Goal: Information Seeking & Learning: Learn about a topic

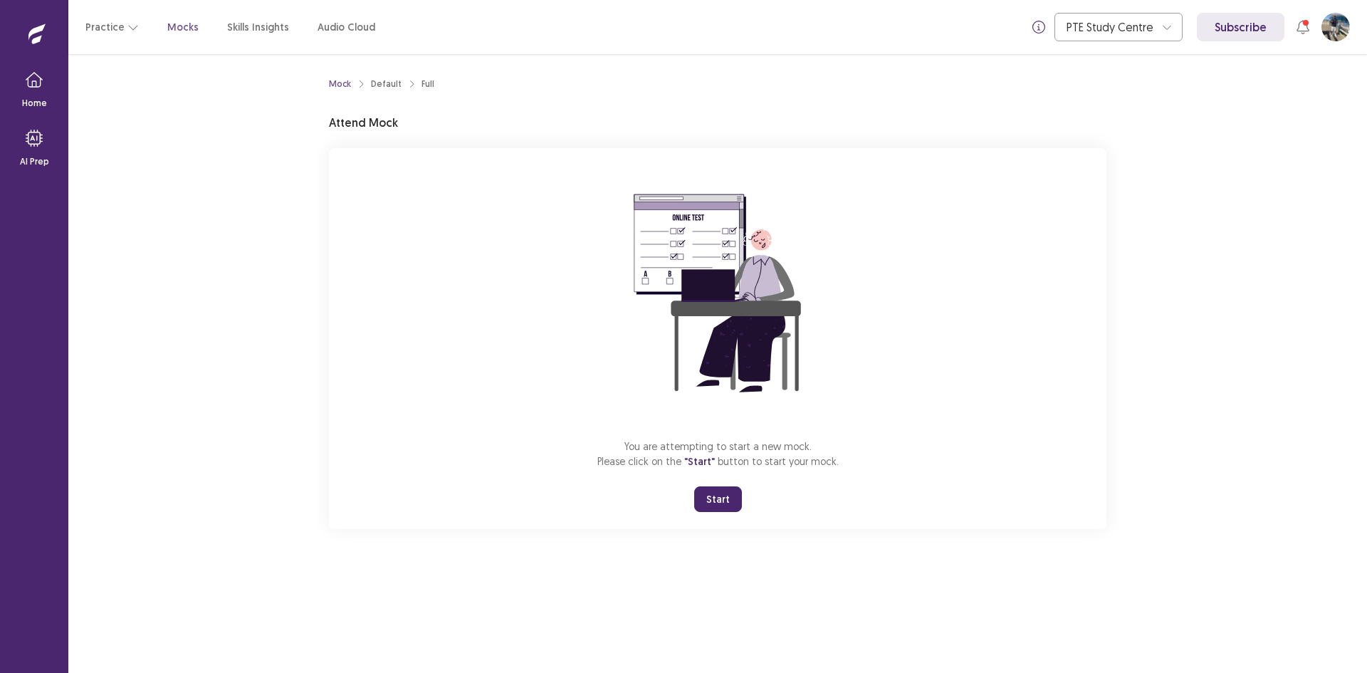
click at [714, 503] on button "Start" at bounding box center [718, 499] width 48 height 26
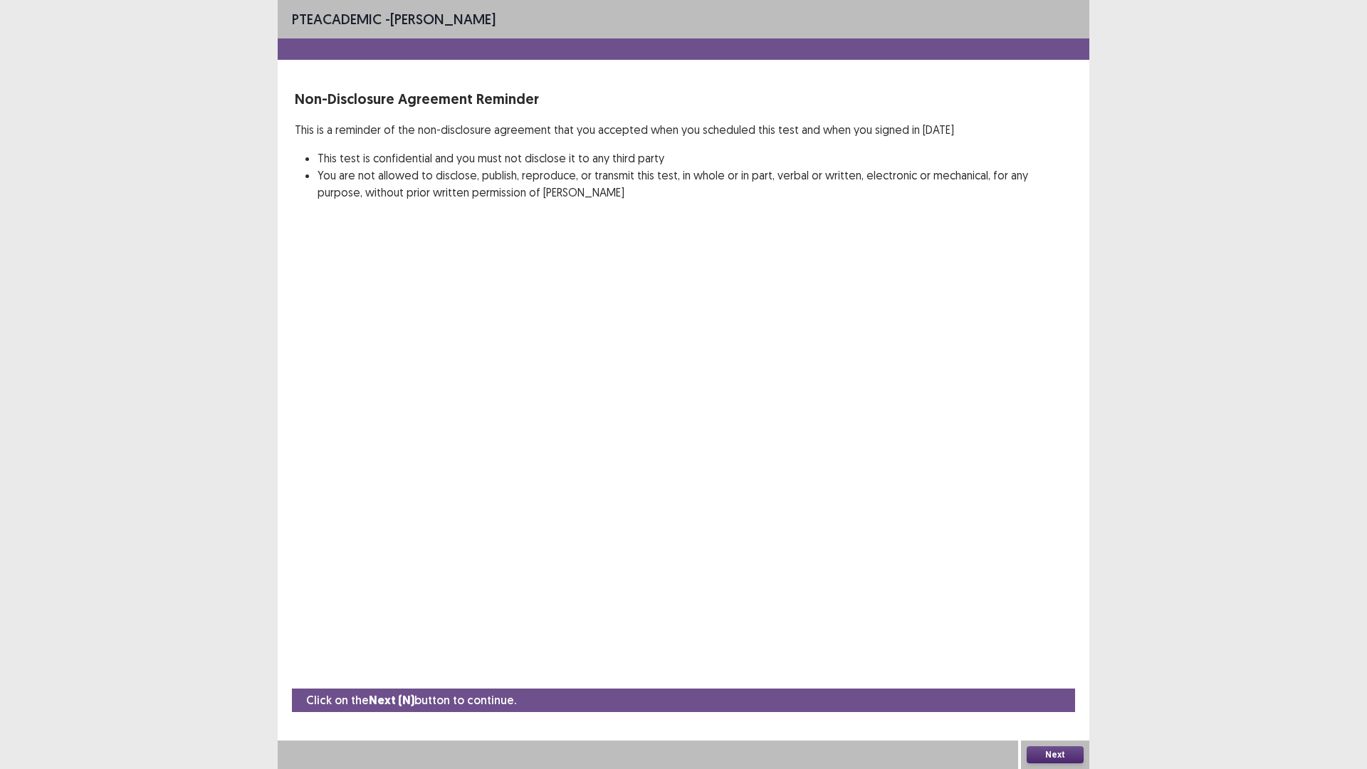
click at [1052, 672] on button "Next" at bounding box center [1054, 754] width 57 height 17
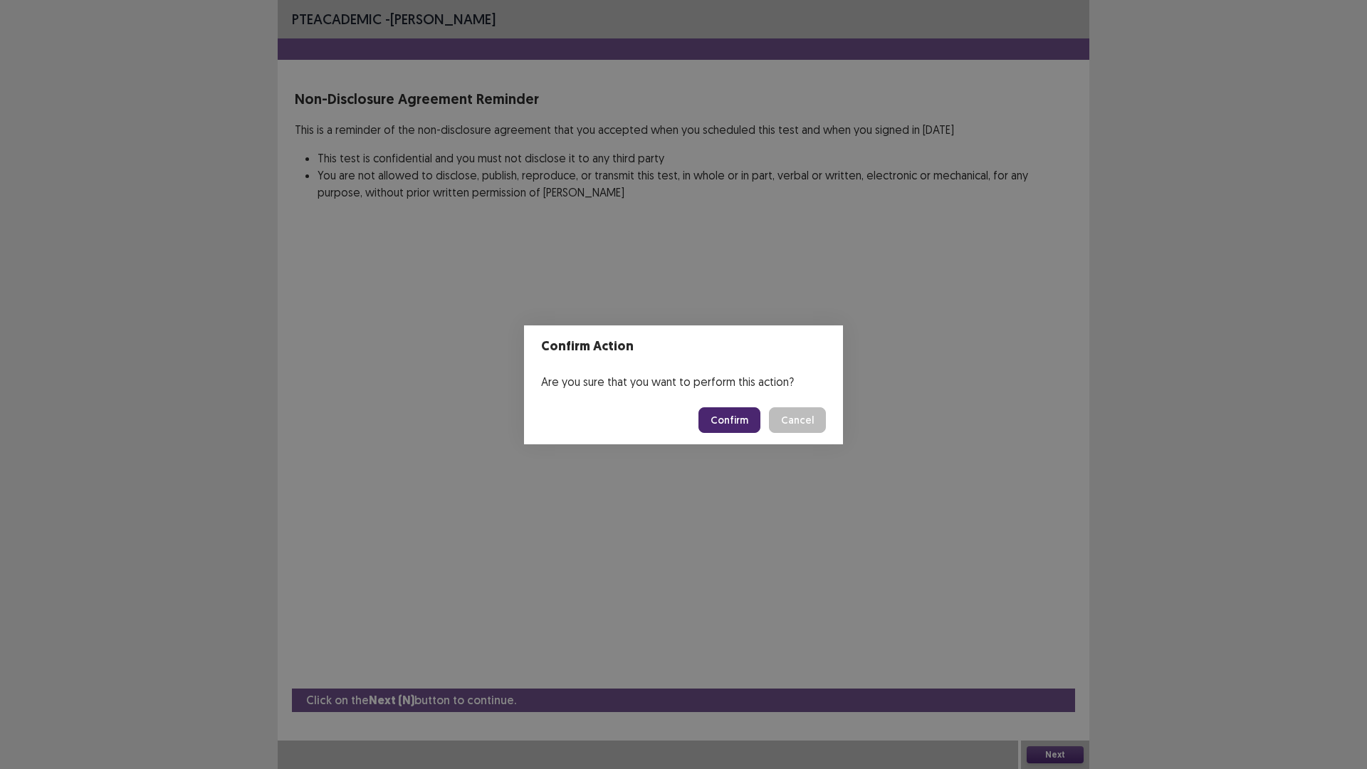
click at [716, 412] on button "Confirm" at bounding box center [729, 420] width 62 height 26
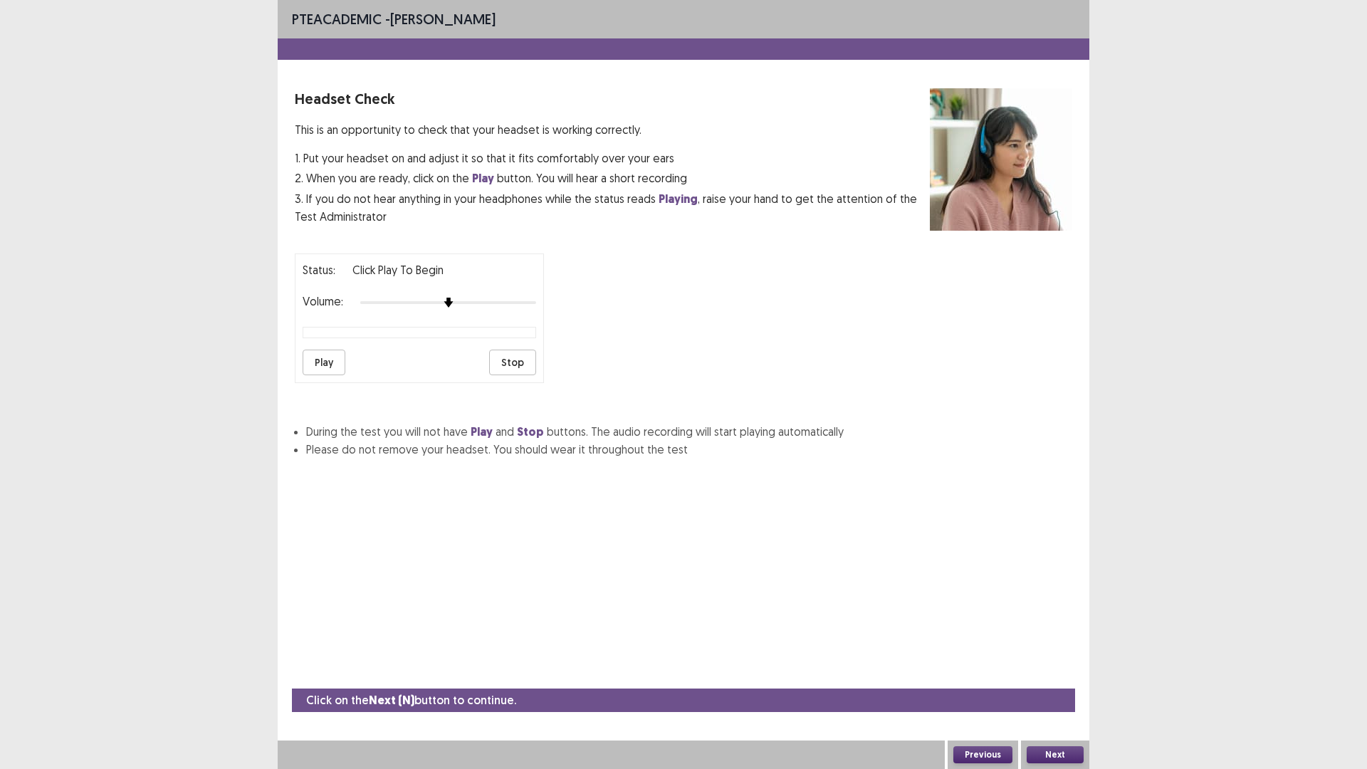
click at [330, 356] on button "Play" at bounding box center [324, 363] width 43 height 26
click at [463, 304] on div at bounding box center [448, 302] width 176 height 11
click at [309, 355] on button "Play" at bounding box center [324, 363] width 43 height 26
click at [482, 299] on div at bounding box center [448, 302] width 176 height 11
click at [1046, 672] on button "Next" at bounding box center [1054, 754] width 57 height 17
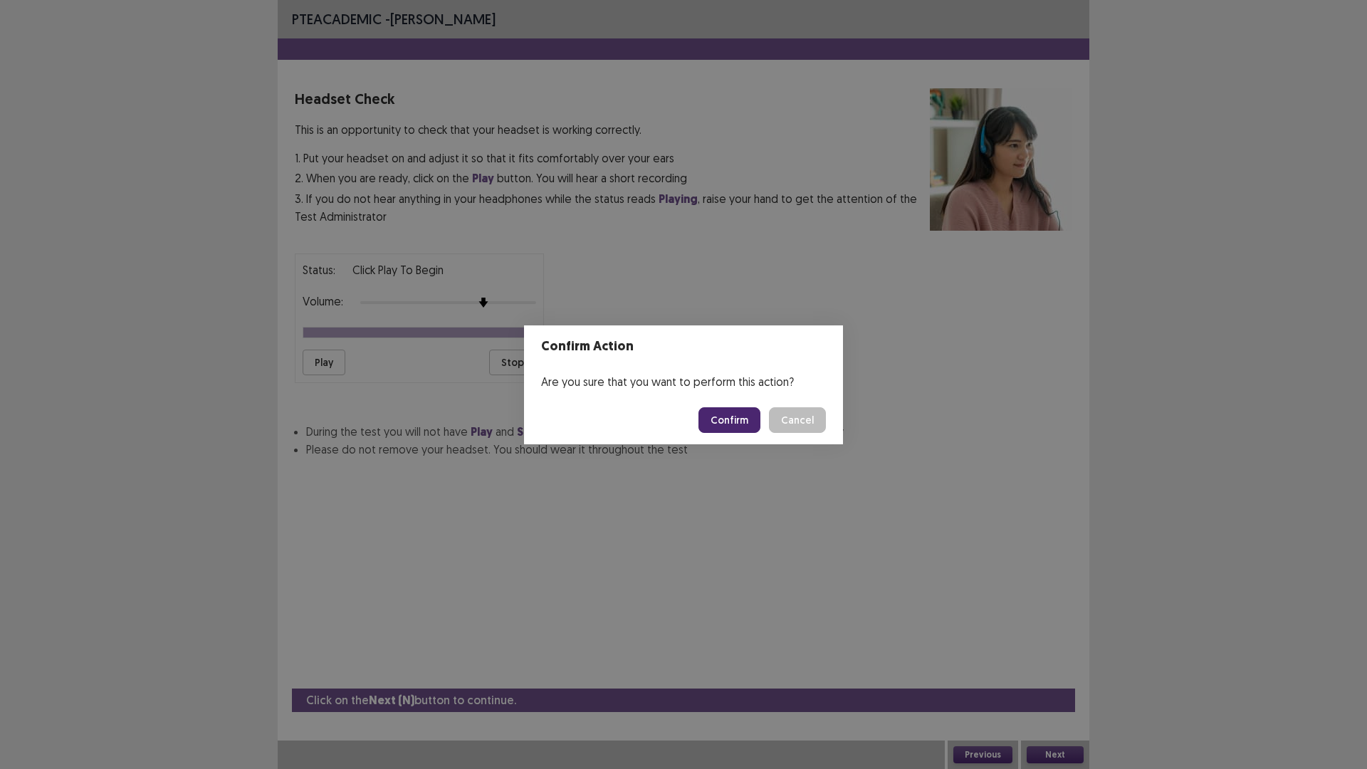
click at [740, 409] on button "Confirm" at bounding box center [729, 420] width 62 height 26
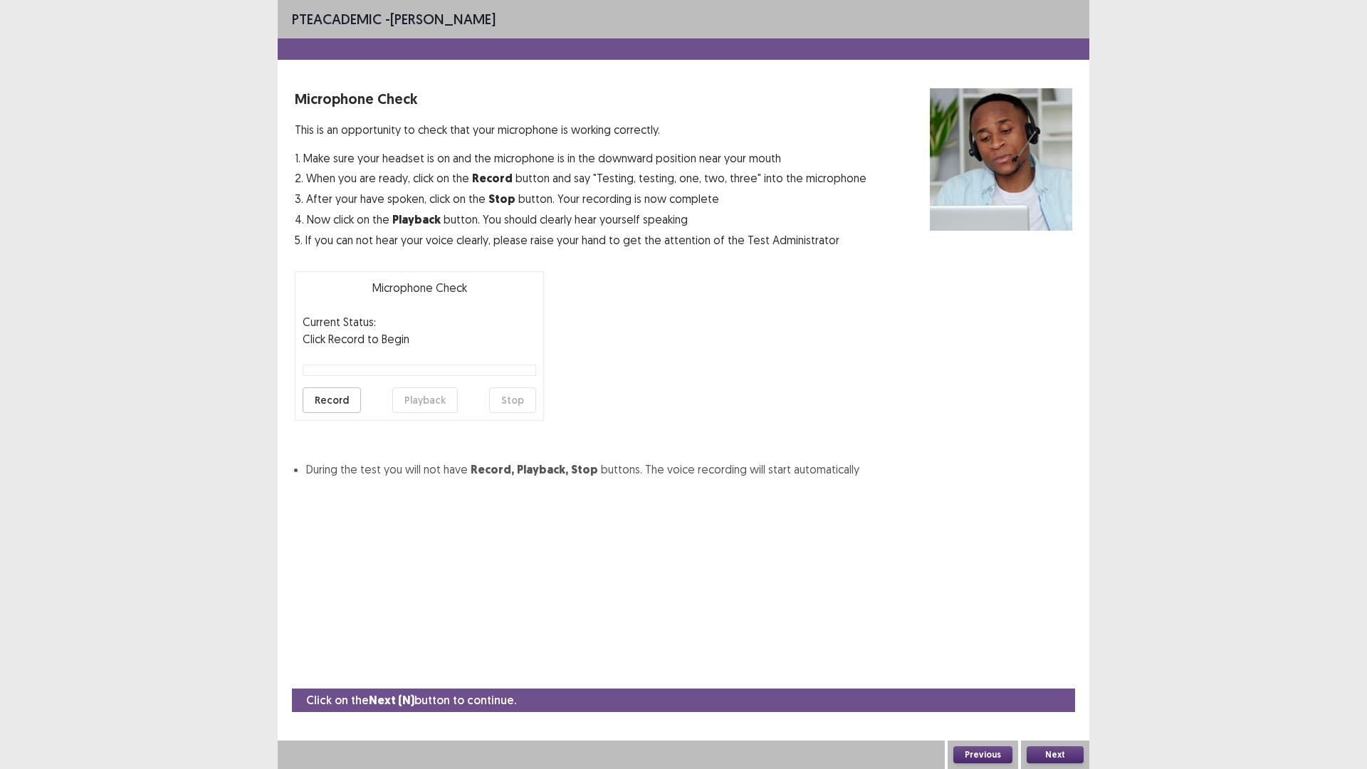
click at [351, 399] on button "Record" at bounding box center [332, 400] width 58 height 26
click at [519, 402] on button "Stop" at bounding box center [512, 400] width 47 height 26
click at [339, 404] on button "Record" at bounding box center [332, 400] width 58 height 26
click at [421, 404] on button "Playback" at bounding box center [424, 400] width 65 height 26
click at [421, 393] on button "Playback" at bounding box center [424, 400] width 65 height 26
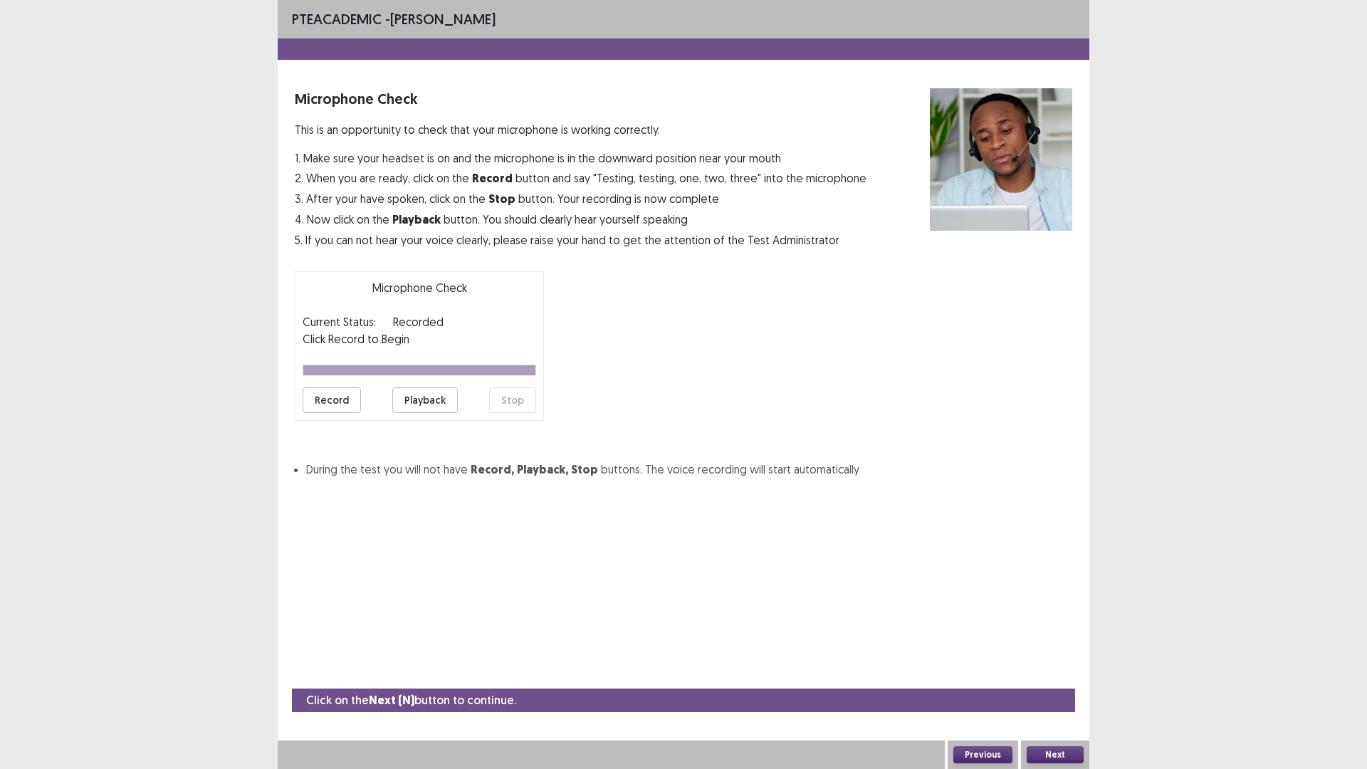
click at [334, 403] on button "Record" at bounding box center [332, 400] width 58 height 26
click at [519, 404] on button "Stop" at bounding box center [512, 400] width 47 height 26
click at [411, 399] on button "Playback" at bounding box center [424, 400] width 65 height 26
click at [1066, 672] on button "Next" at bounding box center [1054, 754] width 57 height 17
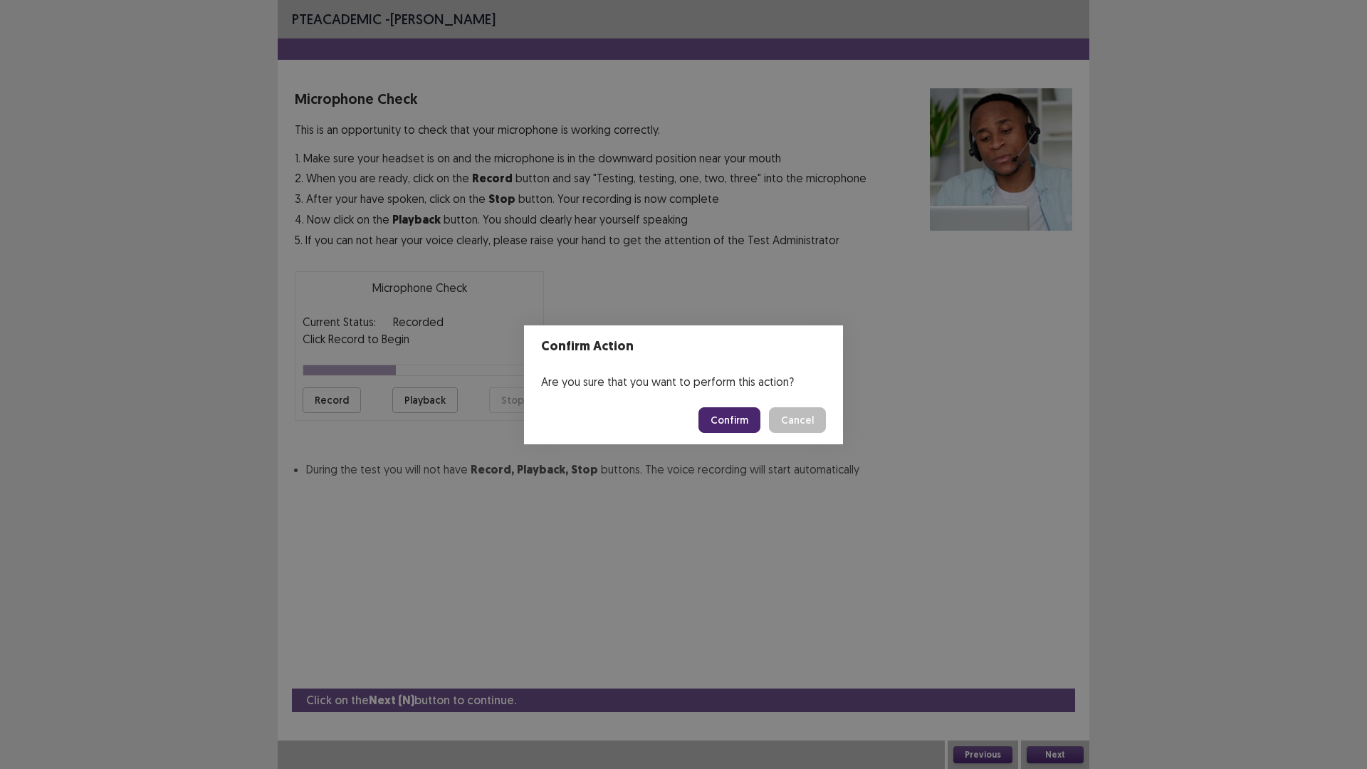
click at [751, 418] on button "Confirm" at bounding box center [729, 420] width 62 height 26
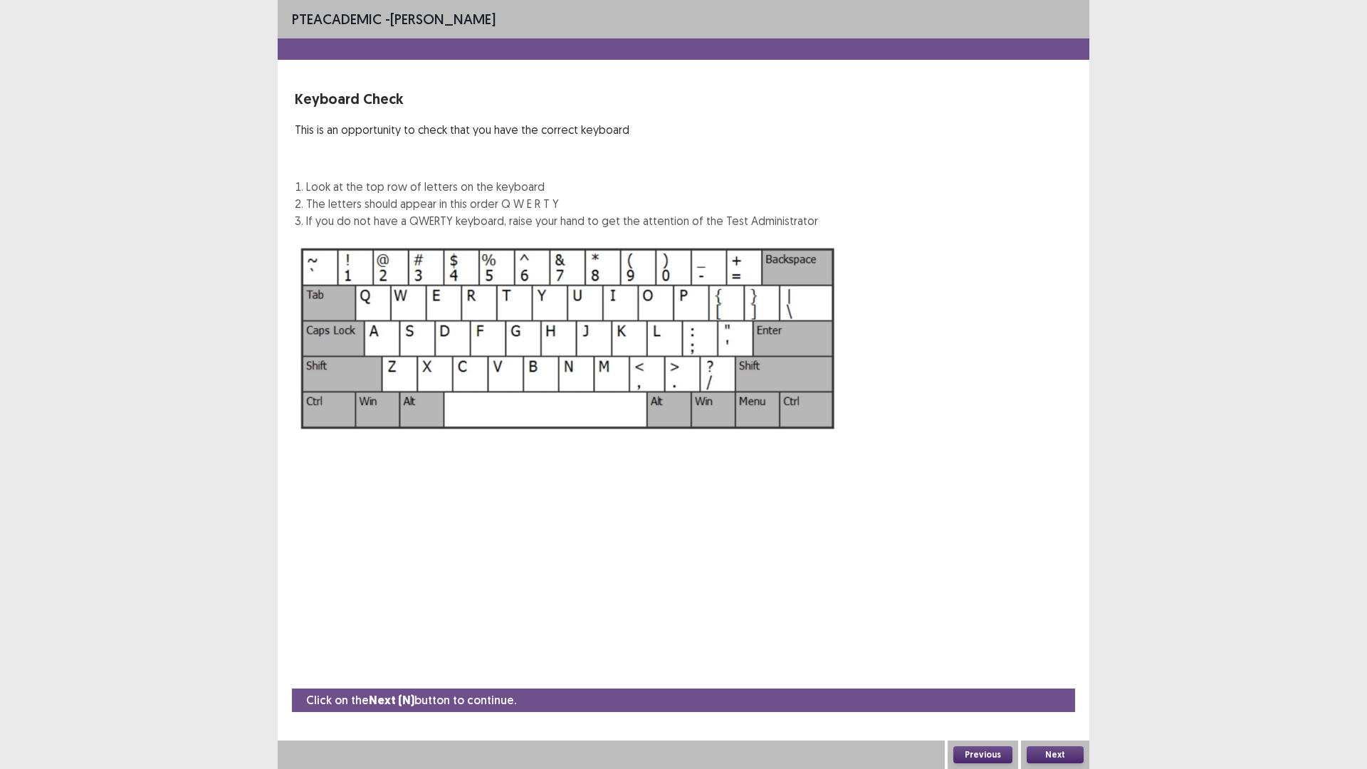
click at [1069, 672] on button "Next" at bounding box center [1054, 754] width 57 height 17
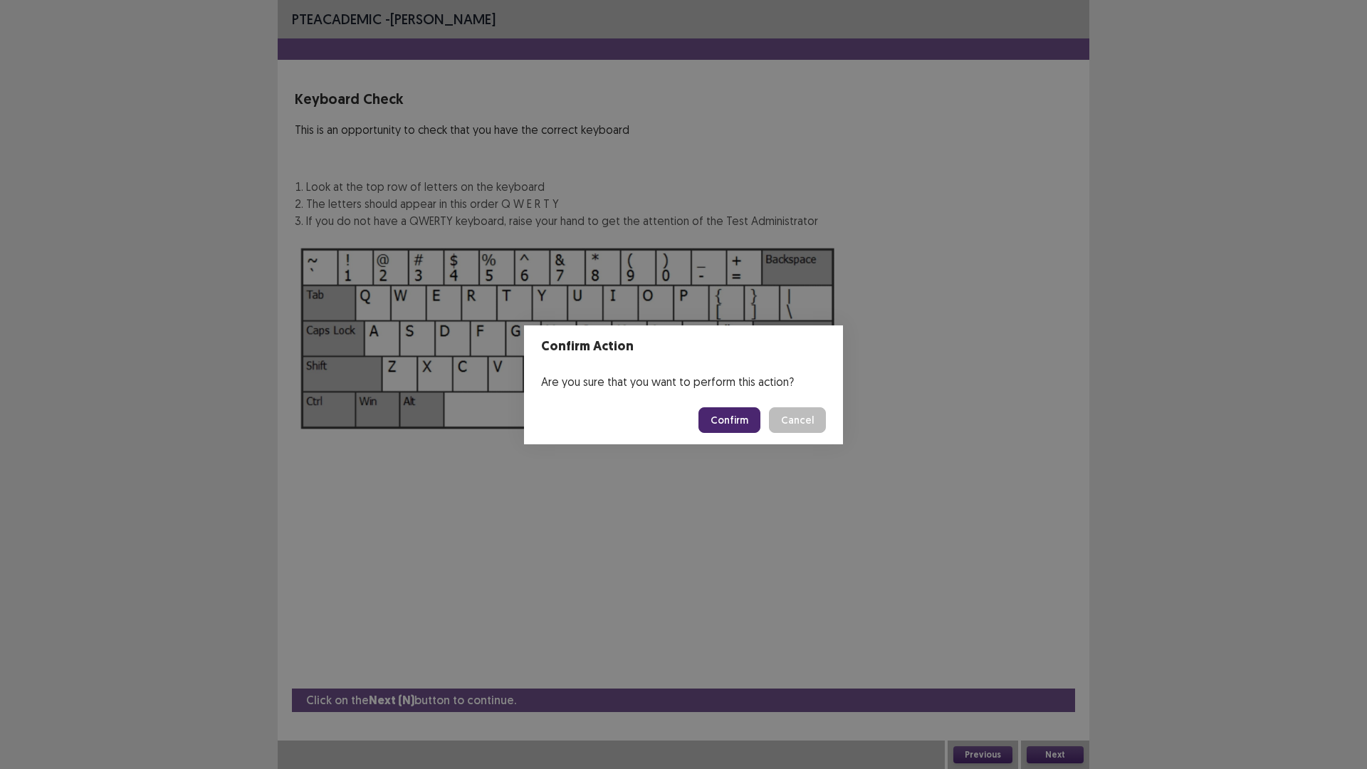
click at [745, 426] on button "Confirm" at bounding box center [729, 420] width 62 height 26
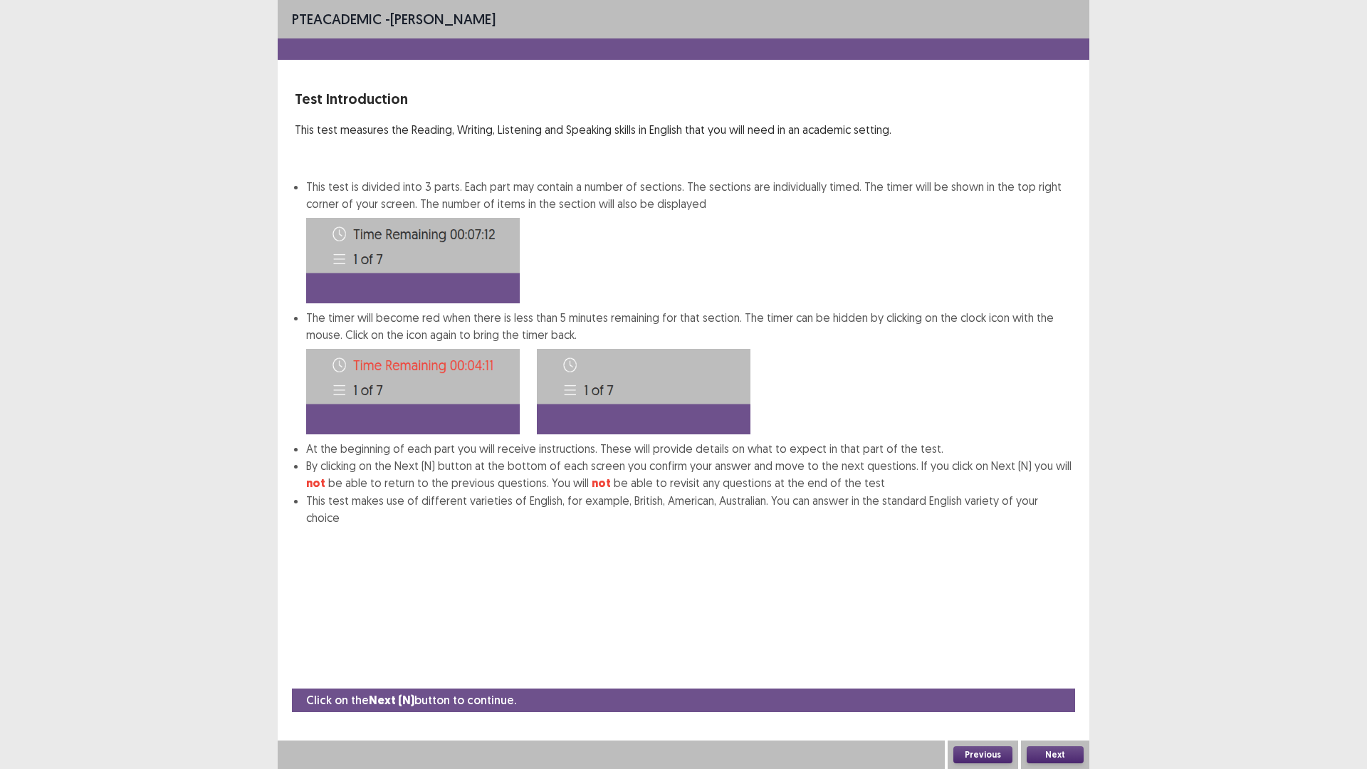
click at [1070, 672] on button "Next" at bounding box center [1054, 754] width 57 height 17
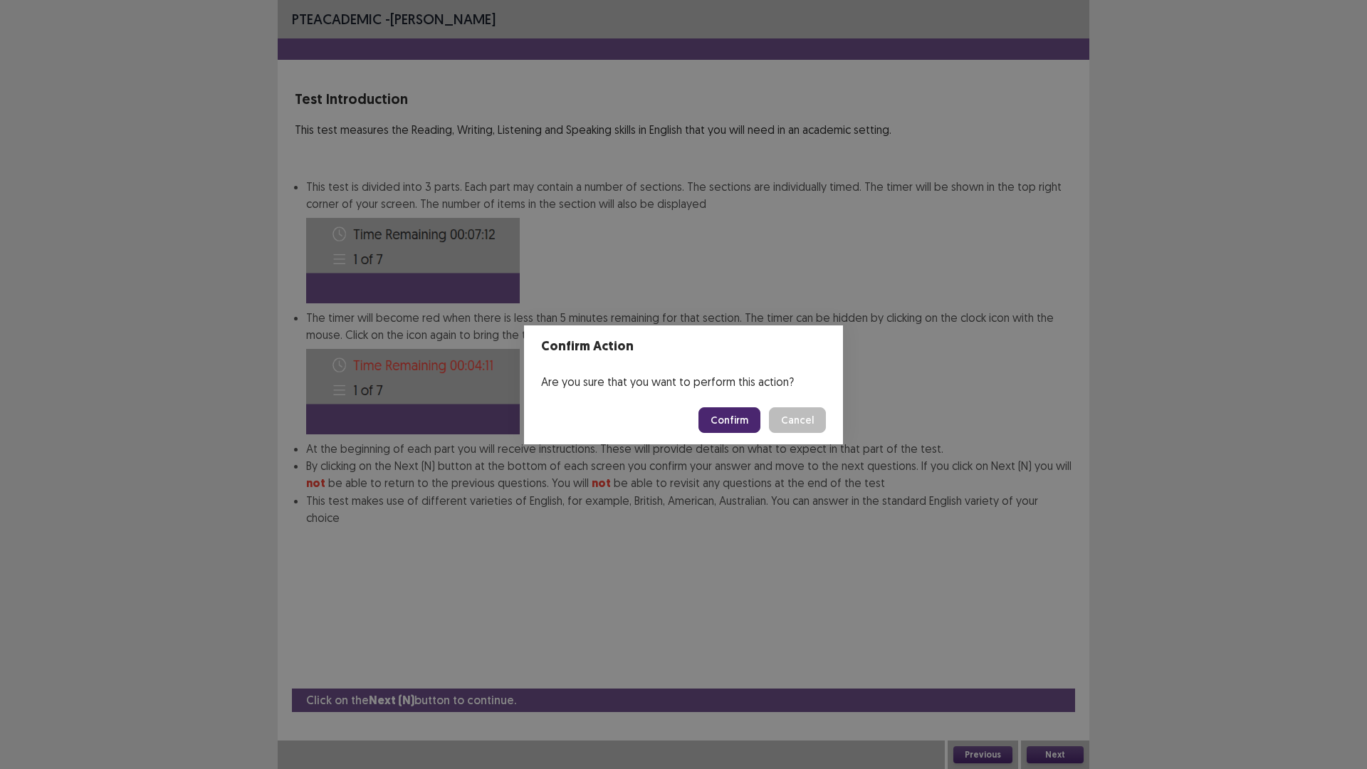
click at [729, 420] on button "Confirm" at bounding box center [729, 420] width 62 height 26
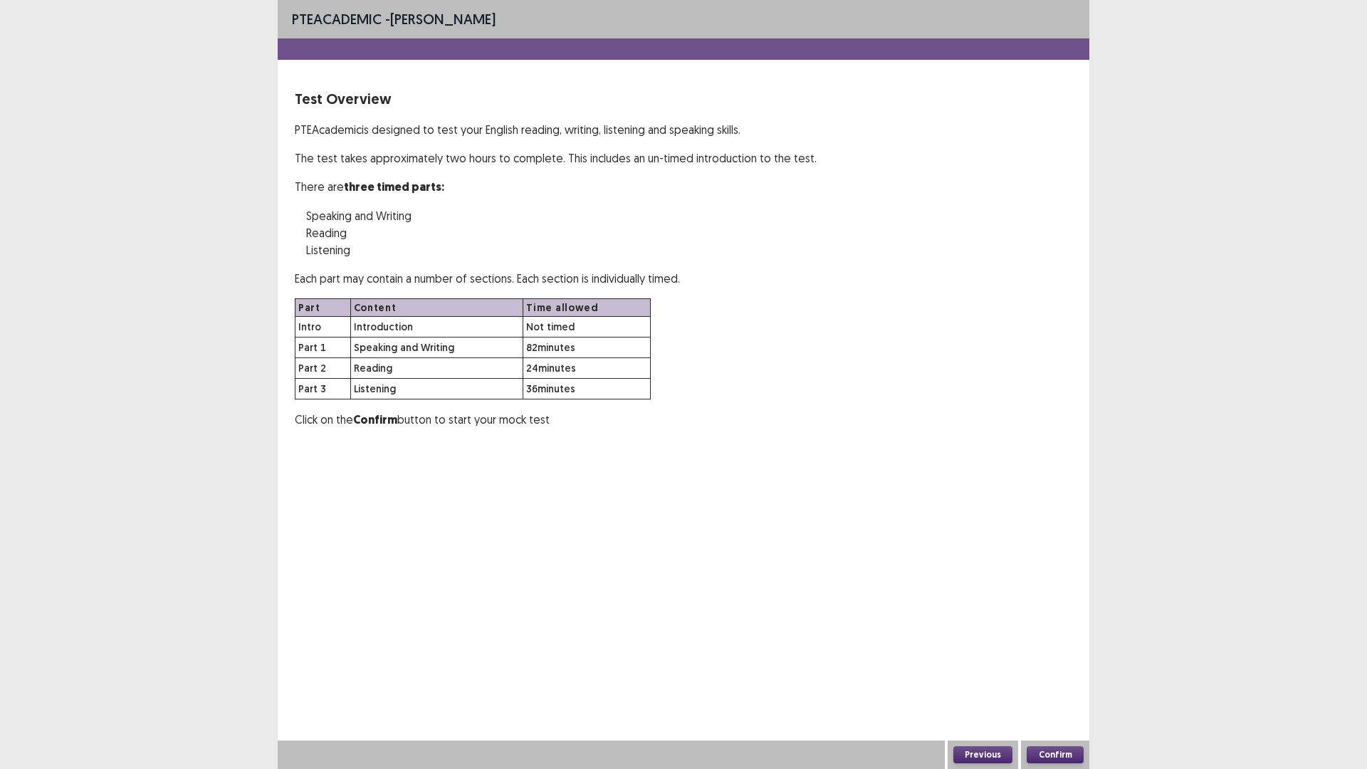
click at [1054, 672] on button "Confirm" at bounding box center [1054, 754] width 57 height 17
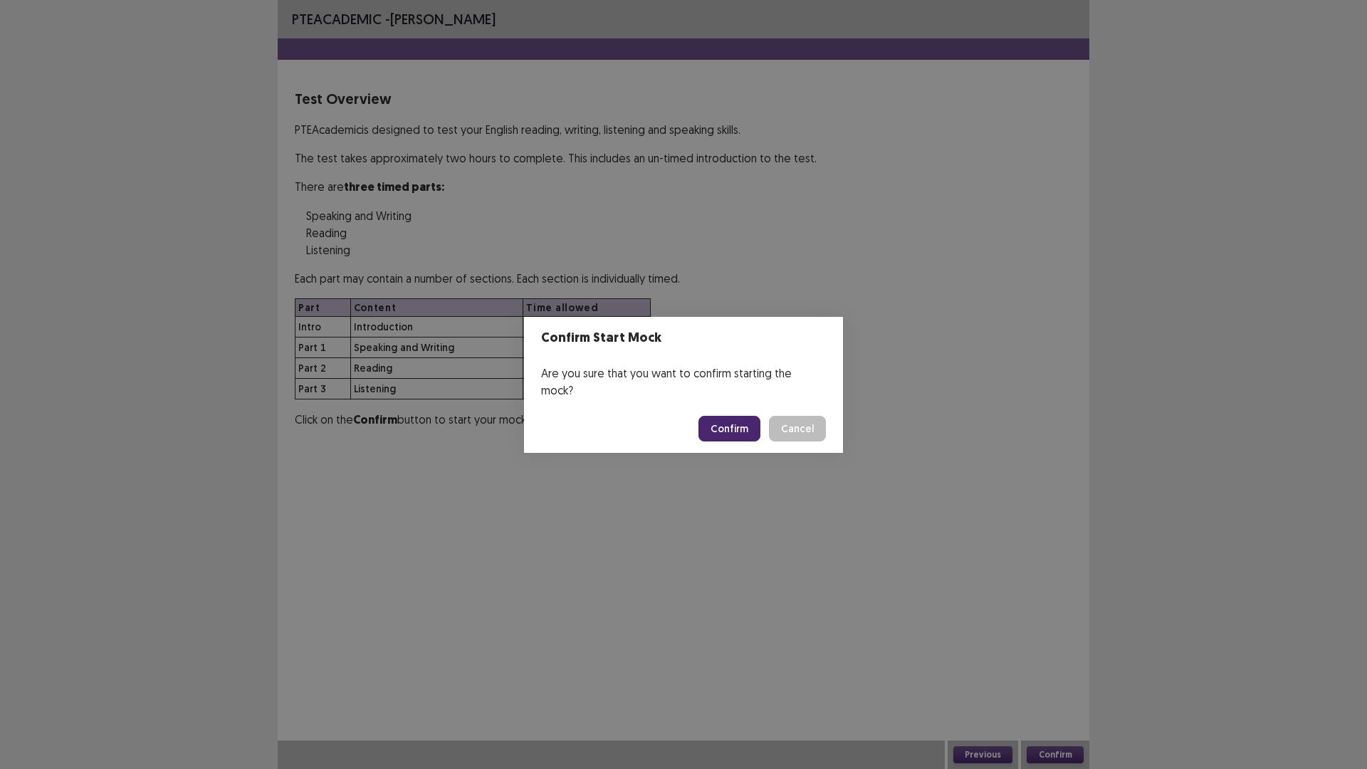
click at [739, 420] on button "Confirm" at bounding box center [729, 429] width 62 height 26
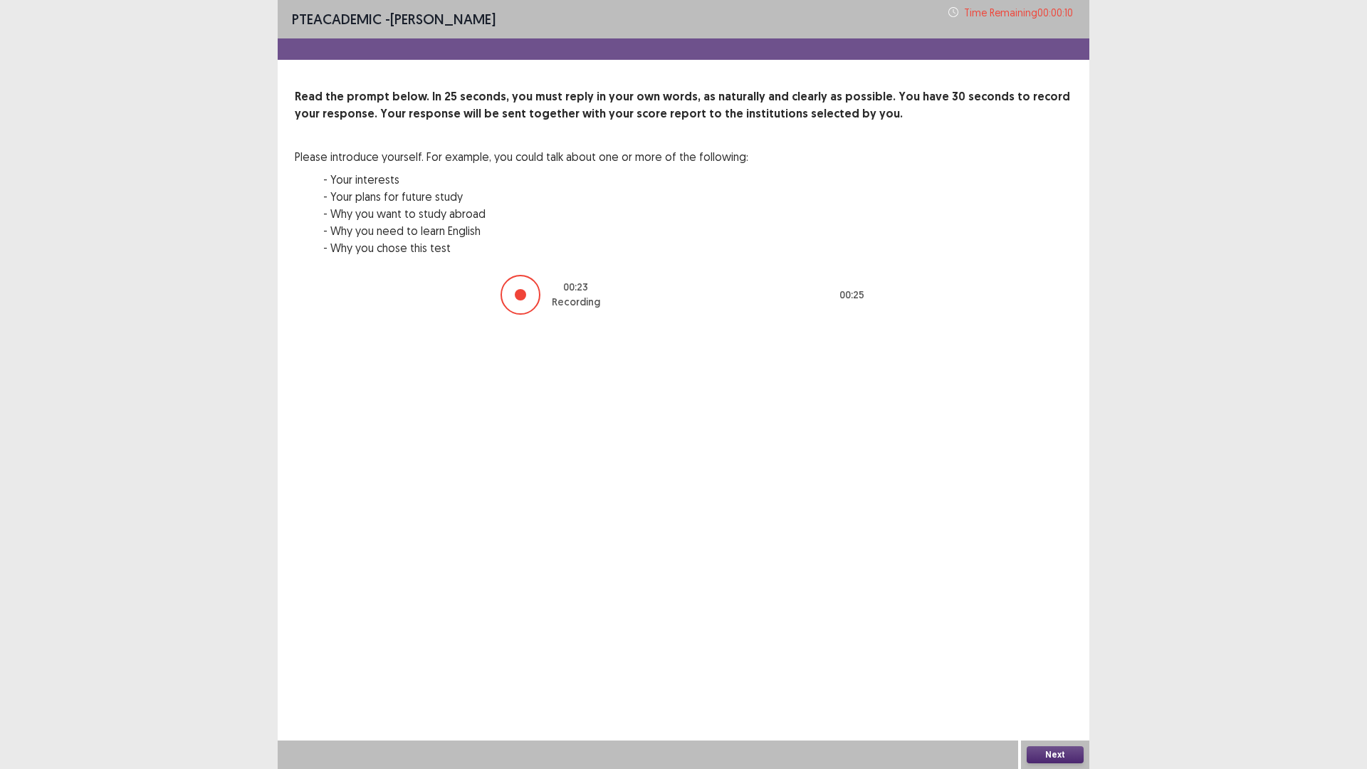
click at [1061, 672] on button "Next" at bounding box center [1054, 754] width 57 height 17
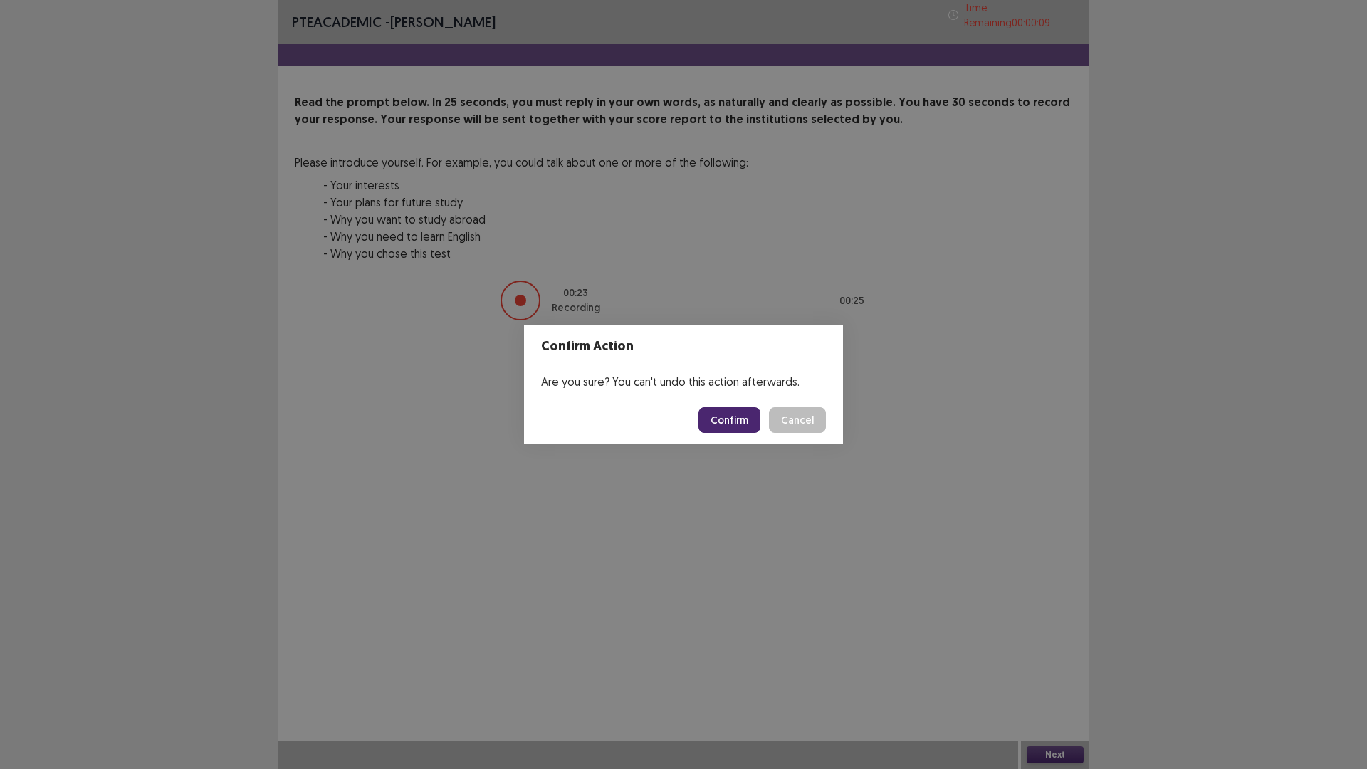
click at [748, 414] on button "Confirm" at bounding box center [729, 420] width 62 height 26
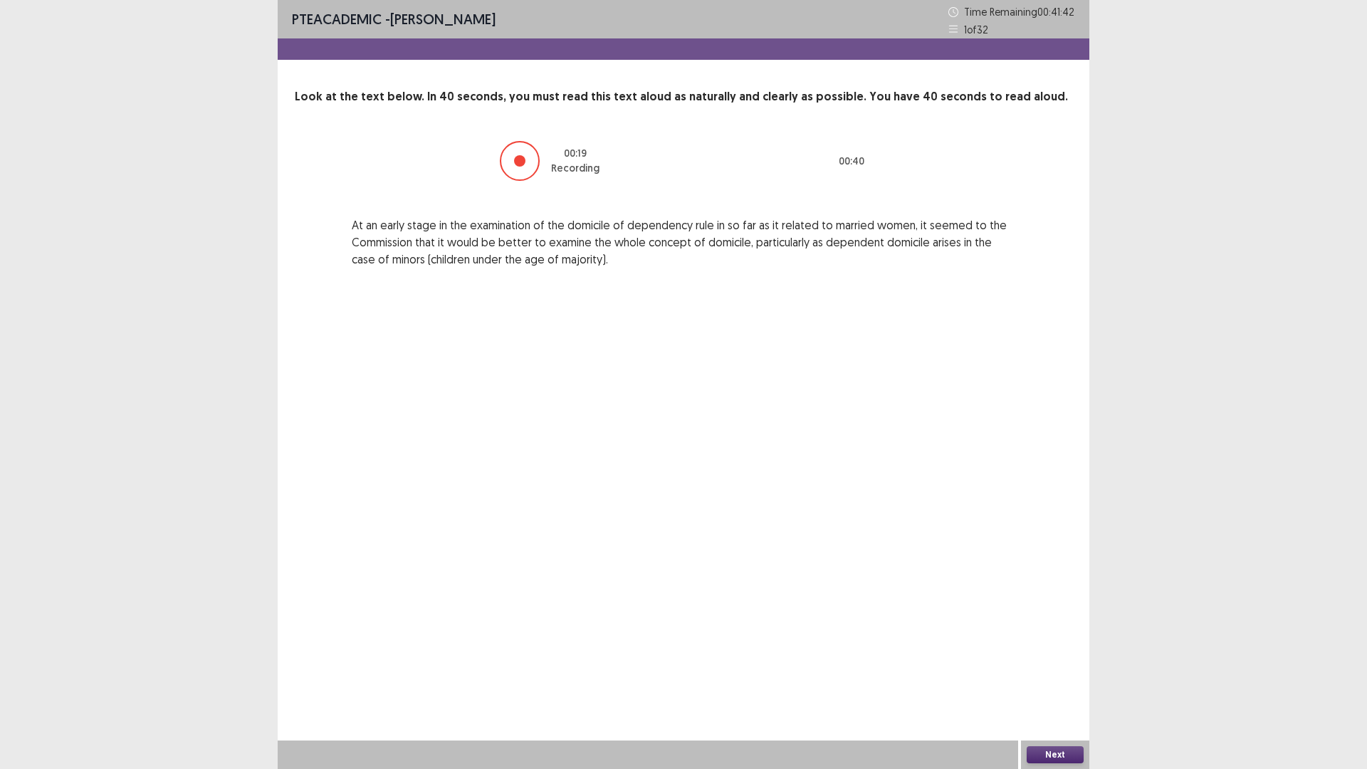
click at [1050, 672] on button "Next" at bounding box center [1054, 754] width 57 height 17
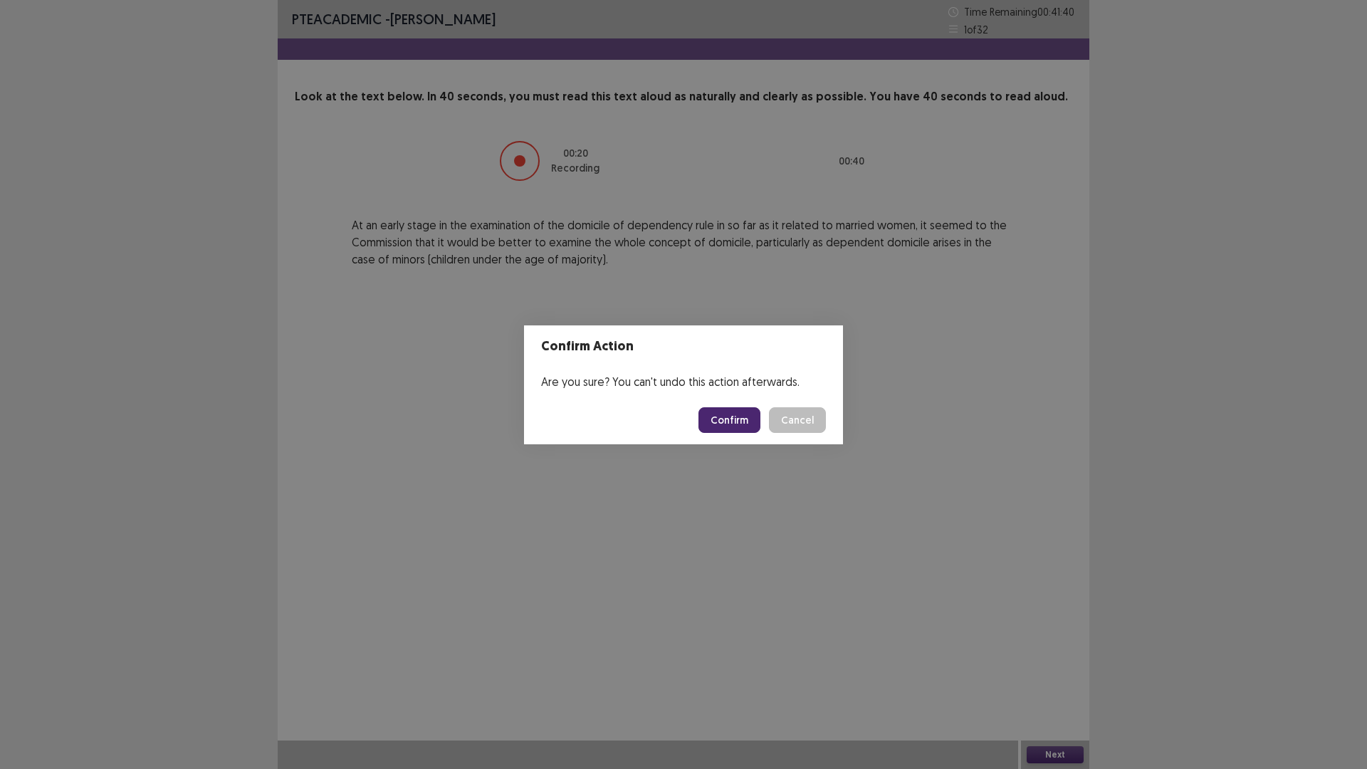
click at [729, 415] on button "Confirm" at bounding box center [729, 420] width 62 height 26
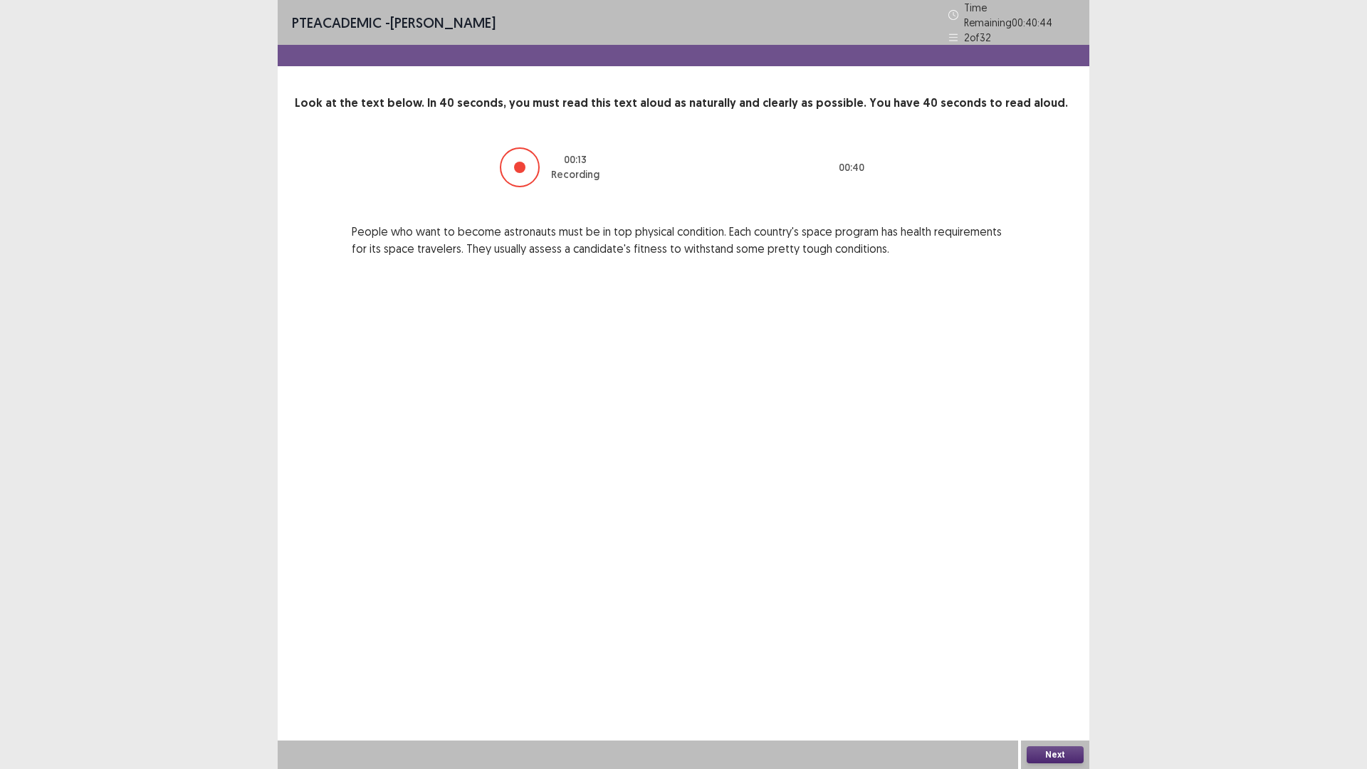
click at [1072, 672] on button "Next" at bounding box center [1054, 754] width 57 height 17
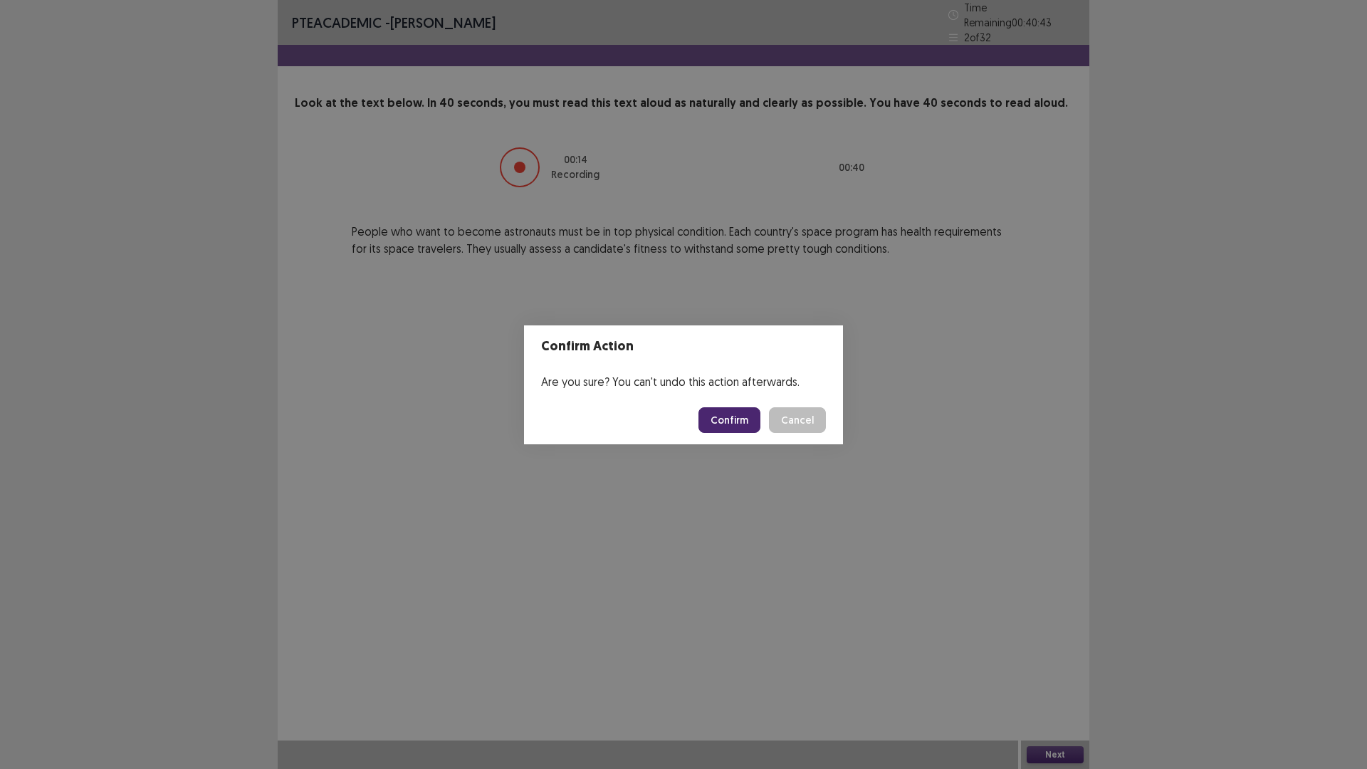
click at [739, 419] on button "Confirm" at bounding box center [729, 420] width 62 height 26
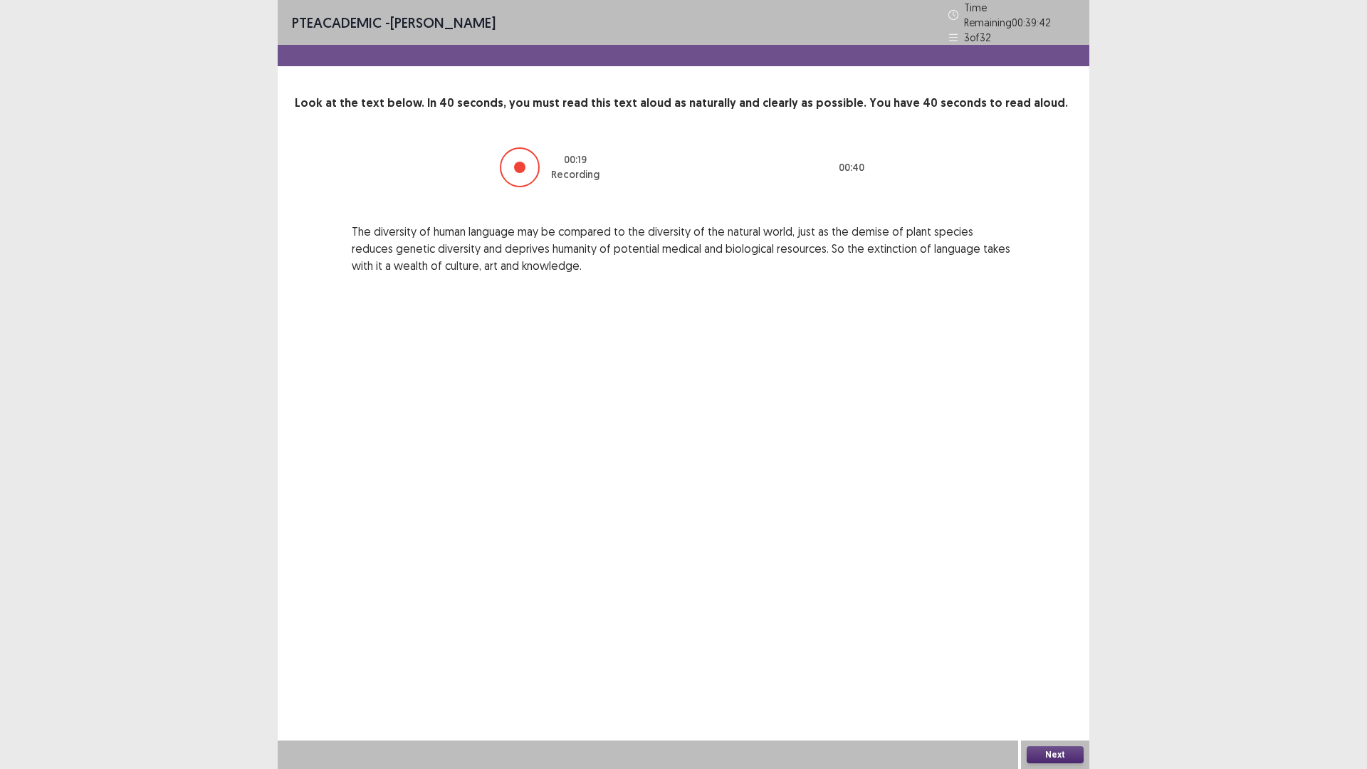
click at [1041, 672] on button "Next" at bounding box center [1054, 754] width 57 height 17
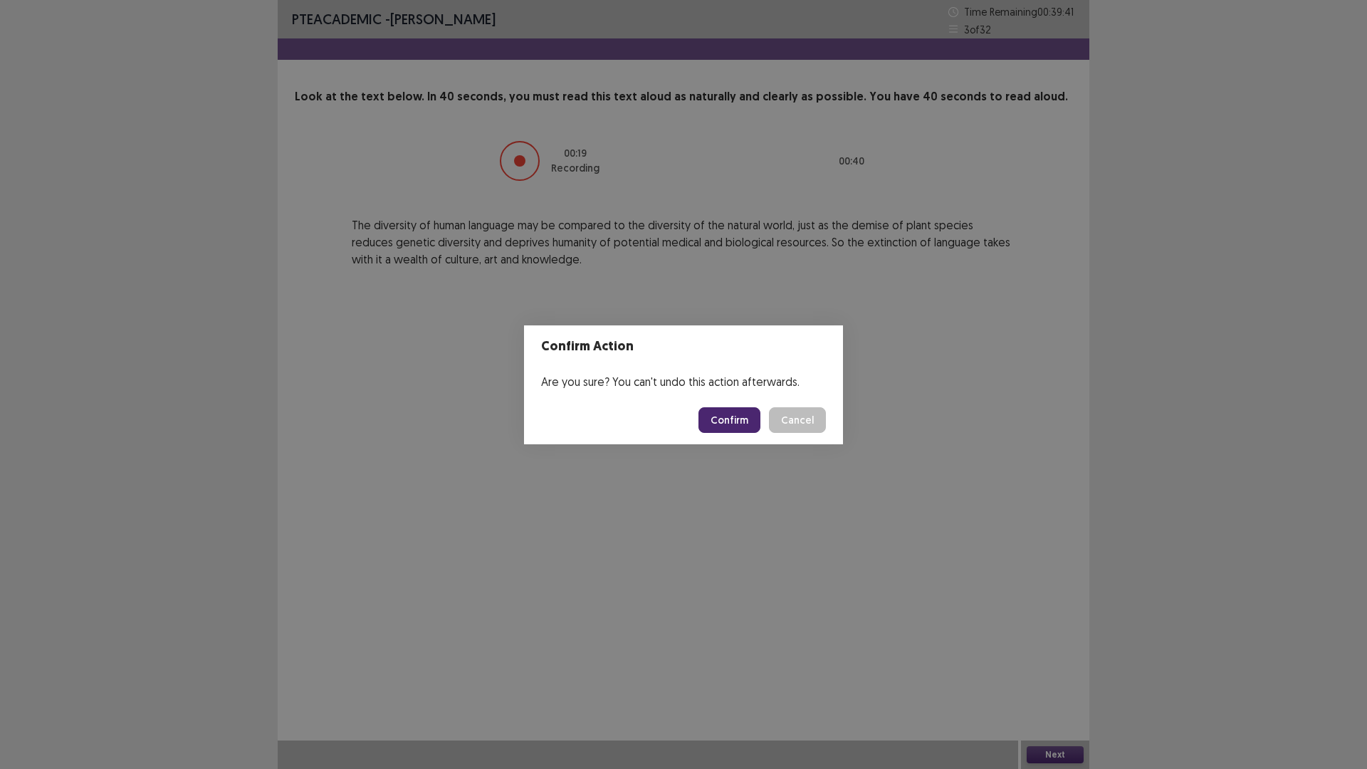
click at [748, 411] on button "Confirm" at bounding box center [729, 420] width 62 height 26
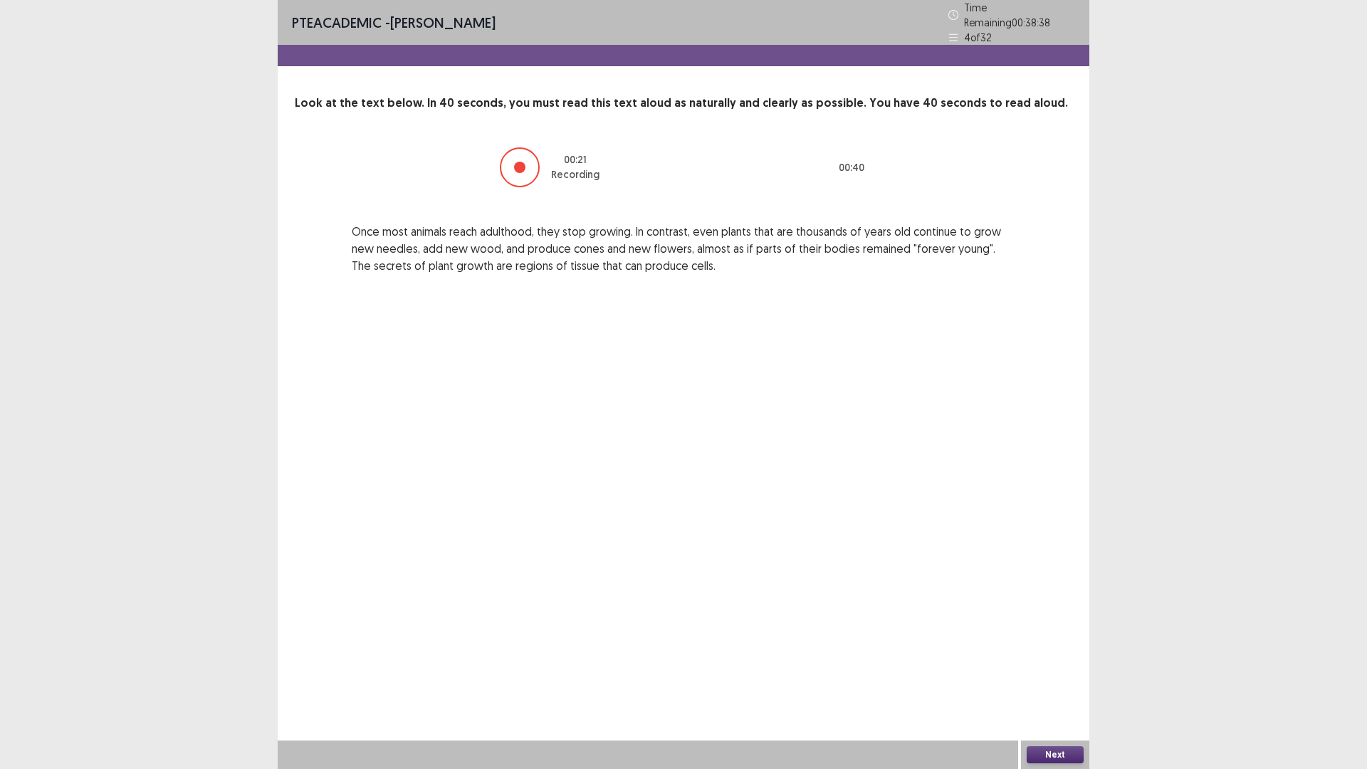
click at [1059, 672] on button "Next" at bounding box center [1054, 754] width 57 height 17
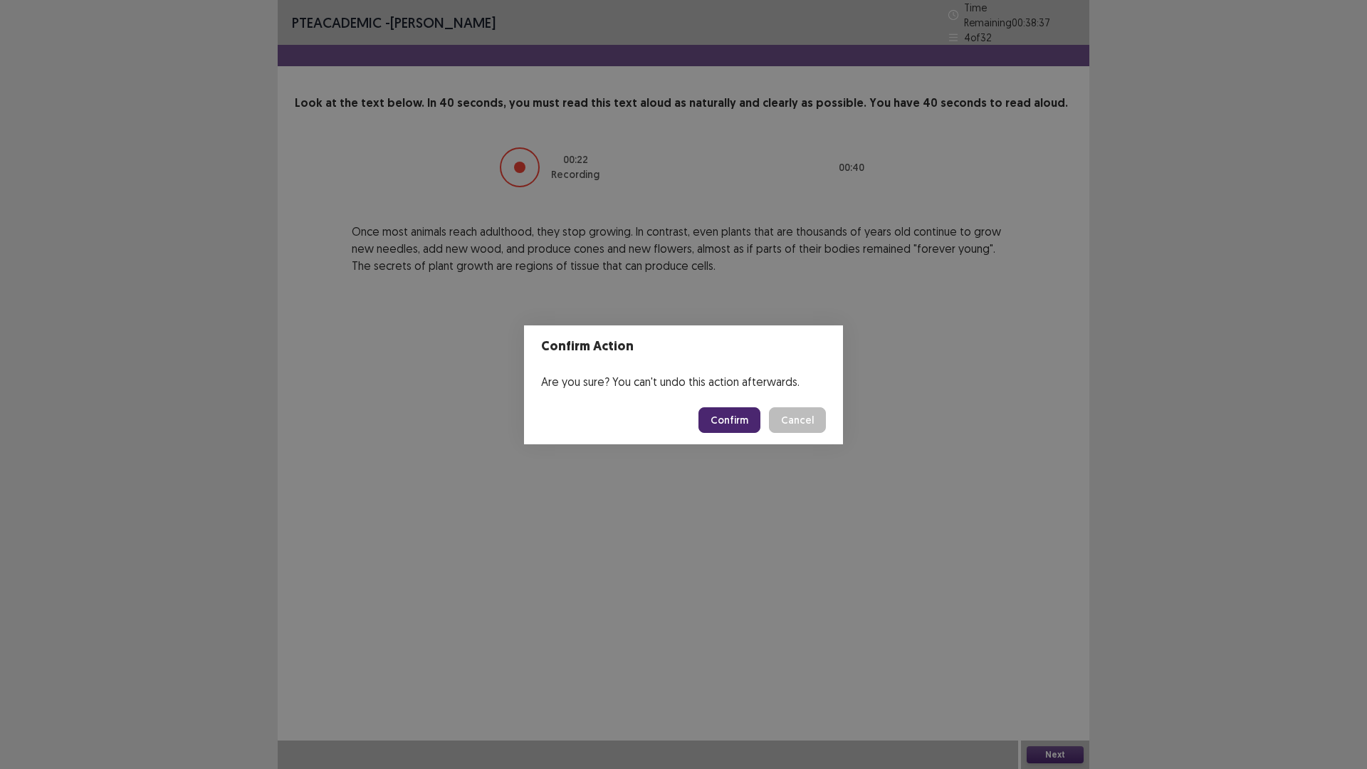
click at [735, 409] on button "Confirm" at bounding box center [729, 420] width 62 height 26
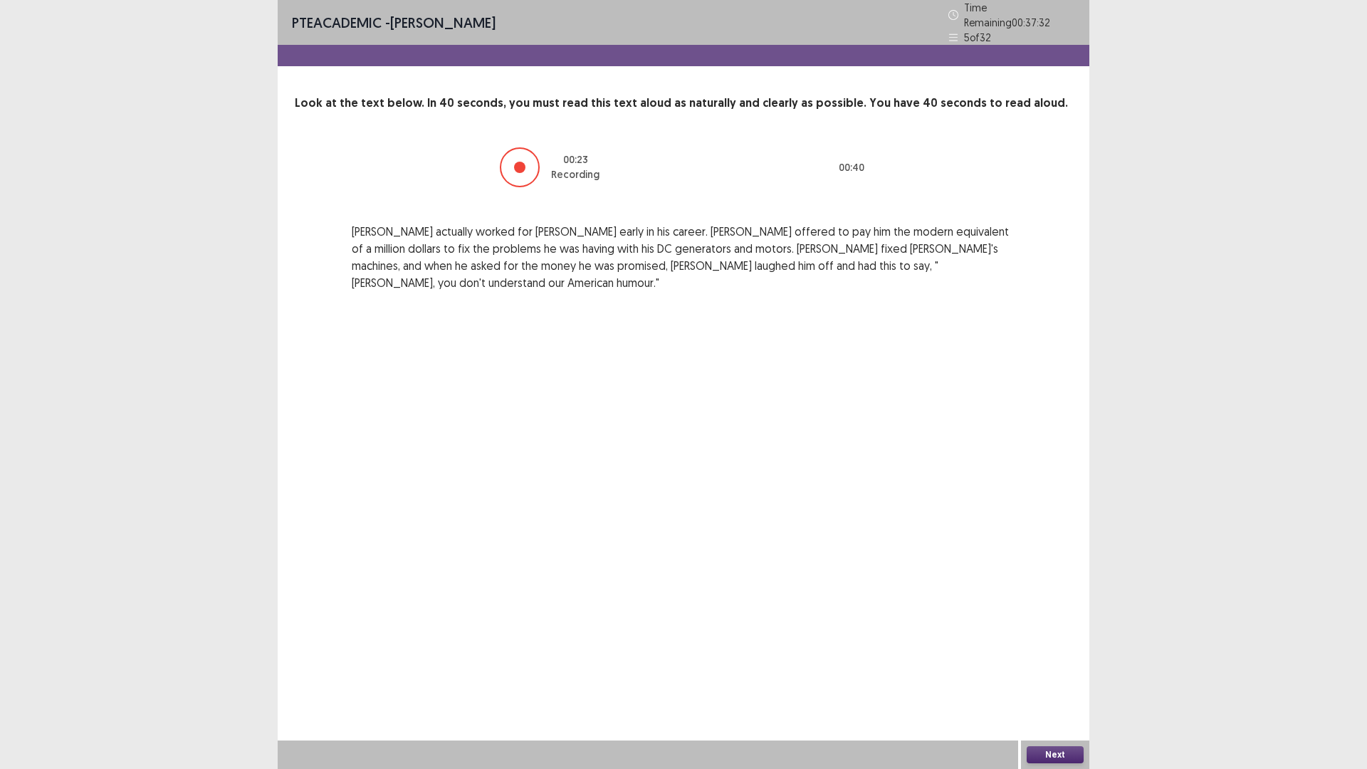
click at [1051, 672] on button "Next" at bounding box center [1054, 754] width 57 height 17
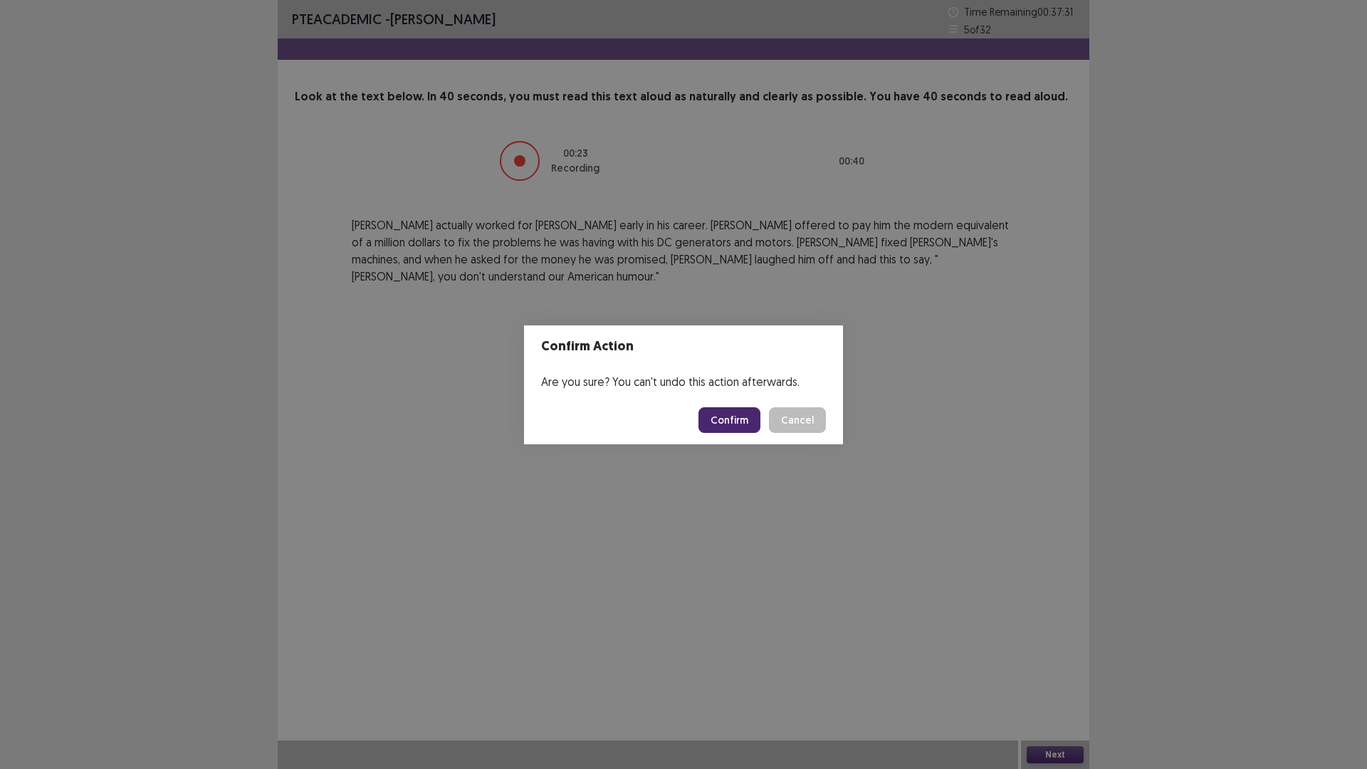
click at [743, 416] on button "Confirm" at bounding box center [729, 420] width 62 height 26
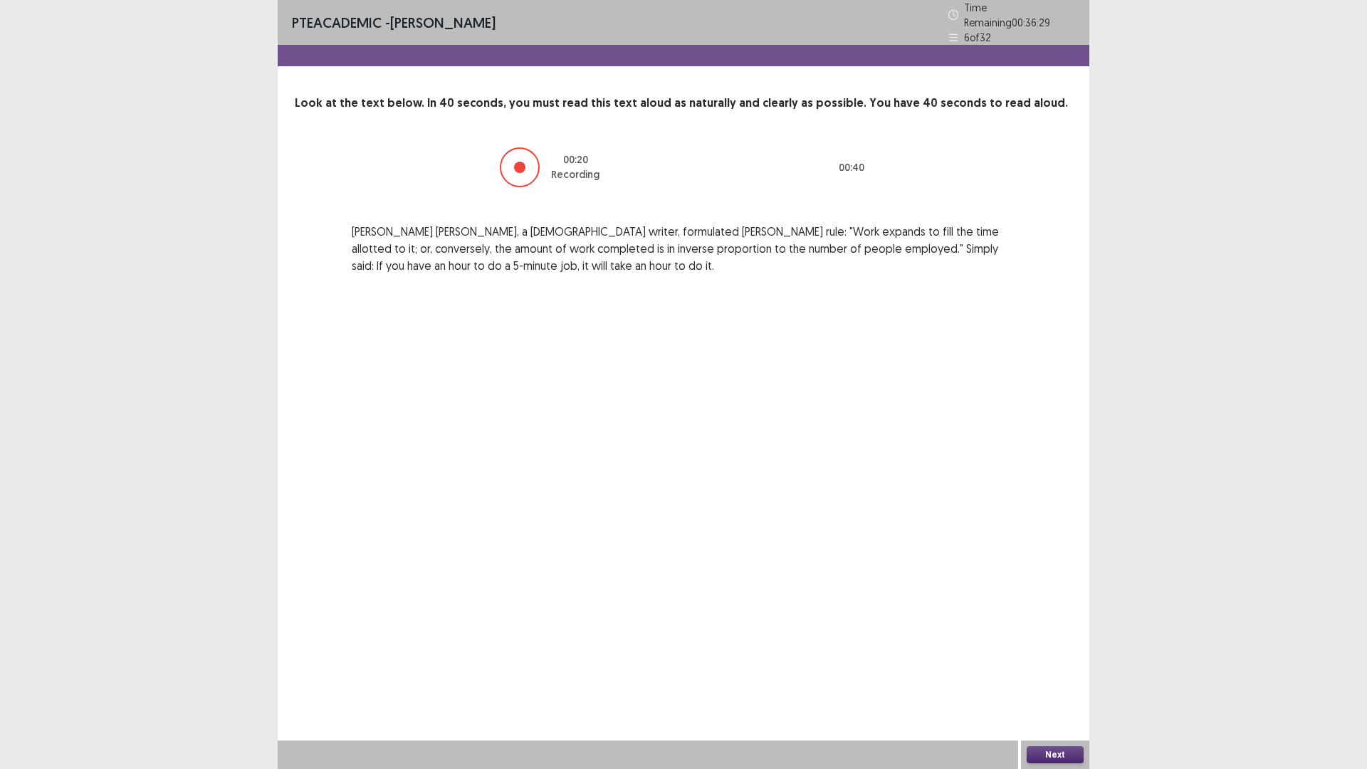
click at [1032, 672] on div "Next" at bounding box center [1055, 754] width 68 height 28
click at [1057, 672] on button "Next" at bounding box center [1054, 754] width 57 height 17
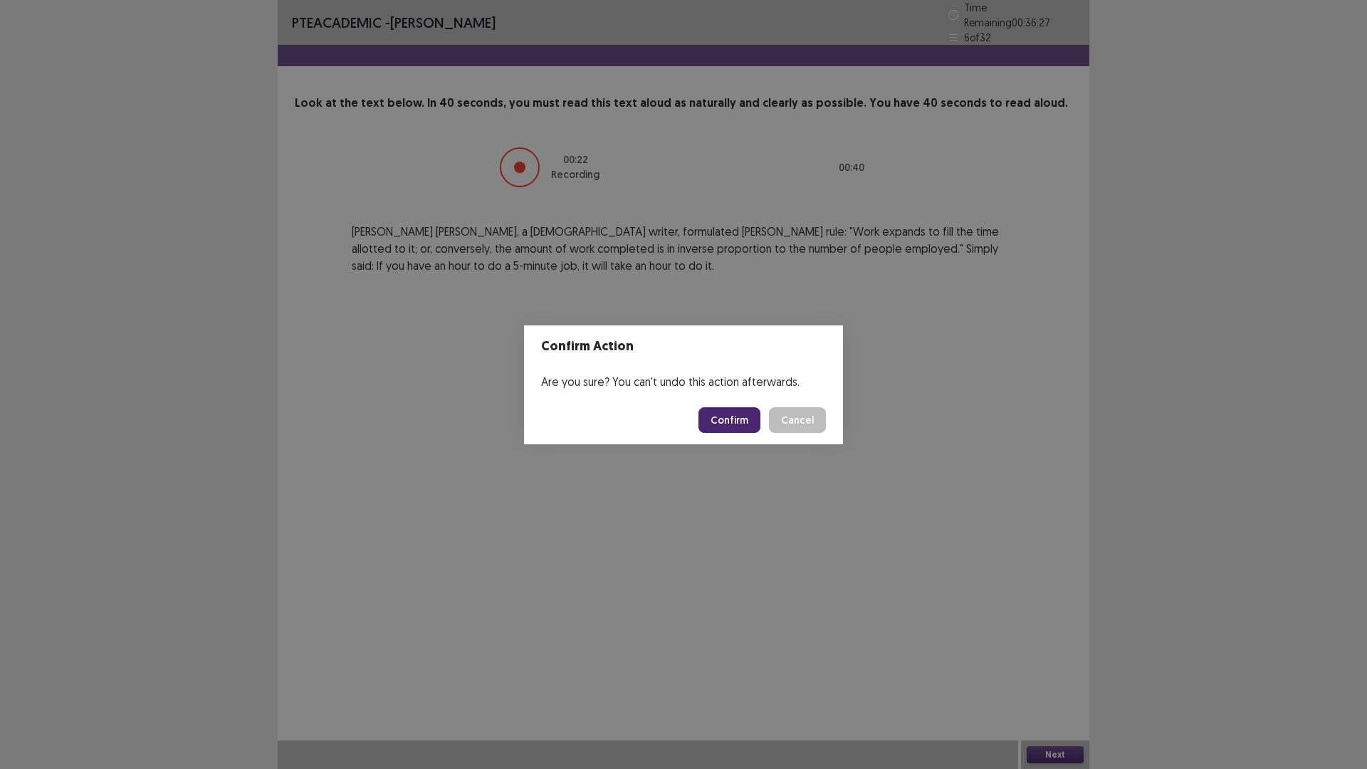
click at [732, 410] on button "Confirm" at bounding box center [729, 420] width 62 height 26
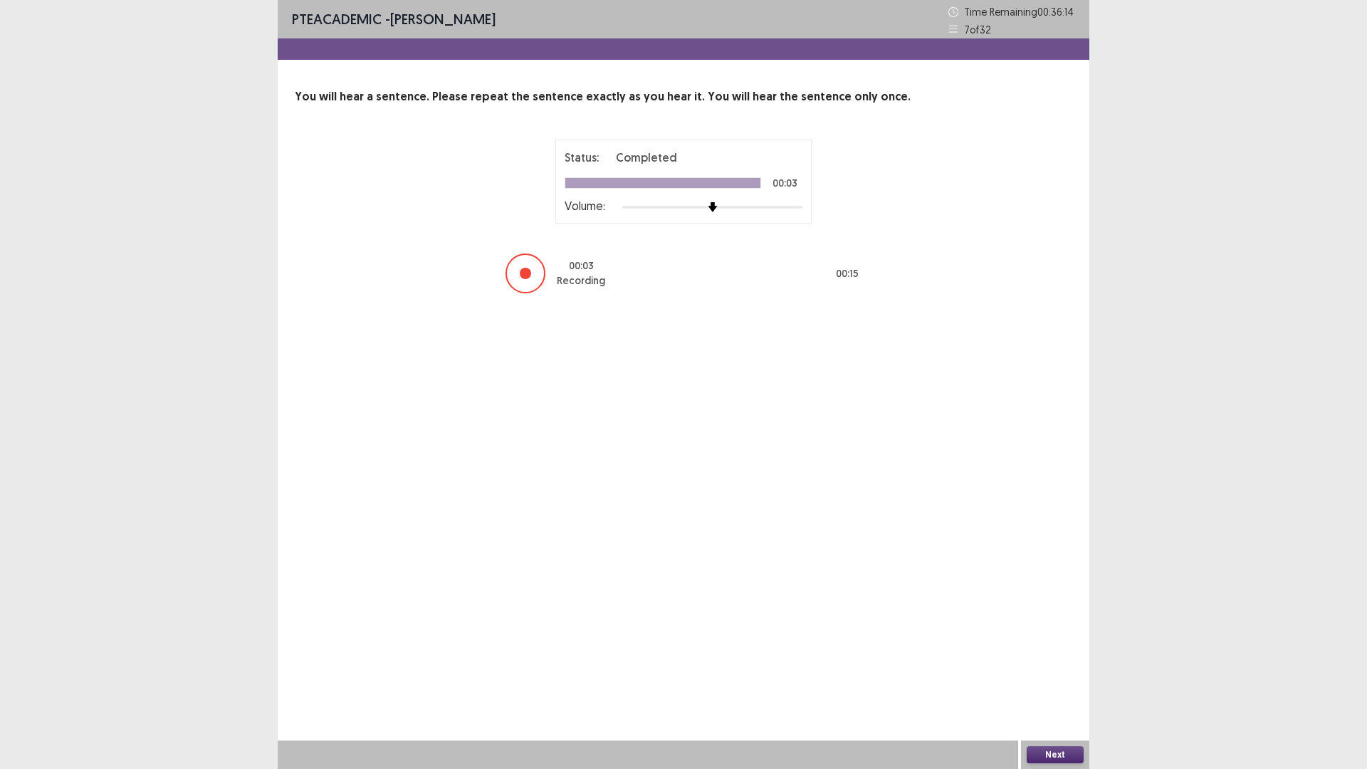
click at [1049, 672] on button "Next" at bounding box center [1054, 754] width 57 height 17
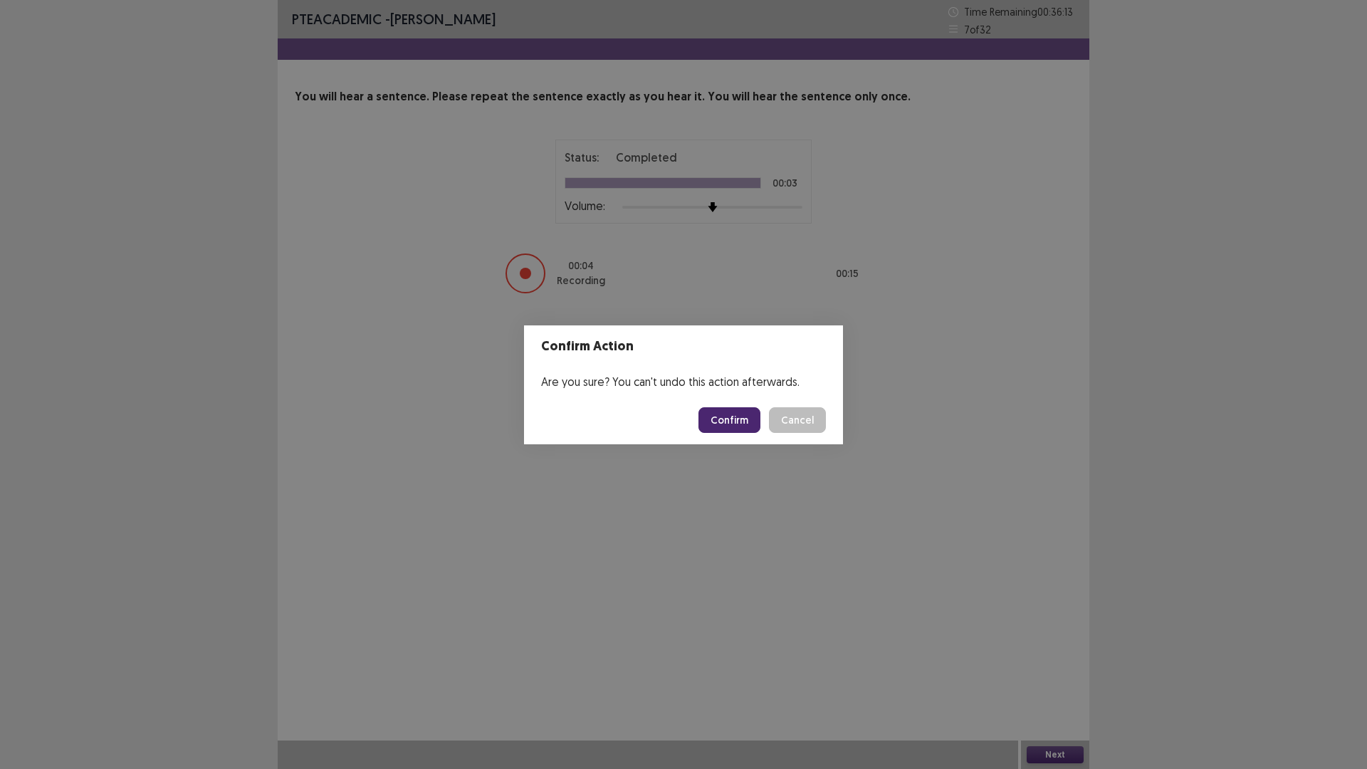
click at [735, 419] on button "Confirm" at bounding box center [729, 420] width 62 height 26
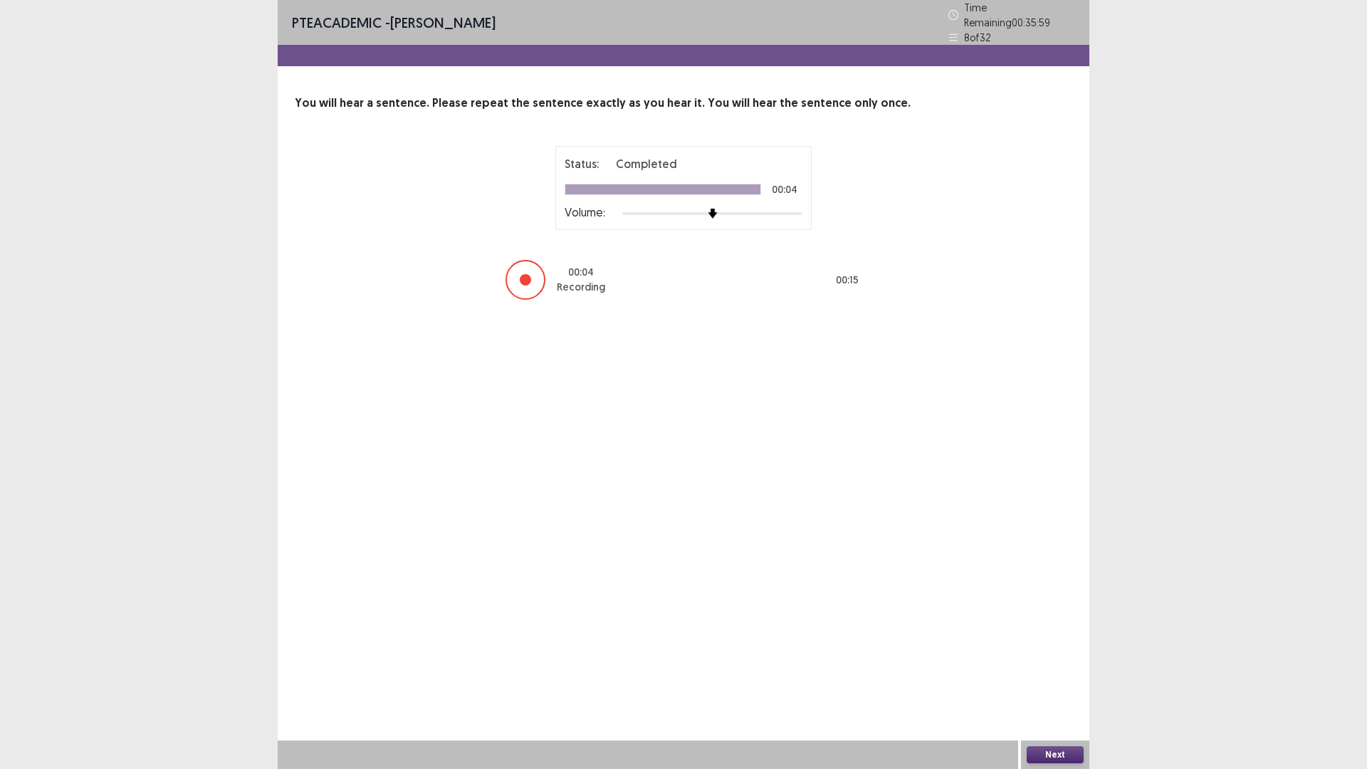
click at [1045, 672] on button "Next" at bounding box center [1054, 754] width 57 height 17
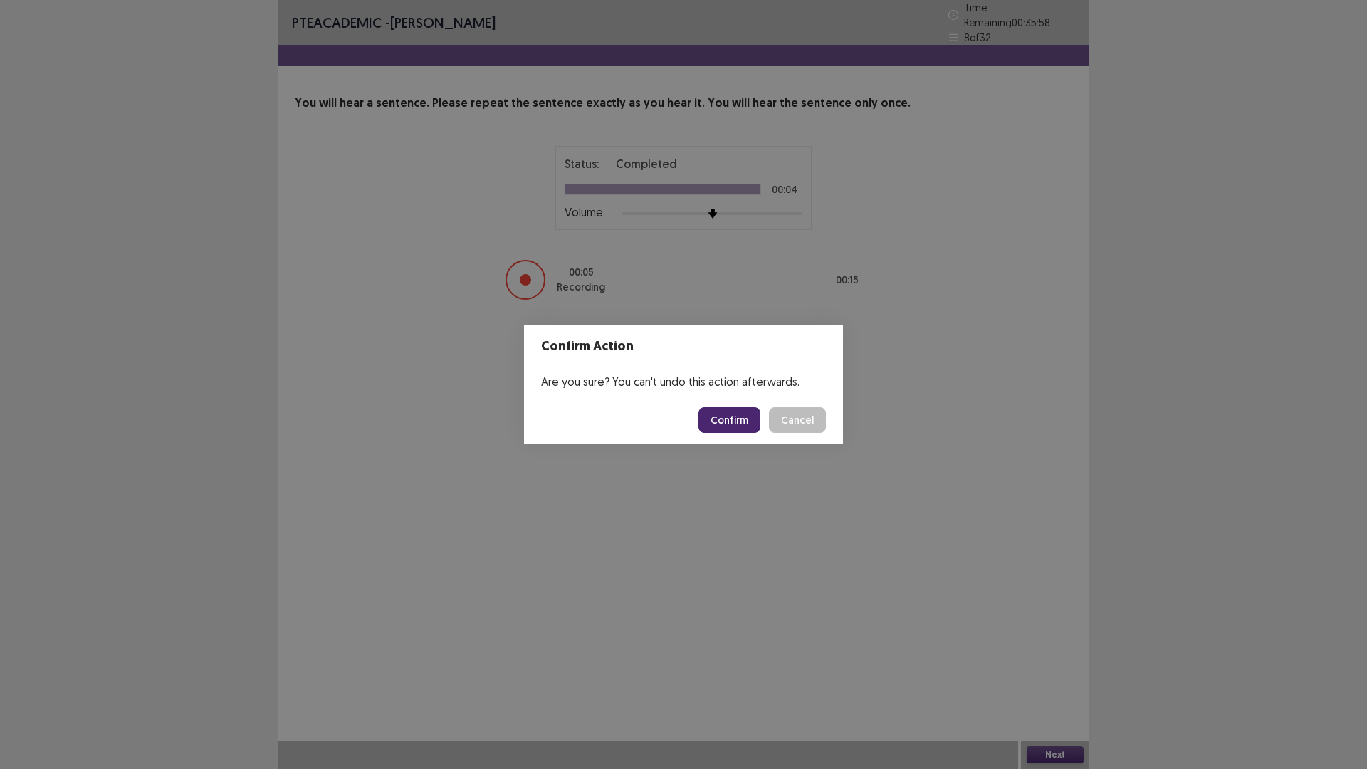
click at [727, 419] on button "Confirm" at bounding box center [729, 420] width 62 height 26
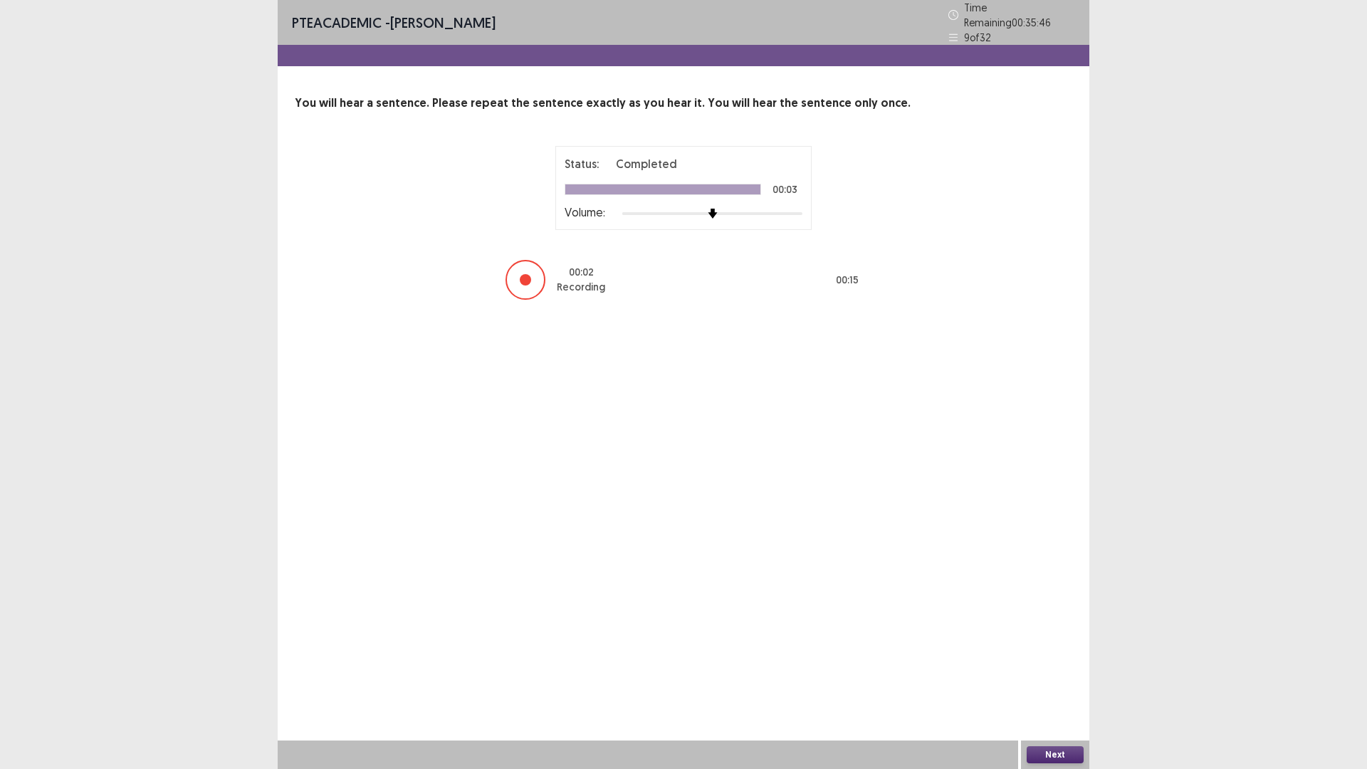
click at [1060, 672] on button "Next" at bounding box center [1054, 754] width 57 height 17
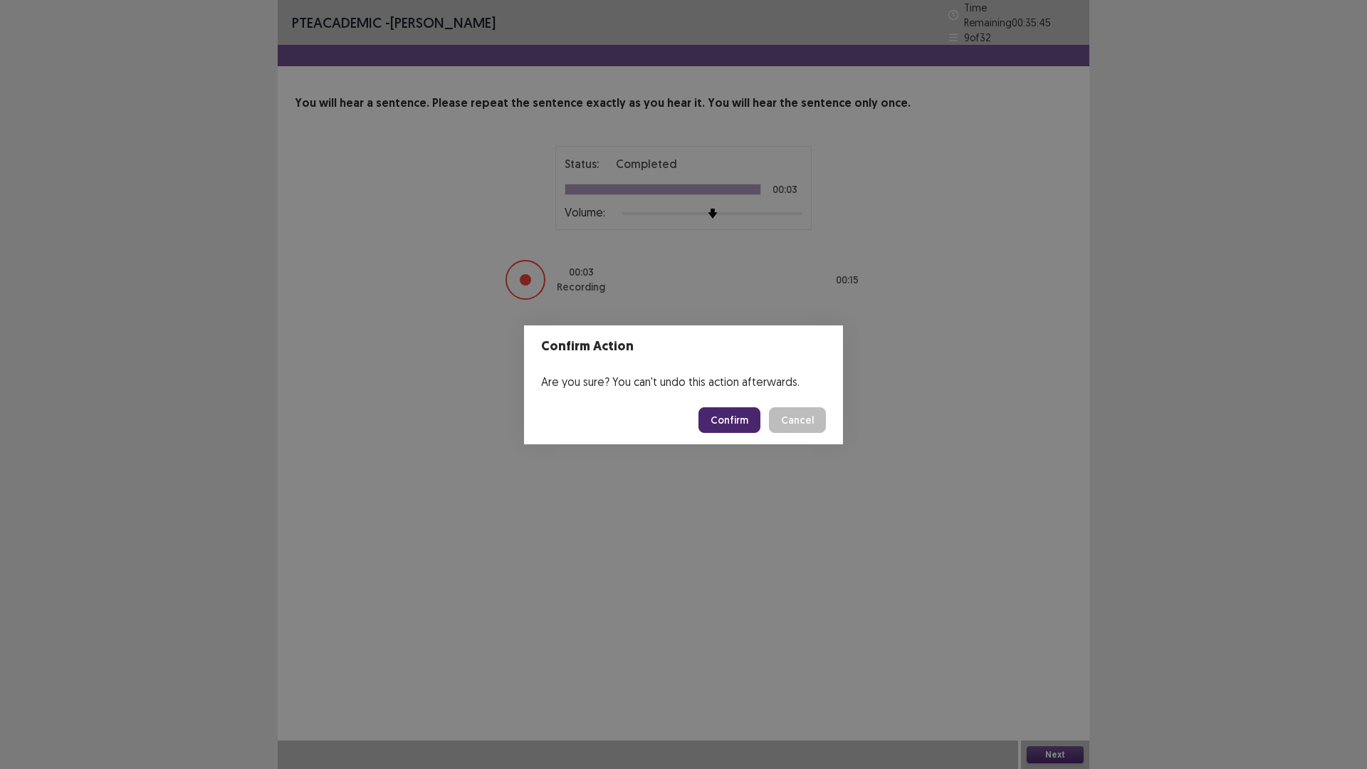
click at [731, 416] on button "Confirm" at bounding box center [729, 420] width 62 height 26
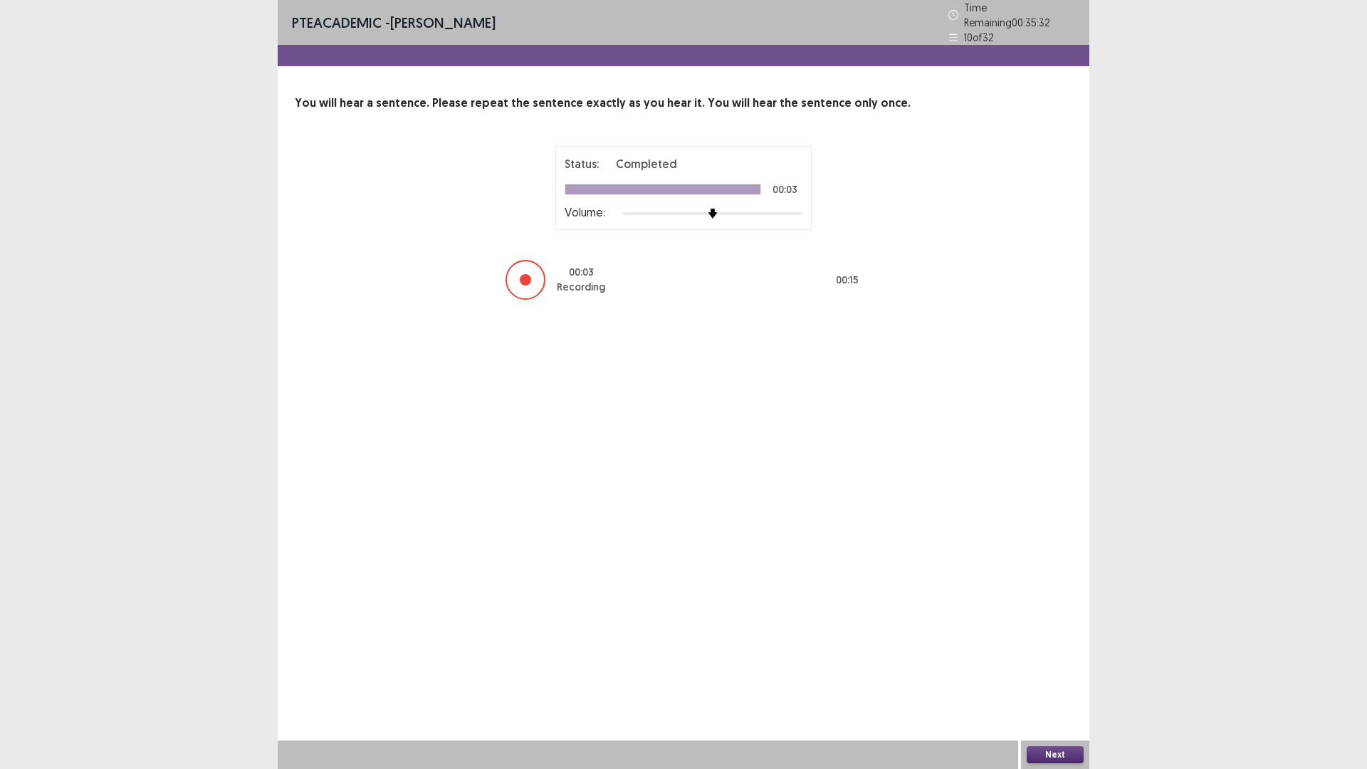
click at [1057, 672] on button "Next" at bounding box center [1054, 754] width 57 height 17
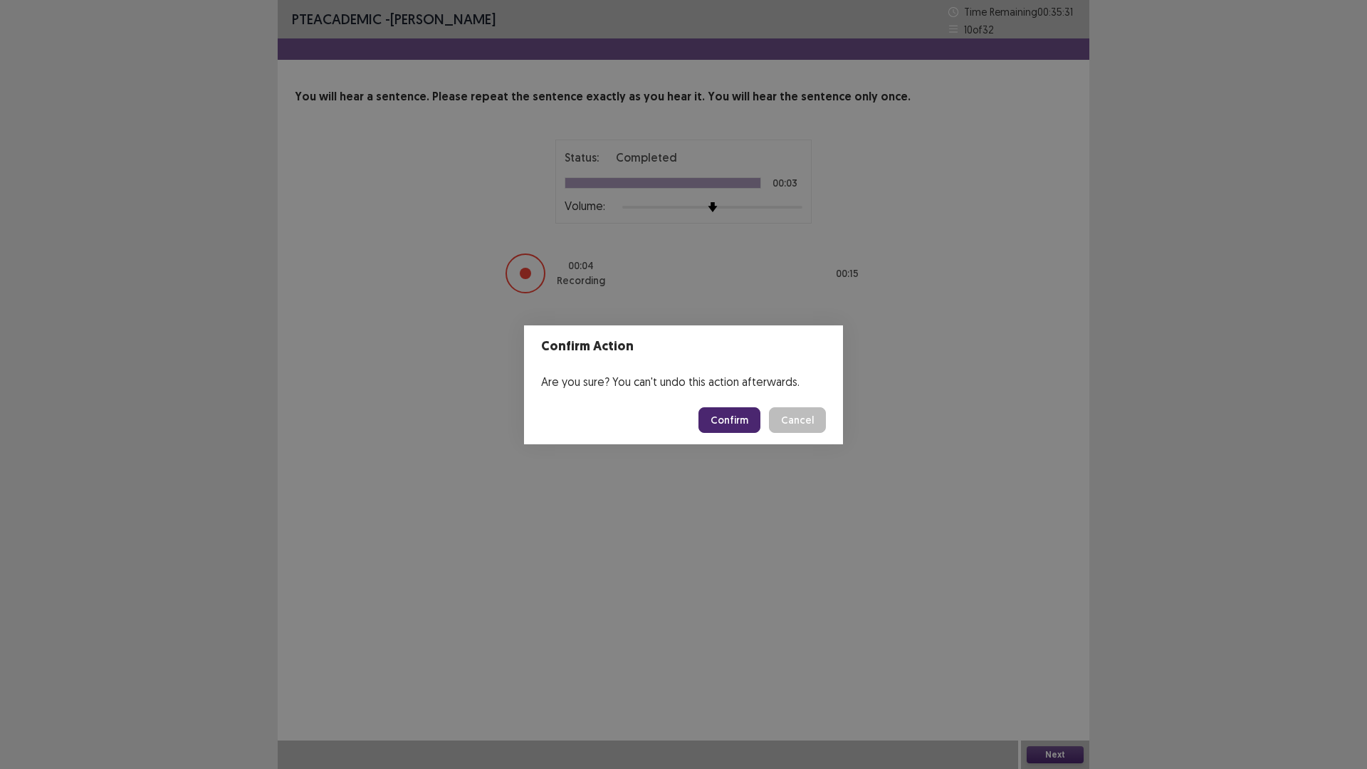
click at [738, 411] on button "Confirm" at bounding box center [729, 420] width 62 height 26
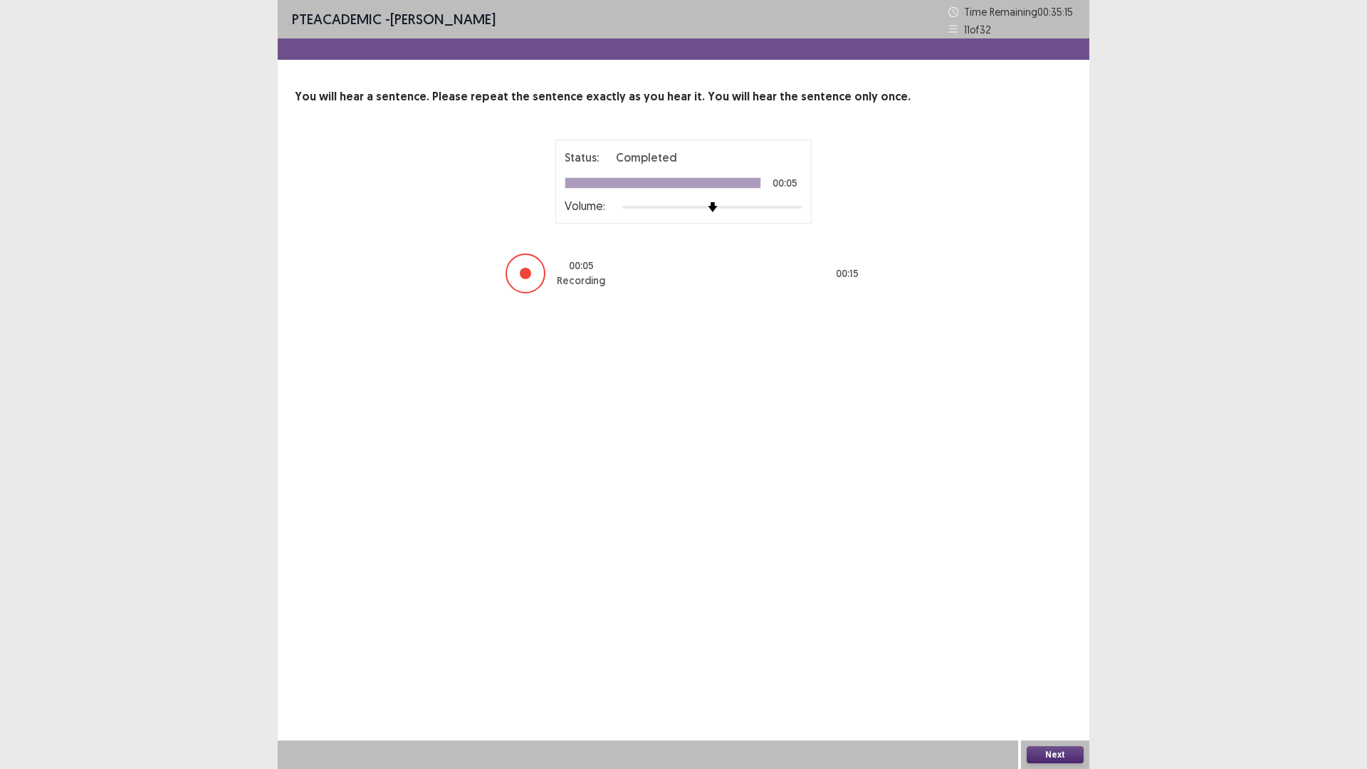
click at [1057, 672] on button "Next" at bounding box center [1054, 754] width 57 height 17
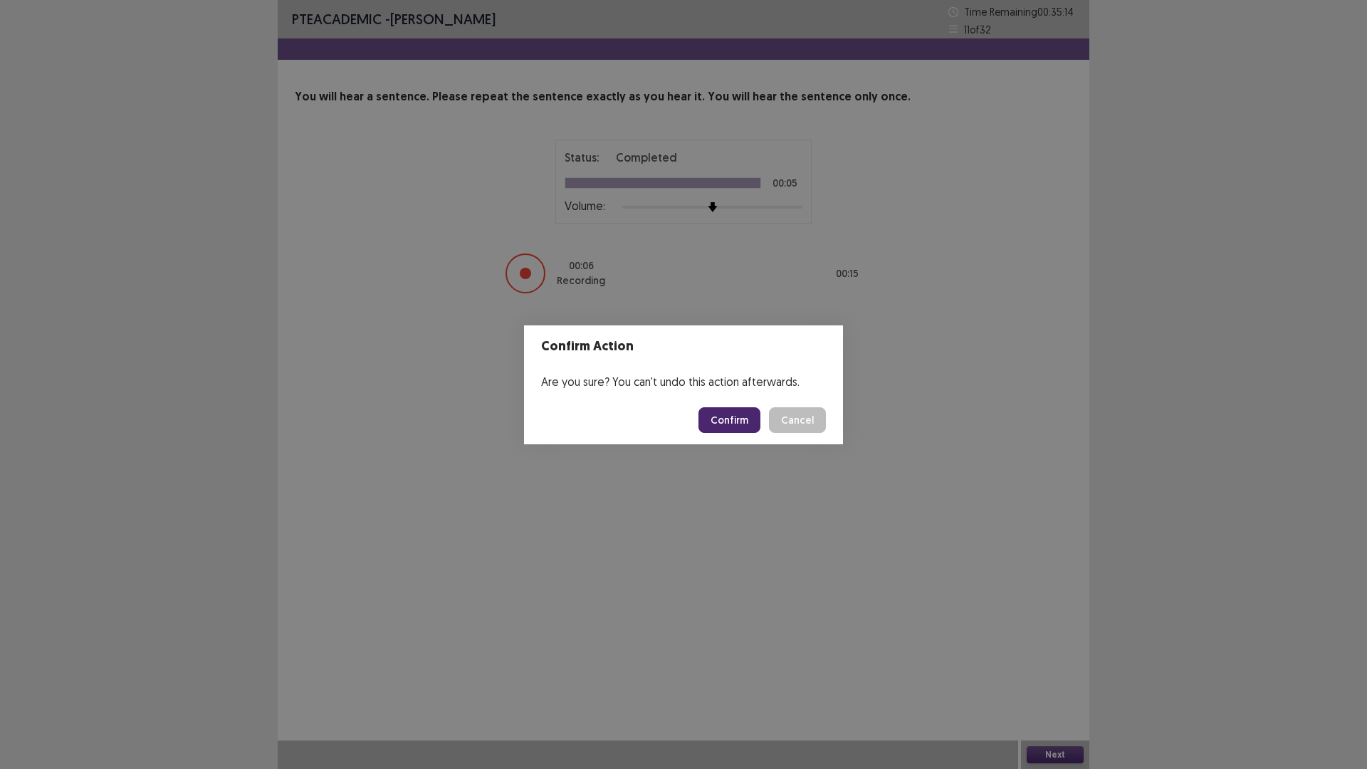
click at [736, 410] on button "Confirm" at bounding box center [729, 420] width 62 height 26
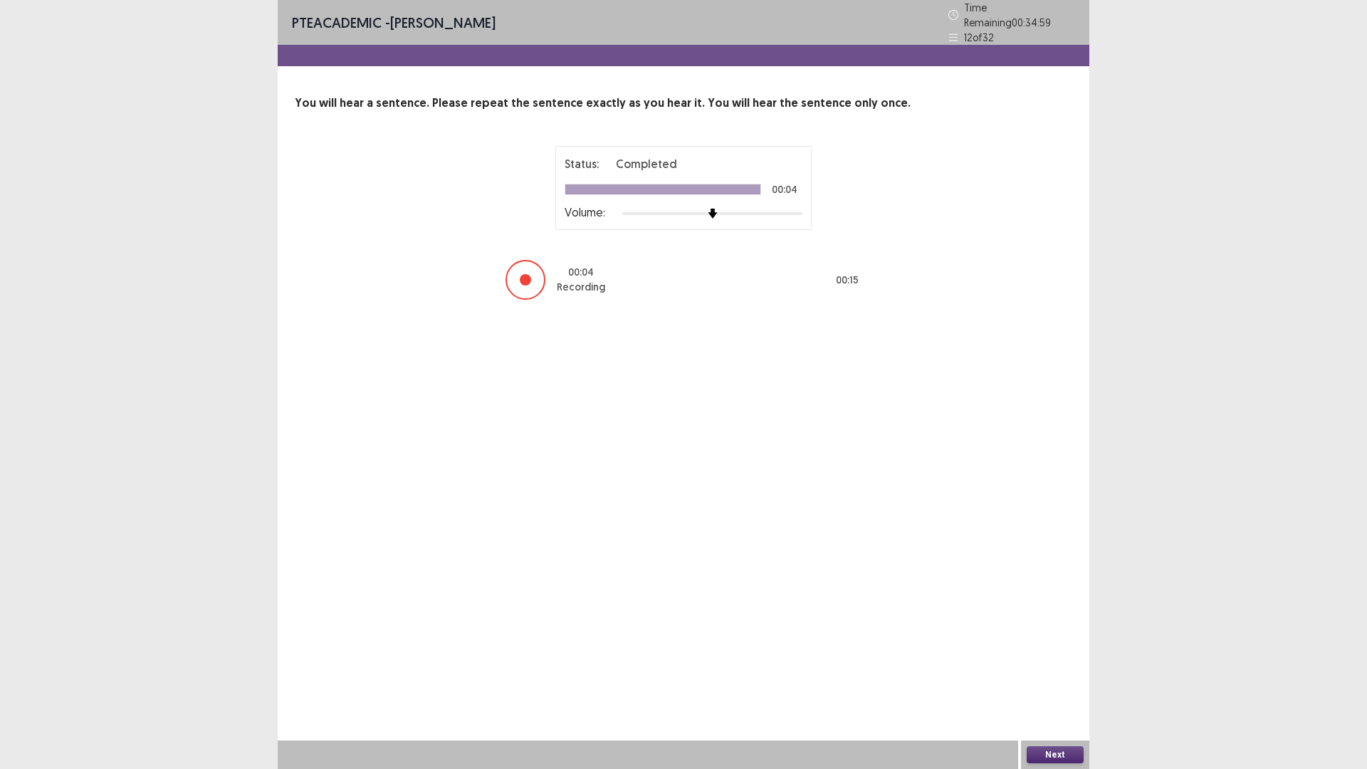
click at [1056, 672] on button "Next" at bounding box center [1054, 754] width 57 height 17
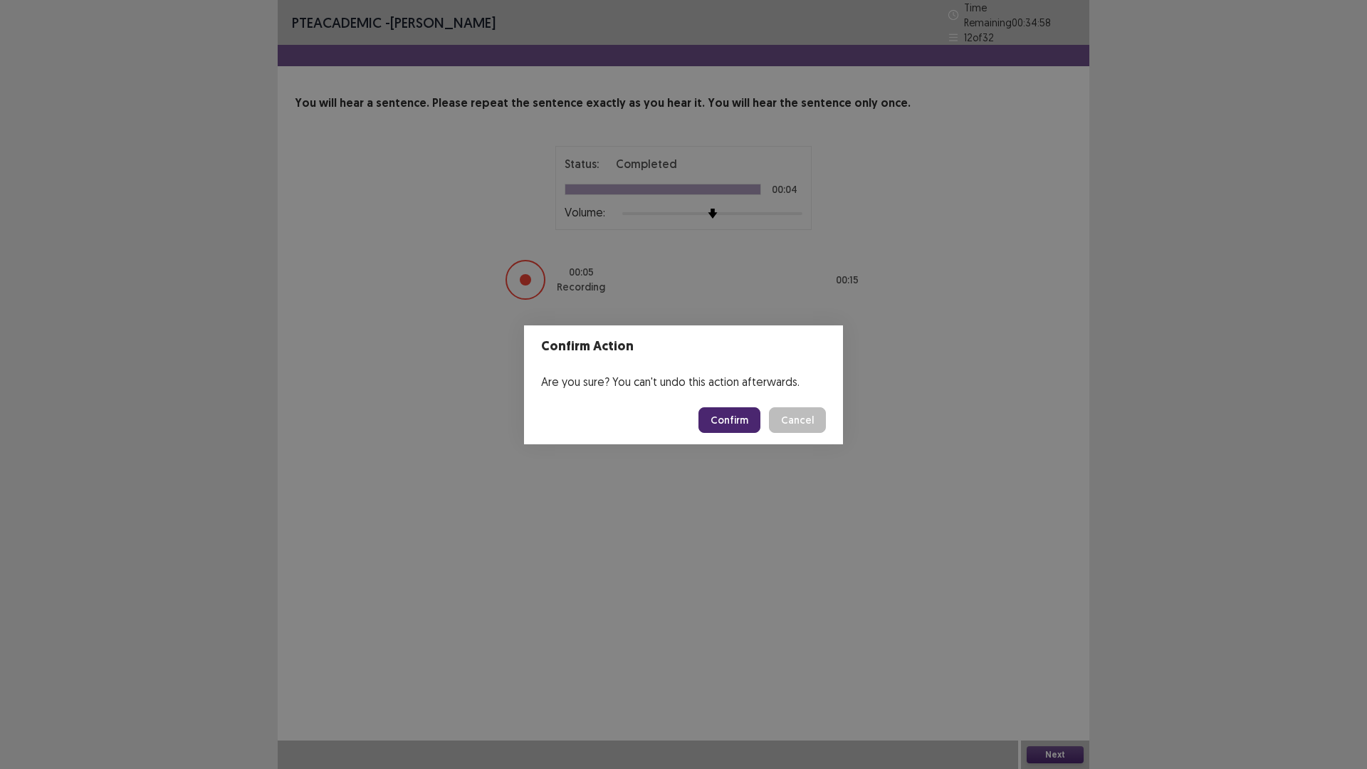
click at [727, 411] on button "Confirm" at bounding box center [729, 420] width 62 height 26
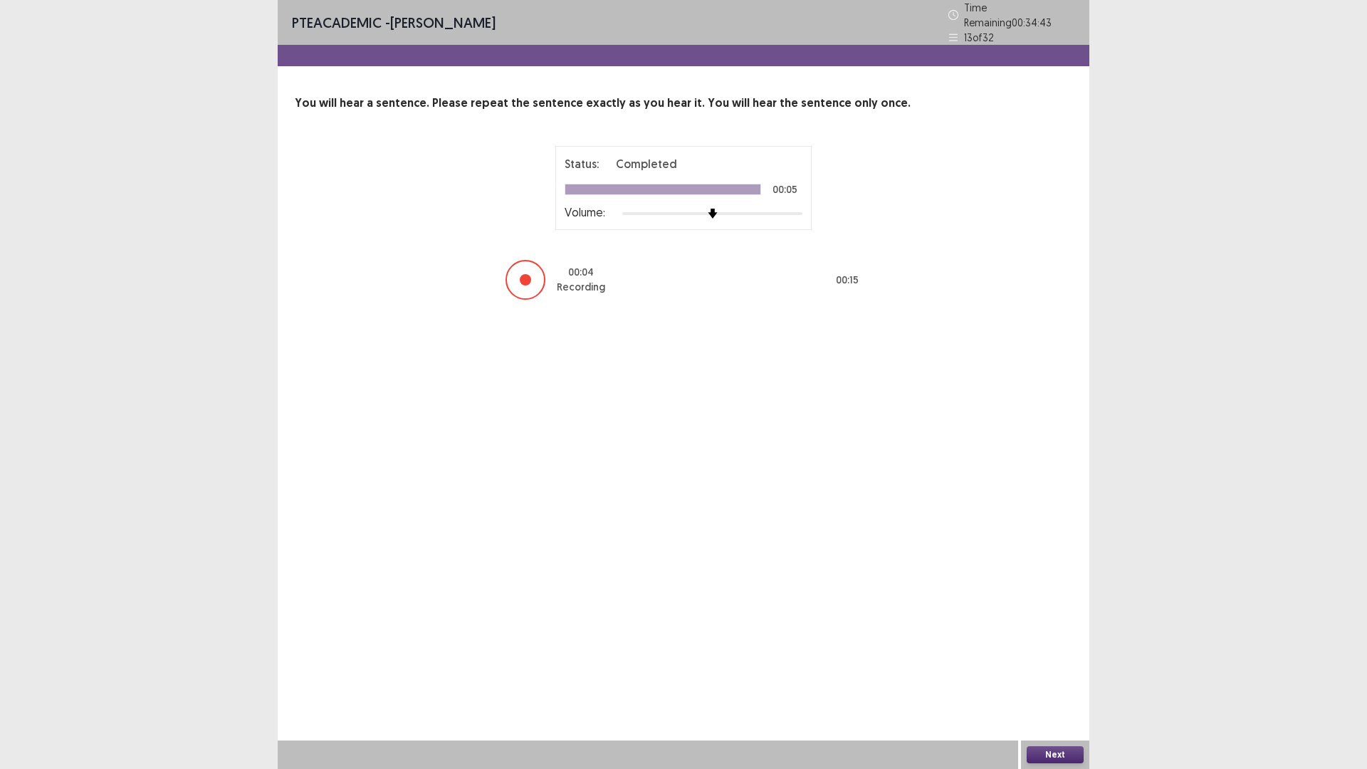
click at [1033, 672] on div "Next" at bounding box center [1055, 754] width 68 height 28
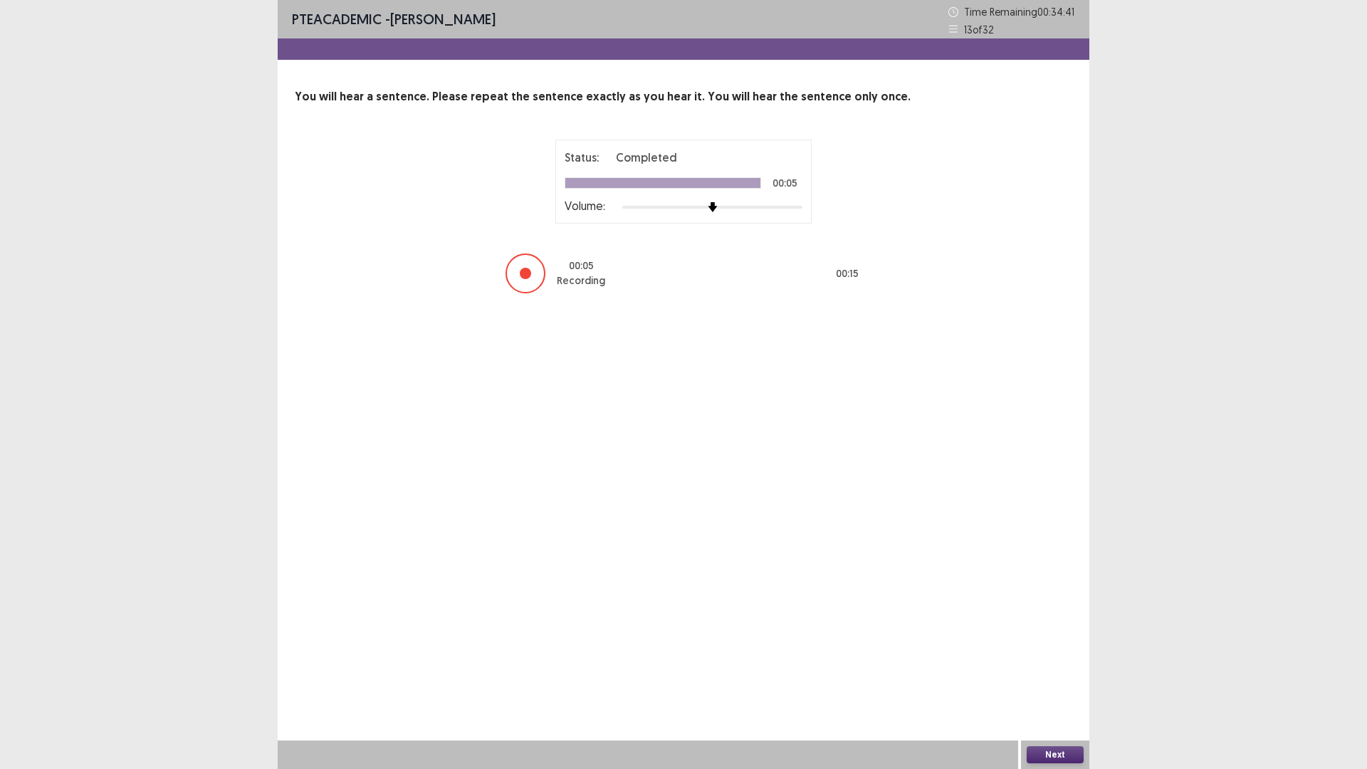
click at [1068, 672] on button "Next" at bounding box center [1054, 754] width 57 height 17
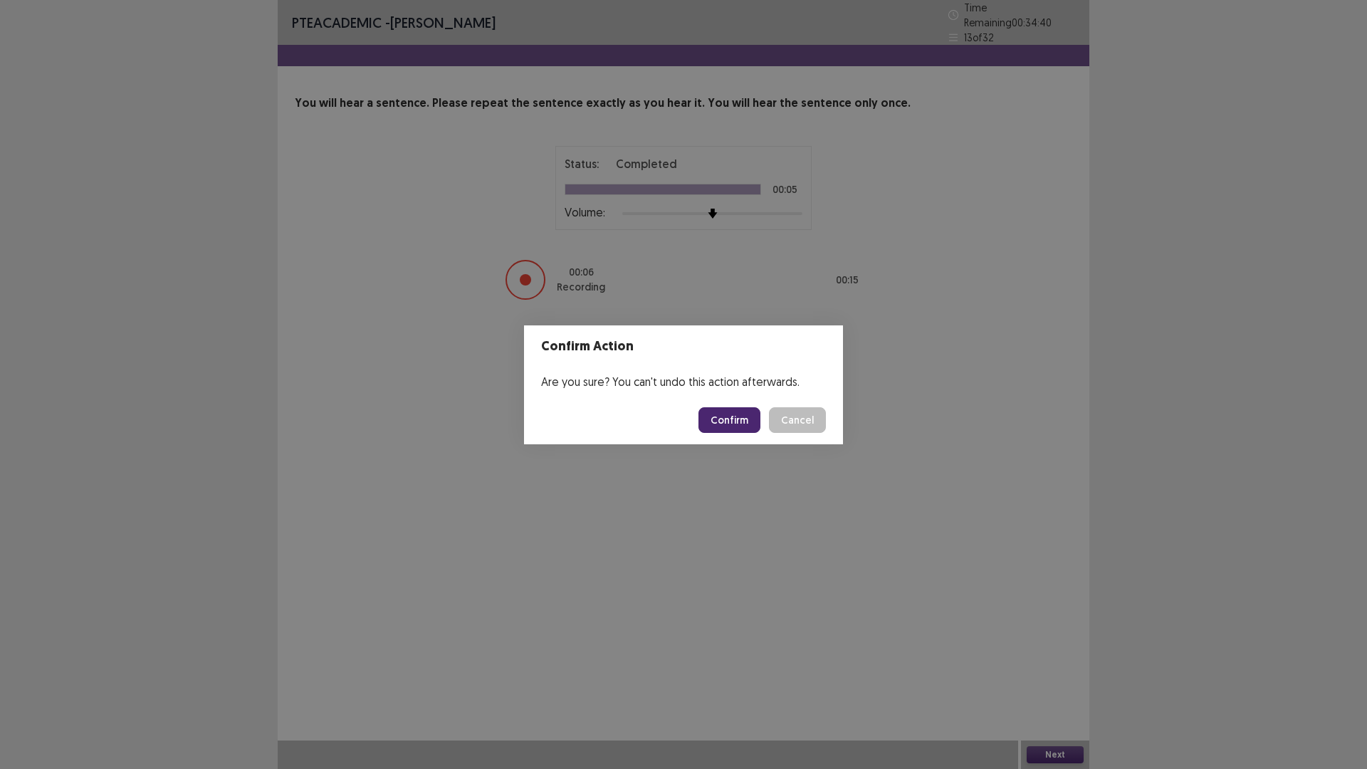
click at [741, 429] on button "Confirm" at bounding box center [729, 420] width 62 height 26
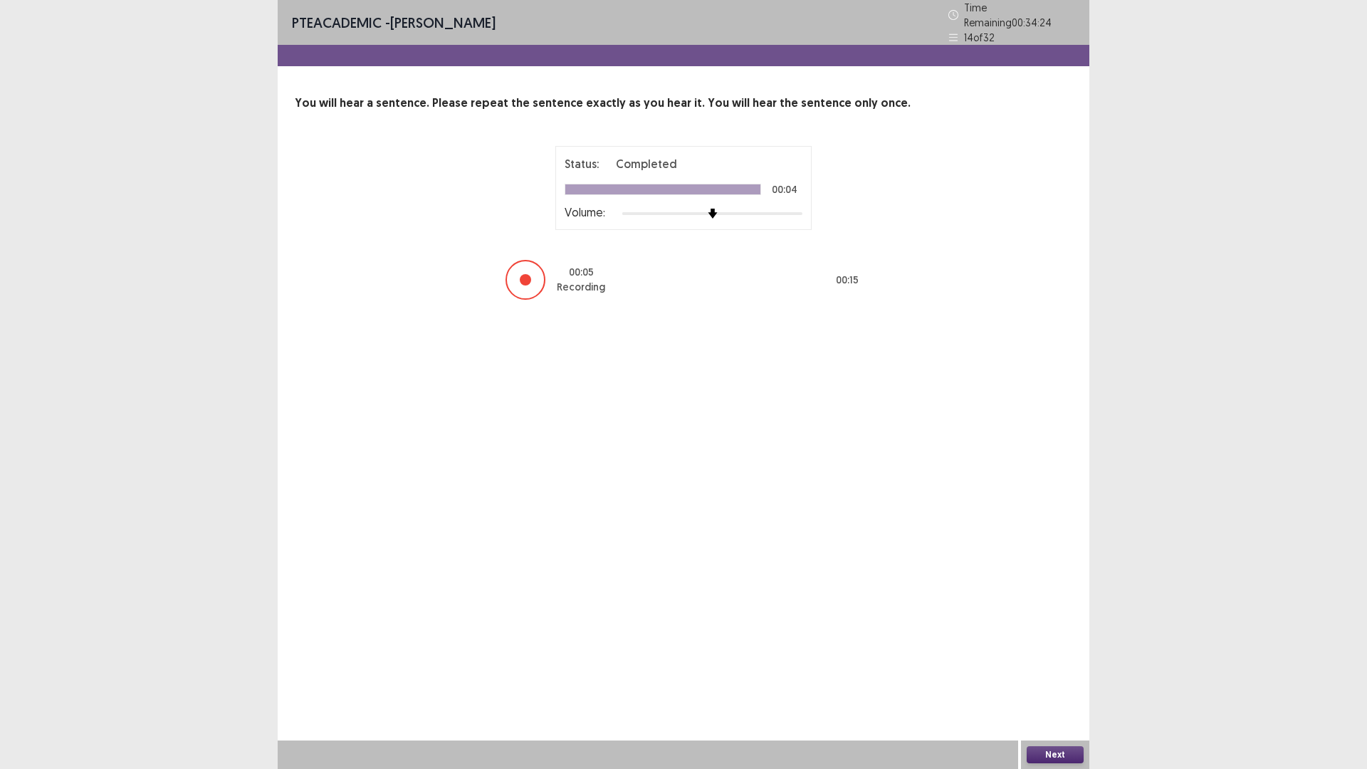
click at [1056, 672] on button "Next" at bounding box center [1054, 754] width 57 height 17
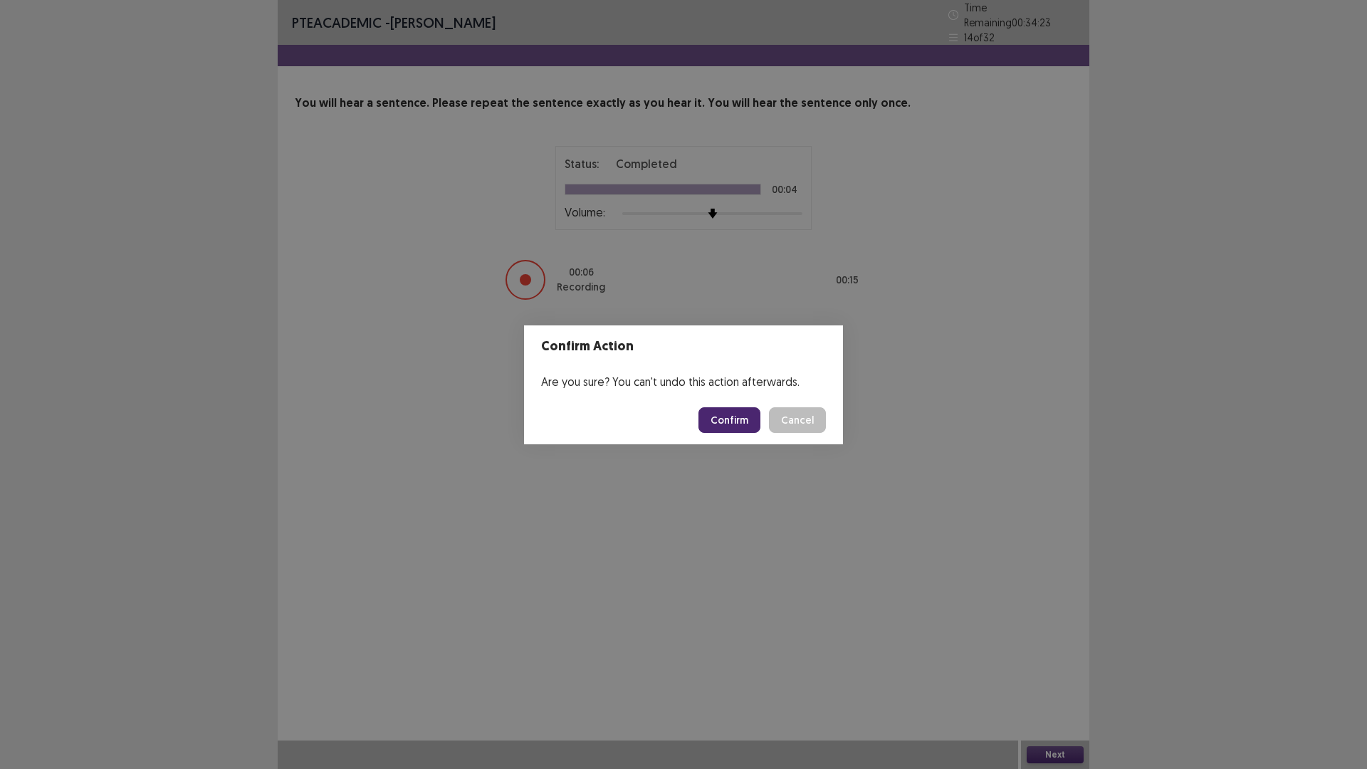
click at [738, 416] on button "Confirm" at bounding box center [729, 420] width 62 height 26
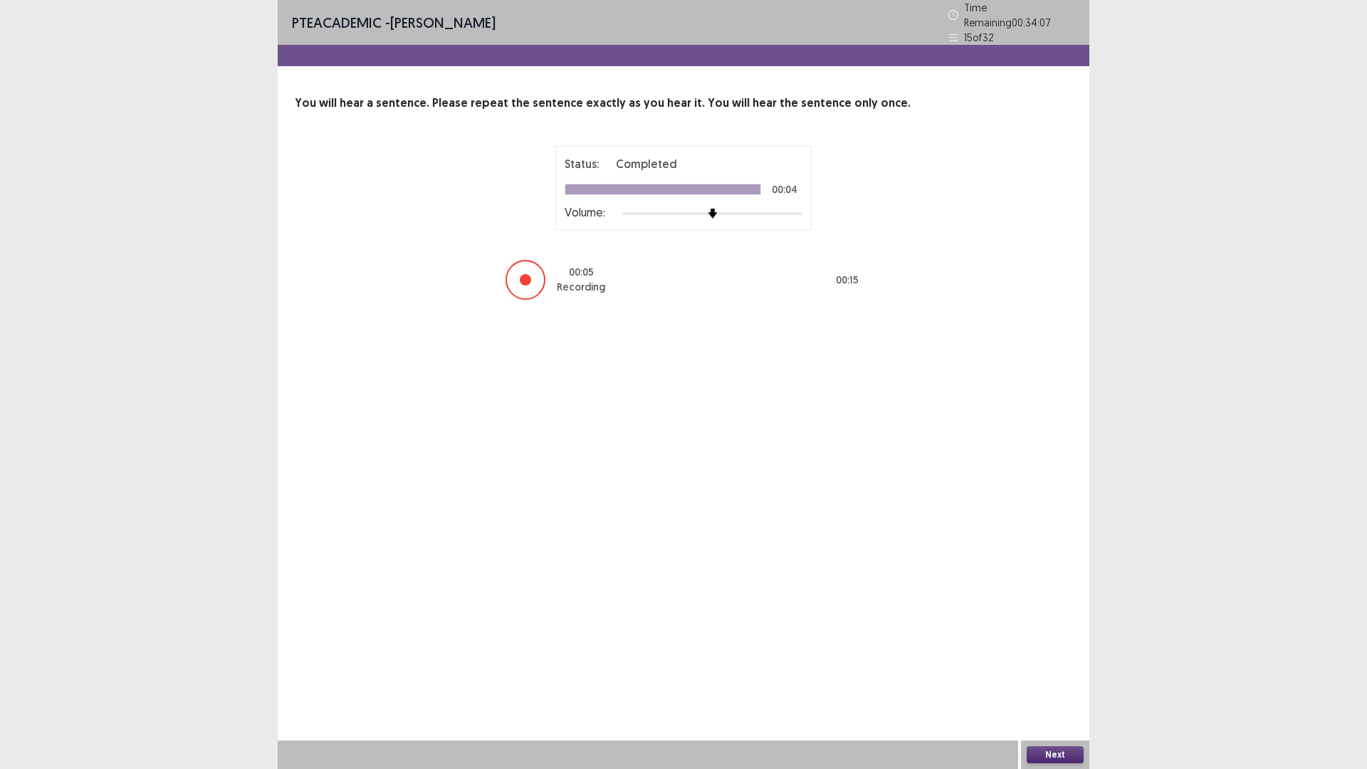
click at [1053, 672] on button "Next" at bounding box center [1054, 754] width 57 height 17
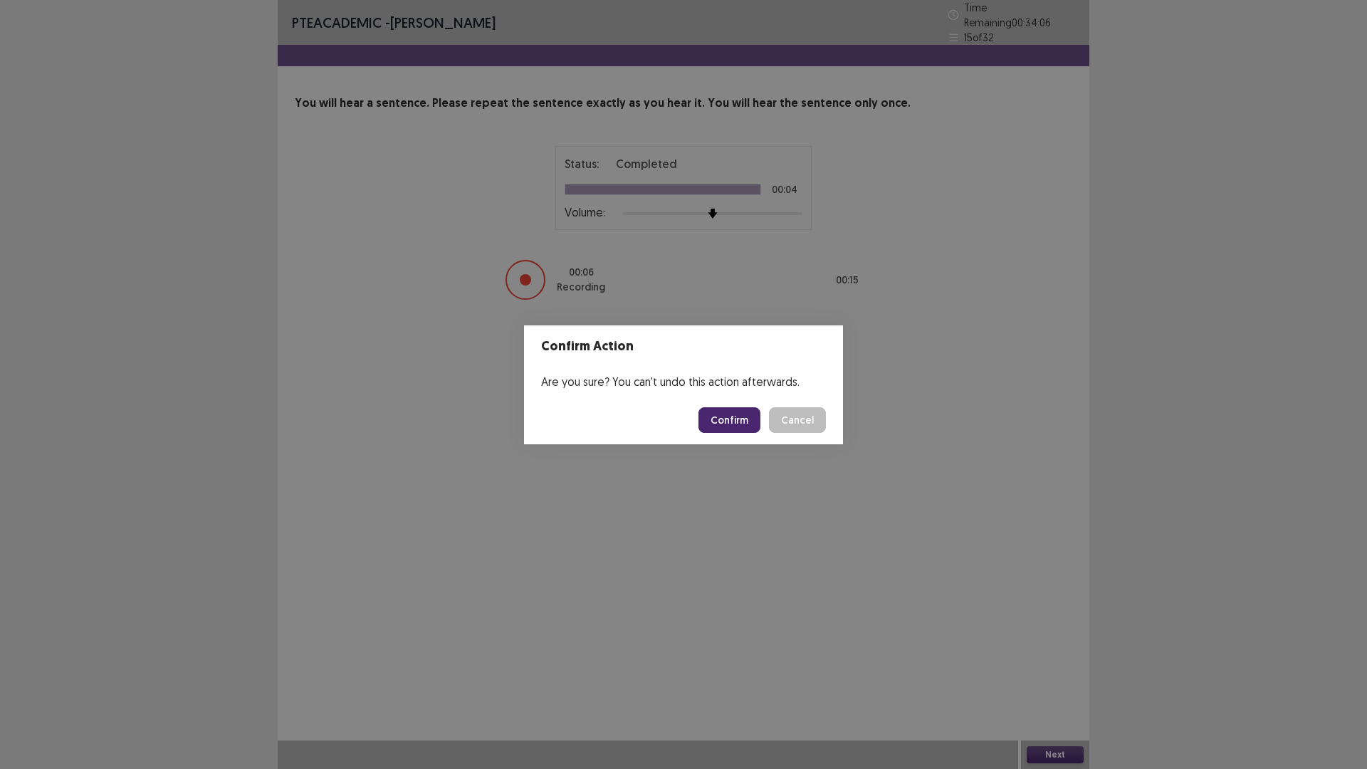
click at [733, 410] on button "Confirm" at bounding box center [729, 420] width 62 height 26
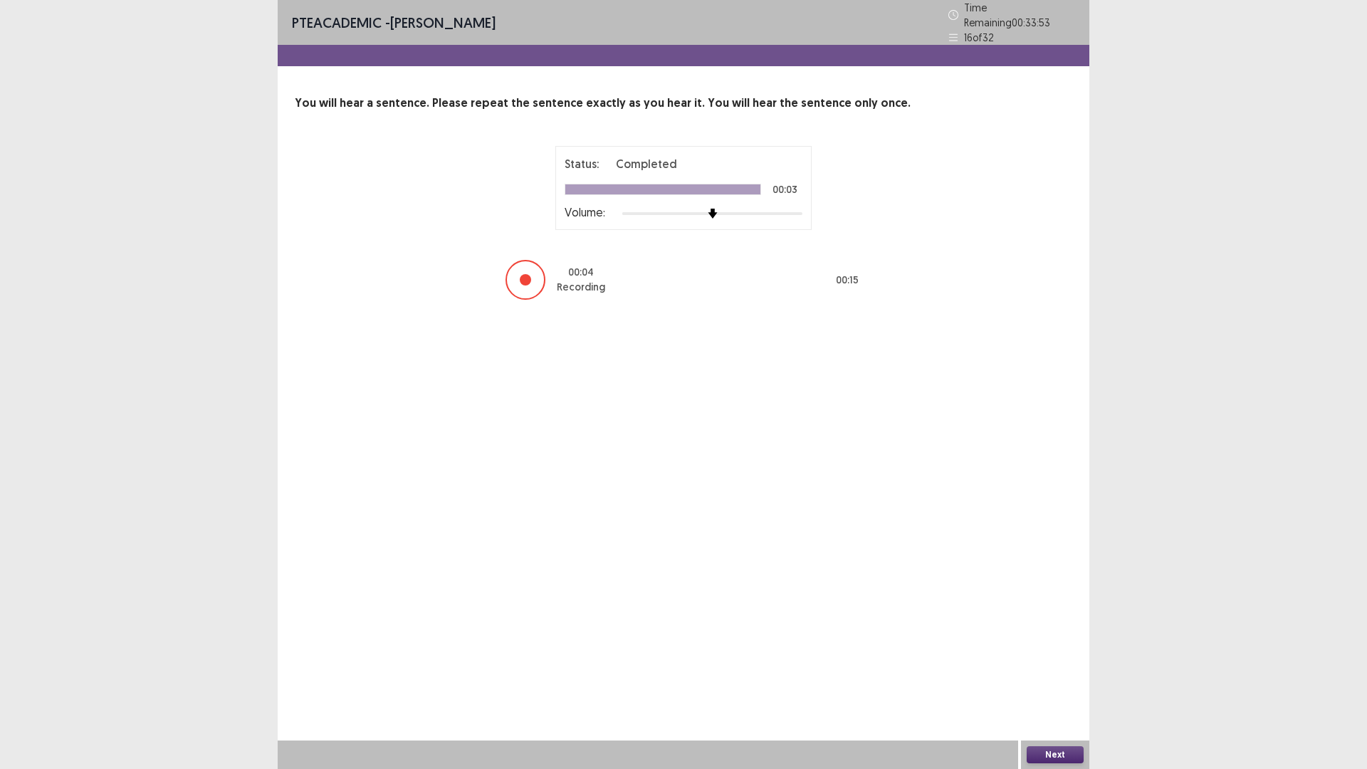
click at [1061, 672] on button "Next" at bounding box center [1054, 754] width 57 height 17
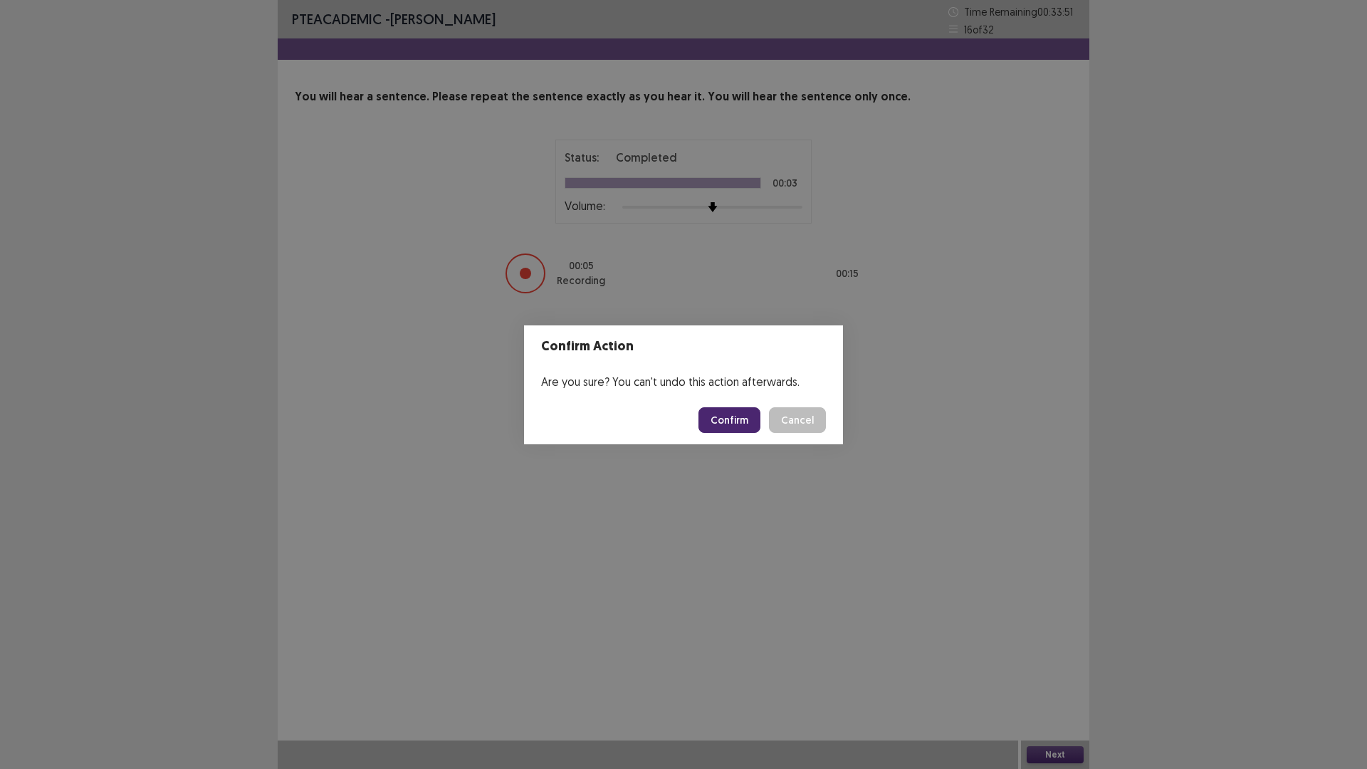
click at [735, 421] on button "Confirm" at bounding box center [729, 420] width 62 height 26
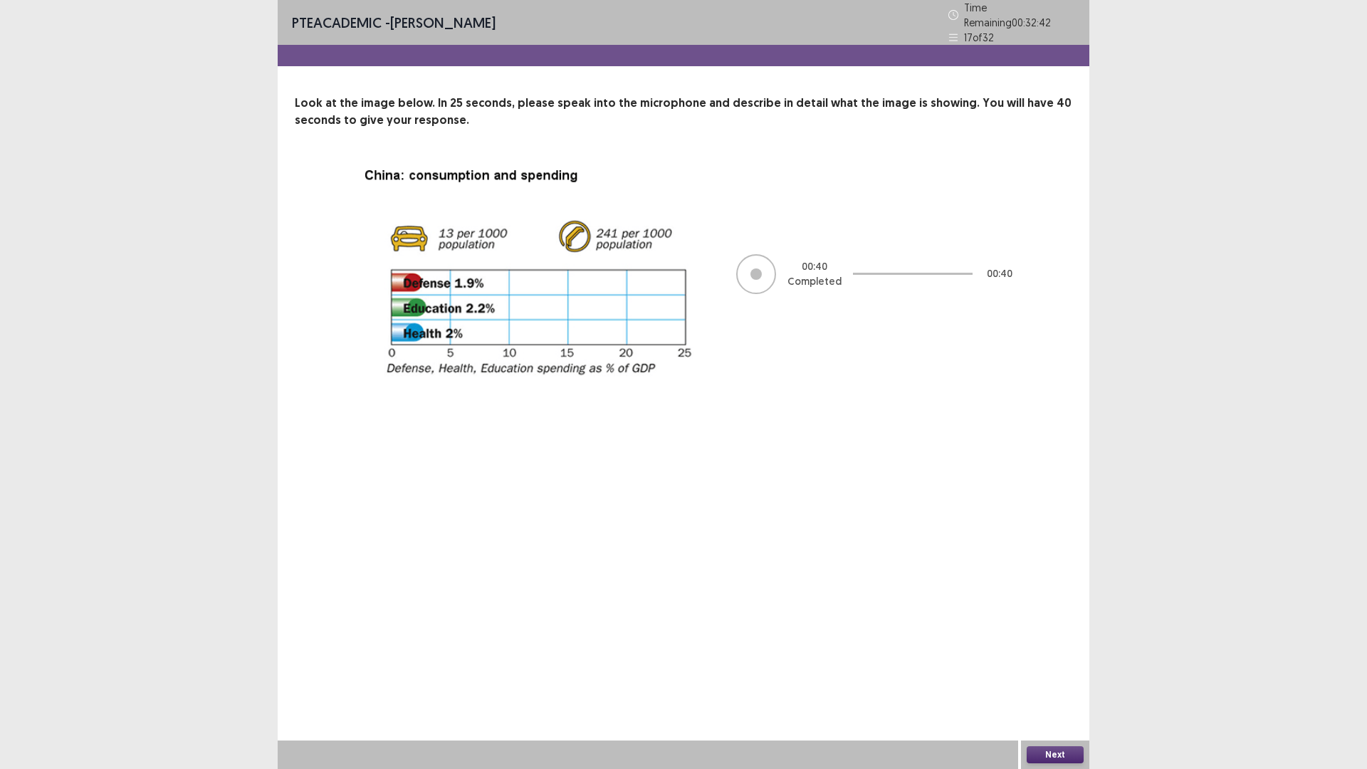
click at [1044, 672] on button "Next" at bounding box center [1054, 754] width 57 height 17
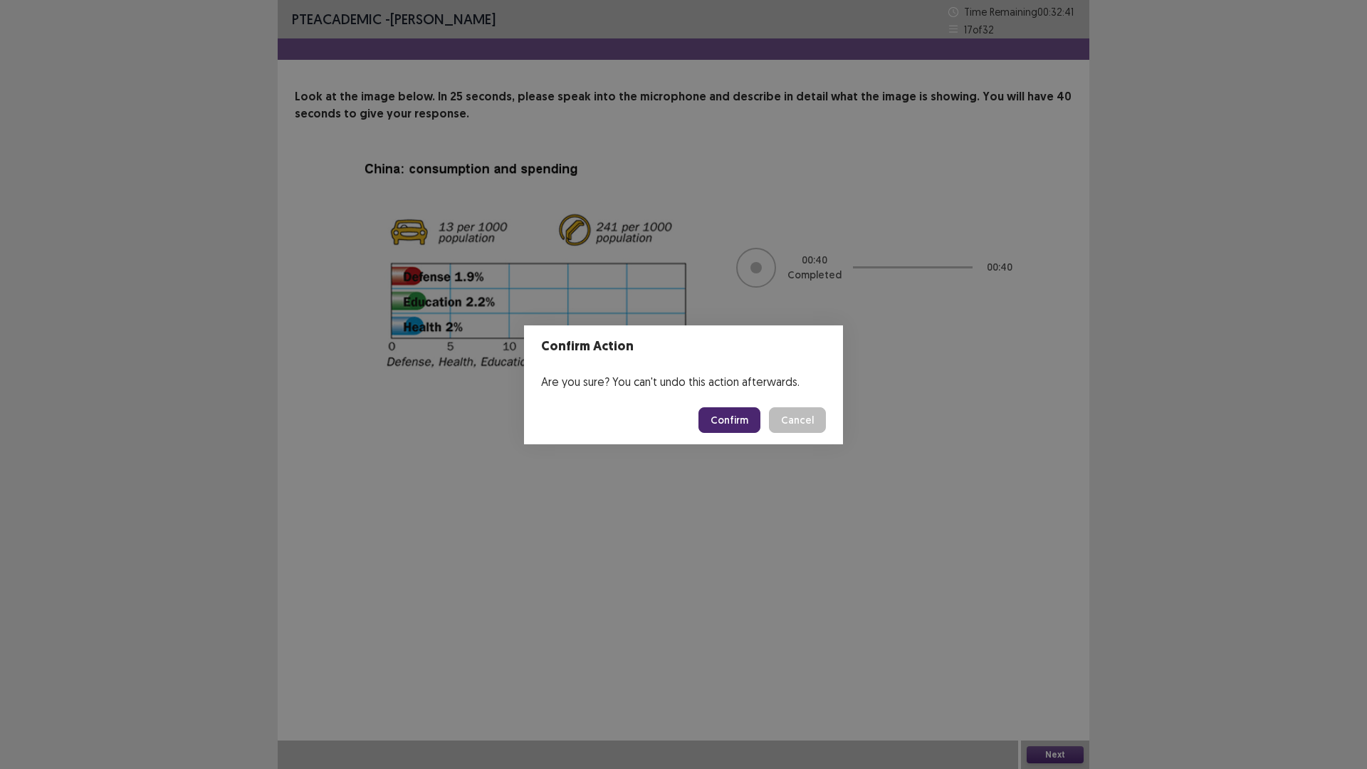
click at [740, 424] on button "Confirm" at bounding box center [729, 420] width 62 height 26
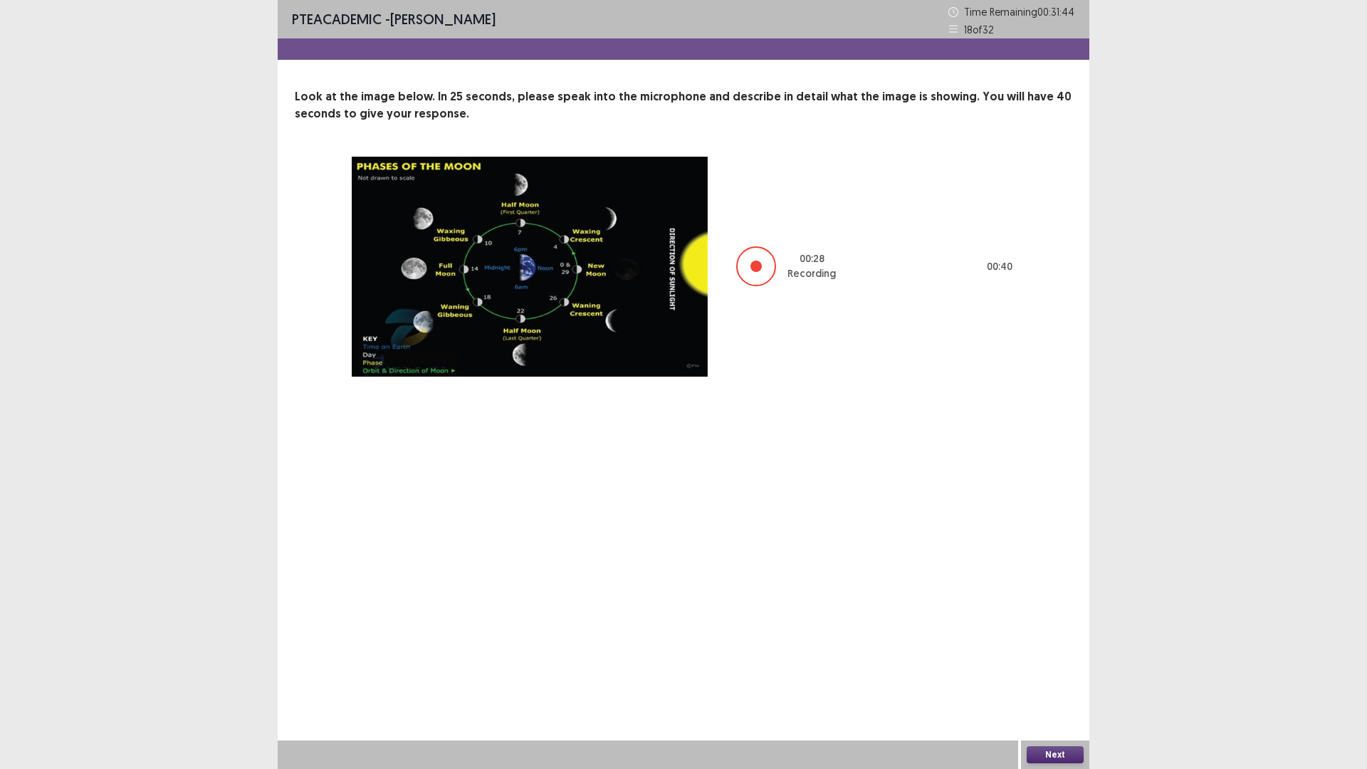
click at [1051, 672] on button "Next" at bounding box center [1054, 754] width 57 height 17
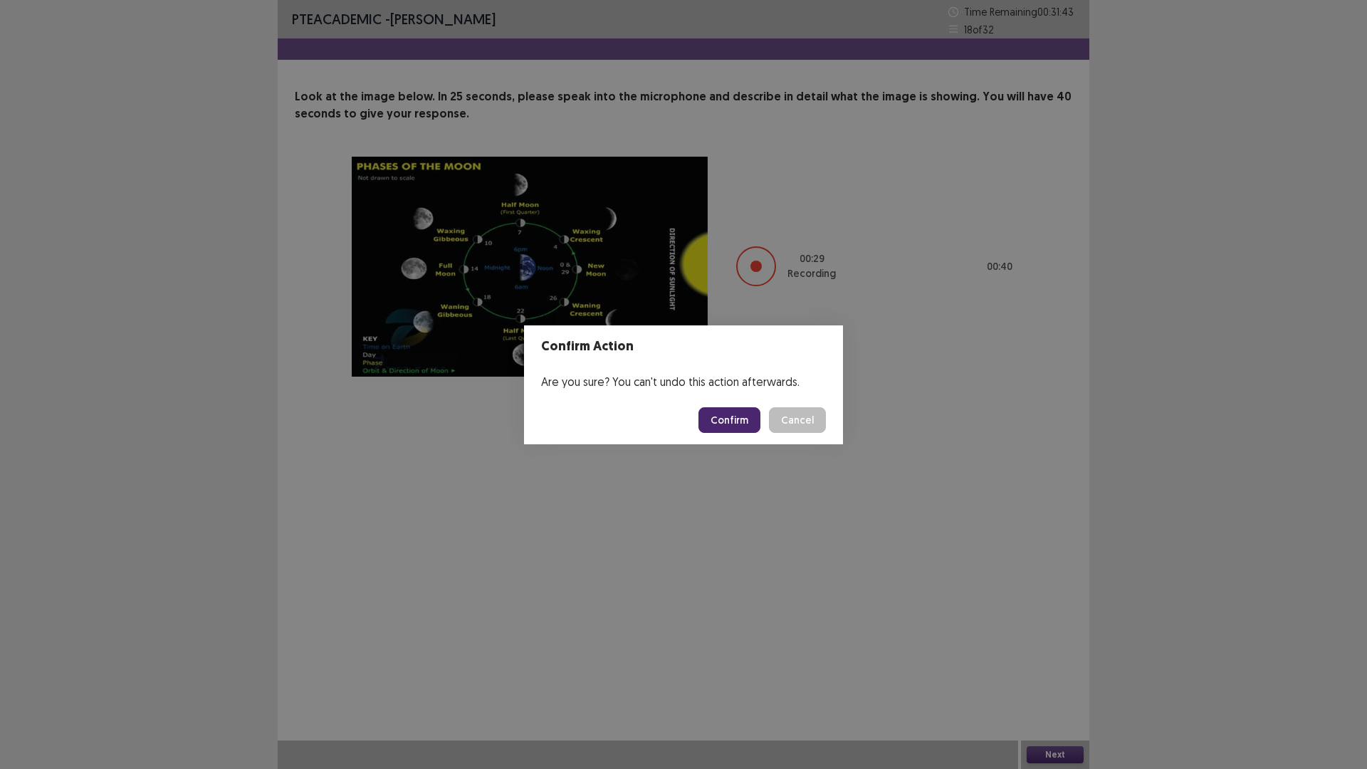
click at [752, 422] on button "Confirm" at bounding box center [729, 420] width 62 height 26
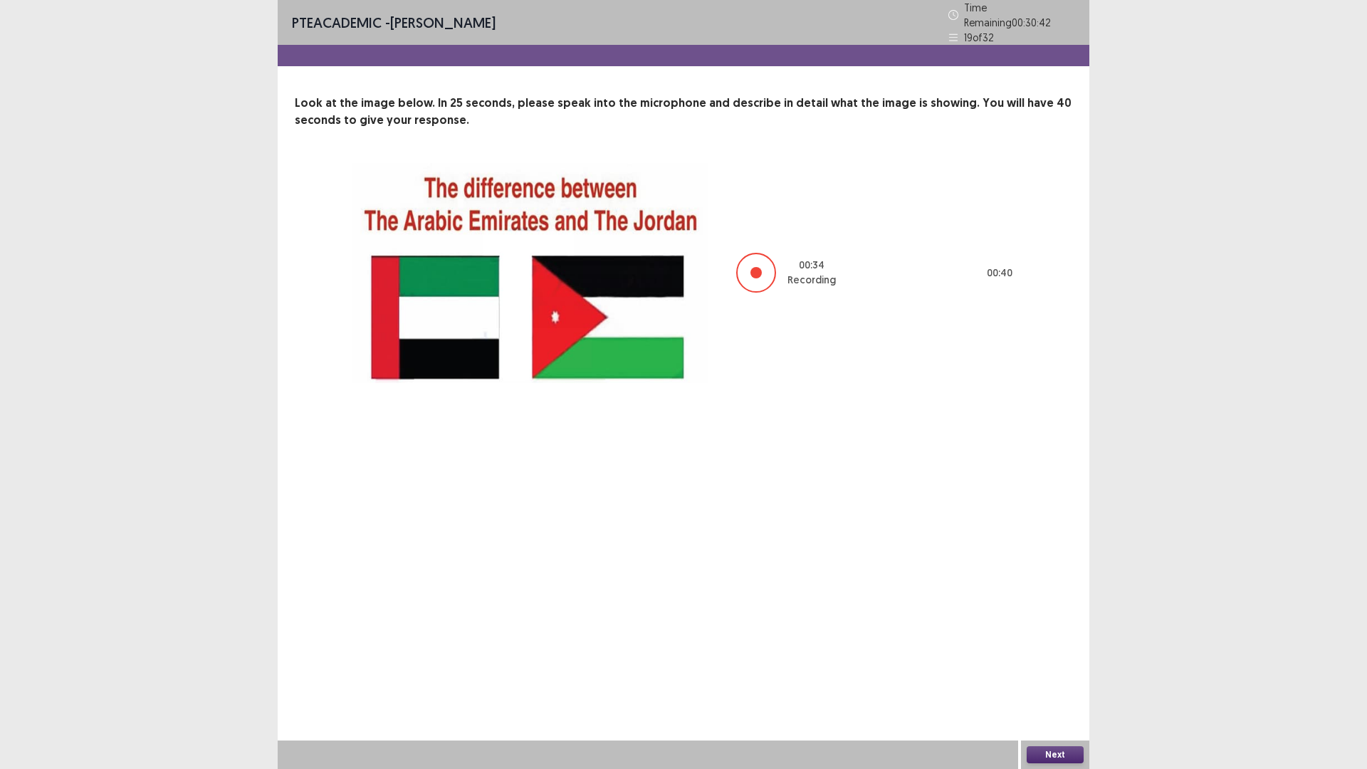
click at [1056, 672] on button "Next" at bounding box center [1054, 754] width 57 height 17
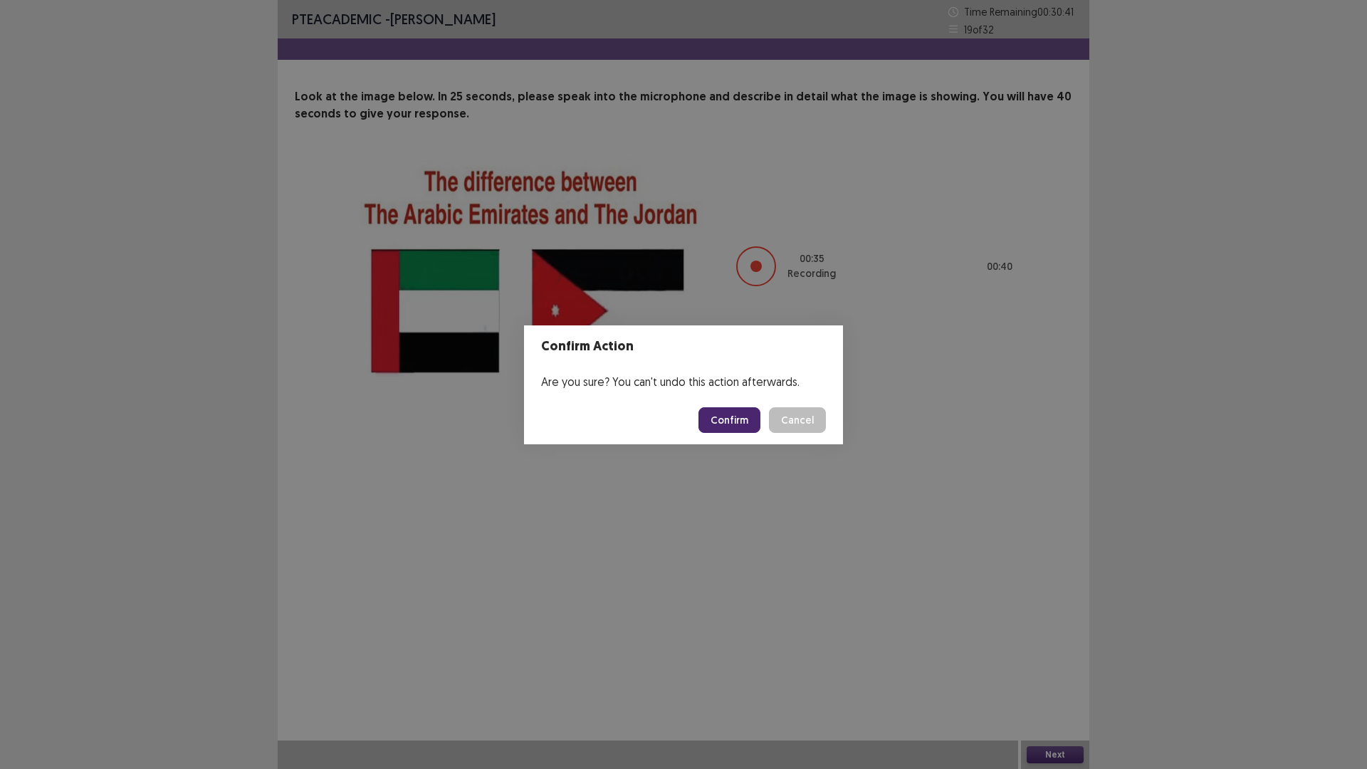
click at [727, 412] on button "Confirm" at bounding box center [729, 420] width 62 height 26
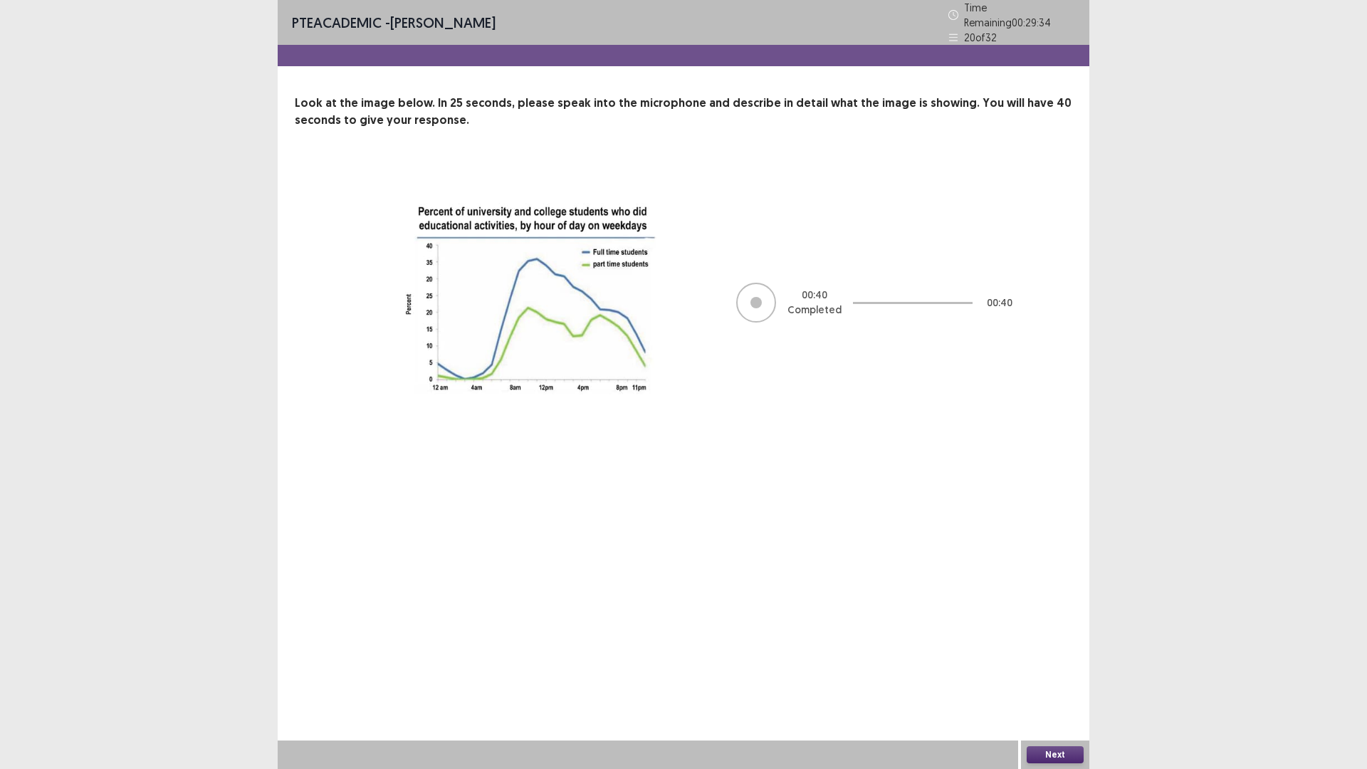
click at [1048, 672] on button "Next" at bounding box center [1054, 754] width 57 height 17
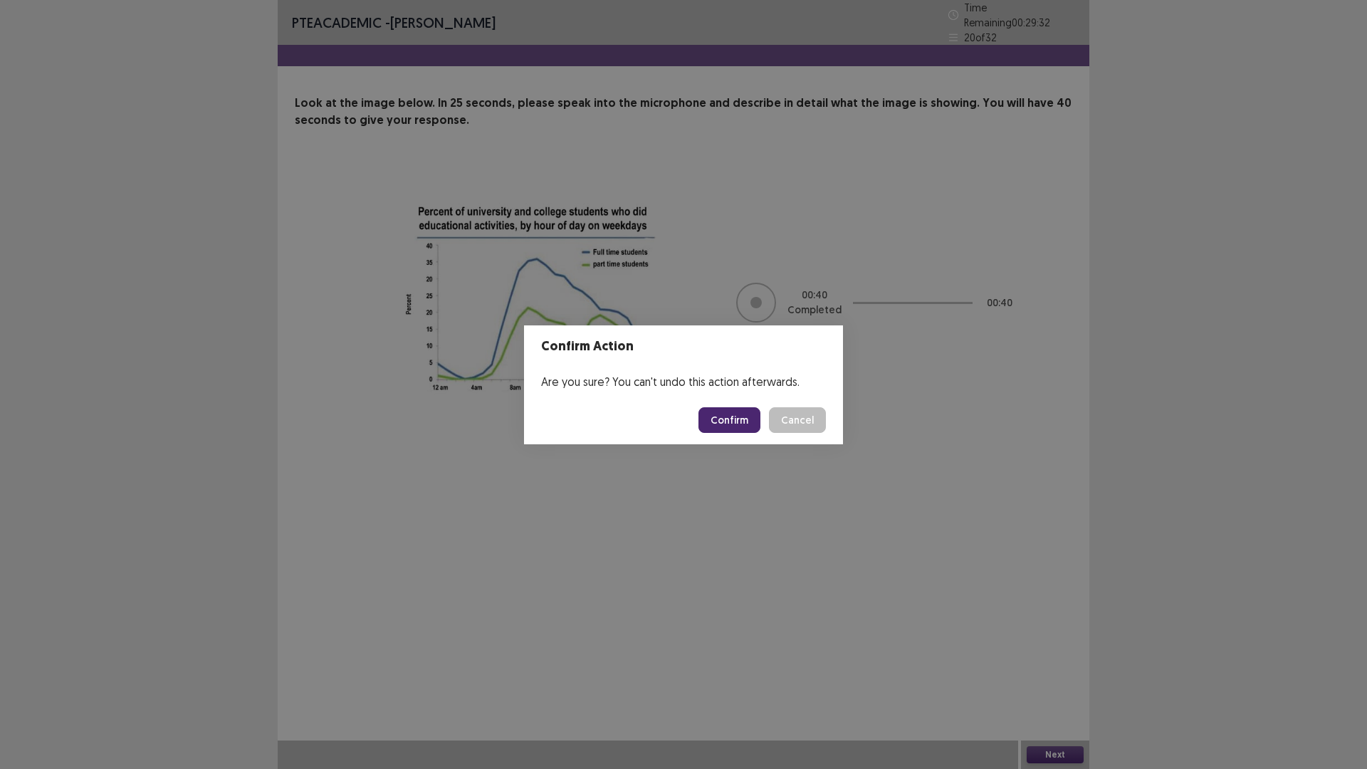
click at [741, 423] on button "Confirm" at bounding box center [729, 420] width 62 height 26
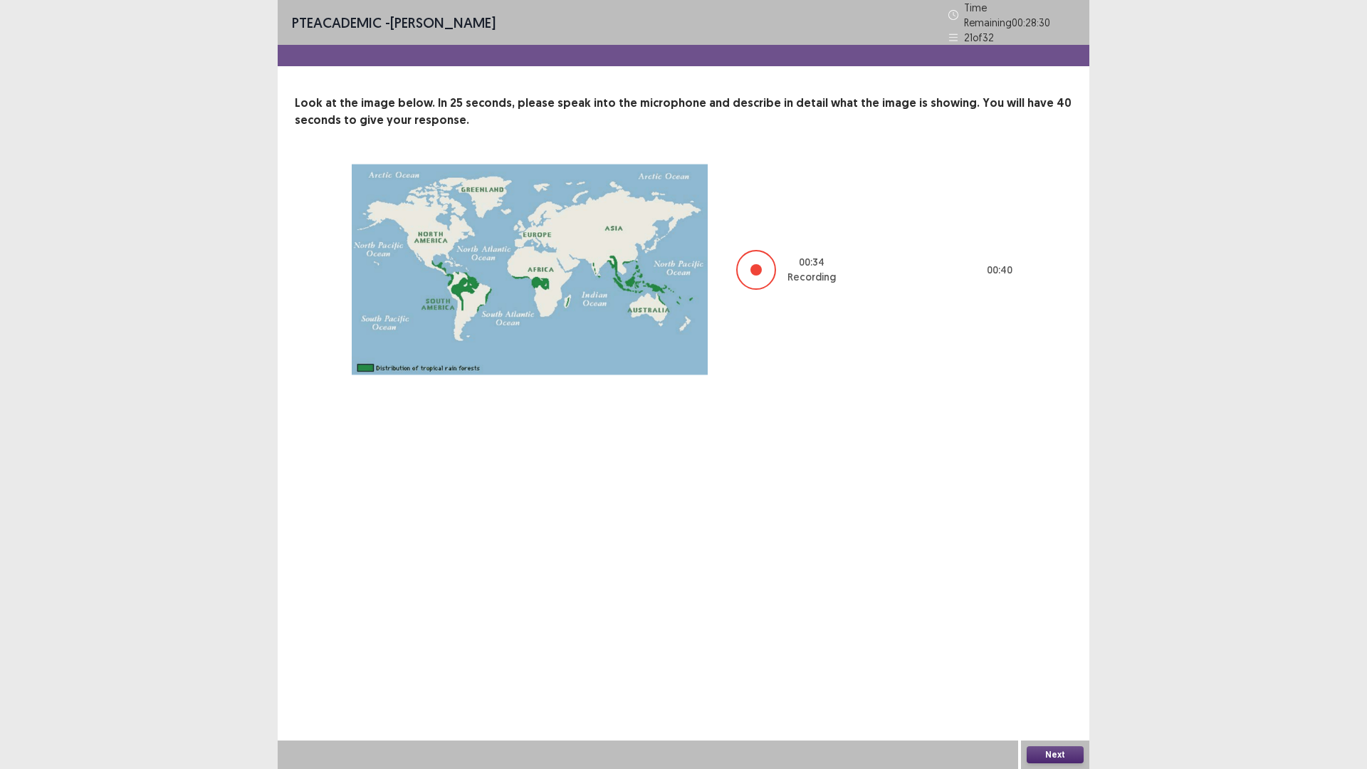
click at [1059, 672] on button "Next" at bounding box center [1054, 754] width 57 height 17
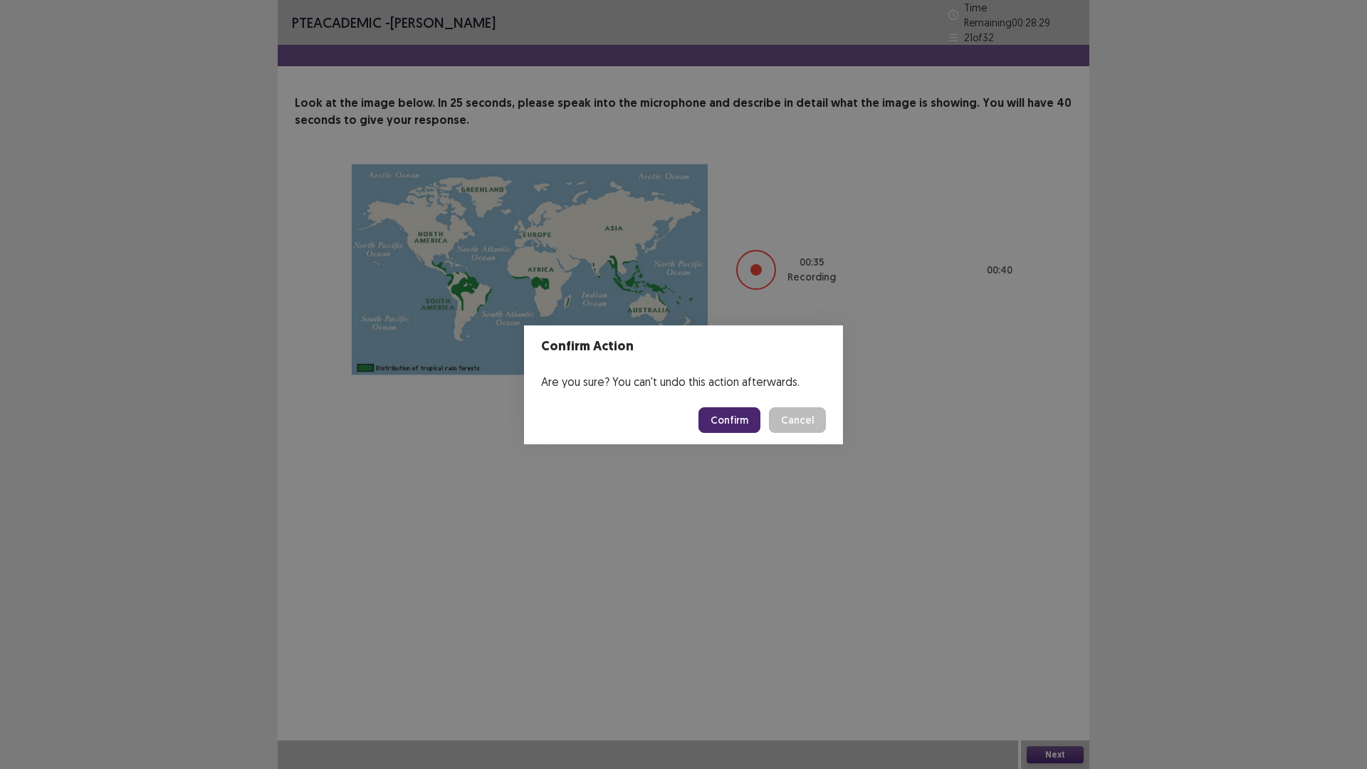
click at [742, 421] on button "Confirm" at bounding box center [729, 420] width 62 height 26
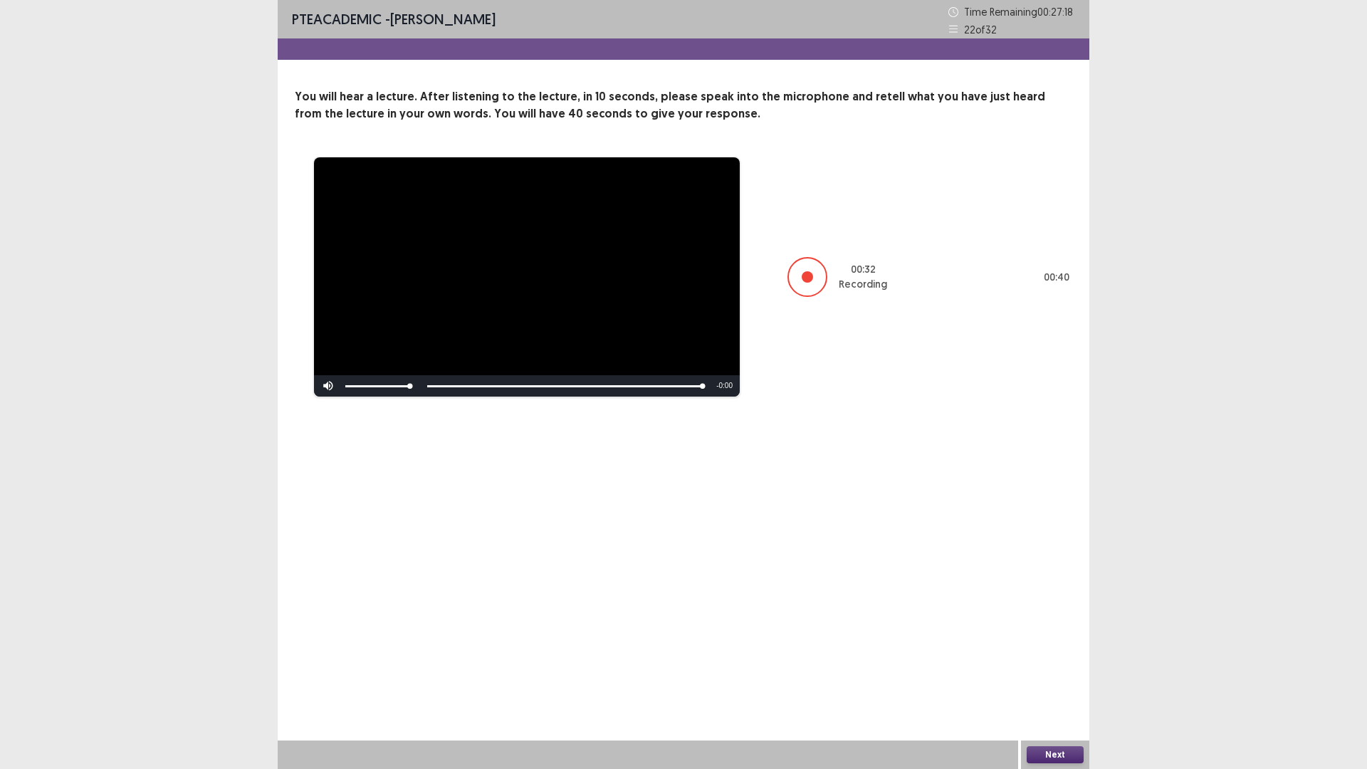
click at [1061, 672] on button "Next" at bounding box center [1054, 754] width 57 height 17
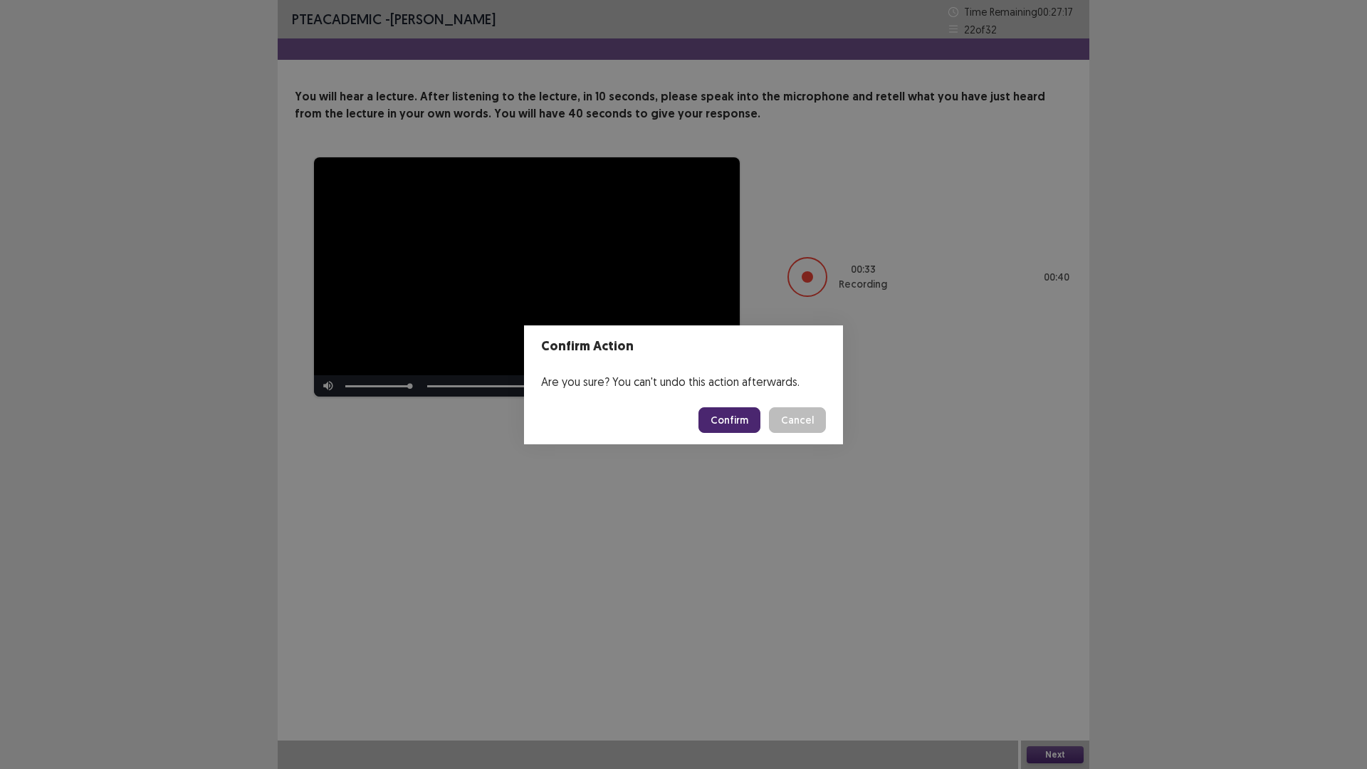
click at [725, 419] on button "Confirm" at bounding box center [729, 420] width 62 height 26
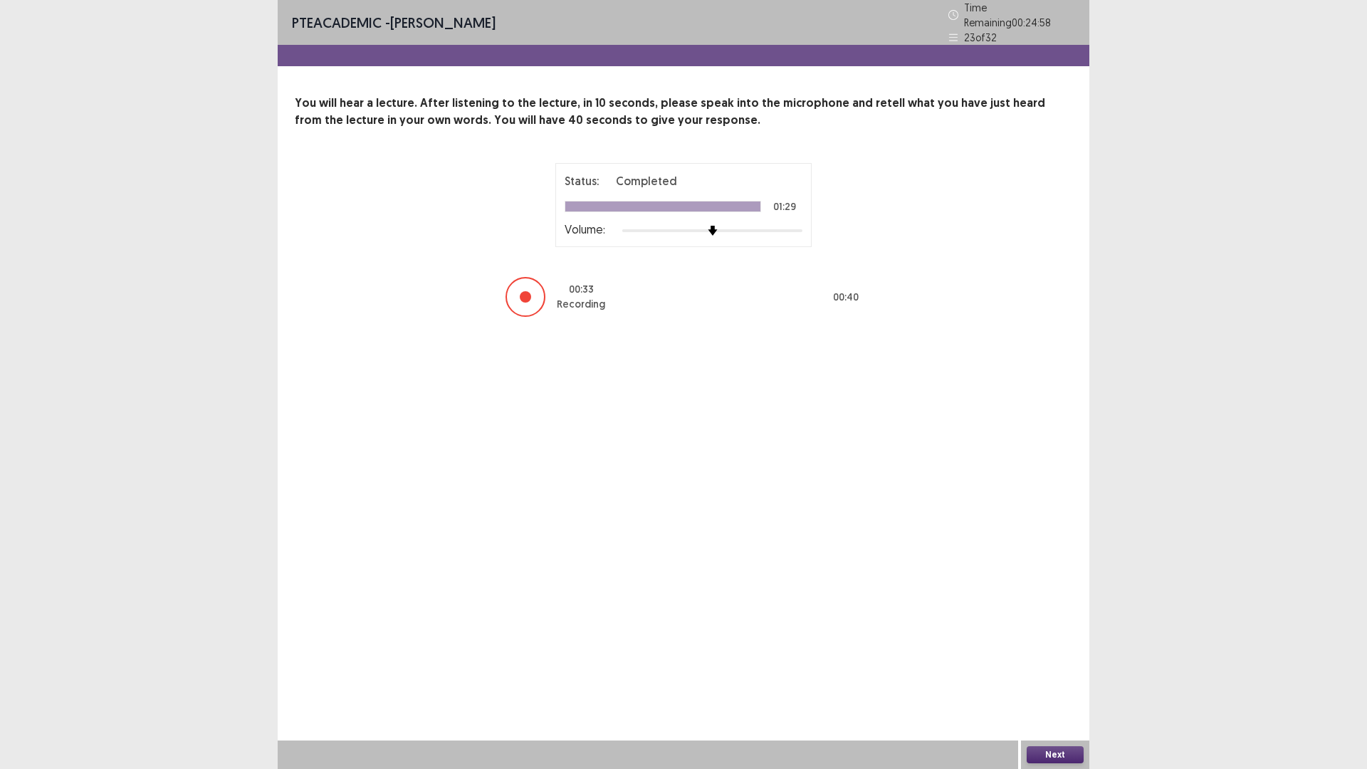
click at [1068, 672] on button "Next" at bounding box center [1054, 754] width 57 height 17
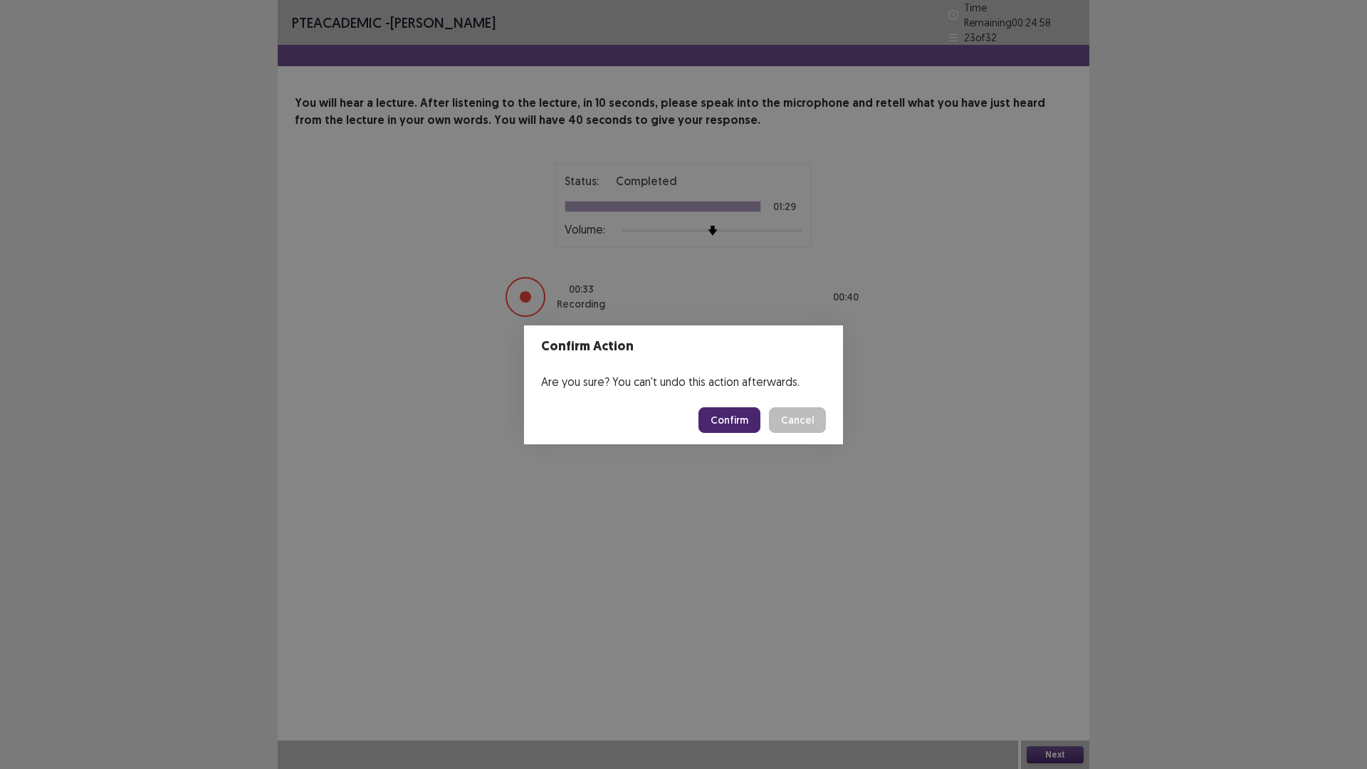
click at [743, 415] on button "Confirm" at bounding box center [729, 420] width 62 height 26
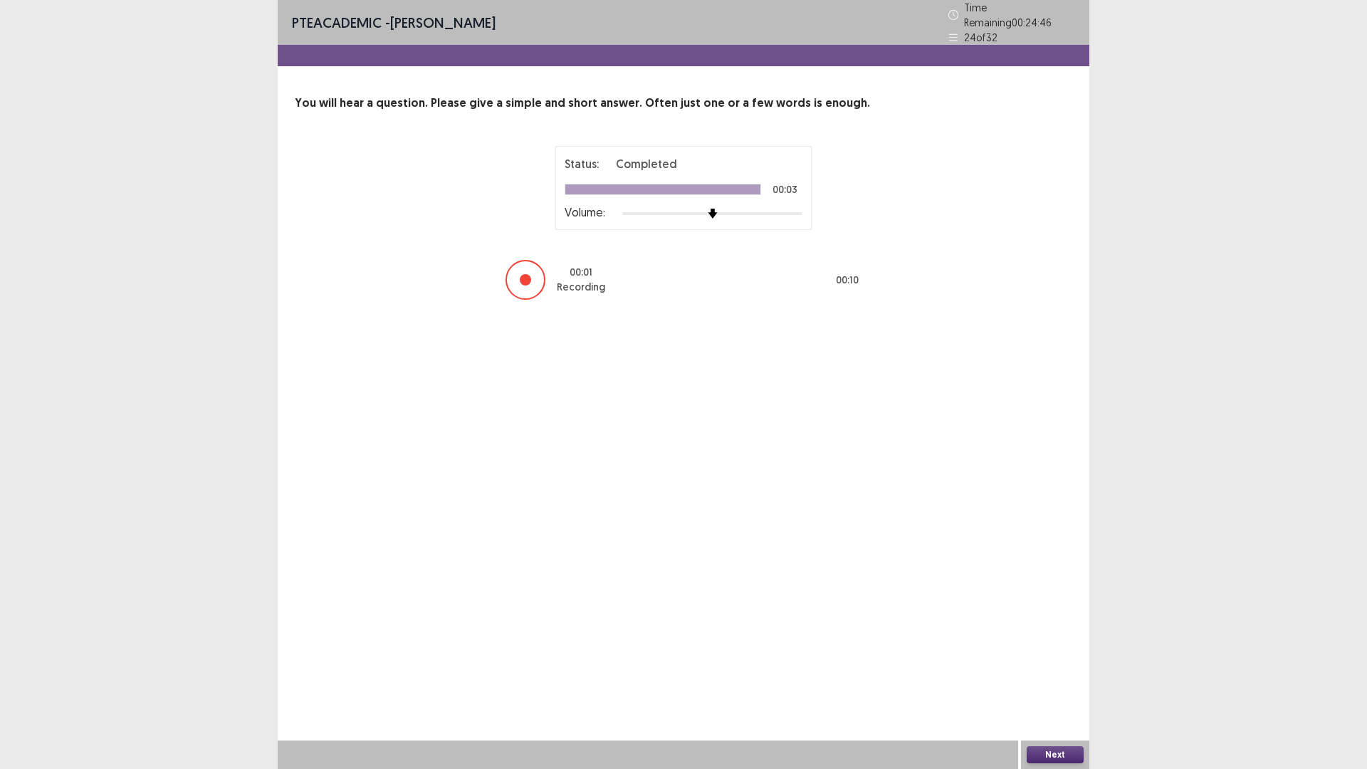
click at [1069, 672] on button "Next" at bounding box center [1054, 754] width 57 height 17
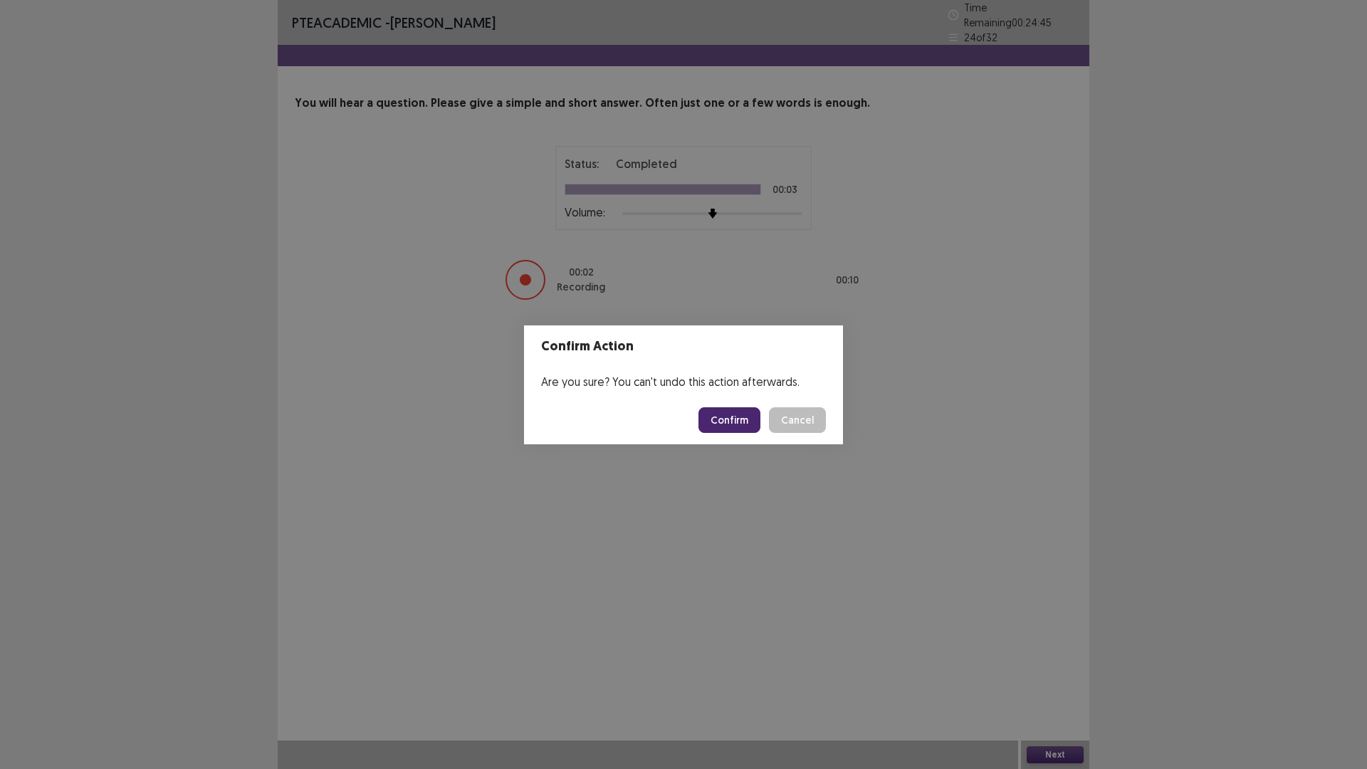
click at [740, 426] on button "Confirm" at bounding box center [729, 420] width 62 height 26
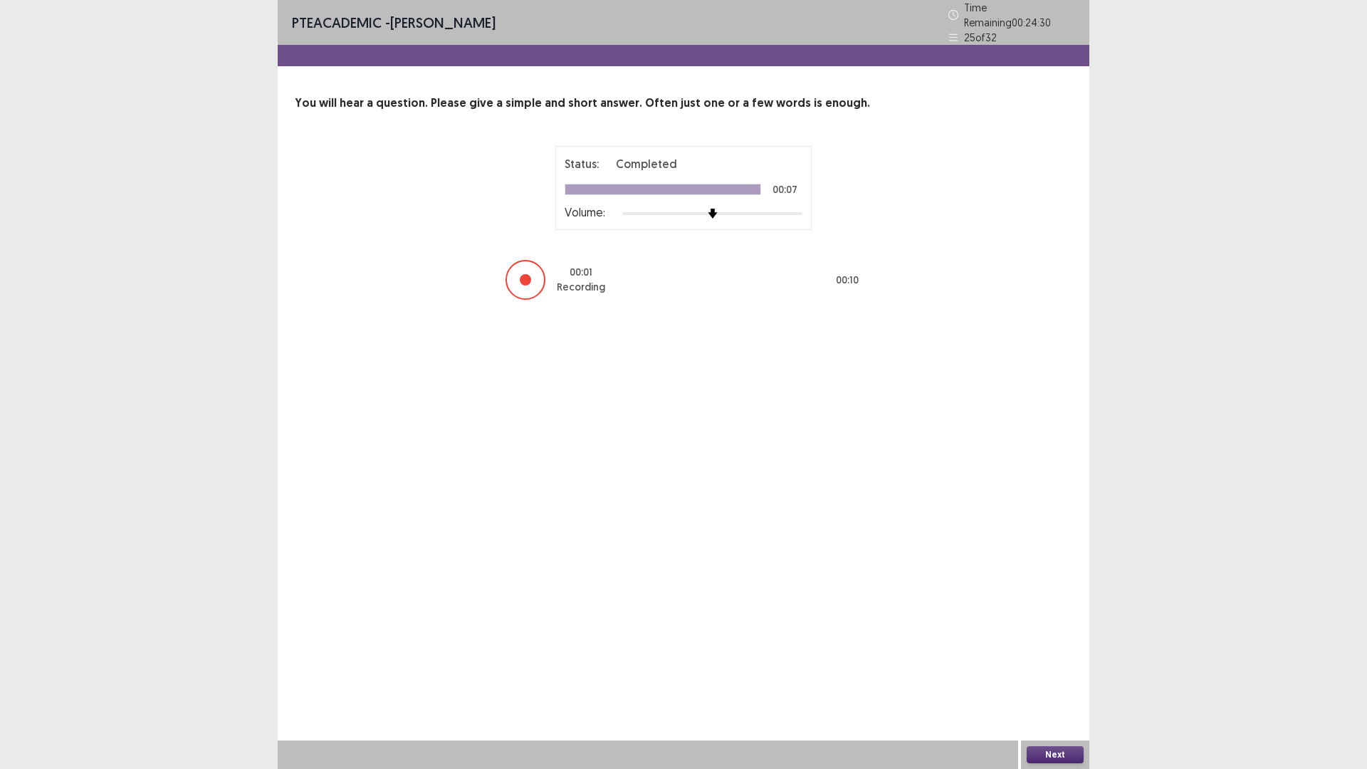
click at [1057, 672] on button "Next" at bounding box center [1054, 754] width 57 height 17
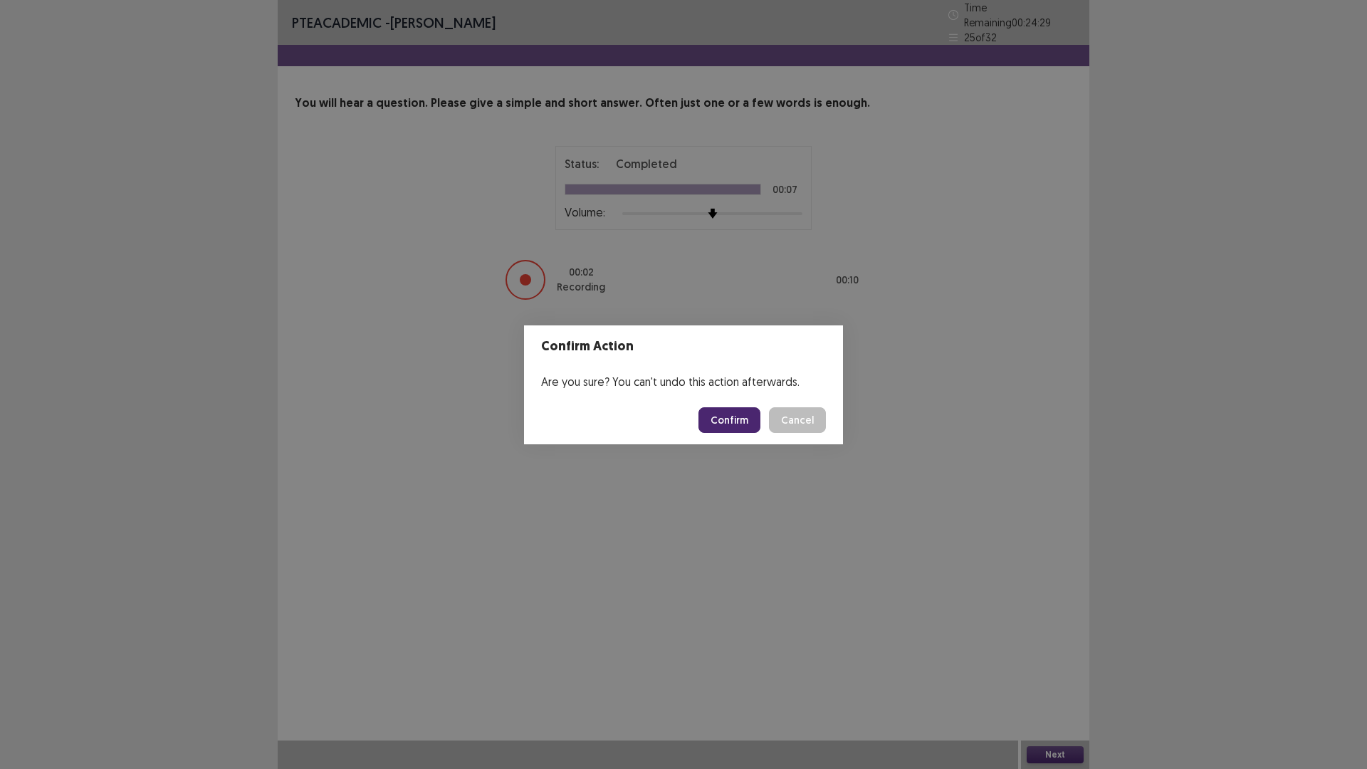
click at [742, 430] on button "Confirm" at bounding box center [729, 420] width 62 height 26
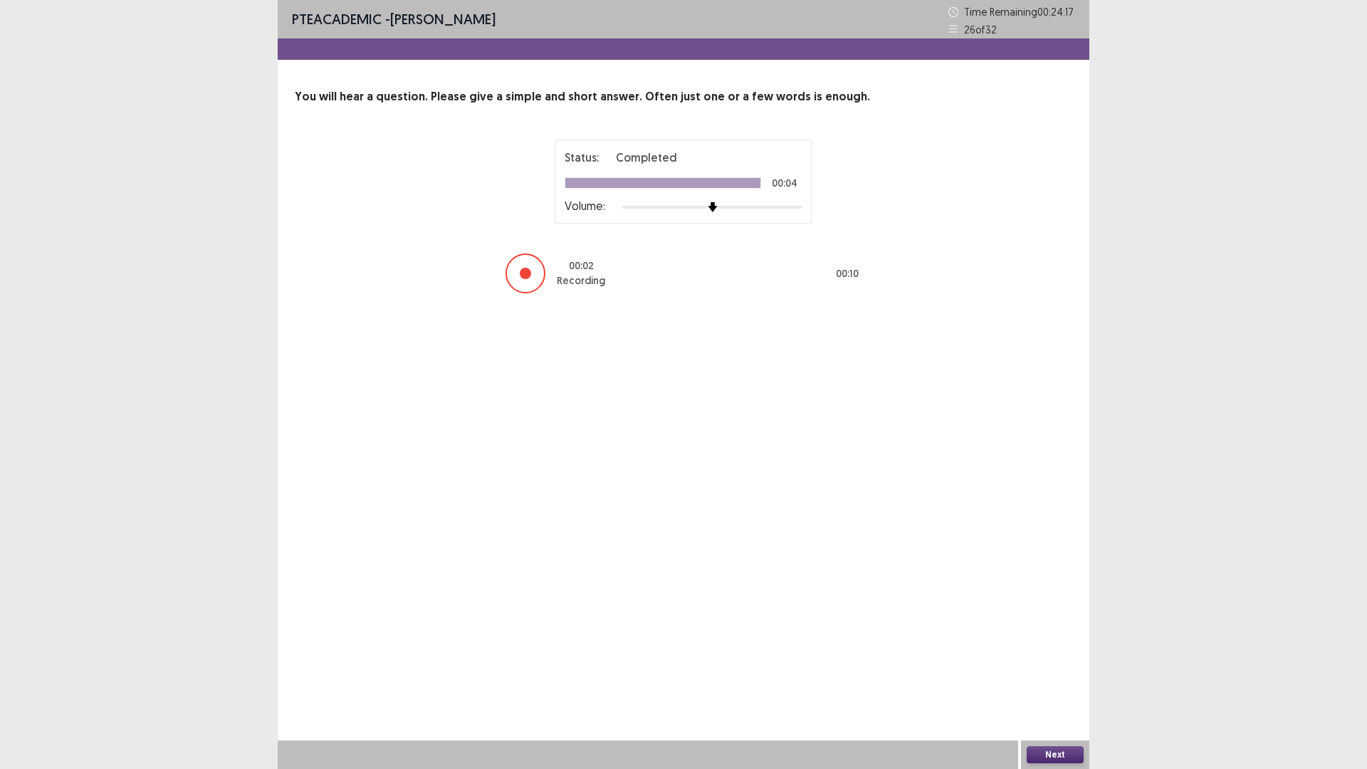
click at [1065, 672] on button "Next" at bounding box center [1054, 754] width 57 height 17
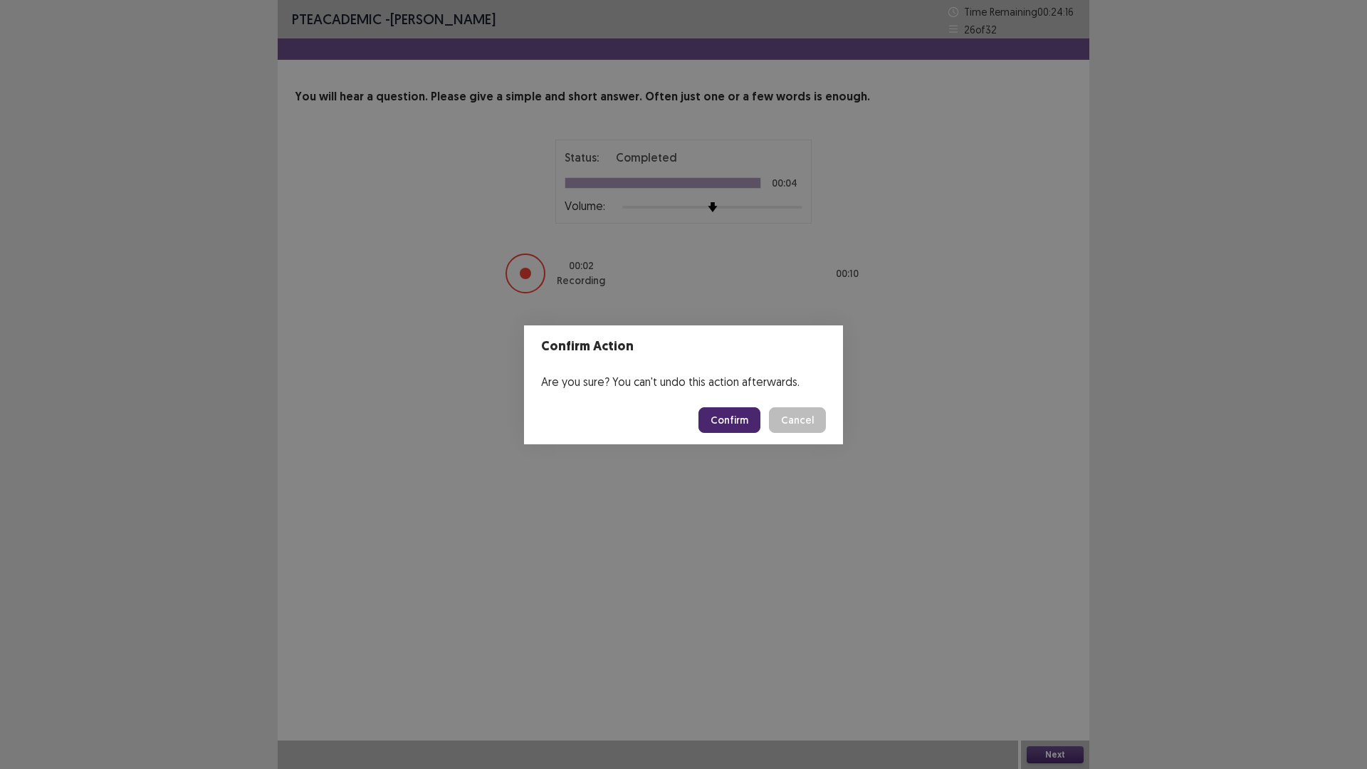
click at [747, 420] on button "Confirm" at bounding box center [729, 420] width 62 height 26
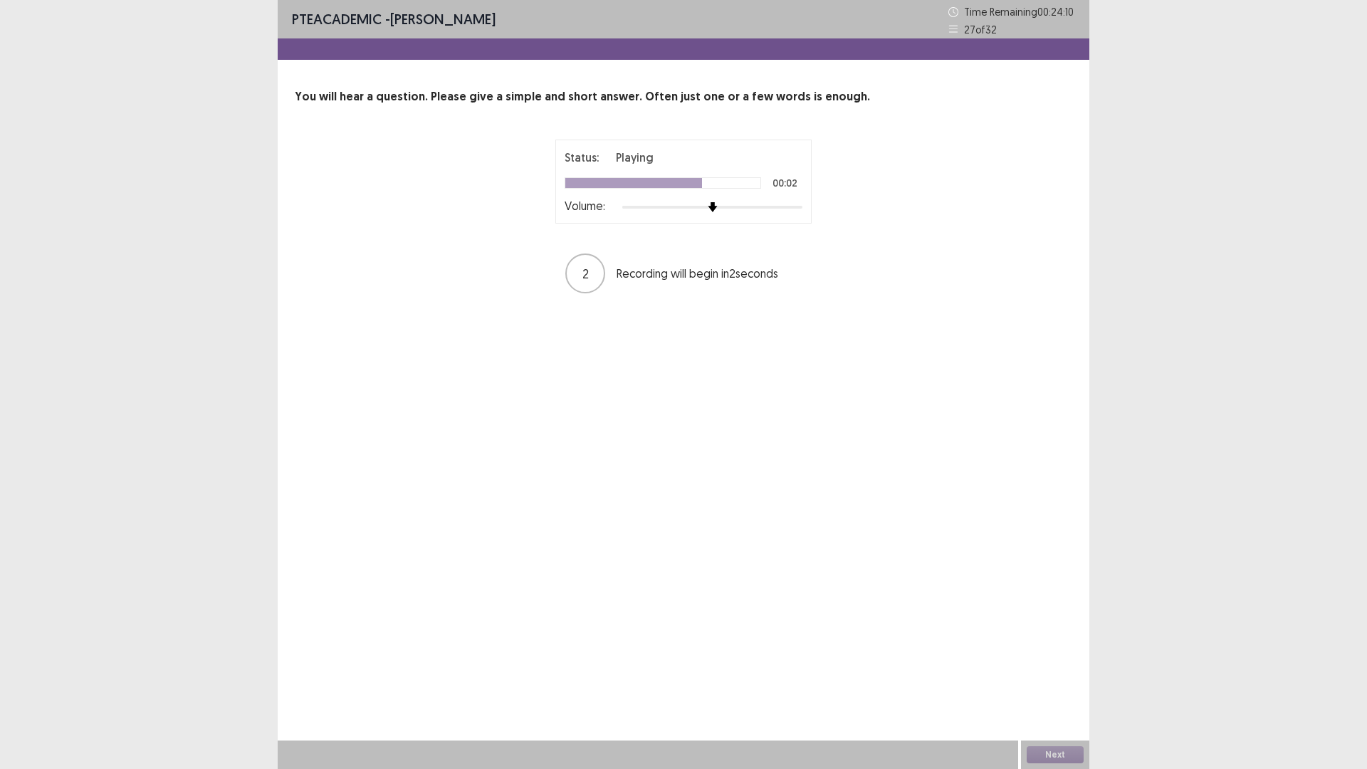
click at [729, 206] on div at bounding box center [712, 206] width 180 height 11
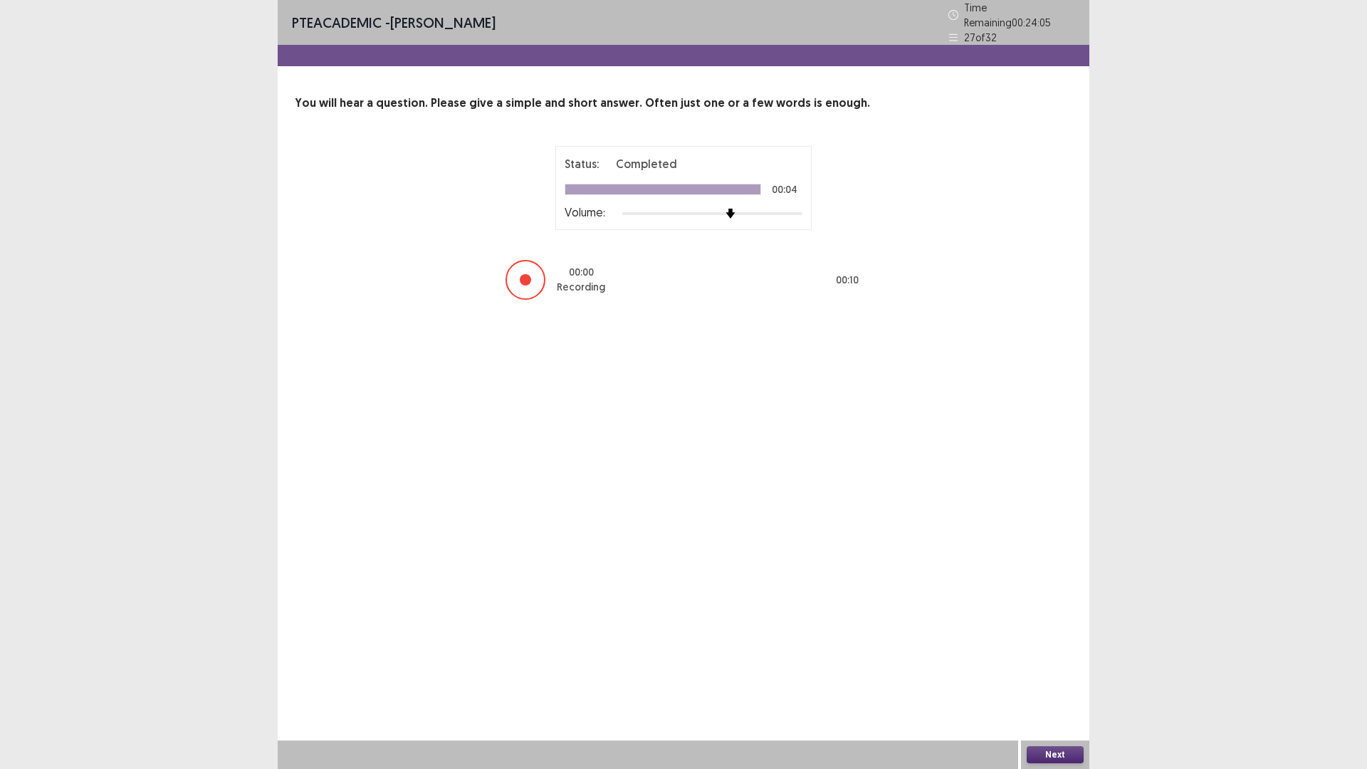
click at [1053, 672] on button "Next" at bounding box center [1054, 754] width 57 height 17
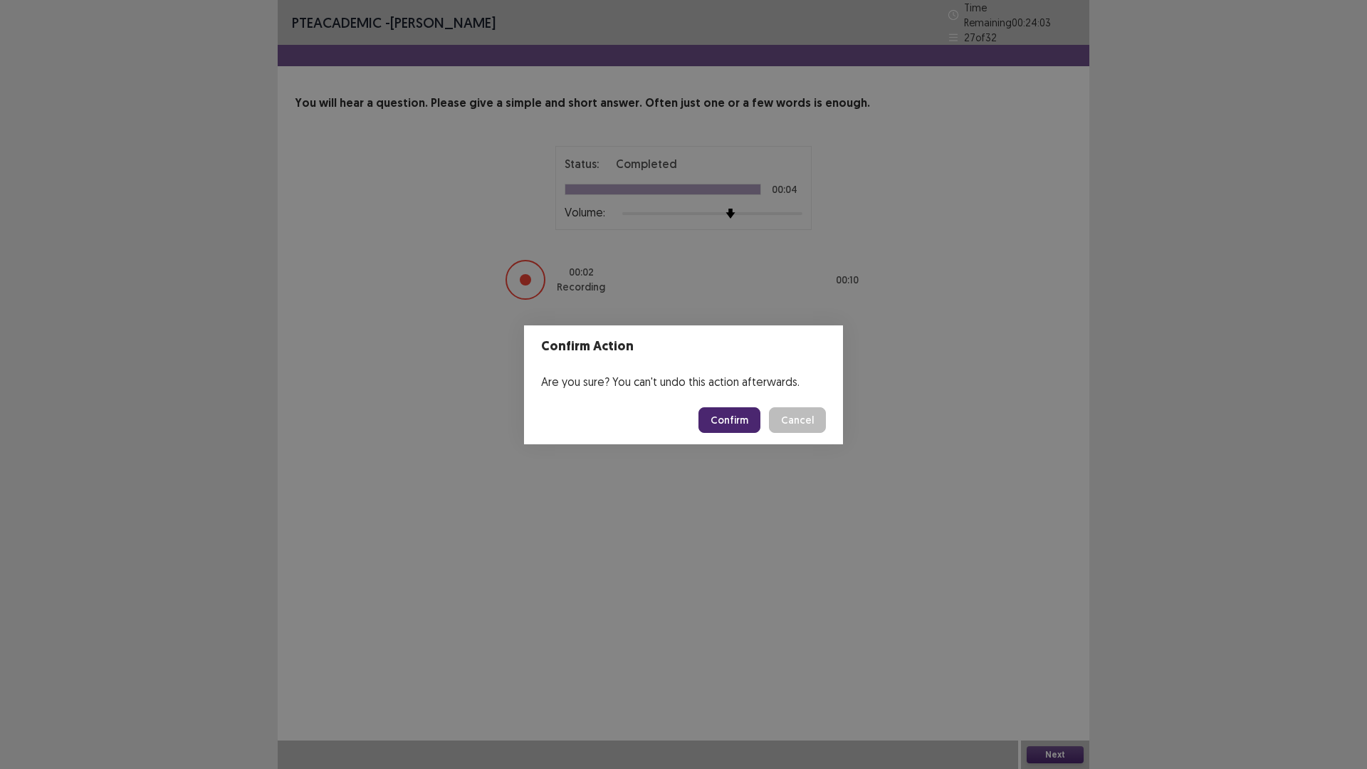
click at [755, 424] on button "Confirm" at bounding box center [729, 420] width 62 height 26
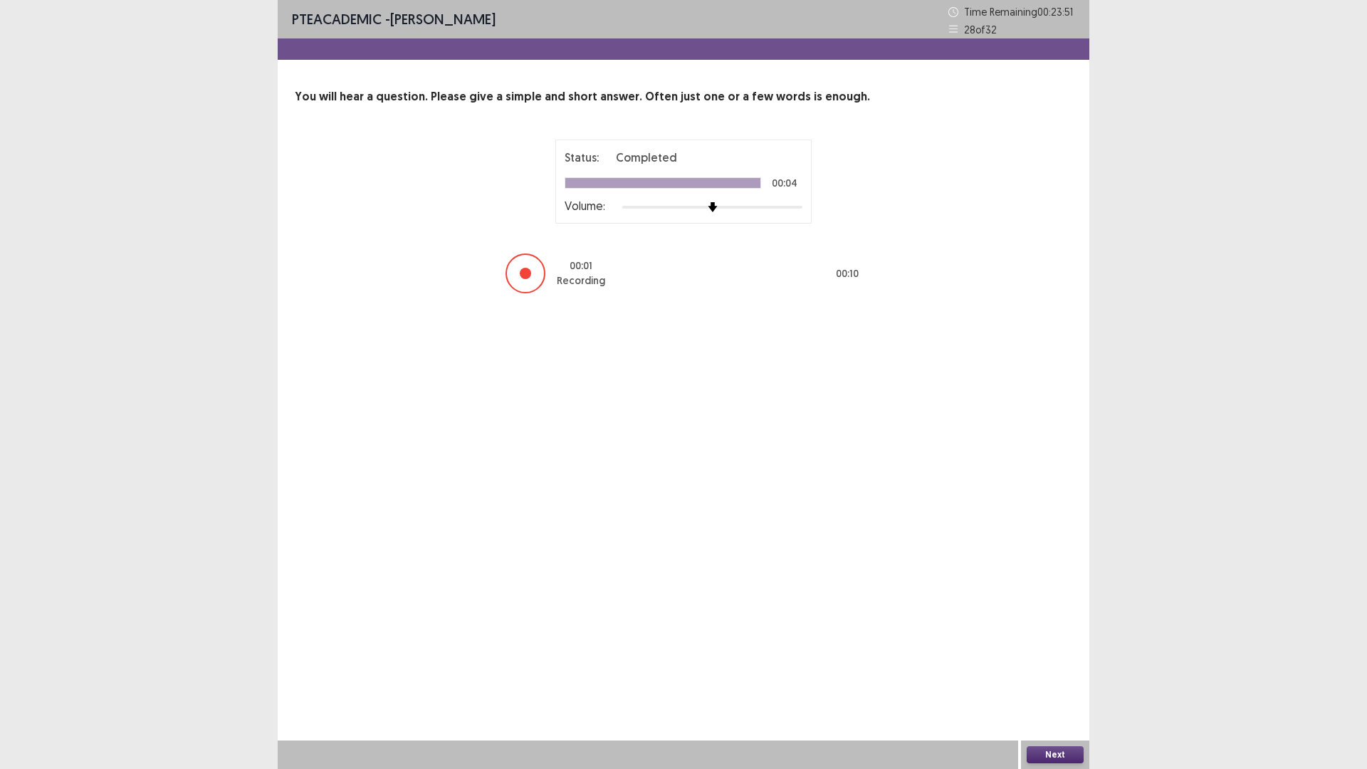
click at [1043, 672] on button "Next" at bounding box center [1054, 754] width 57 height 17
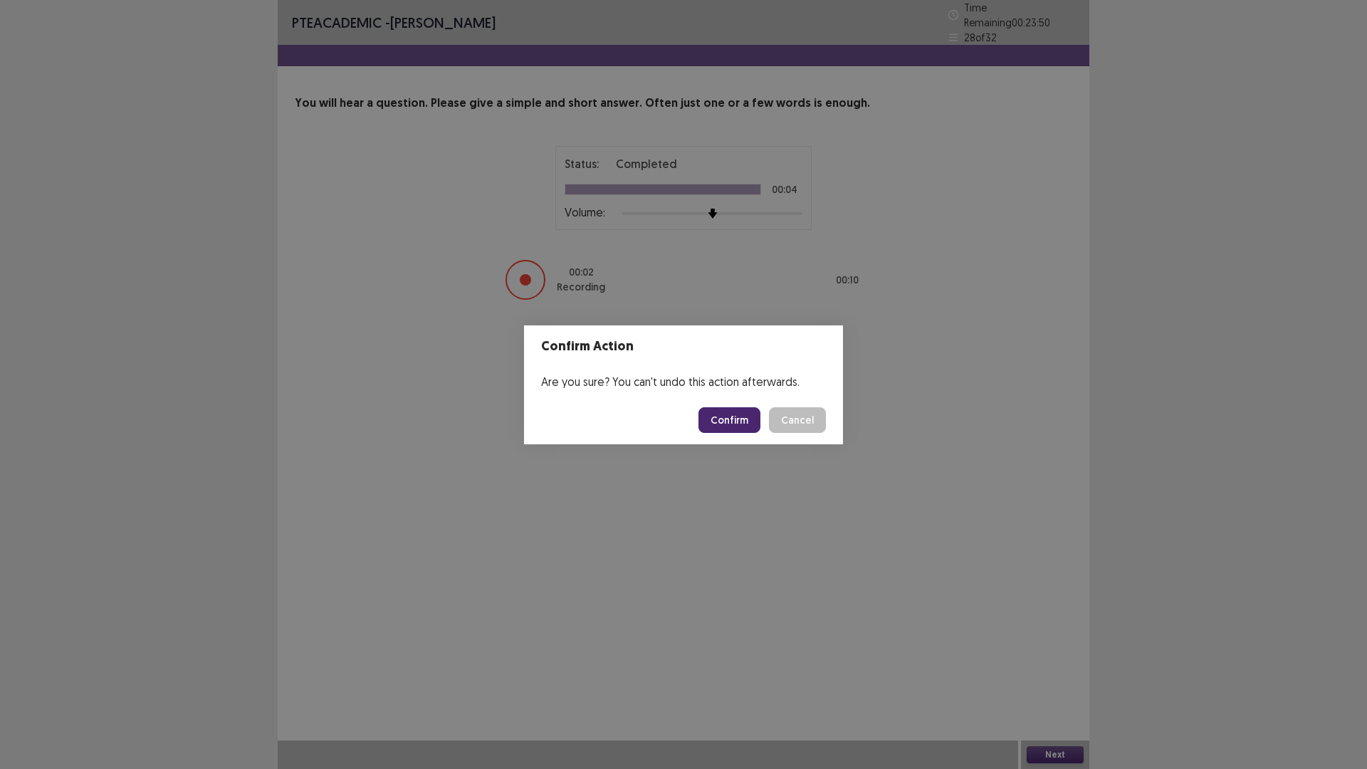
click at [760, 427] on button "Confirm" at bounding box center [729, 420] width 62 height 26
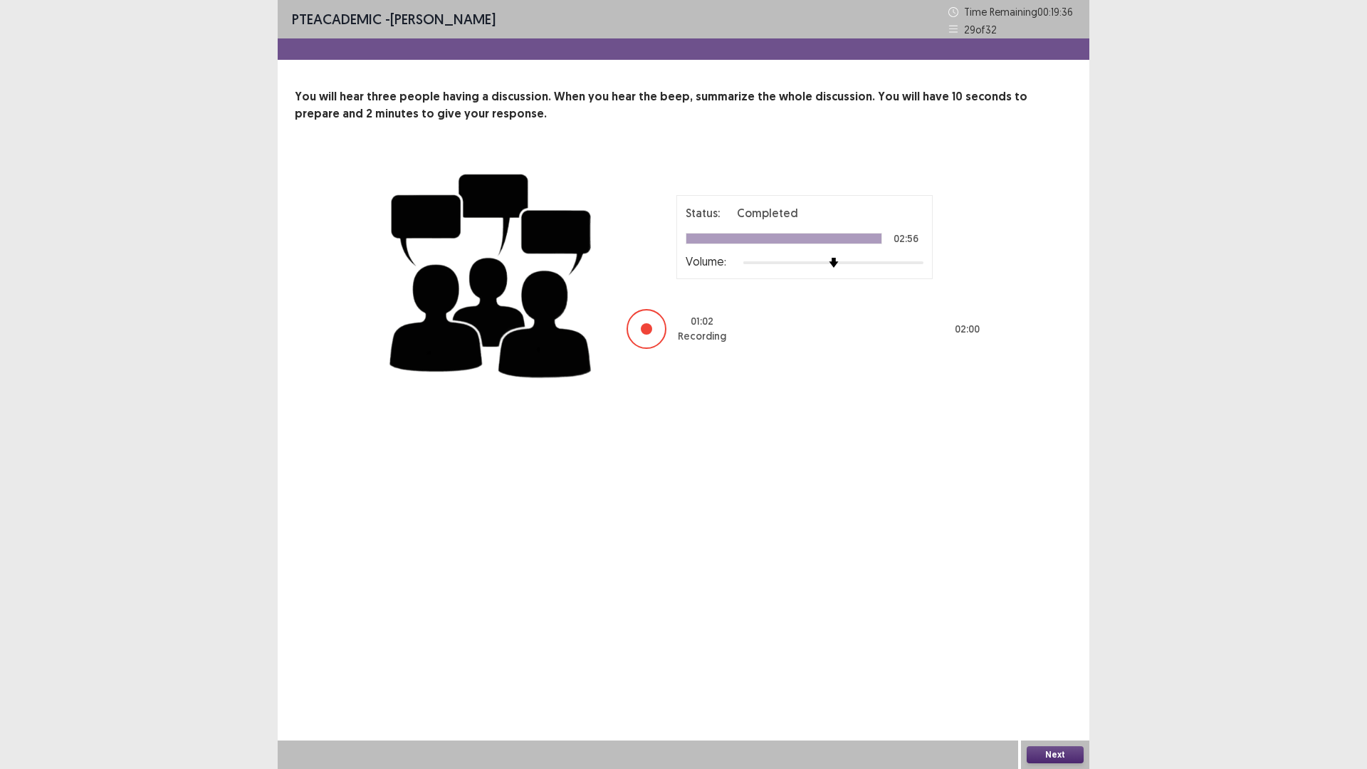
click at [1059, 672] on button "Next" at bounding box center [1054, 754] width 57 height 17
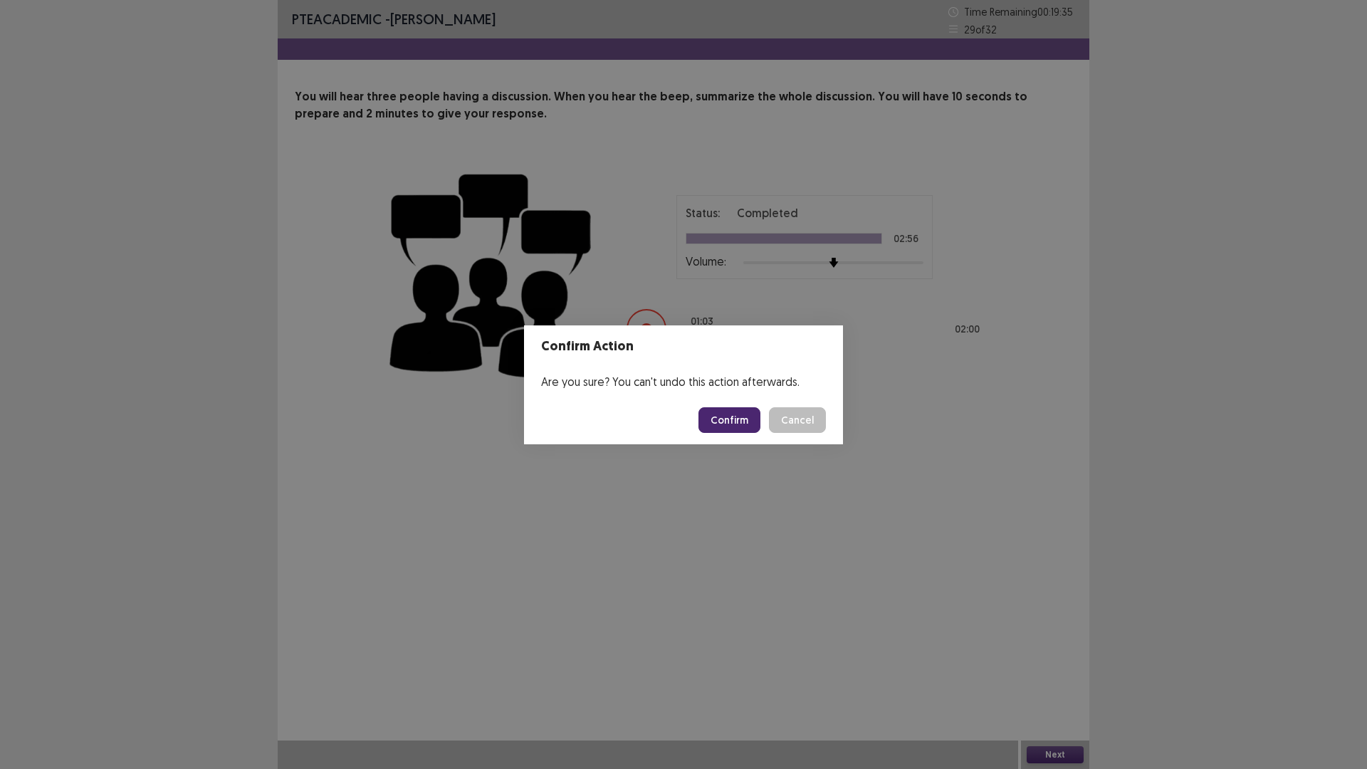
click at [742, 421] on button "Confirm" at bounding box center [729, 420] width 62 height 26
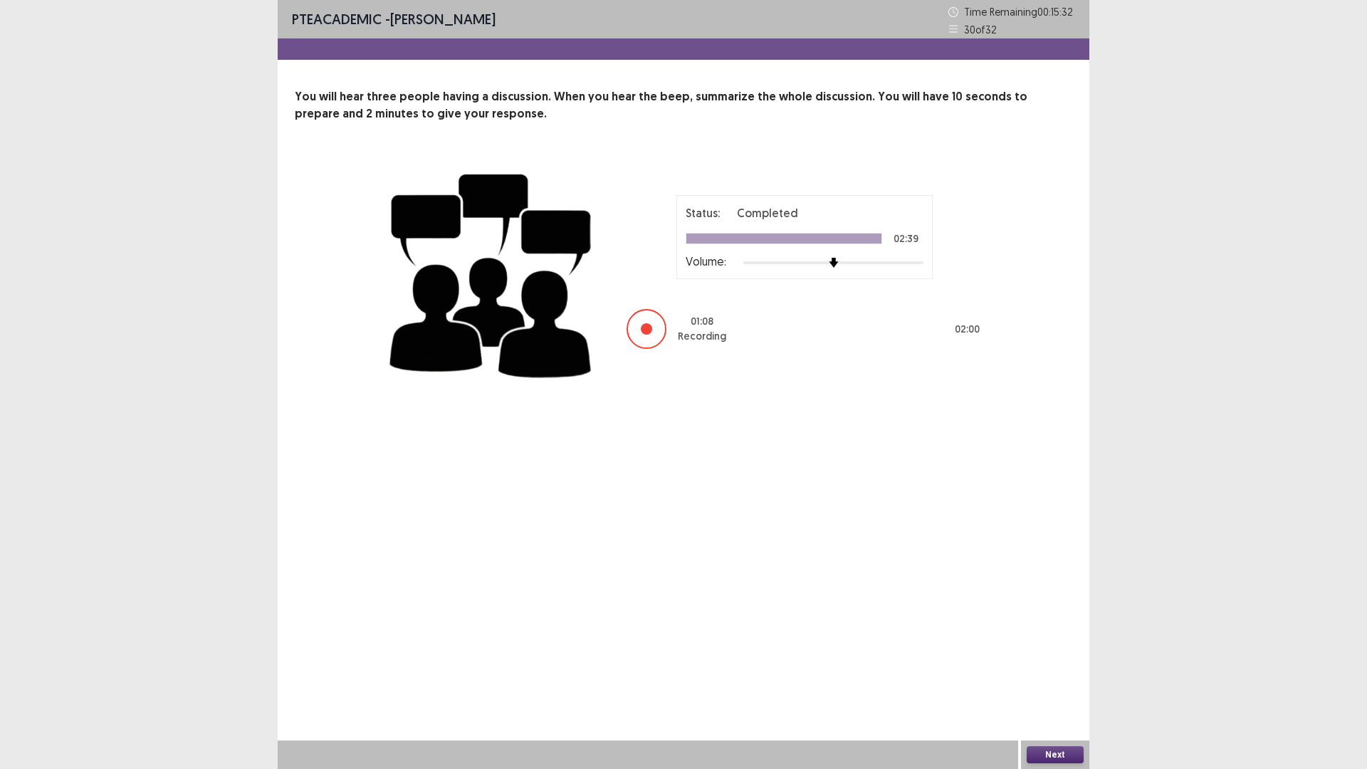
click at [1058, 672] on button "Next" at bounding box center [1054, 754] width 57 height 17
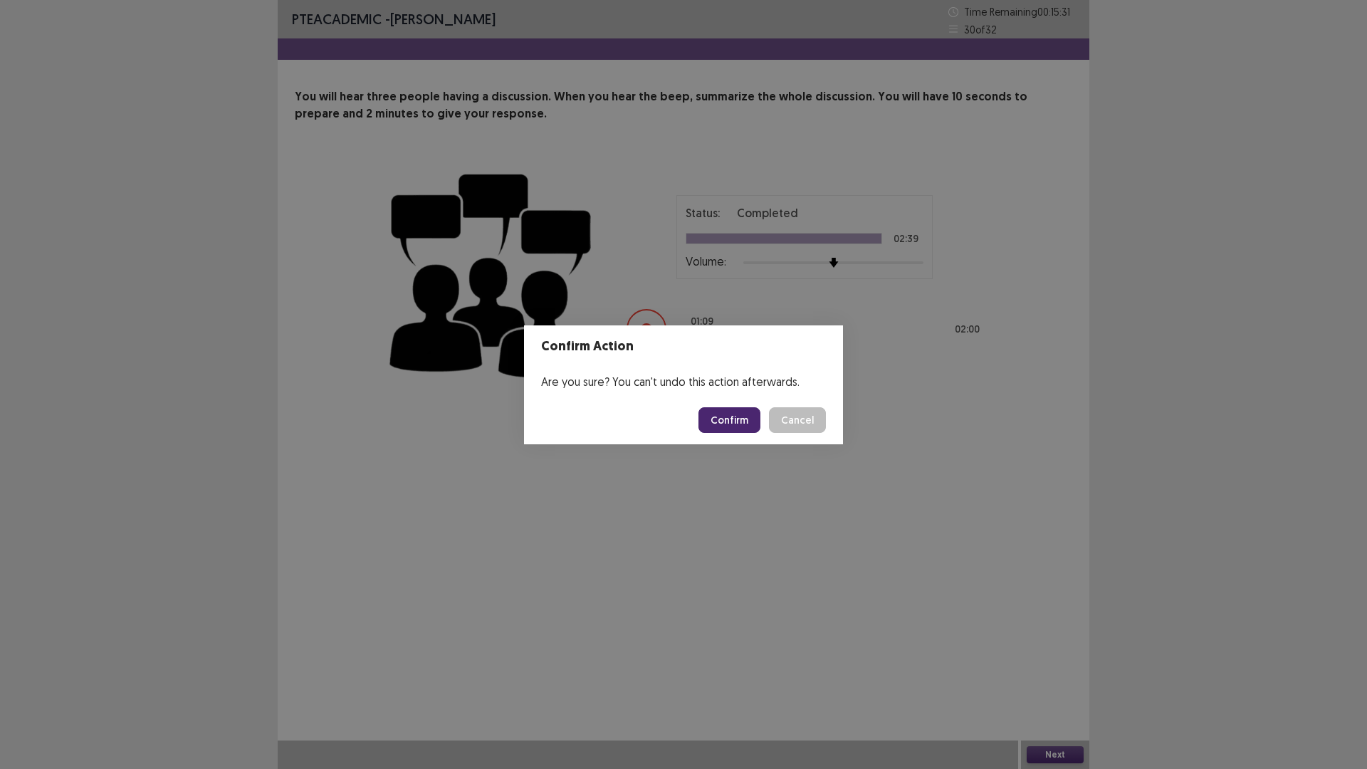
click at [726, 424] on button "Confirm" at bounding box center [729, 420] width 62 height 26
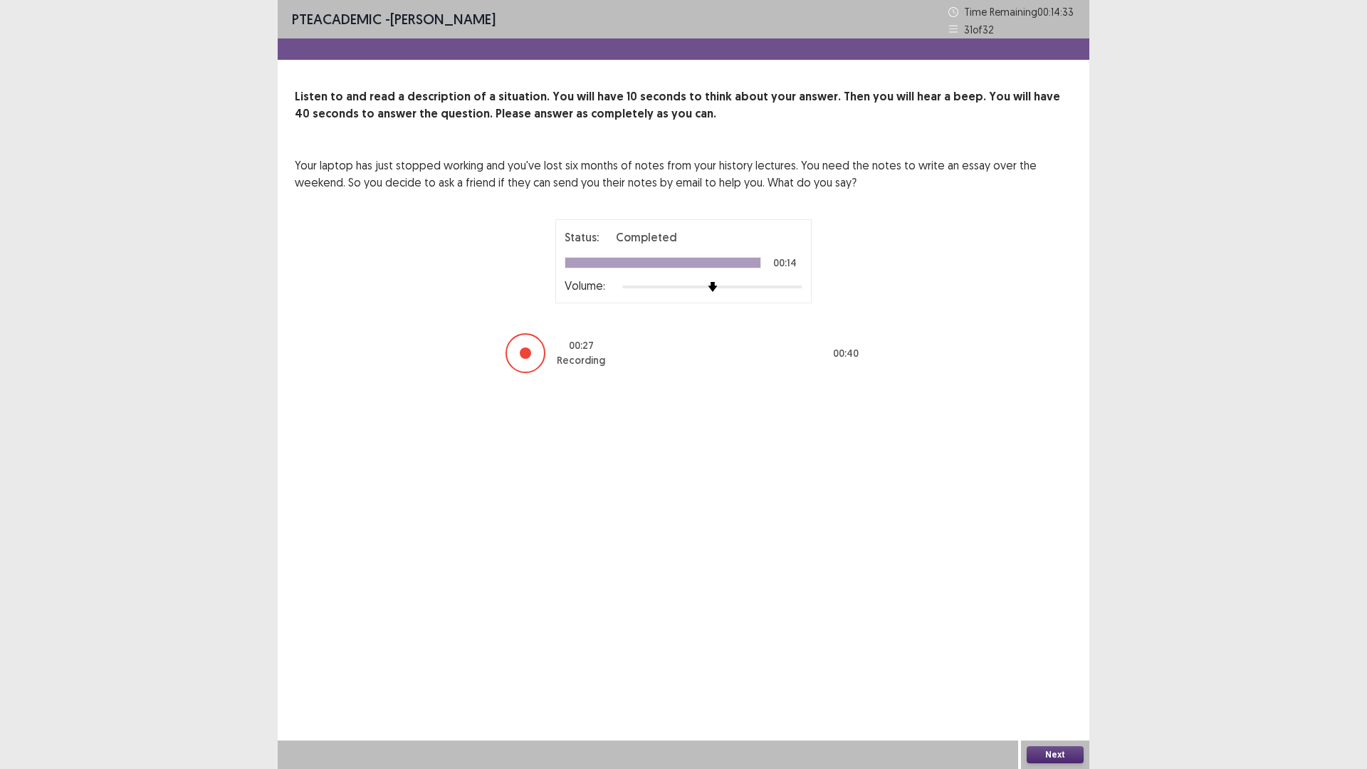
click at [1054, 672] on button "Next" at bounding box center [1054, 754] width 57 height 17
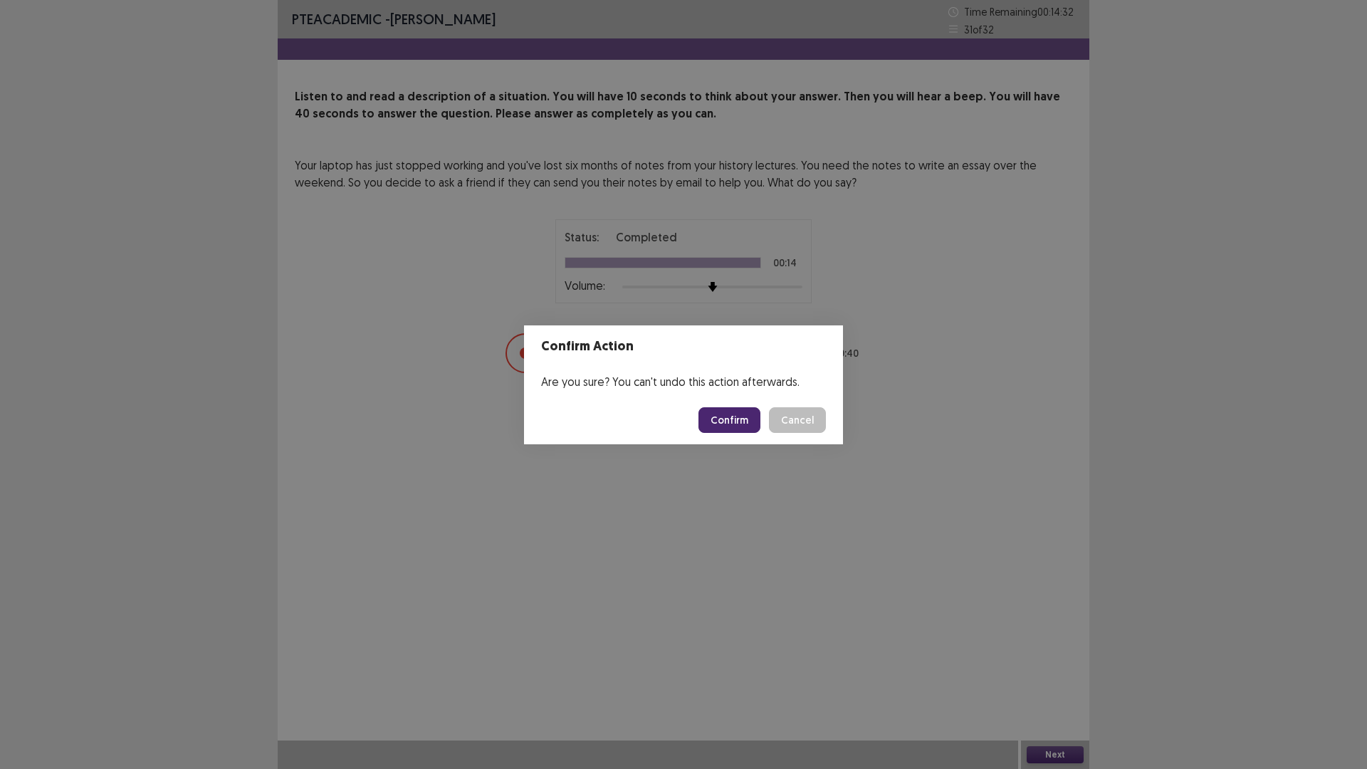
click at [742, 421] on button "Confirm" at bounding box center [729, 420] width 62 height 26
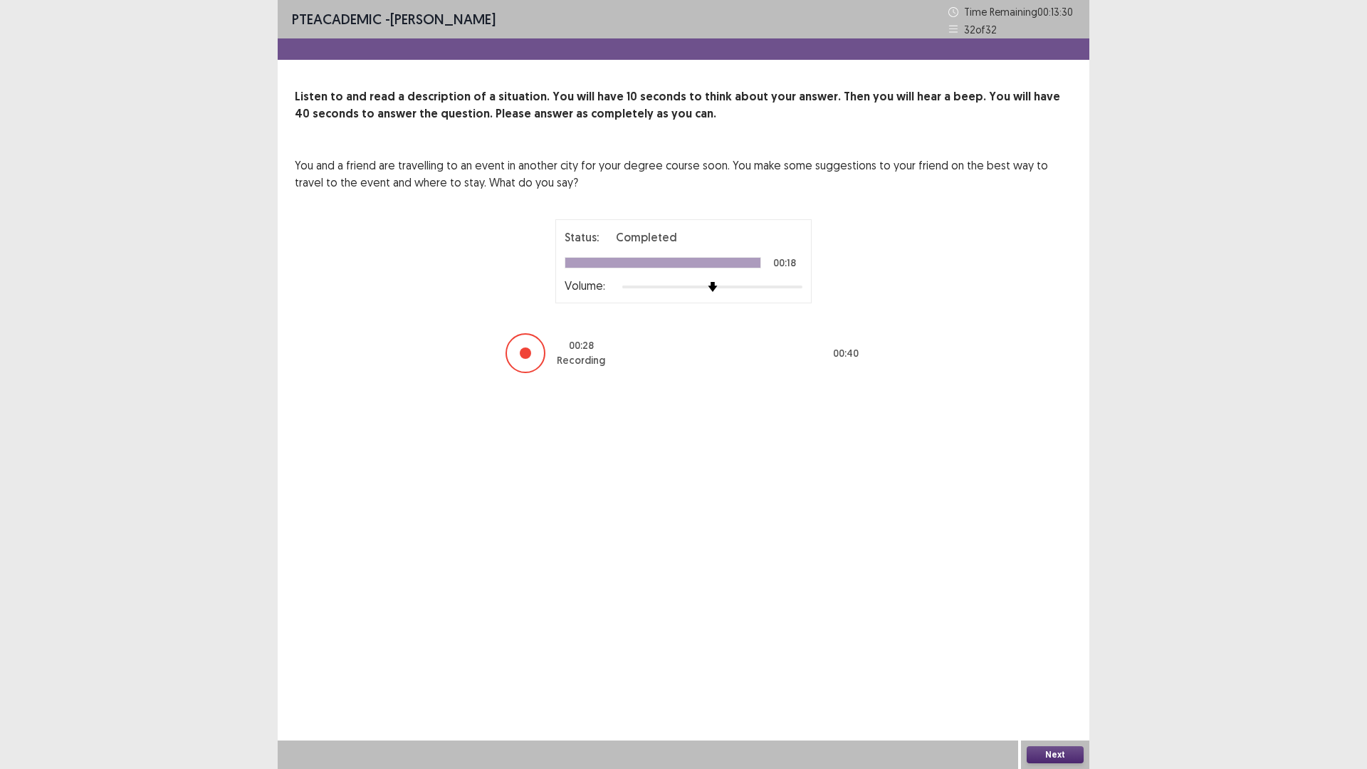
click at [1059, 672] on button "Next" at bounding box center [1054, 754] width 57 height 17
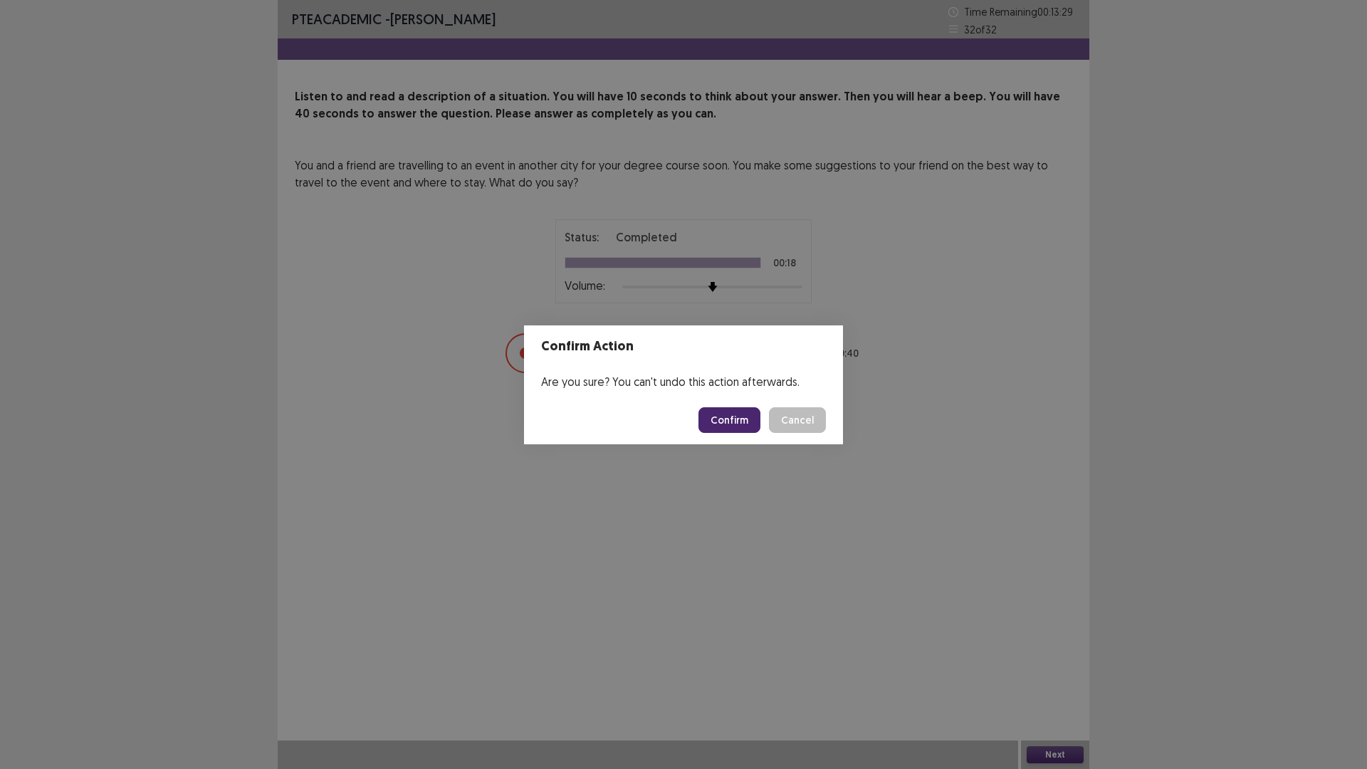
click at [727, 412] on button "Confirm" at bounding box center [729, 420] width 62 height 26
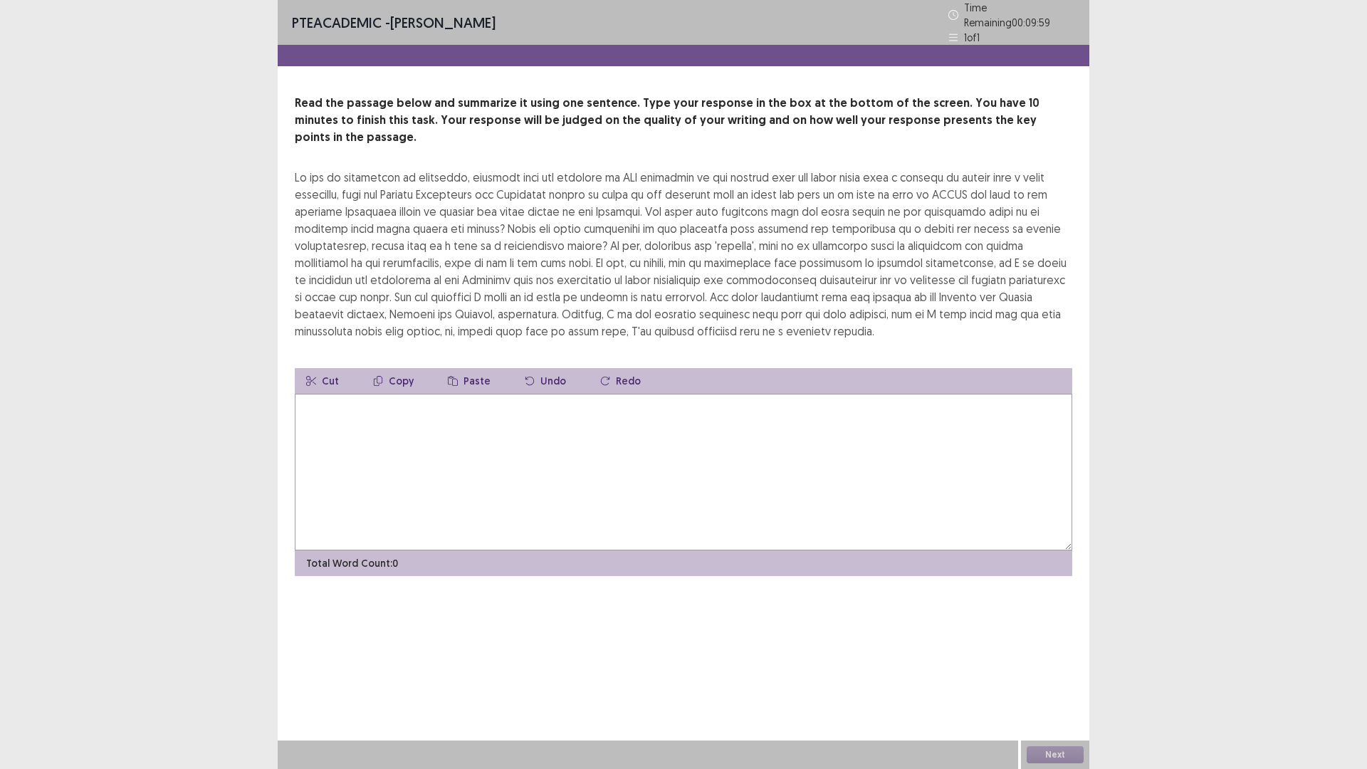
click at [658, 486] on textarea at bounding box center [683, 472] width 777 height 157
type textarea "*"
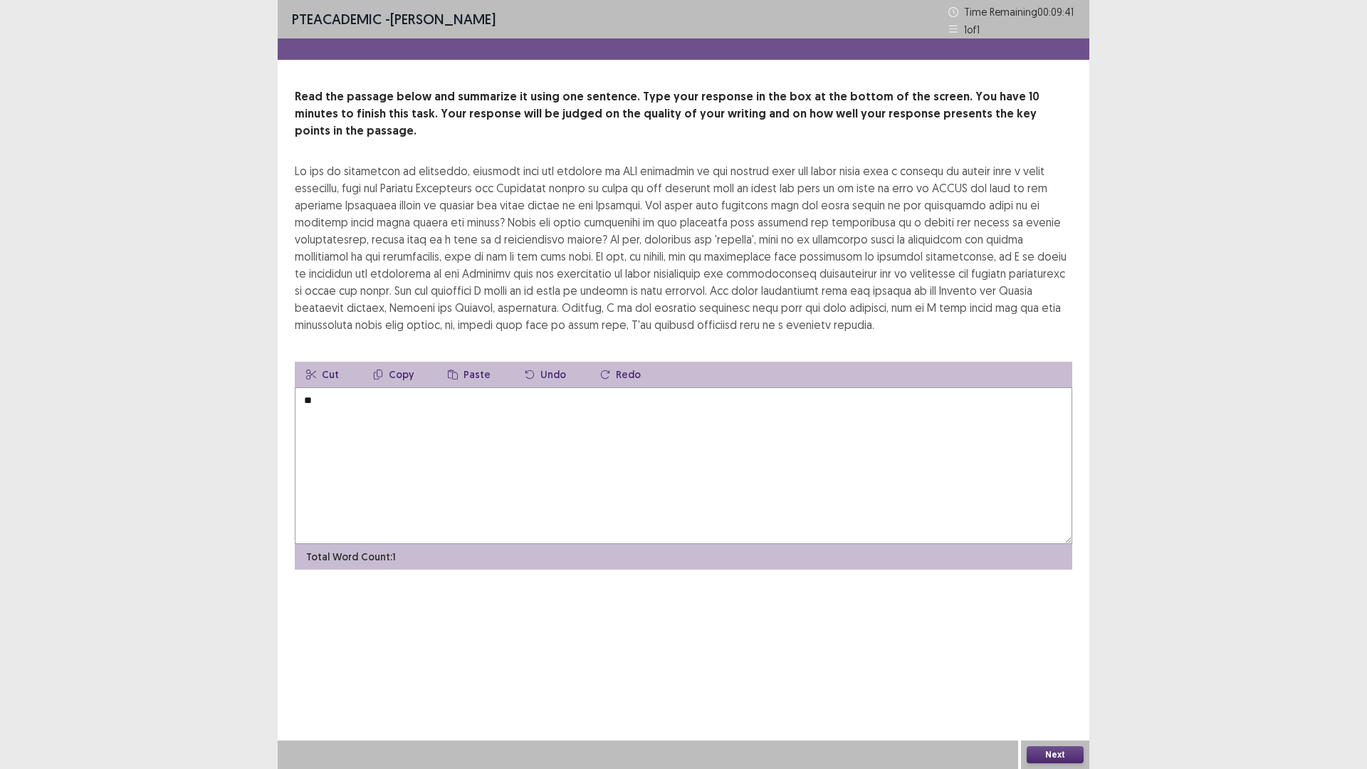
click at [388, 421] on textarea "**" at bounding box center [683, 465] width 777 height 157
type textarea "*"
click at [516, 387] on textarea "**********" at bounding box center [683, 465] width 777 height 157
click at [323, 387] on textarea "**********" at bounding box center [683, 465] width 777 height 157
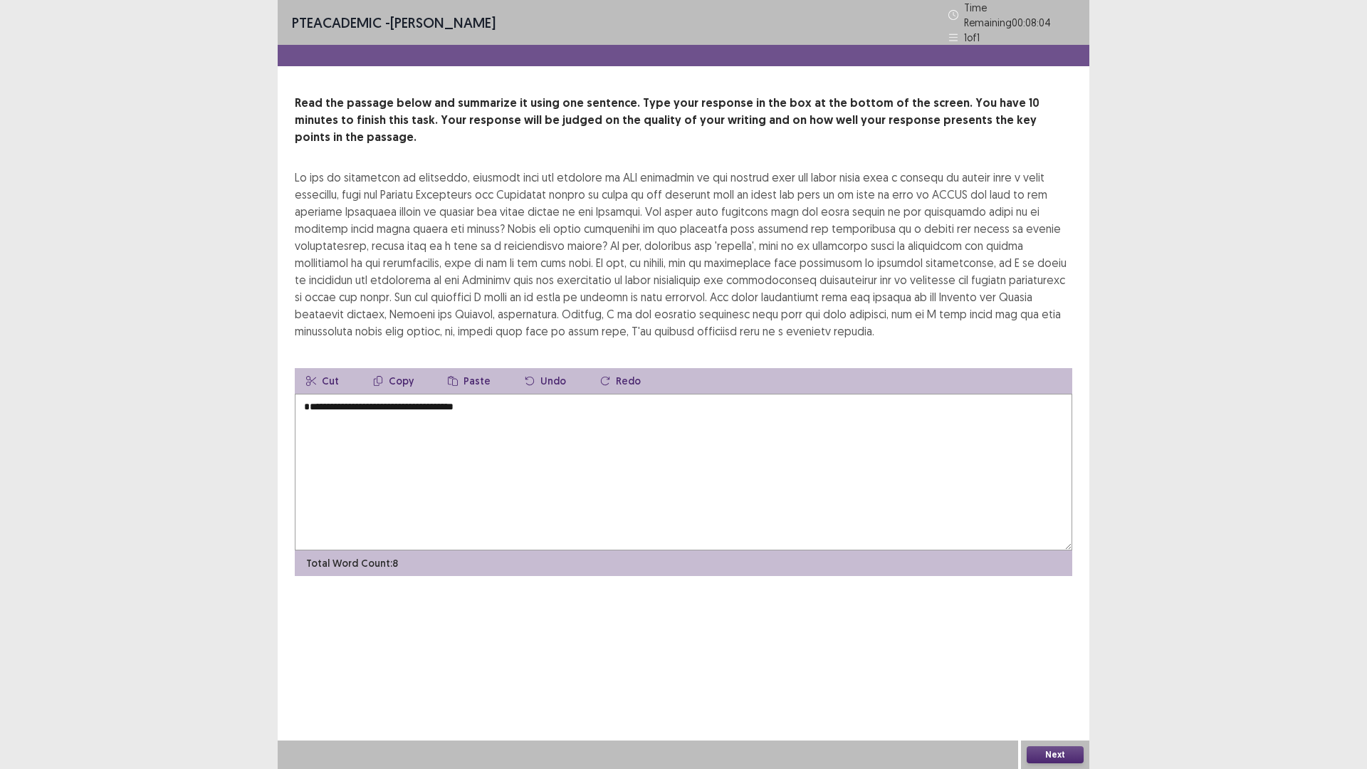
click at [497, 394] on textarea "**********" at bounding box center [683, 472] width 777 height 157
click at [953, 394] on textarea "**********" at bounding box center [683, 472] width 777 height 157
click at [955, 394] on textarea "**********" at bounding box center [683, 472] width 777 height 157
click at [1014, 394] on textarea "**********" at bounding box center [683, 472] width 777 height 157
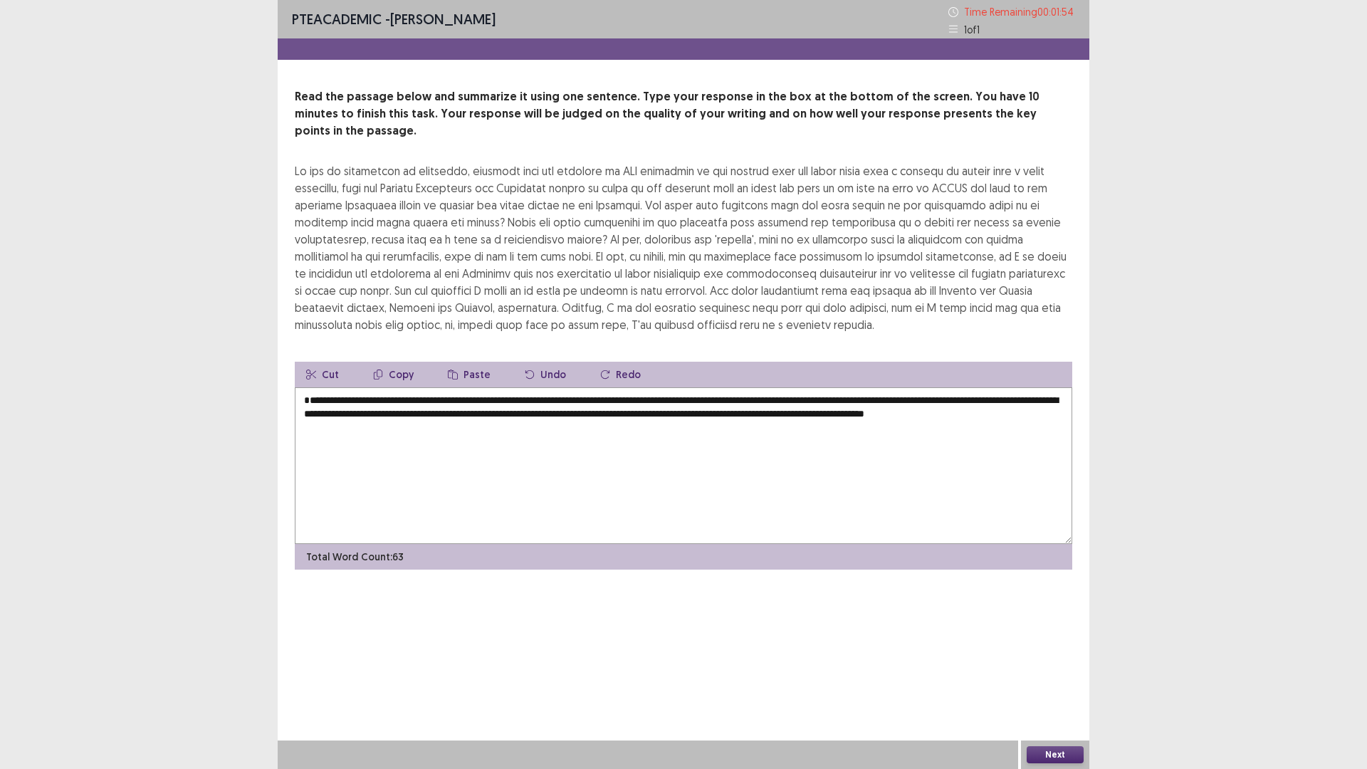
click at [665, 387] on textarea "**********" at bounding box center [683, 465] width 777 height 157
type textarea "**********"
click at [1046, 672] on button "Next" at bounding box center [1054, 754] width 57 height 17
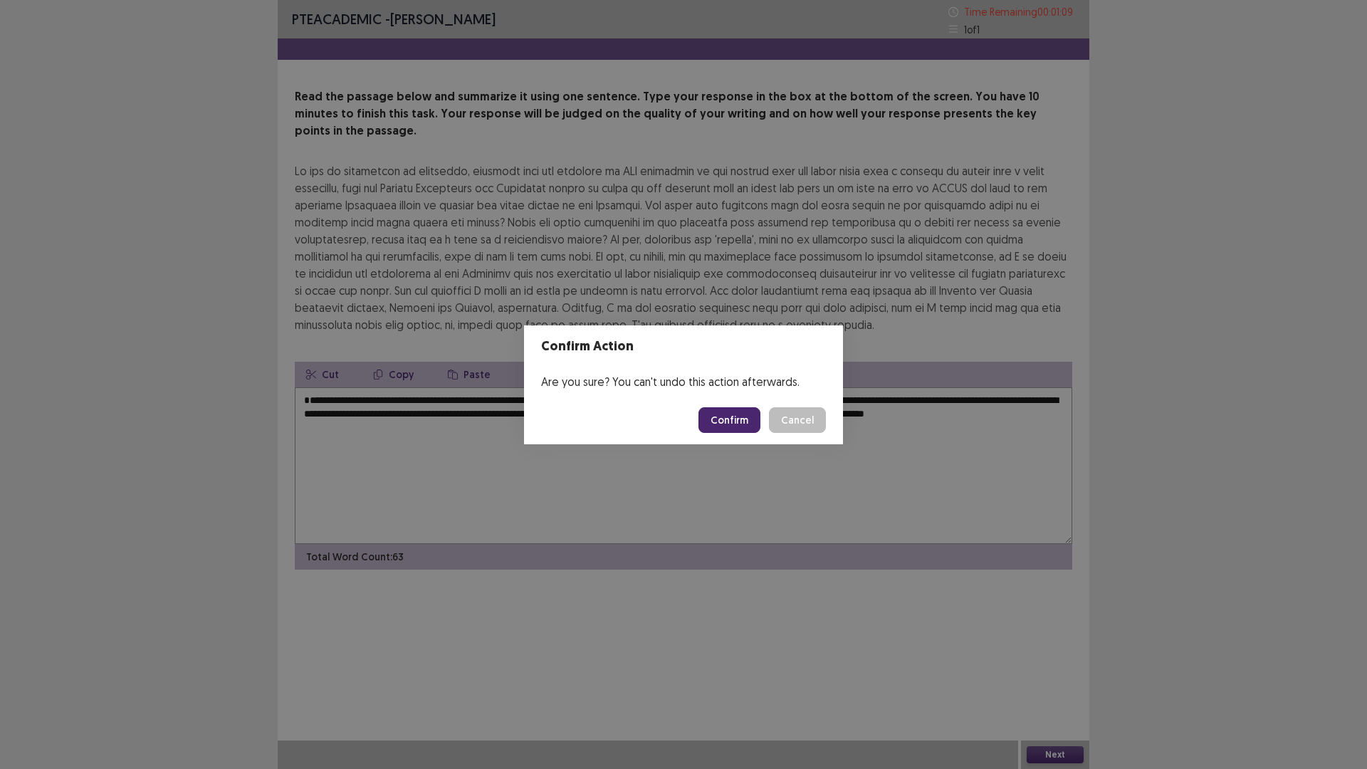
click at [721, 424] on button "Confirm" at bounding box center [729, 420] width 62 height 26
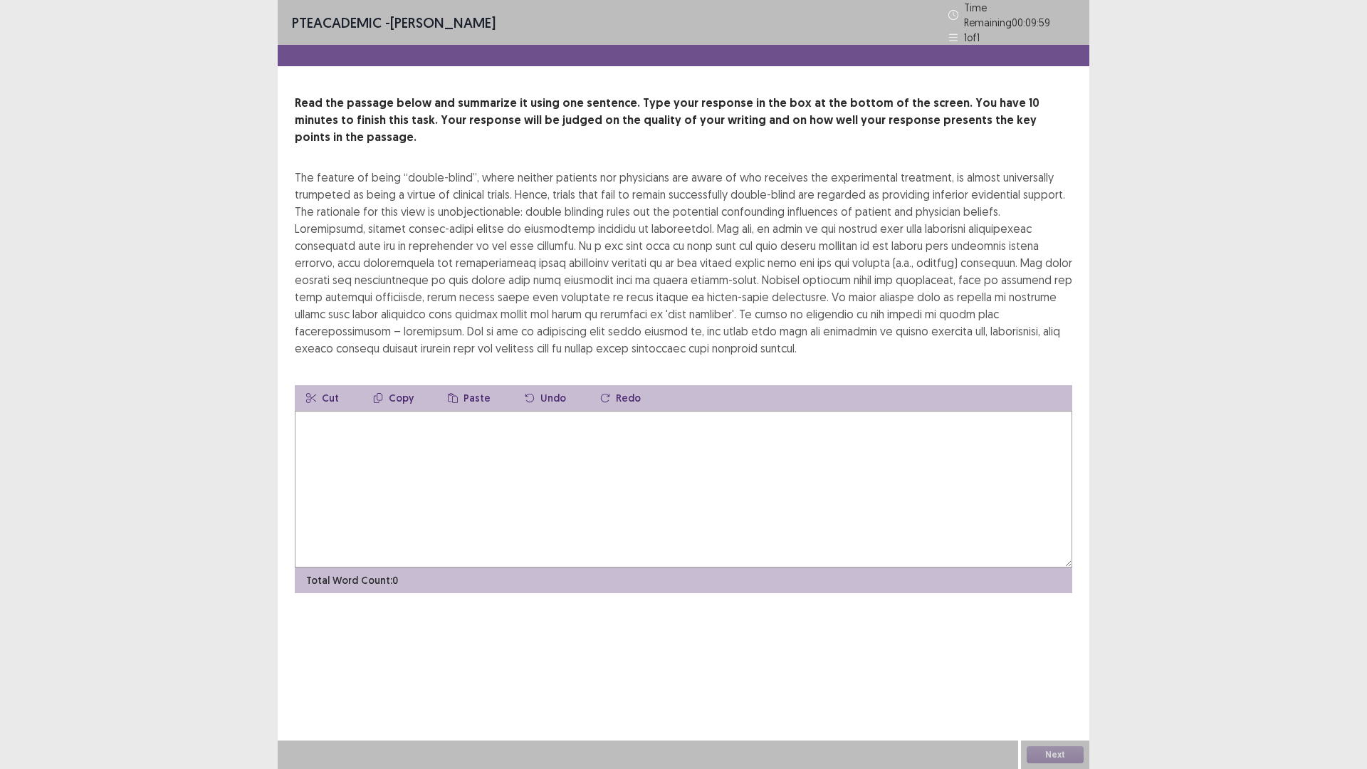
click at [555, 461] on textarea at bounding box center [683, 489] width 777 height 157
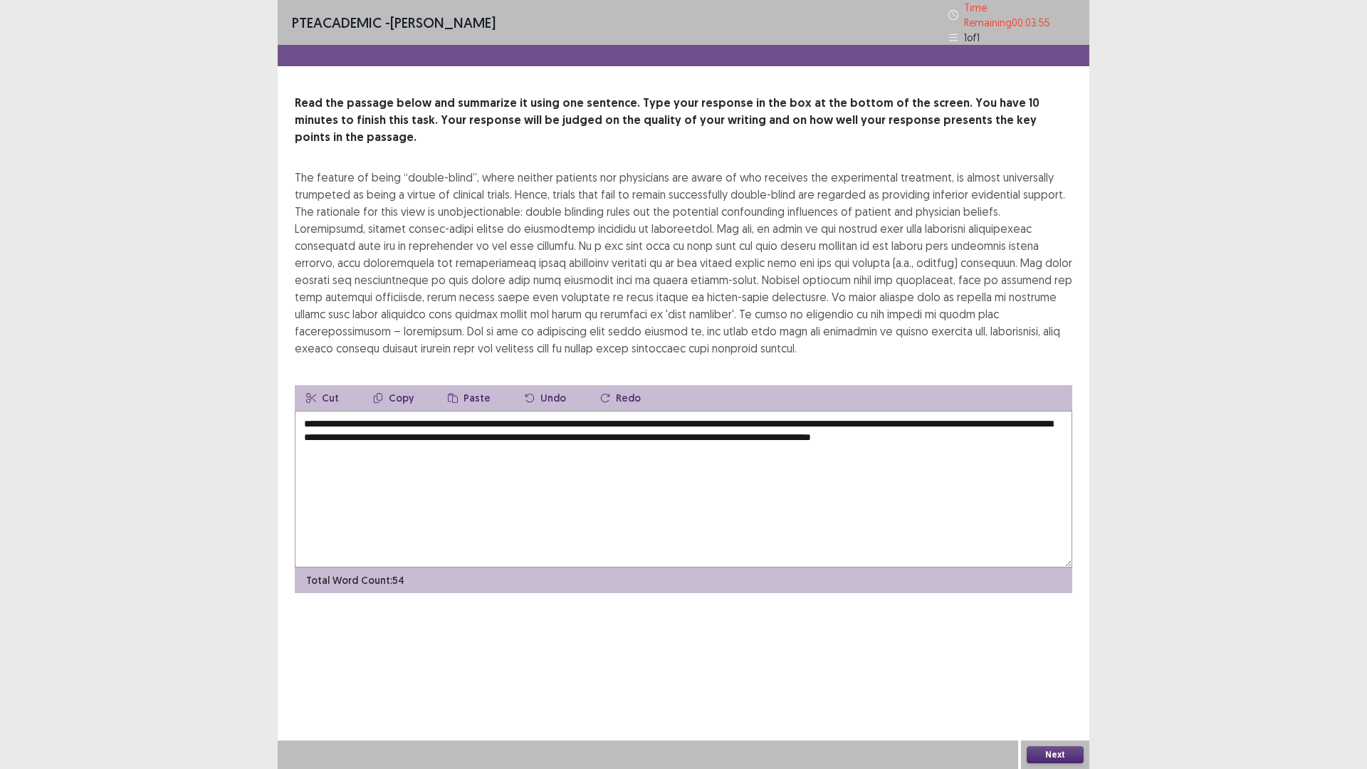
click at [350, 411] on textarea "**********" at bounding box center [683, 489] width 777 height 157
click at [400, 428] on textarea "**********" at bounding box center [683, 489] width 777 height 157
click at [354, 411] on textarea "**********" at bounding box center [683, 489] width 777 height 157
type textarea "**********"
click at [1069, 672] on button "Next" at bounding box center [1054, 754] width 57 height 17
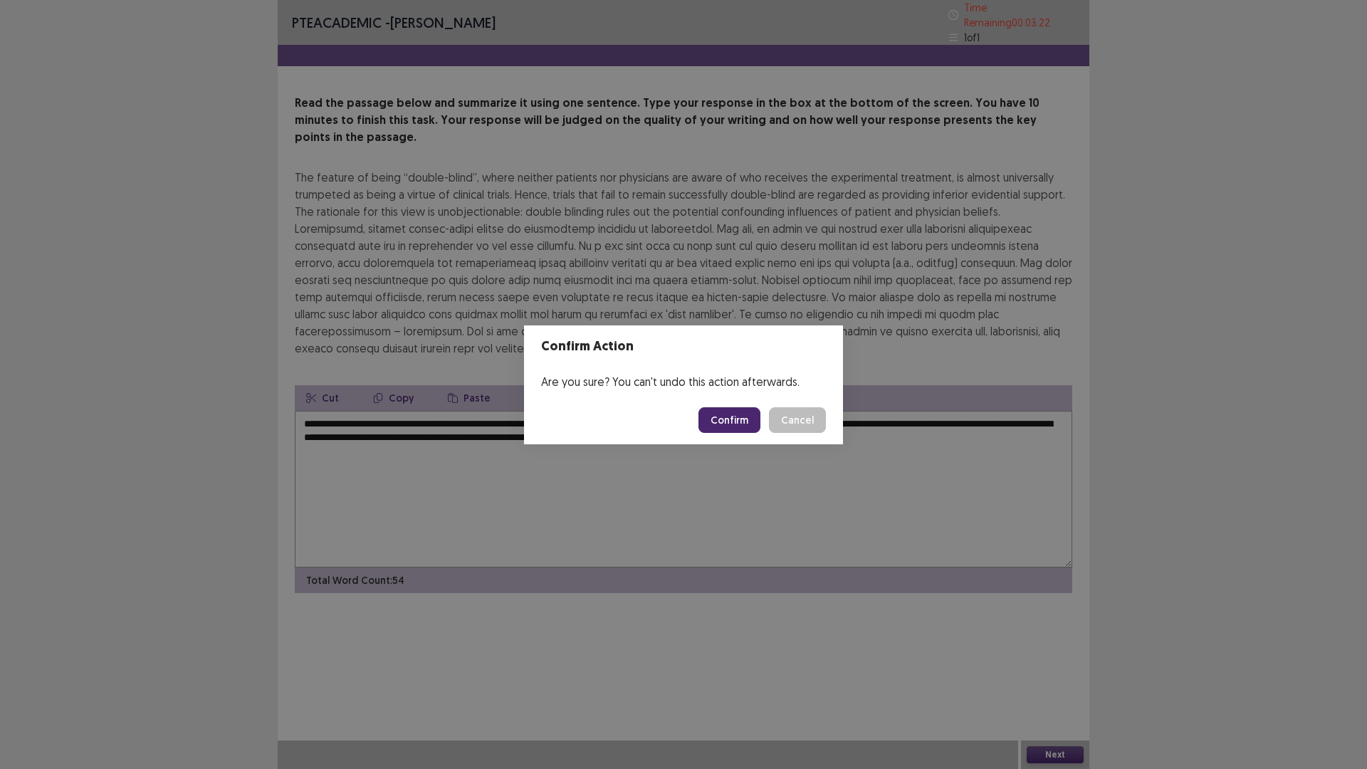
click at [739, 422] on button "Confirm" at bounding box center [729, 420] width 62 height 26
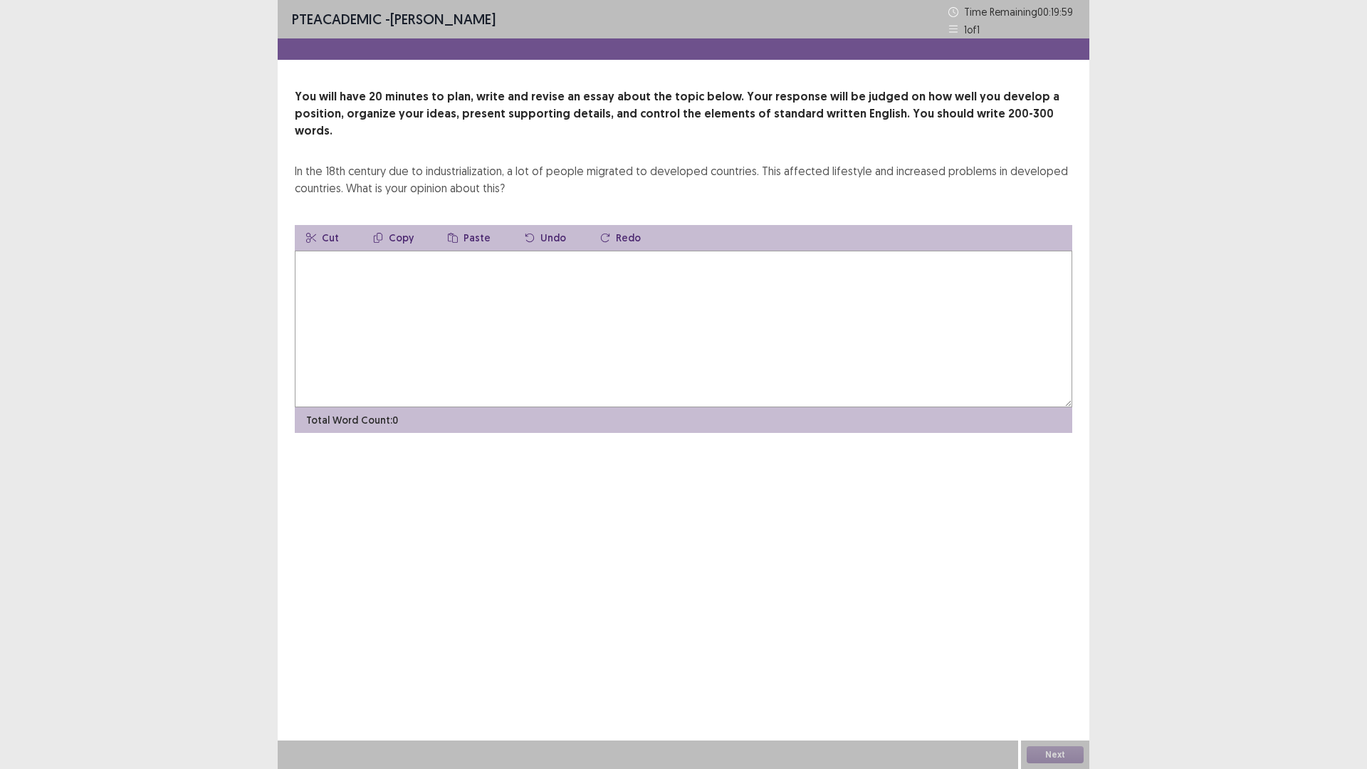
click at [619, 309] on textarea at bounding box center [683, 329] width 777 height 157
type textarea "*"
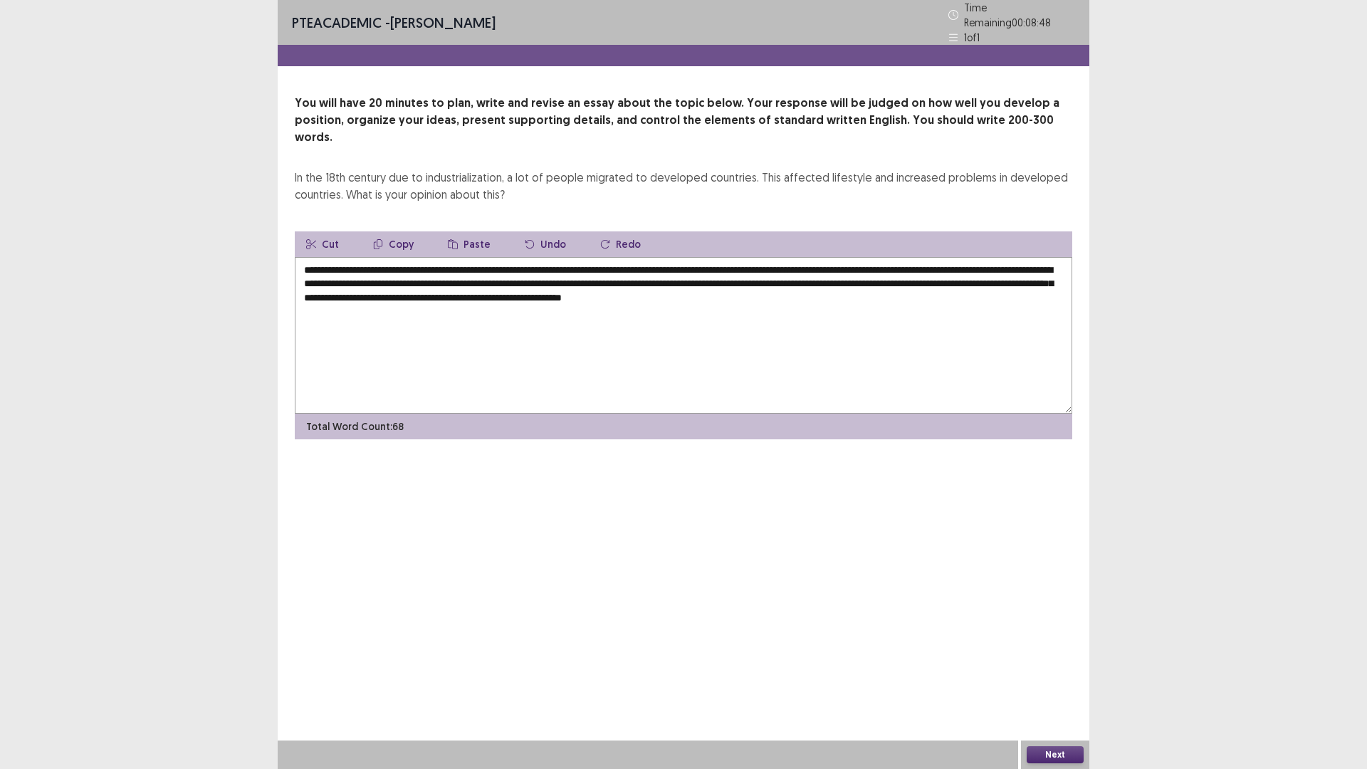
click at [330, 257] on textarea "**********" at bounding box center [683, 335] width 777 height 157
click at [970, 274] on textarea "**********" at bounding box center [683, 335] width 777 height 157
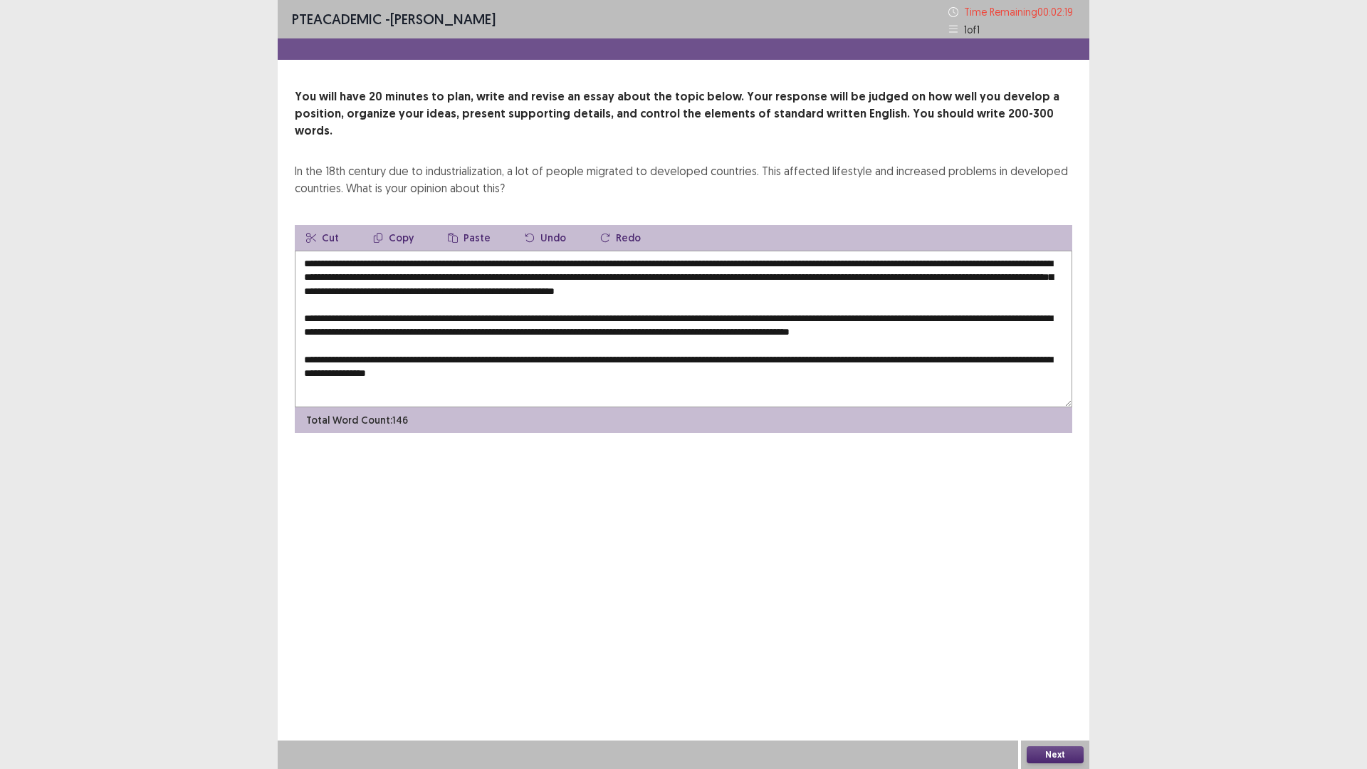
click at [1053, 355] on textarea at bounding box center [683, 329] width 777 height 157
click at [587, 375] on textarea at bounding box center [683, 329] width 777 height 157
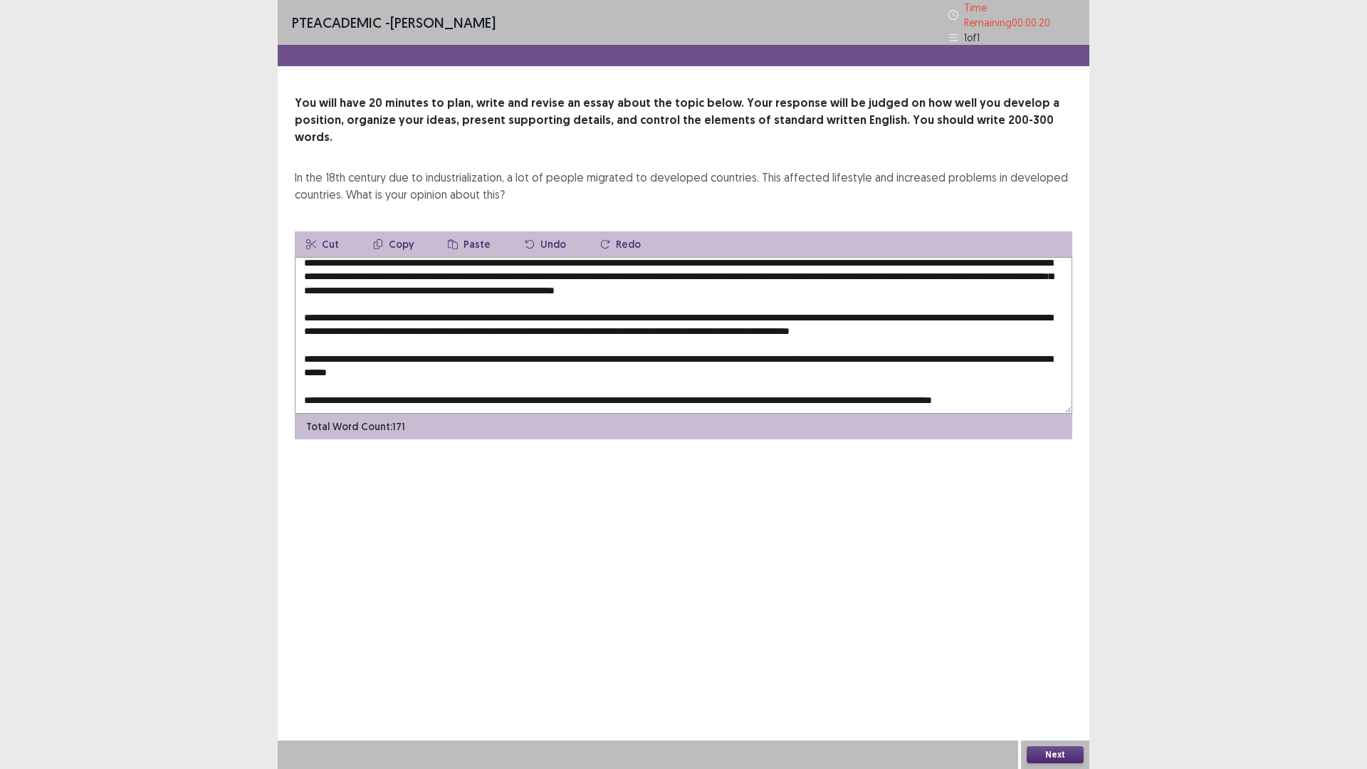
scroll to position [28, 0]
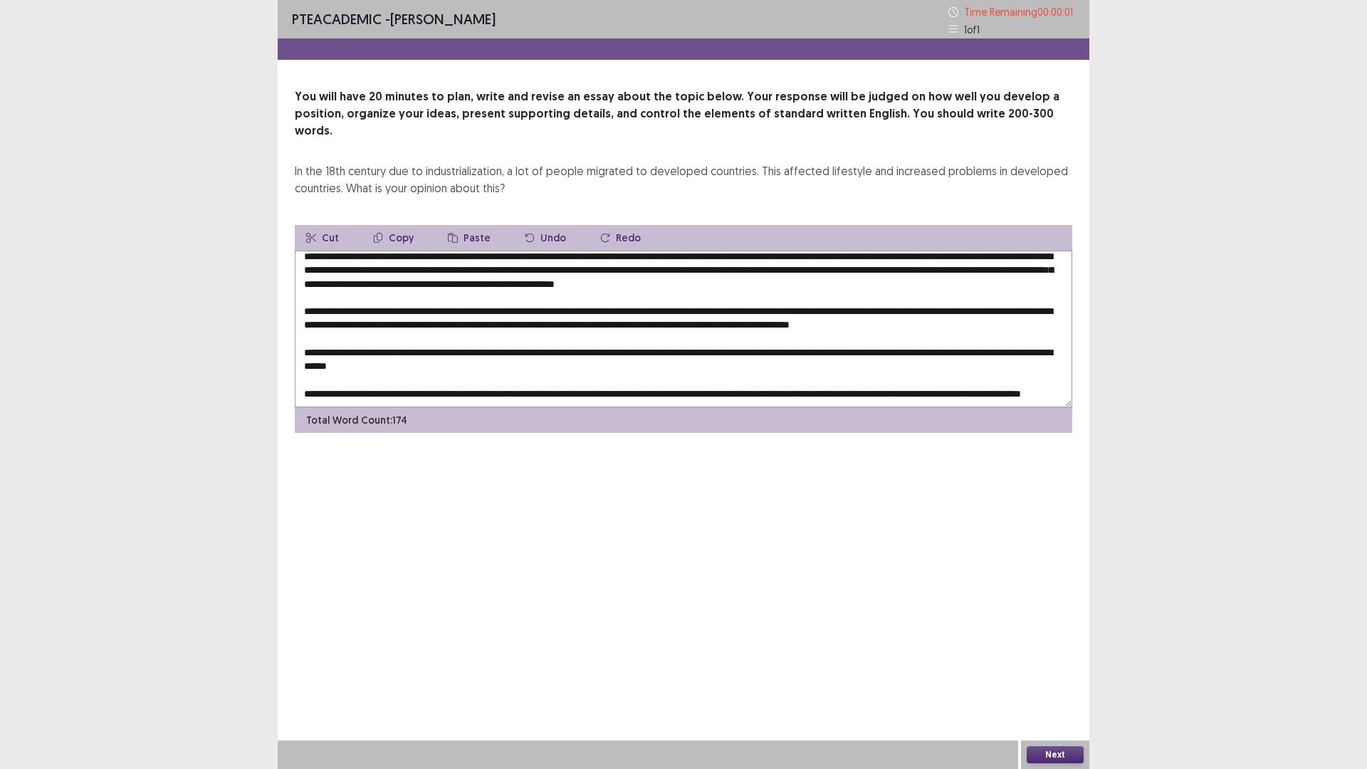
type textarea "**********"
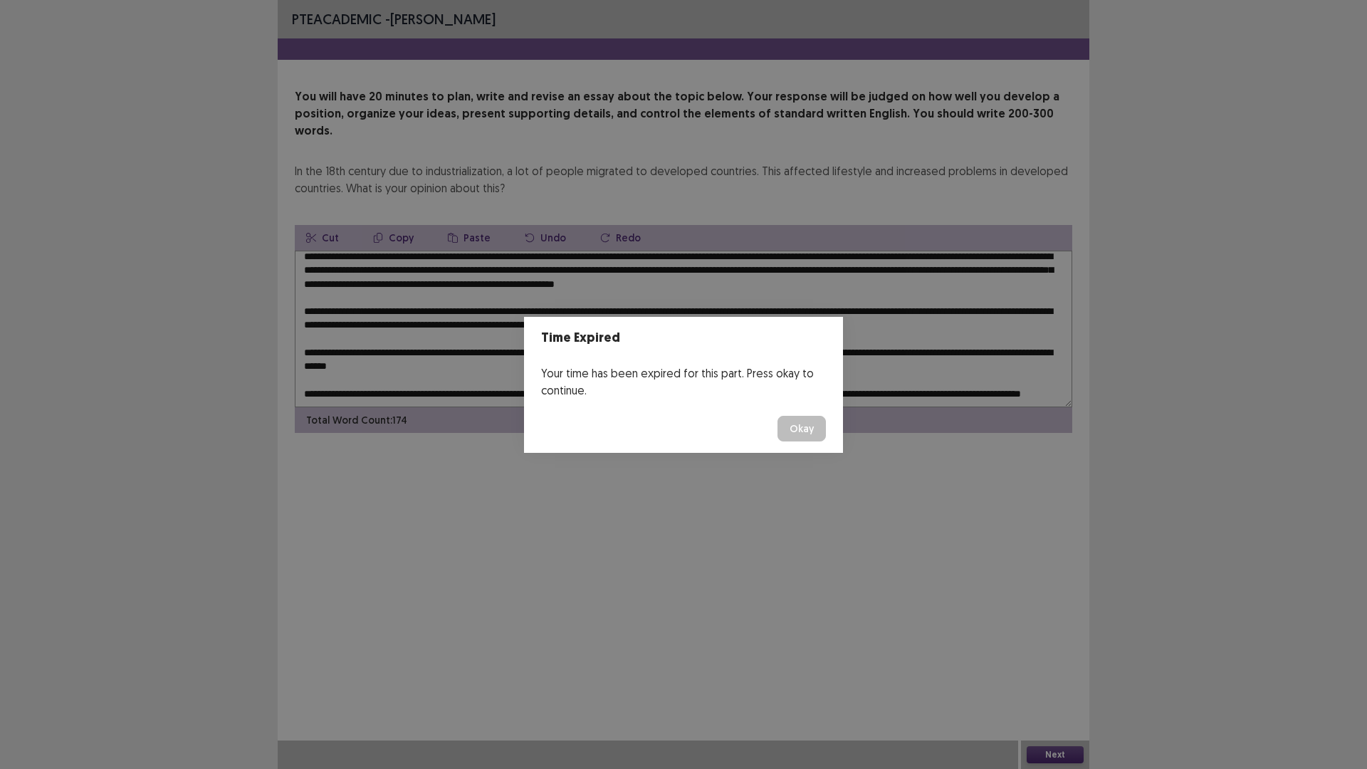
click at [782, 426] on button "Okay" at bounding box center [801, 429] width 48 height 26
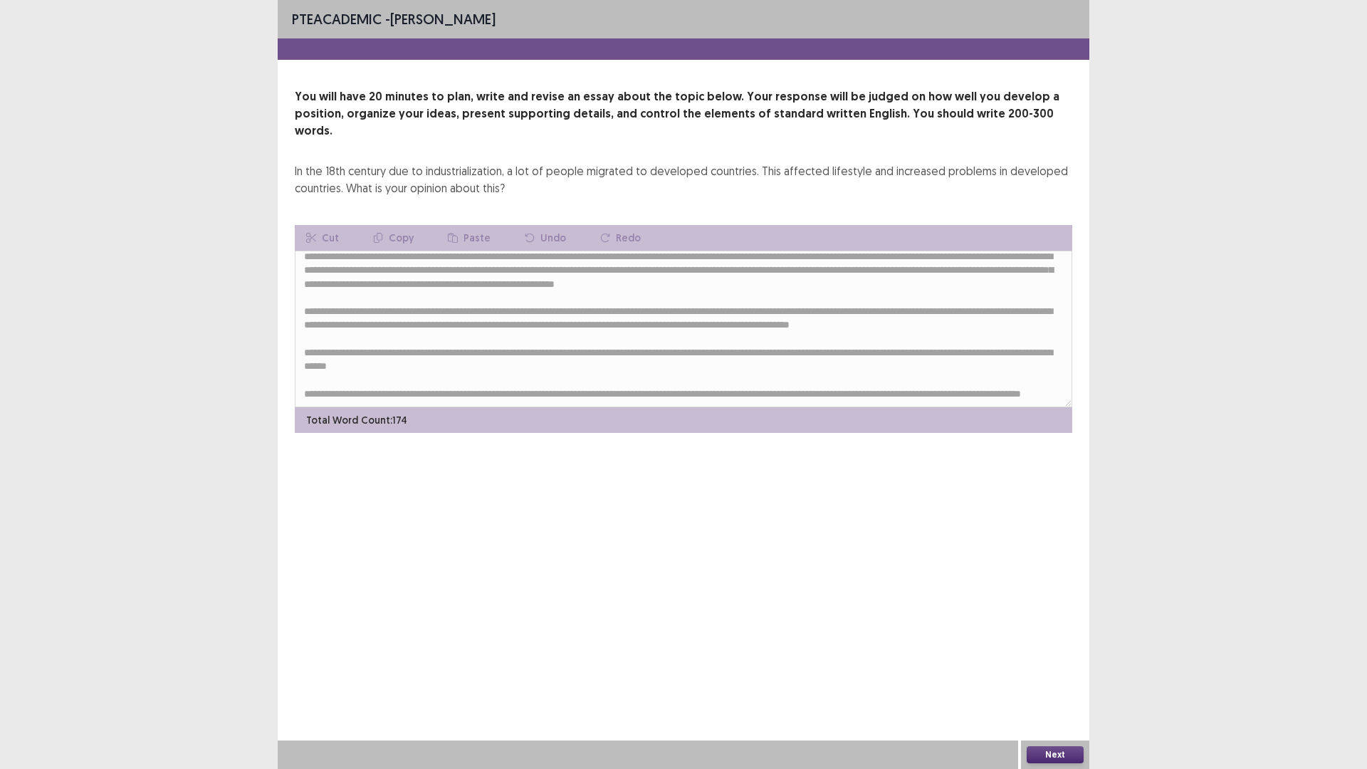
click at [1051, 672] on button "Next" at bounding box center [1054, 754] width 57 height 17
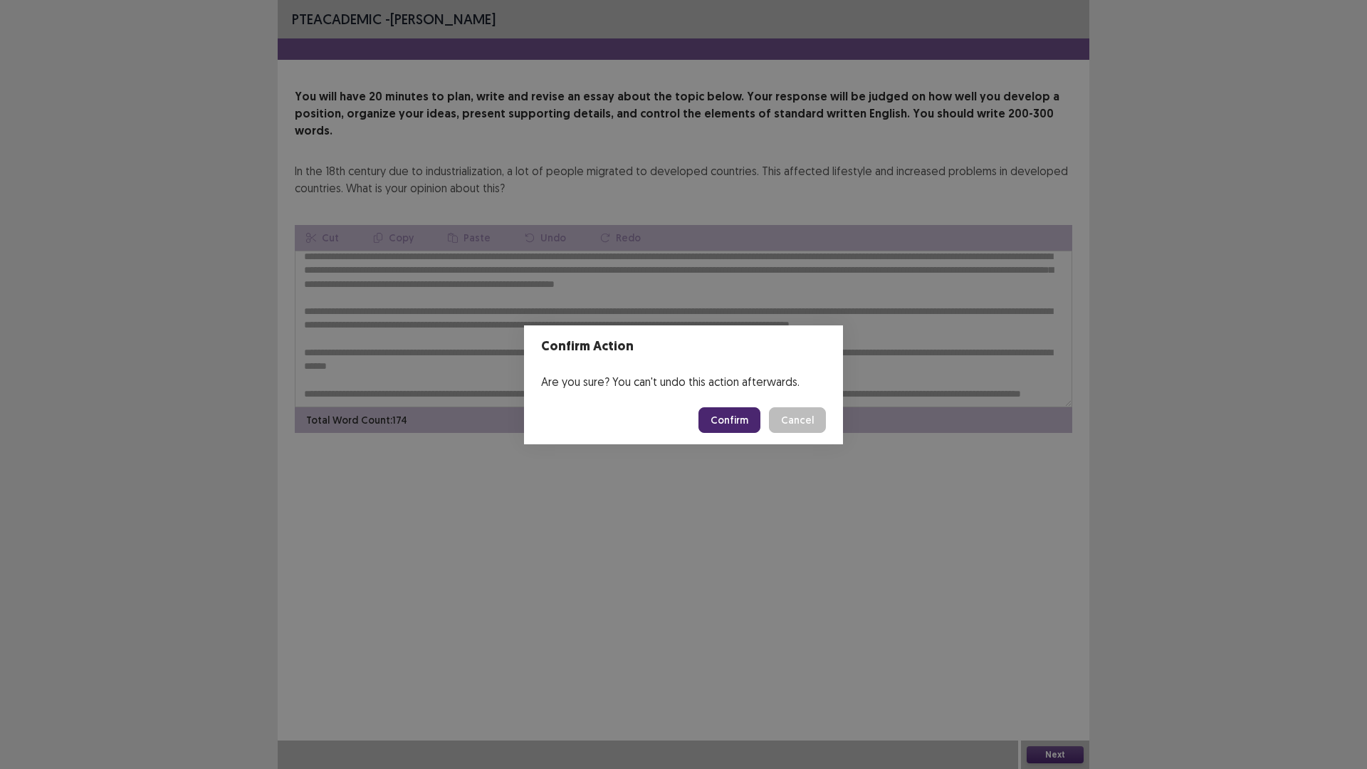
click at [744, 420] on button "Confirm" at bounding box center [729, 420] width 62 height 26
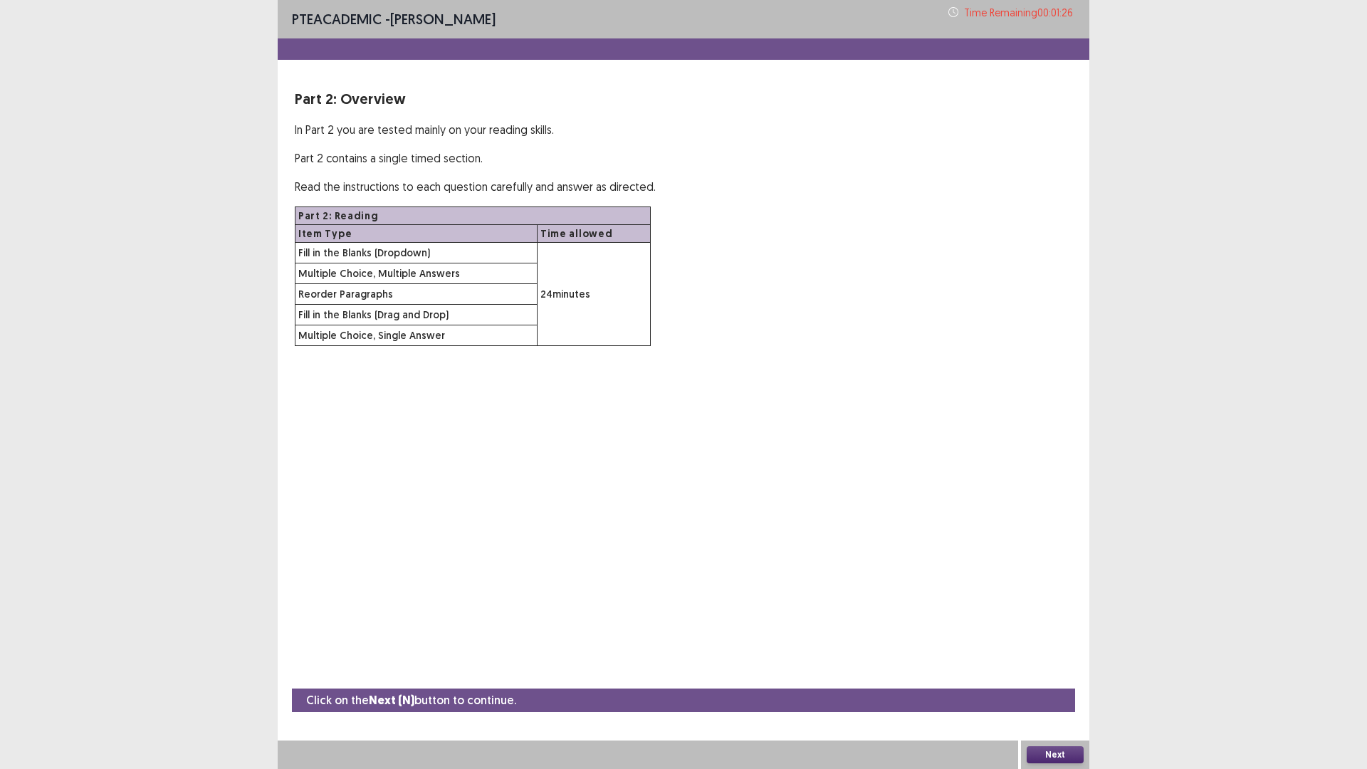
click at [1057, 672] on div "Next" at bounding box center [1055, 754] width 68 height 28
click at [1057, 672] on button "Next" at bounding box center [1054, 754] width 57 height 17
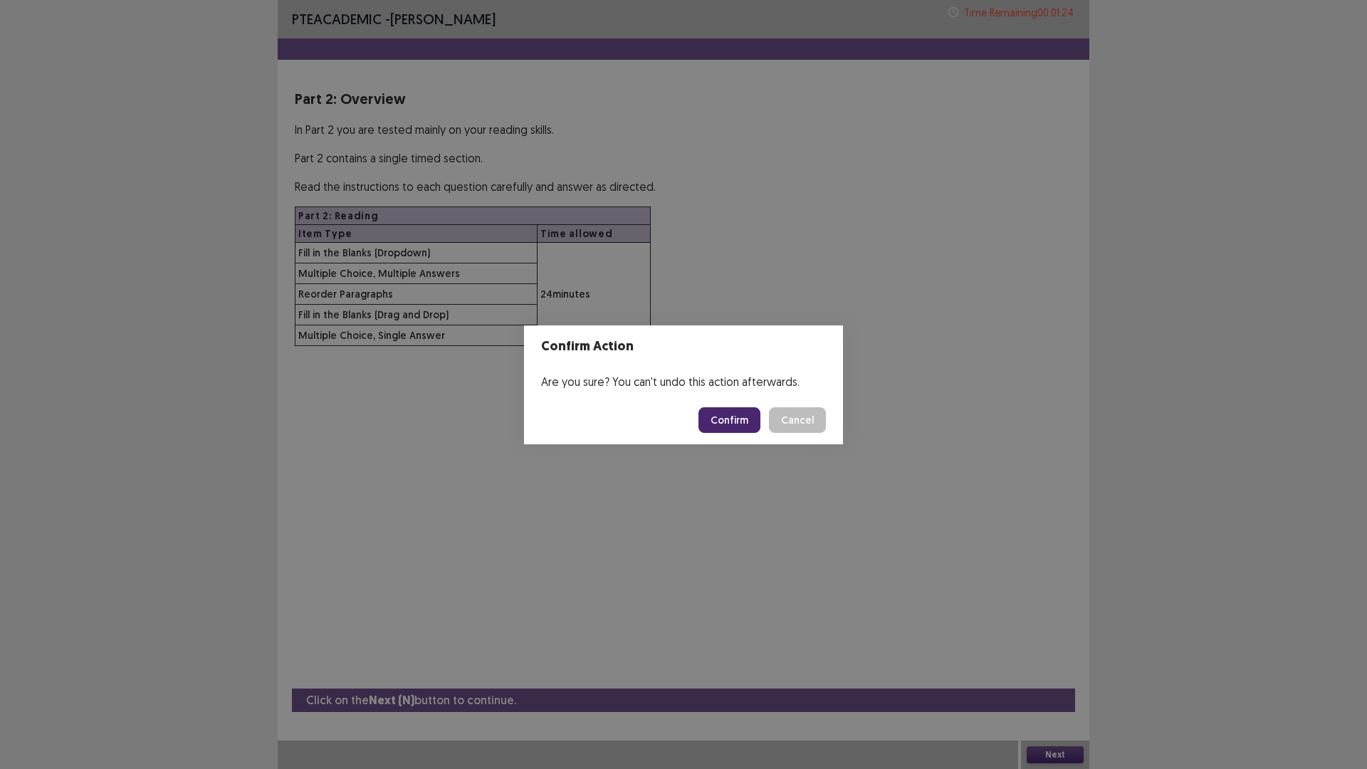
click at [730, 426] on button "Confirm" at bounding box center [729, 420] width 62 height 26
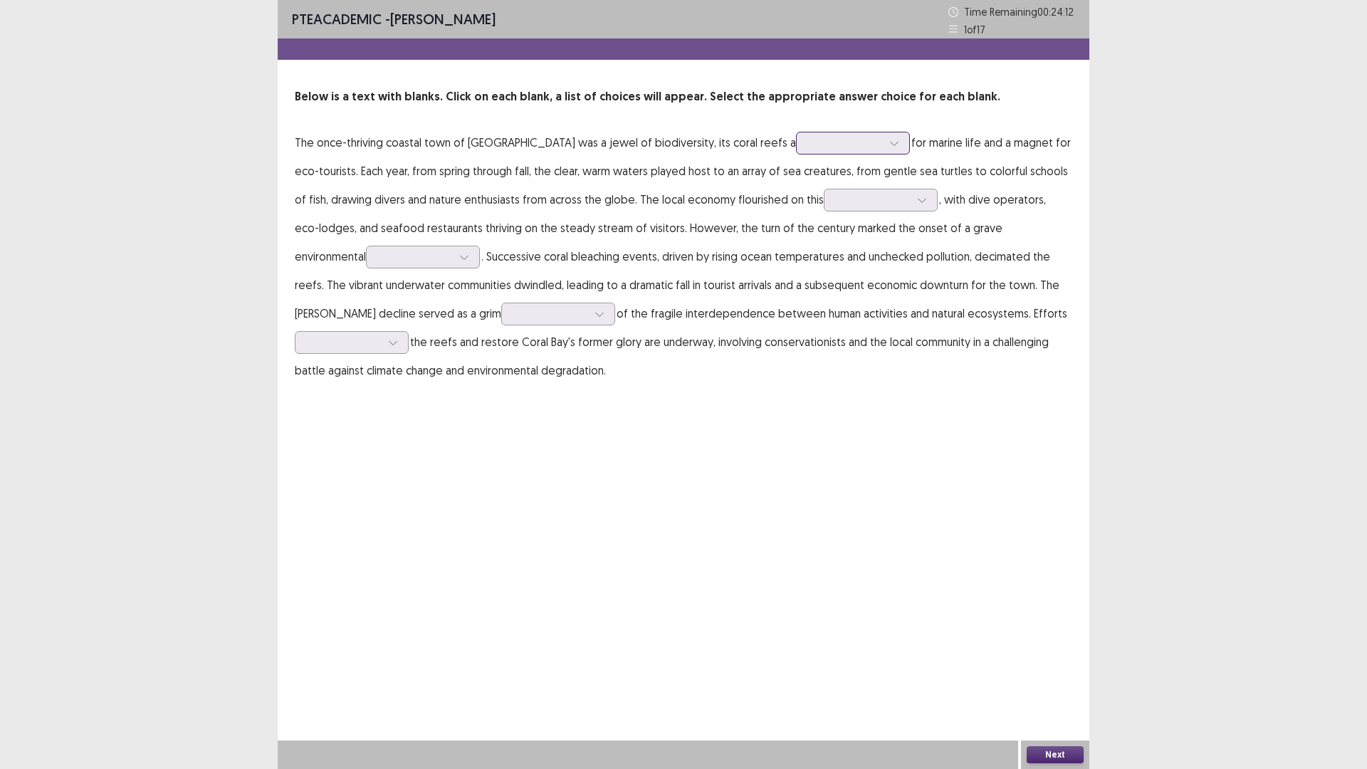
click at [808, 143] on div at bounding box center [845, 143] width 74 height 14
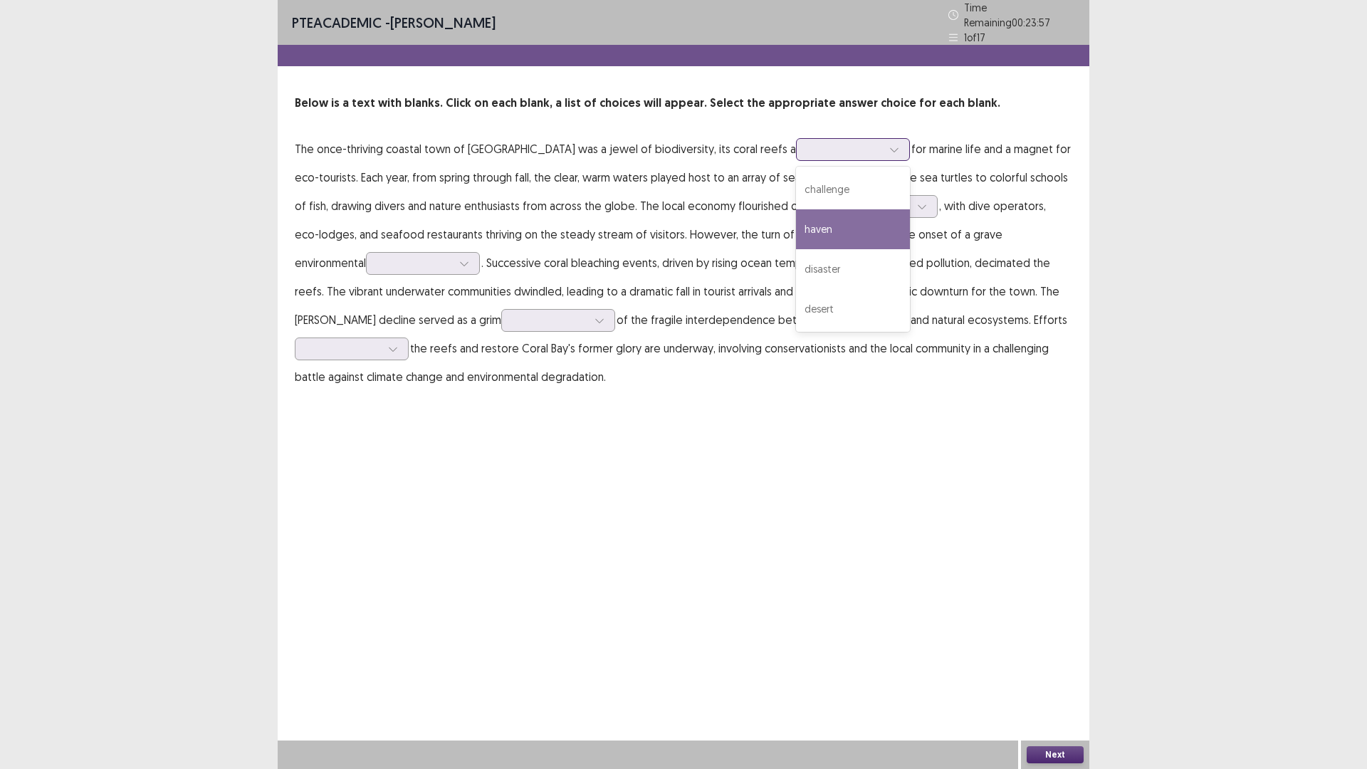
click at [796, 224] on div "haven" at bounding box center [853, 229] width 114 height 40
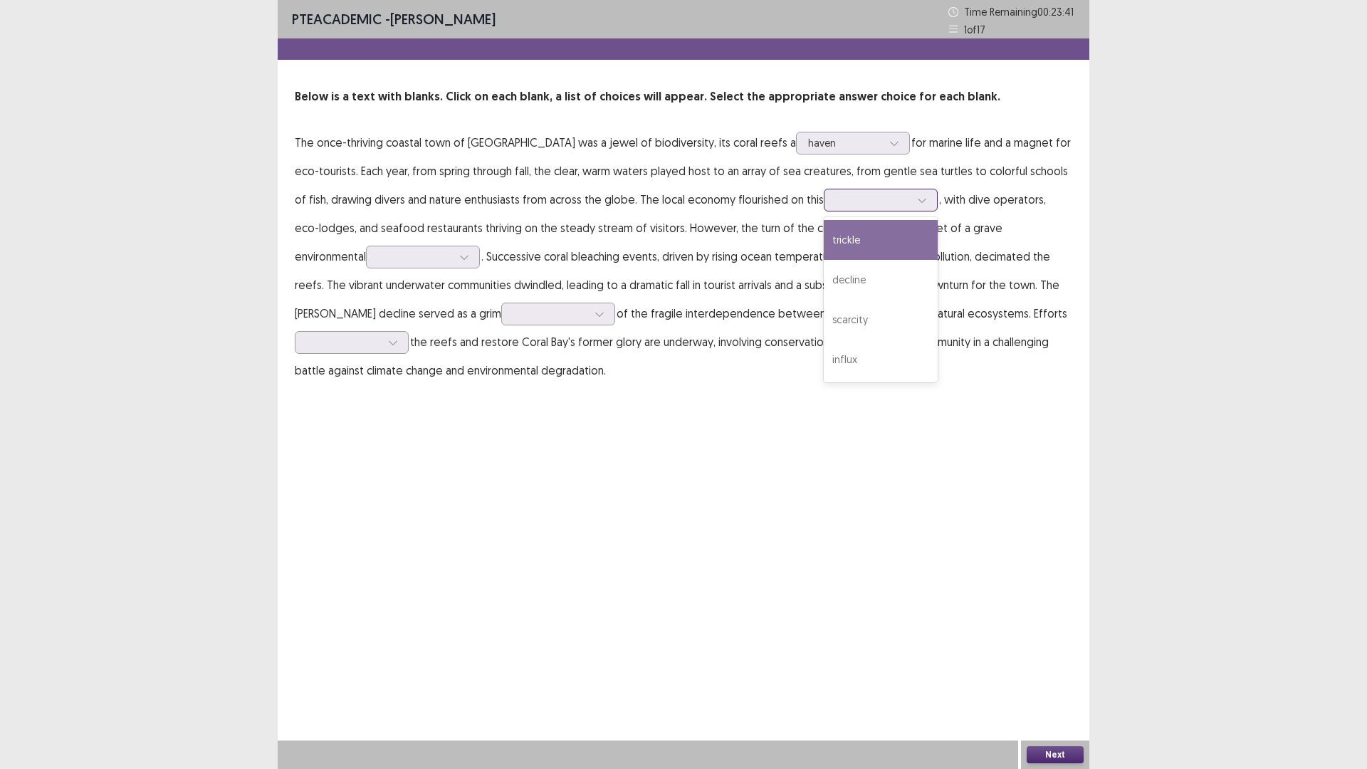
click at [836, 205] on div at bounding box center [873, 200] width 74 height 14
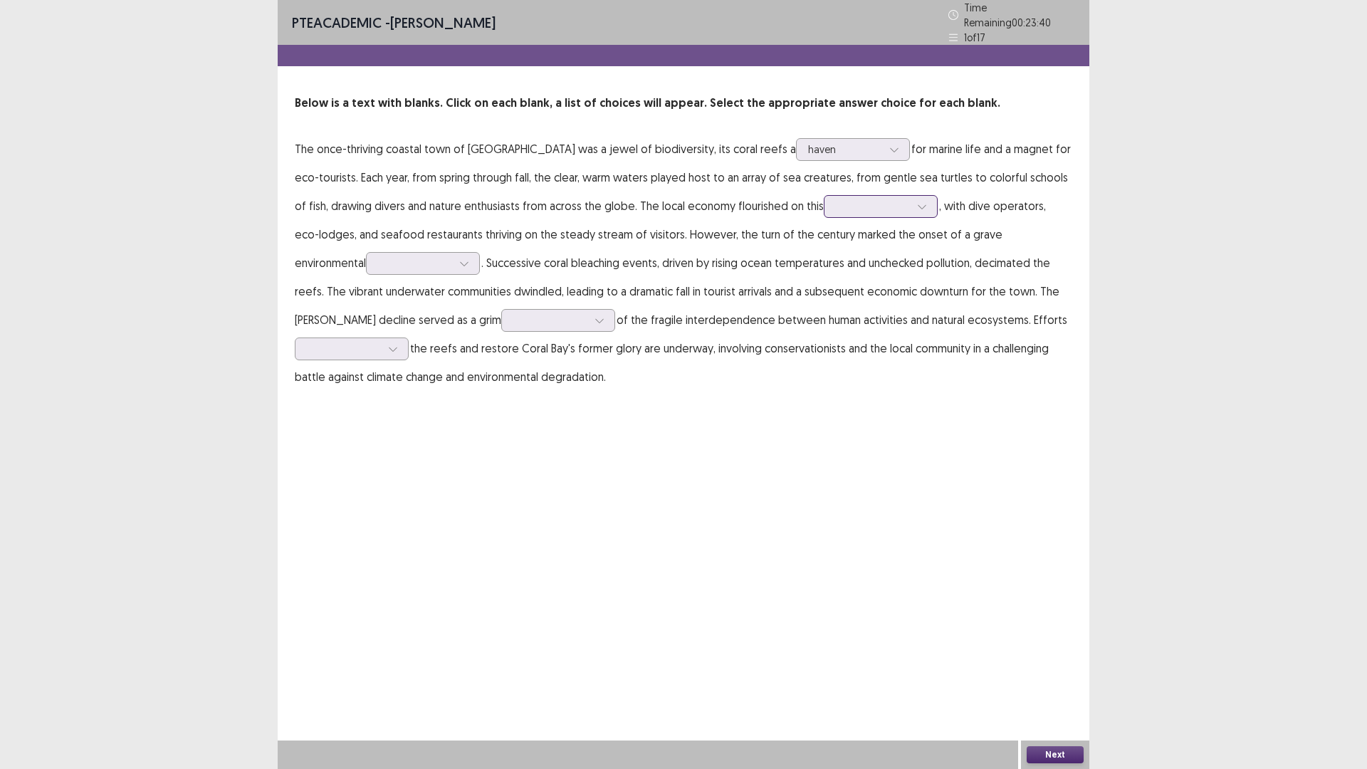
click at [836, 205] on div at bounding box center [873, 206] width 74 height 14
click at [824, 195] on div at bounding box center [881, 206] width 114 height 23
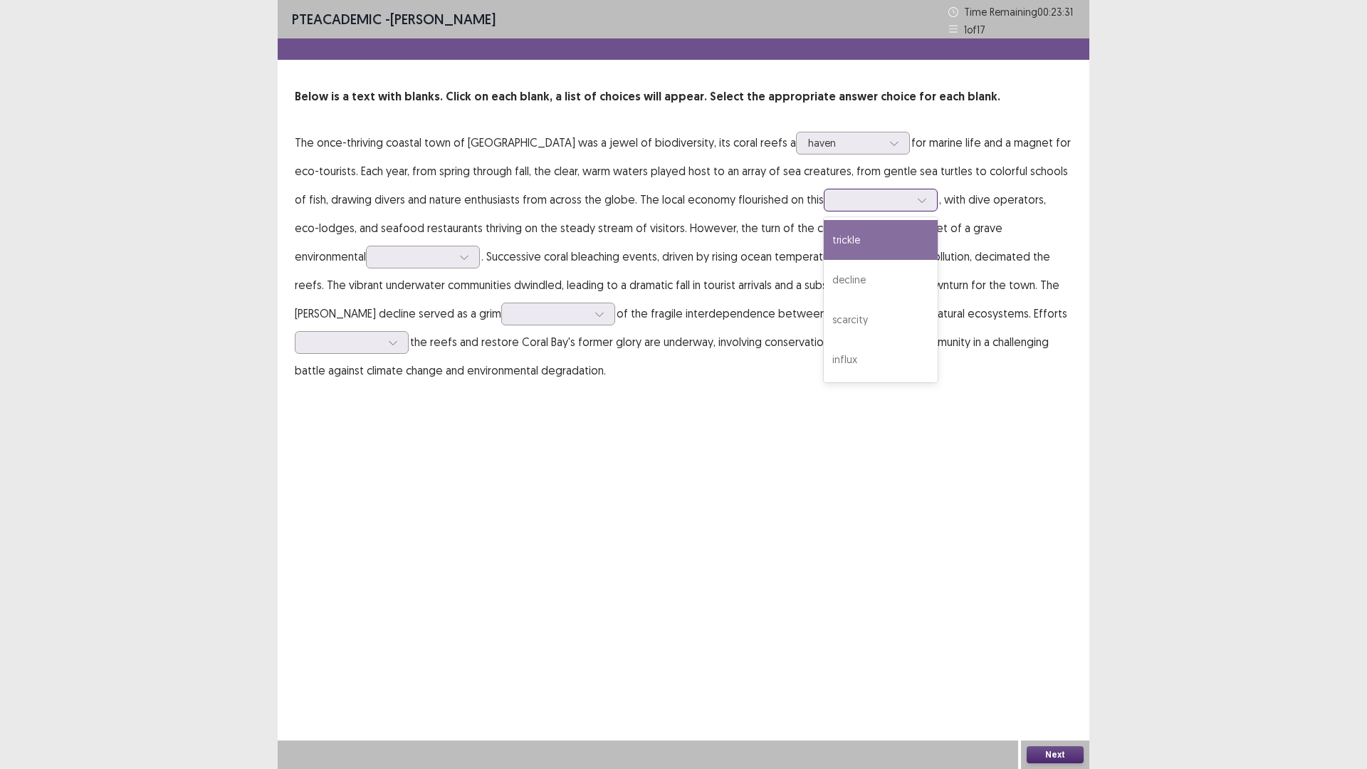
click at [836, 202] on div at bounding box center [873, 200] width 74 height 14
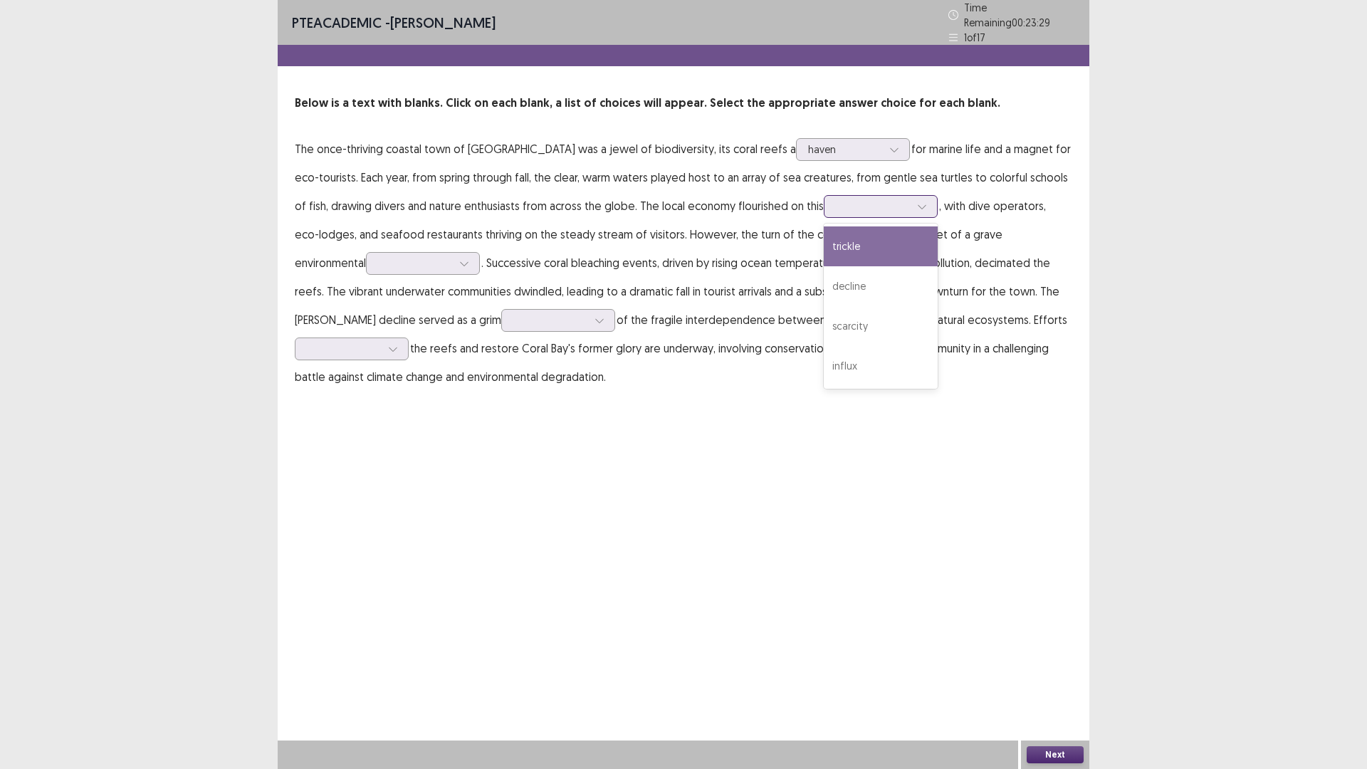
click at [836, 201] on input "text" at bounding box center [837, 206] width 3 height 11
click at [824, 324] on div "scarcity" at bounding box center [881, 326] width 114 height 40
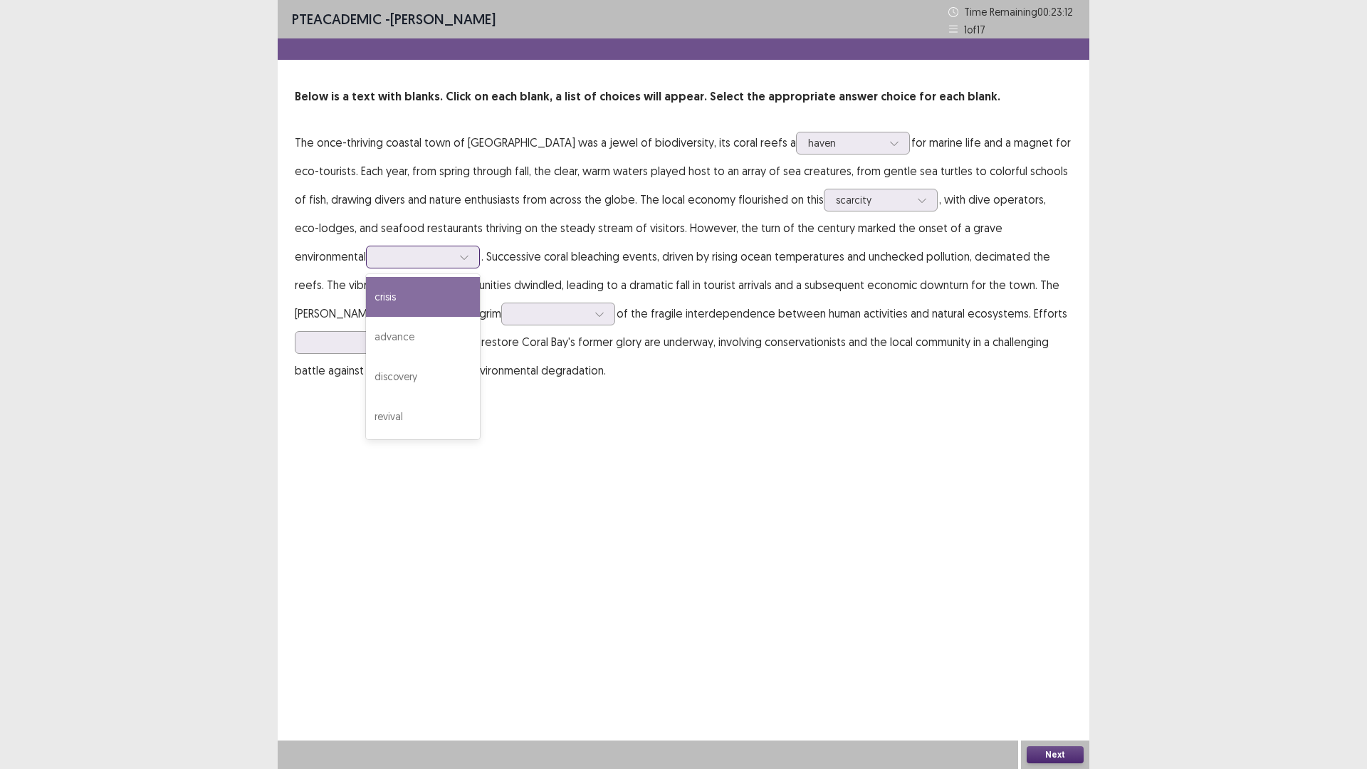
click at [378, 252] on div at bounding box center [415, 257] width 74 height 14
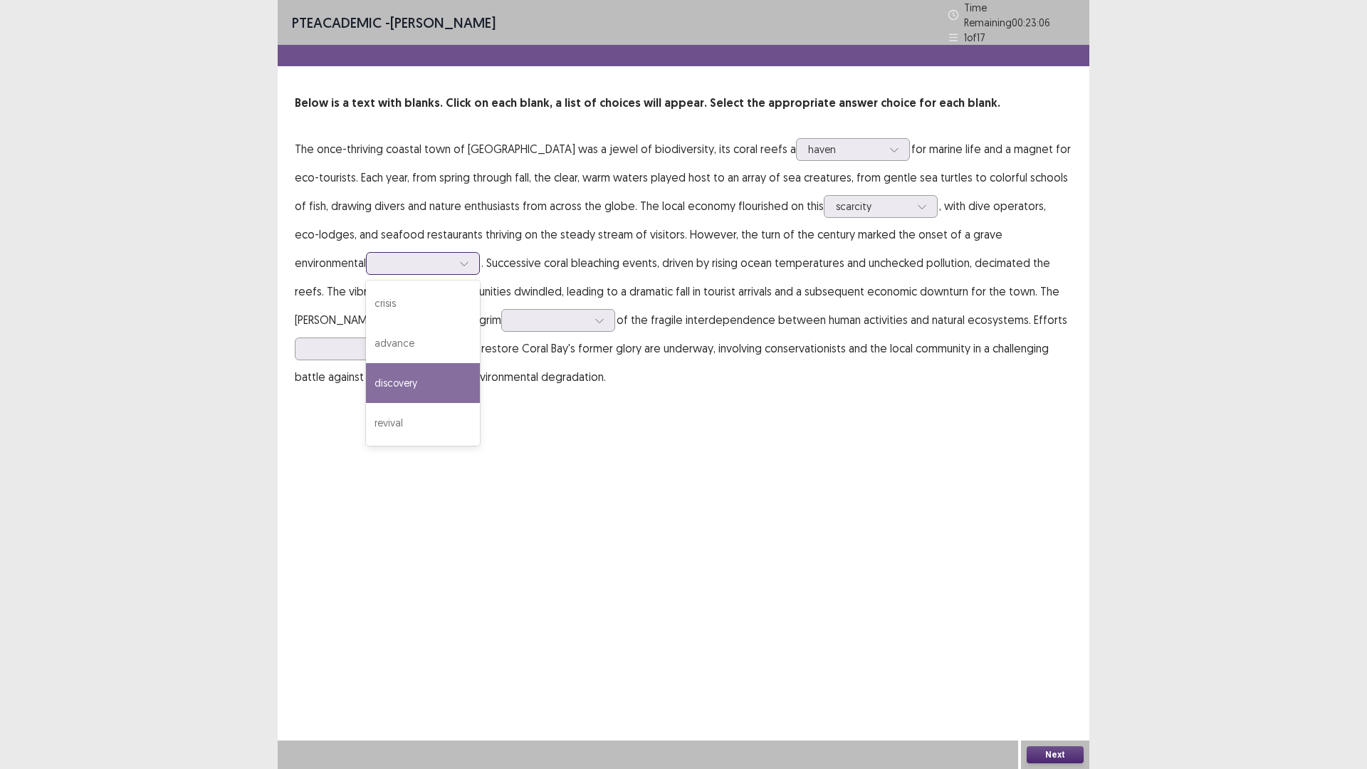
click at [366, 367] on div "discovery" at bounding box center [423, 383] width 114 height 40
click at [513, 313] on div at bounding box center [550, 320] width 74 height 14
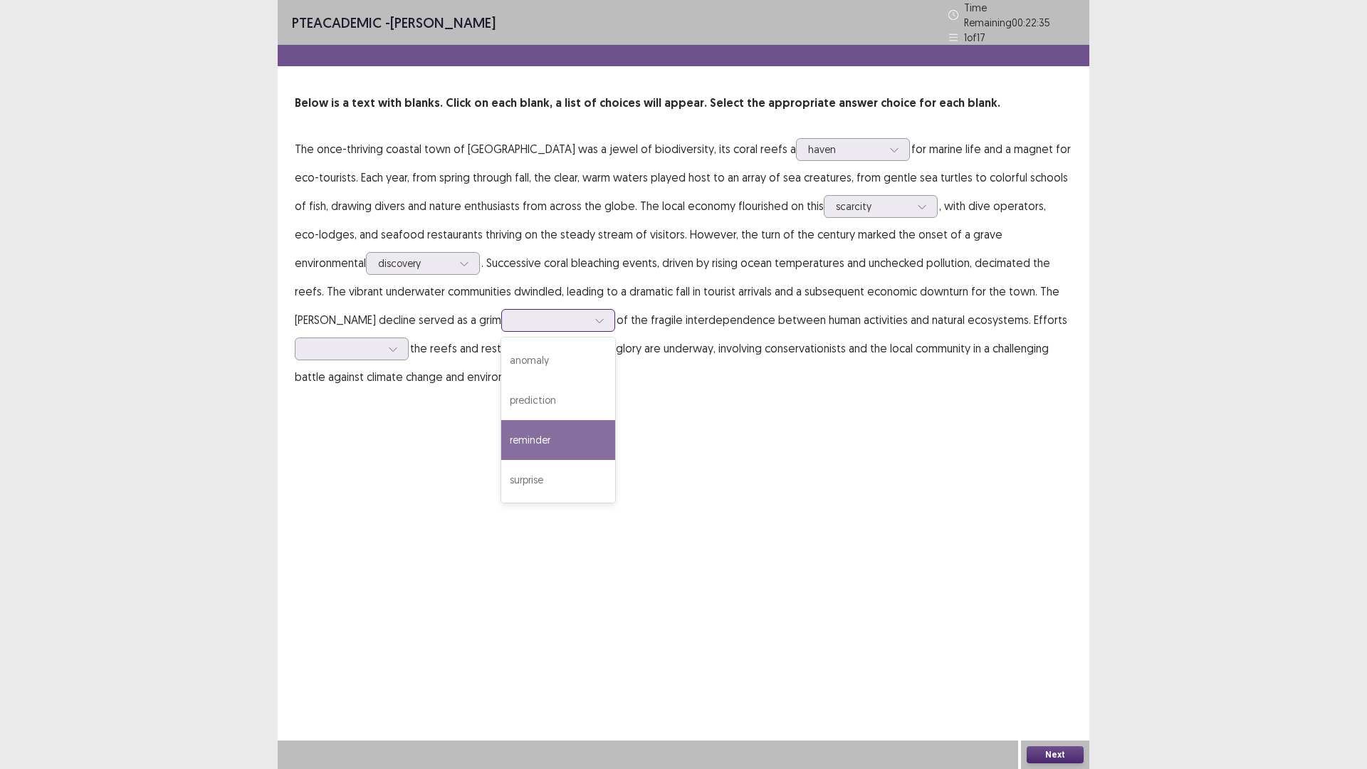
click at [501, 423] on div "reminder" at bounding box center [558, 440] width 114 height 40
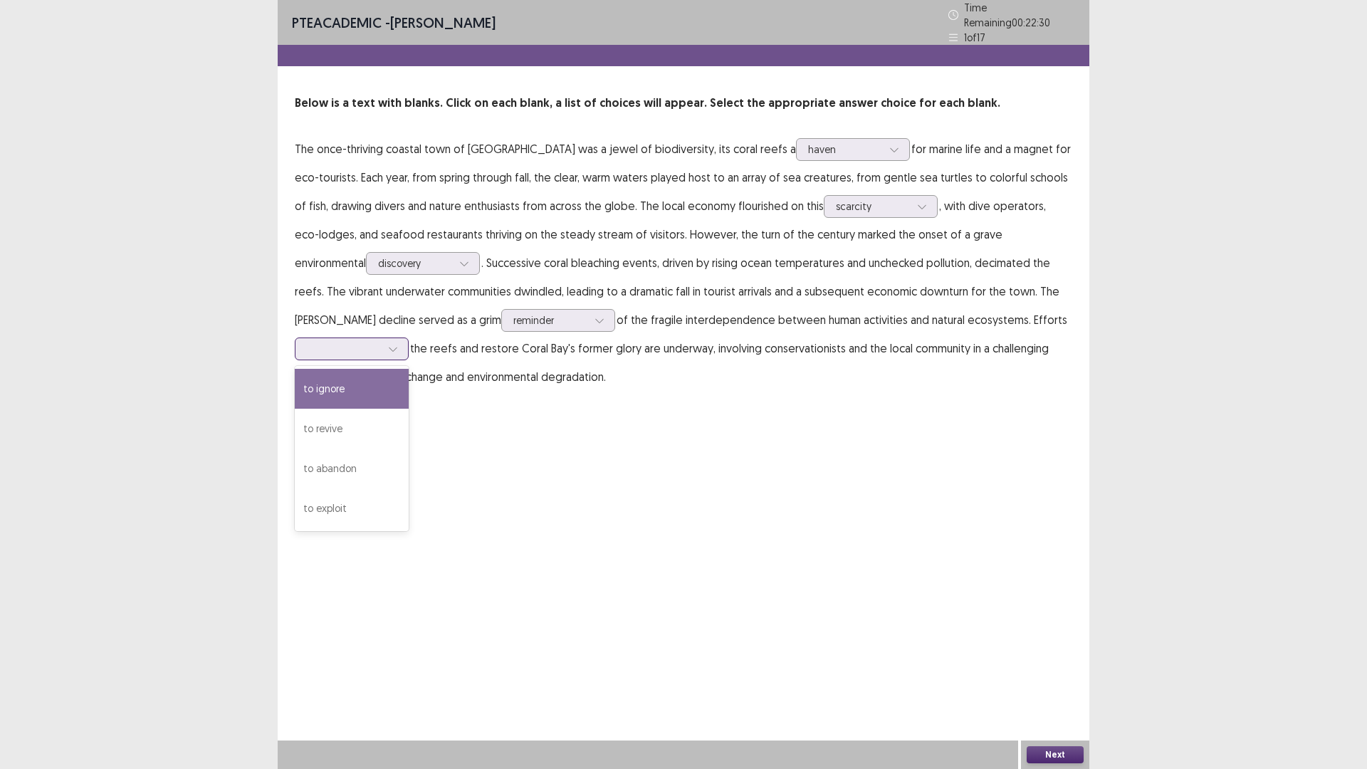
click at [381, 342] on div at bounding box center [344, 349] width 74 height 14
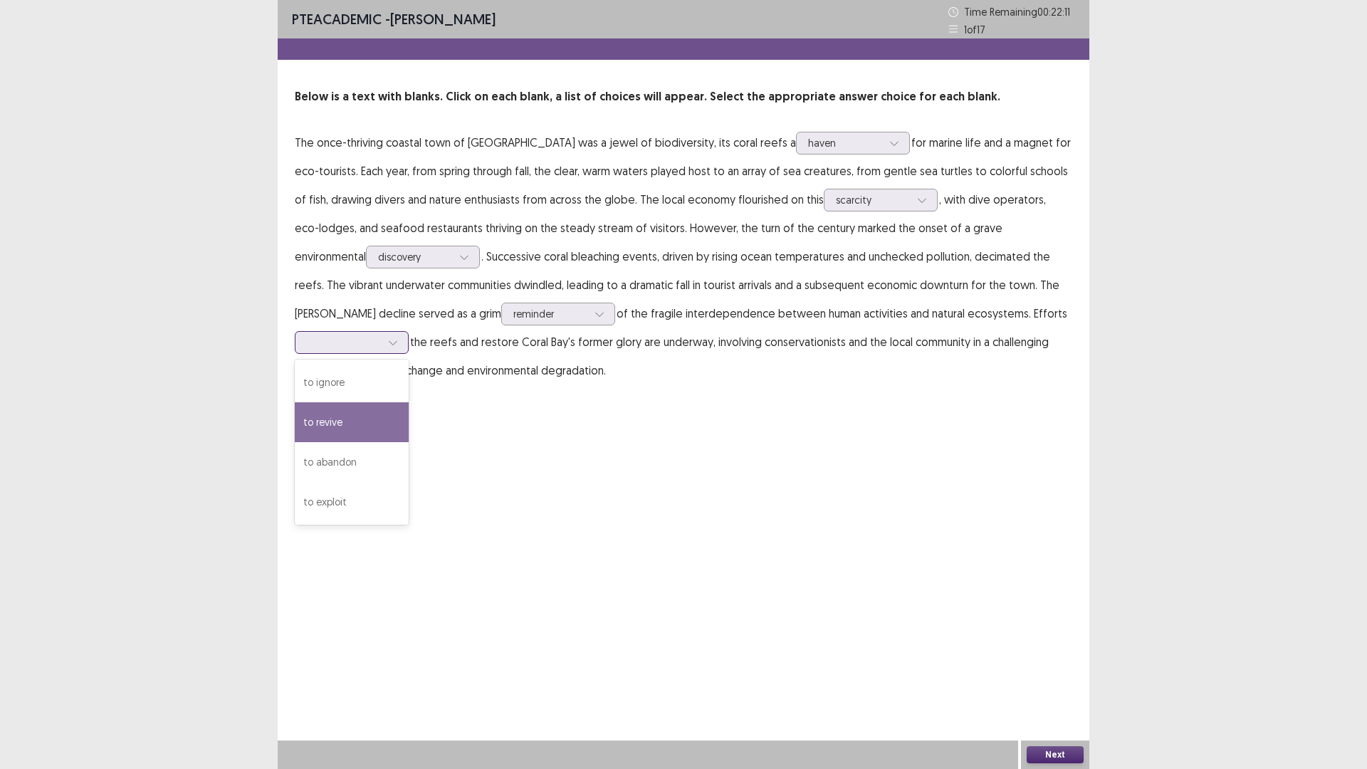
click at [409, 402] on div "to revive" at bounding box center [352, 422] width 114 height 40
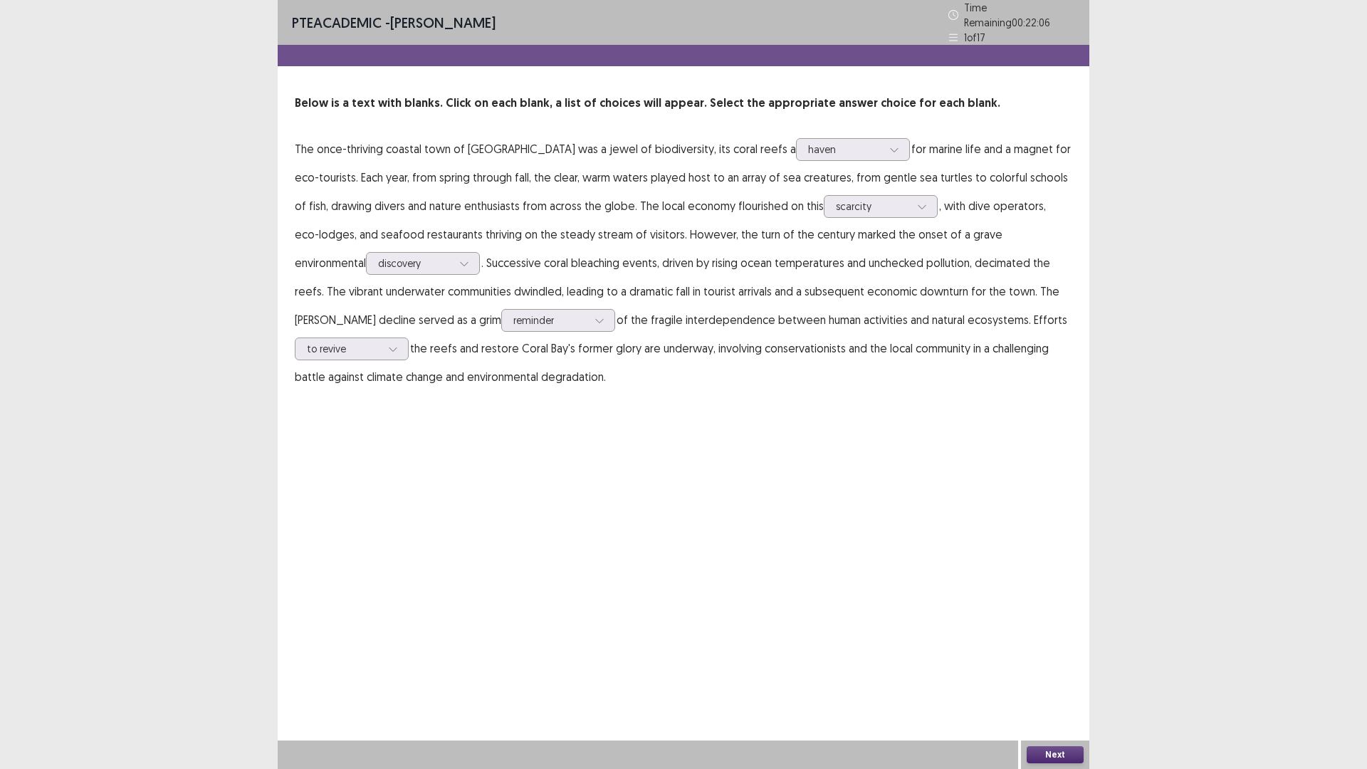
click at [1049, 672] on button "Next" at bounding box center [1054, 754] width 57 height 17
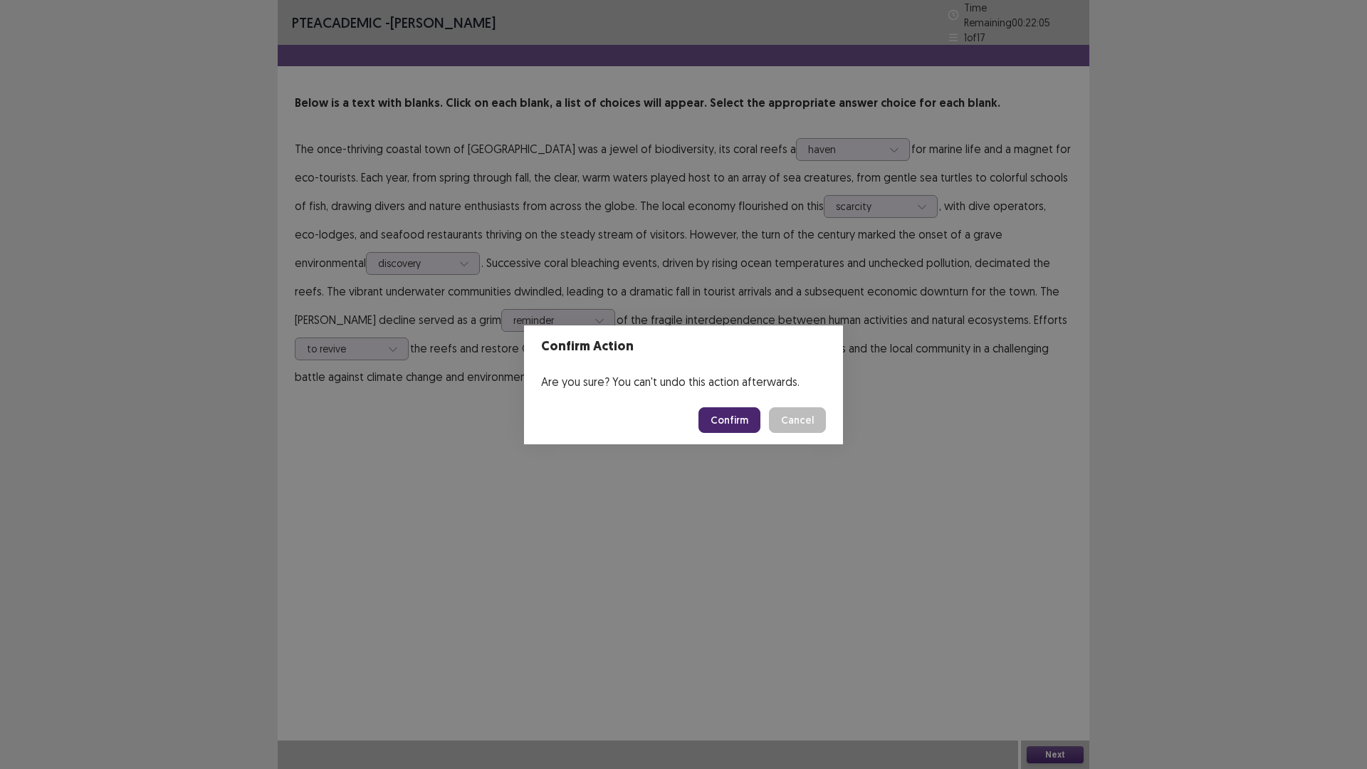
click at [733, 422] on button "Confirm" at bounding box center [729, 420] width 62 height 26
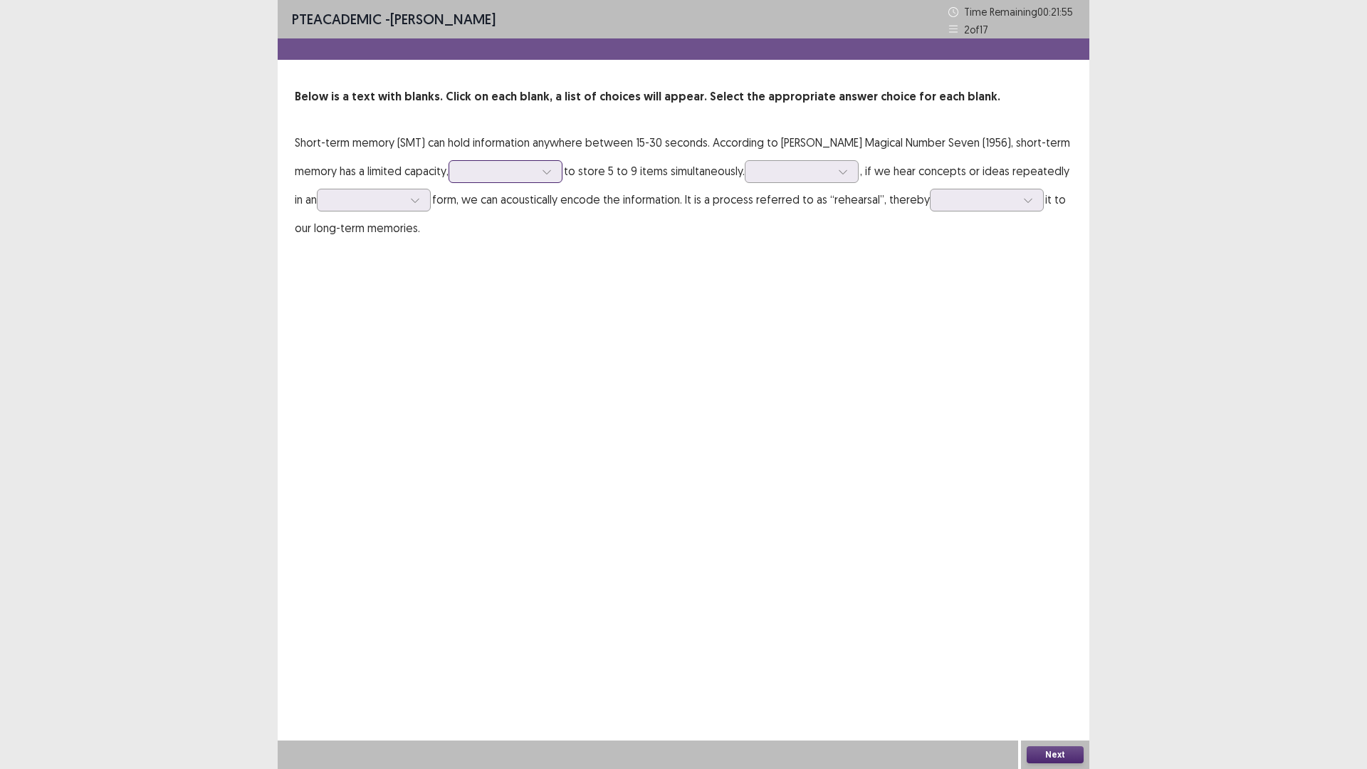
click at [461, 172] on div at bounding box center [498, 171] width 74 height 14
click at [448, 214] on div "being able" at bounding box center [505, 211] width 114 height 40
click at [760, 173] on div at bounding box center [794, 171] width 74 height 14
click at [758, 174] on div at bounding box center [794, 171] width 74 height 14
click at [757, 174] on div at bounding box center [794, 171] width 74 height 14
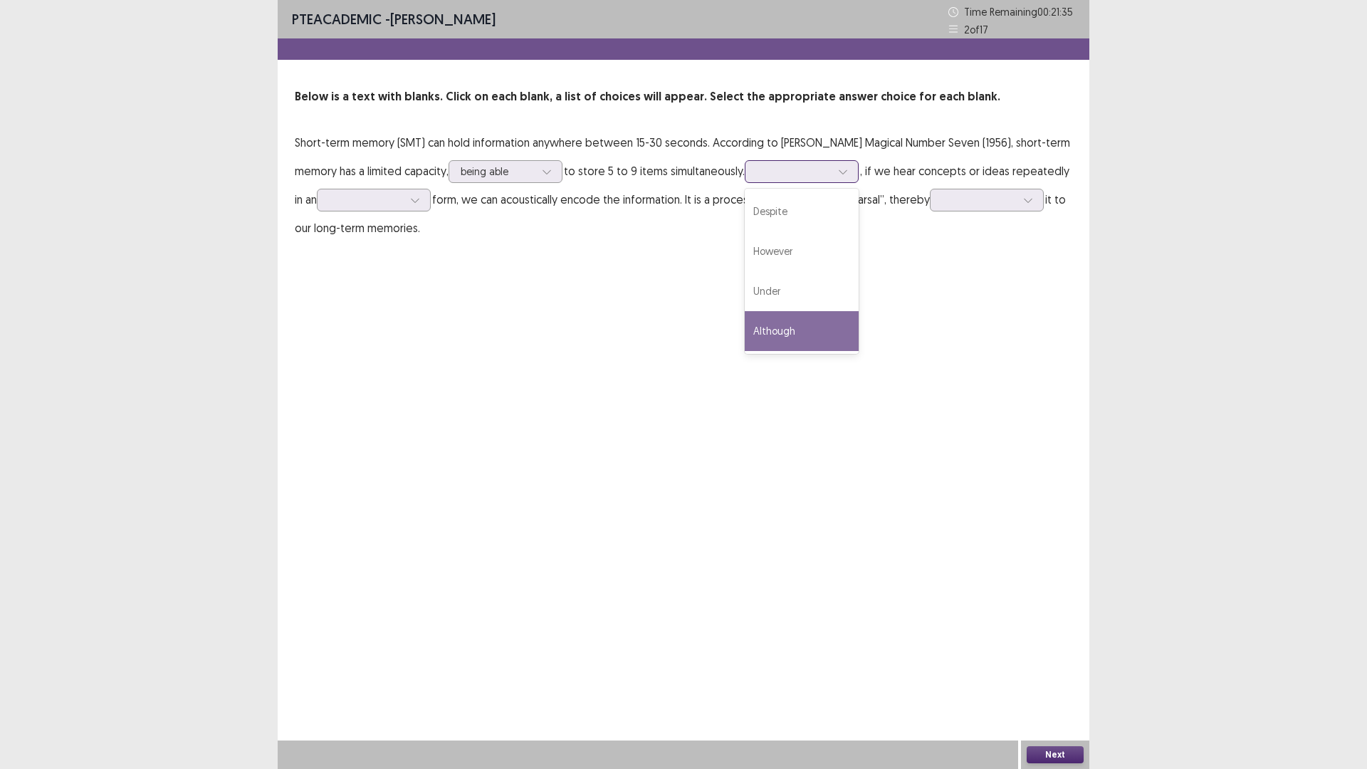
click at [745, 325] on div "Although" at bounding box center [802, 331] width 114 height 40
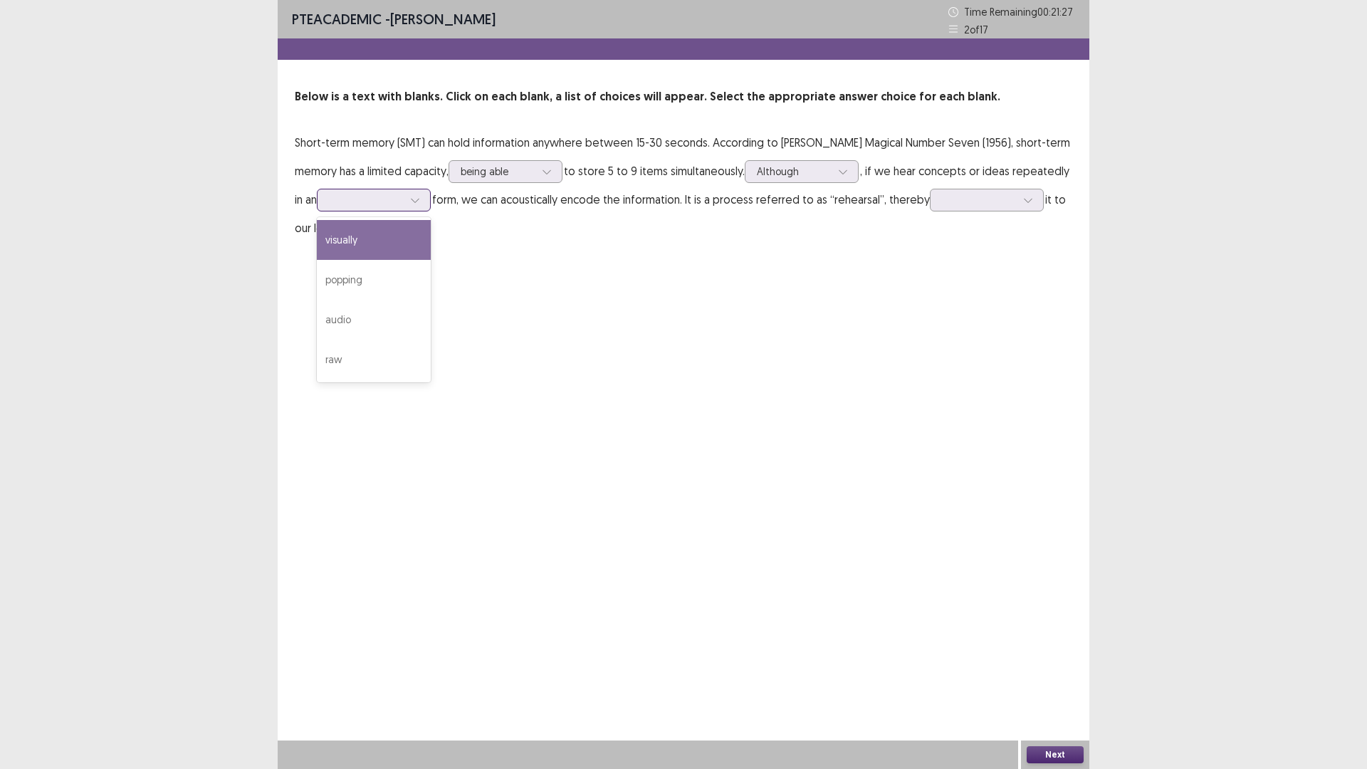
click at [378, 198] on div at bounding box center [366, 200] width 74 height 14
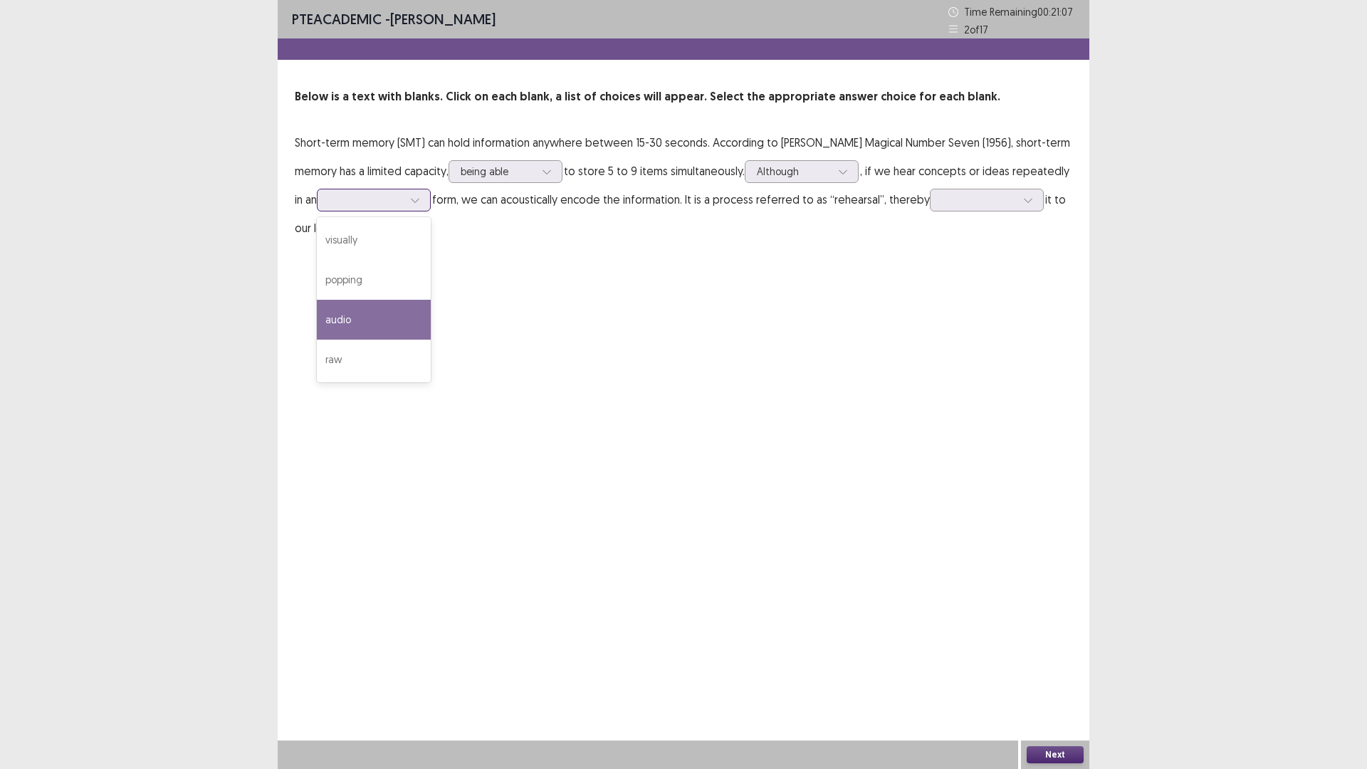
click at [340, 317] on div "audio" at bounding box center [374, 320] width 114 height 40
click at [335, 194] on div at bounding box center [366, 200] width 74 height 14
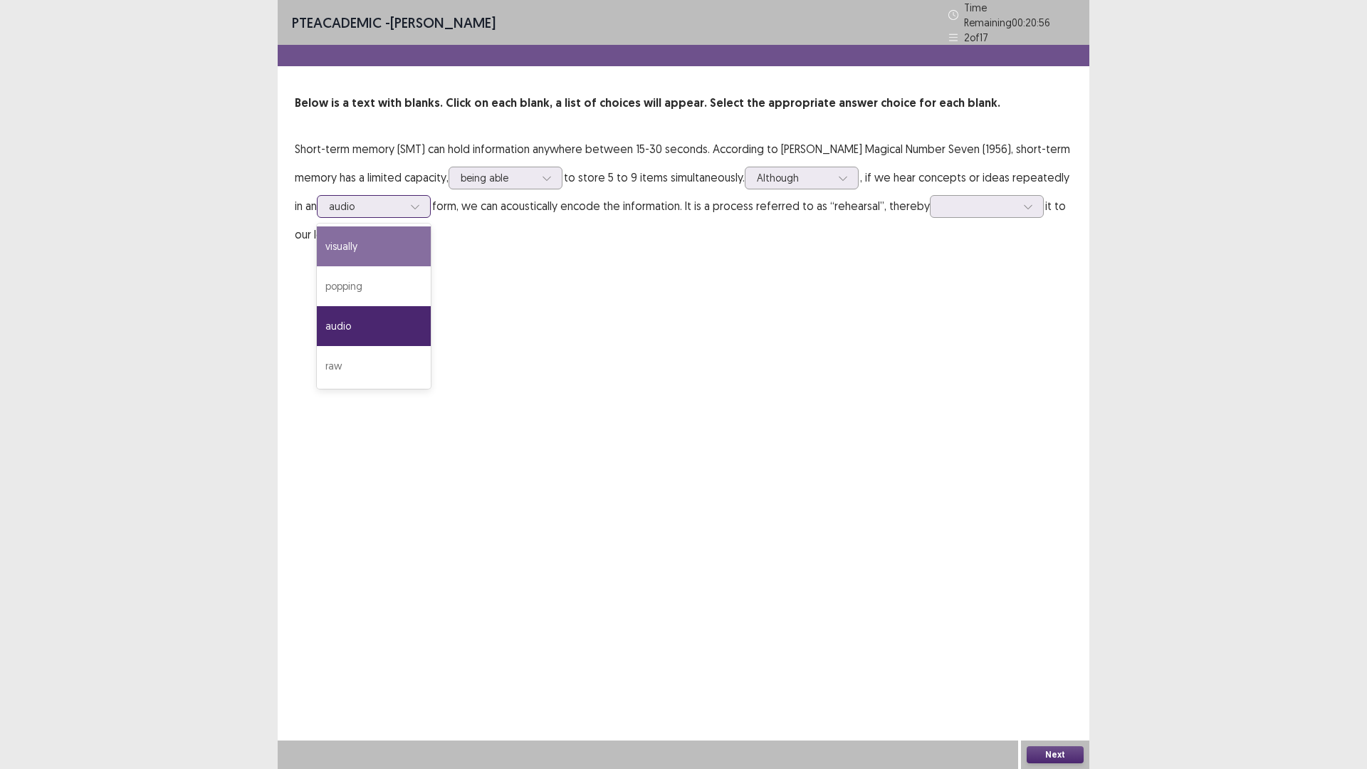
click at [345, 241] on div "visually" at bounding box center [374, 246] width 114 height 40
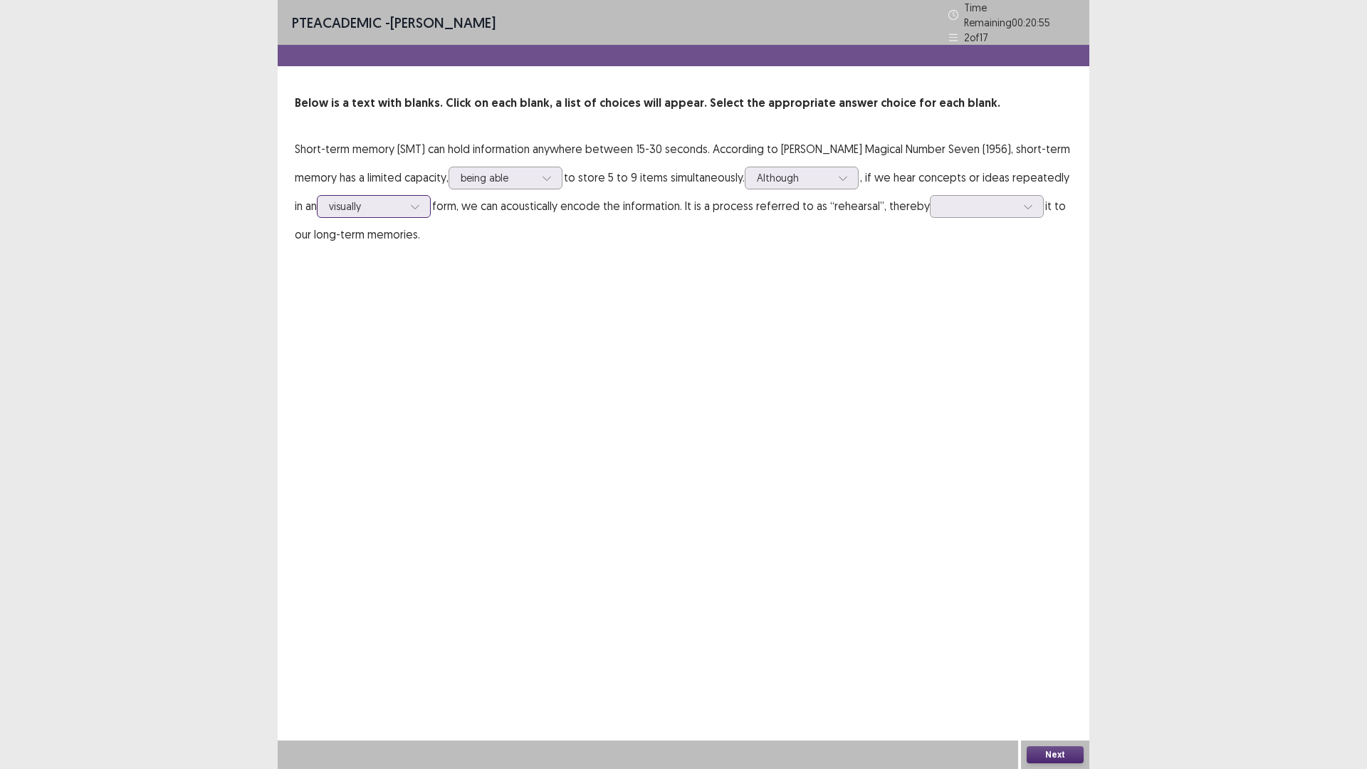
click at [357, 201] on div at bounding box center [366, 206] width 74 height 14
click at [410, 201] on icon at bounding box center [415, 206] width 10 height 10
click at [360, 242] on div "visually" at bounding box center [374, 246] width 114 height 40
click at [942, 199] on div at bounding box center [979, 206] width 74 height 14
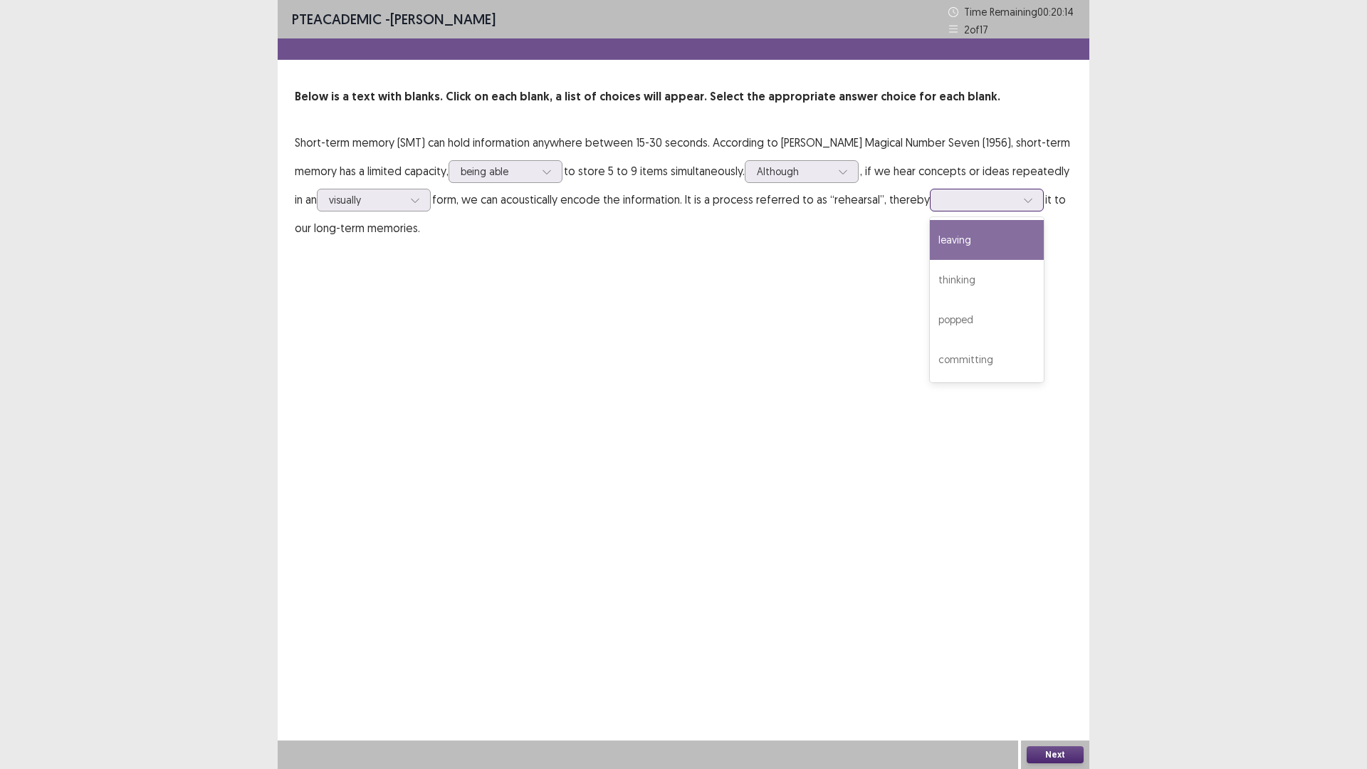
click at [930, 246] on div "leaving" at bounding box center [987, 240] width 114 height 40
click at [1023, 202] on icon at bounding box center [1028, 200] width 10 height 10
drag, startPoint x: 1065, startPoint y: 414, endPoint x: 1066, endPoint y: 508, distance: 94.0
click at [1064, 414] on div "PTE academic - [PERSON_NAME] Time Remaining 00 : 20 : 01 2 of 17 Below is a tex…" at bounding box center [683, 384] width 811 height 769
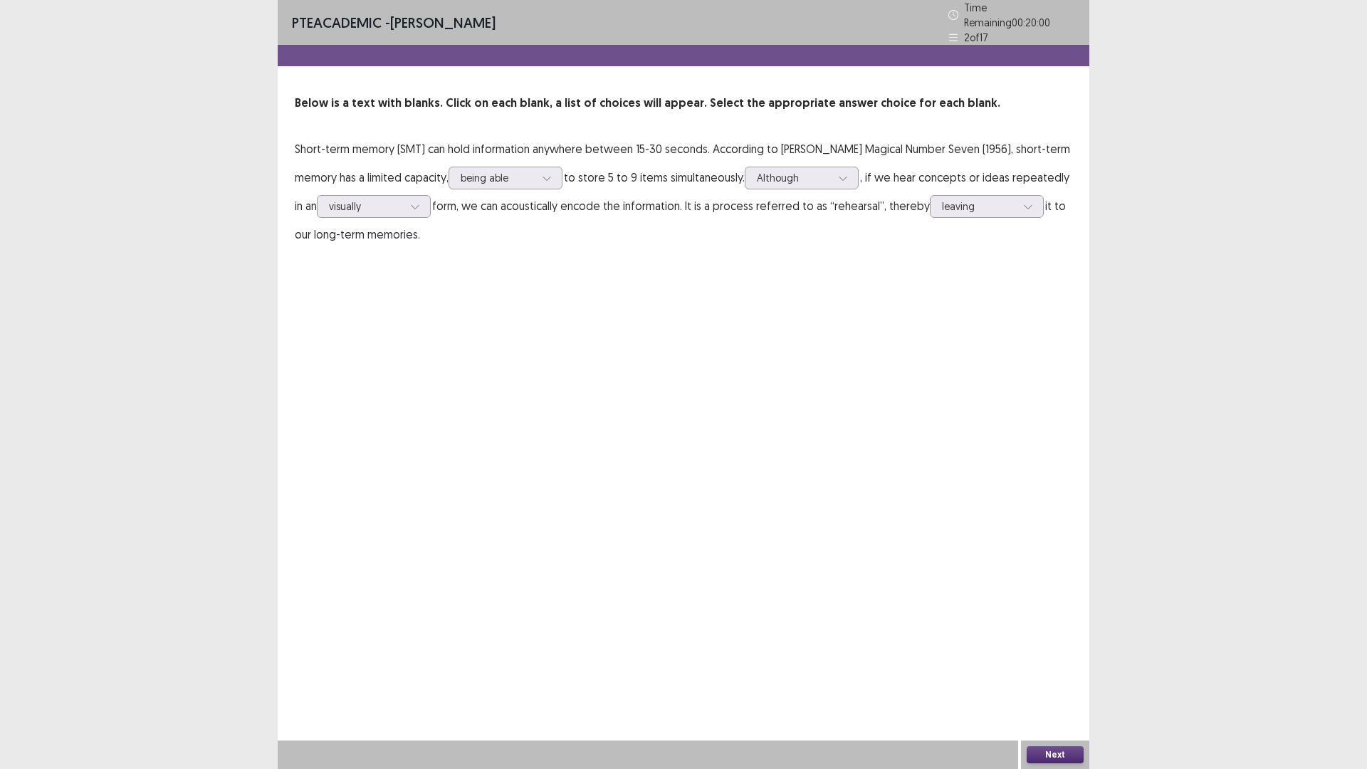
click at [1060, 672] on button "Next" at bounding box center [1054, 754] width 57 height 17
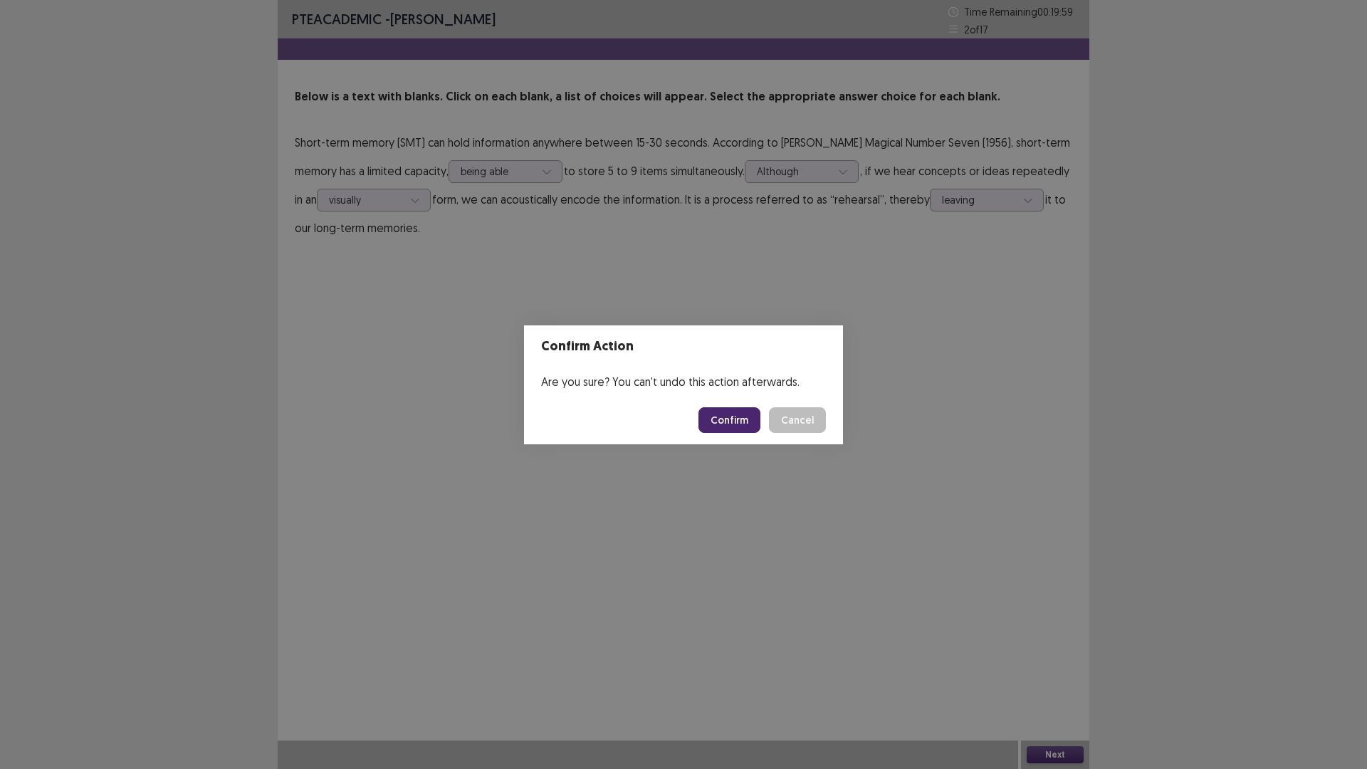
click at [740, 419] on button "Confirm" at bounding box center [729, 420] width 62 height 26
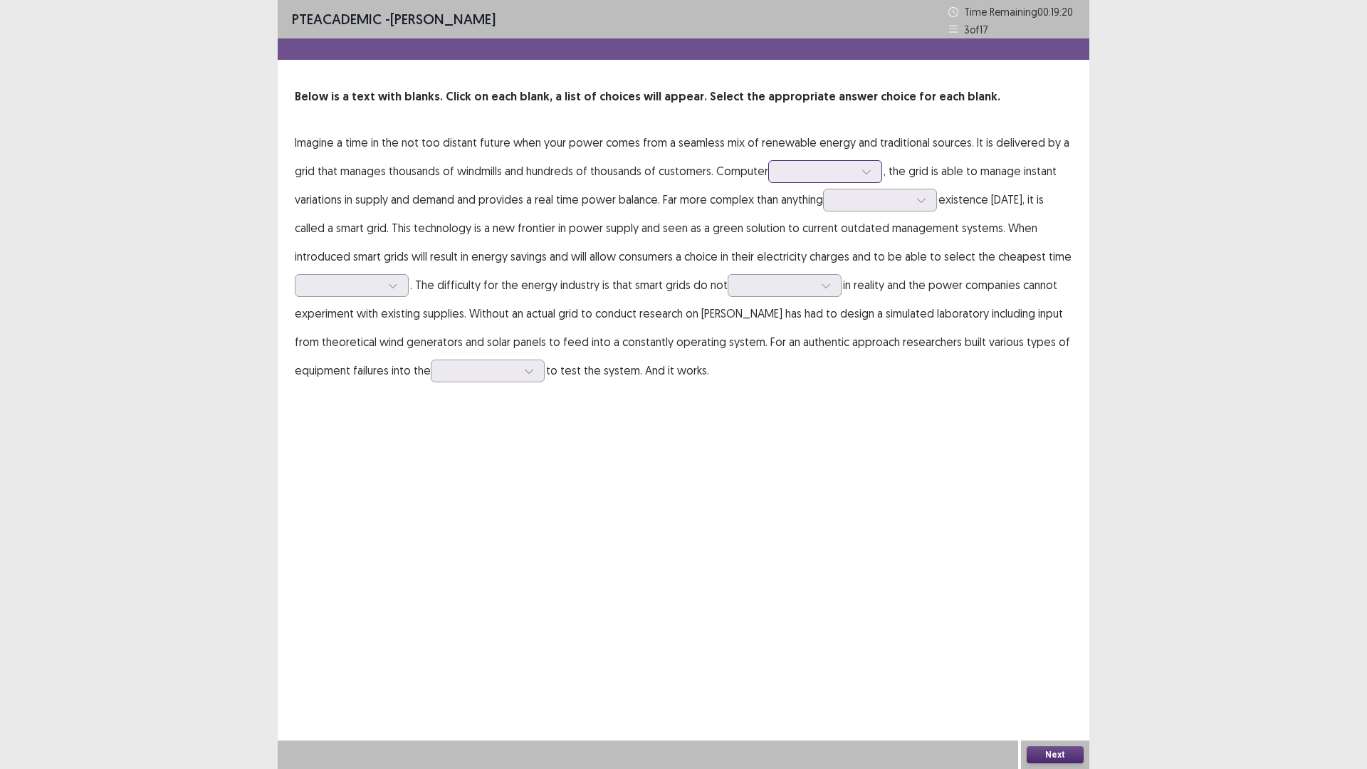
click at [820, 177] on div at bounding box center [817, 171] width 74 height 14
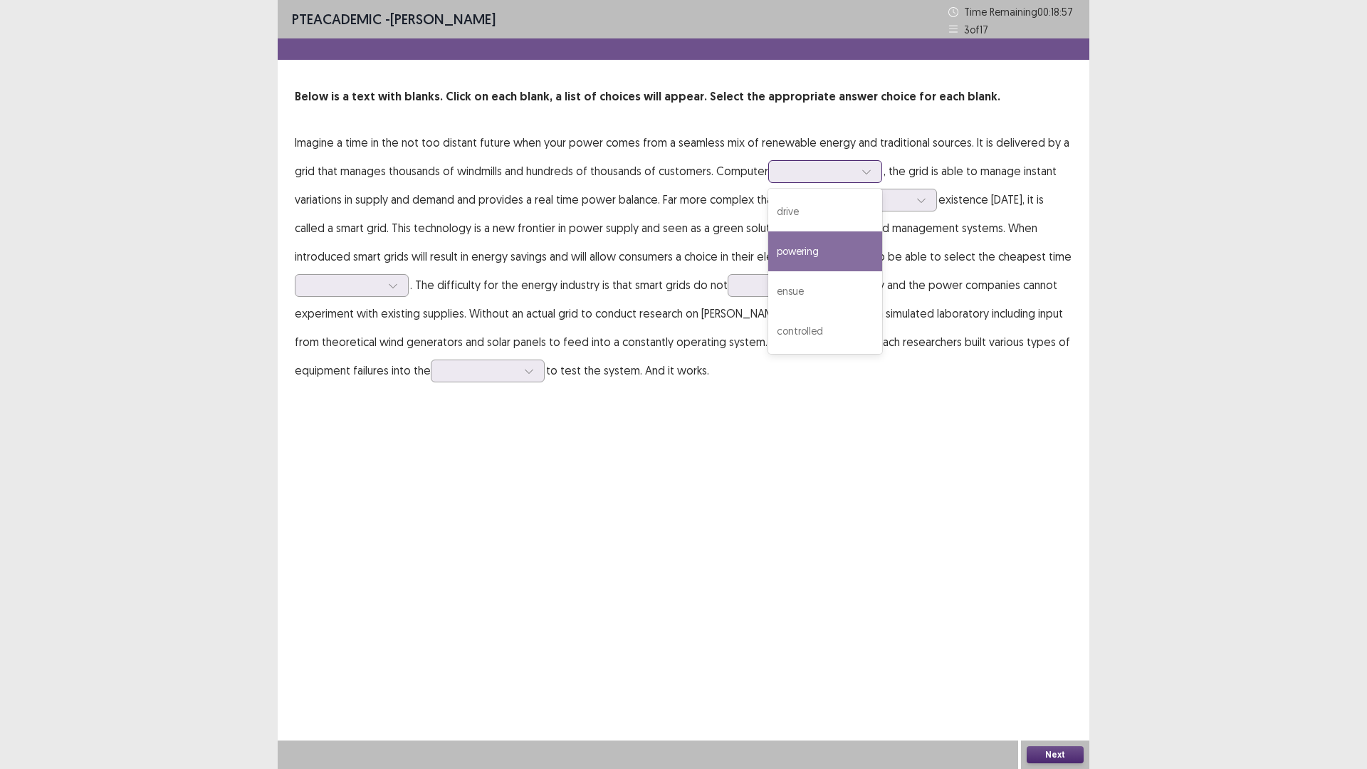
click at [811, 256] on div "powering" at bounding box center [825, 251] width 114 height 40
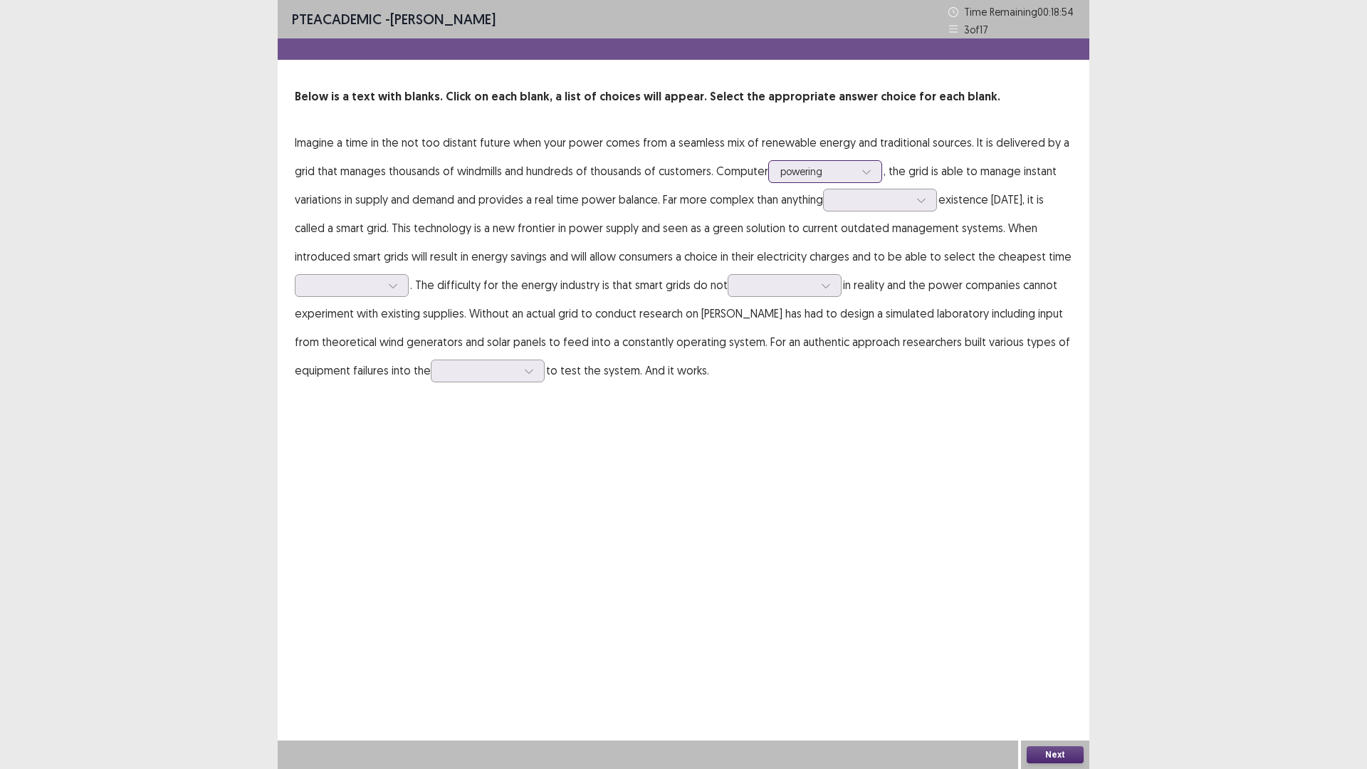
click at [784, 171] on div at bounding box center [817, 171] width 74 height 14
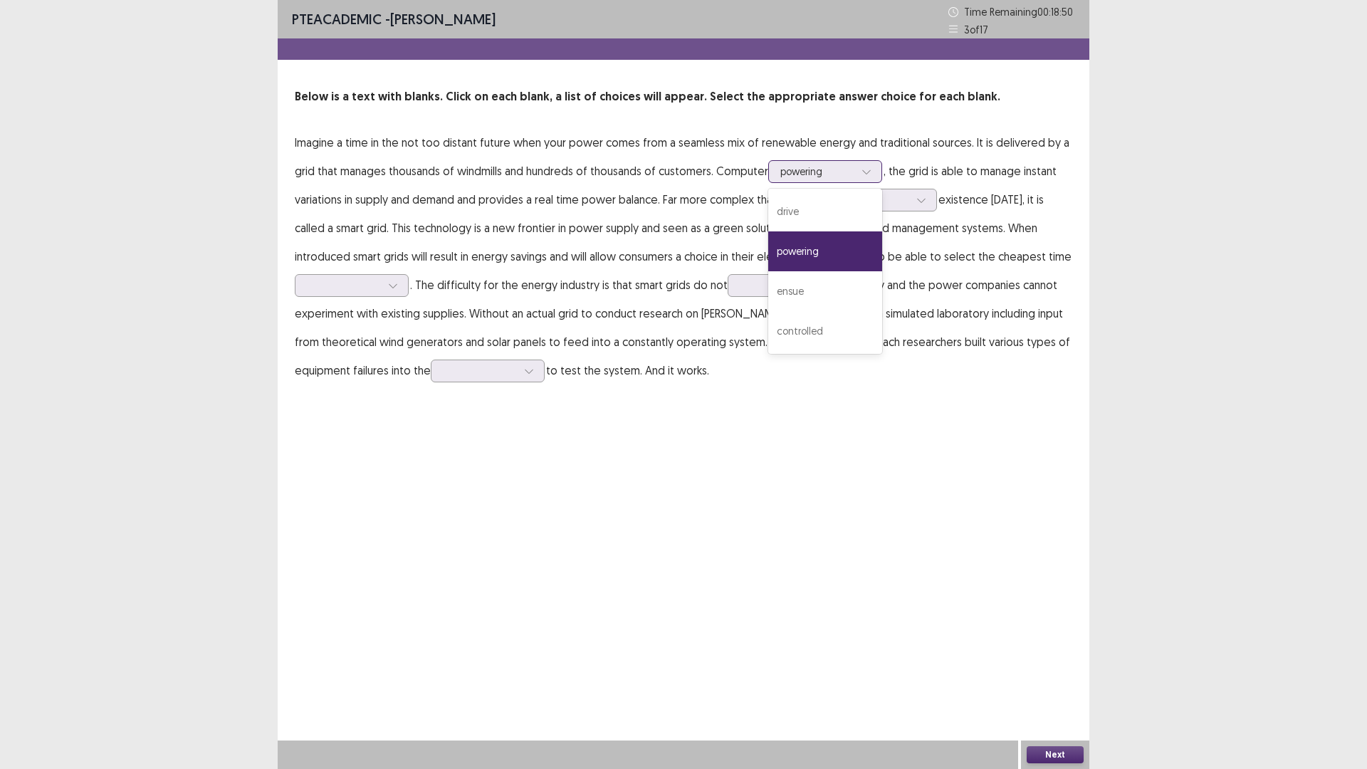
click at [822, 170] on div at bounding box center [817, 171] width 74 height 14
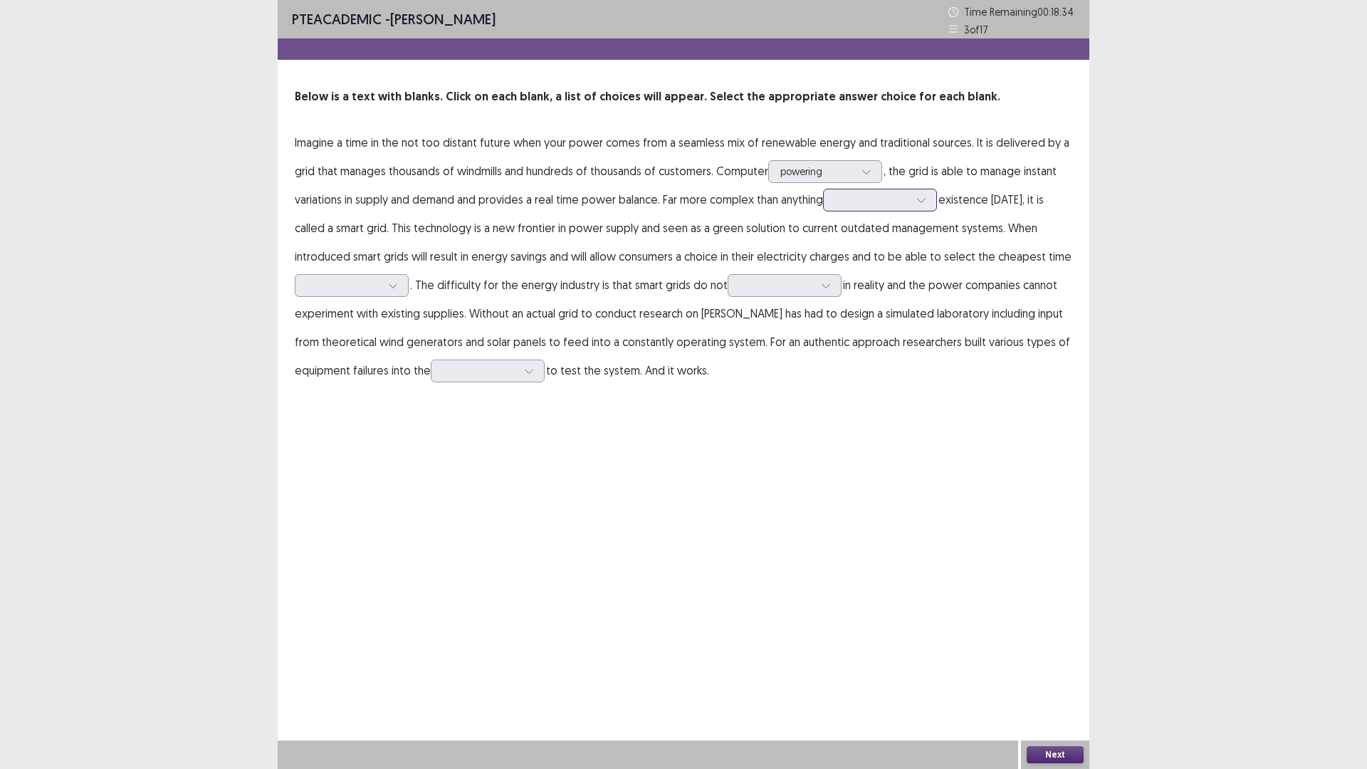
click at [890, 193] on div at bounding box center [872, 200] width 74 height 14
click at [856, 270] on div "with" at bounding box center [880, 280] width 114 height 40
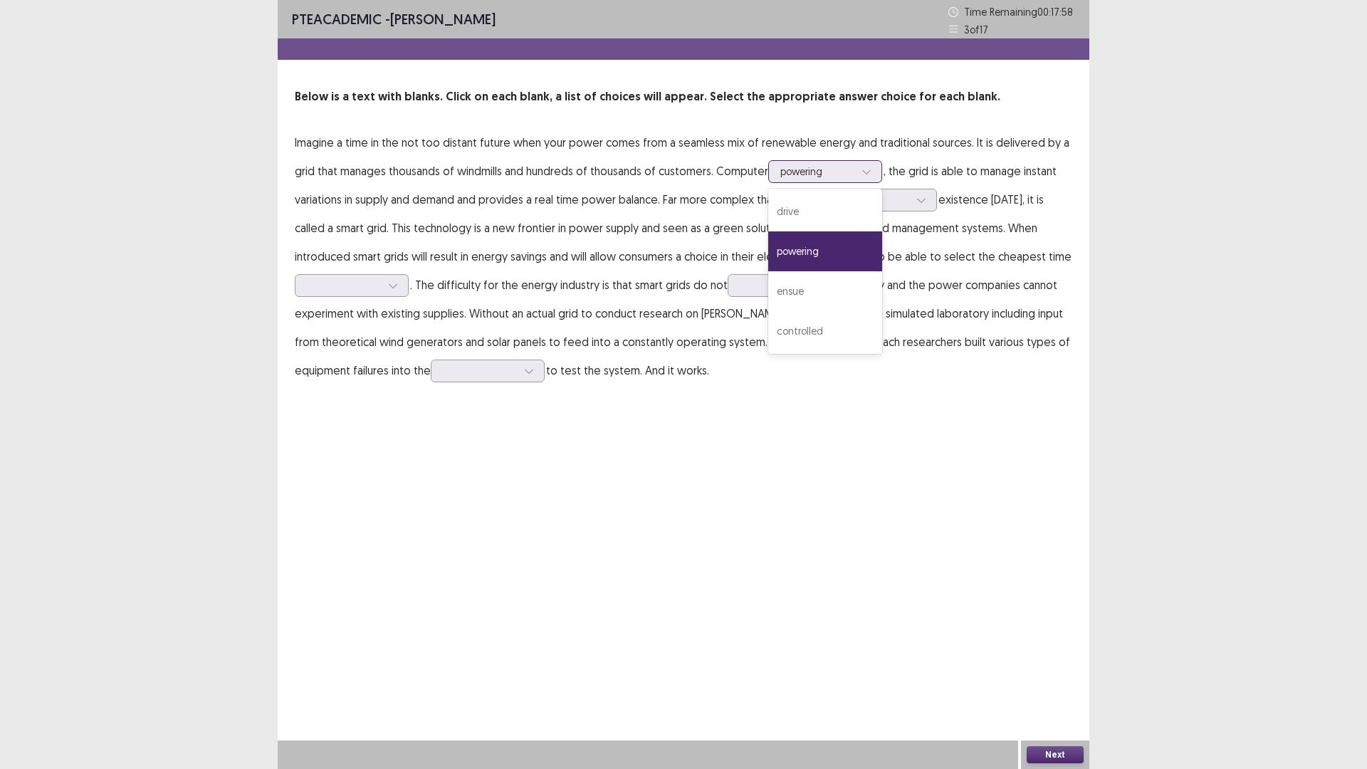
click at [860, 172] on div at bounding box center [866, 171] width 21 height 21
click at [823, 330] on div "controlled" at bounding box center [825, 331] width 114 height 40
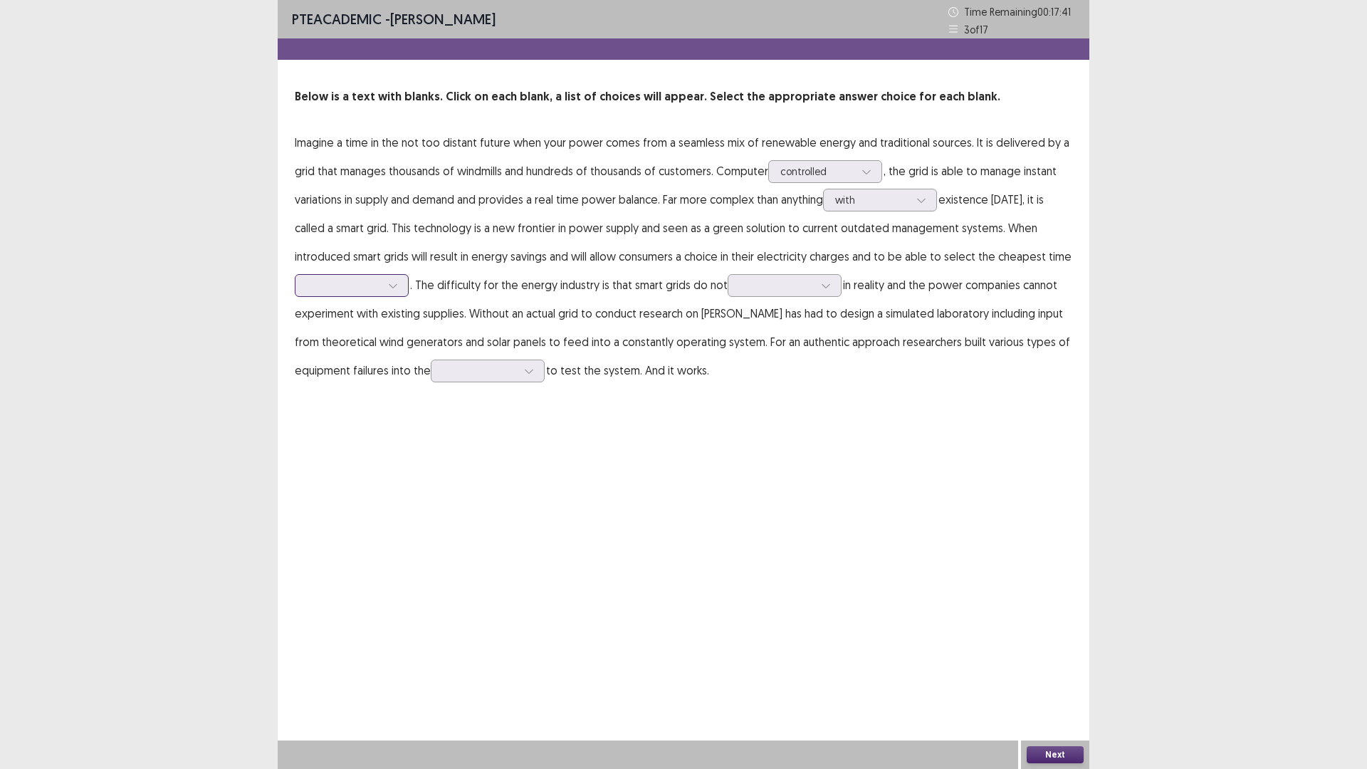
click at [395, 283] on icon at bounding box center [393, 285] width 10 height 10
click at [355, 354] on div "savings" at bounding box center [352, 365] width 114 height 40
click at [348, 295] on div "savings" at bounding box center [344, 285] width 74 height 21
click at [745, 289] on div at bounding box center [777, 285] width 74 height 14
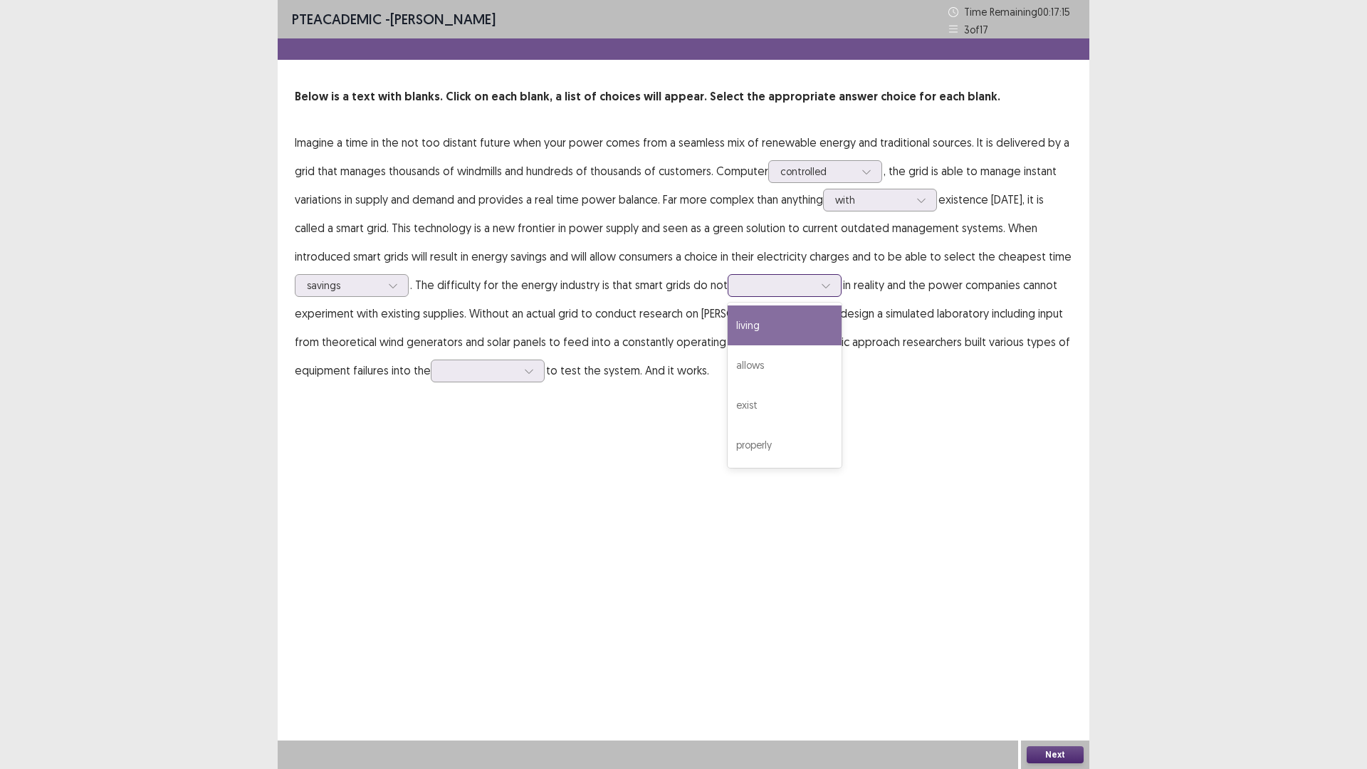
click at [761, 342] on div "living" at bounding box center [784, 325] width 114 height 40
click at [789, 287] on div at bounding box center [777, 285] width 74 height 14
click at [751, 354] on div "allows" at bounding box center [784, 365] width 114 height 40
click at [436, 371] on div at bounding box center [488, 370] width 114 height 23
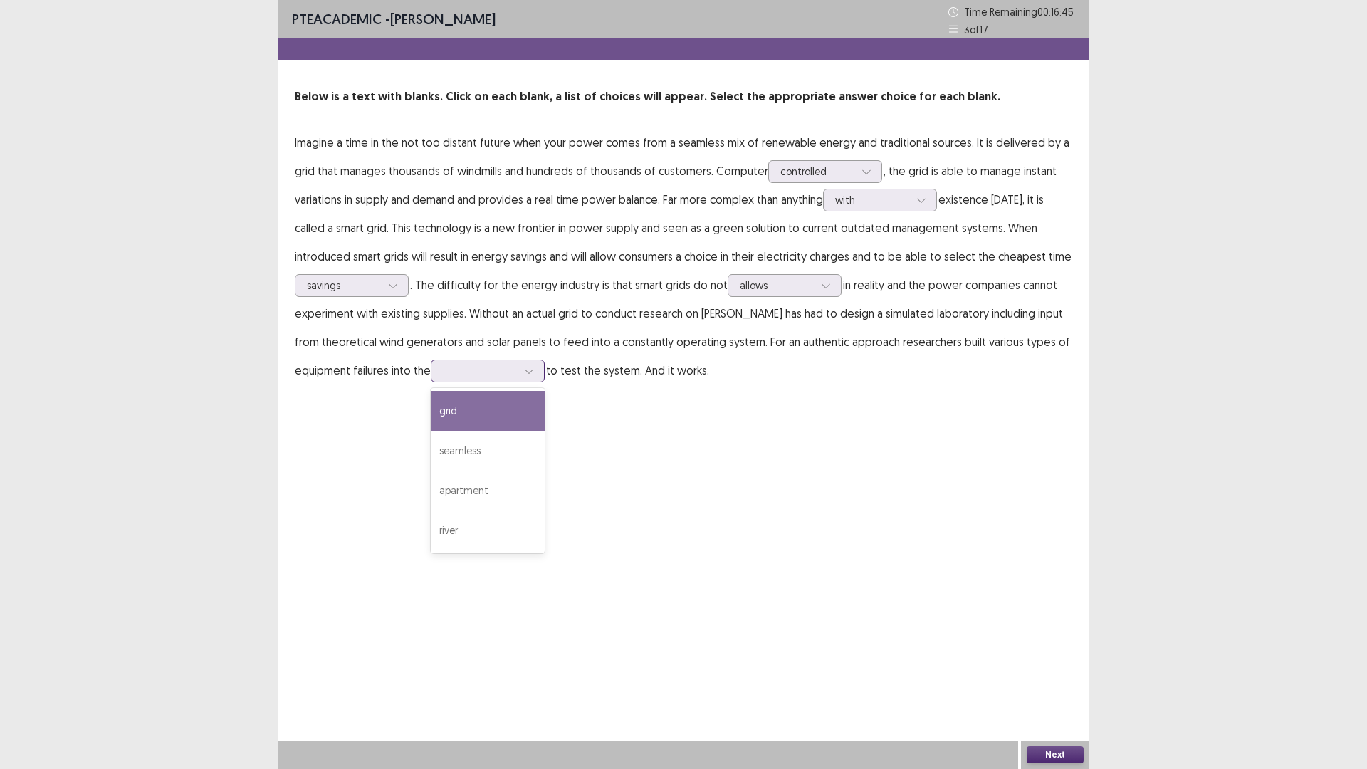
click at [466, 422] on div "grid" at bounding box center [488, 411] width 114 height 40
click at [1061, 672] on button "Next" at bounding box center [1054, 754] width 57 height 17
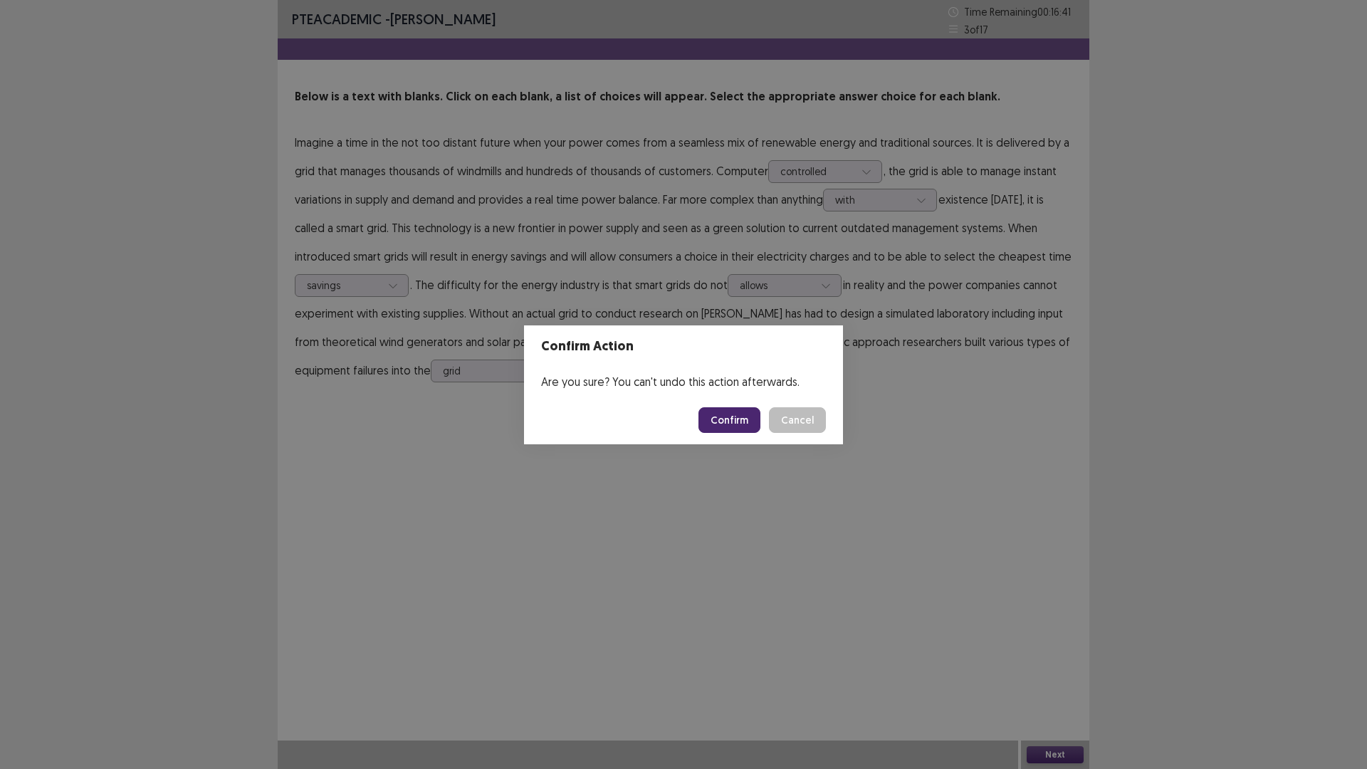
click at [752, 416] on button "Confirm" at bounding box center [729, 420] width 62 height 26
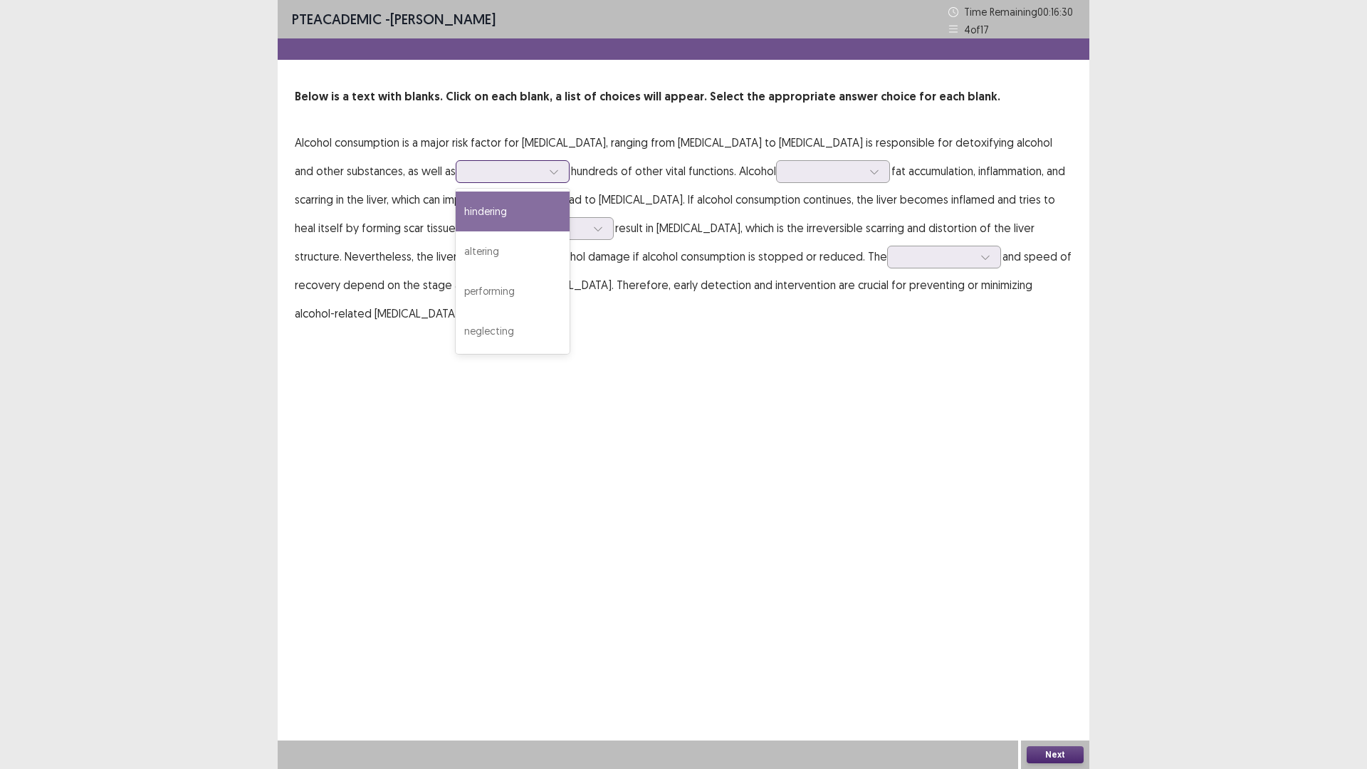
click at [468, 164] on div at bounding box center [505, 171] width 74 height 14
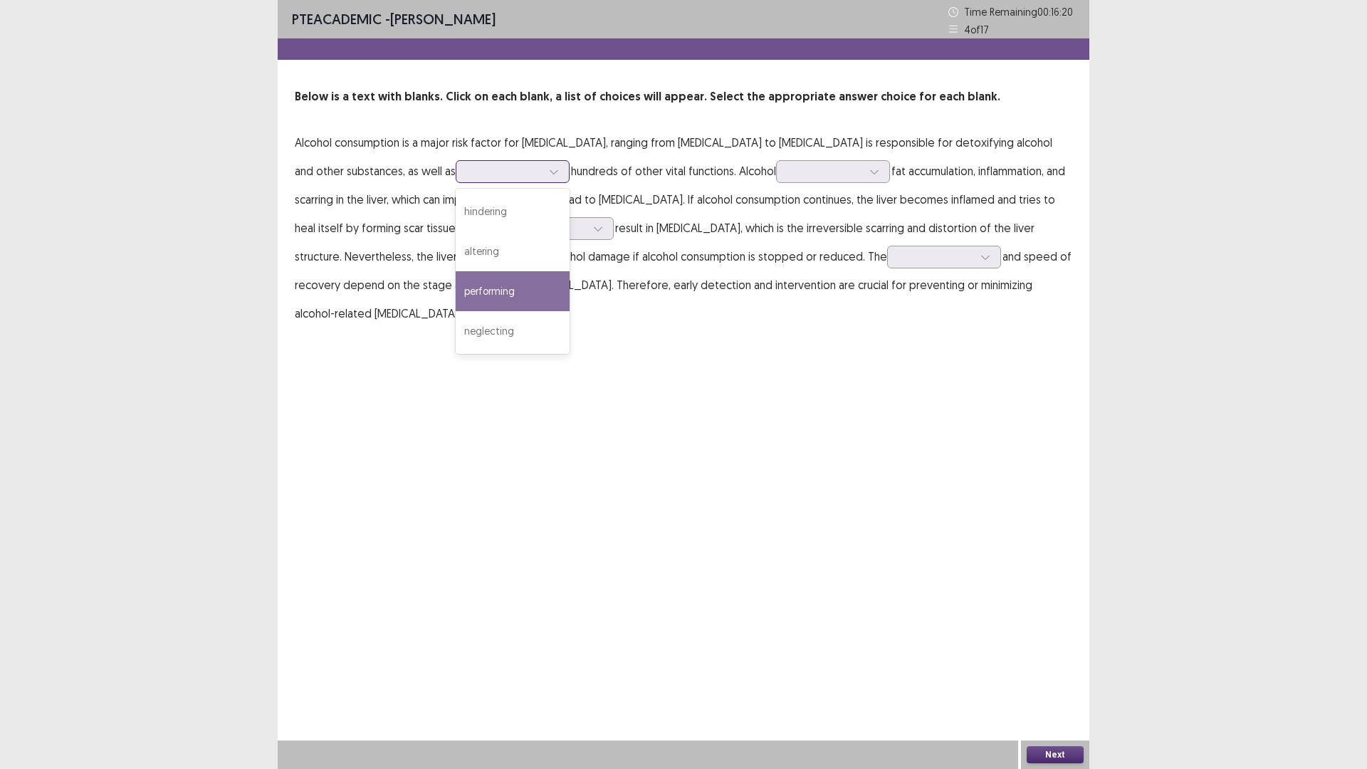
click at [456, 283] on div "performing" at bounding box center [513, 291] width 114 height 40
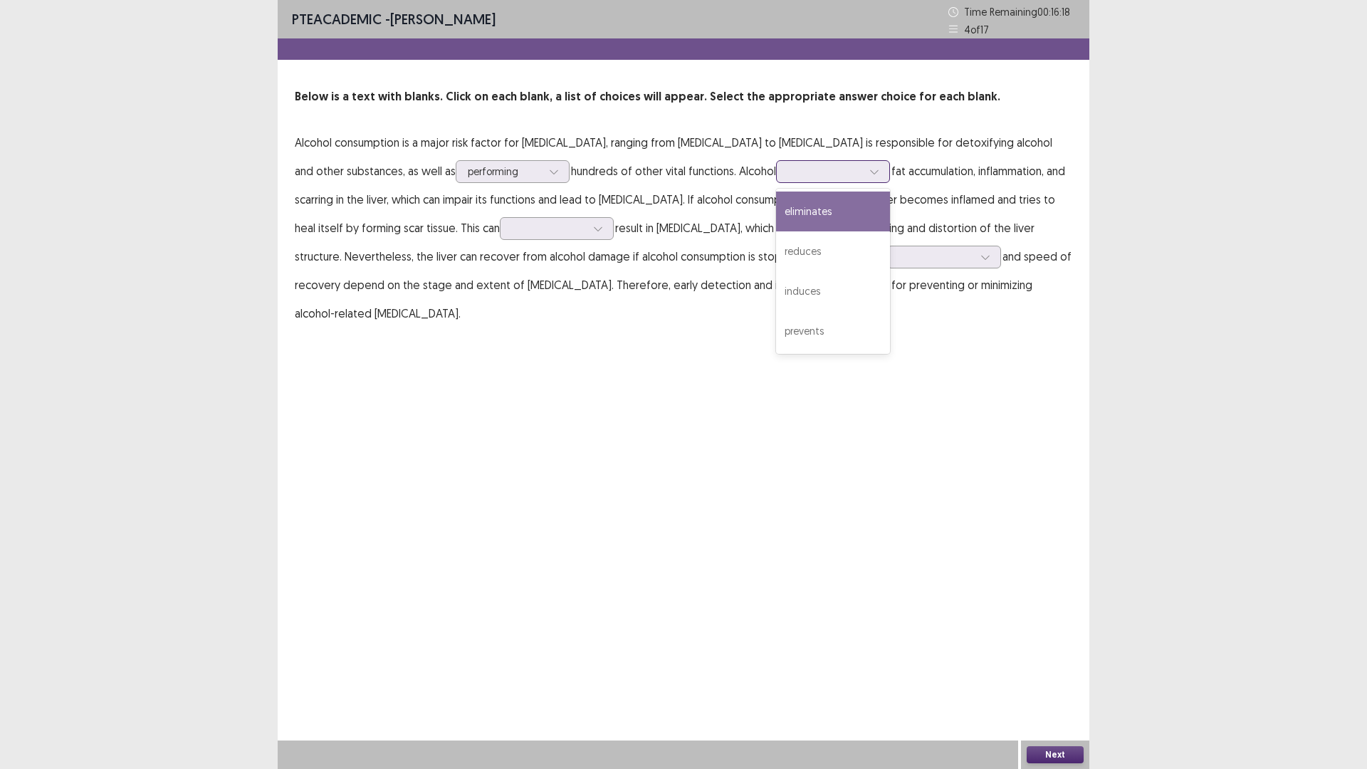
click at [788, 174] on div at bounding box center [825, 171] width 74 height 14
click at [804, 335] on div "prevents" at bounding box center [833, 331] width 114 height 40
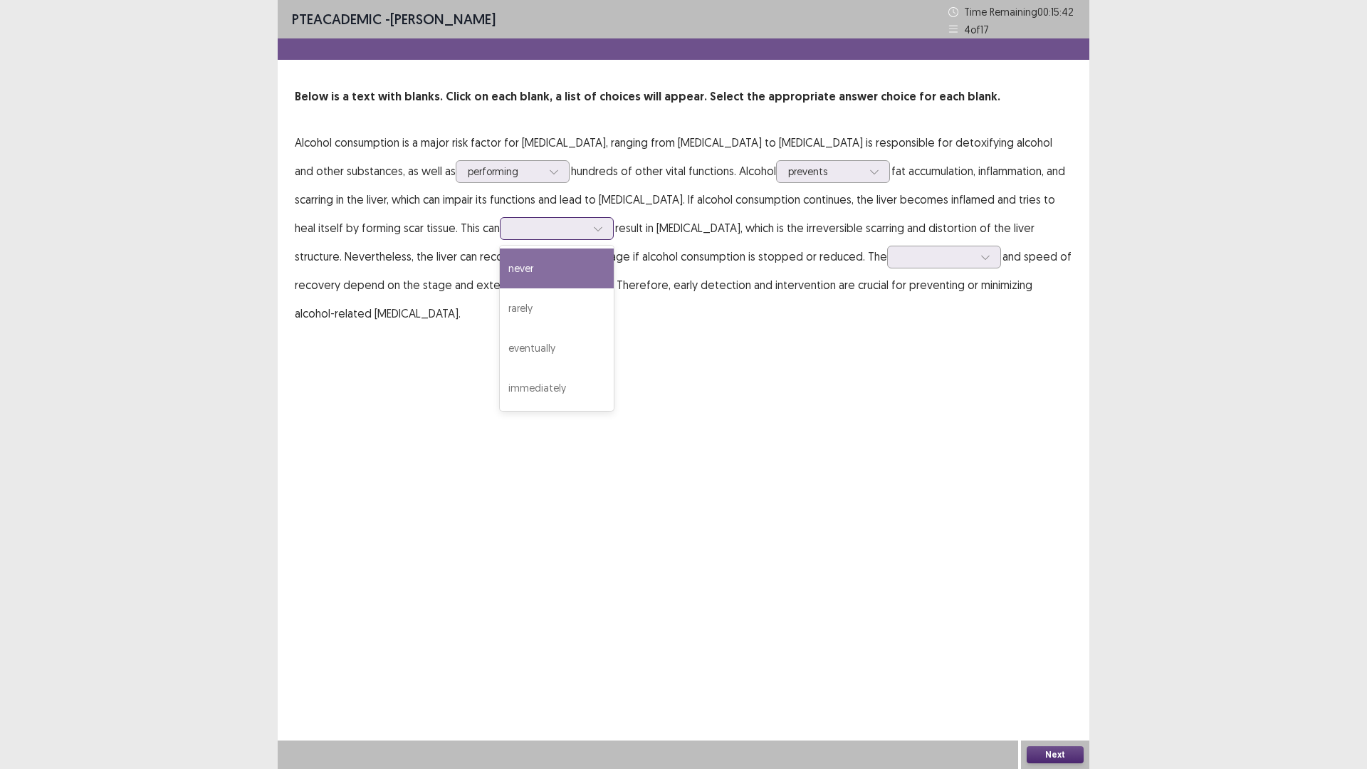
click at [587, 225] on div at bounding box center [597, 228] width 21 height 21
click at [530, 379] on div "immediately" at bounding box center [557, 388] width 114 height 40
click at [899, 258] on div at bounding box center [936, 257] width 74 height 14
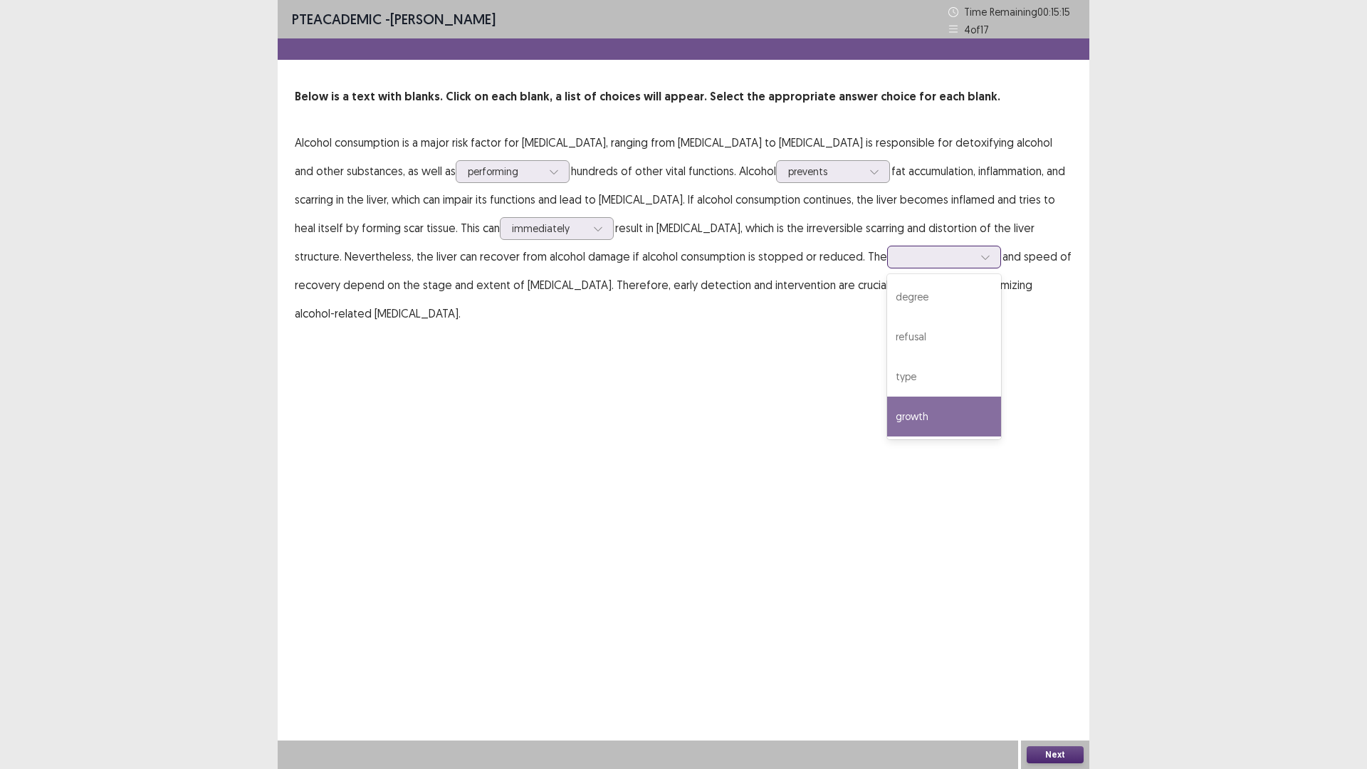
click at [887, 405] on div "growth" at bounding box center [944, 416] width 114 height 40
click at [1040, 672] on div "Next" at bounding box center [1055, 754] width 68 height 28
click at [1046, 672] on button "Next" at bounding box center [1054, 754] width 57 height 17
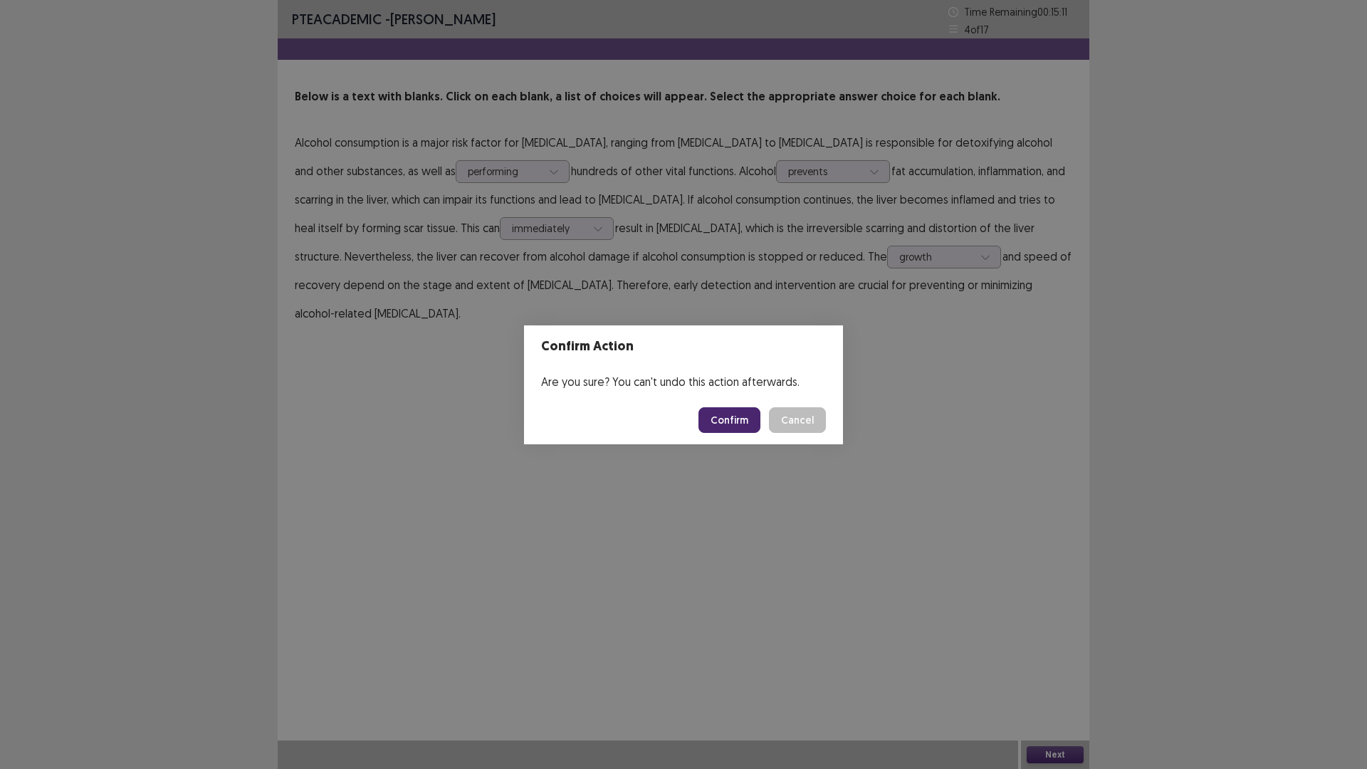
click at [739, 418] on button "Confirm" at bounding box center [729, 420] width 62 height 26
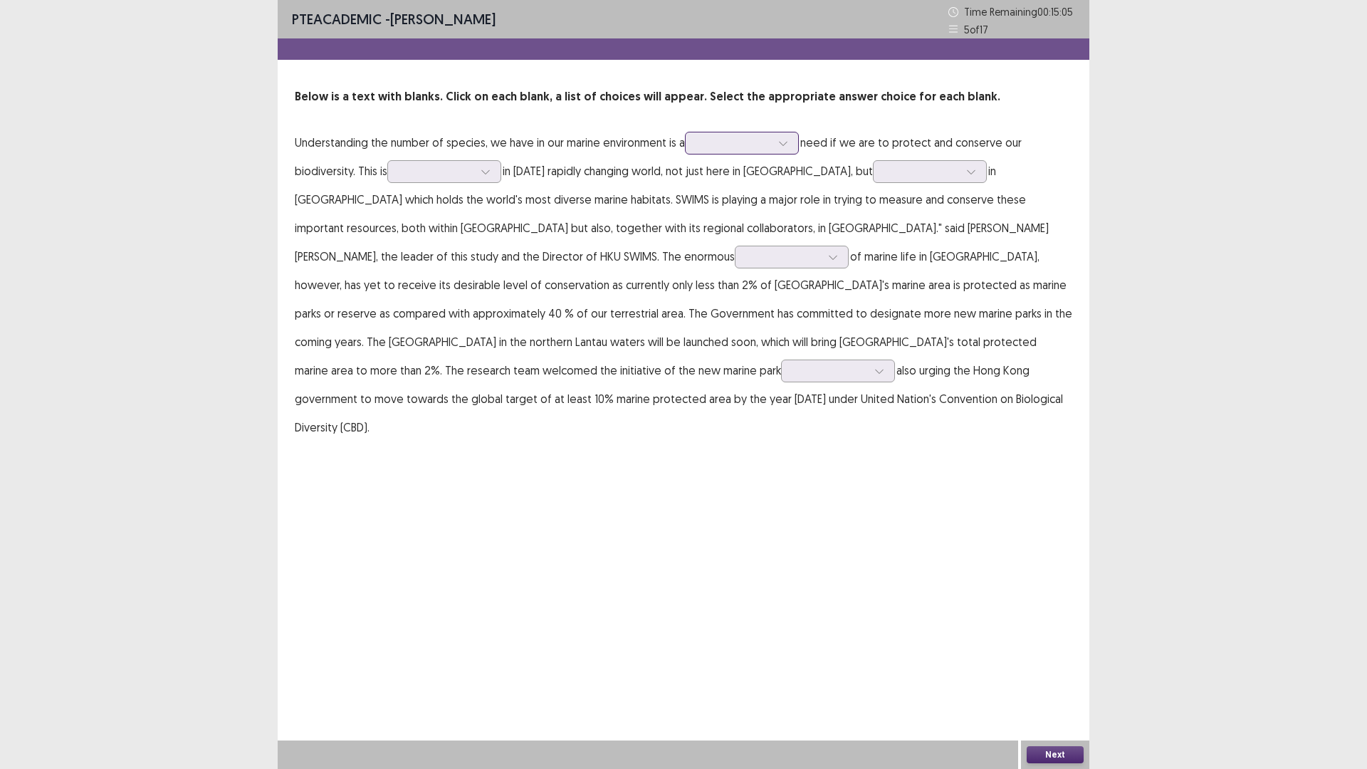
click at [735, 146] on div at bounding box center [734, 143] width 74 height 14
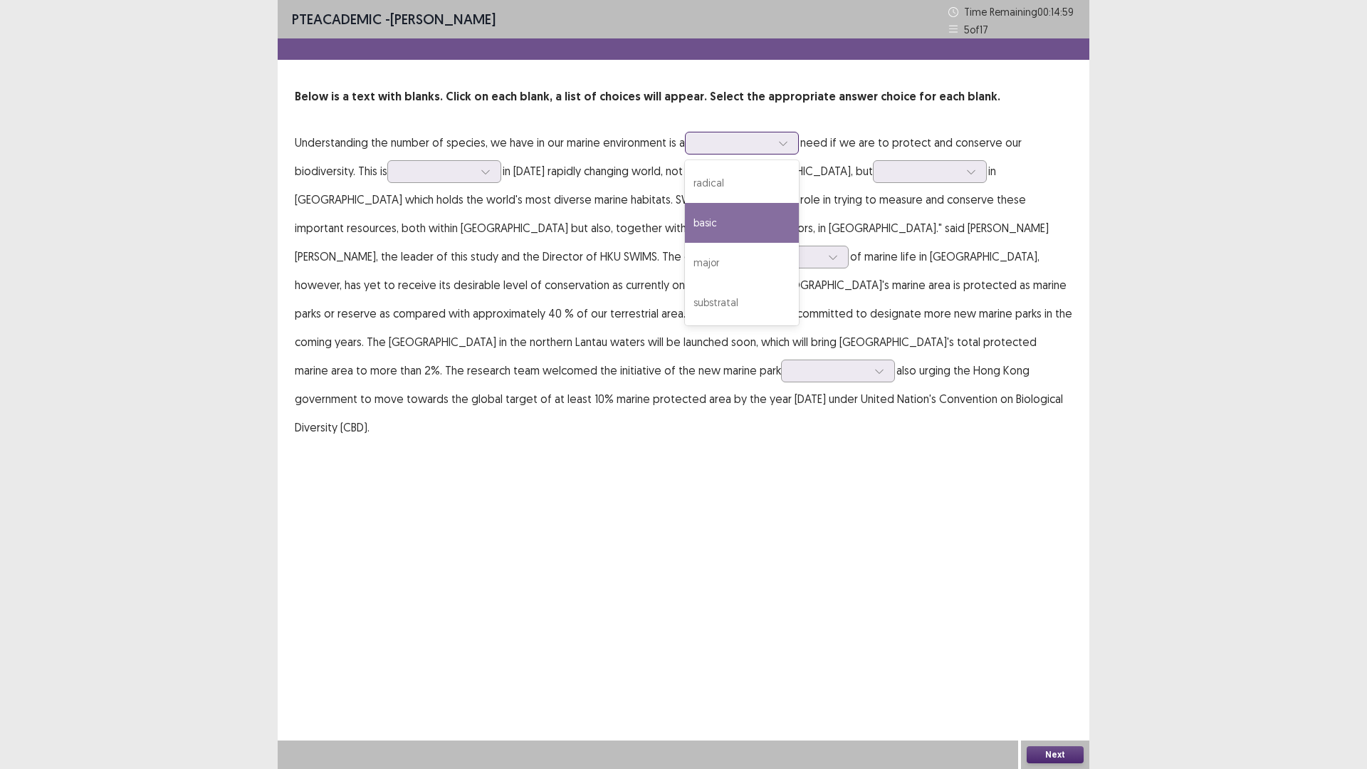
click at [738, 214] on div "basic" at bounding box center [742, 223] width 114 height 40
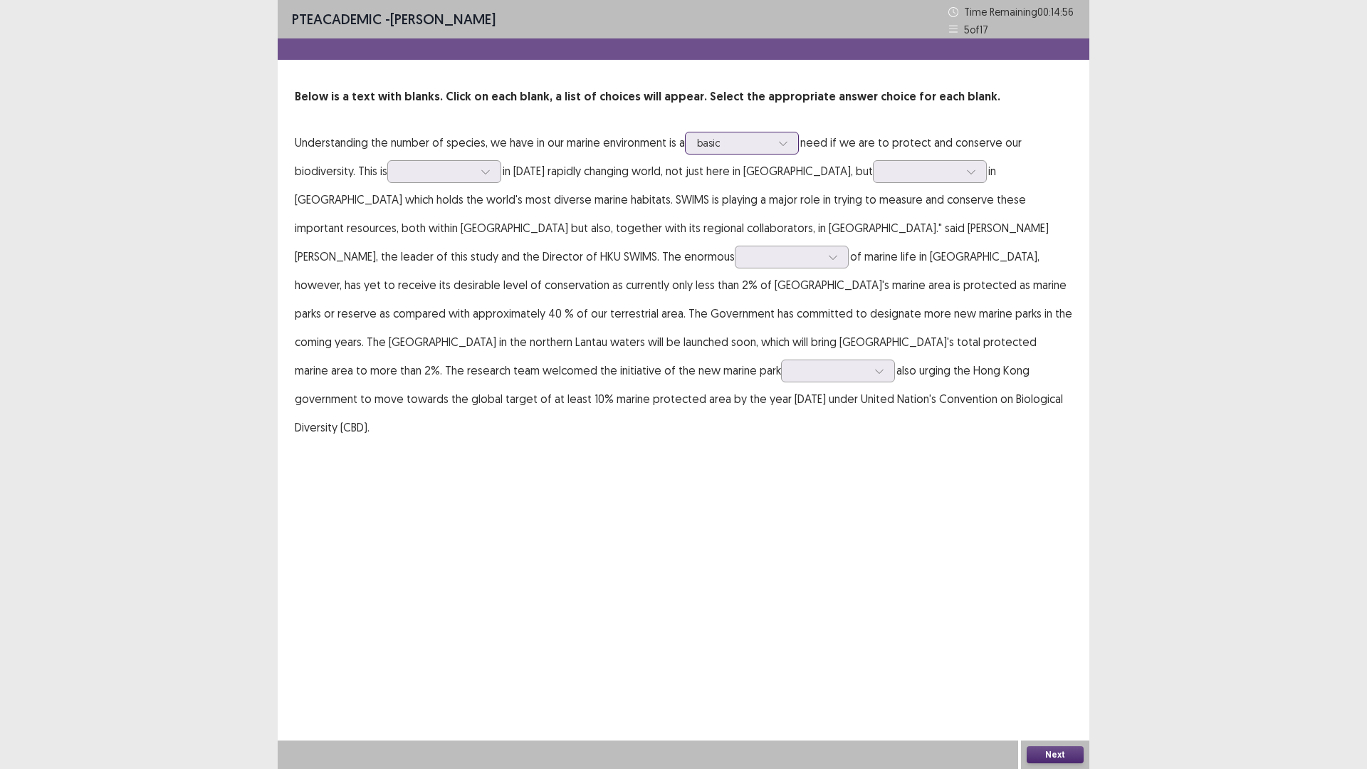
click at [745, 142] on div at bounding box center [734, 143] width 74 height 14
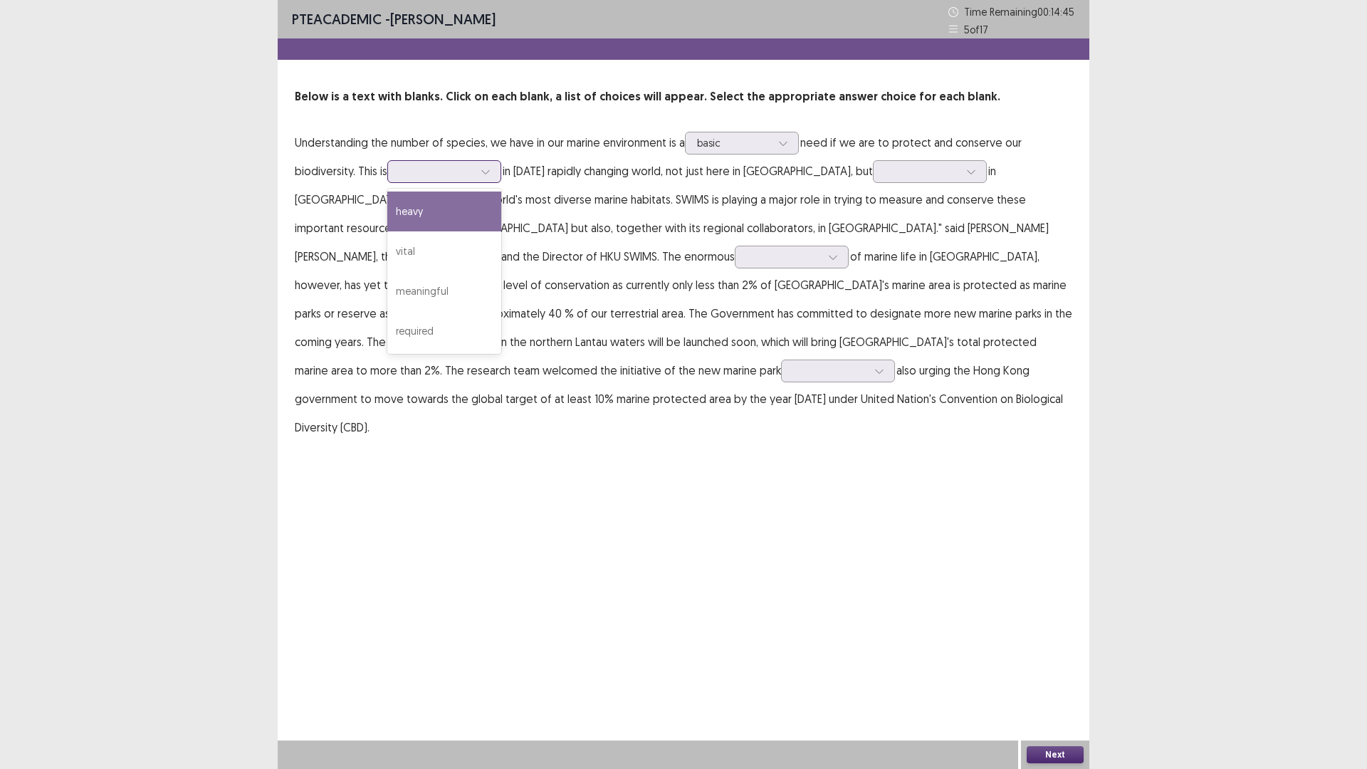
click at [411, 171] on div at bounding box center [436, 171] width 74 height 14
click at [438, 238] on div "vital" at bounding box center [444, 251] width 114 height 40
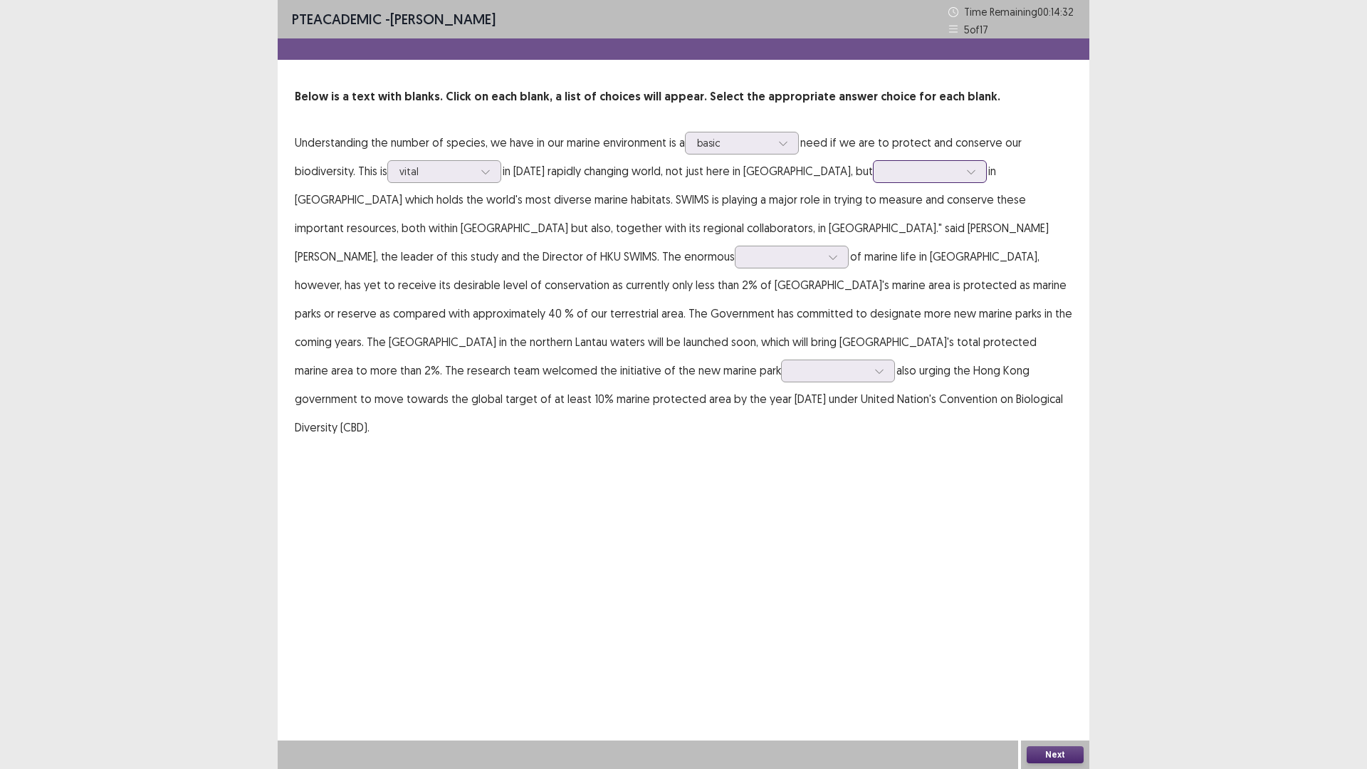
click at [897, 176] on div at bounding box center [922, 171] width 74 height 14
click at [893, 284] on div "especially" at bounding box center [930, 291] width 114 height 40
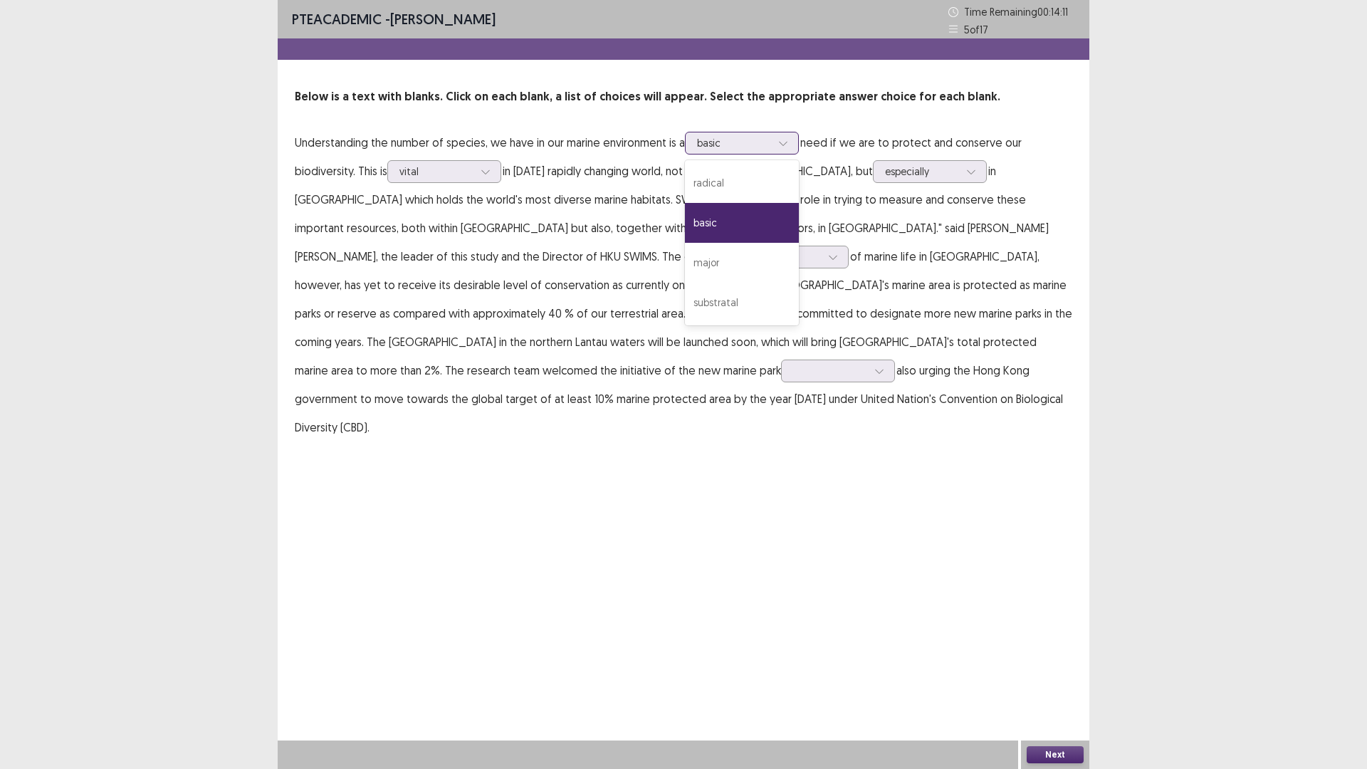
click at [727, 141] on div at bounding box center [734, 143] width 74 height 14
click at [724, 174] on div "radical" at bounding box center [742, 183] width 114 height 40
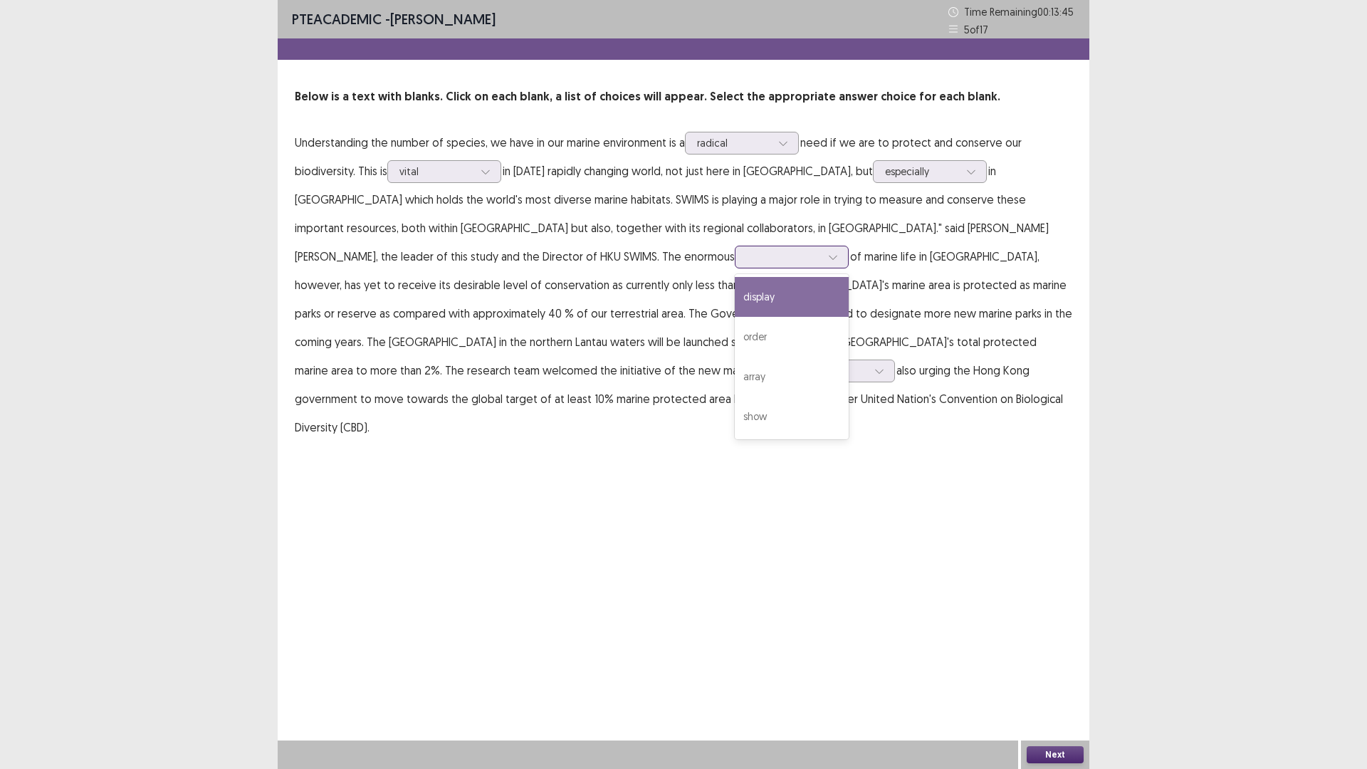
click at [747, 254] on div at bounding box center [784, 257] width 74 height 14
click at [735, 422] on div "show" at bounding box center [792, 416] width 114 height 40
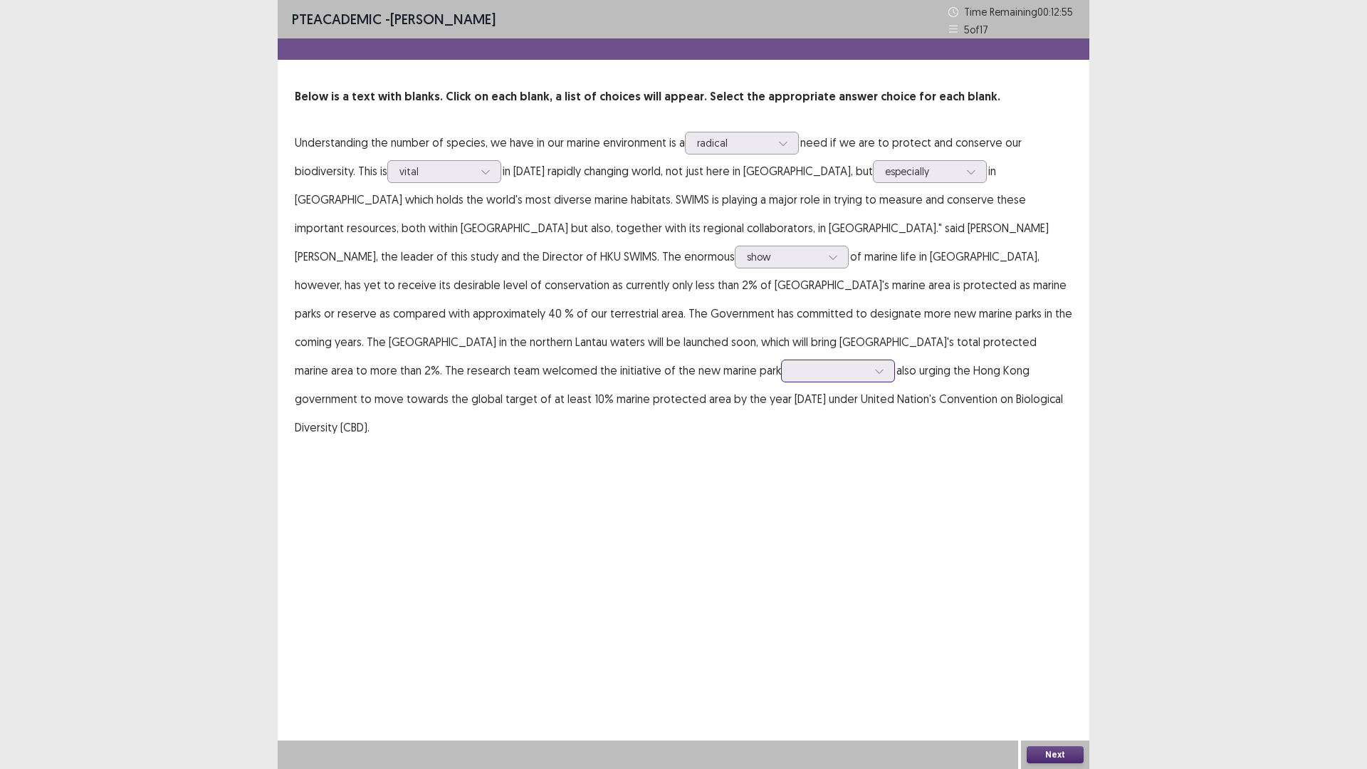
click at [793, 369] on div at bounding box center [830, 371] width 74 height 14
click at [781, 424] on div "space" at bounding box center [838, 411] width 114 height 40
click at [1061, 672] on button "Next" at bounding box center [1054, 754] width 57 height 17
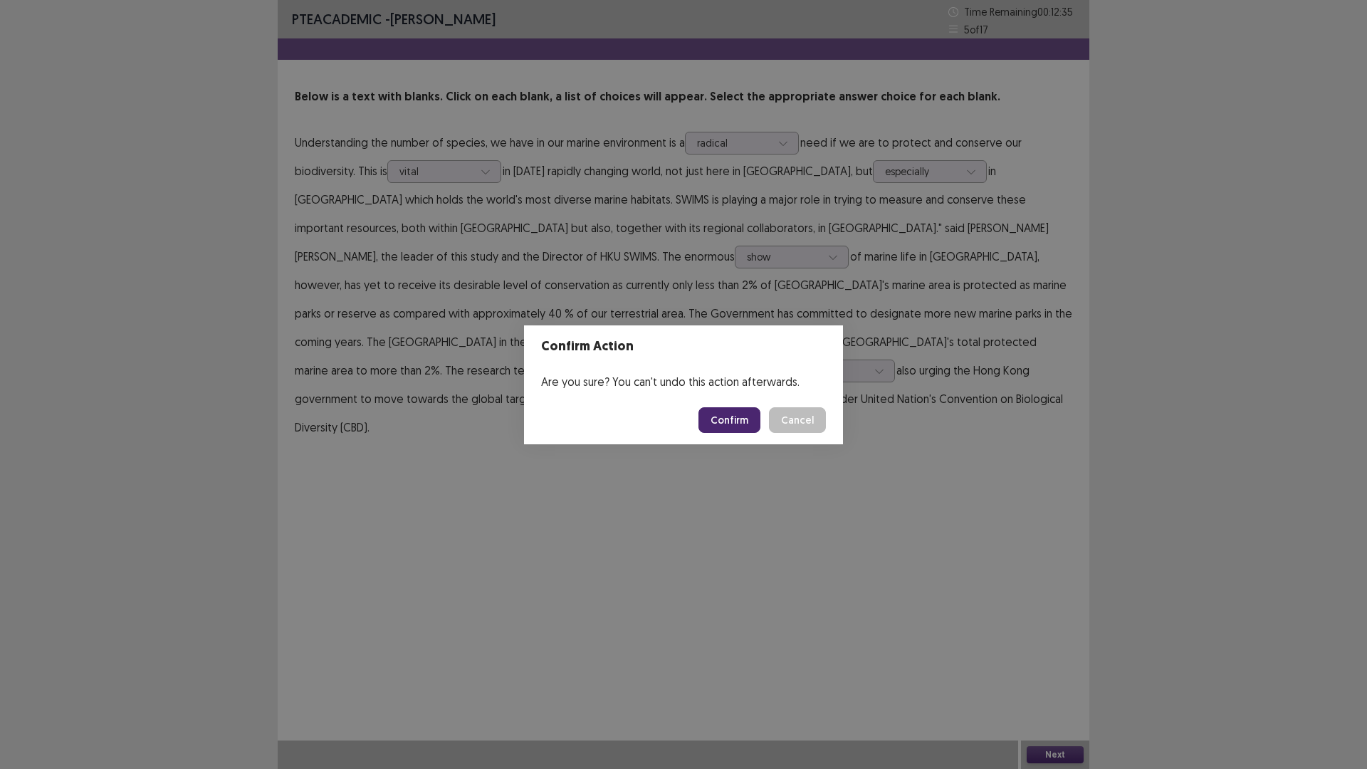
click at [754, 421] on button "Confirm" at bounding box center [729, 420] width 62 height 26
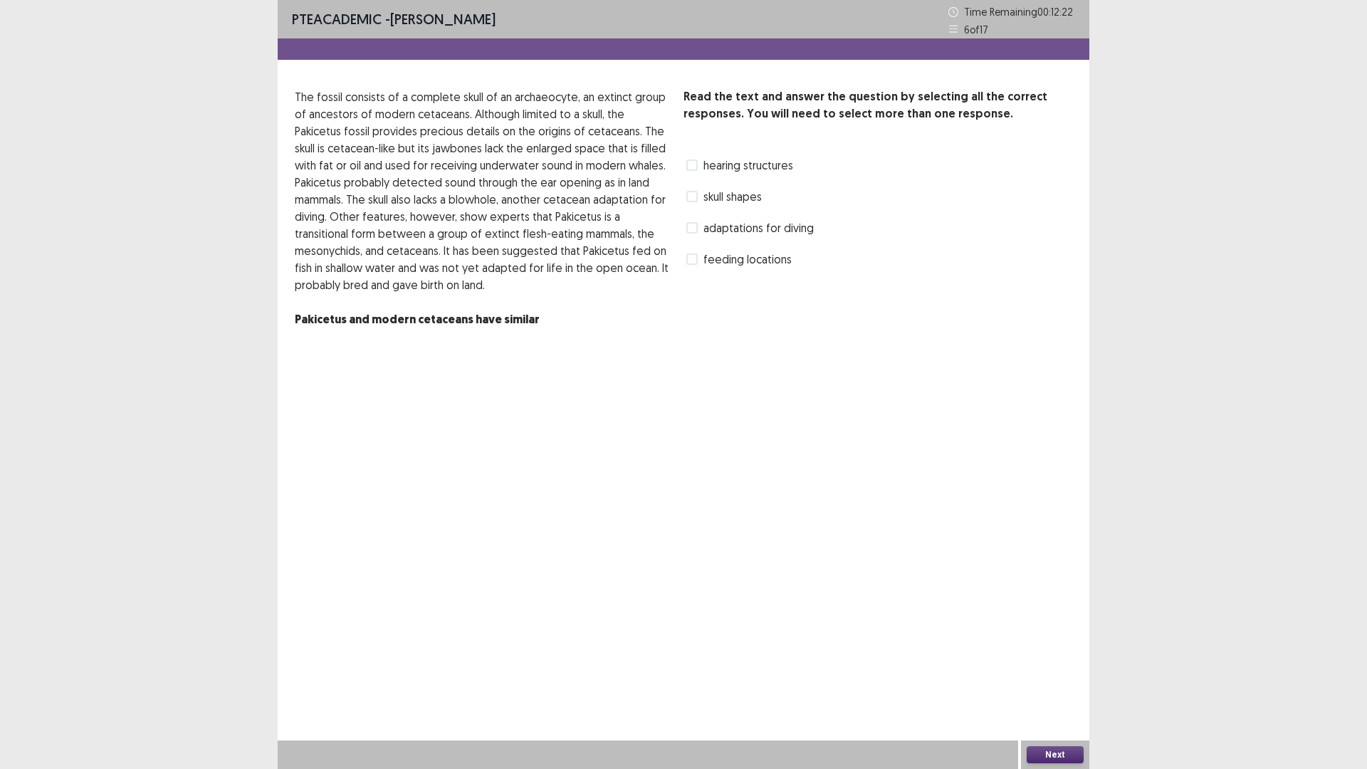
drag, startPoint x: 693, startPoint y: 194, endPoint x: 740, endPoint y: 272, distance: 91.3
click at [692, 194] on span at bounding box center [691, 196] width 11 height 11
click at [688, 225] on span at bounding box center [691, 227] width 11 height 11
click at [692, 194] on icon at bounding box center [692, 196] width 9 height 7
click at [692, 194] on span at bounding box center [691, 196] width 11 height 11
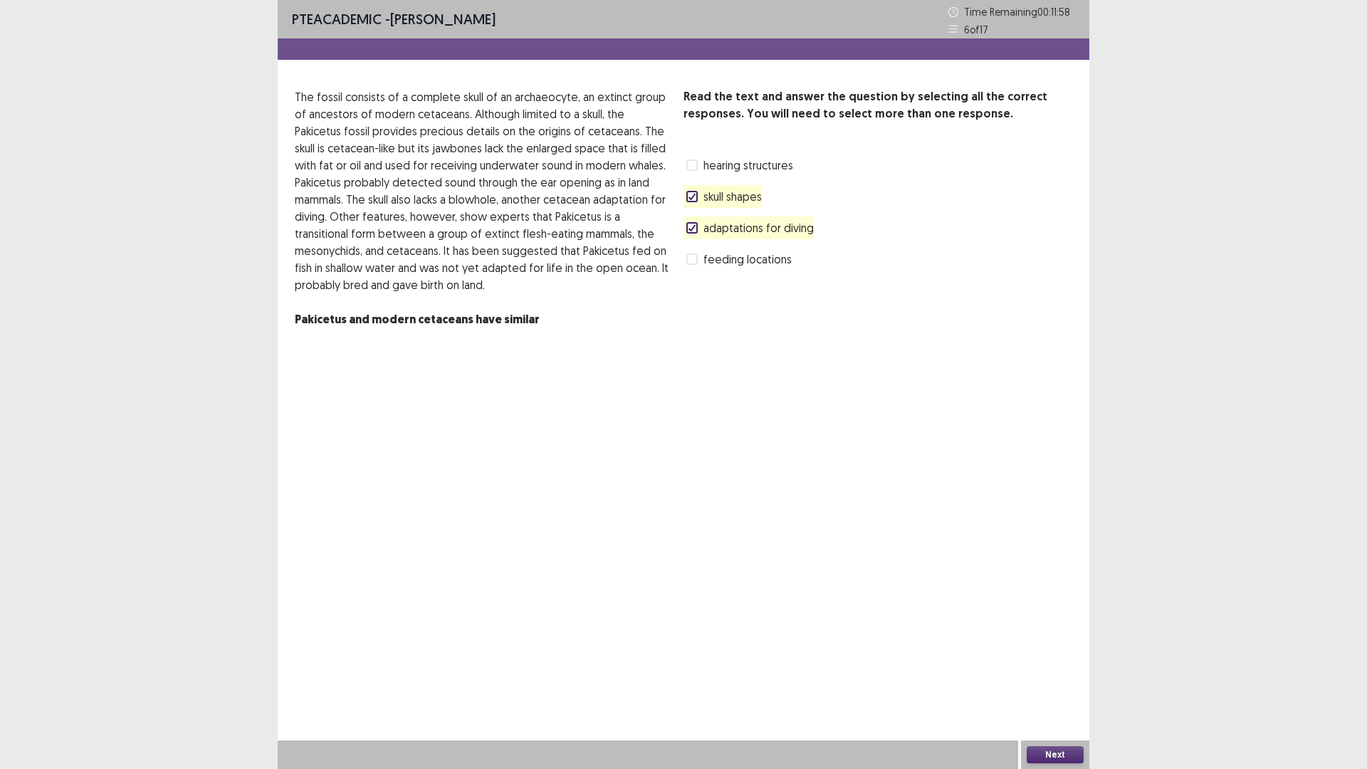
click at [693, 222] on span at bounding box center [691, 227] width 11 height 11
click at [1069, 672] on button "Next" at bounding box center [1054, 754] width 57 height 17
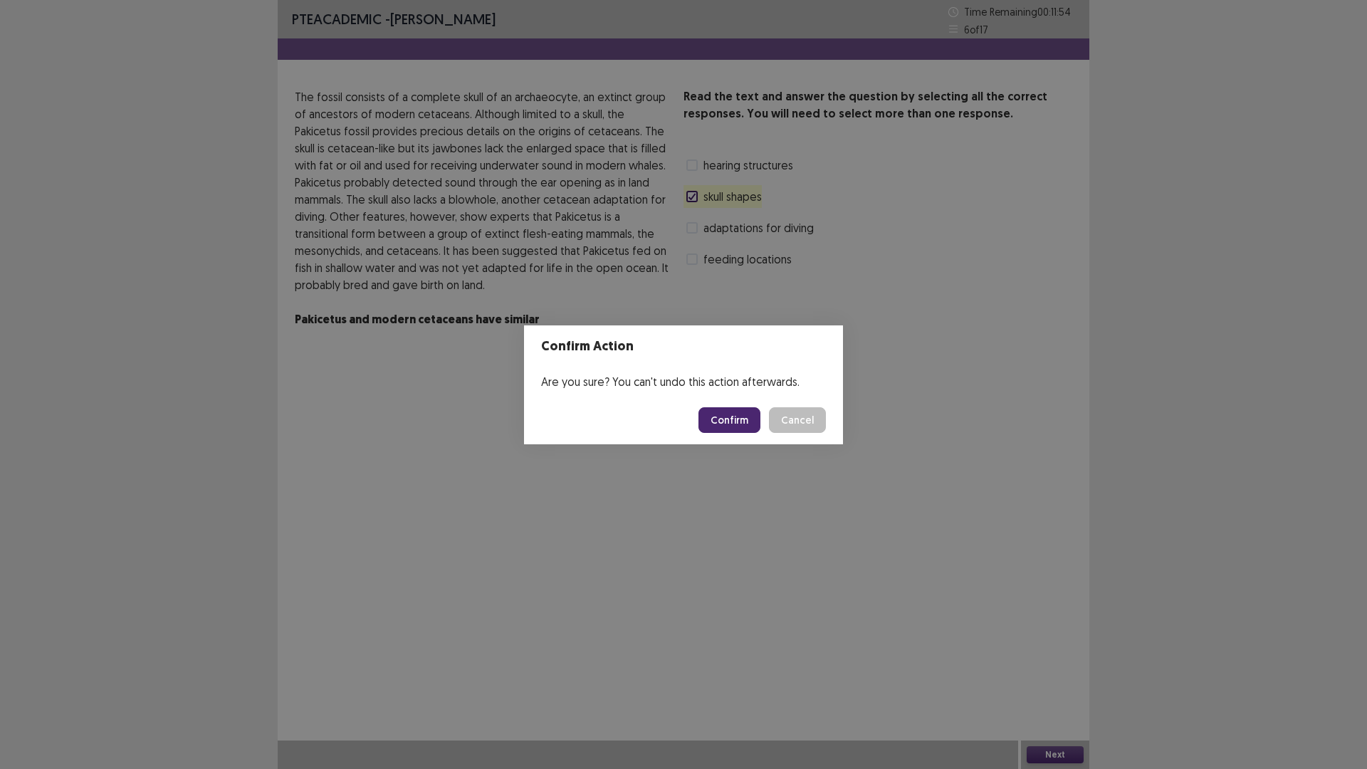
click at [751, 421] on button "Confirm" at bounding box center [729, 420] width 62 height 26
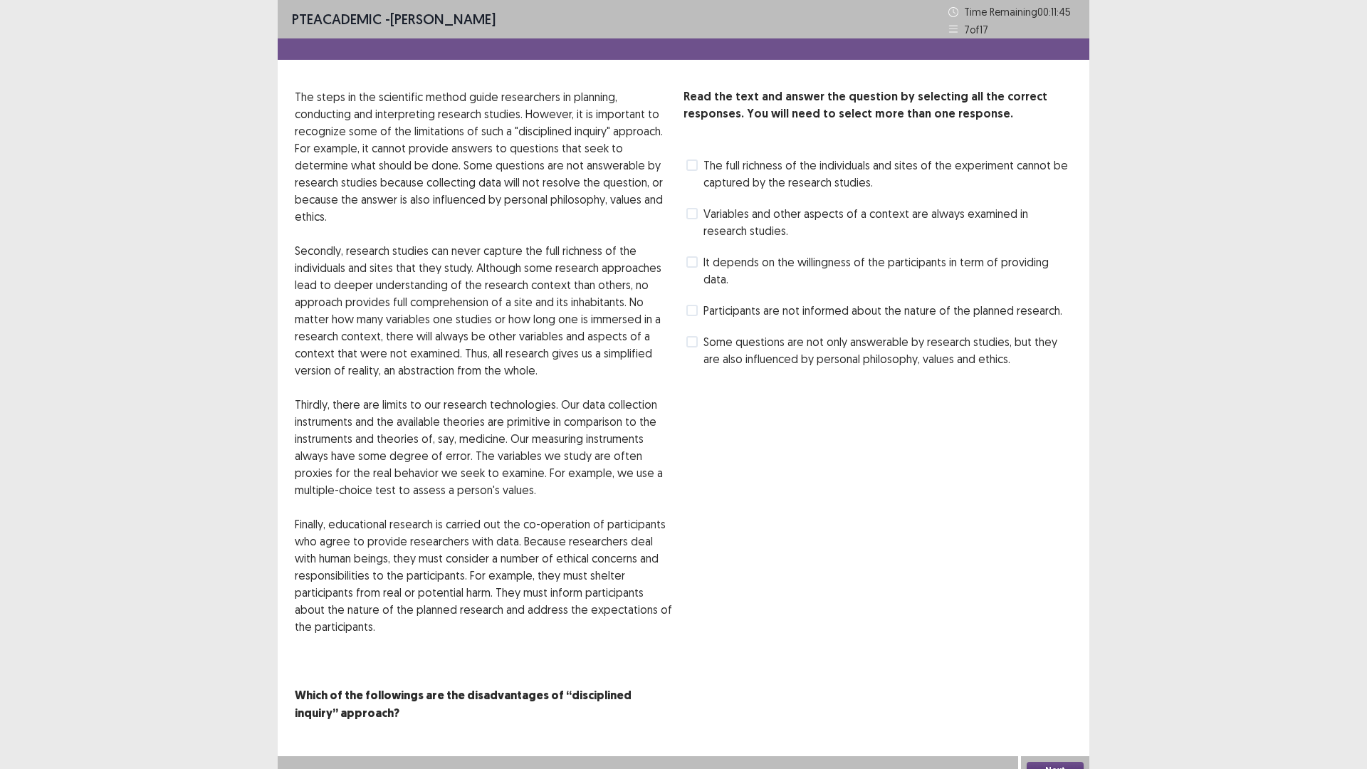
click at [698, 209] on label "Variables and other aspects of a context are always examined in research studie…" at bounding box center [879, 222] width 386 height 34
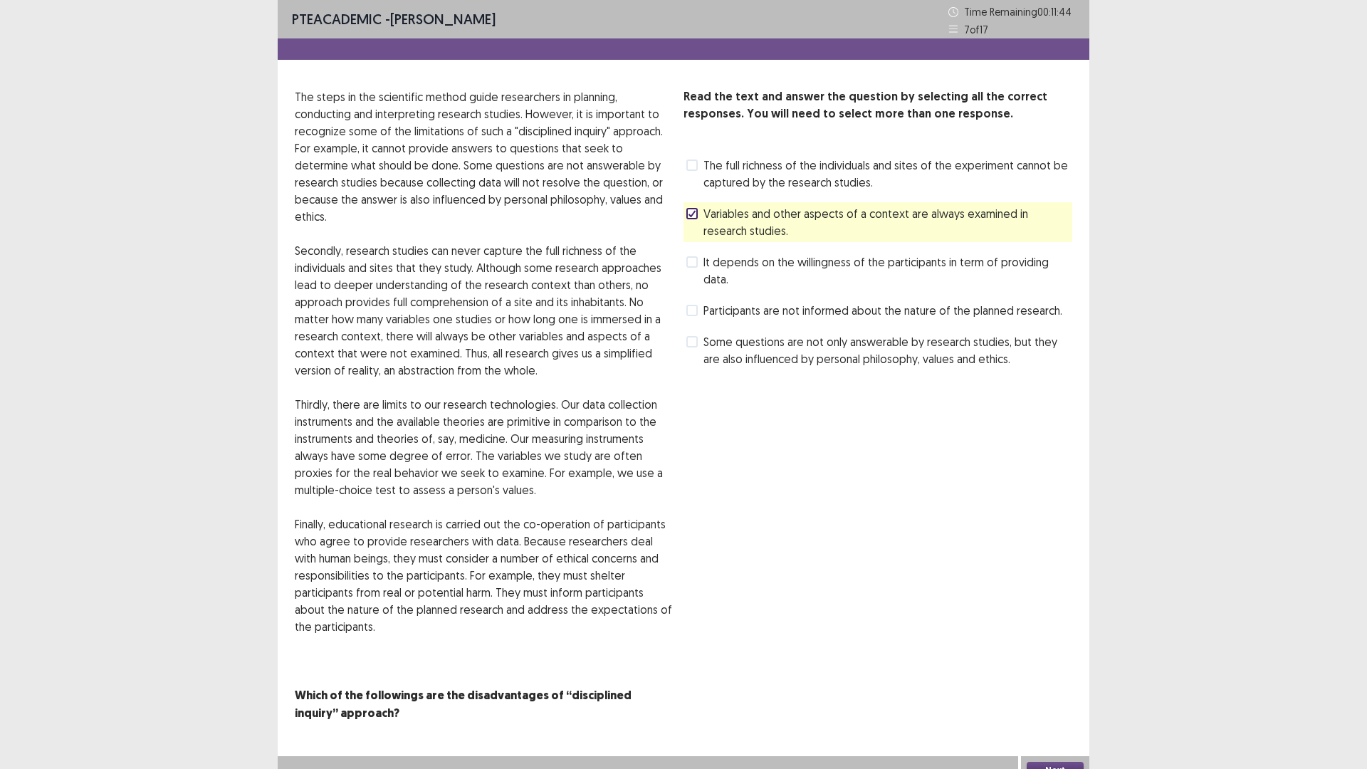
click at [1047, 672] on button "Next" at bounding box center [1054, 770] width 57 height 17
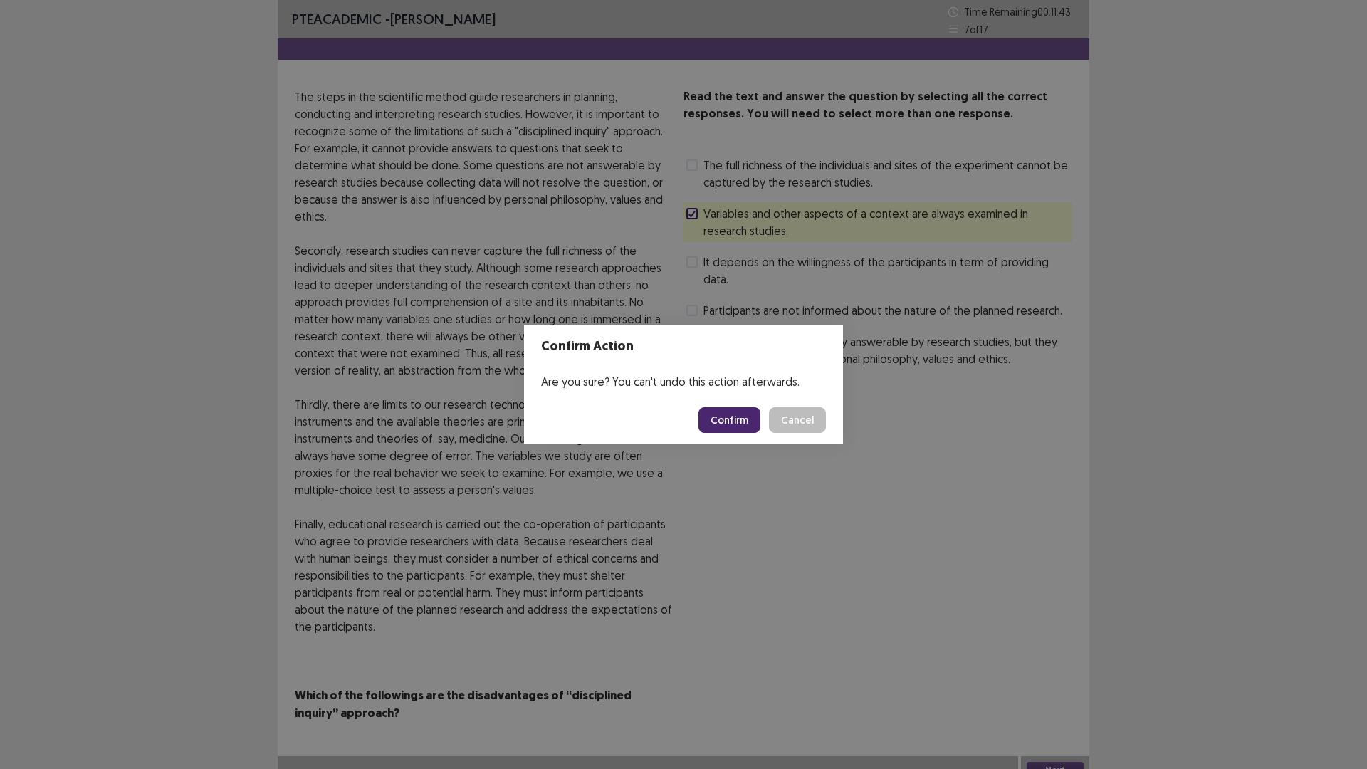
click at [735, 419] on button "Confirm" at bounding box center [729, 420] width 62 height 26
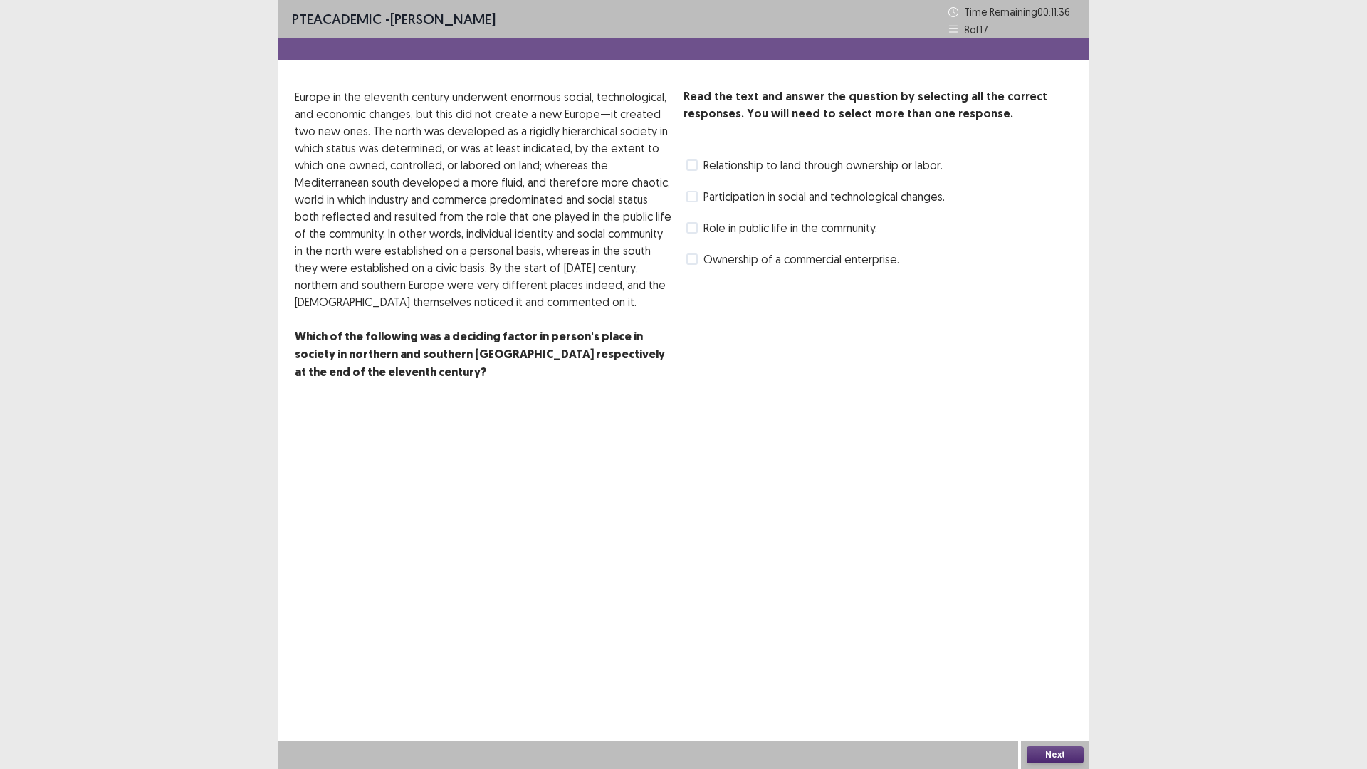
click at [691, 197] on span at bounding box center [691, 196] width 11 height 11
click at [1046, 672] on button "Next" at bounding box center [1054, 754] width 57 height 17
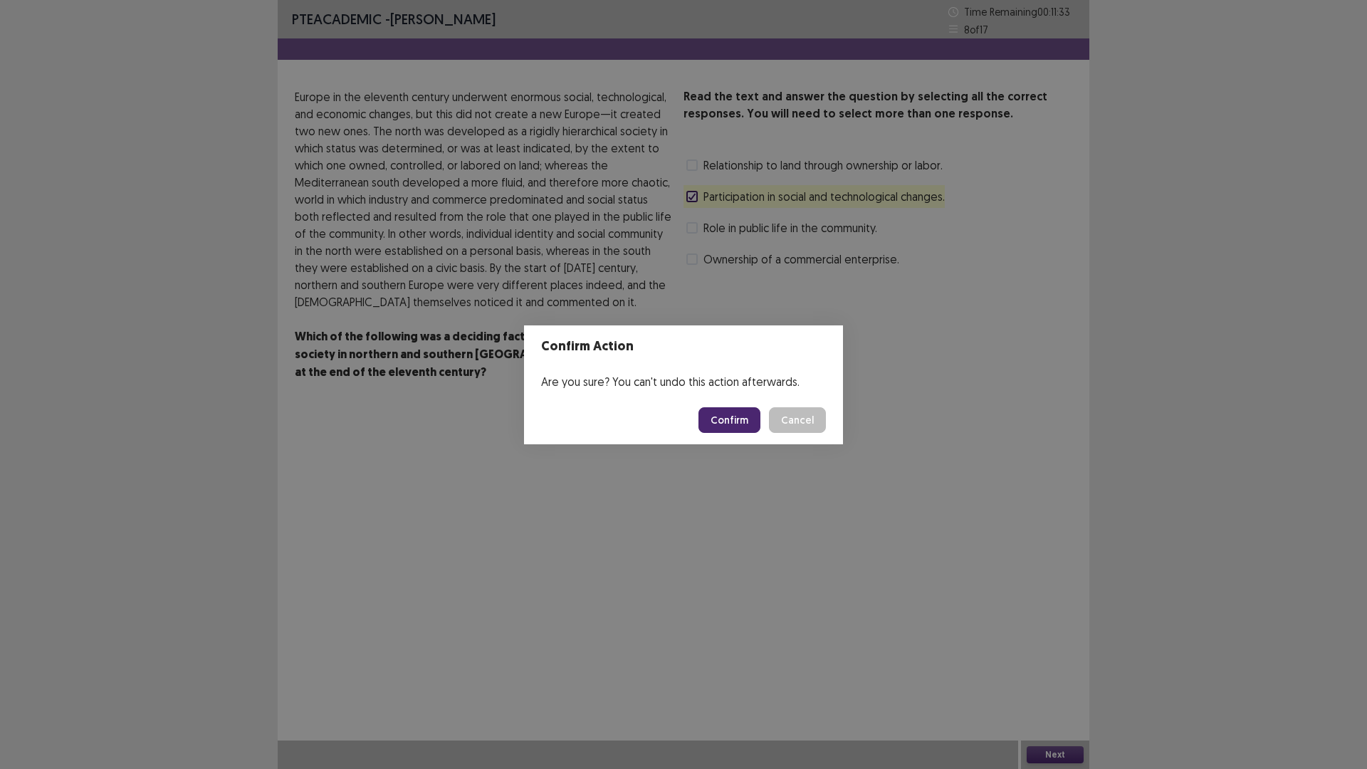
click at [730, 421] on button "Confirm" at bounding box center [729, 420] width 62 height 26
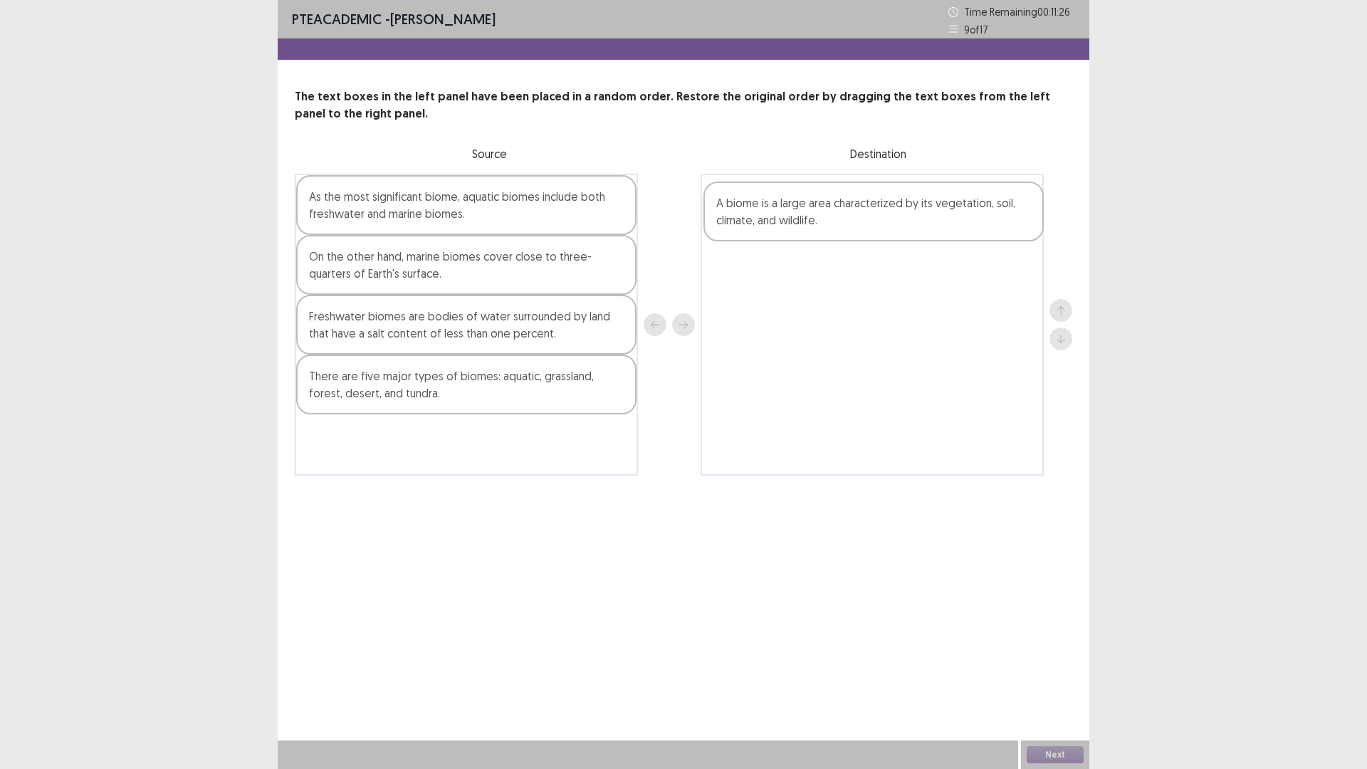
drag, startPoint x: 377, startPoint y: 215, endPoint x: 799, endPoint y: 220, distance: 421.4
click at [799, 220] on div "A biome is a large area characterized by its vegetation, soil, climate, and wil…" at bounding box center [683, 325] width 777 height 302
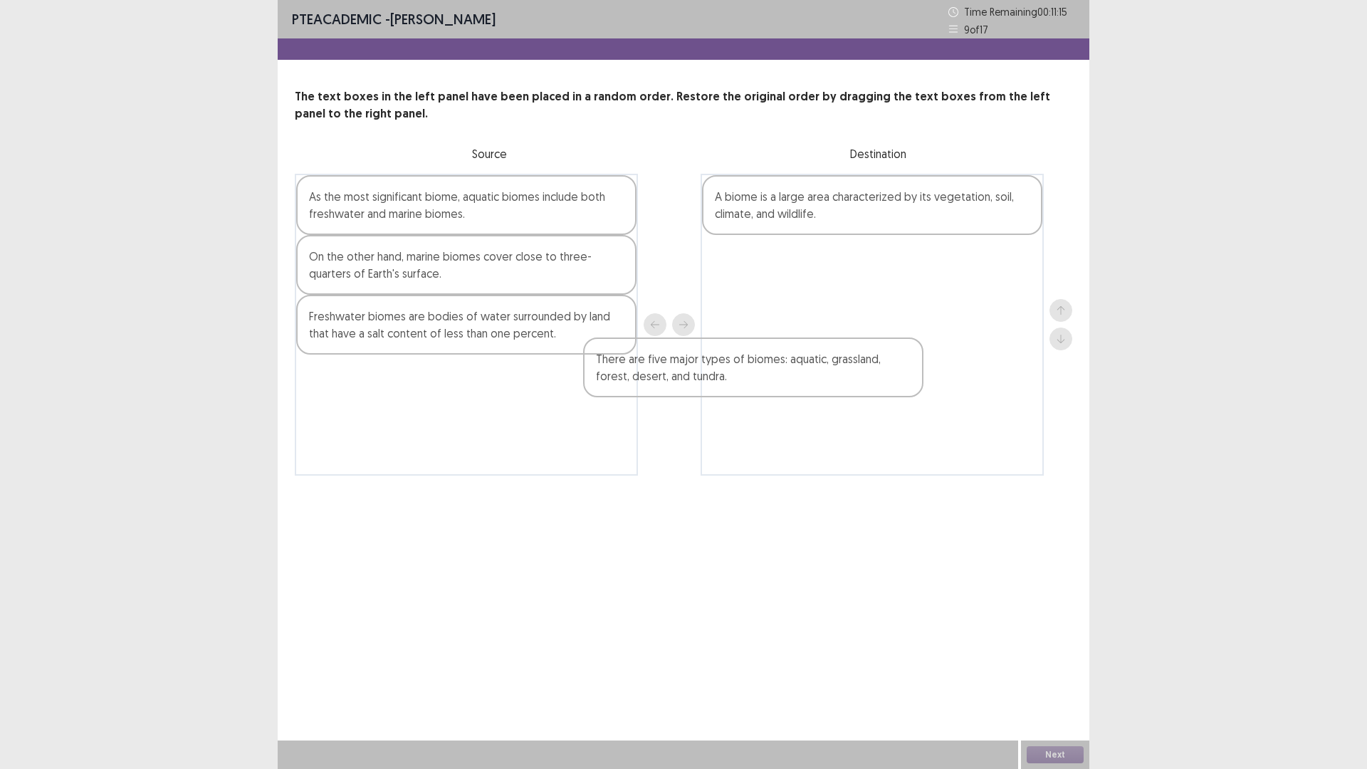
drag, startPoint x: 443, startPoint y: 395, endPoint x: 839, endPoint y: 342, distance: 400.1
click at [839, 343] on div "As the most significant biome, aquatic biomes include both freshwater and marin…" at bounding box center [683, 325] width 777 height 302
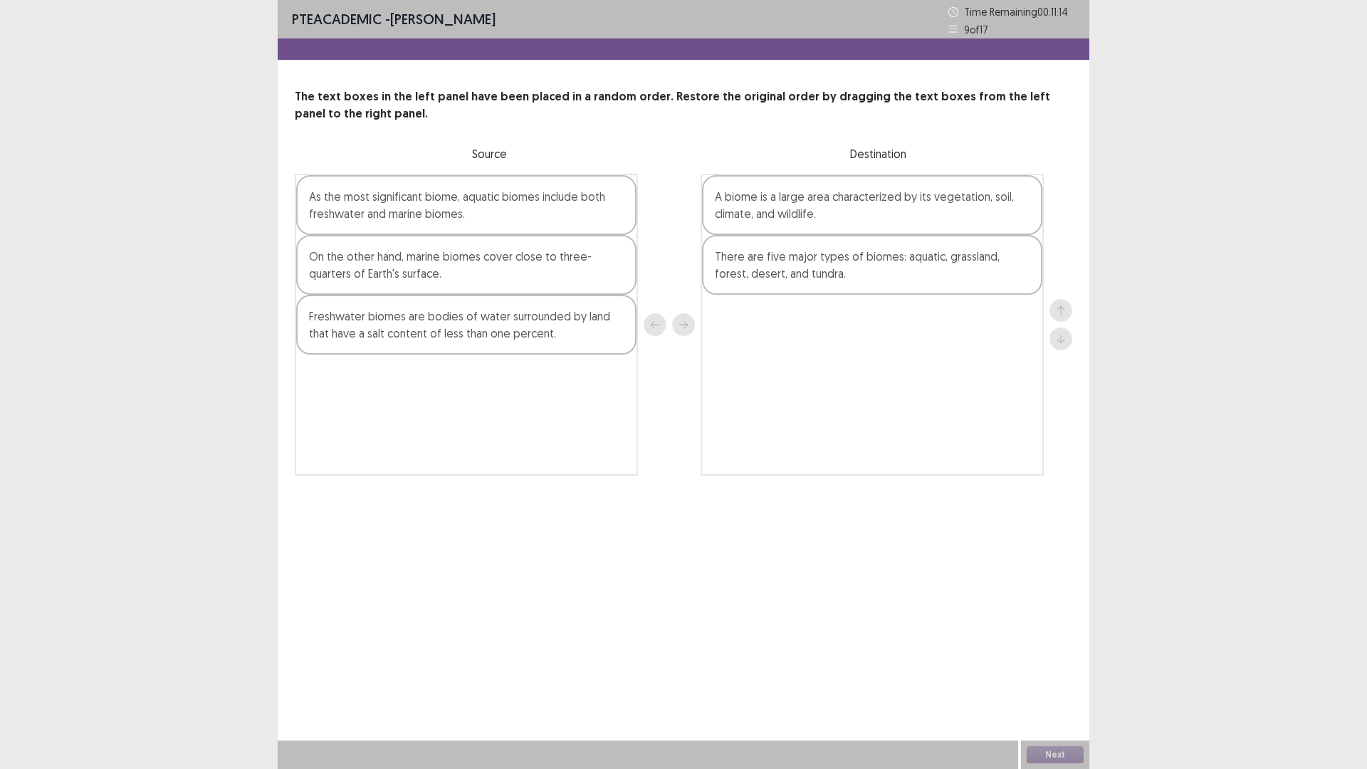
click at [861, 298] on div "A biome is a large area characterized by its vegetation, soil, climate, and wil…" at bounding box center [871, 325] width 343 height 302
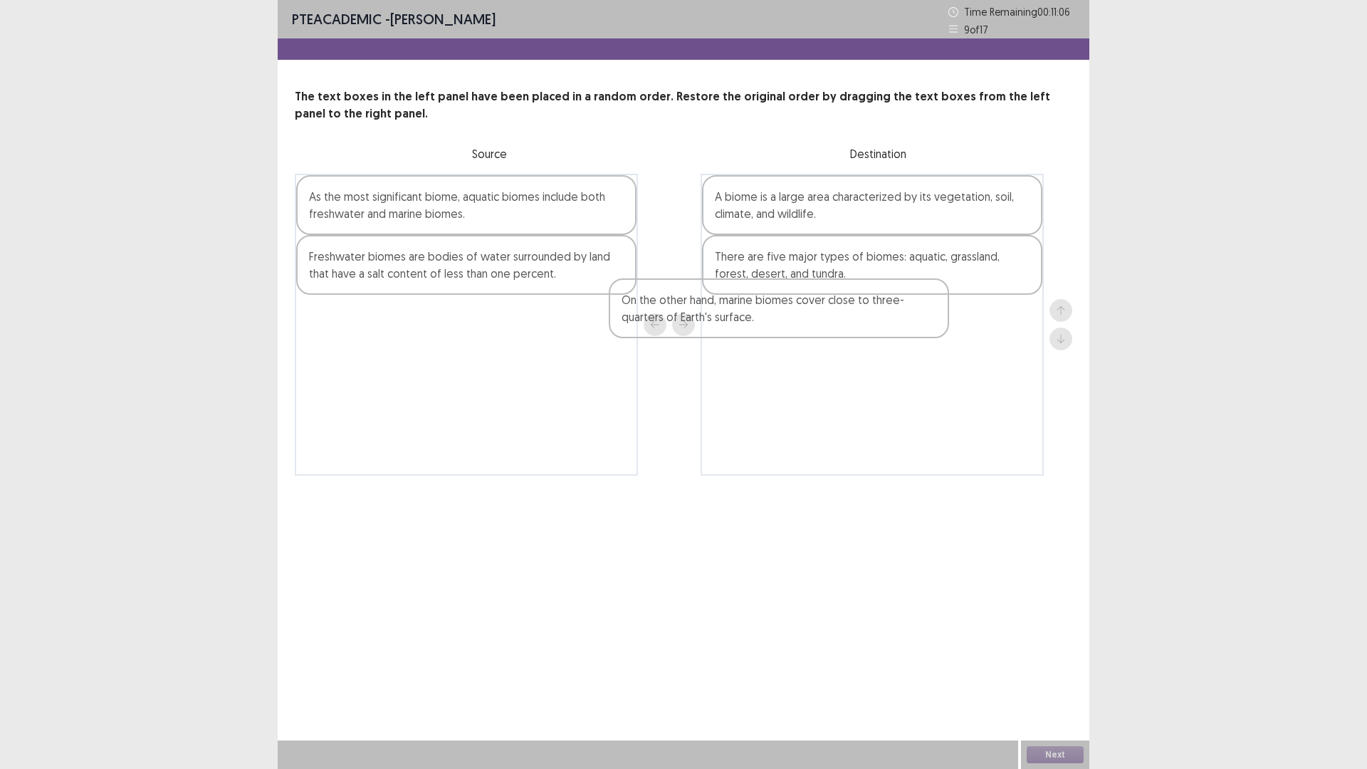
drag, startPoint x: 439, startPoint y: 273, endPoint x: 784, endPoint y: 332, distance: 350.4
click at [783, 332] on div "As the most significant biome, aquatic biomes include both freshwater and marin…" at bounding box center [683, 325] width 777 height 302
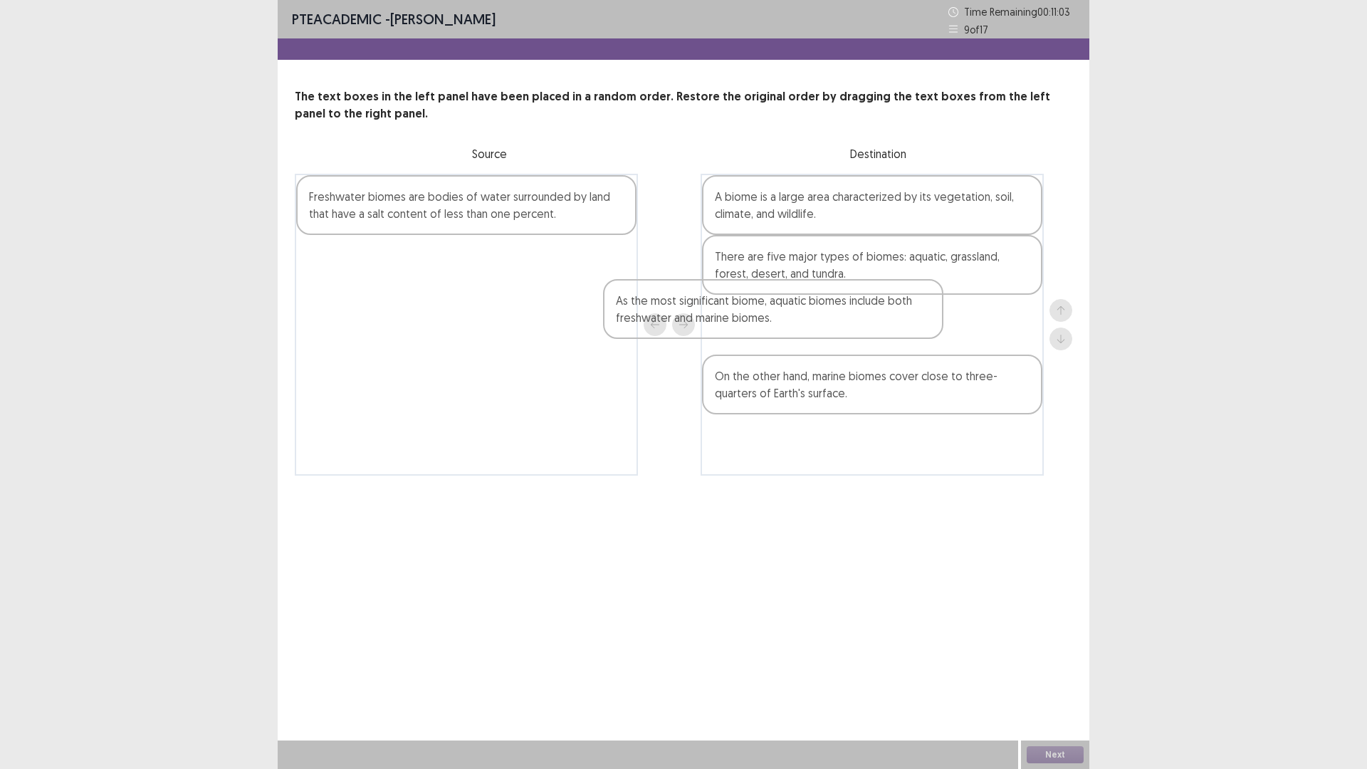
drag, startPoint x: 468, startPoint y: 208, endPoint x: 795, endPoint y: 335, distance: 350.7
click at [795, 335] on div "As the most significant biome, aquatic biomes include both freshwater and marin…" at bounding box center [683, 325] width 777 height 302
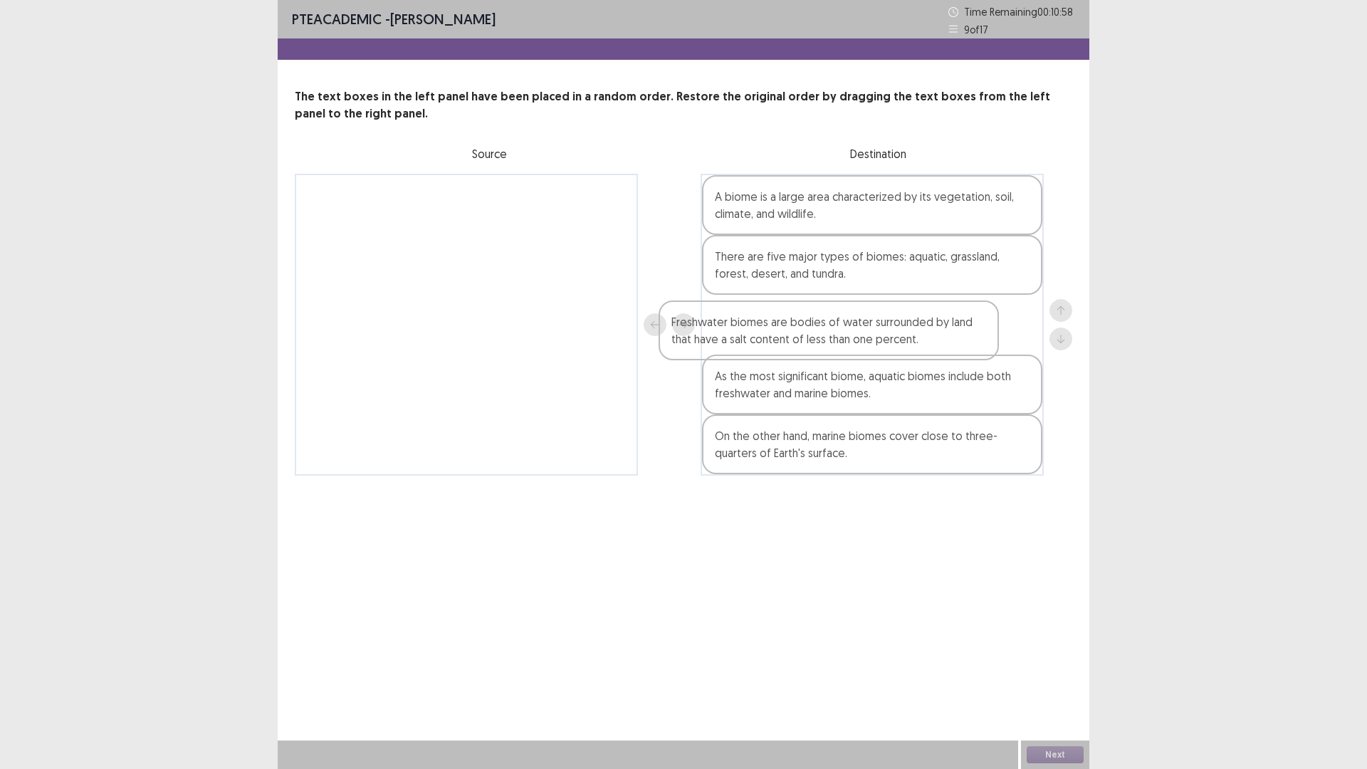
drag, startPoint x: 482, startPoint y: 219, endPoint x: 856, endPoint y: 347, distance: 395.3
click at [853, 347] on div "Freshwater biomes are bodies of water surrounded by land that have a salt conte…" at bounding box center [683, 325] width 777 height 302
click at [886, 461] on div "On the other hand, marine biomes cover close to three-quarters of Earth's surfa…" at bounding box center [872, 444] width 340 height 60
click at [850, 571] on div "PTE academic - [PERSON_NAME] Time Remaining 00 : 10 : 51 9 of 17 The text boxes…" at bounding box center [683, 384] width 811 height 769
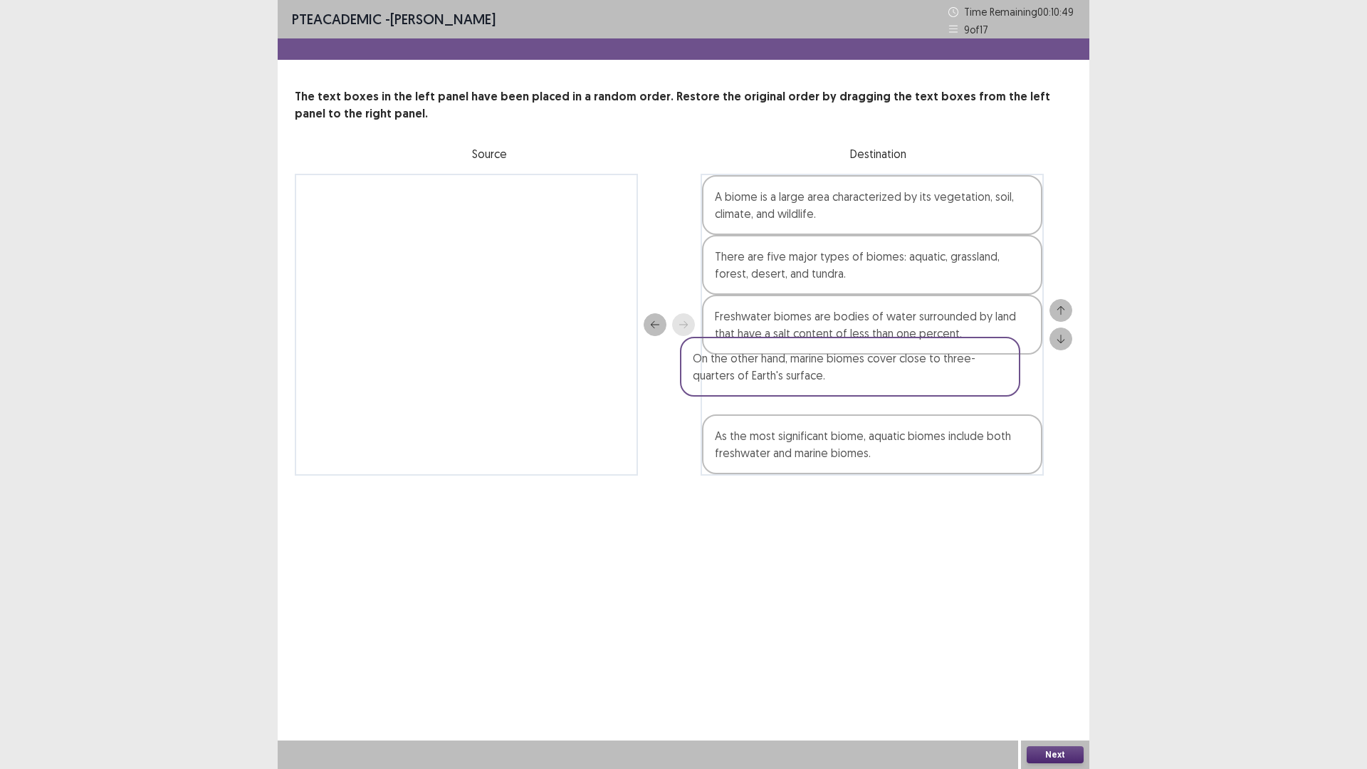
drag, startPoint x: 857, startPoint y: 444, endPoint x: 830, endPoint y: 358, distance: 90.3
click at [830, 358] on div "A biome is a large area characterized by its vegetation, soil, climate, and wil…" at bounding box center [871, 325] width 343 height 302
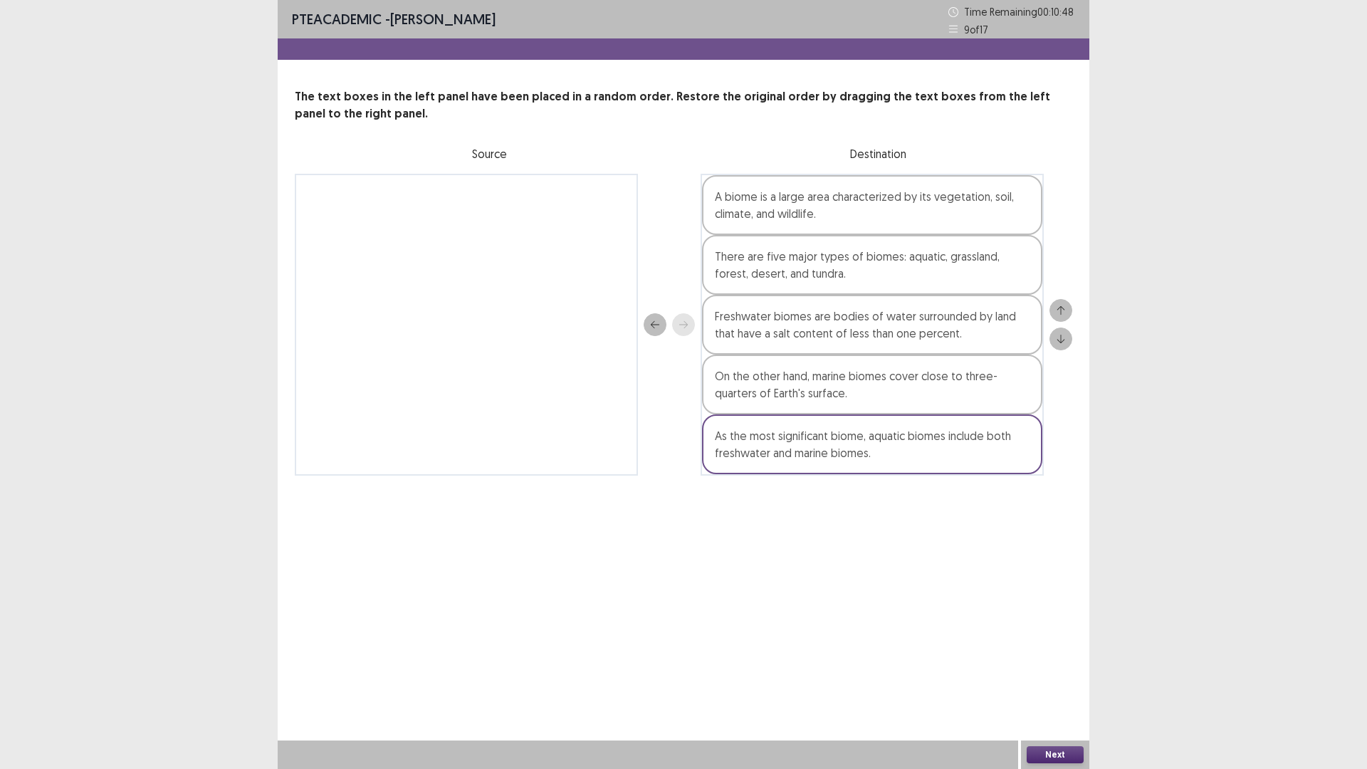
click at [1058, 672] on div "Next" at bounding box center [1055, 754] width 68 height 28
click at [1069, 672] on button "Next" at bounding box center [1054, 754] width 57 height 17
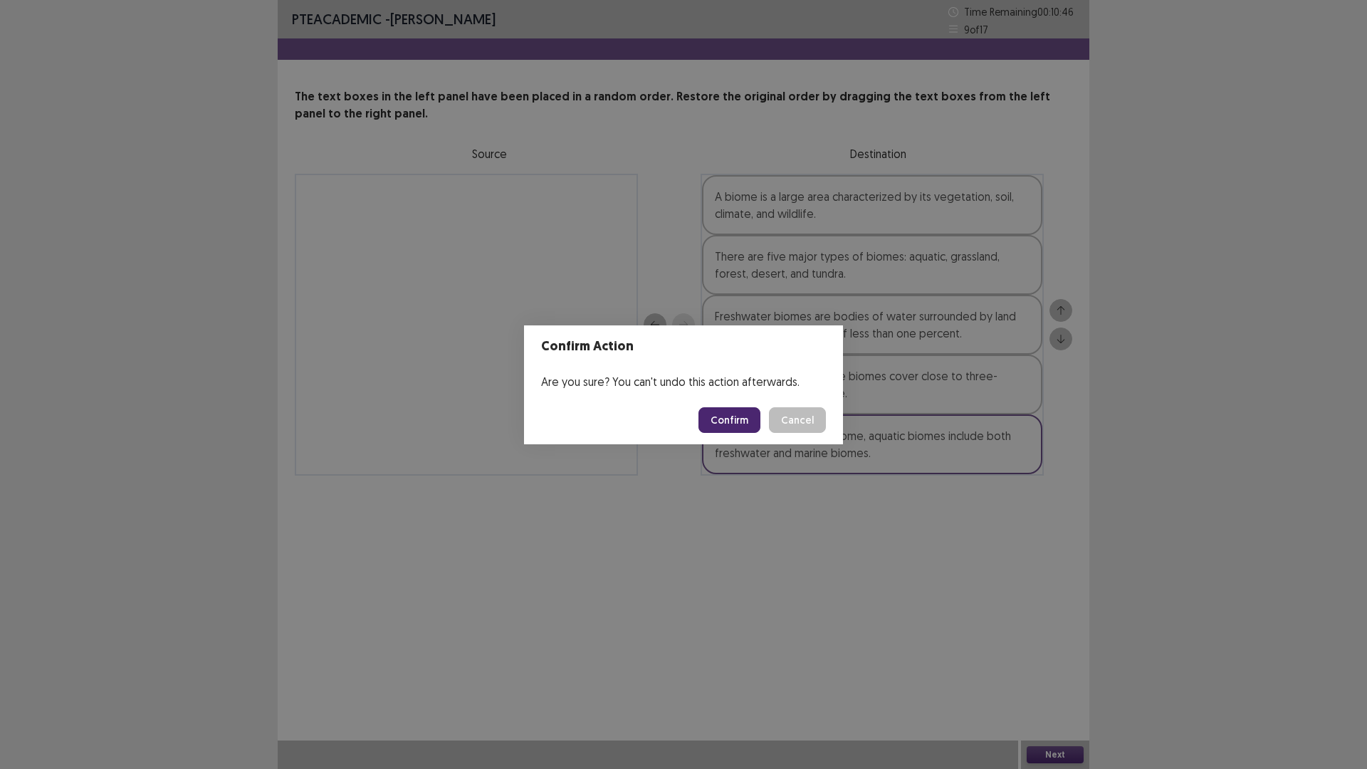
click at [750, 420] on button "Confirm" at bounding box center [729, 420] width 62 height 26
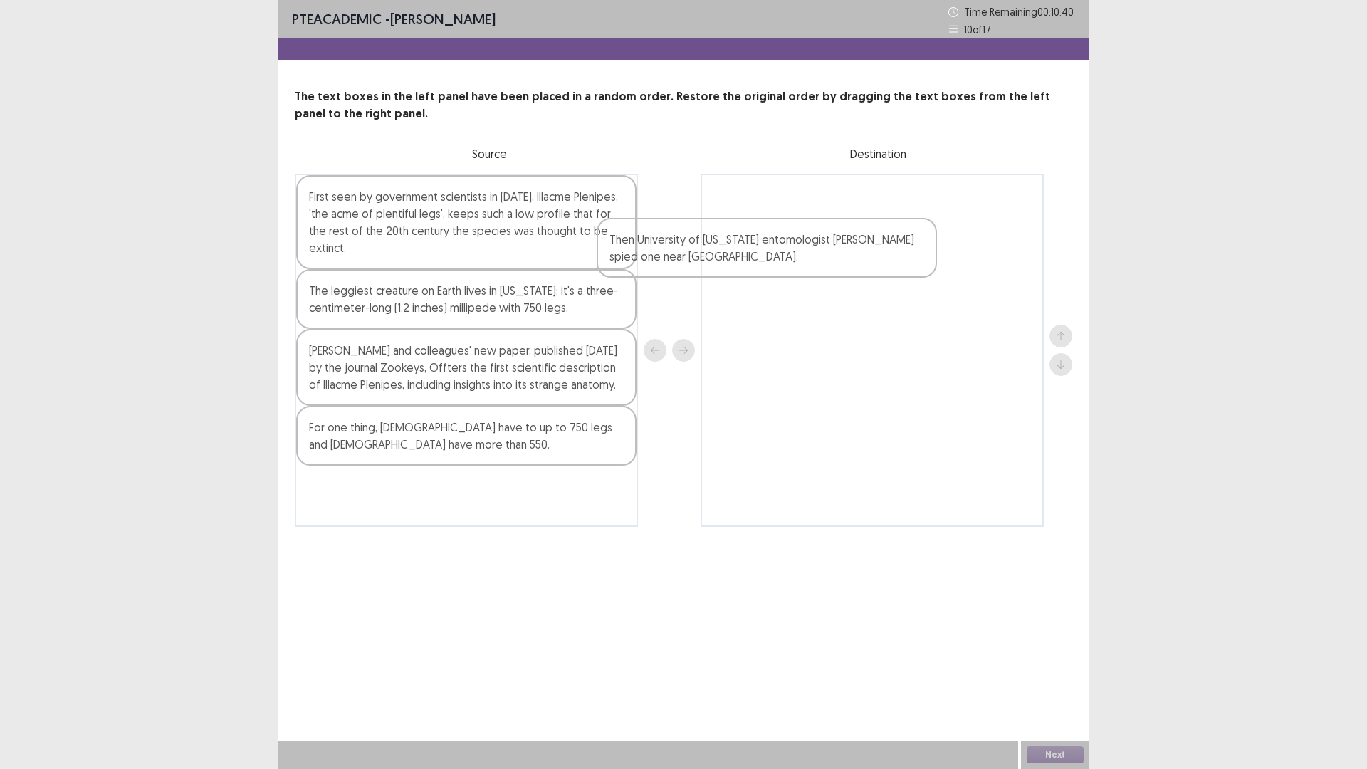
drag, startPoint x: 547, startPoint y: 362, endPoint x: 937, endPoint y: 229, distance: 412.8
click at [856, 268] on div "First seen by government scientists in [DATE], Illacme Plenipes, 'the acme of p…" at bounding box center [683, 350] width 777 height 353
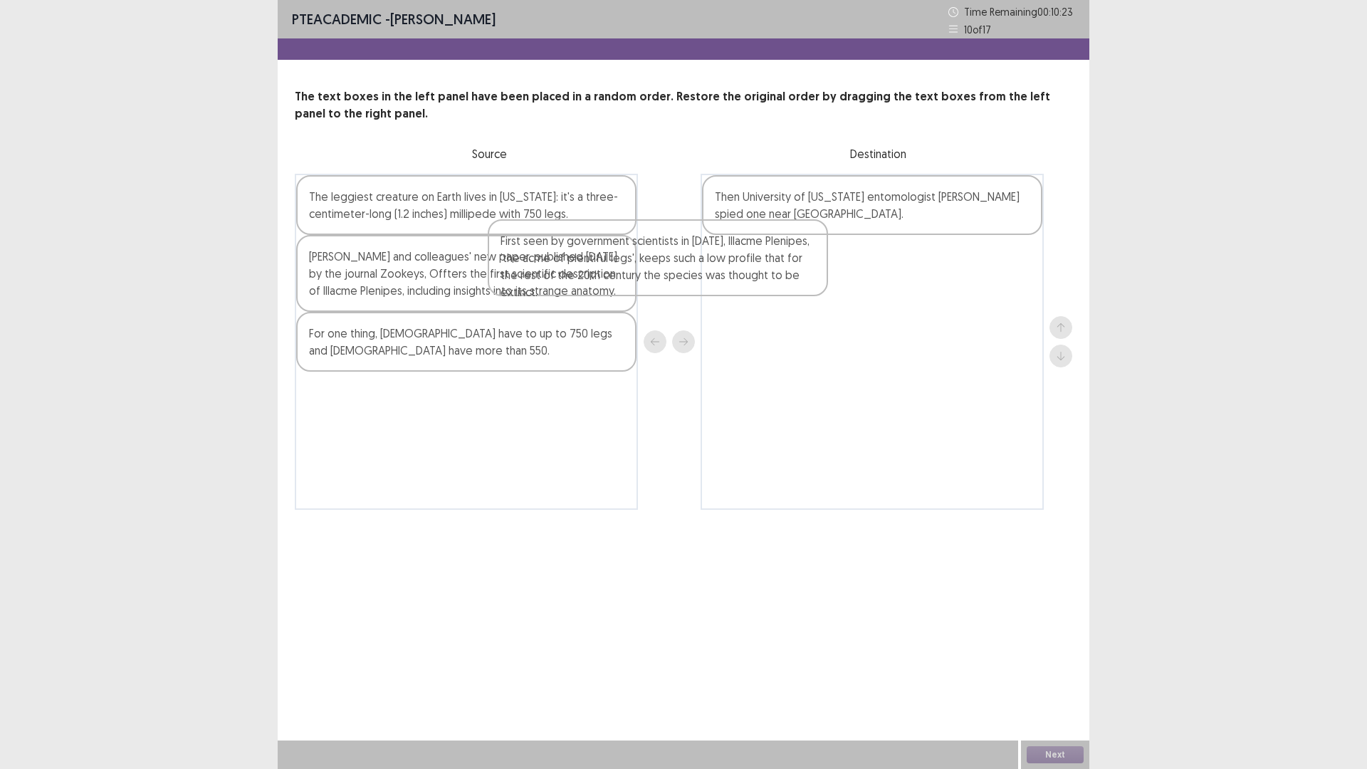
drag, startPoint x: 419, startPoint y: 258, endPoint x: 731, endPoint y: 300, distance: 314.6
click at [730, 301] on div "First seen by government scientists in [DATE], Illacme Plenipes, 'the acme of p…" at bounding box center [683, 342] width 777 height 336
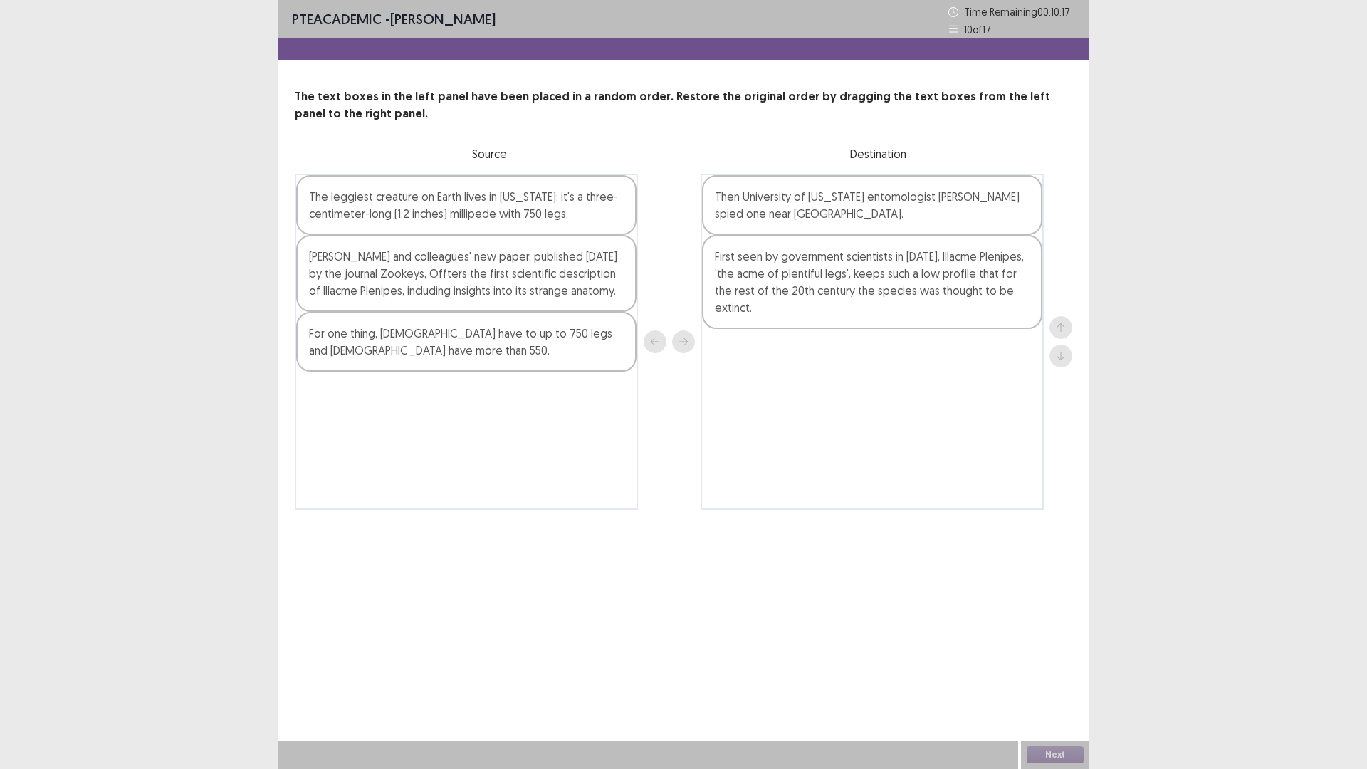
drag, startPoint x: 476, startPoint y: 266, endPoint x: 643, endPoint y: 298, distance: 170.2
click at [624, 298] on div "The leggiest creature on Earth lives in [US_STATE]: it's a three-centimeter-lon…" at bounding box center [466, 342] width 343 height 336
drag, startPoint x: 662, startPoint y: 297, endPoint x: 839, endPoint y: 276, distance: 178.4
click at [811, 278] on div "The leggiest creature on Earth lives in [US_STATE]: it's a three-centimeter-lon…" at bounding box center [683, 342] width 777 height 336
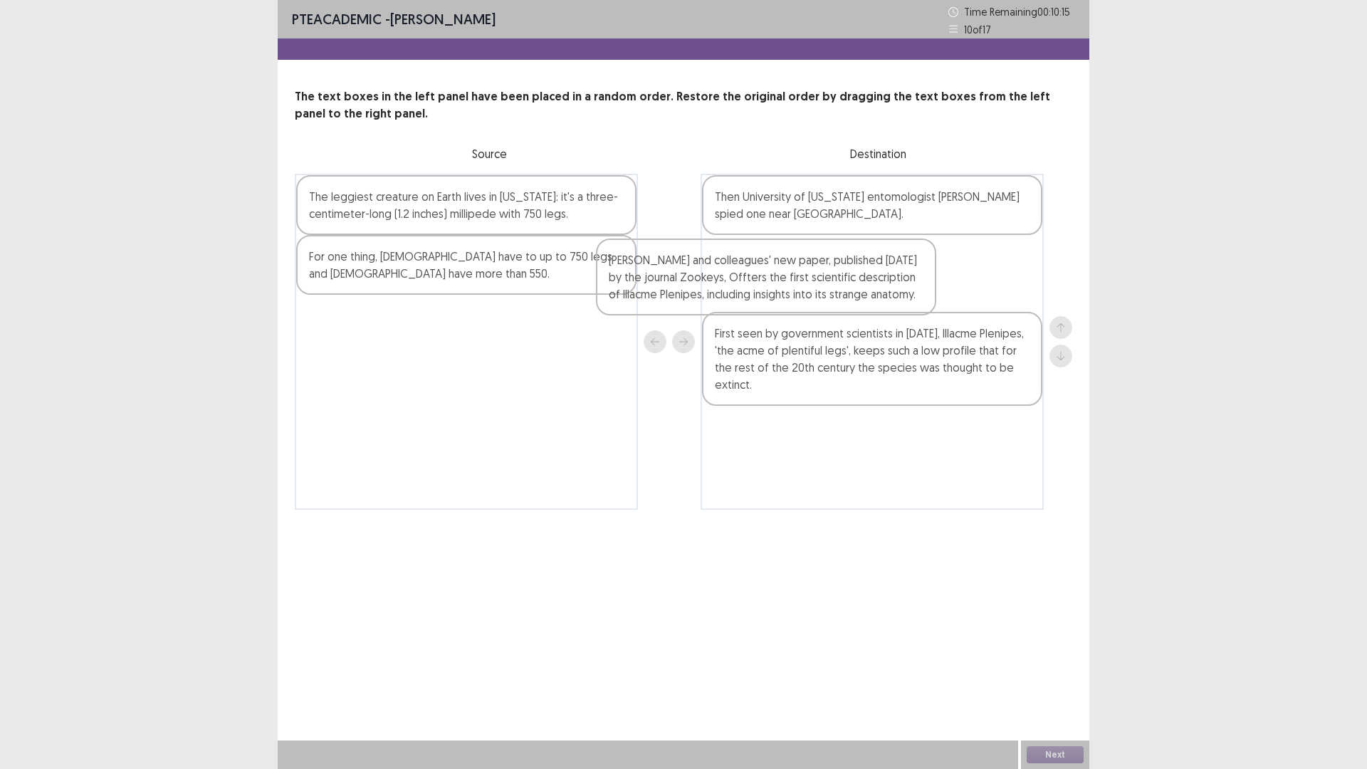
drag, startPoint x: 536, startPoint y: 278, endPoint x: 886, endPoint y: 266, distance: 350.5
click at [872, 272] on div "The leggiest creature on Earth lives in [US_STATE]: it's a three-centimeter-lon…" at bounding box center [683, 342] width 777 height 336
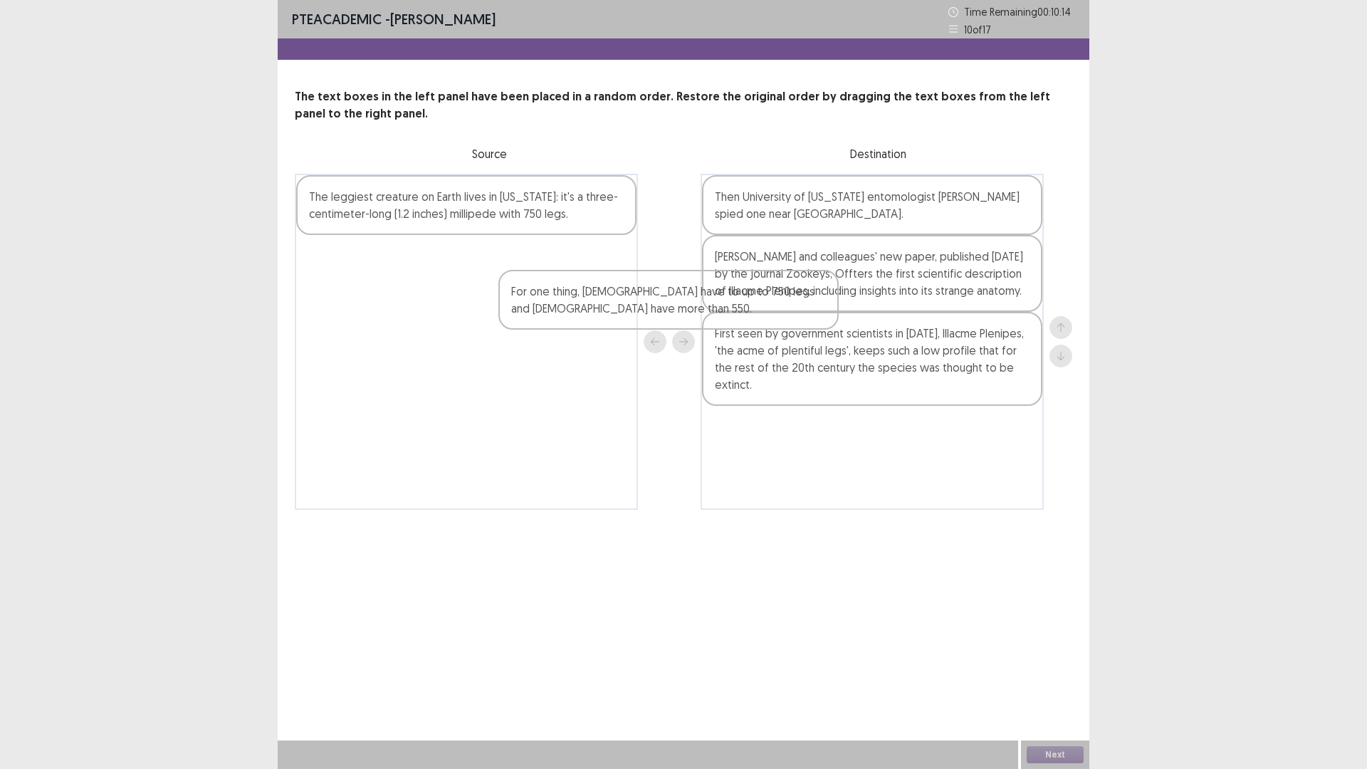
drag, startPoint x: 527, startPoint y: 257, endPoint x: 864, endPoint y: 300, distance: 340.2
click at [862, 300] on div "The leggiest creature on Earth lives in [US_STATE]: it's a three-centimeter-lon…" at bounding box center [683, 342] width 777 height 336
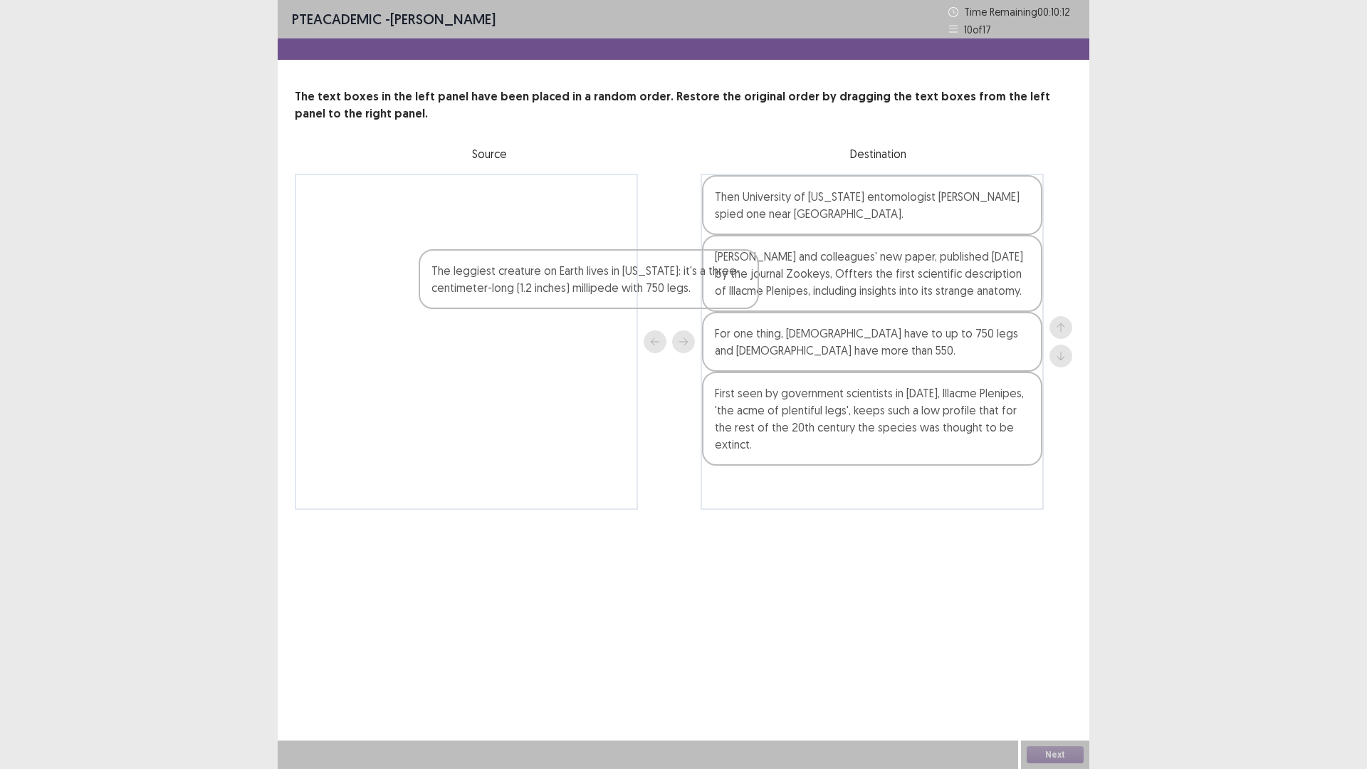
drag, startPoint x: 453, startPoint y: 218, endPoint x: 744, endPoint y: 374, distance: 330.6
click at [665, 330] on div "The leggiest creature on Earth lives in [US_STATE]: it's a three-centimeter-lon…" at bounding box center [683, 342] width 777 height 336
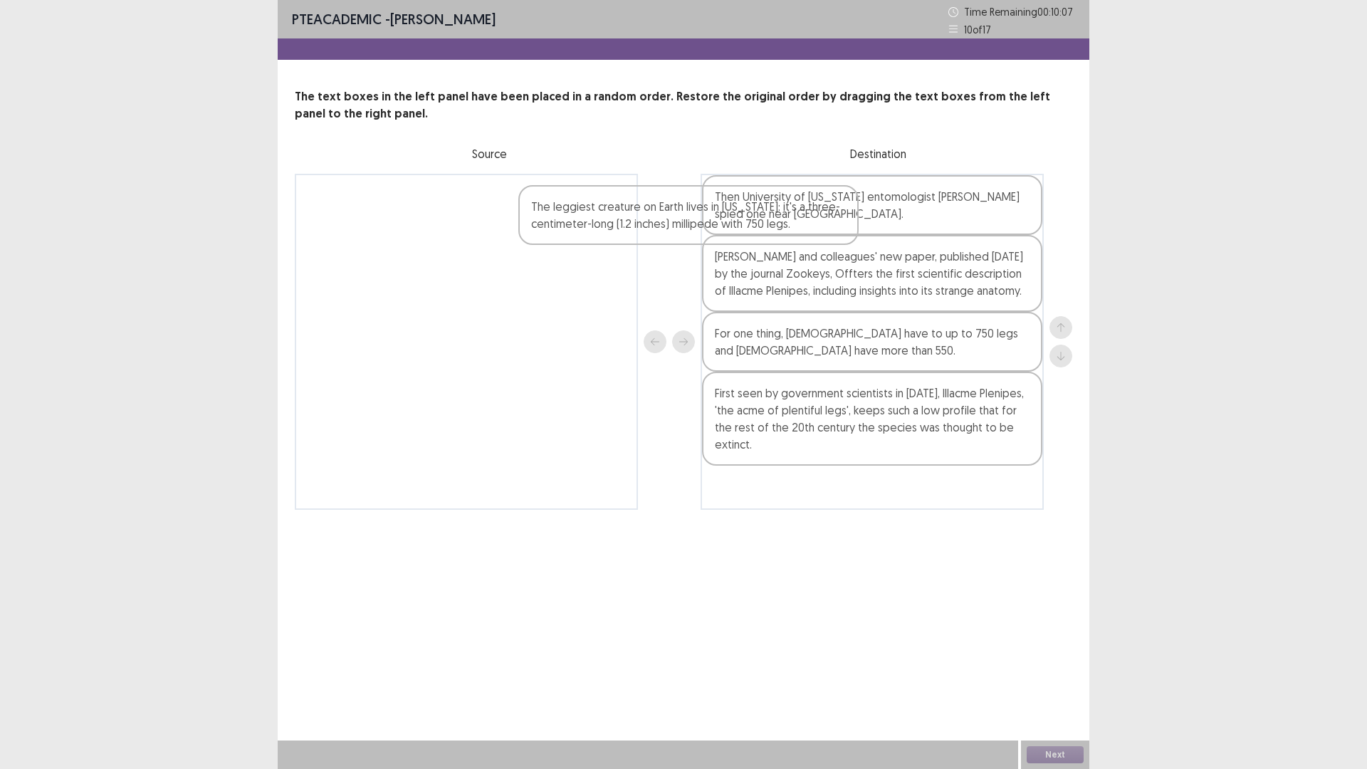
drag, startPoint x: 402, startPoint y: 229, endPoint x: 752, endPoint y: 229, distance: 350.2
click at [752, 229] on div "The leggiest creature on Earth lives in [US_STATE]: it's a three-centimeter-lon…" at bounding box center [683, 342] width 777 height 336
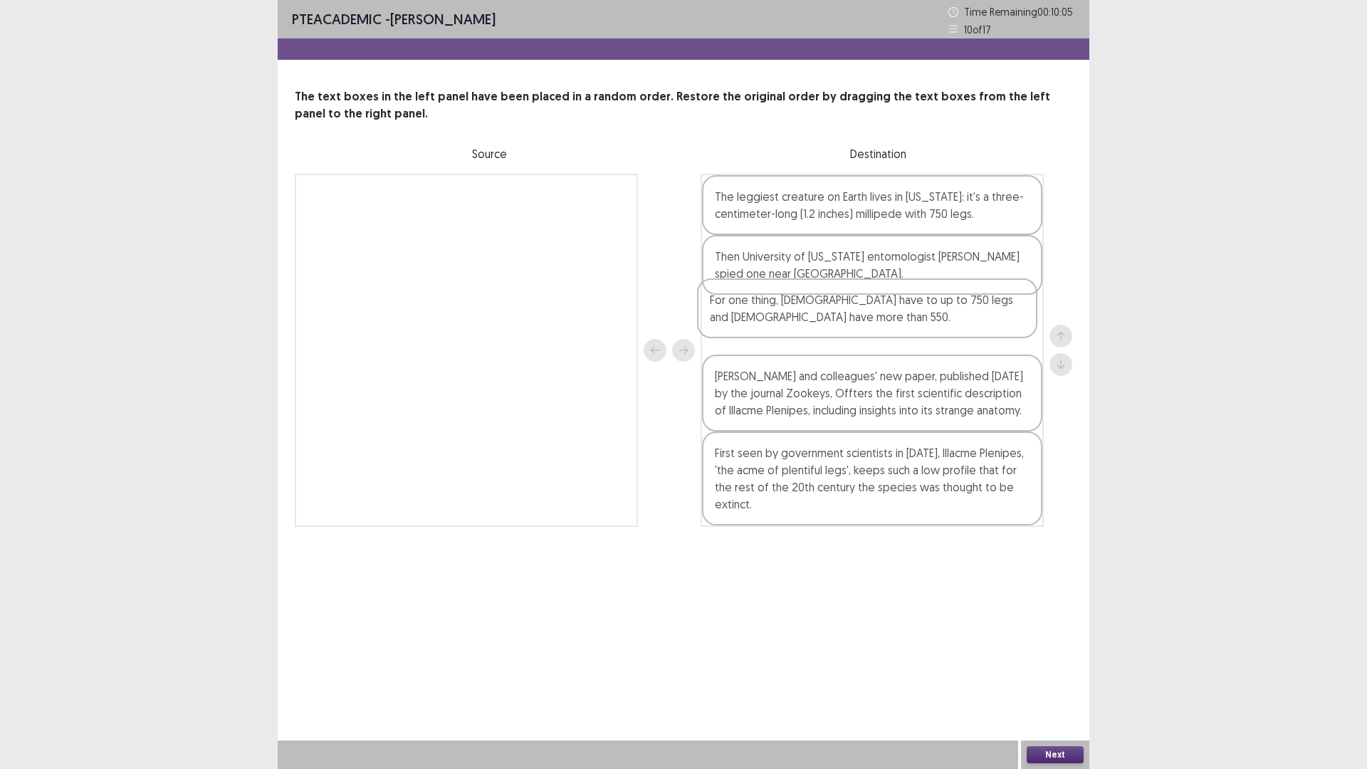
drag, startPoint x: 756, startPoint y: 408, endPoint x: 750, endPoint y: 284, distance: 124.0
click at [750, 288] on div "The leggiest creature on Earth lives in [US_STATE]: it's a three-centimeter-lon…" at bounding box center [871, 350] width 343 height 353
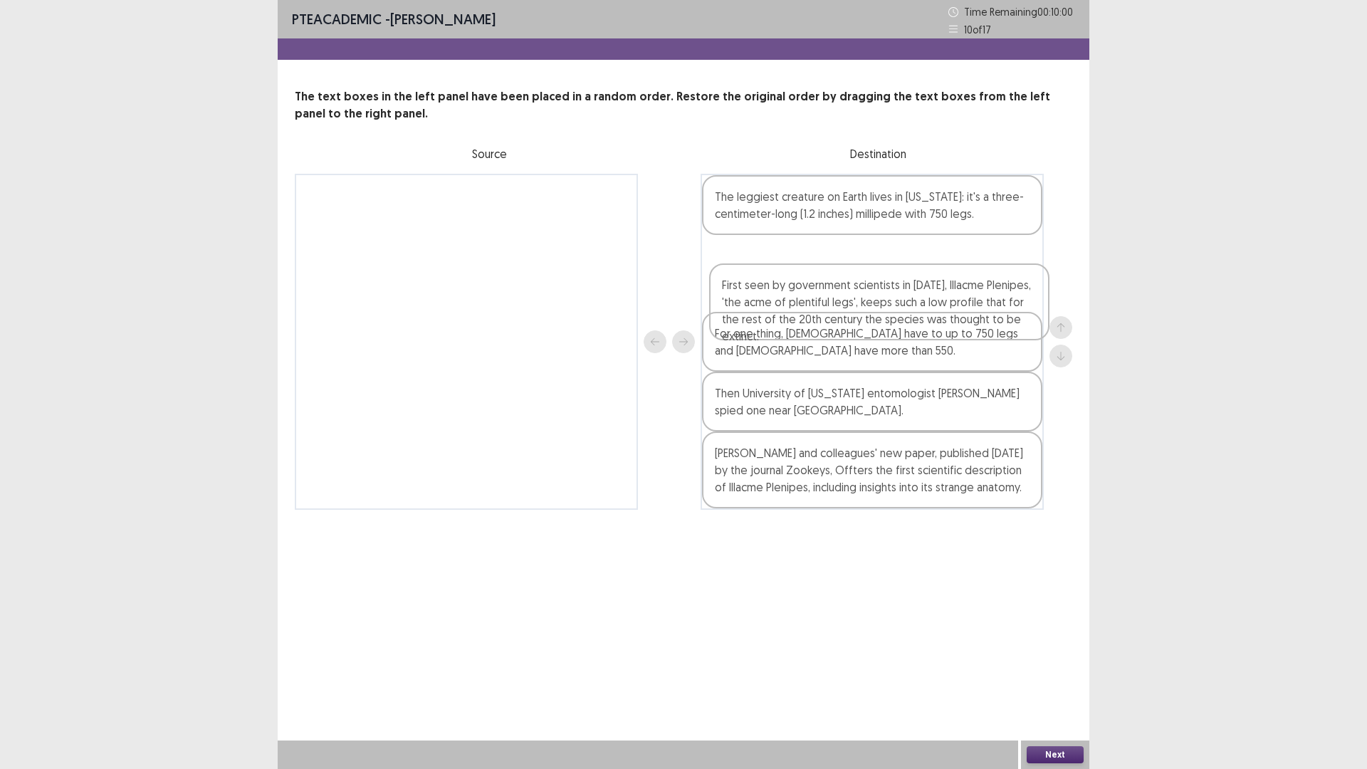
drag, startPoint x: 830, startPoint y: 480, endPoint x: 836, endPoint y: 293, distance: 187.3
click at [837, 295] on div "The leggiest creature on Earth lives in [US_STATE]: it's a three-centimeter-lon…" at bounding box center [871, 342] width 343 height 336
click at [836, 293] on div "The leggiest creature on Earth lives in [US_STATE]: it's a three-centimeter-lon…" at bounding box center [871, 342] width 343 height 336
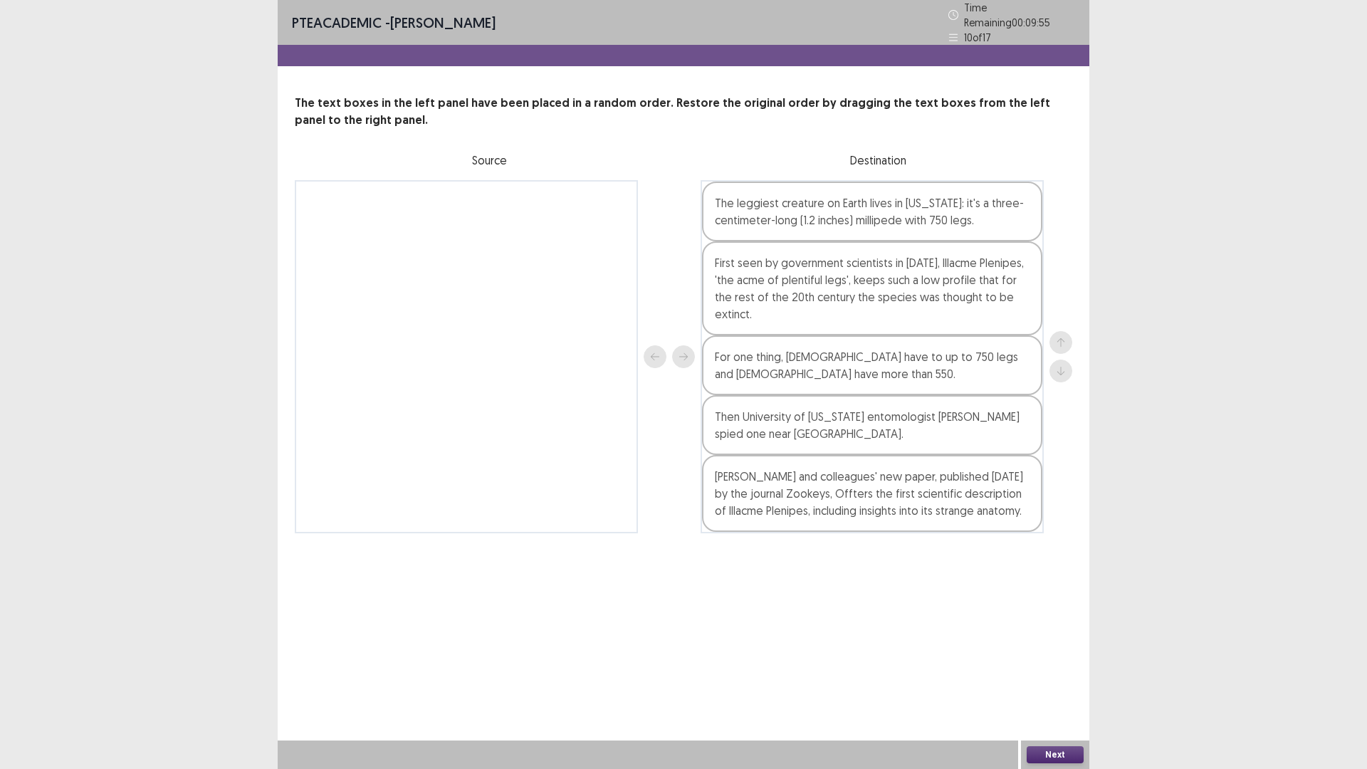
click at [1054, 672] on button "Next" at bounding box center [1054, 754] width 57 height 17
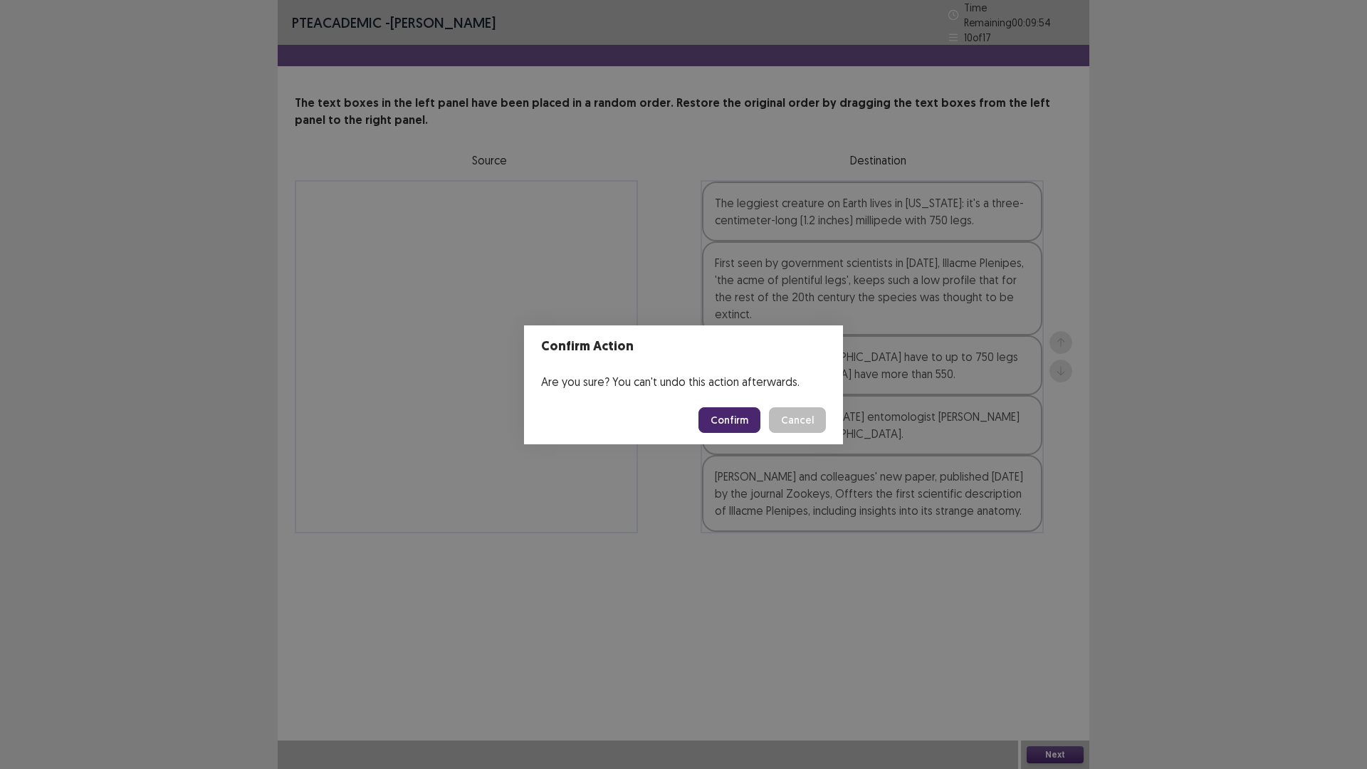
click at [735, 416] on button "Confirm" at bounding box center [729, 420] width 62 height 26
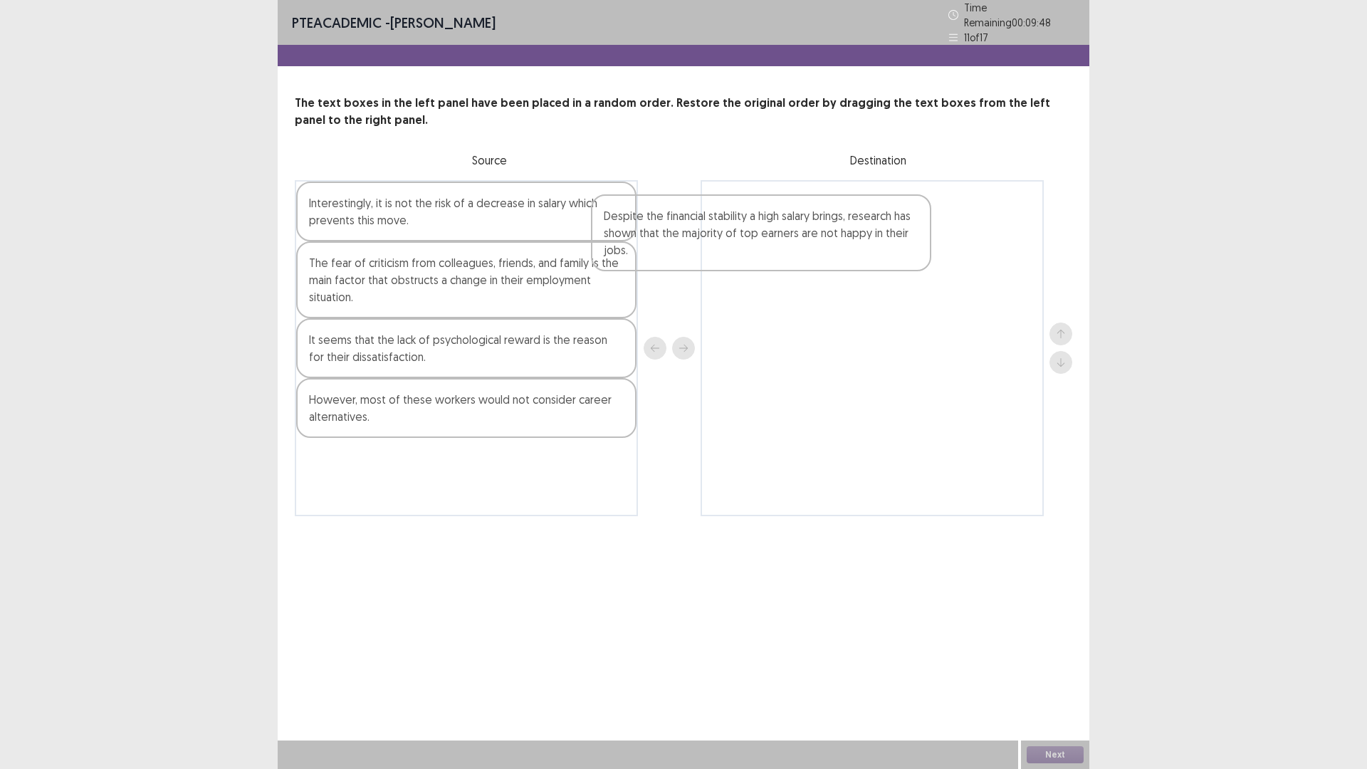
drag, startPoint x: 358, startPoint y: 429, endPoint x: 671, endPoint y: 246, distance: 362.7
click at [671, 246] on div "Interestingly, it is not the risk of a decrease in salary which prevents this m…" at bounding box center [683, 348] width 777 height 336
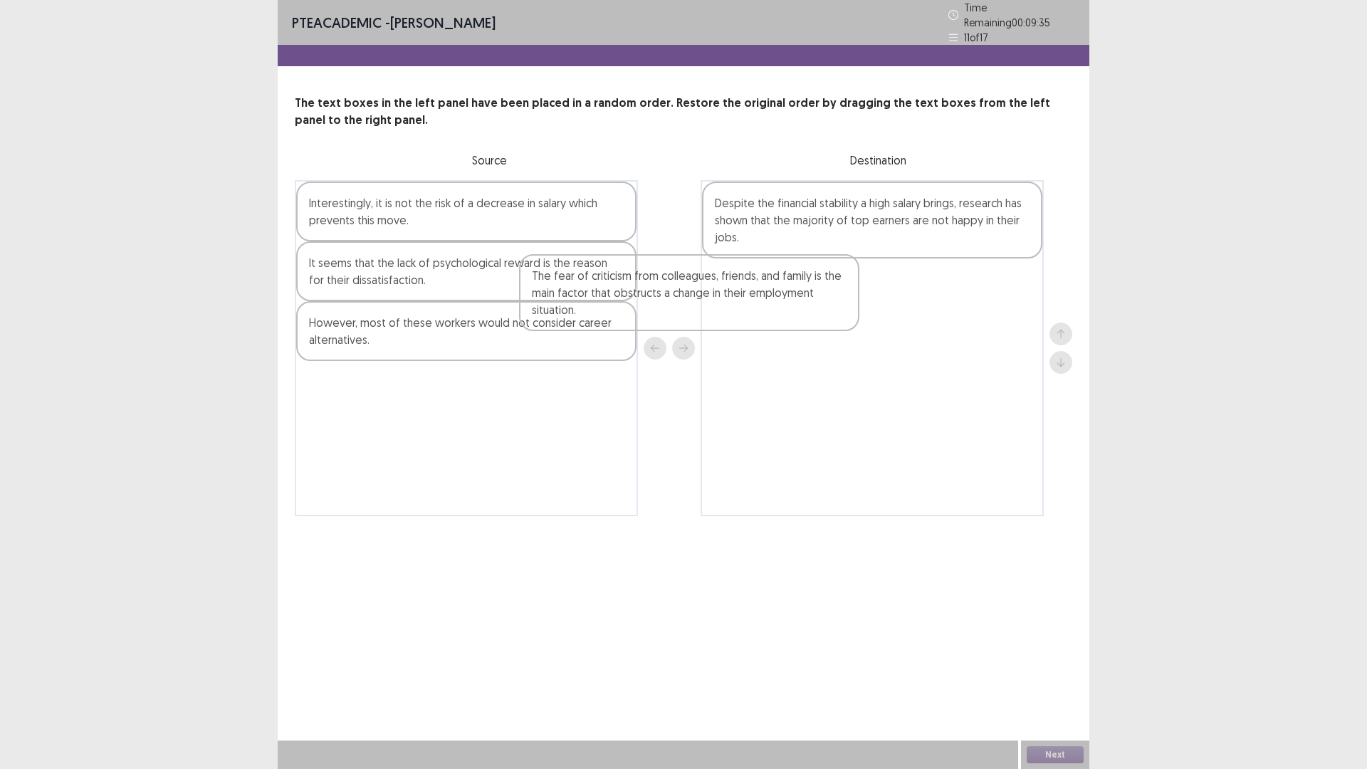
drag, startPoint x: 483, startPoint y: 285, endPoint x: 898, endPoint y: 290, distance: 414.3
click at [898, 290] on div "Interestingly, it is not the risk of a decrease in salary which prevents this m…" at bounding box center [683, 348] width 777 height 336
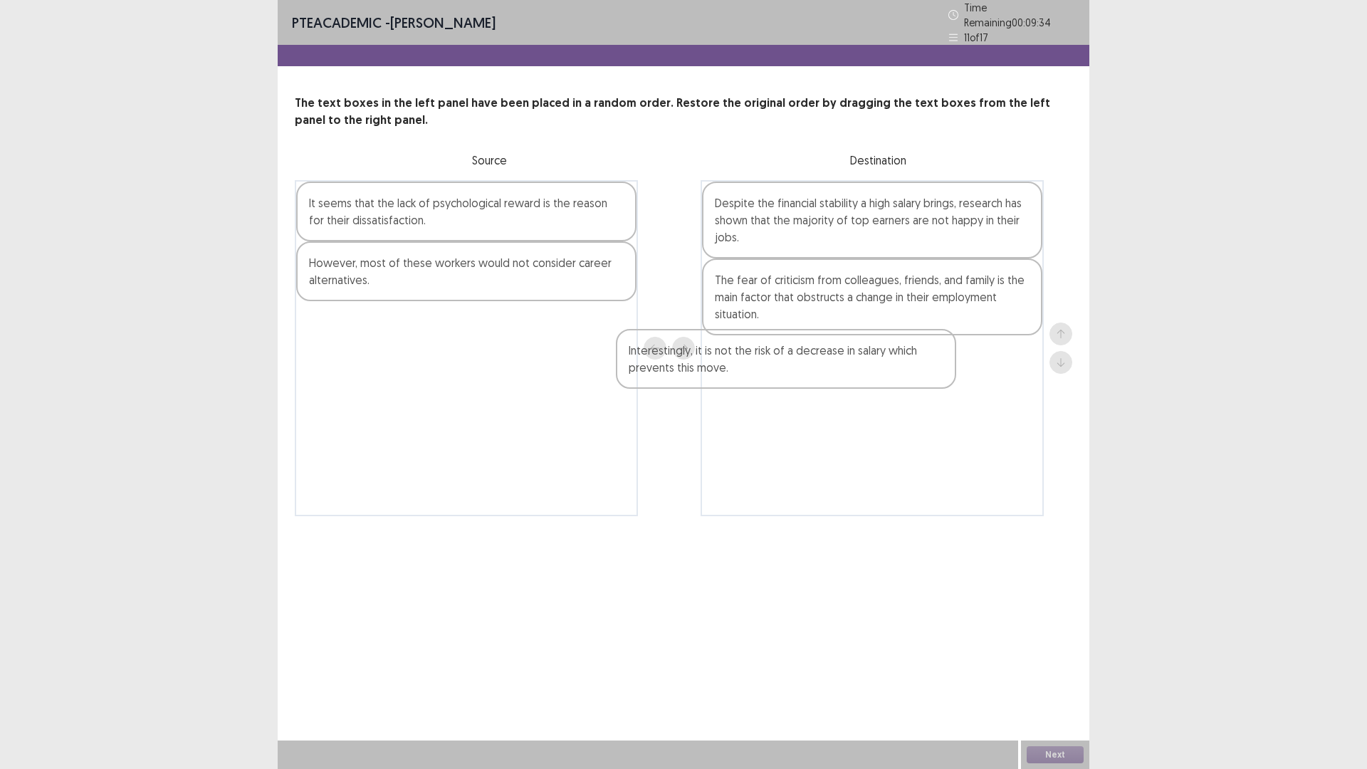
drag, startPoint x: 503, startPoint y: 215, endPoint x: 839, endPoint y: 375, distance: 372.2
click at [839, 375] on div "Interestingly, it is not the risk of a decrease in salary which prevents this m…" at bounding box center [683, 348] width 777 height 336
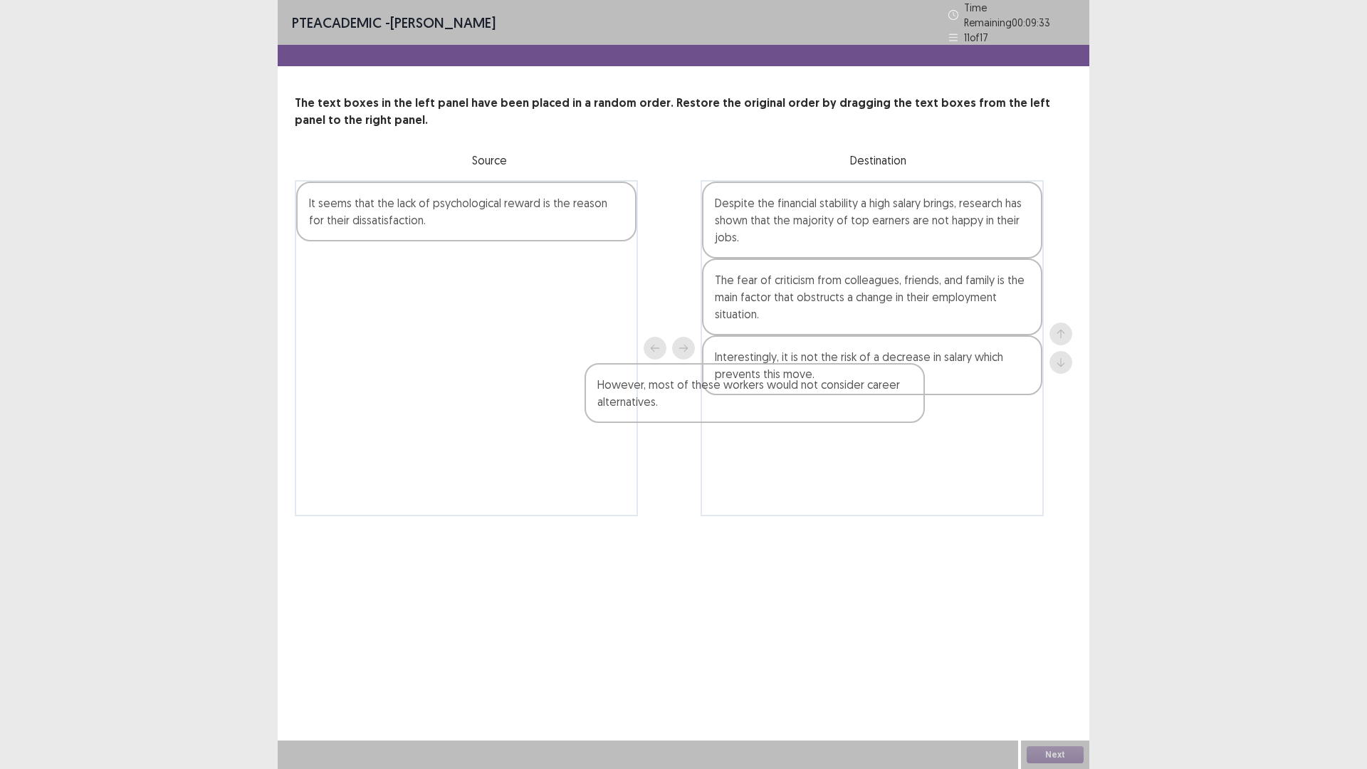
drag, startPoint x: 568, startPoint y: 270, endPoint x: 866, endPoint y: 416, distance: 332.0
click at [866, 416] on div "It seems that the lack of psychological reward is the reason for their dissatis…" at bounding box center [683, 348] width 777 height 336
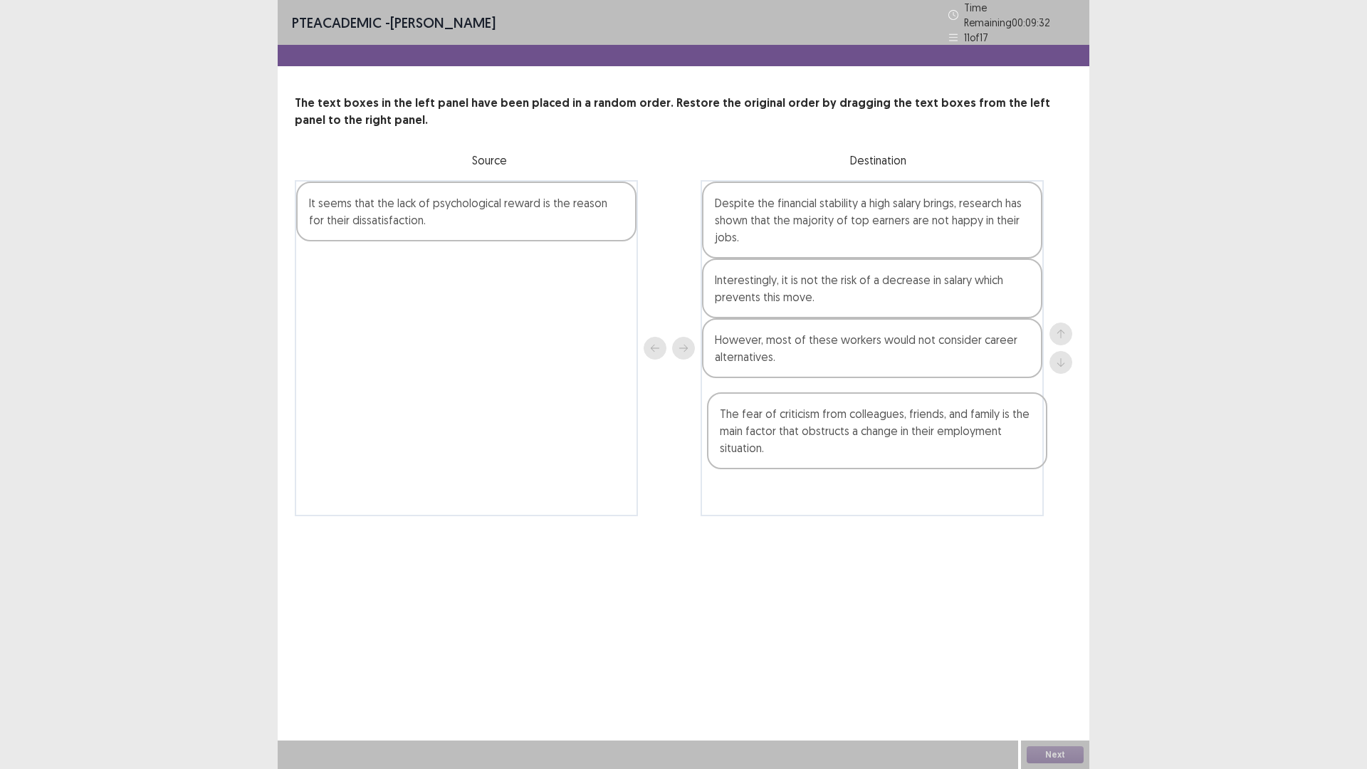
drag, startPoint x: 840, startPoint y: 303, endPoint x: 845, endPoint y: 455, distance: 152.4
click at [845, 455] on div "Despite the financial stability a high salary brings, research has shown that t…" at bounding box center [871, 348] width 343 height 336
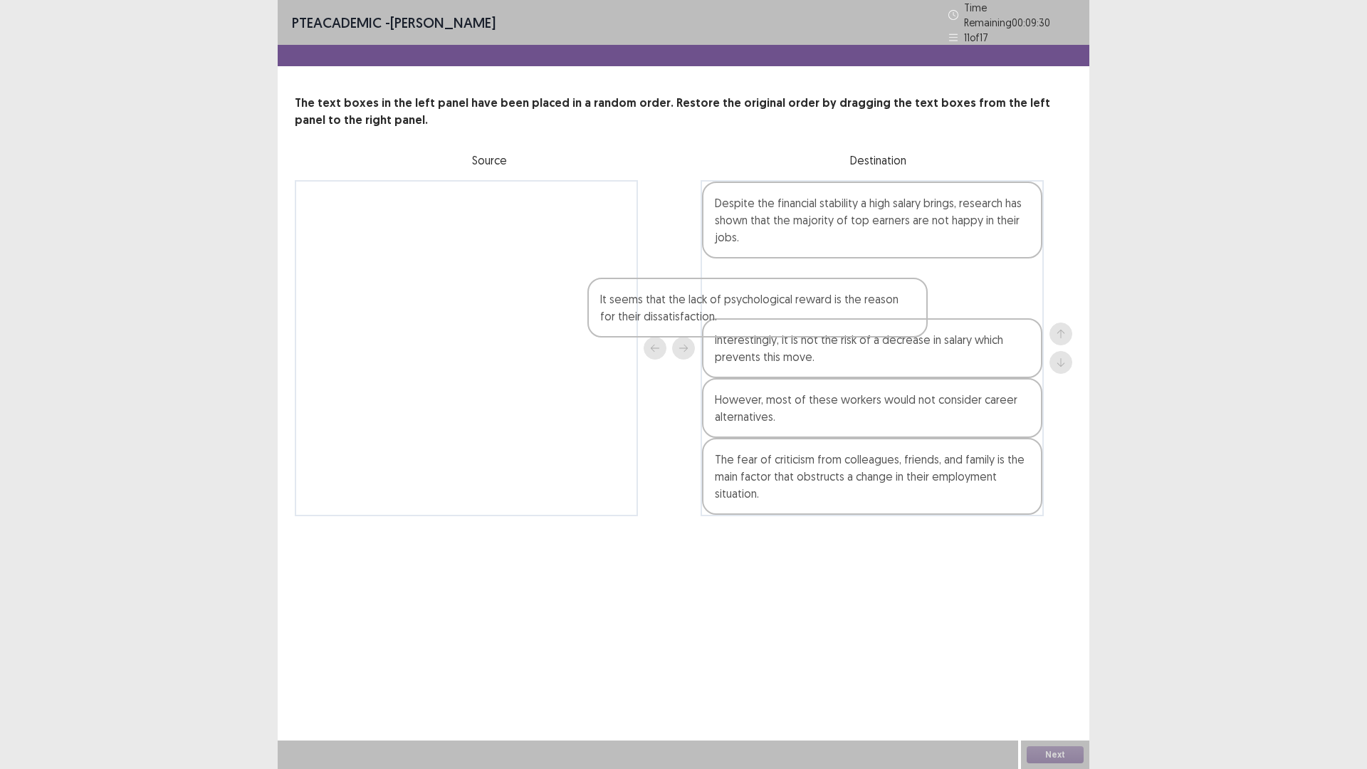
drag, startPoint x: 438, startPoint y: 209, endPoint x: 760, endPoint y: 320, distance: 339.7
click at [760, 320] on div "It seems that the lack of psychological reward is the reason for their dissatis…" at bounding box center [683, 348] width 777 height 336
drag, startPoint x: 764, startPoint y: 295, endPoint x: 758, endPoint y: 372, distance: 77.1
click at [758, 372] on div "Despite the financial stability a high salary brings, research has shown that t…" at bounding box center [871, 348] width 343 height 336
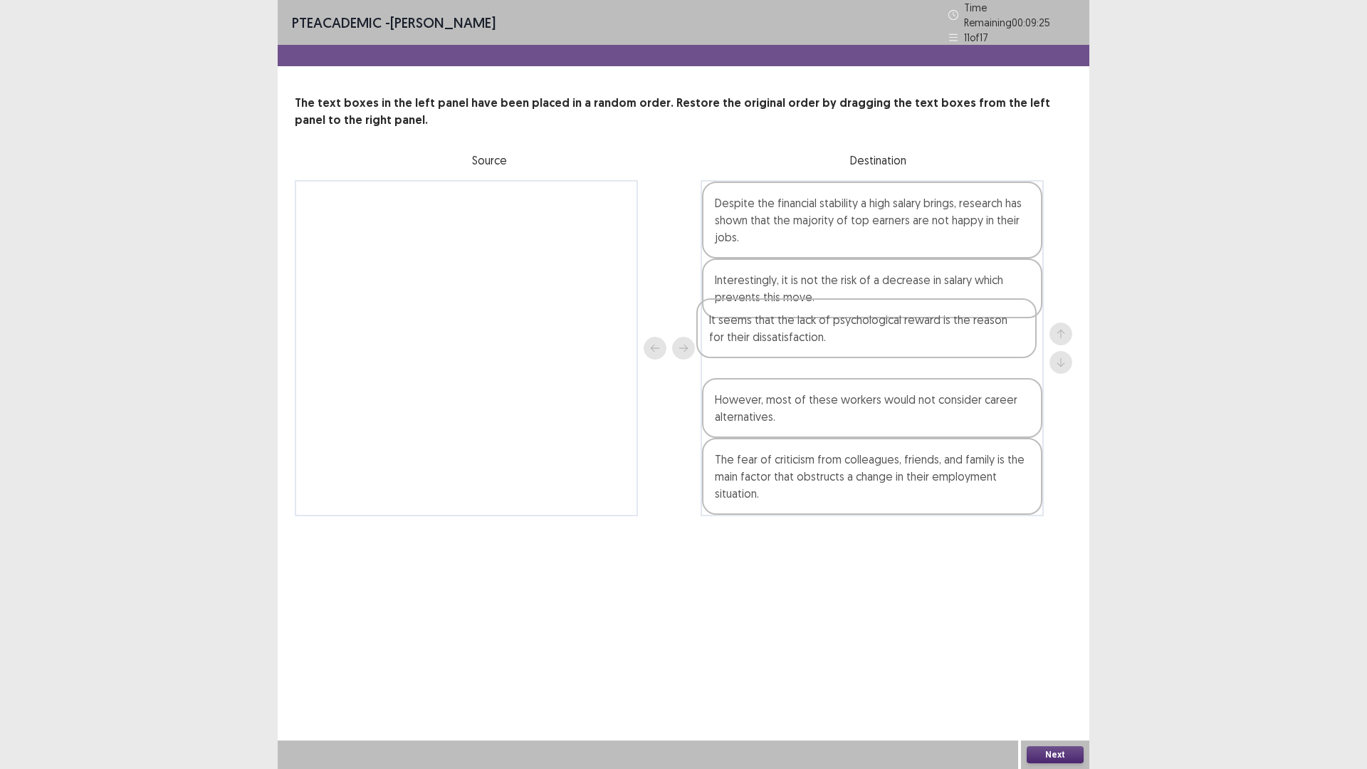
drag, startPoint x: 772, startPoint y: 345, endPoint x: 767, endPoint y: 325, distance: 20.0
click at [767, 325] on div "Despite the financial stability a high salary brings, research has shown that t…" at bounding box center [871, 348] width 343 height 336
drag, startPoint x: 788, startPoint y: 418, endPoint x: 784, endPoint y: 295, distance: 123.2
click at [784, 295] on div "Despite the financial stability a high salary brings, research has shown that t…" at bounding box center [871, 348] width 343 height 336
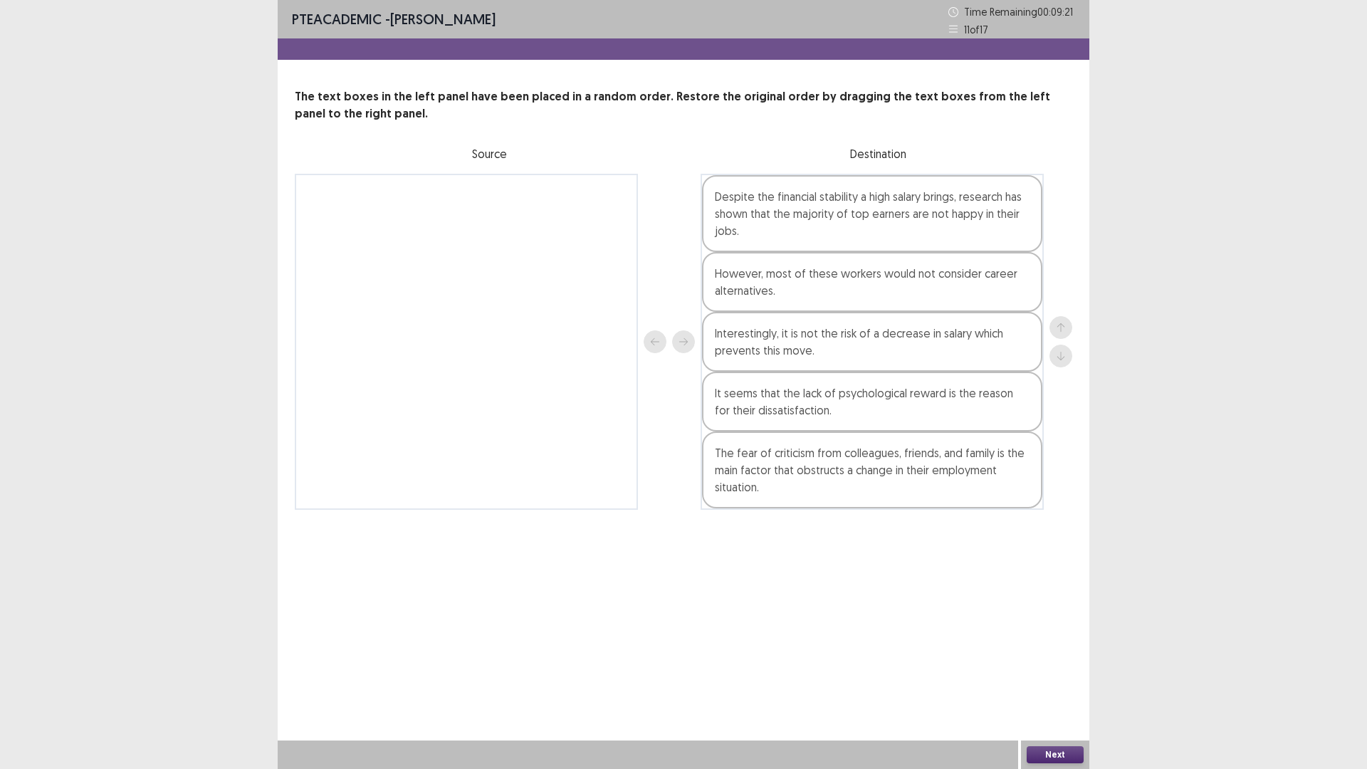
click at [1067, 672] on button "Next" at bounding box center [1054, 754] width 57 height 17
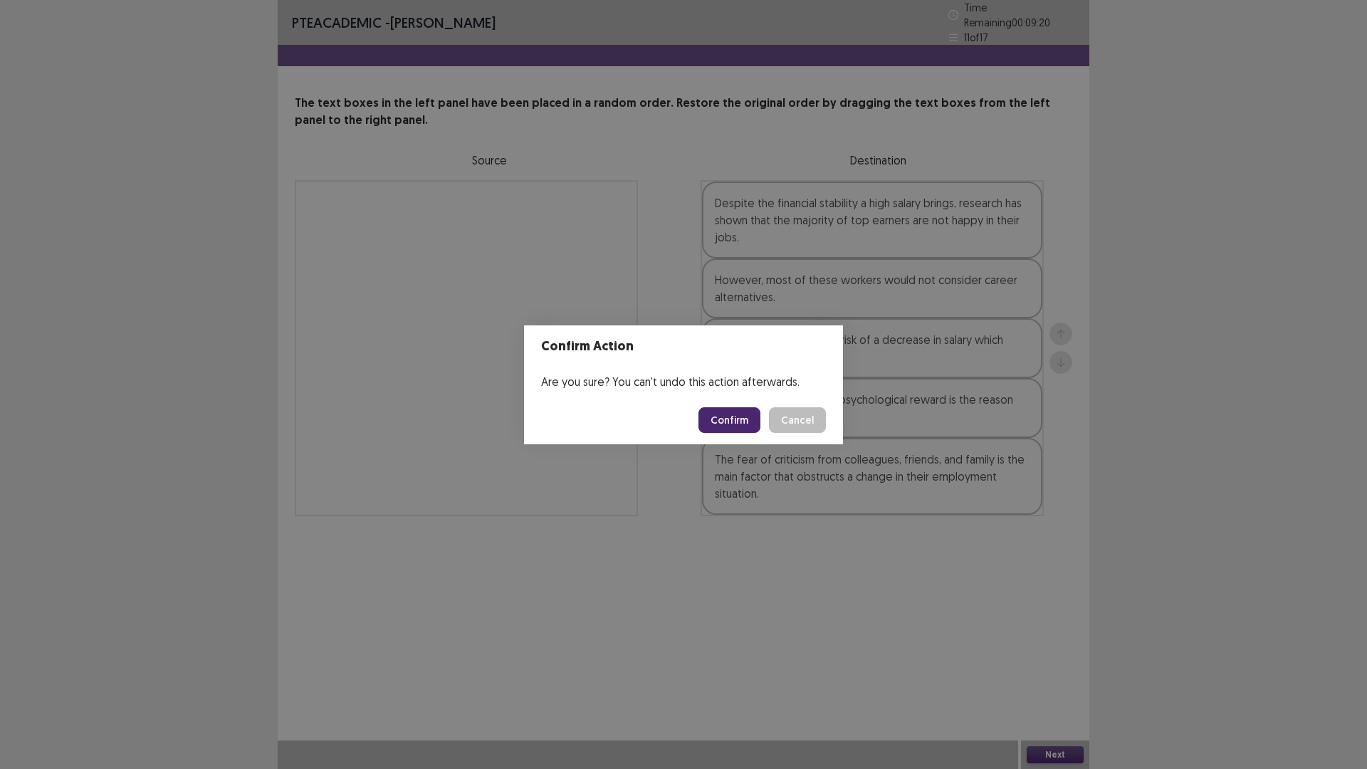
click at [730, 411] on button "Confirm" at bounding box center [729, 420] width 62 height 26
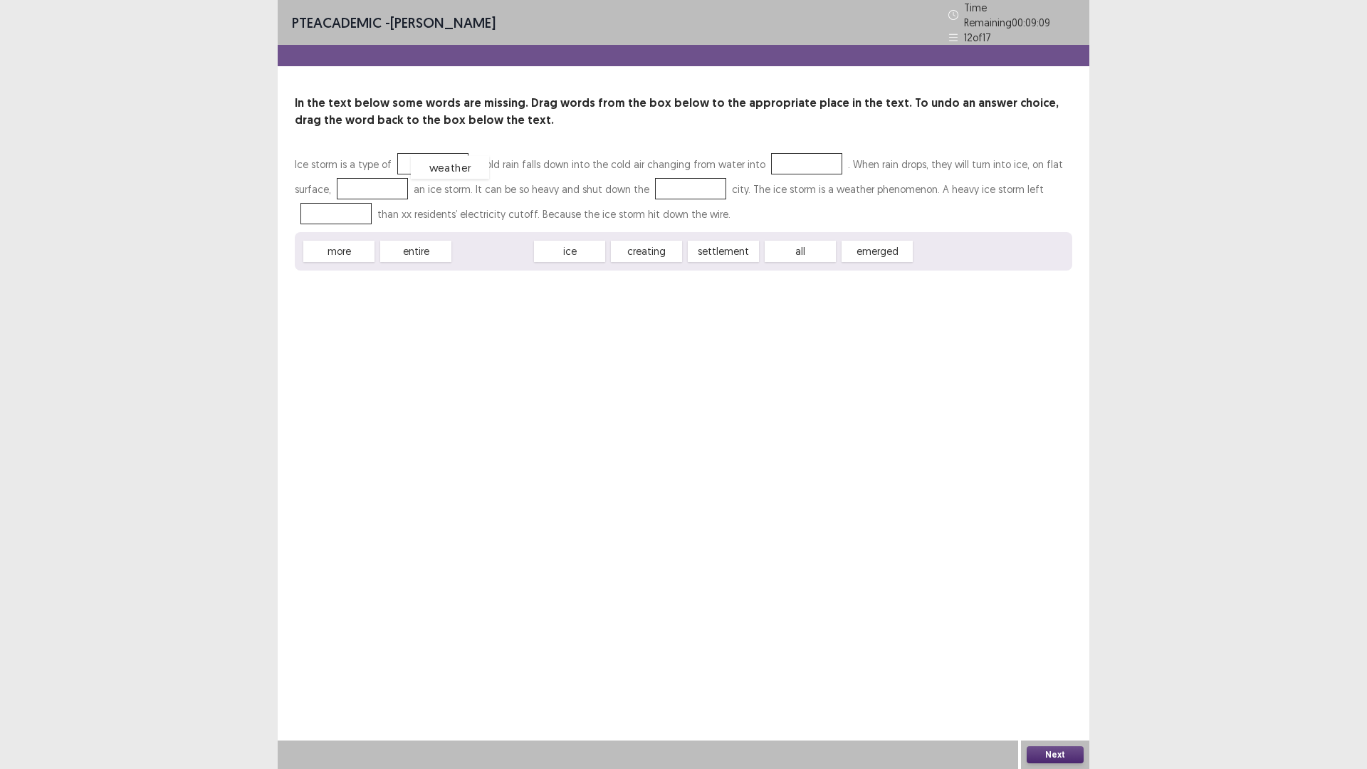
drag, startPoint x: 499, startPoint y: 240, endPoint x: 456, endPoint y: 156, distance: 94.2
drag, startPoint x: 515, startPoint y: 244, endPoint x: 788, endPoint y: 157, distance: 287.0
drag, startPoint x: 499, startPoint y: 246, endPoint x: 413, endPoint y: 170, distance: 115.0
click at [505, 243] on div "settlement" at bounding box center [492, 251] width 78 height 23
drag, startPoint x: 441, startPoint y: 155, endPoint x: 396, endPoint y: 191, distance: 57.7
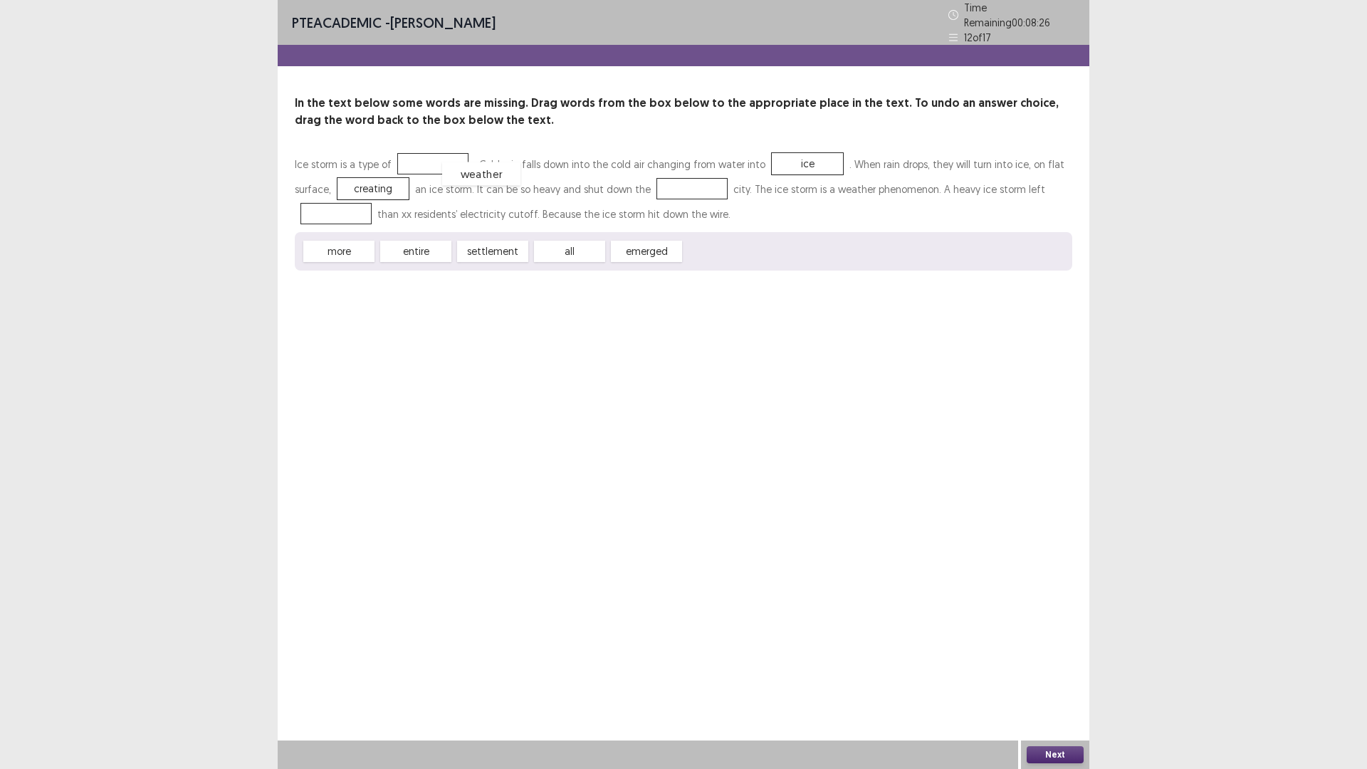
drag, startPoint x: 705, startPoint y: 243, endPoint x: 453, endPoint y: 159, distance: 265.8
click at [432, 153] on div "weather" at bounding box center [433, 163] width 71 height 21
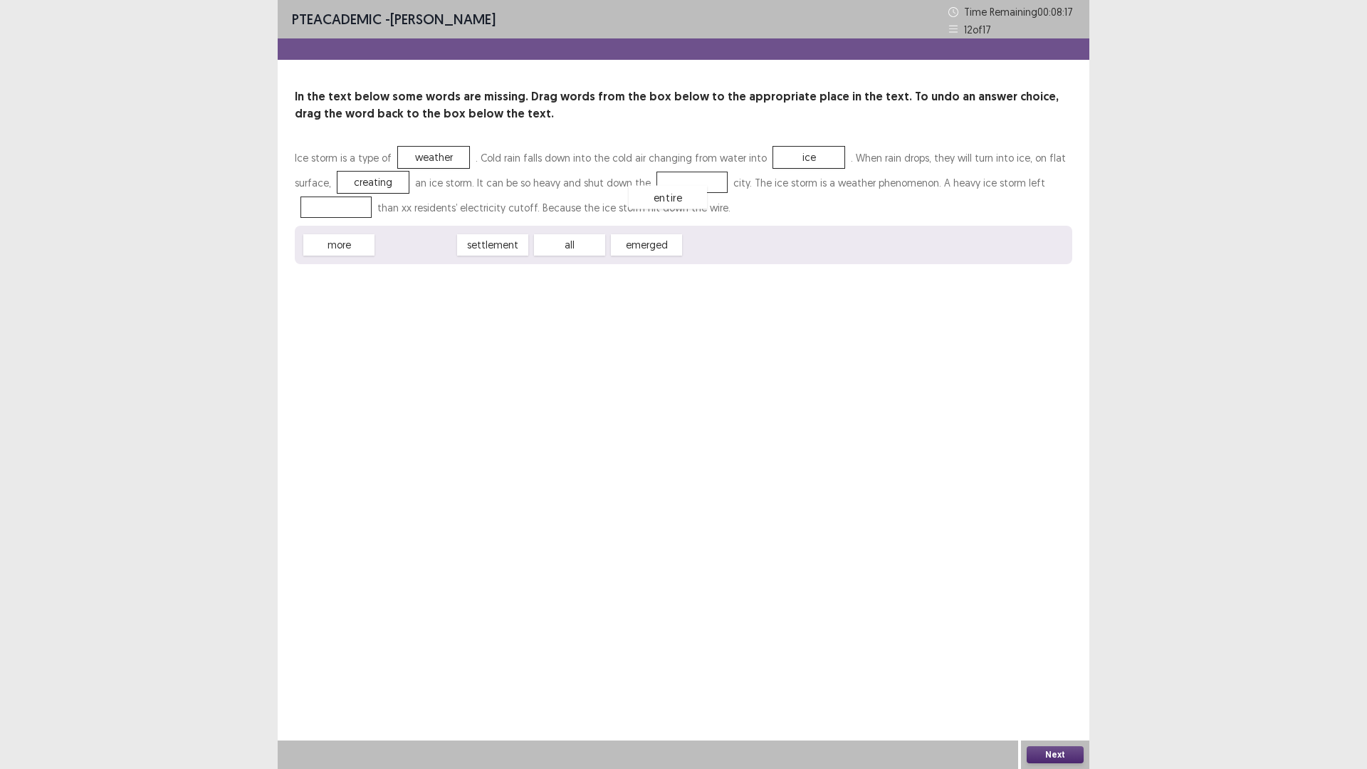
drag, startPoint x: 431, startPoint y: 251, endPoint x: 688, endPoint y: 199, distance: 262.9
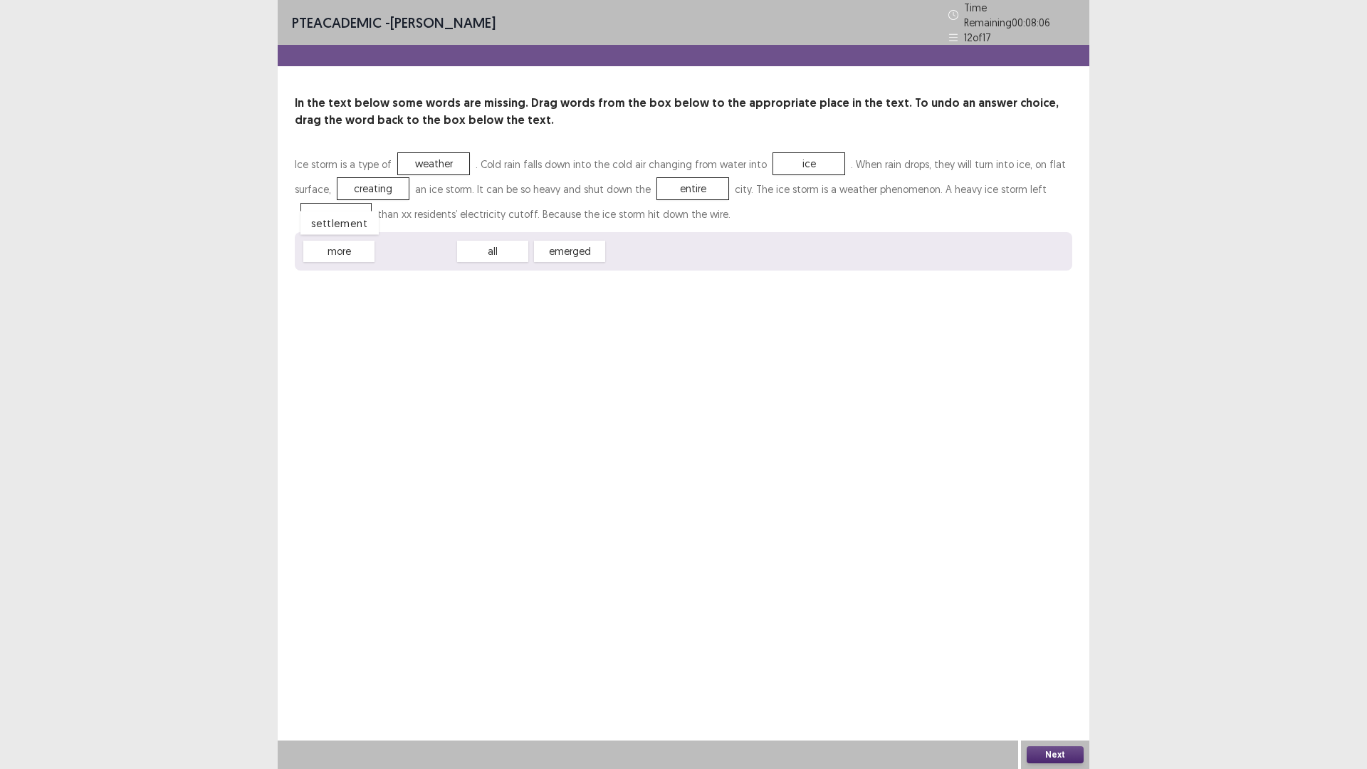
drag, startPoint x: 412, startPoint y: 240, endPoint x: 336, endPoint y: 211, distance: 81.3
click at [1058, 672] on button "Next" at bounding box center [1054, 754] width 57 height 17
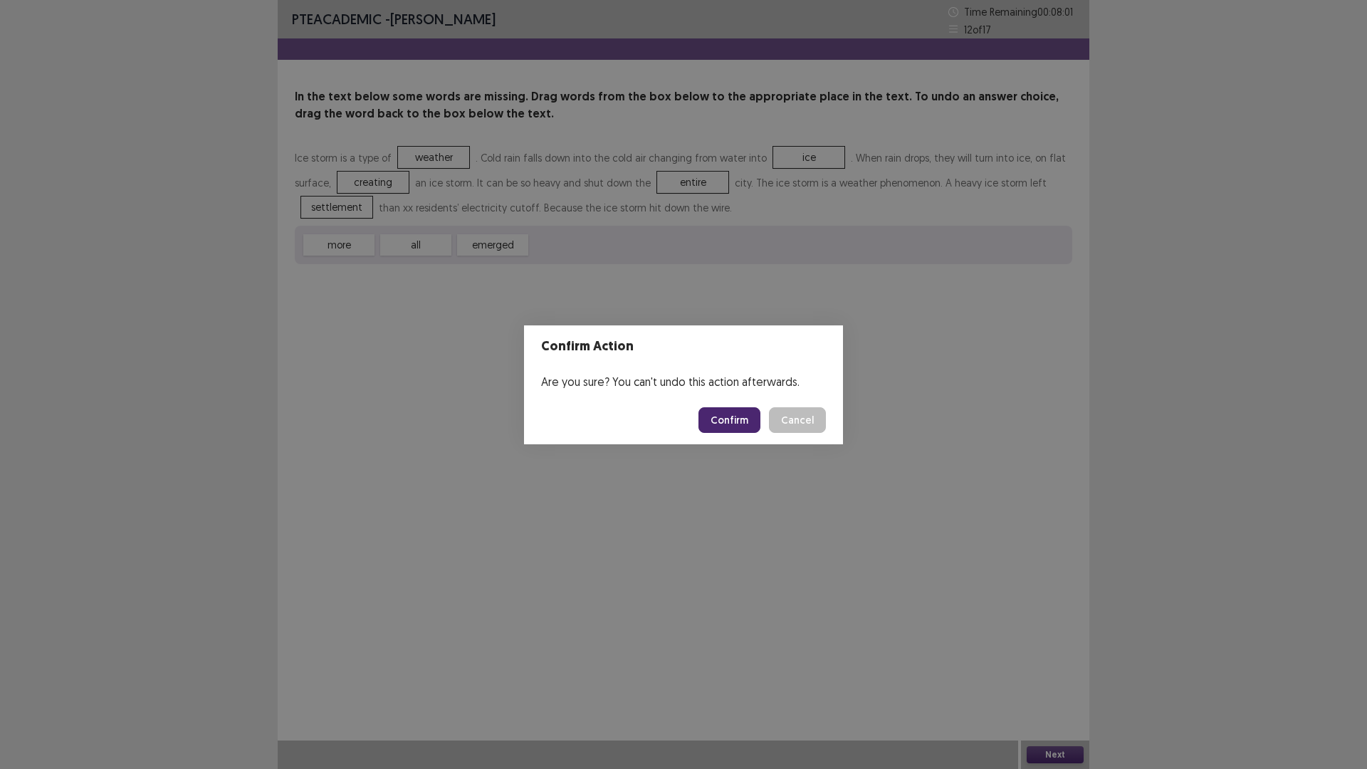
click at [738, 419] on button "Confirm" at bounding box center [729, 420] width 62 height 26
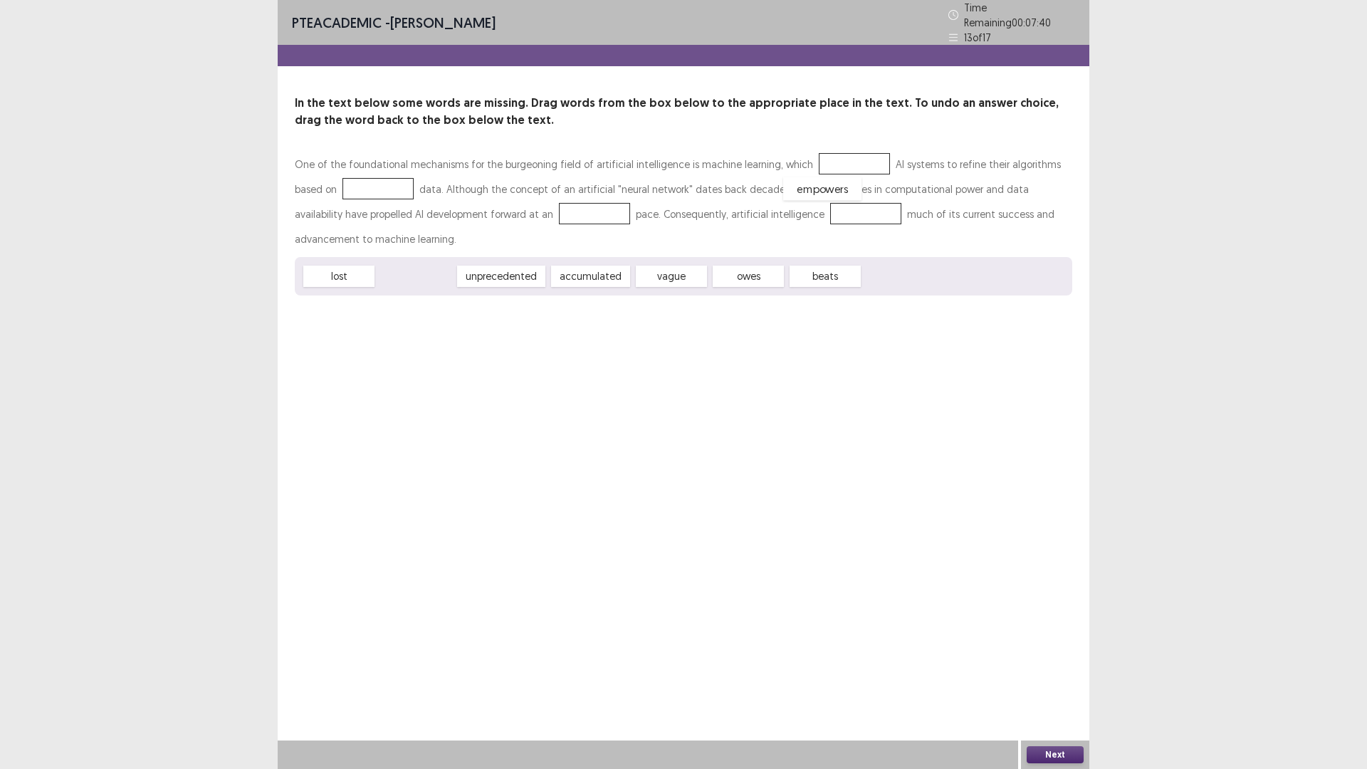
drag, startPoint x: 417, startPoint y: 251, endPoint x: 824, endPoint y: 163, distance: 415.8
drag, startPoint x: 505, startPoint y: 241, endPoint x: 369, endPoint y: 182, distance: 148.2
drag, startPoint x: 452, startPoint y: 246, endPoint x: 458, endPoint y: 238, distance: 9.1
click at [458, 266] on div "unprecedented" at bounding box center [424, 276] width 88 height 21
drag, startPoint x: 476, startPoint y: 210, endPoint x: 481, endPoint y: 203, distance: 8.7
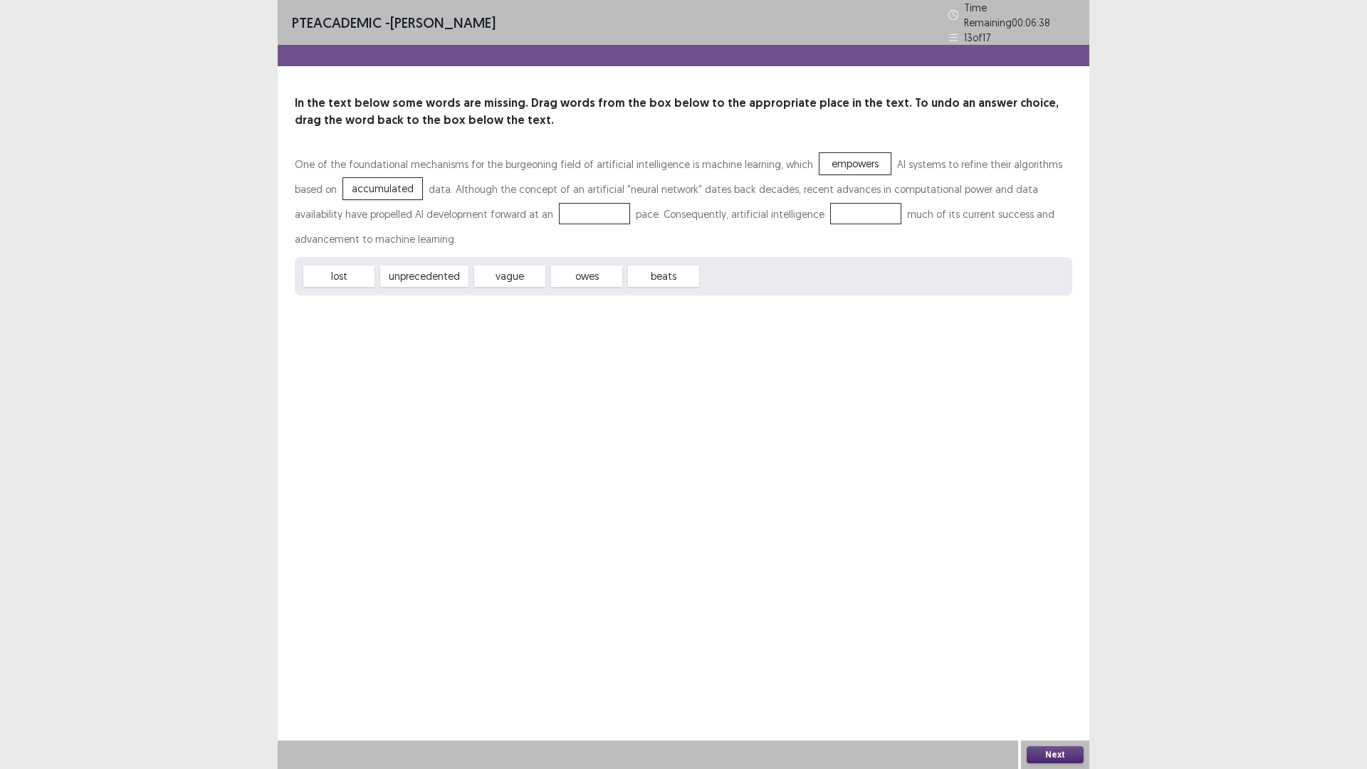
click at [481, 203] on div "One of the foundational mechanisms for the burgeoning field of artificial intel…" at bounding box center [683, 202] width 777 height 100
drag, startPoint x: 436, startPoint y: 244, endPoint x: 492, endPoint y: 206, distance: 67.1
drag, startPoint x: 413, startPoint y: 268, endPoint x: 777, endPoint y: 209, distance: 369.1
click at [1055, 672] on button "Next" at bounding box center [1054, 754] width 57 height 17
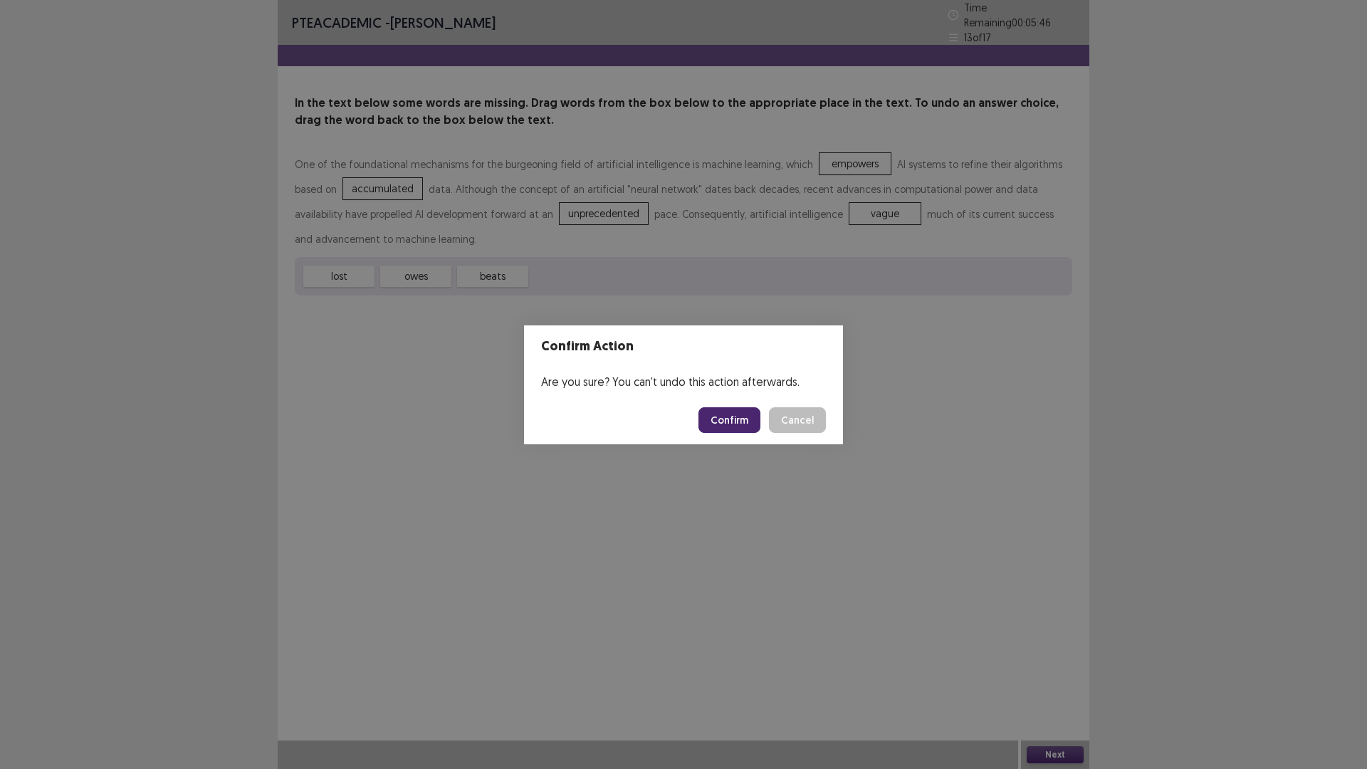
click at [725, 425] on button "Confirm" at bounding box center [729, 420] width 62 height 26
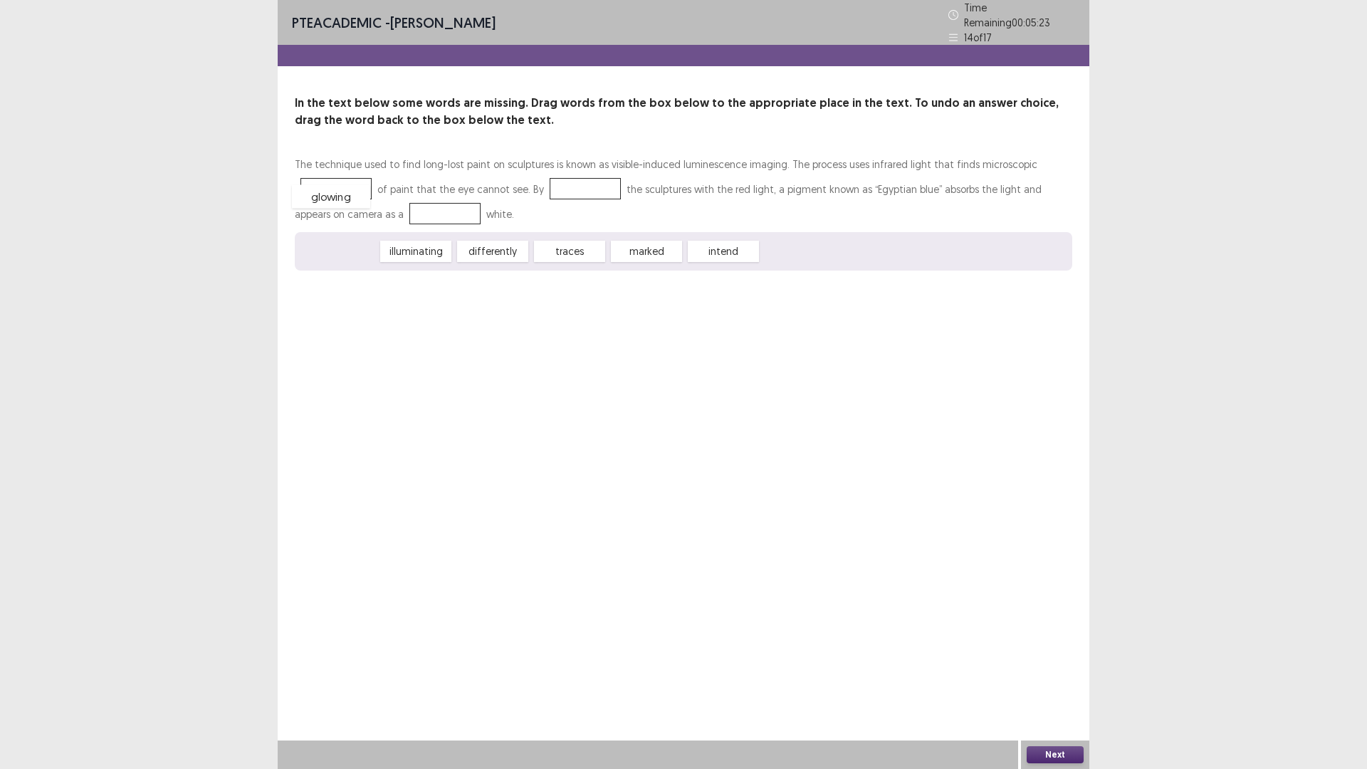
drag, startPoint x: 351, startPoint y: 240, endPoint x: 343, endPoint y: 185, distance: 55.4
drag, startPoint x: 354, startPoint y: 183, endPoint x: 370, endPoint y: 212, distance: 33.1
drag, startPoint x: 566, startPoint y: 246, endPoint x: 354, endPoint y: 190, distance: 219.5
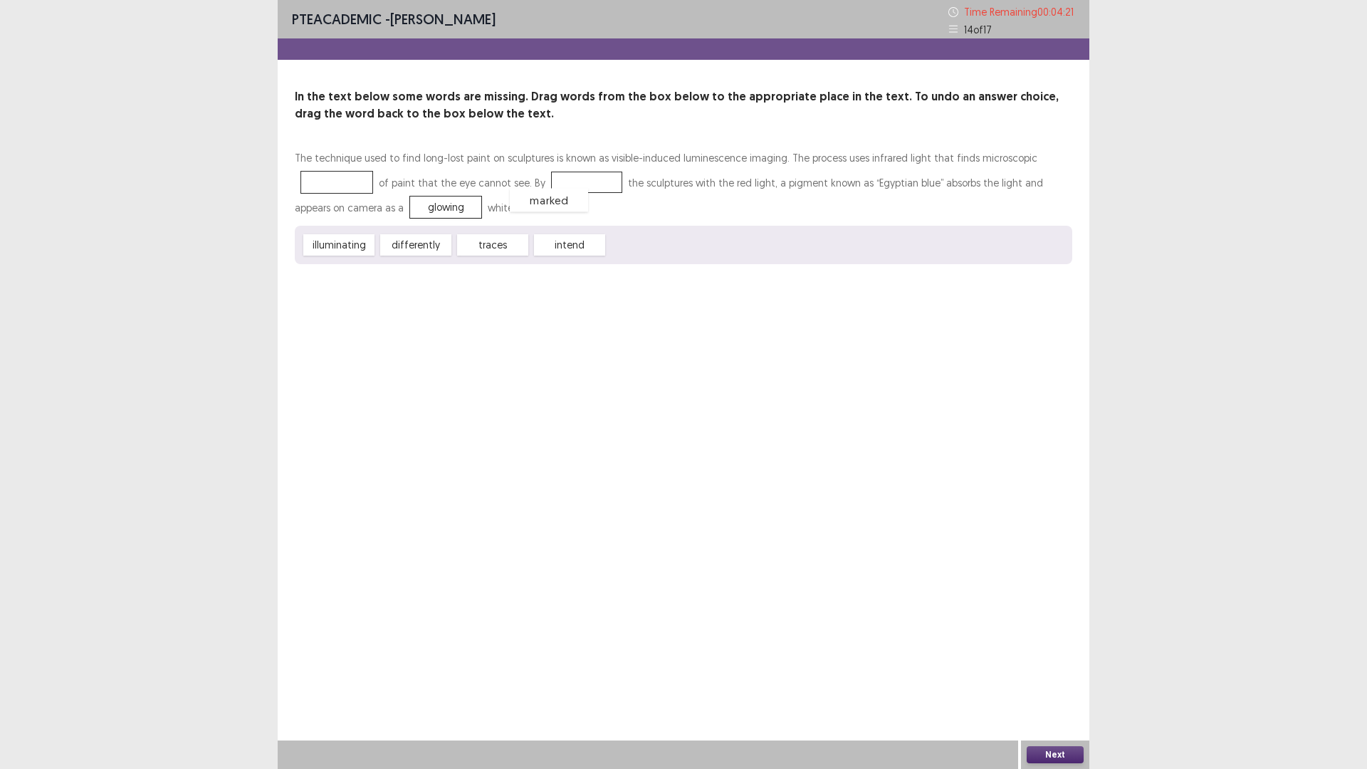
drag, startPoint x: 354, startPoint y: 180, endPoint x: 567, endPoint y: 197, distance: 214.2
drag, startPoint x: 572, startPoint y: 182, endPoint x: 372, endPoint y: 182, distance: 199.3
drag, startPoint x: 493, startPoint y: 241, endPoint x: 565, endPoint y: 184, distance: 92.7
click at [1049, 672] on button "Next" at bounding box center [1054, 754] width 57 height 17
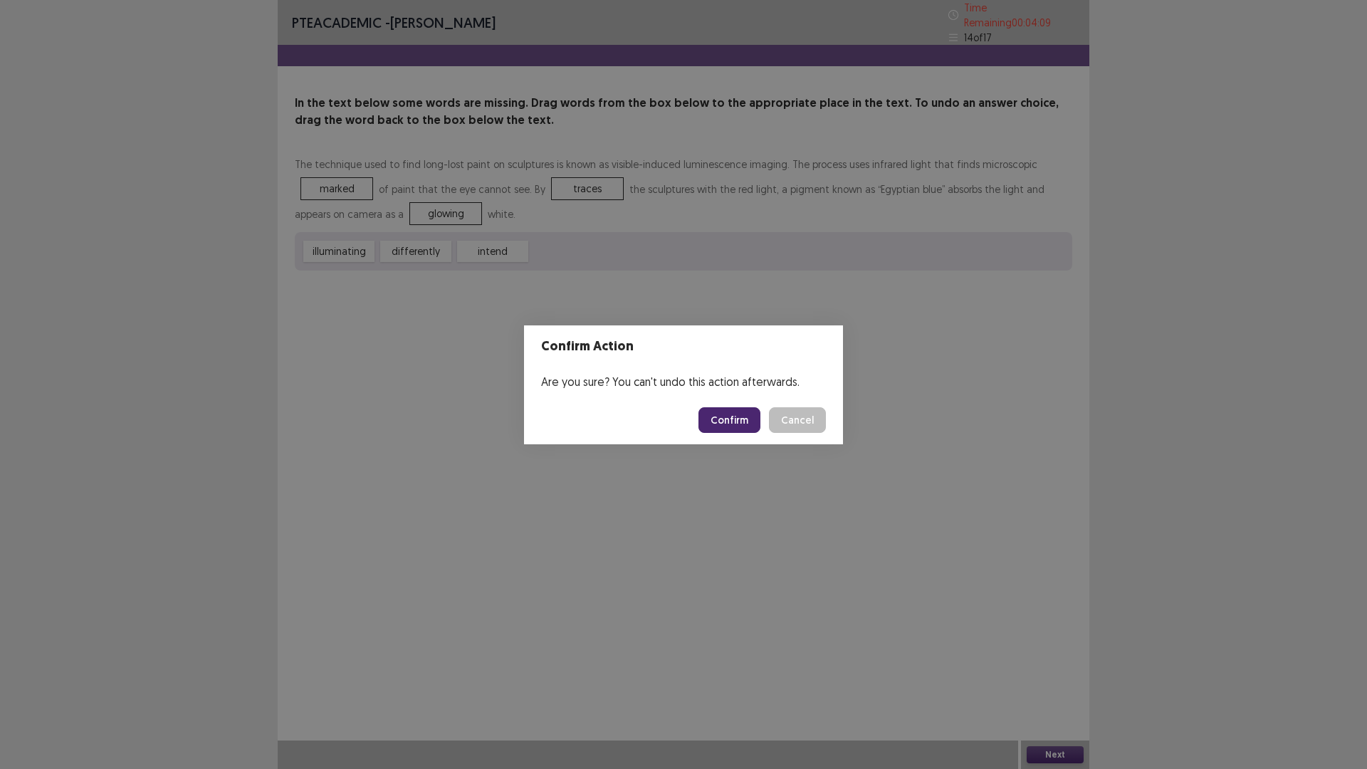
click at [742, 421] on button "Confirm" at bounding box center [729, 420] width 62 height 26
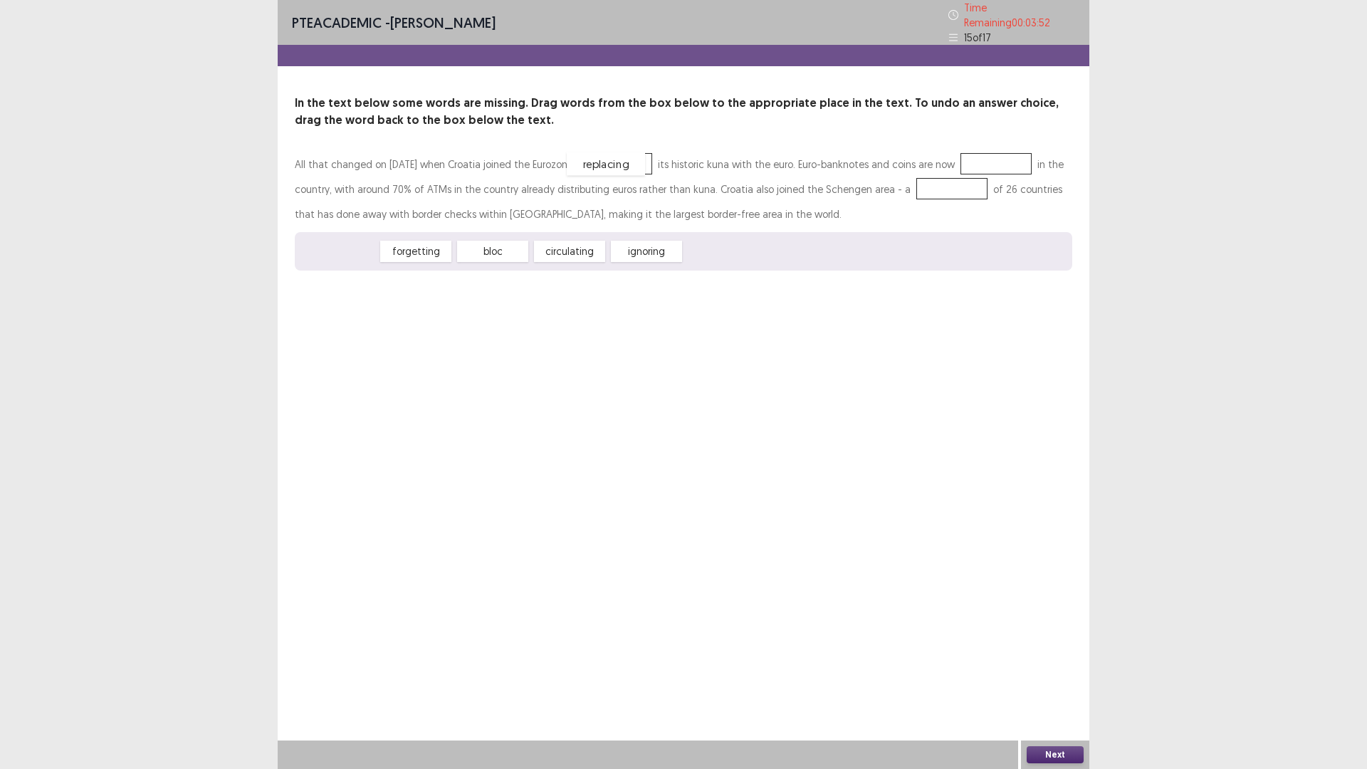
drag, startPoint x: 347, startPoint y: 248, endPoint x: 614, endPoint y: 161, distance: 280.9
drag, startPoint x: 493, startPoint y: 248, endPoint x: 848, endPoint y: 191, distance: 359.0
click at [841, 194] on div "circulating" at bounding box center [826, 202] width 78 height 23
drag, startPoint x: 945, startPoint y: 171, endPoint x: 972, endPoint y: 163, distance: 27.5
click at [972, 163] on div "All that changed on [DATE] when Croatia joined the Eurozone, replacing its hist…" at bounding box center [683, 189] width 777 height 75
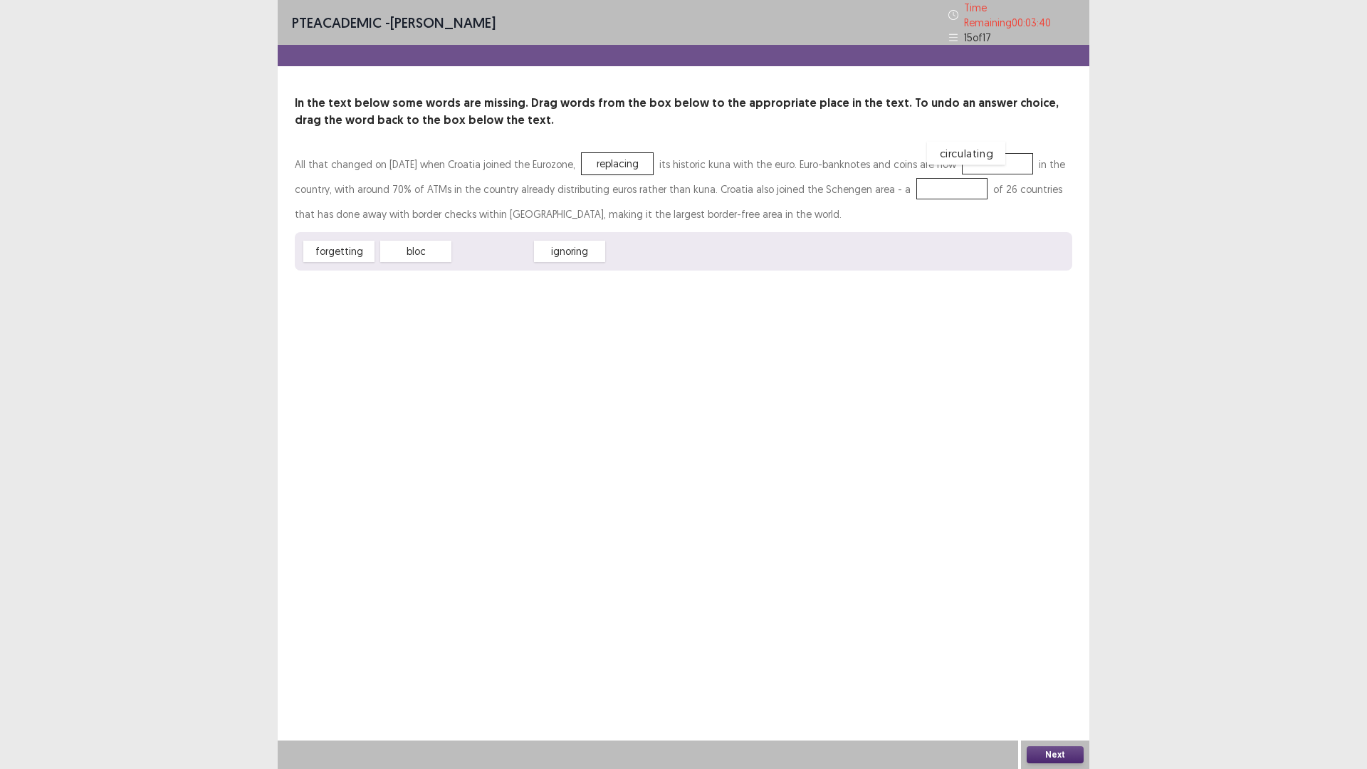
drag, startPoint x: 484, startPoint y: 253, endPoint x: 957, endPoint y: 154, distance: 483.4
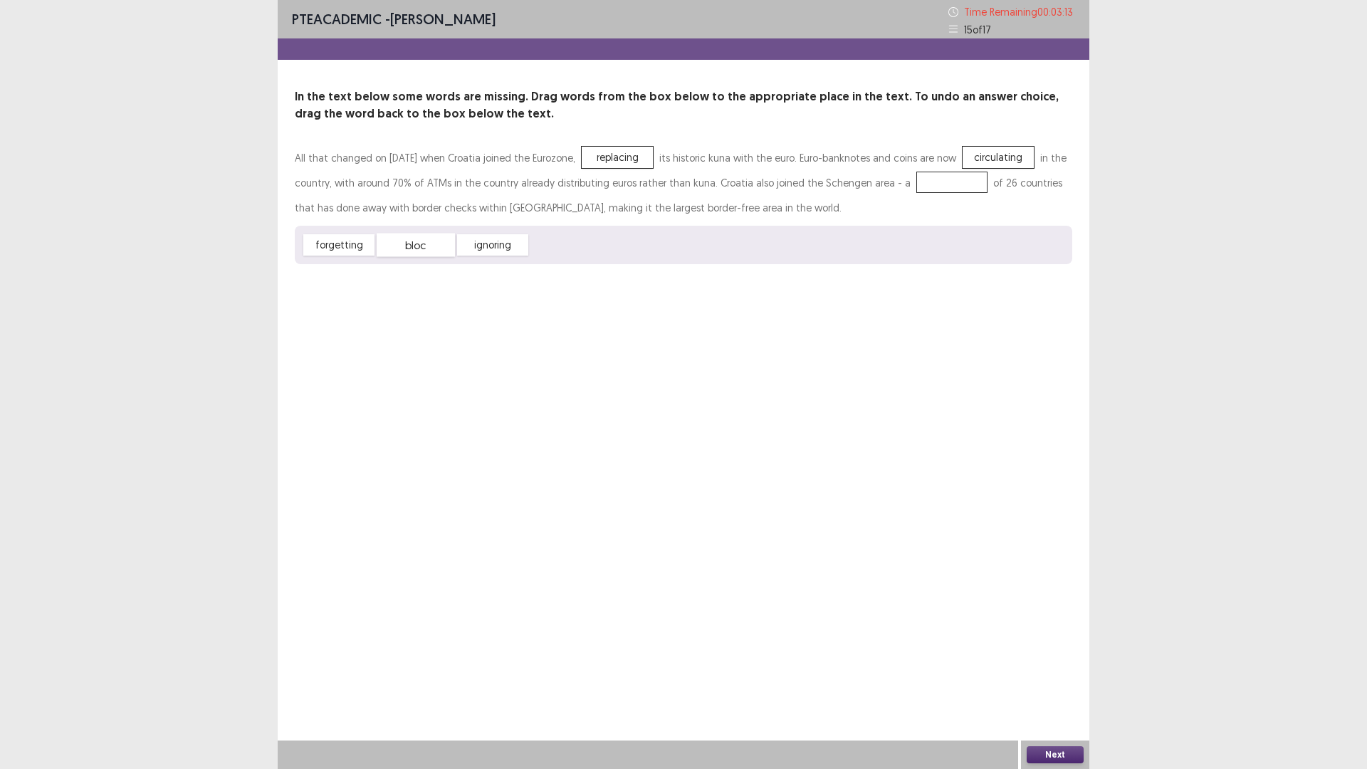
click at [430, 249] on div "bloc" at bounding box center [416, 244] width 78 height 23
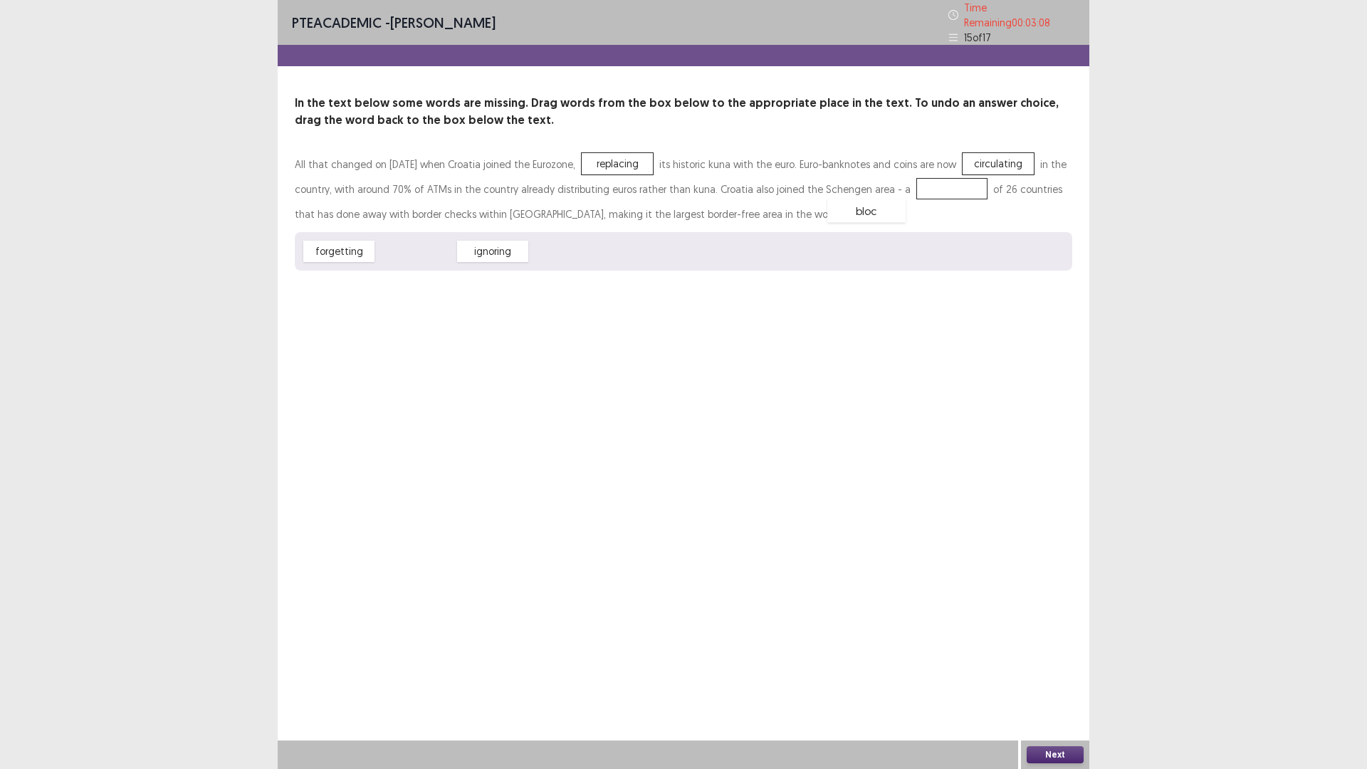
drag, startPoint x: 408, startPoint y: 241, endPoint x: 858, endPoint y: 200, distance: 452.4
click at [858, 200] on div "bloc" at bounding box center [866, 210] width 78 height 23
drag, startPoint x: 420, startPoint y: 248, endPoint x: 872, endPoint y: 184, distance: 456.6
click at [1049, 672] on button "Next" at bounding box center [1054, 754] width 57 height 17
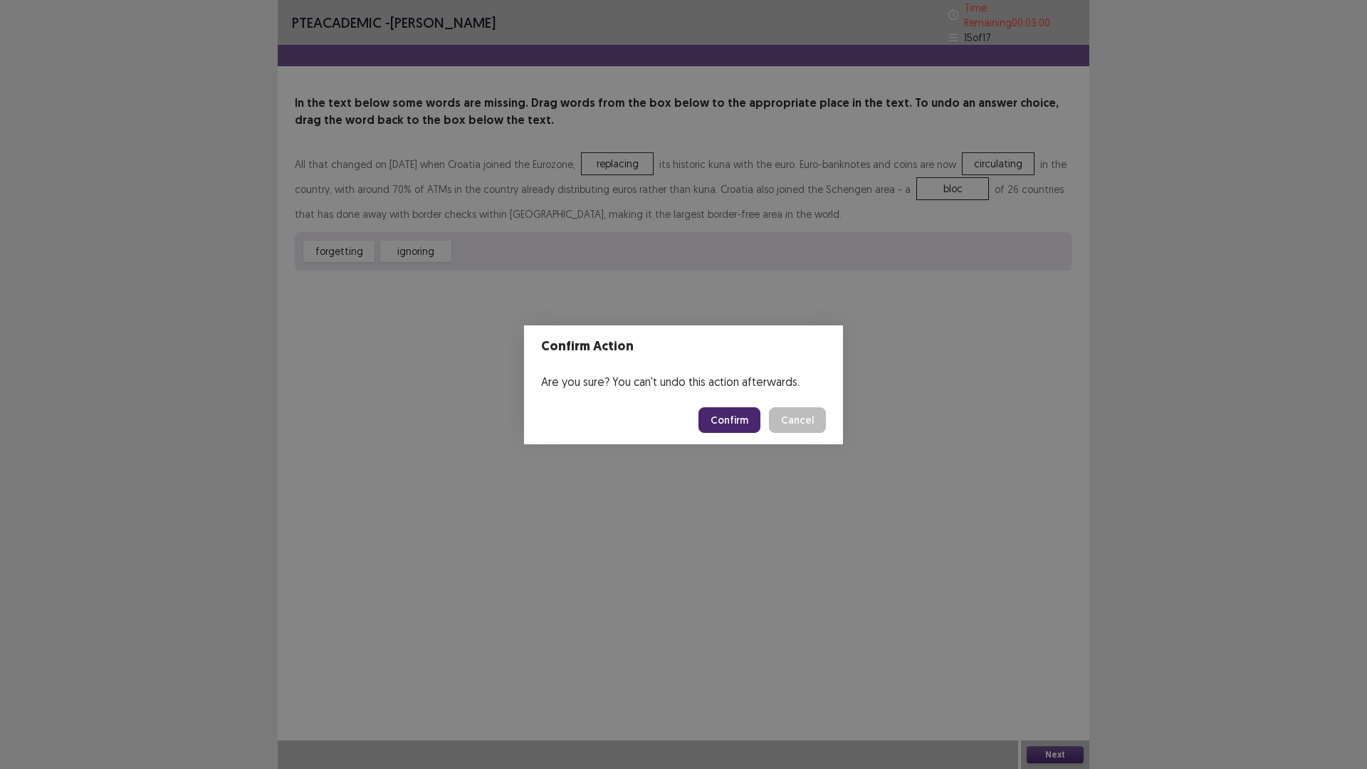
click at [730, 421] on button "Confirm" at bounding box center [729, 420] width 62 height 26
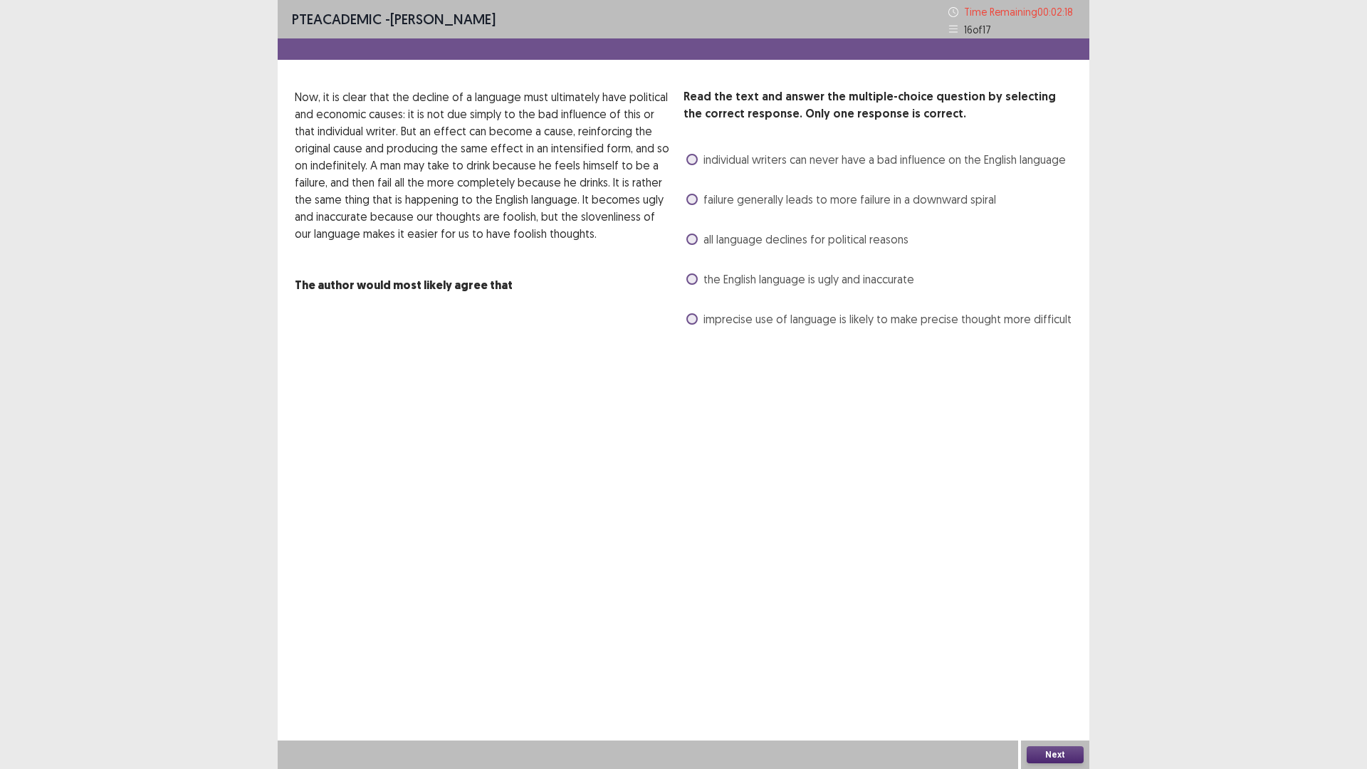
click at [701, 239] on label "all language declines for political reasons" at bounding box center [797, 239] width 222 height 17
click at [1050, 672] on button "Next" at bounding box center [1054, 754] width 57 height 17
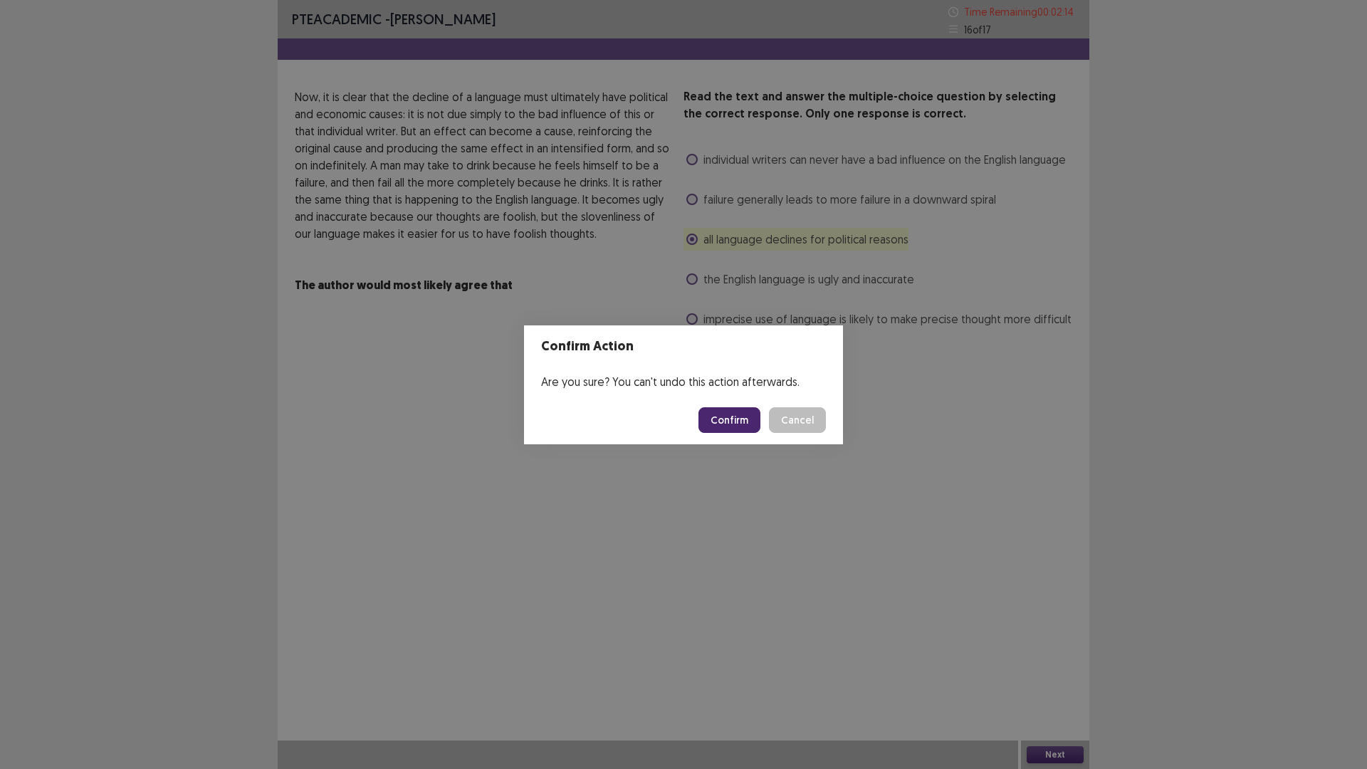
click at [742, 425] on button "Confirm" at bounding box center [729, 420] width 62 height 26
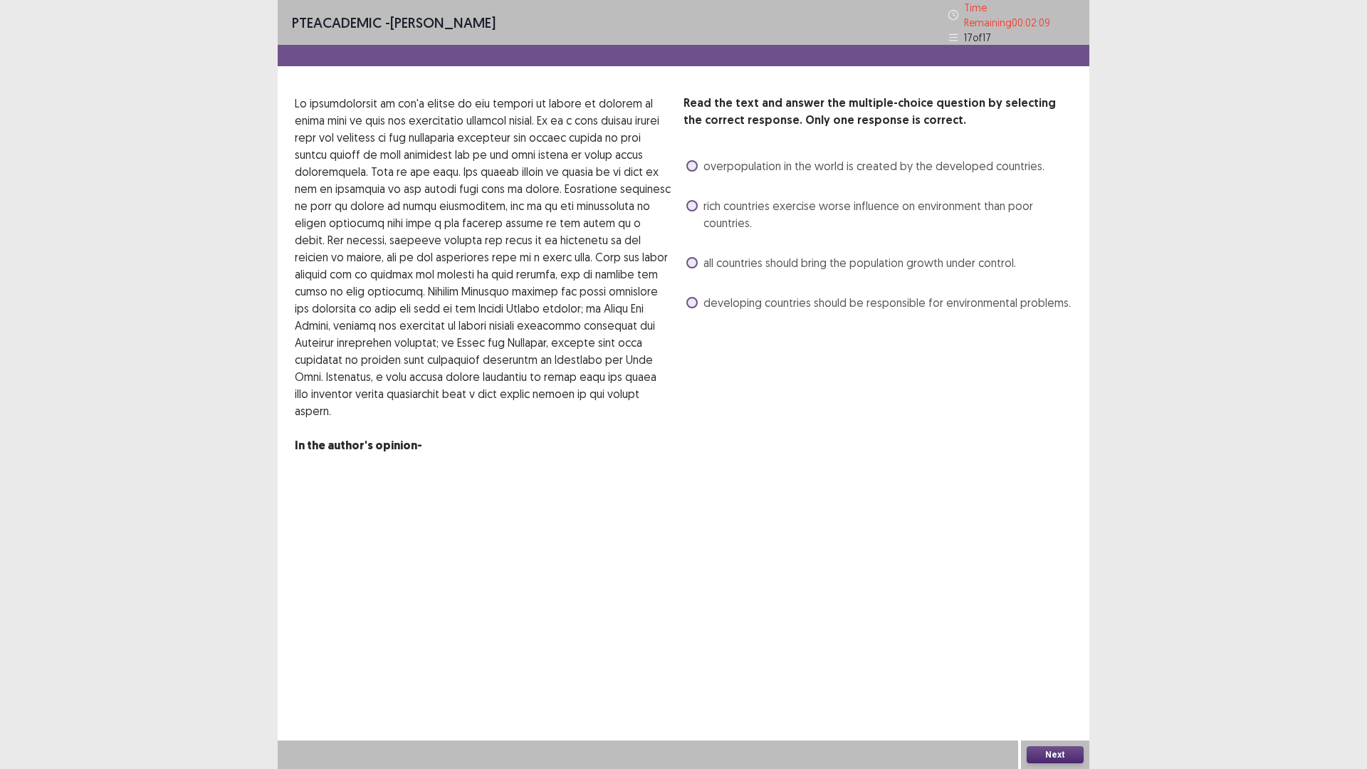
click at [687, 300] on label "developing countries should be responsible for environmental problems." at bounding box center [878, 302] width 384 height 17
click at [1029, 672] on button "Next" at bounding box center [1054, 754] width 57 height 17
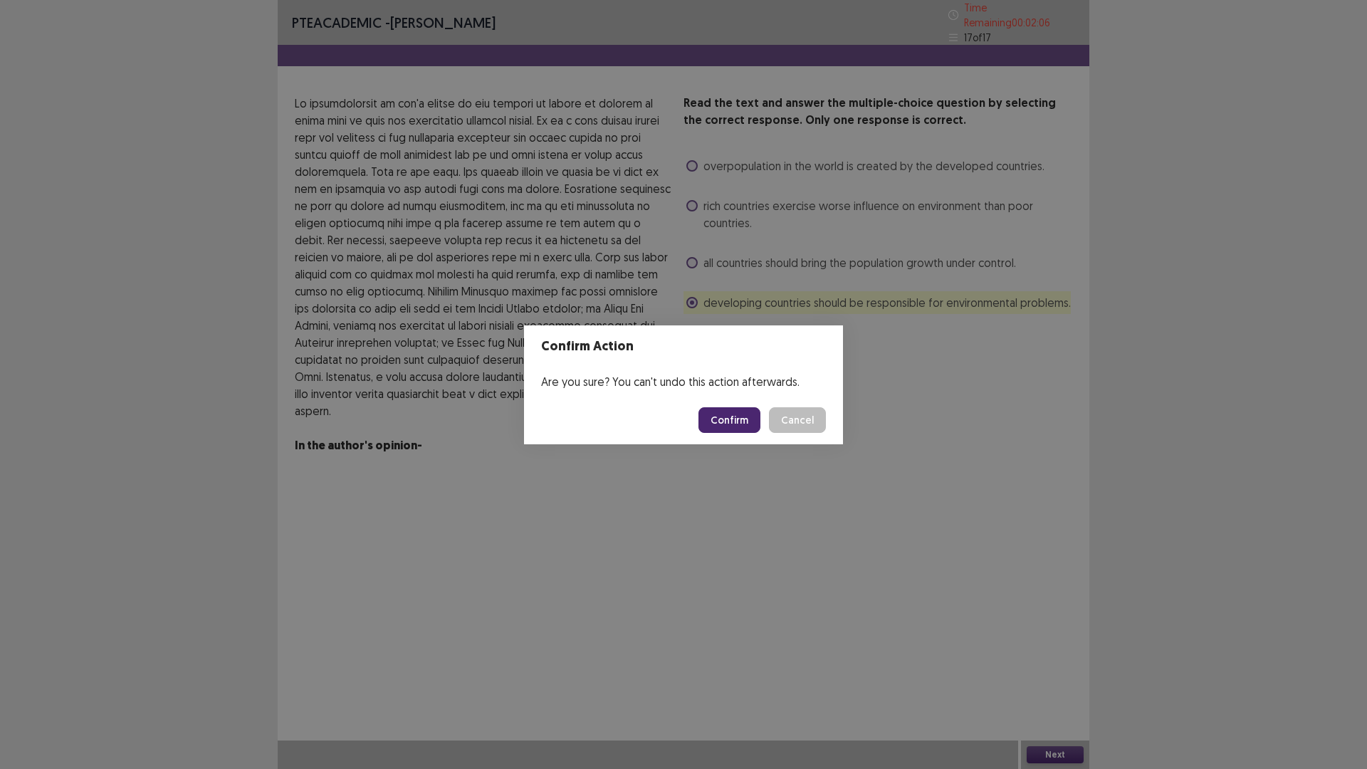
click at [747, 418] on button "Confirm" at bounding box center [729, 420] width 62 height 26
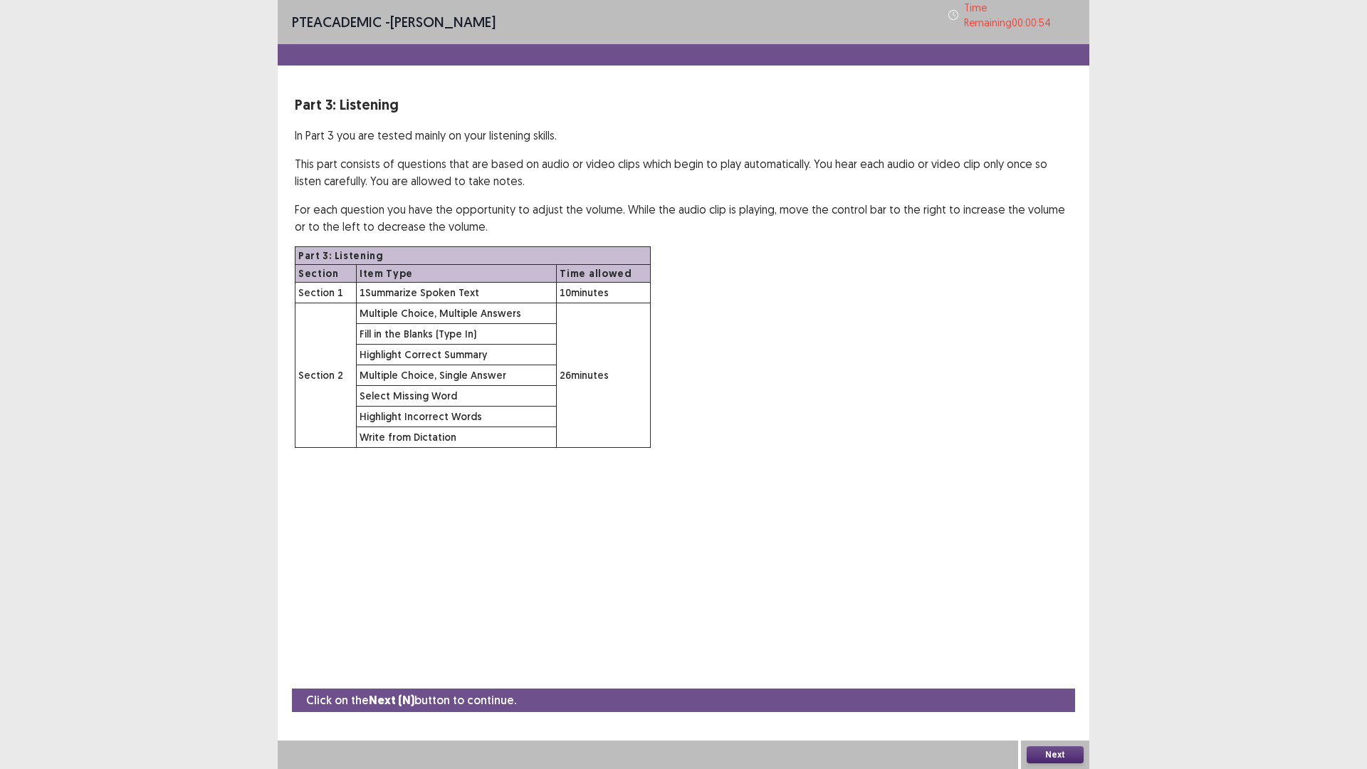
click at [1048, 672] on button "Next" at bounding box center [1054, 754] width 57 height 17
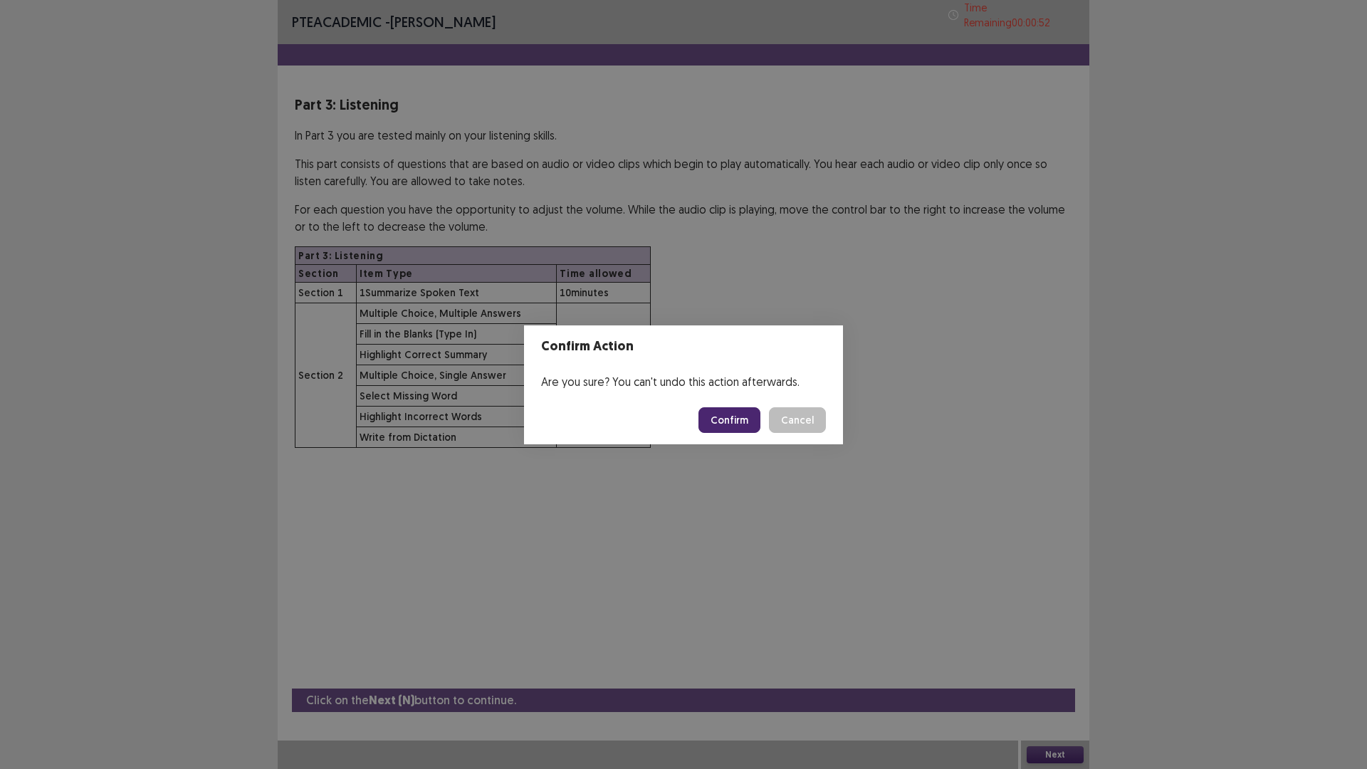
click at [726, 421] on button "Confirm" at bounding box center [729, 420] width 62 height 26
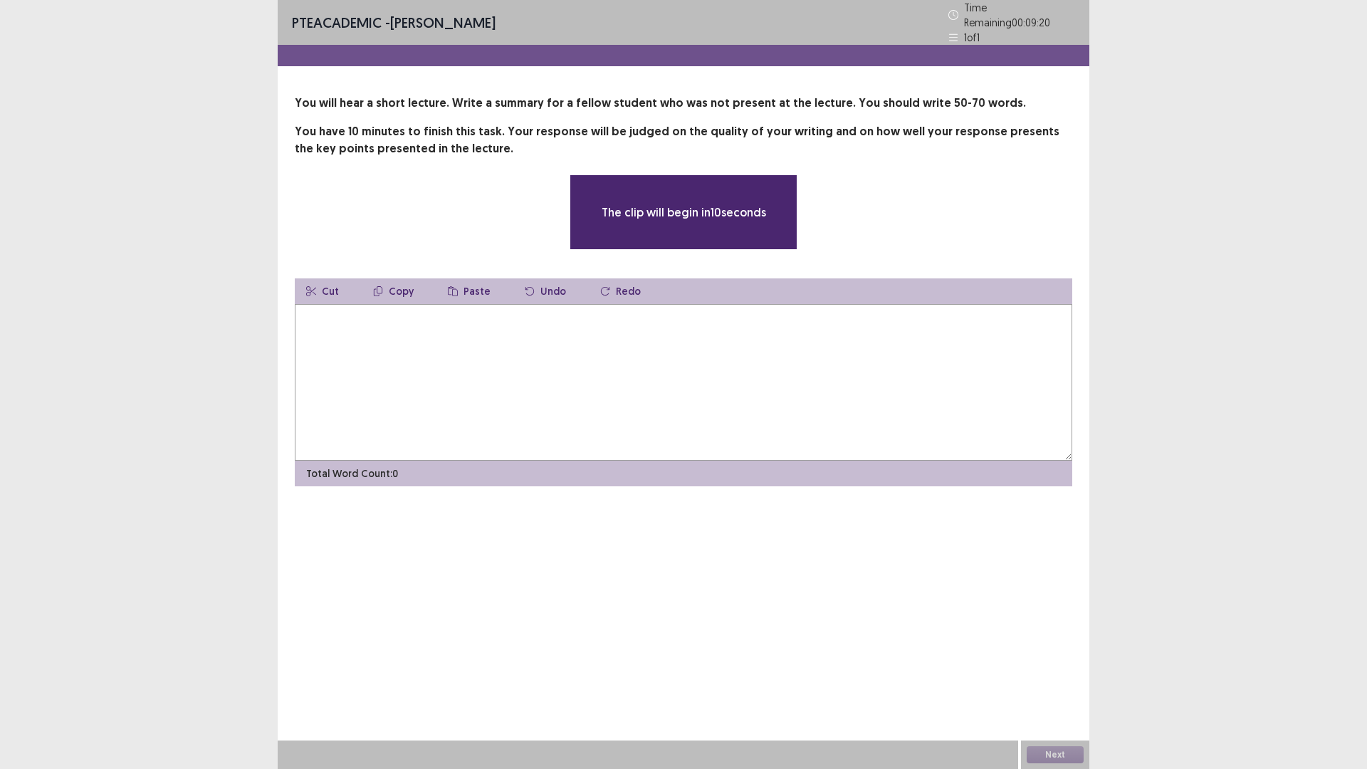
click at [456, 358] on textarea at bounding box center [683, 382] width 777 height 157
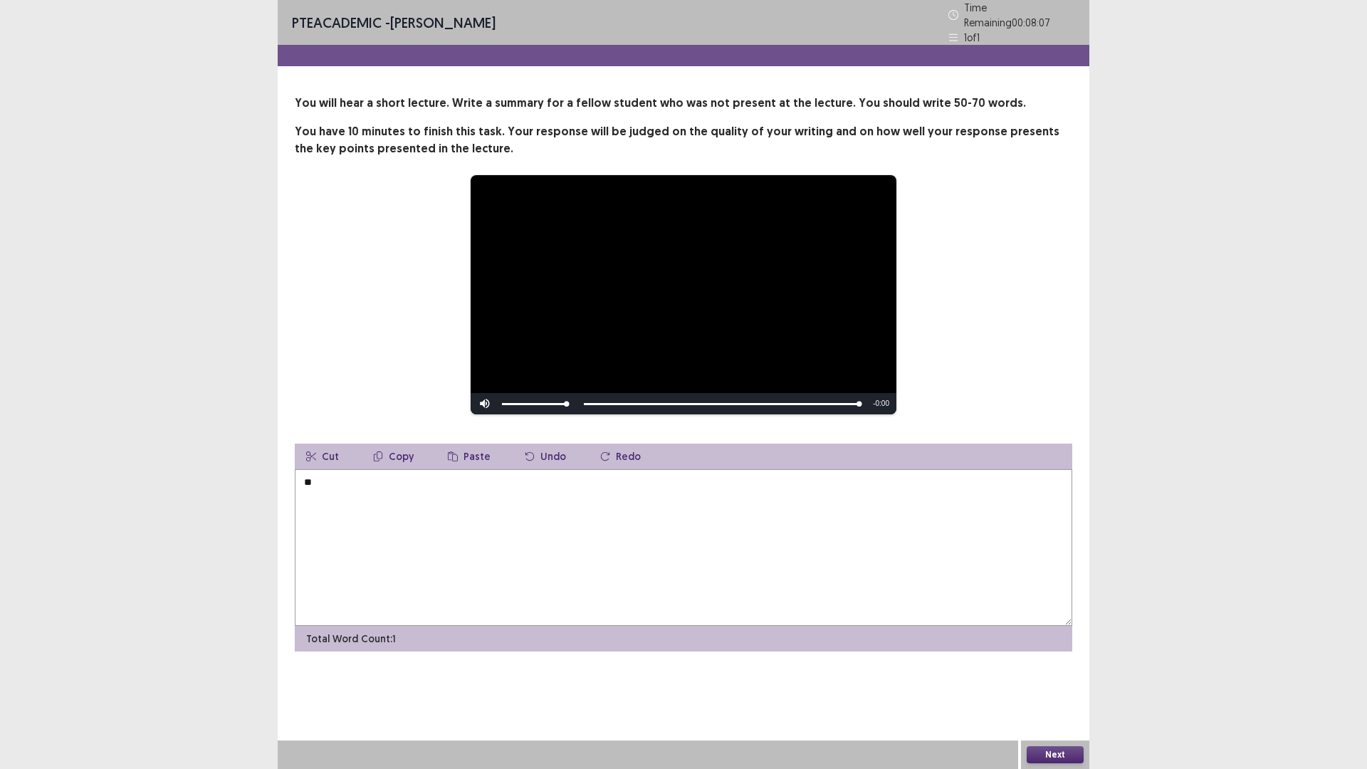
type textarea "*"
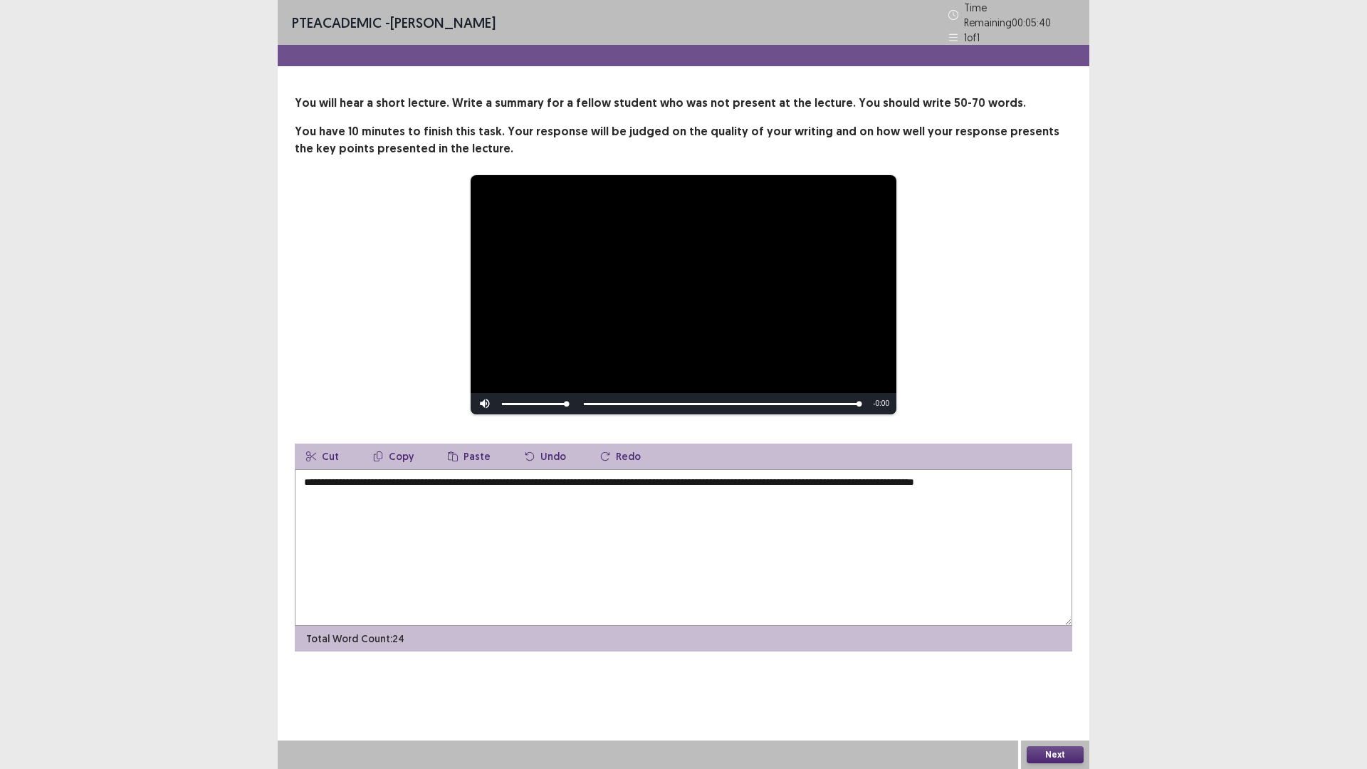
click at [1049, 475] on textarea "**********" at bounding box center [683, 547] width 777 height 157
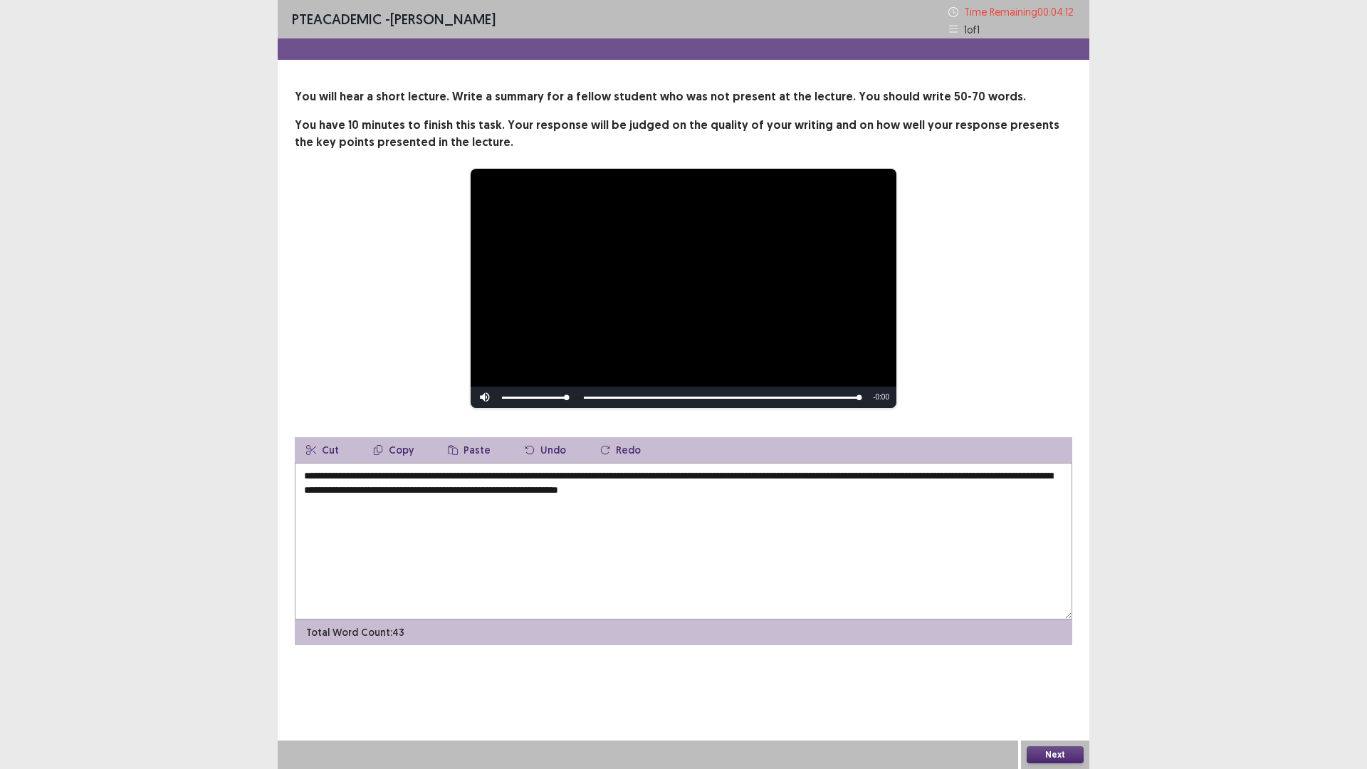
click at [720, 487] on textarea "**********" at bounding box center [683, 541] width 777 height 157
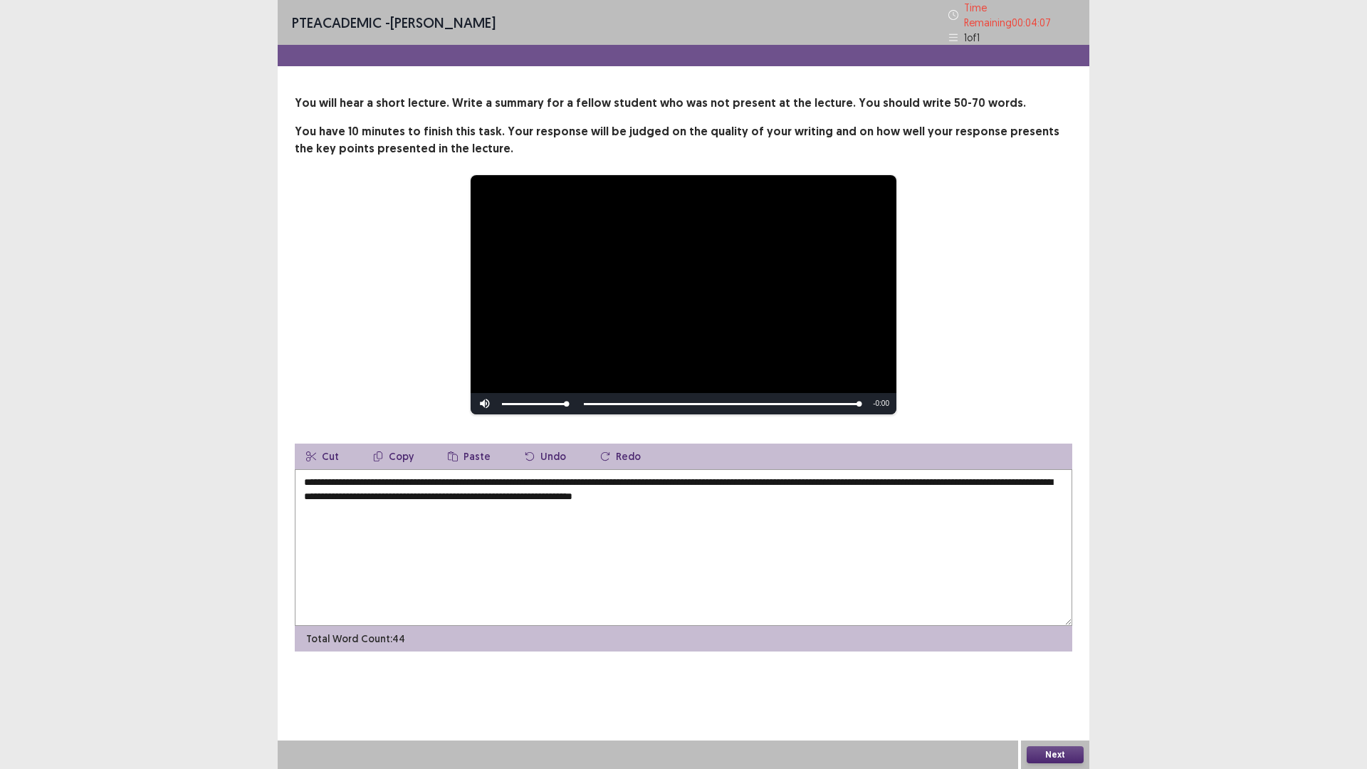
click at [808, 494] on textarea "**********" at bounding box center [683, 547] width 777 height 157
click at [735, 489] on textarea "**********" at bounding box center [683, 547] width 777 height 157
click at [846, 492] on textarea "**********" at bounding box center [683, 547] width 777 height 157
click at [774, 490] on textarea "**********" at bounding box center [683, 547] width 777 height 157
click at [867, 495] on textarea "**********" at bounding box center [683, 547] width 777 height 157
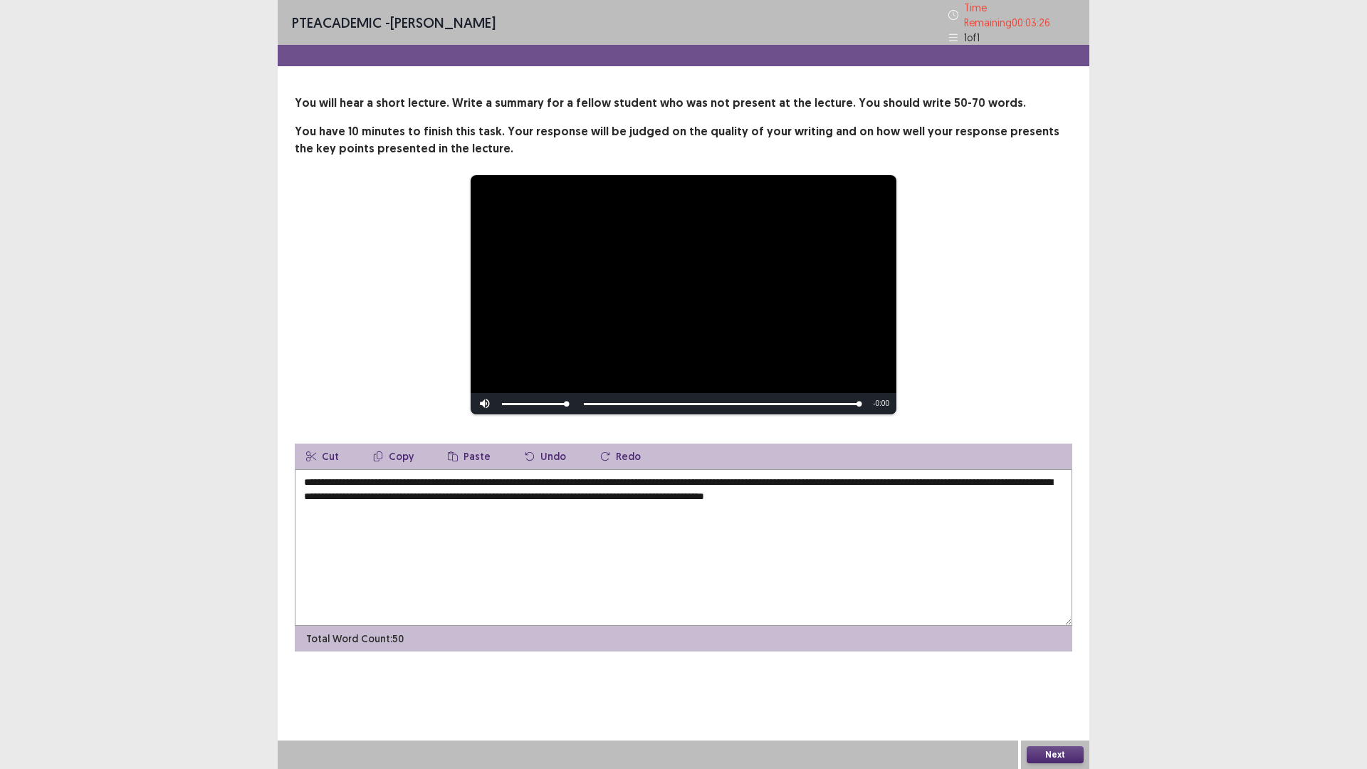
click at [937, 494] on textarea "**********" at bounding box center [683, 547] width 777 height 157
click at [982, 495] on textarea "**********" at bounding box center [683, 547] width 777 height 157
click at [514, 478] on textarea "**********" at bounding box center [683, 547] width 777 height 157
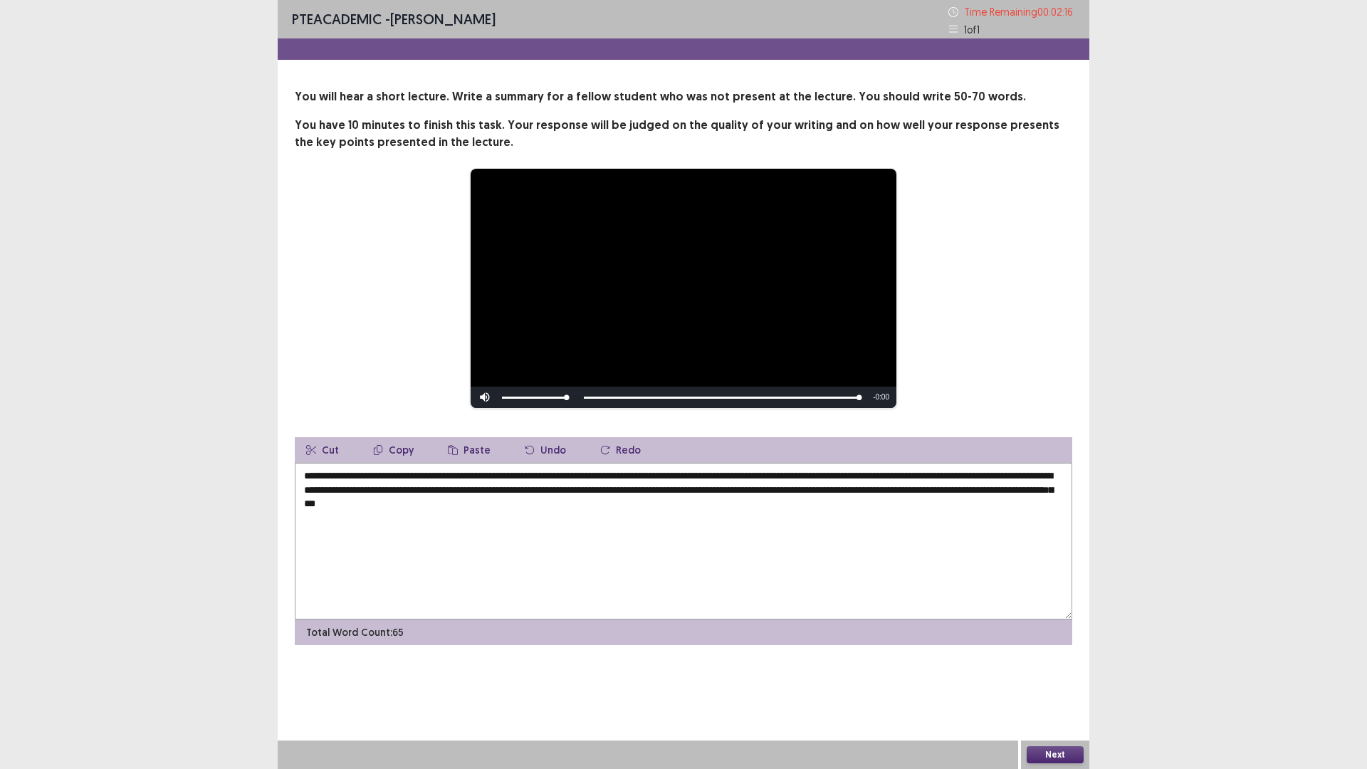
click at [523, 475] on textarea "**********" at bounding box center [683, 541] width 777 height 157
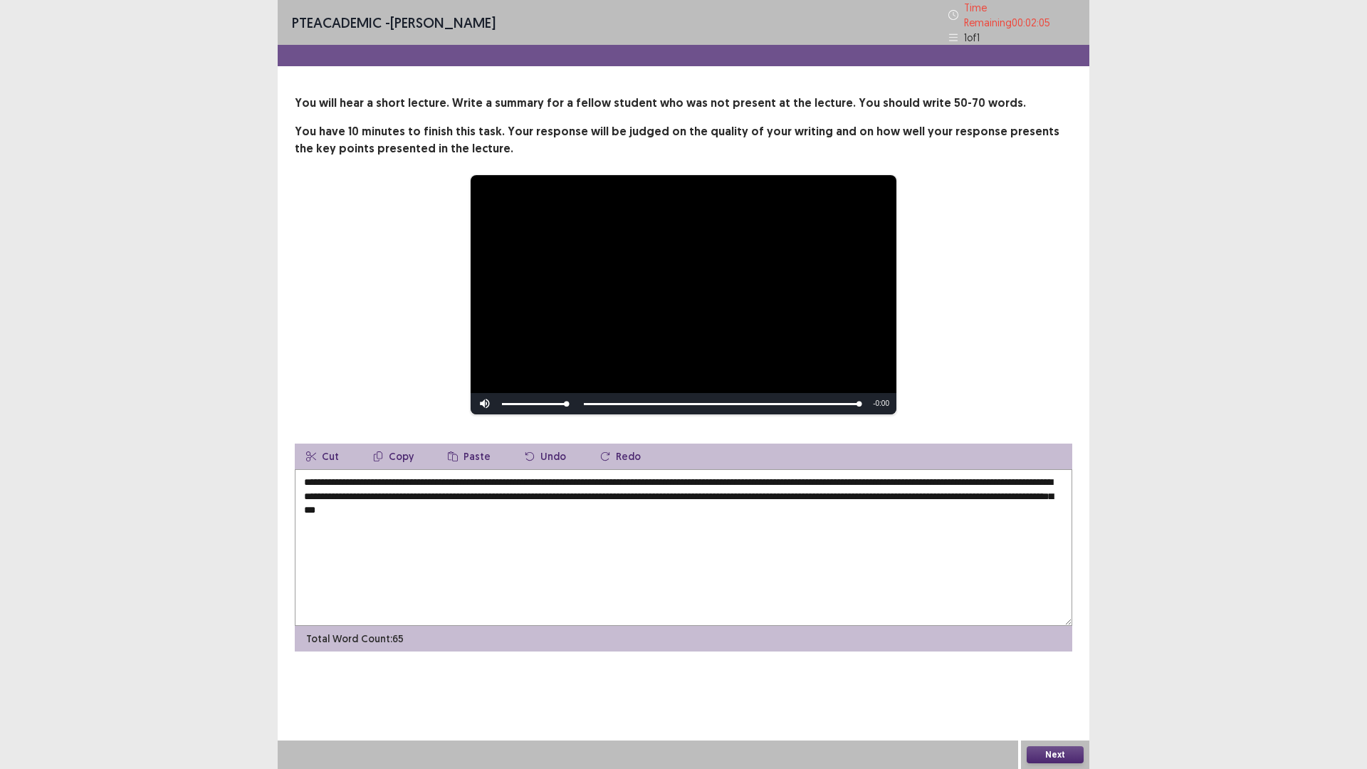
click at [418, 477] on textarea "**********" at bounding box center [683, 547] width 777 height 157
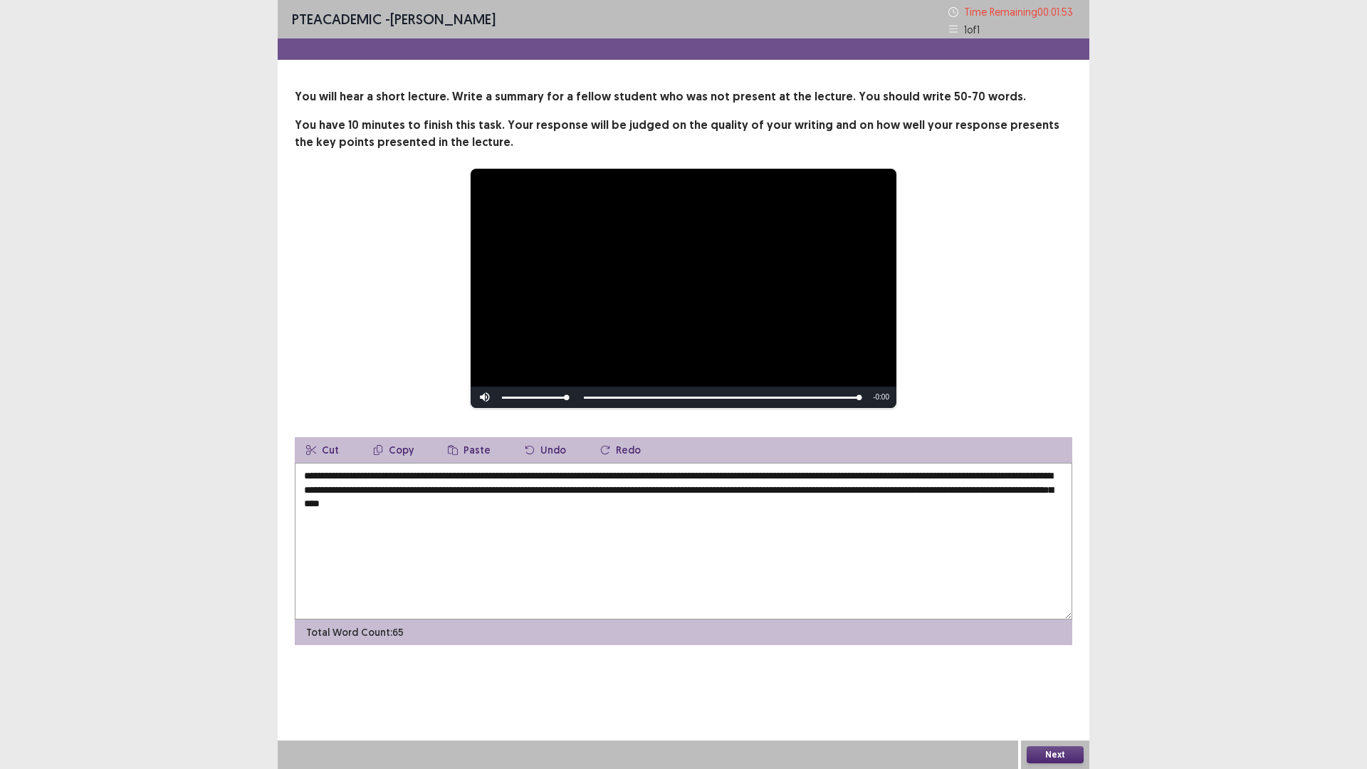
click at [783, 488] on textarea "**********" at bounding box center [683, 541] width 777 height 157
click at [774, 492] on textarea "**********" at bounding box center [683, 541] width 777 height 157
type textarea "**********"
click at [1068, 672] on button "Next" at bounding box center [1054, 754] width 57 height 17
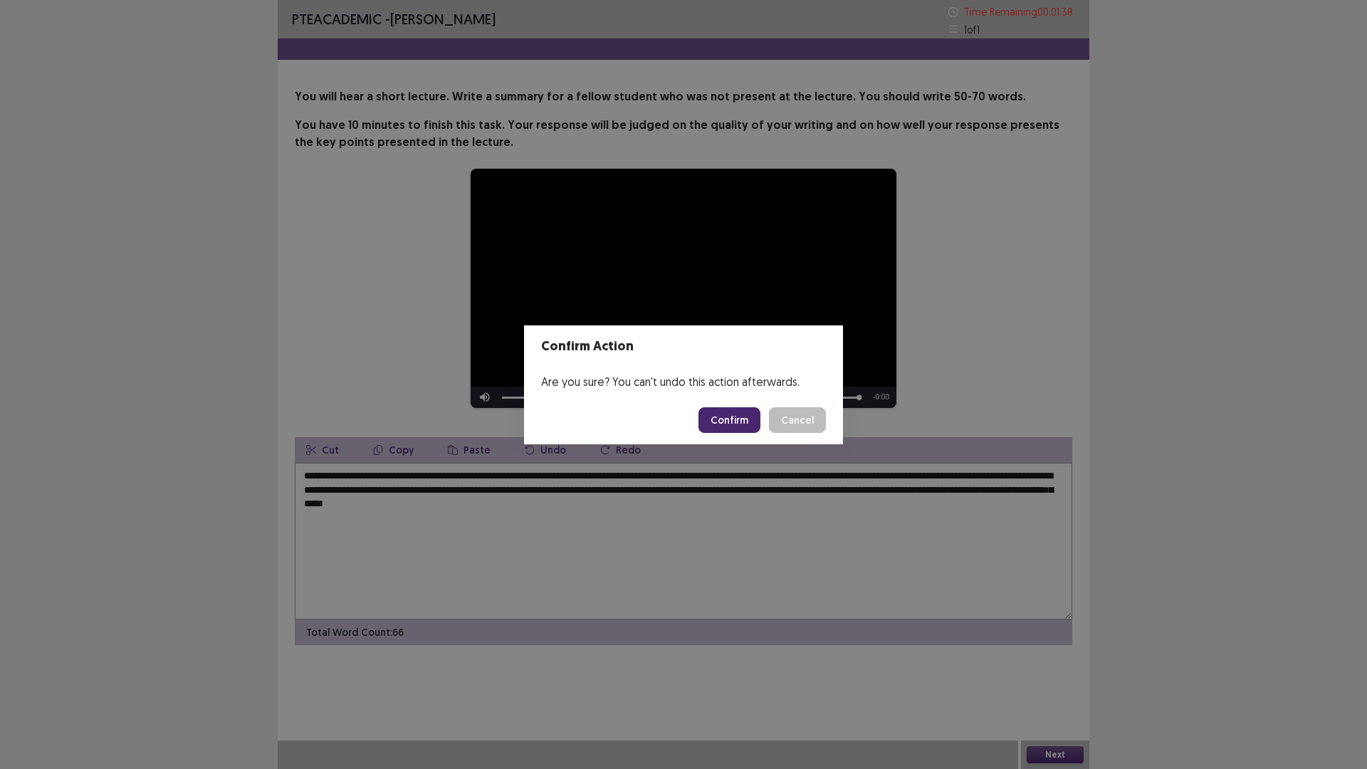
click at [735, 416] on button "Confirm" at bounding box center [729, 420] width 62 height 26
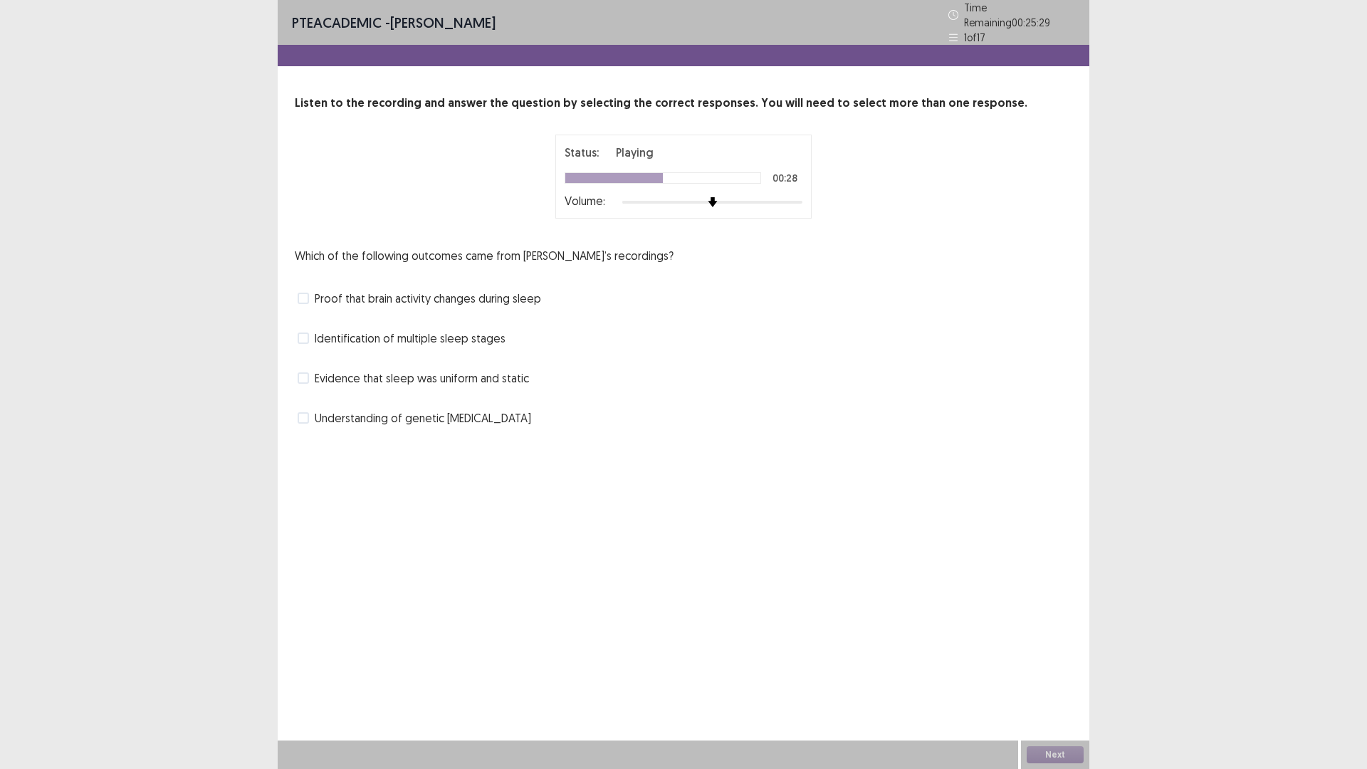
click at [308, 372] on span at bounding box center [303, 377] width 11 height 11
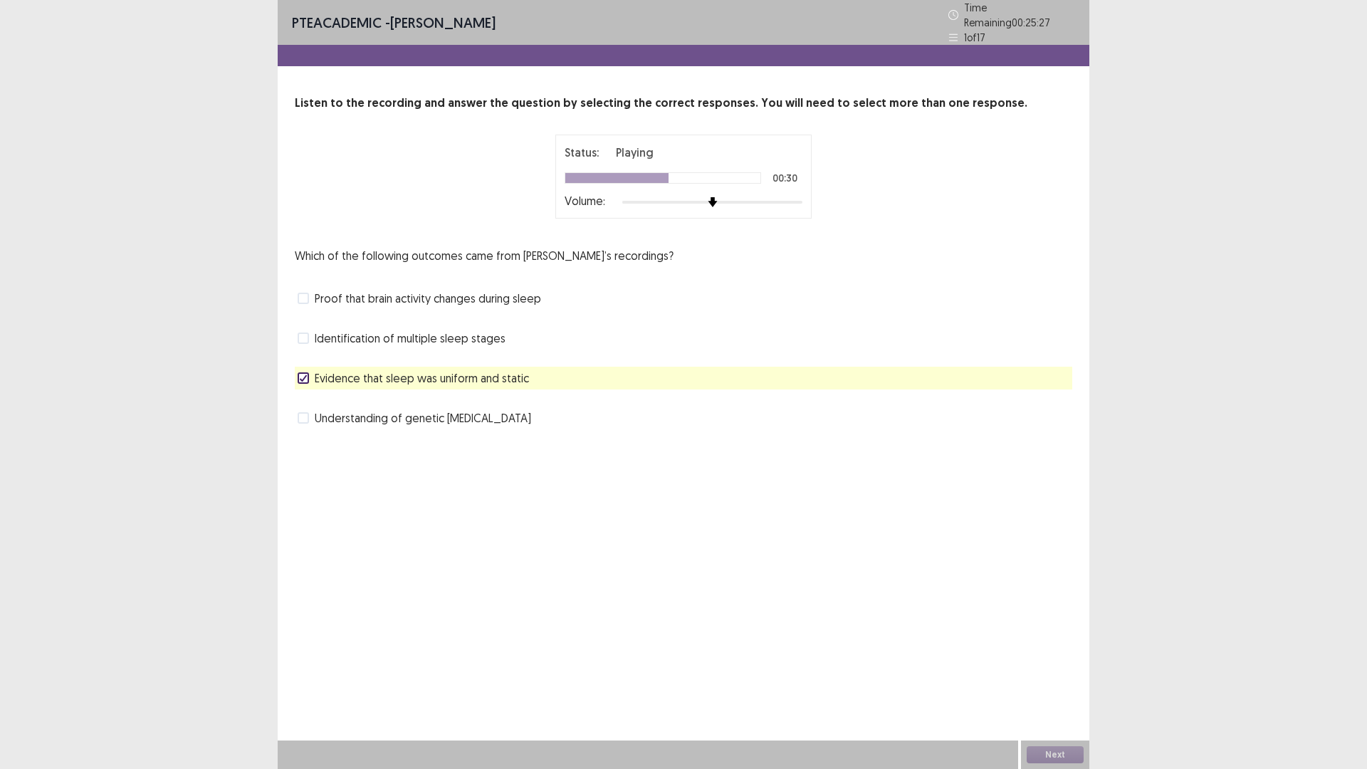
click at [306, 335] on span at bounding box center [303, 337] width 11 height 11
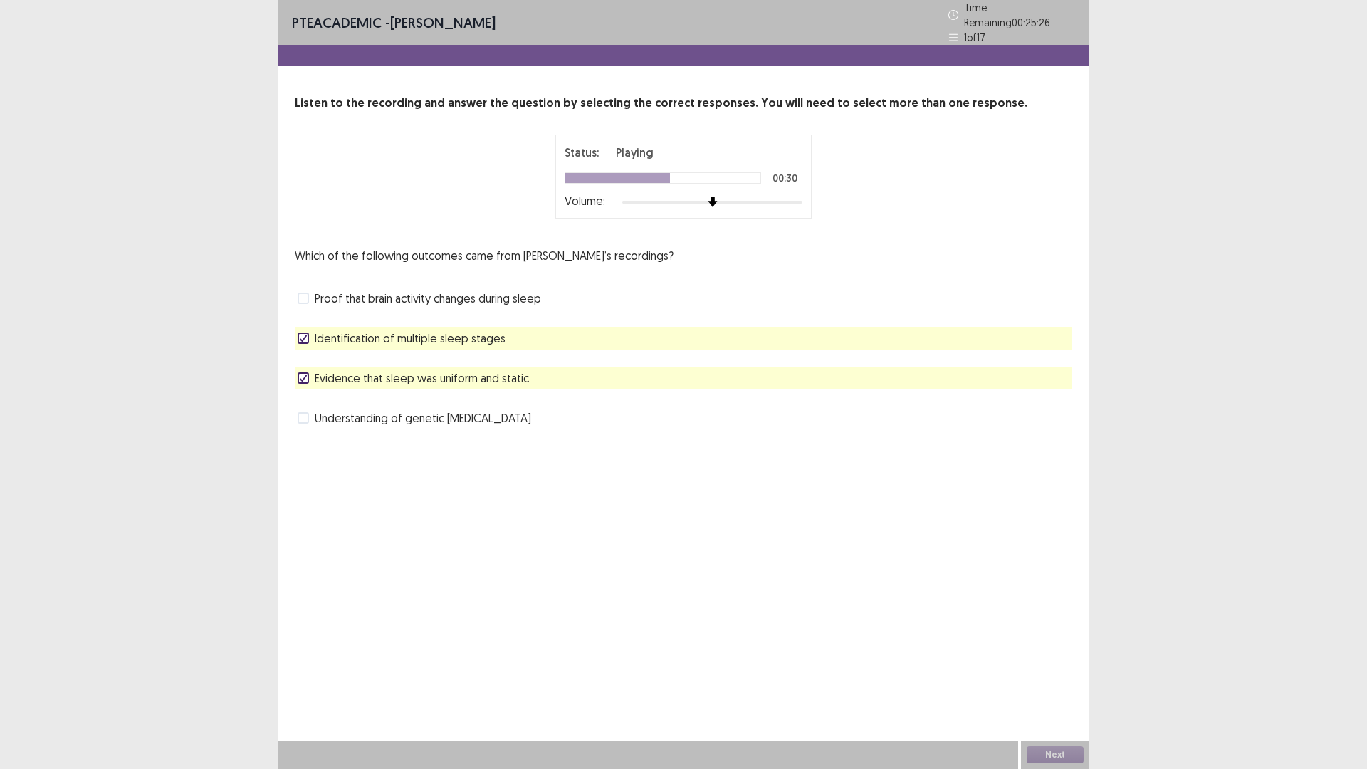
click at [306, 335] on div at bounding box center [303, 338] width 9 height 9
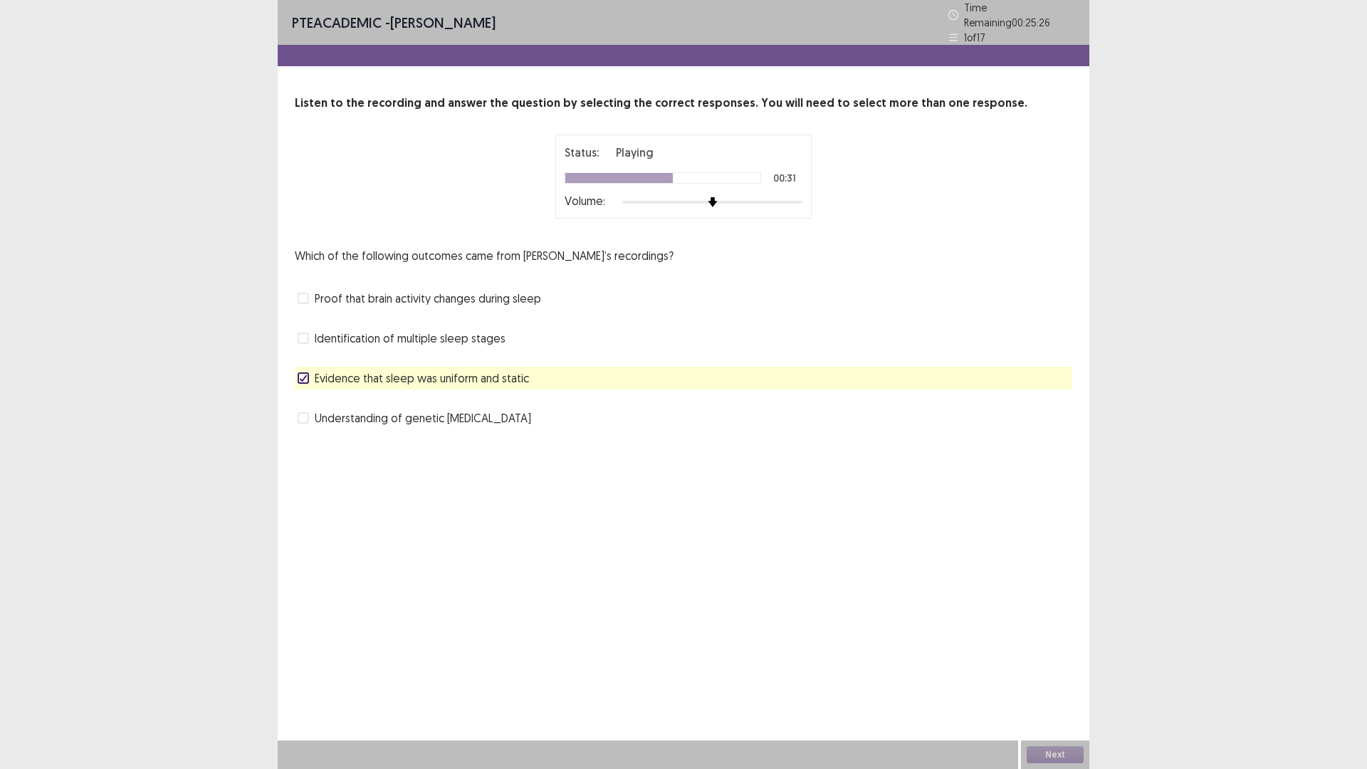
click at [308, 375] on span at bounding box center [303, 377] width 11 height 11
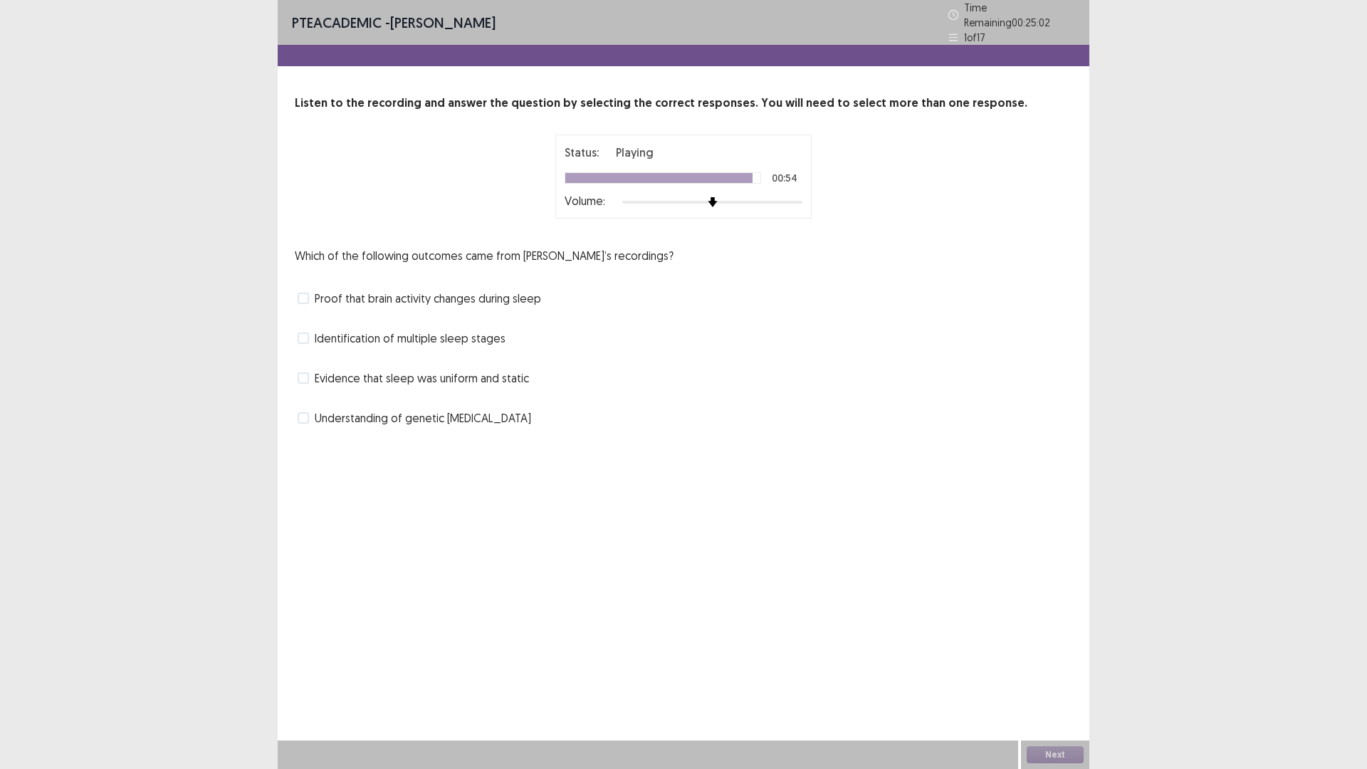
click at [300, 293] on span at bounding box center [303, 298] width 11 height 11
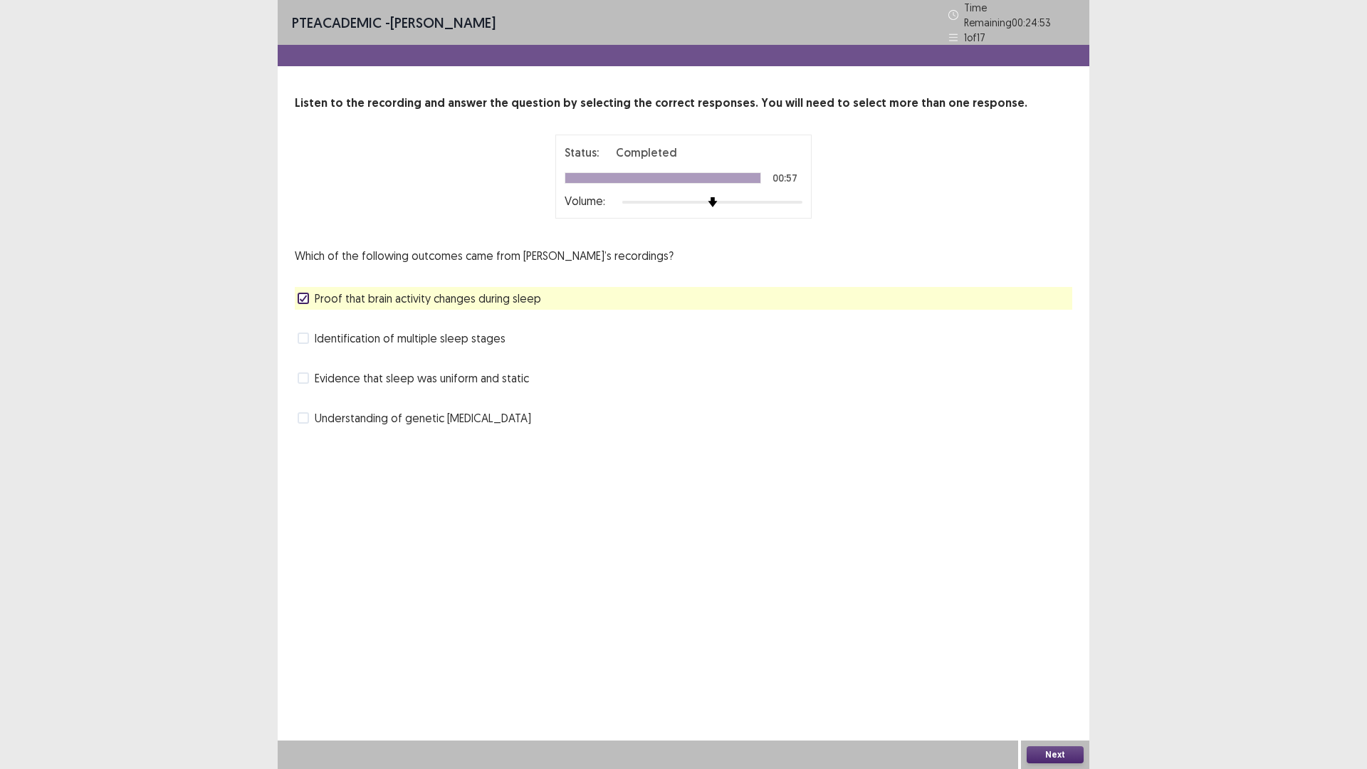
click at [1034, 672] on button "Next" at bounding box center [1054, 754] width 57 height 17
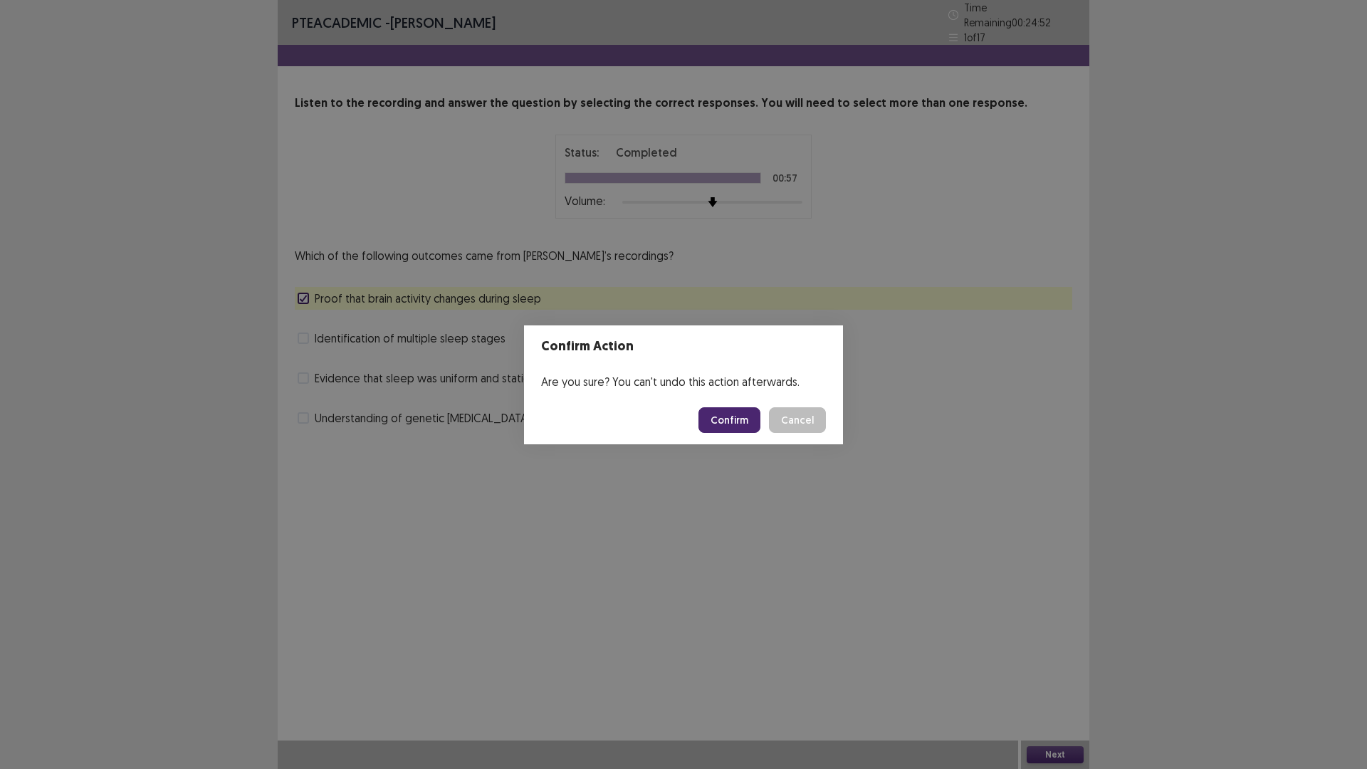
click at [742, 419] on button "Confirm" at bounding box center [729, 420] width 62 height 26
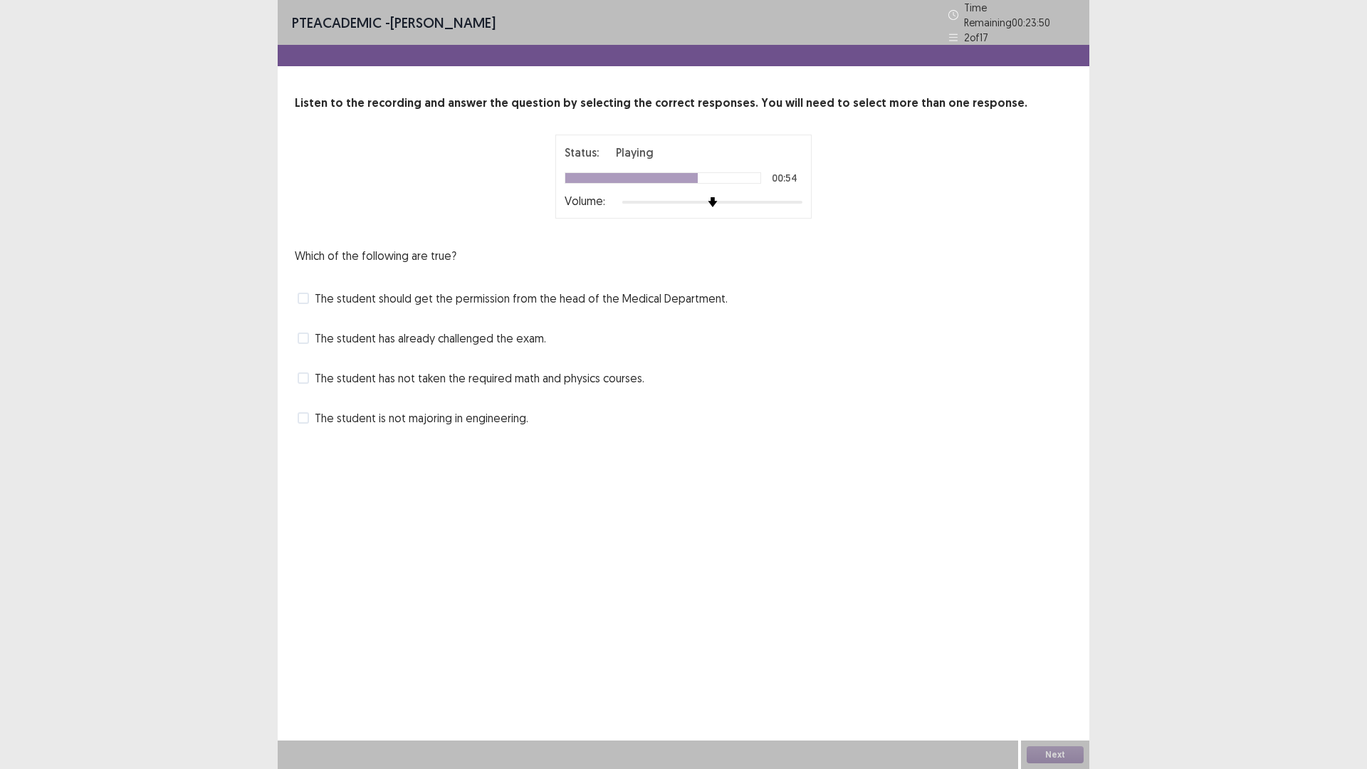
click at [301, 293] on span at bounding box center [303, 298] width 11 height 11
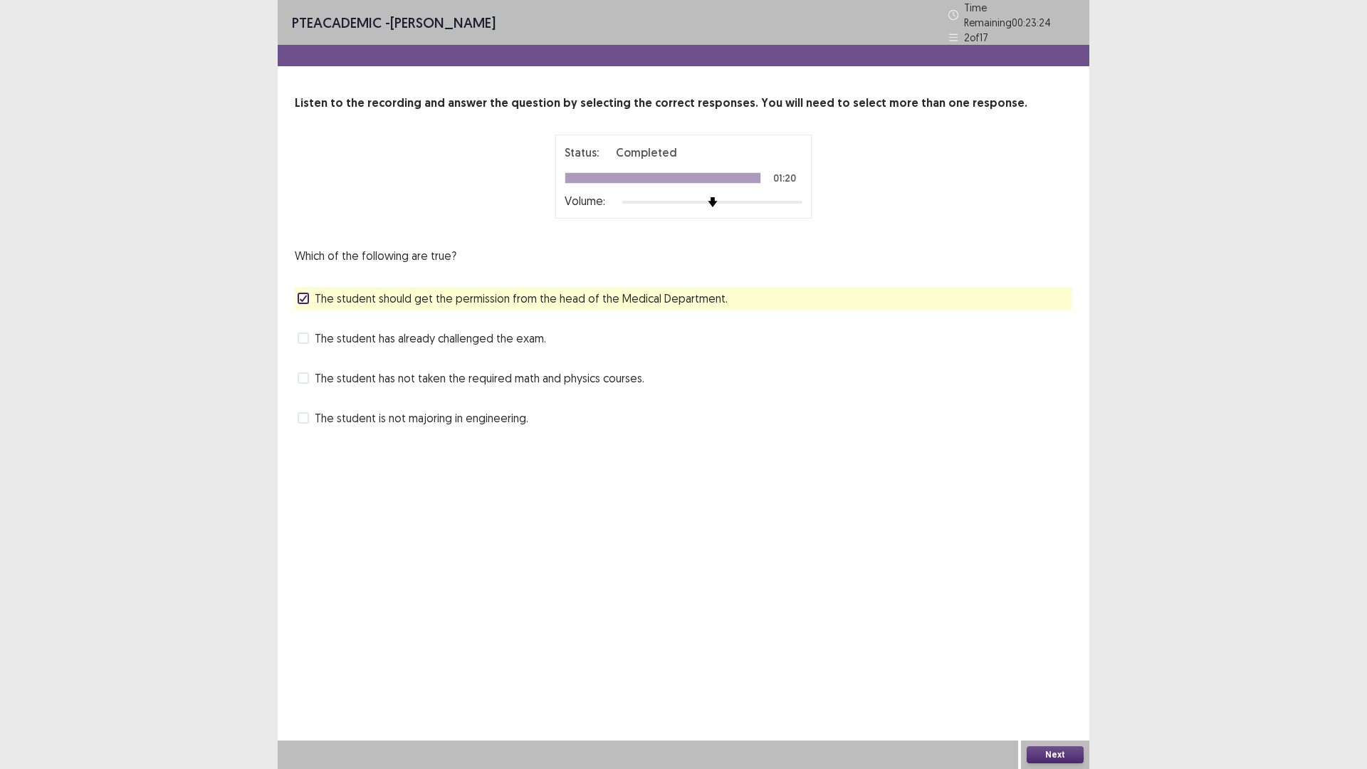
click at [305, 415] on span at bounding box center [303, 417] width 11 height 11
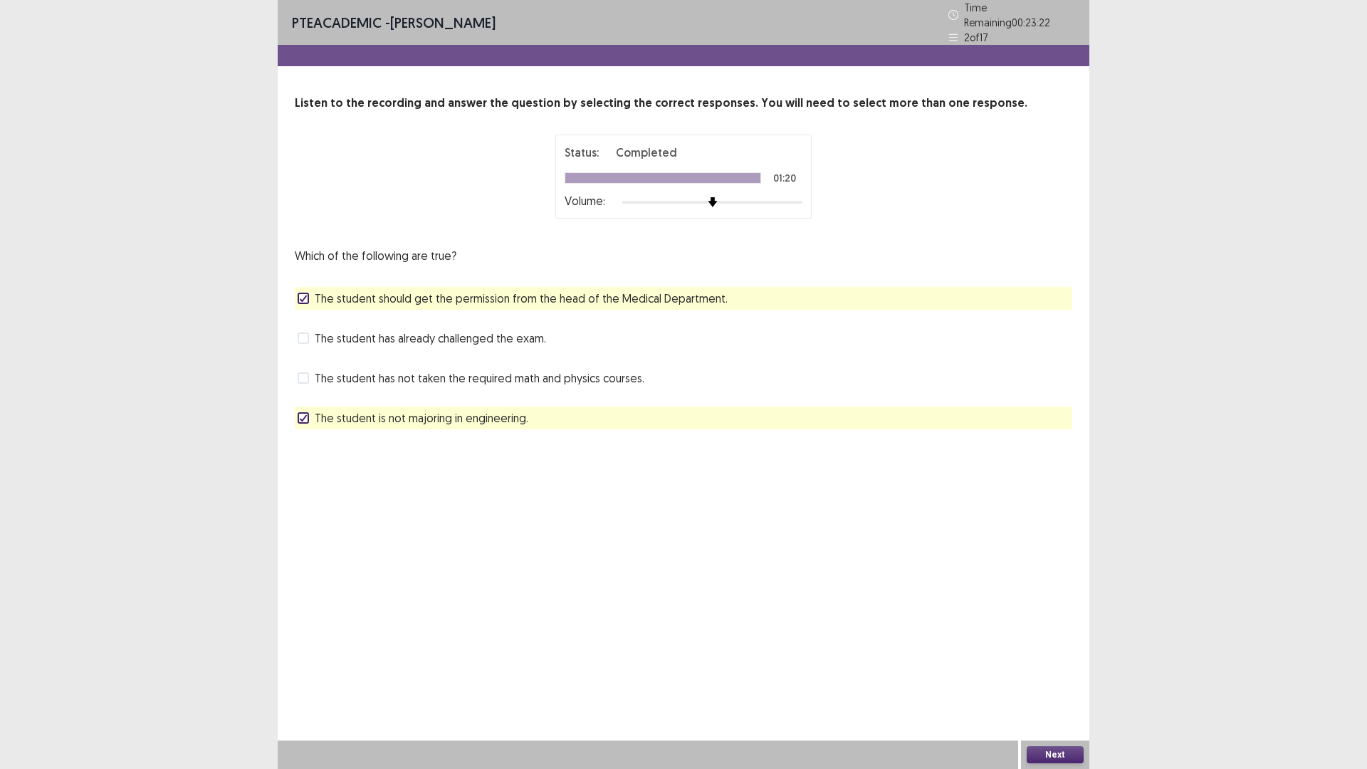
click at [1063, 672] on button "Next" at bounding box center [1054, 754] width 57 height 17
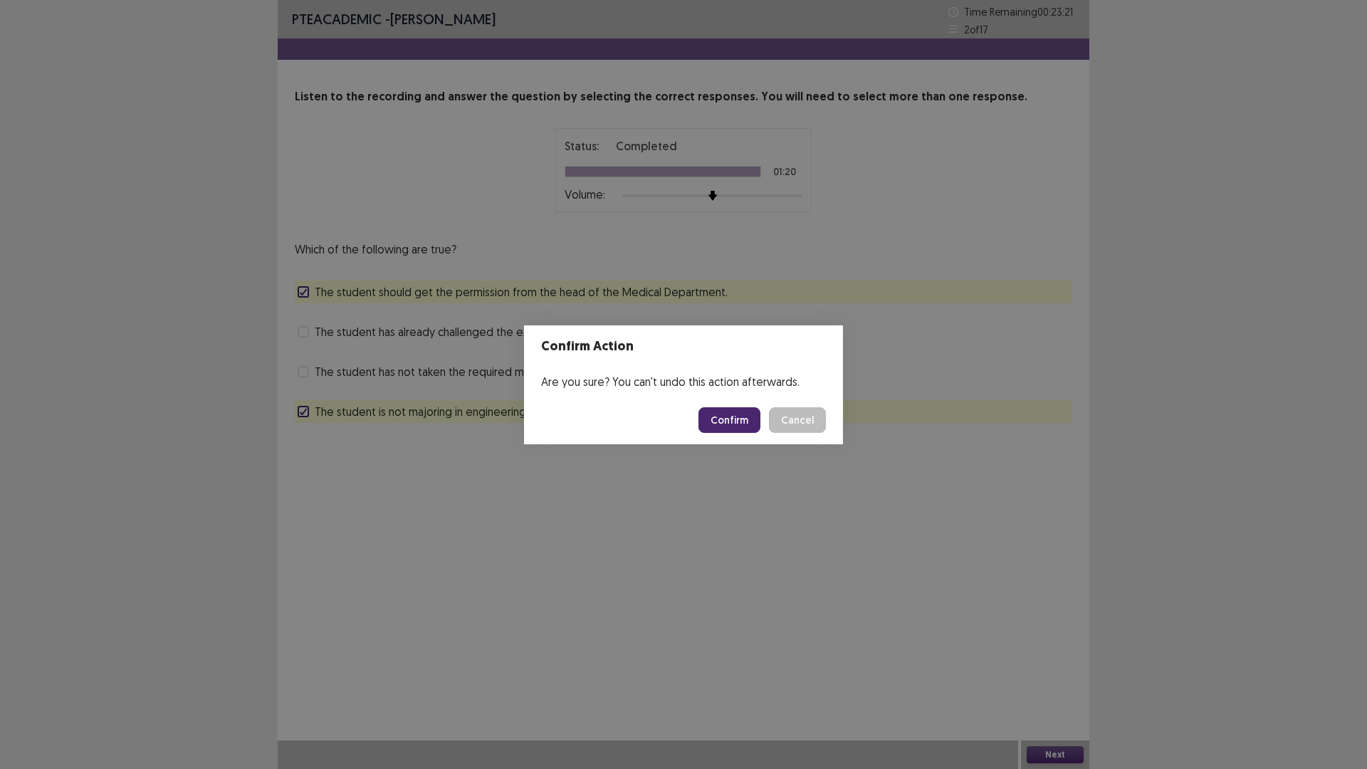
click at [732, 421] on button "Confirm" at bounding box center [729, 420] width 62 height 26
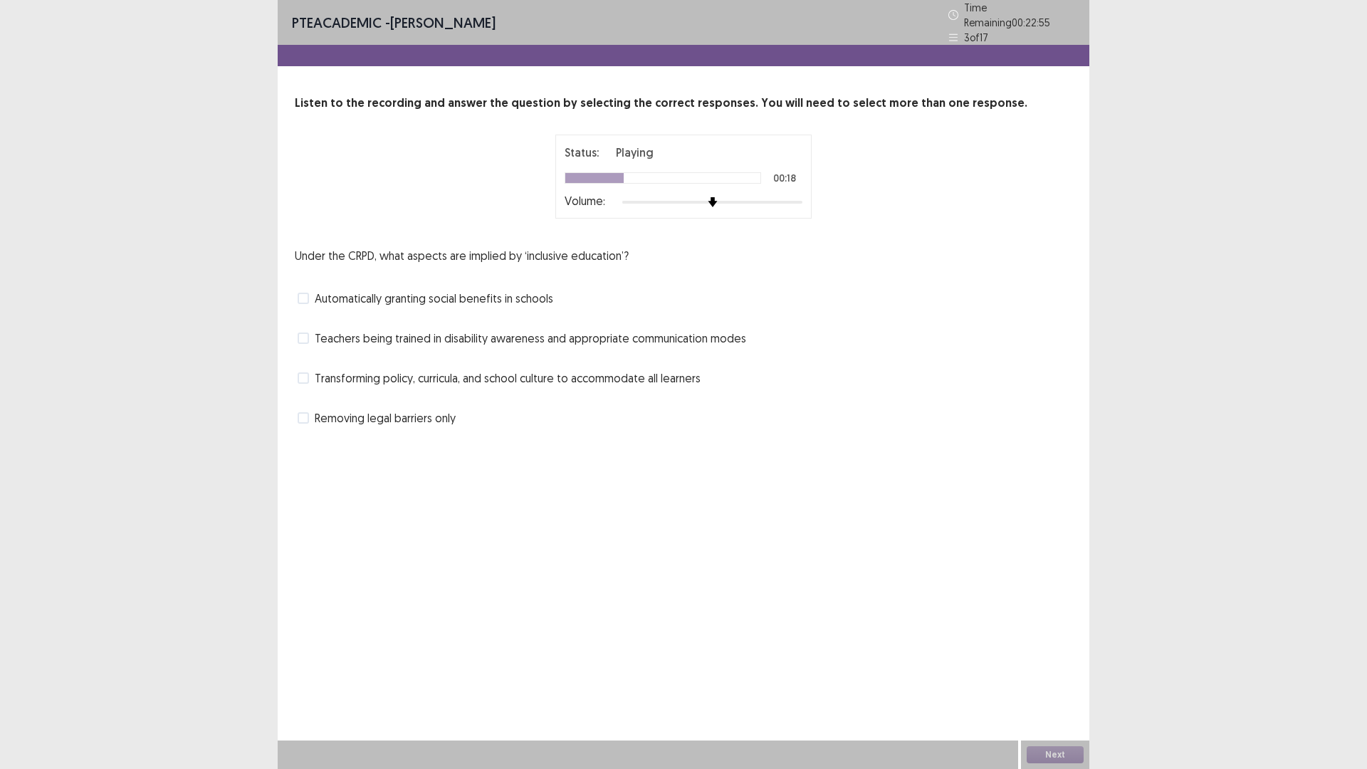
click at [301, 372] on span at bounding box center [303, 377] width 11 height 11
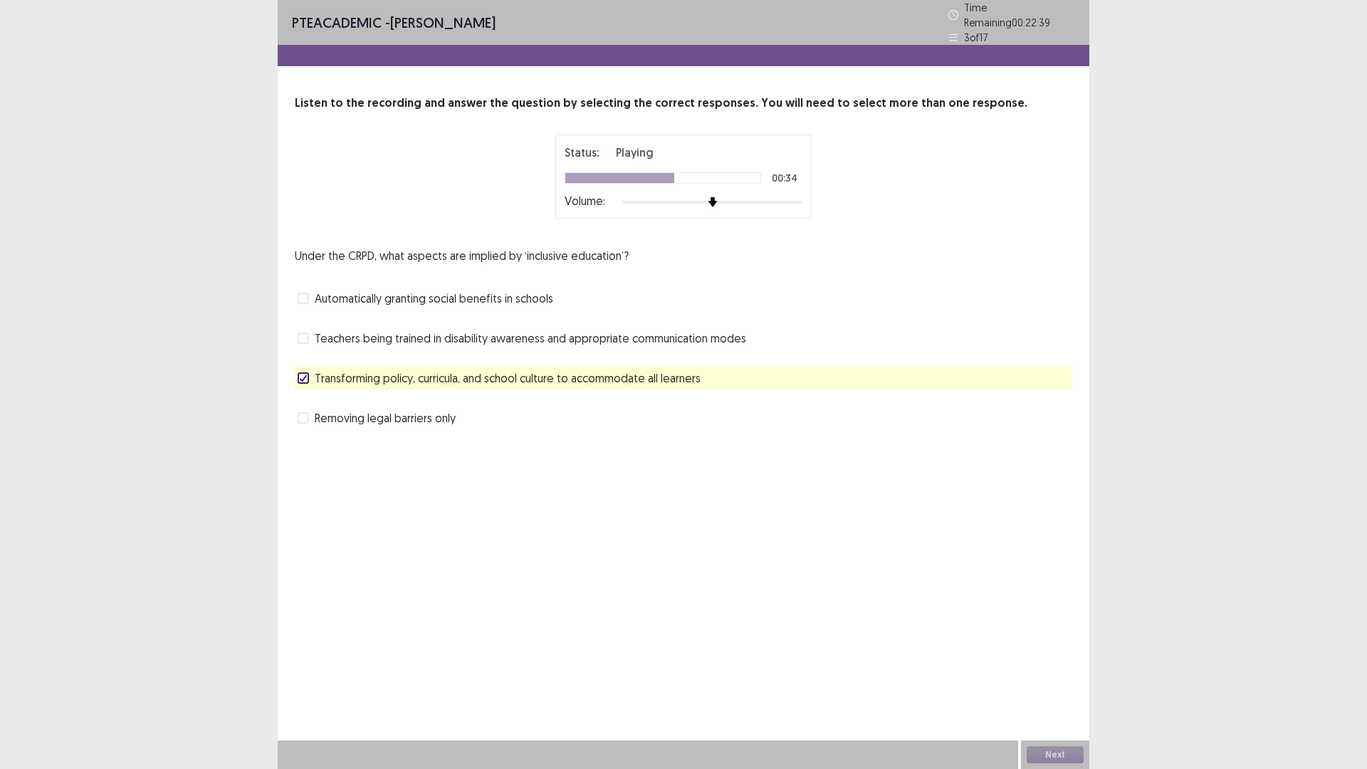
click at [301, 374] on icon at bounding box center [303, 377] width 9 height 7
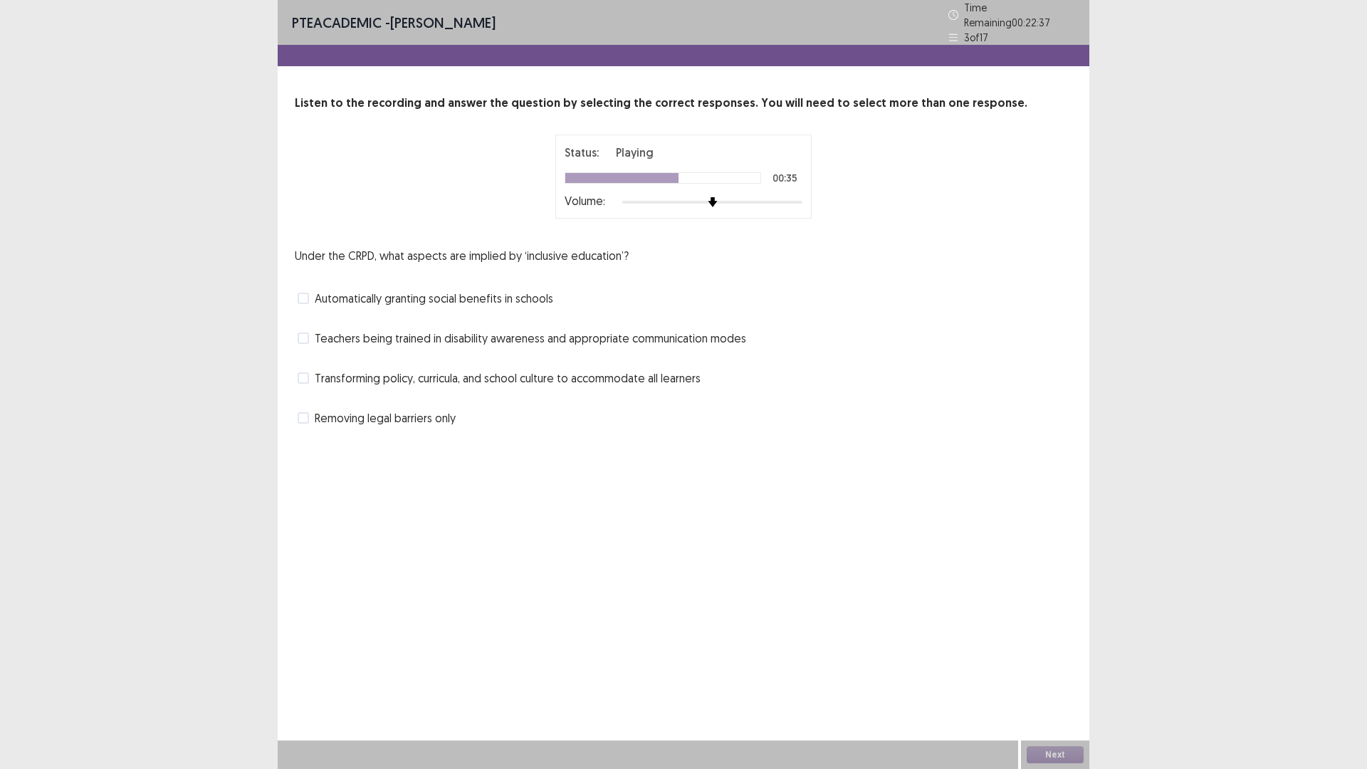
click at [750, 196] on div at bounding box center [712, 201] width 180 height 11
click at [775, 196] on div at bounding box center [712, 201] width 180 height 11
click at [758, 201] on div at bounding box center [694, 202] width 144 height 3
click at [801, 198] on div at bounding box center [712, 201] width 180 height 11
click at [757, 196] on div at bounding box center [712, 201] width 180 height 11
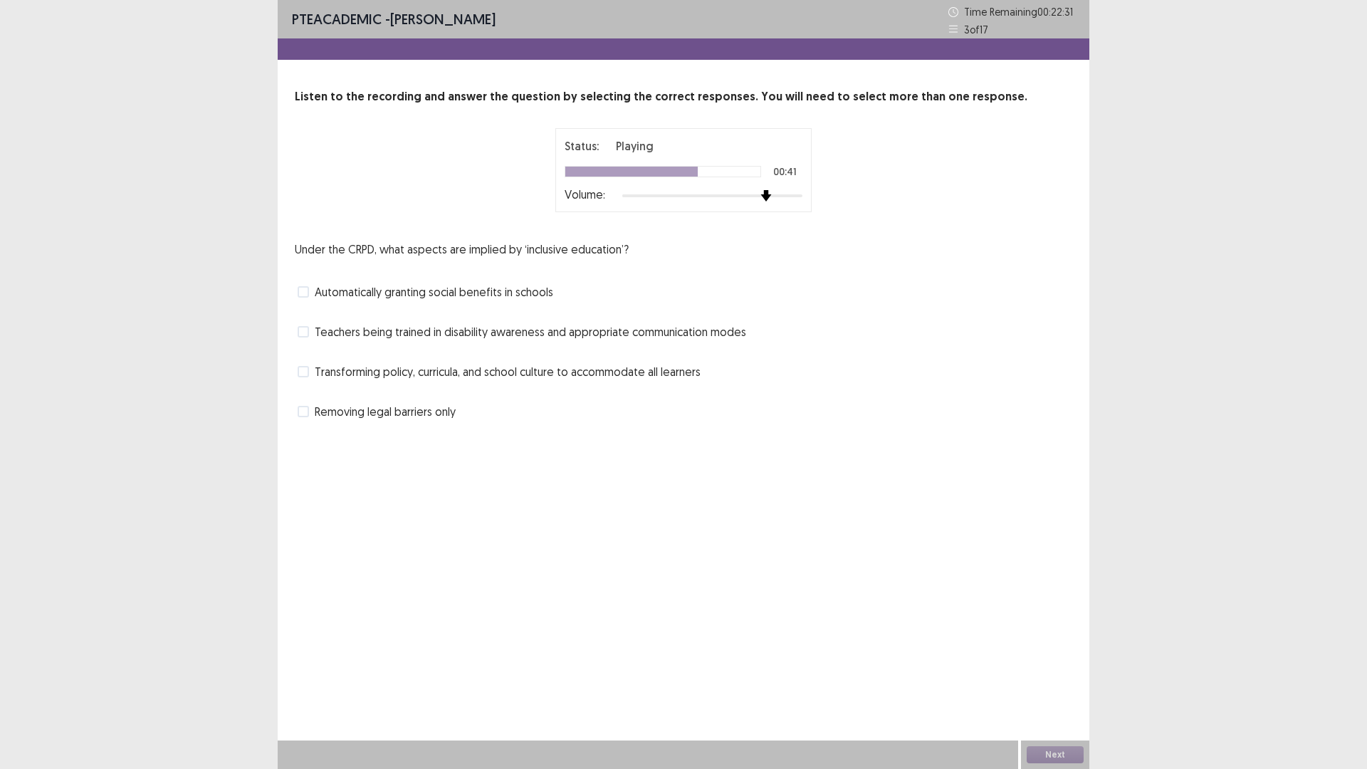
click at [764, 198] on div at bounding box center [712, 195] width 180 height 11
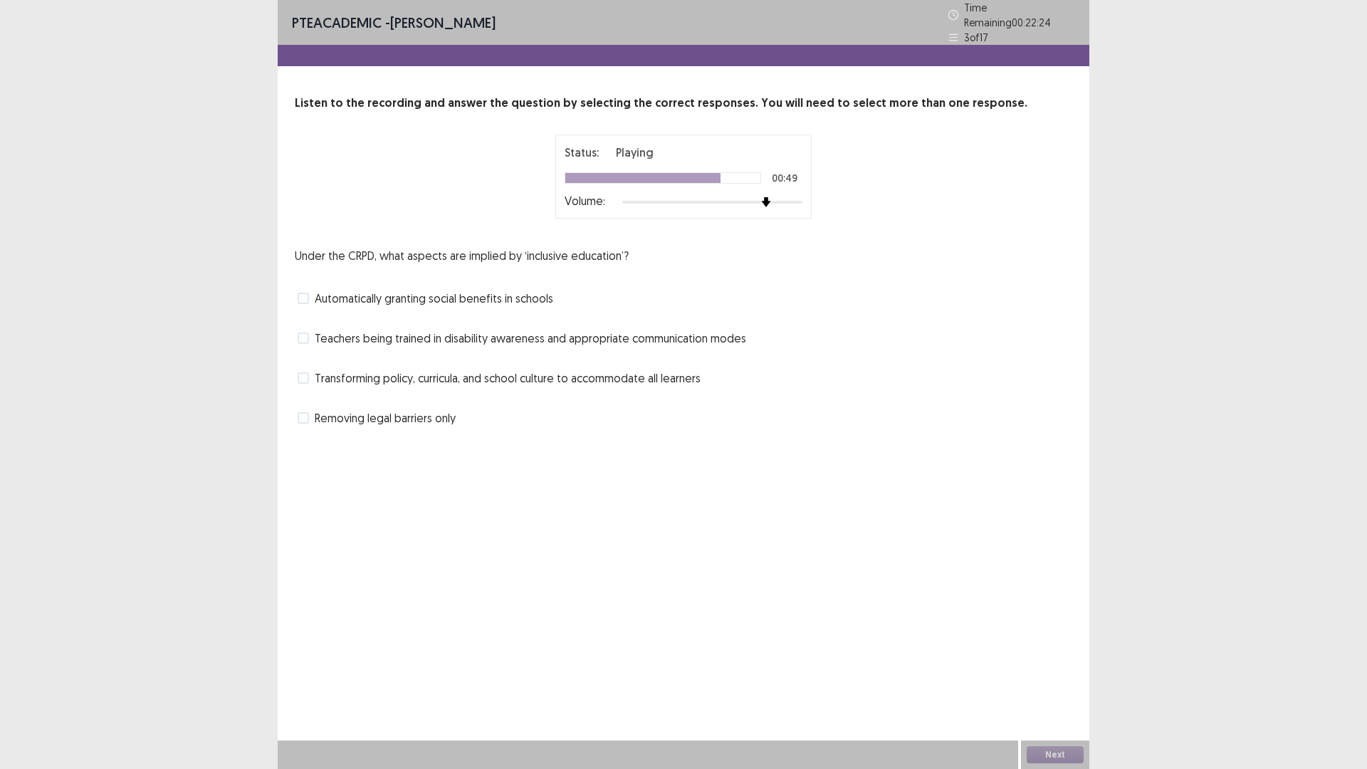
click at [303, 335] on span at bounding box center [303, 337] width 11 height 11
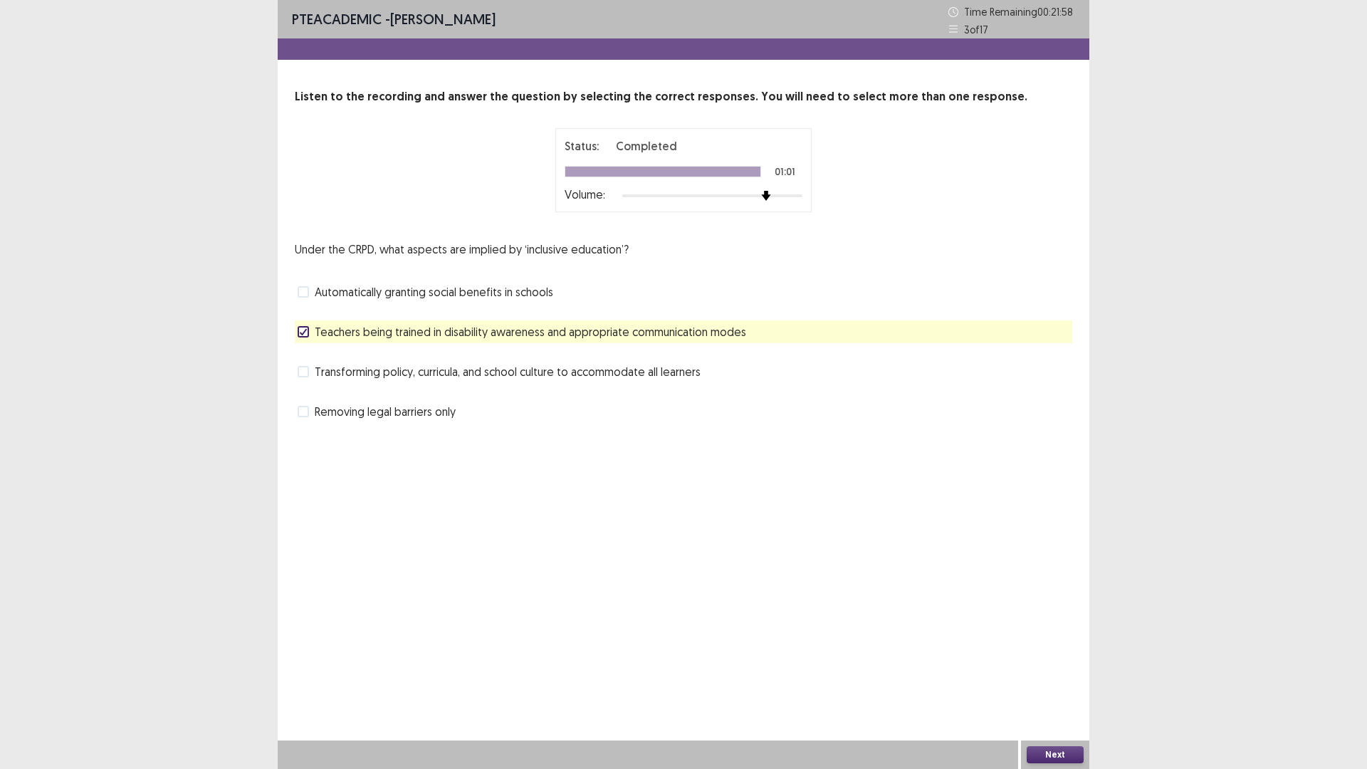
click at [299, 295] on span at bounding box center [303, 291] width 11 height 11
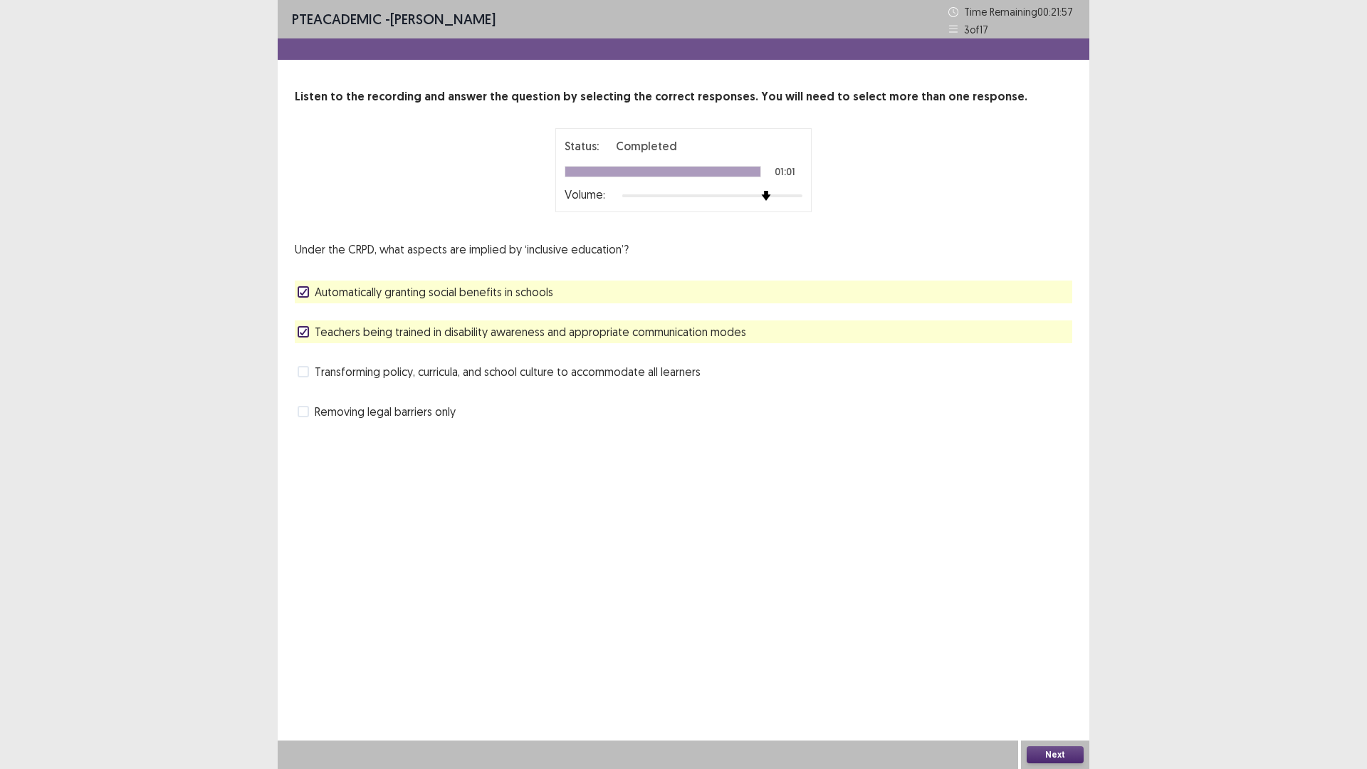
click at [1066, 672] on button "Next" at bounding box center [1054, 754] width 57 height 17
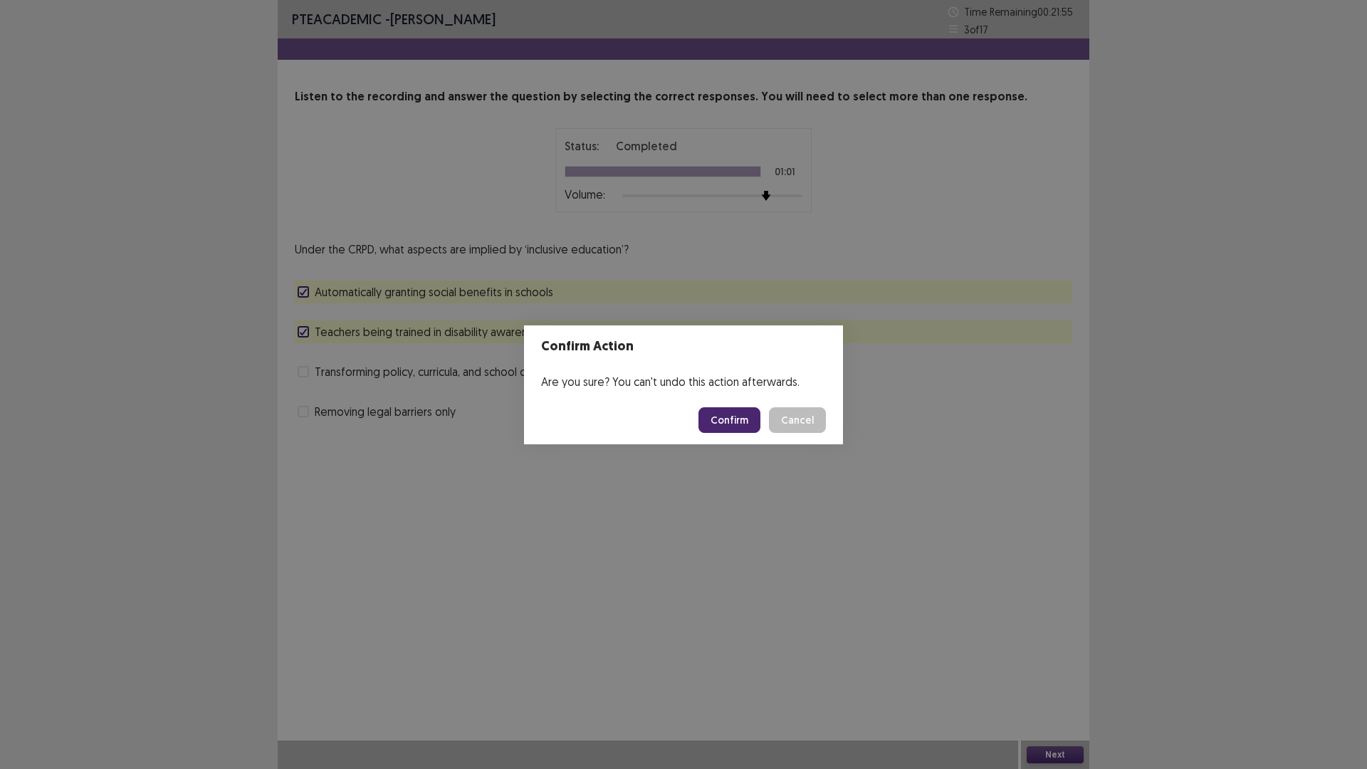
click at [750, 411] on button "Confirm" at bounding box center [729, 420] width 62 height 26
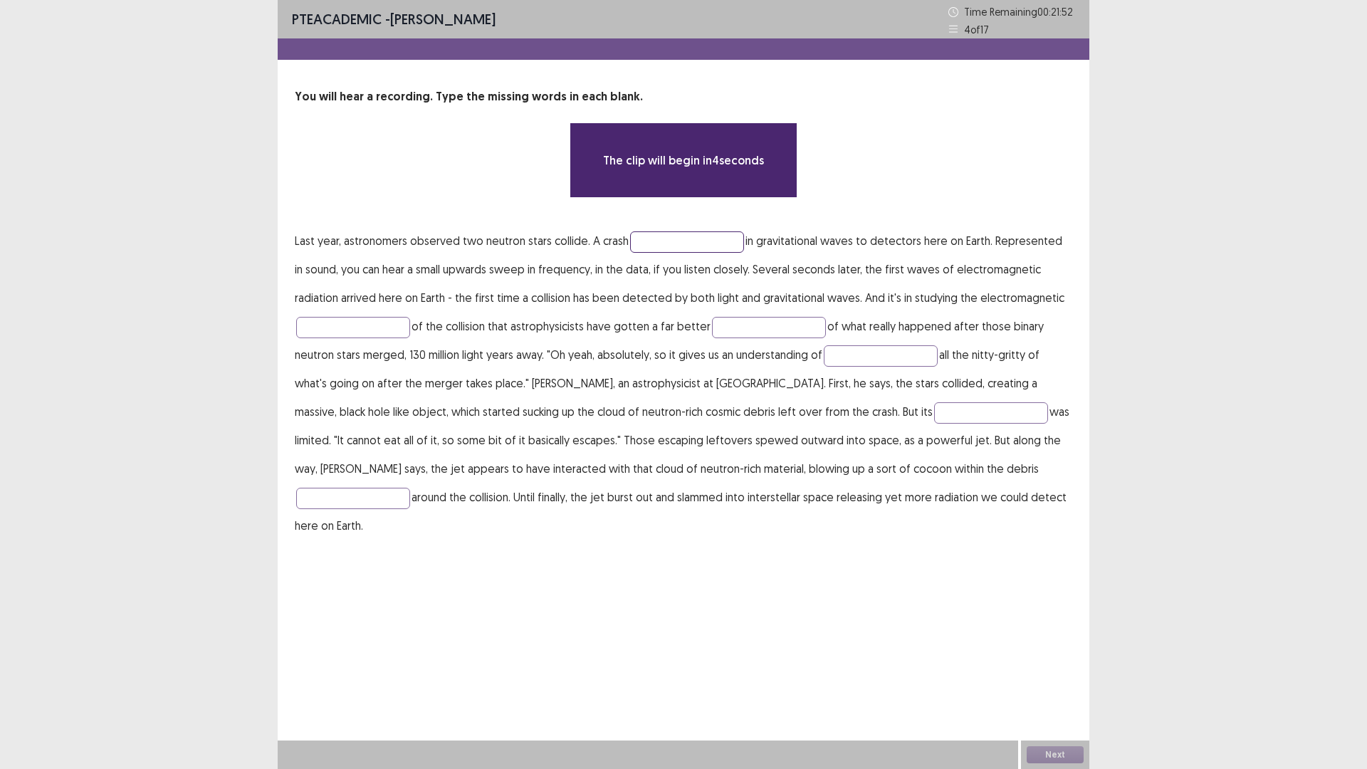
click at [666, 243] on input "text" at bounding box center [687, 241] width 114 height 21
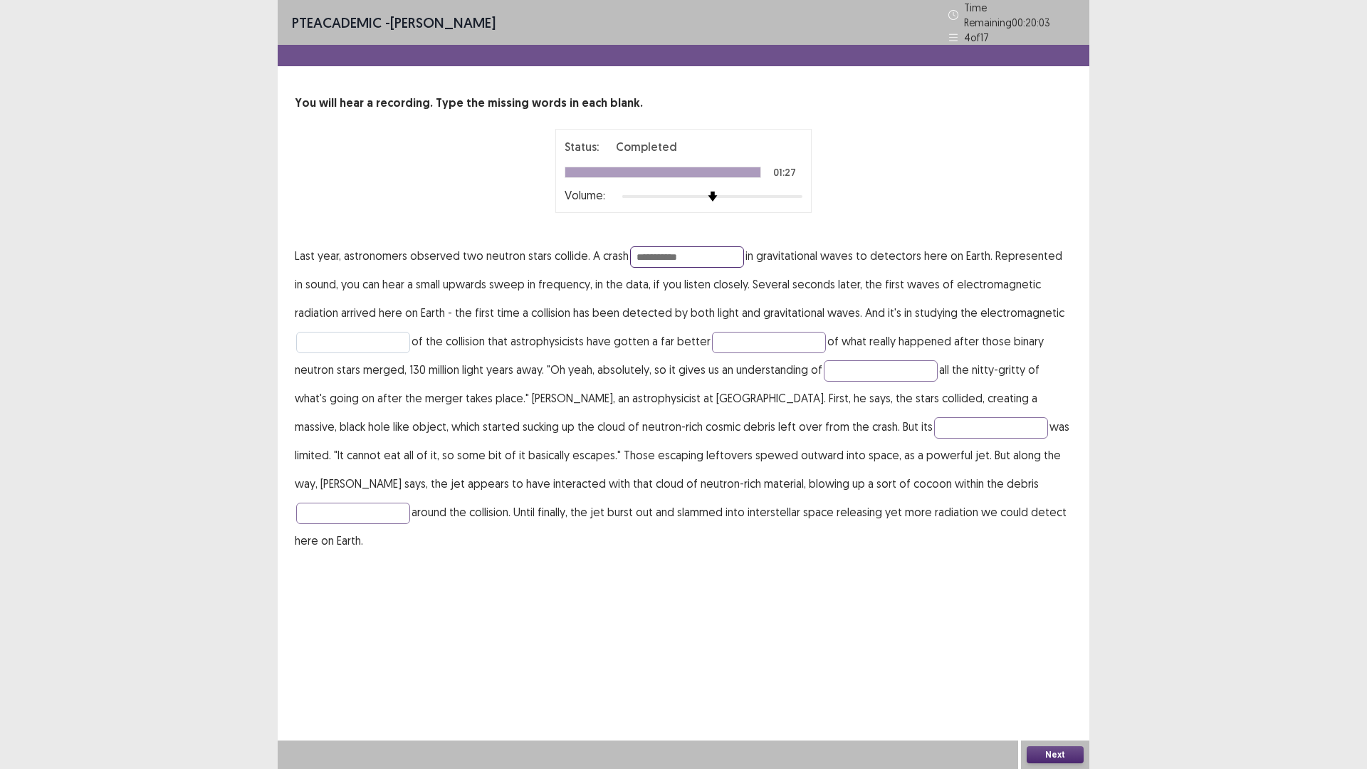
type input "**********"
click at [385, 341] on input "text" at bounding box center [353, 342] width 114 height 21
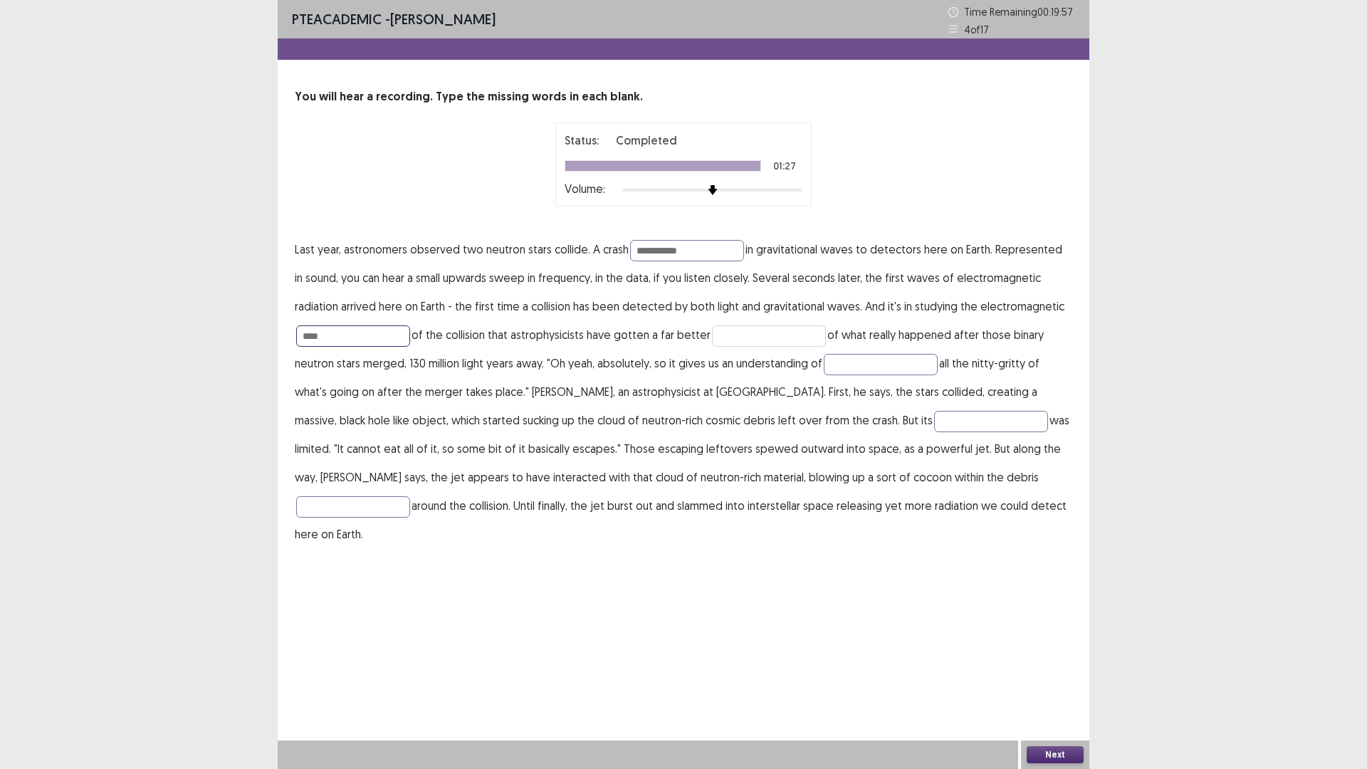
type input "****"
click at [742, 338] on input "text" at bounding box center [769, 335] width 114 height 21
type input "*"
type input "****"
click at [872, 367] on input "text" at bounding box center [881, 364] width 114 height 21
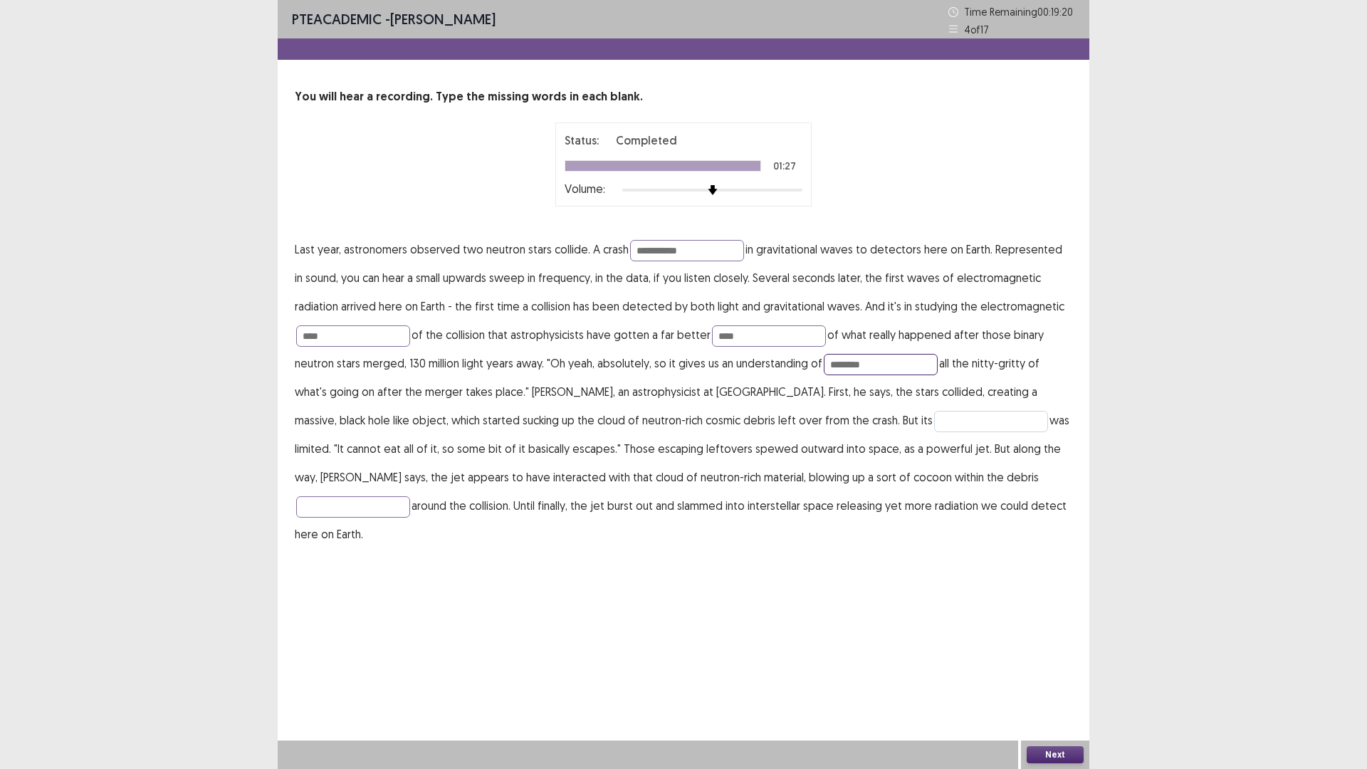
type input "********"
click at [934, 424] on input "text" at bounding box center [991, 421] width 114 height 21
type input "*********"
click at [410, 496] on input "text" at bounding box center [353, 506] width 114 height 21
type input "********"
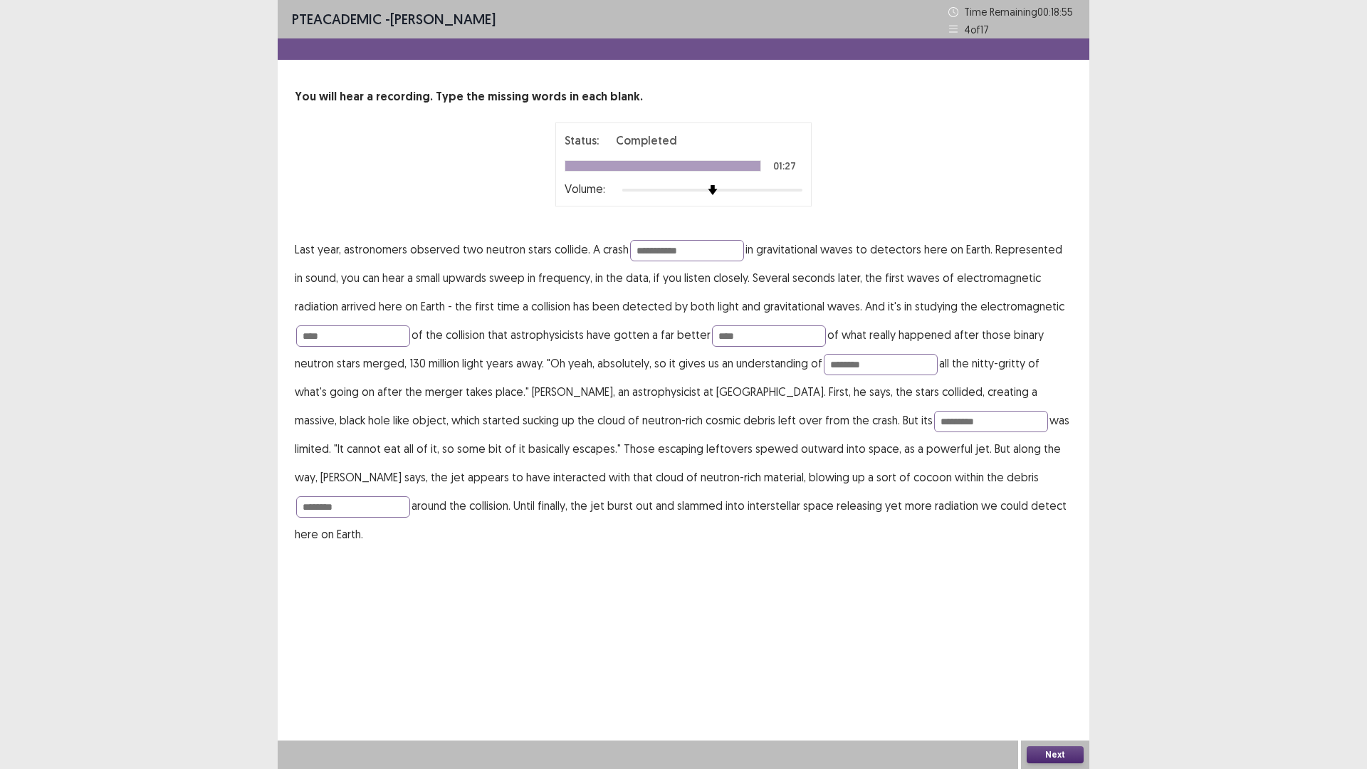
click at [1063, 672] on button "Next" at bounding box center [1054, 754] width 57 height 17
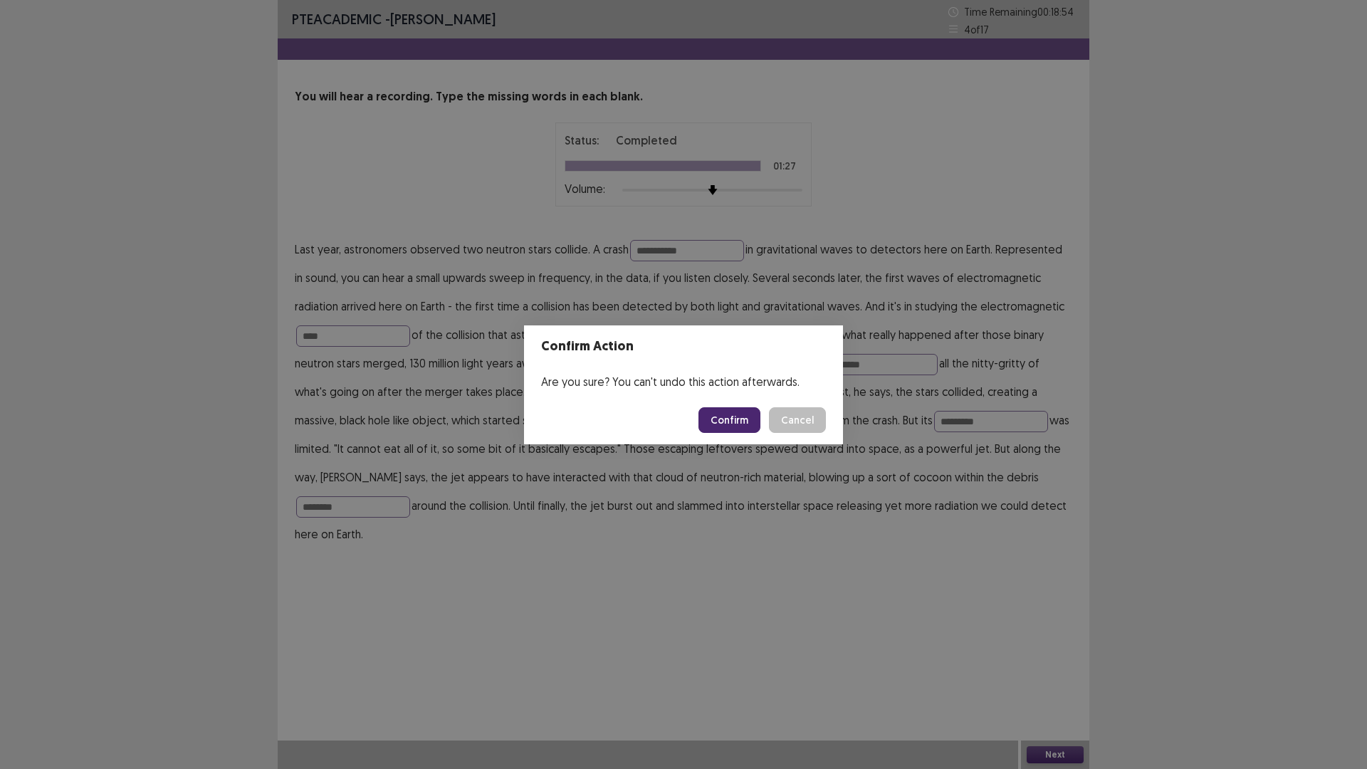
click at [745, 413] on button "Confirm" at bounding box center [729, 420] width 62 height 26
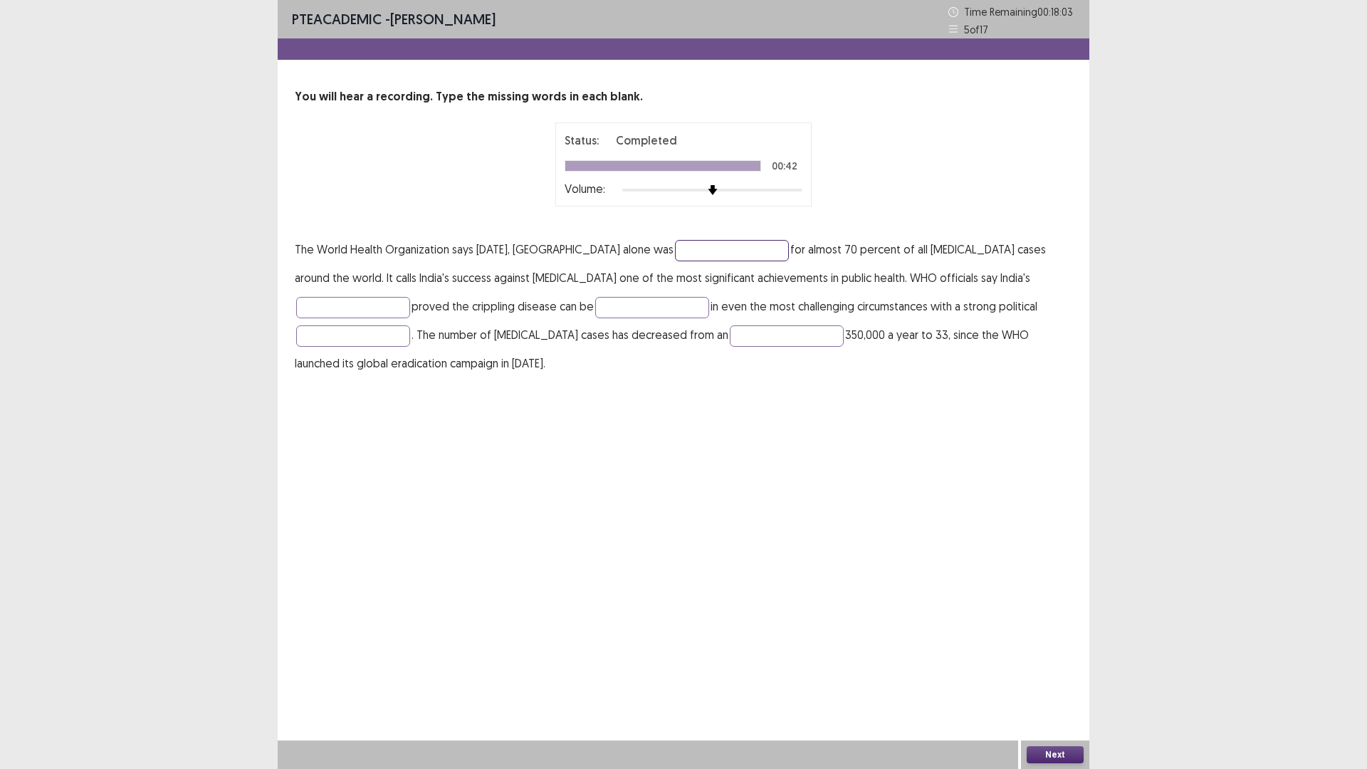
click at [675, 259] on input "text" at bounding box center [732, 250] width 114 height 21
type input "**********"
click at [410, 297] on input "text" at bounding box center [353, 307] width 114 height 21
click at [410, 297] on input "******" at bounding box center [353, 307] width 114 height 21
type input "**********"
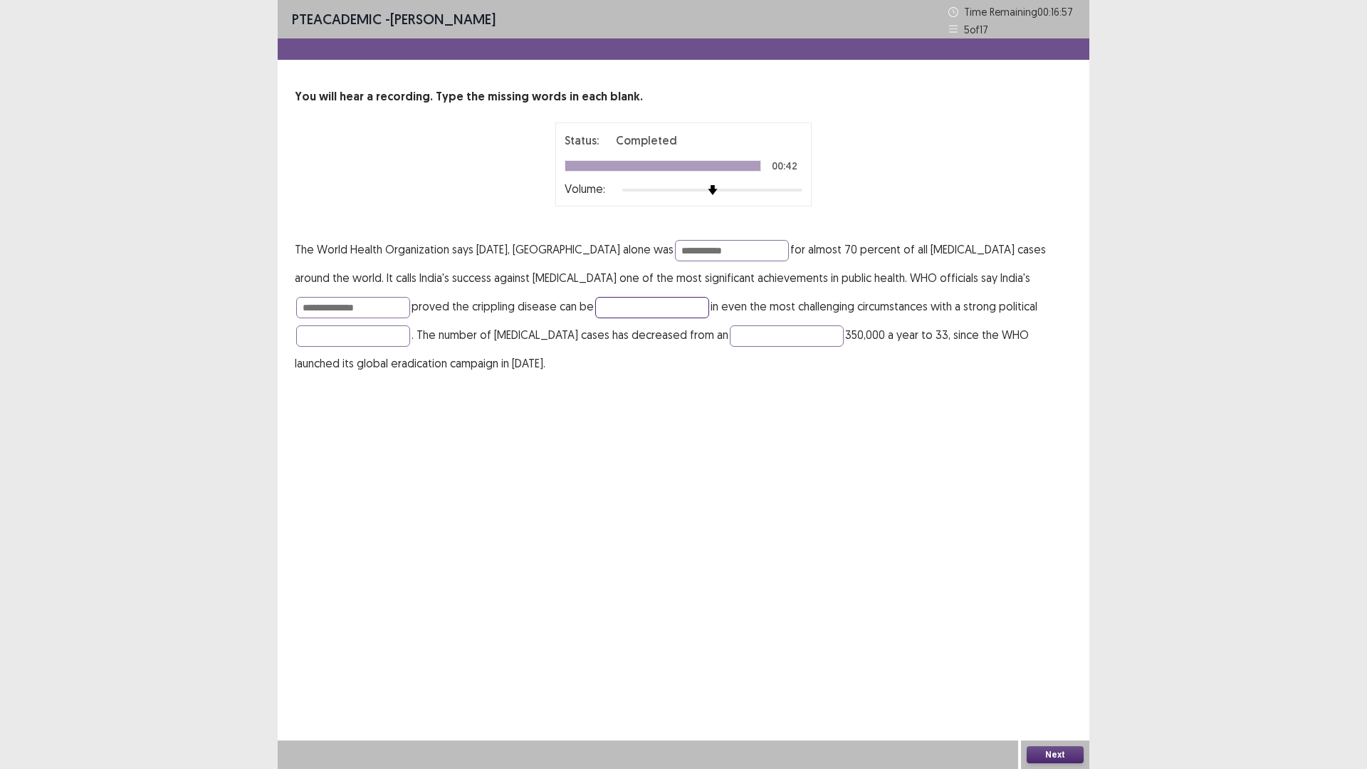
drag, startPoint x: 438, startPoint y: 300, endPoint x: 437, endPoint y: 317, distance: 17.8
click at [595, 301] on input "text" at bounding box center [652, 307] width 114 height 21
type input "**********"
drag, startPoint x: 918, startPoint y: 312, endPoint x: 917, endPoint y: 320, distance: 8.0
click at [917, 320] on p "**********" at bounding box center [683, 306] width 777 height 142
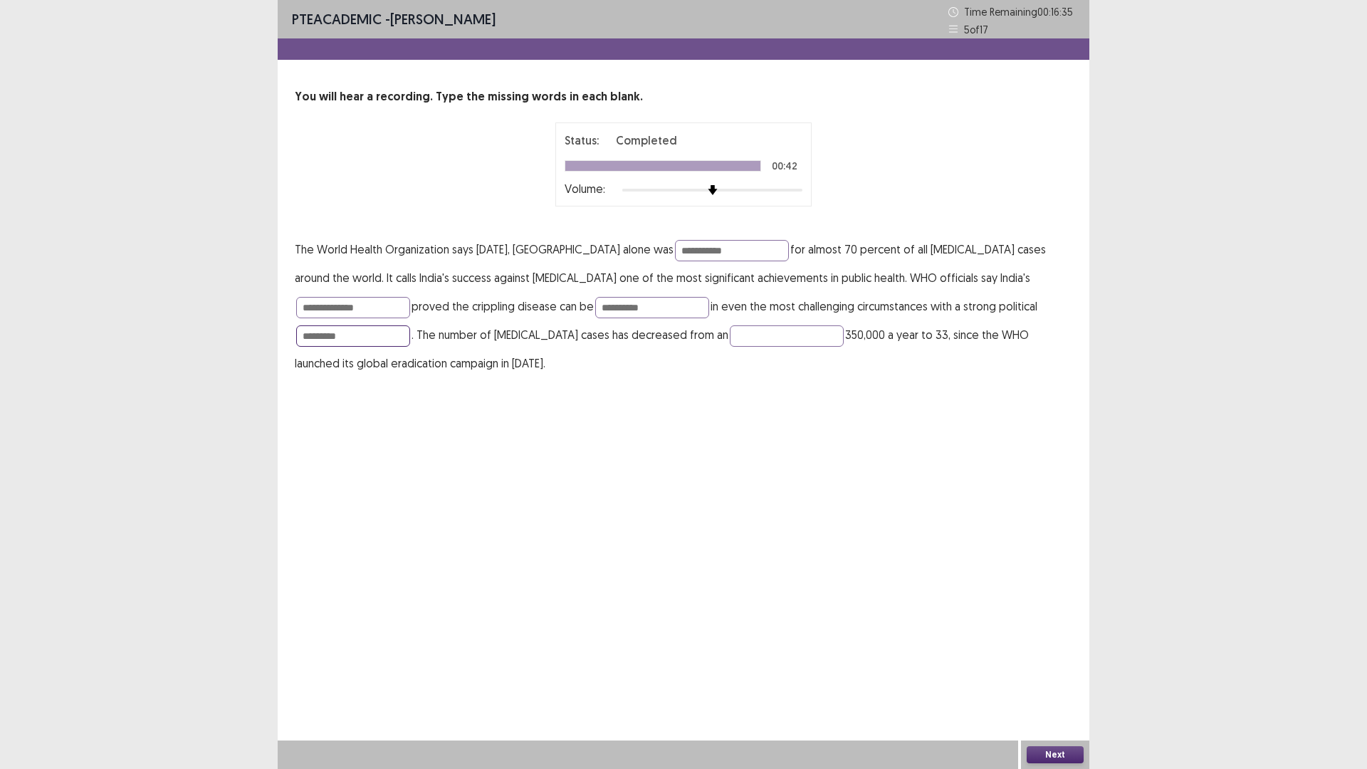
click at [410, 325] on input "*********" at bounding box center [353, 335] width 114 height 21
type input "**********"
click at [512, 346] on p "**********" at bounding box center [683, 306] width 777 height 142
click at [730, 329] on input "text" at bounding box center [787, 335] width 114 height 21
type input "*********"
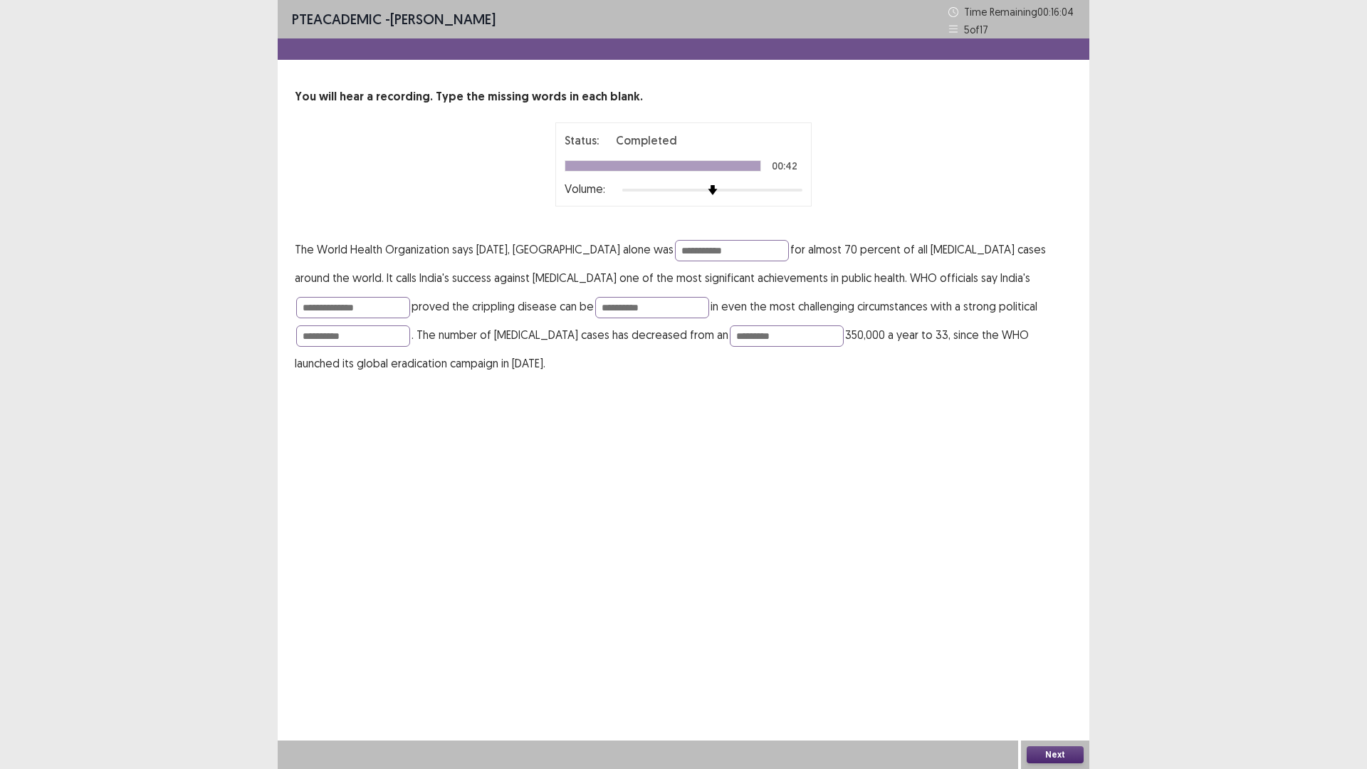
click at [1058, 672] on button "Next" at bounding box center [1054, 754] width 57 height 17
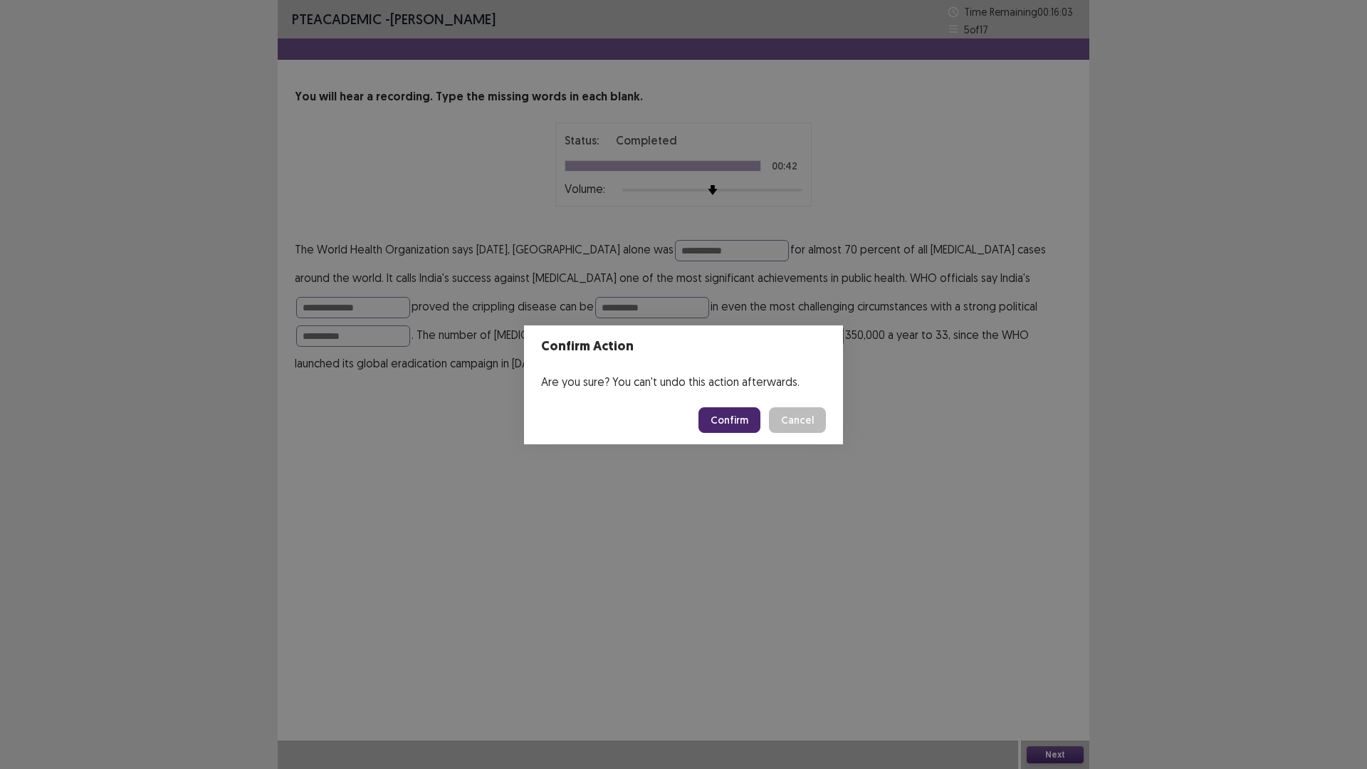
click at [727, 417] on button "Confirm" at bounding box center [729, 420] width 62 height 26
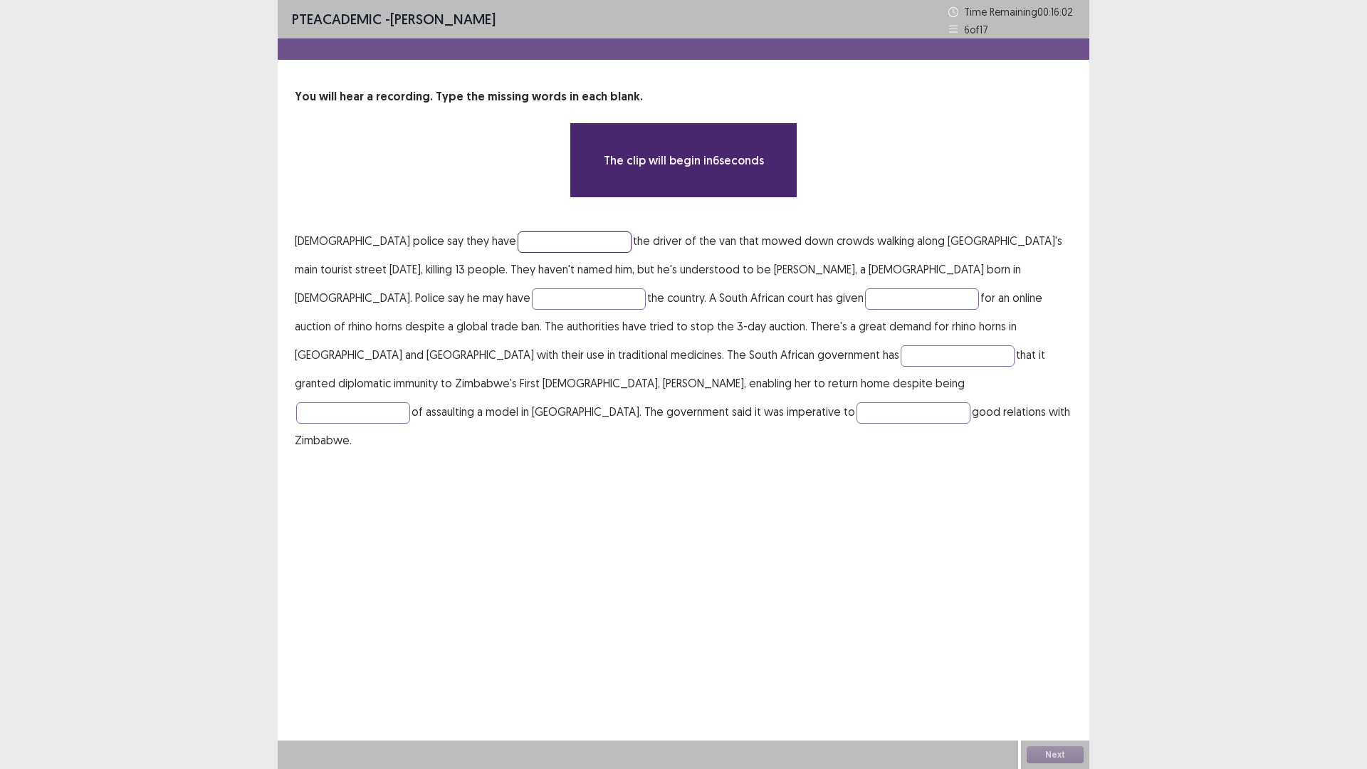
click at [517, 241] on input "text" at bounding box center [574, 241] width 114 height 21
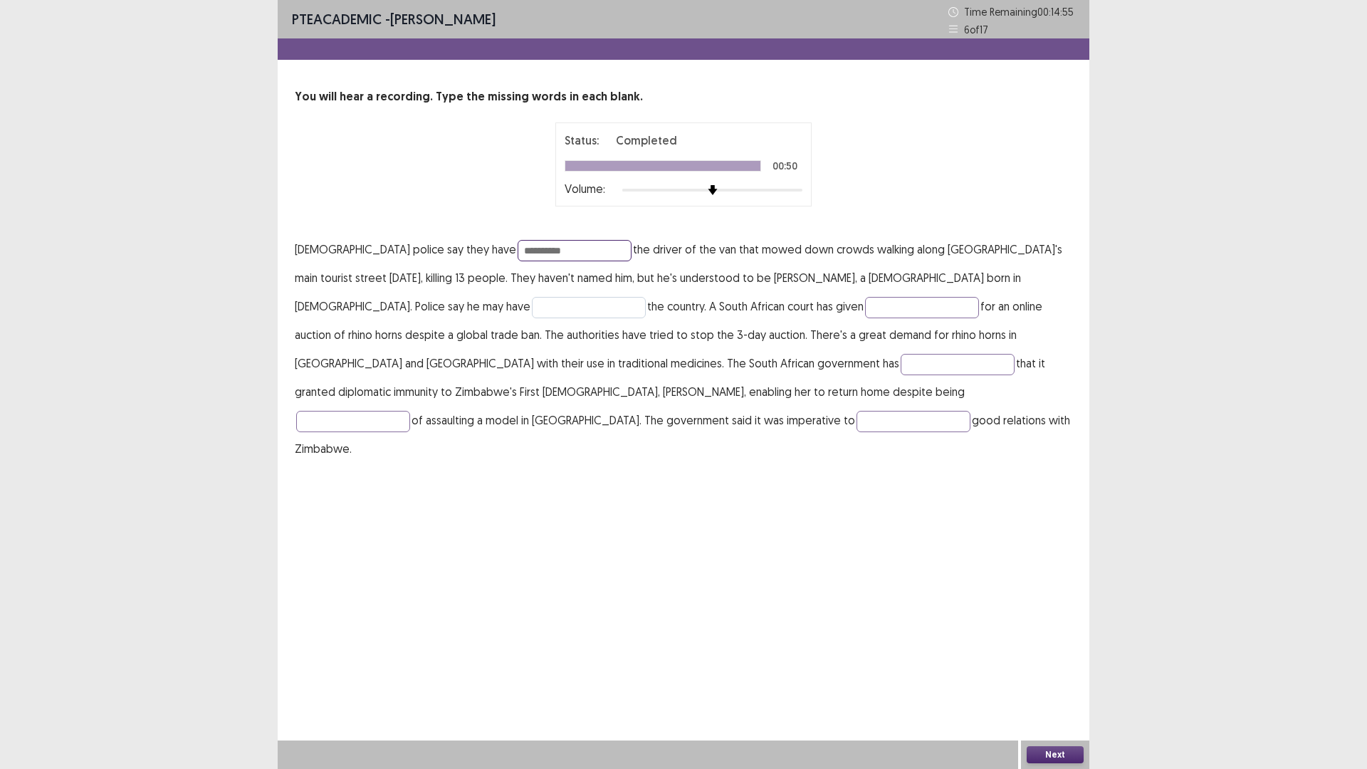
type input "**********"
click at [532, 309] on input "text" at bounding box center [589, 307] width 114 height 21
type input "****"
click at [865, 315] on input "text" at bounding box center [922, 307] width 114 height 21
type input "**********"
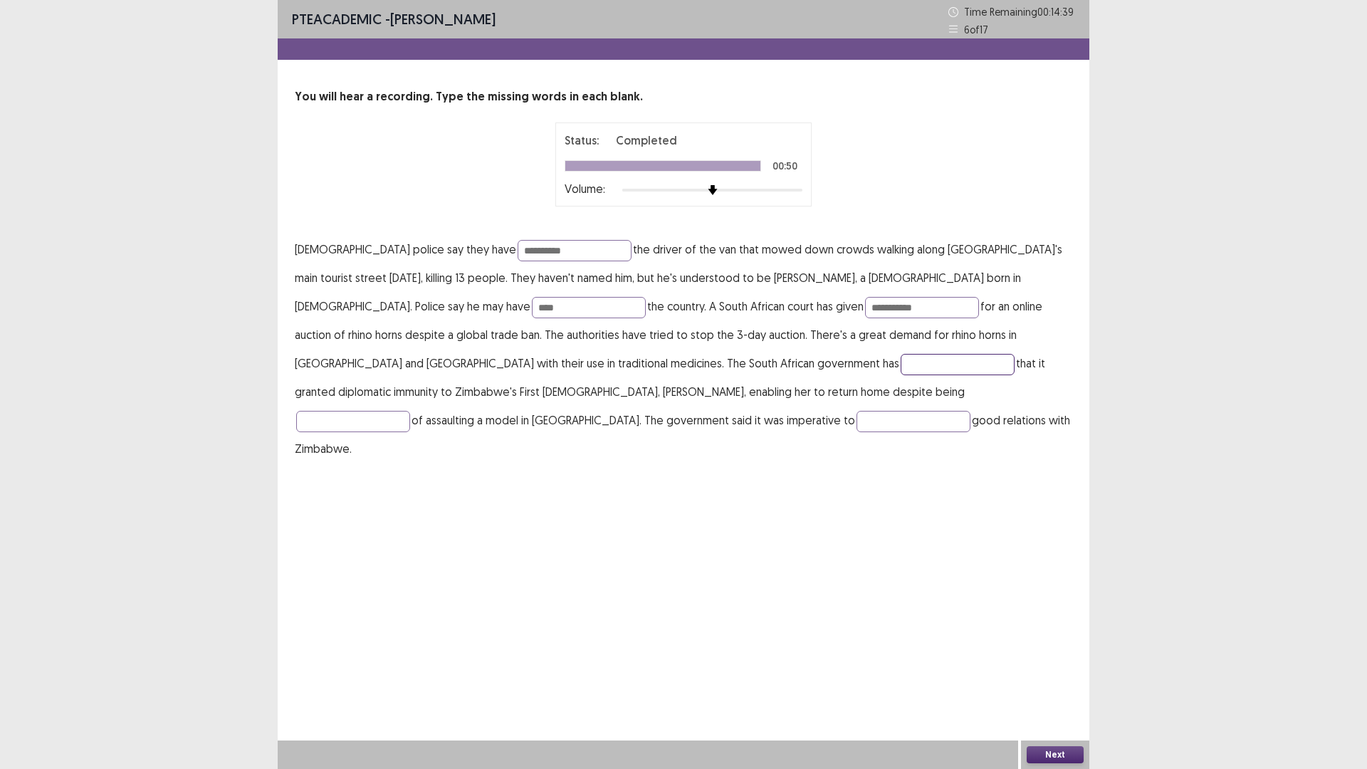
click at [900, 354] on input "text" at bounding box center [957, 364] width 114 height 21
type input "**********"
click at [410, 411] on input "text" at bounding box center [353, 421] width 114 height 21
type input "*******"
click at [856, 414] on input "text" at bounding box center [913, 421] width 114 height 21
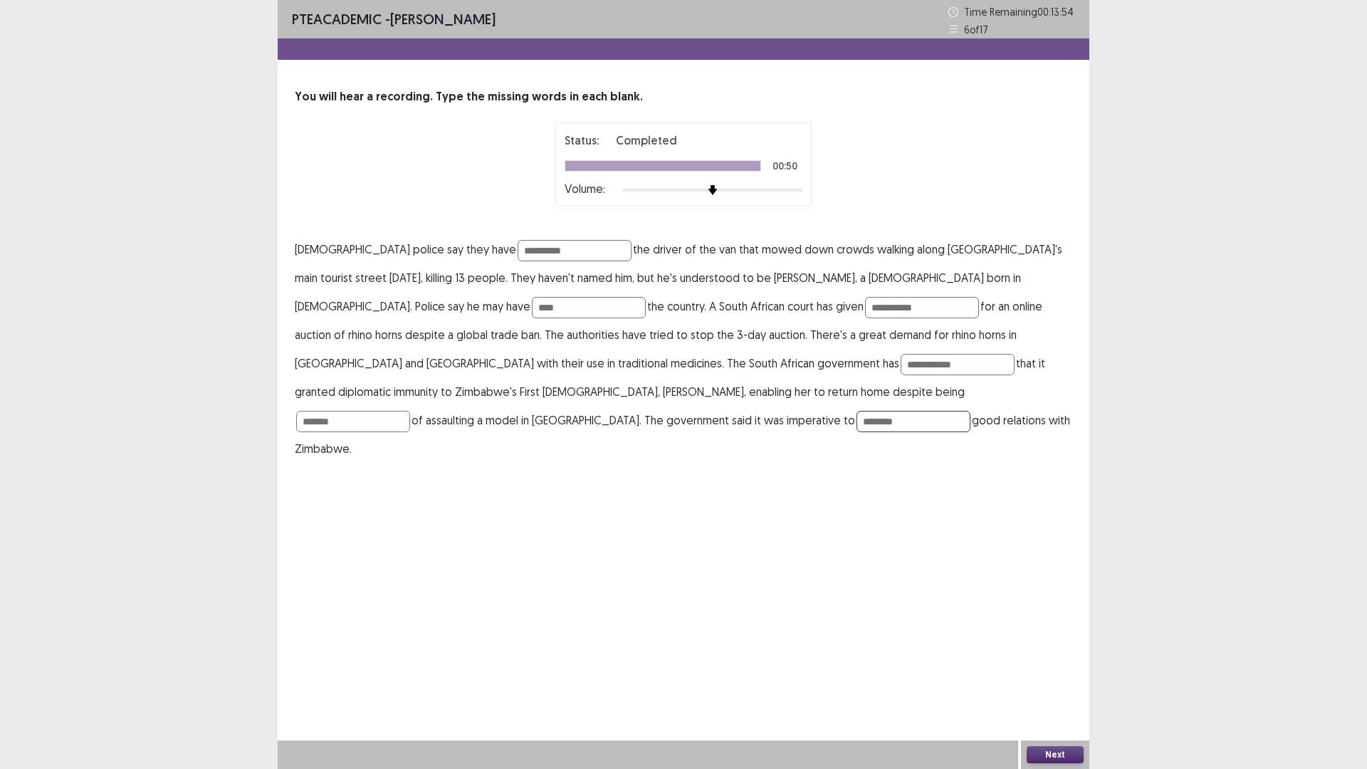
type input "********"
click at [1060, 672] on button "Next" at bounding box center [1054, 754] width 57 height 17
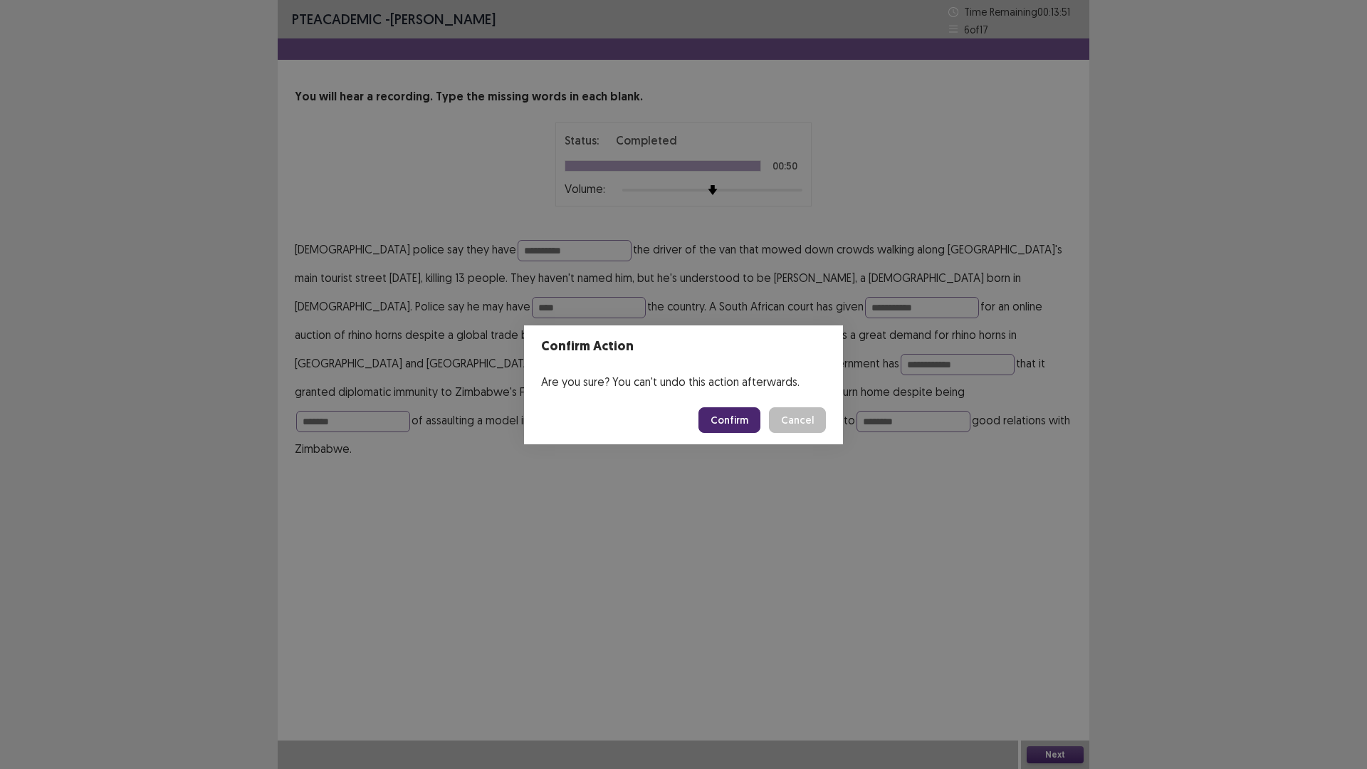
click at [740, 424] on button "Confirm" at bounding box center [729, 420] width 62 height 26
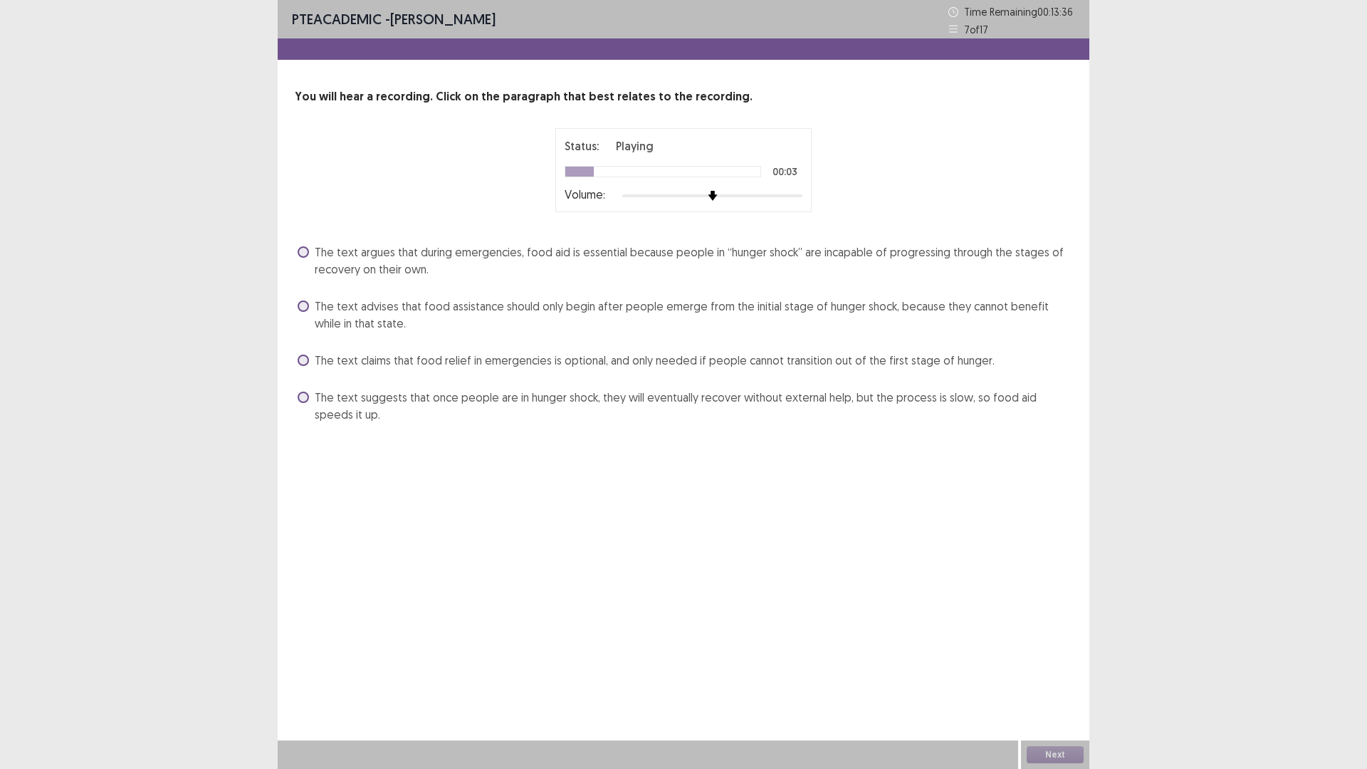
click at [303, 255] on span at bounding box center [303, 251] width 11 height 11
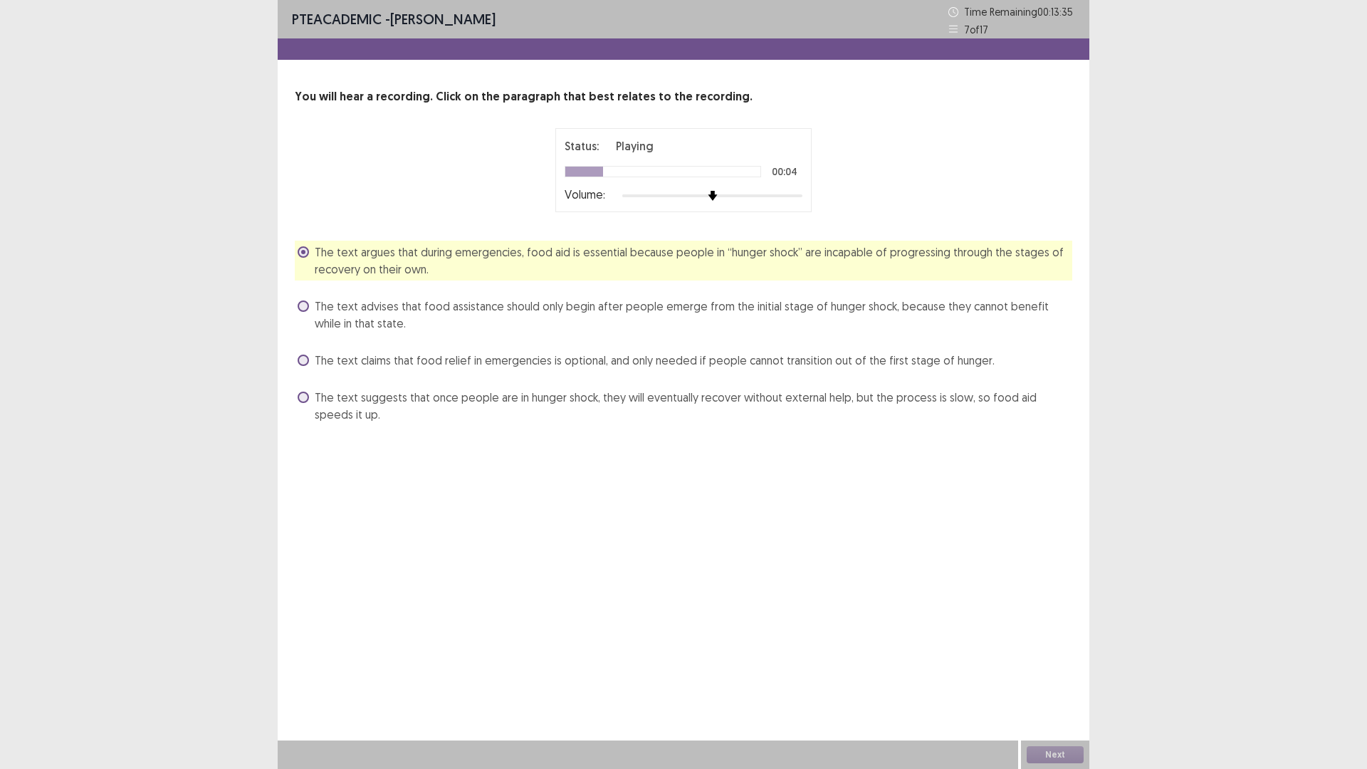
click at [303, 255] on span at bounding box center [303, 251] width 11 height 11
click at [300, 303] on span at bounding box center [303, 305] width 11 height 11
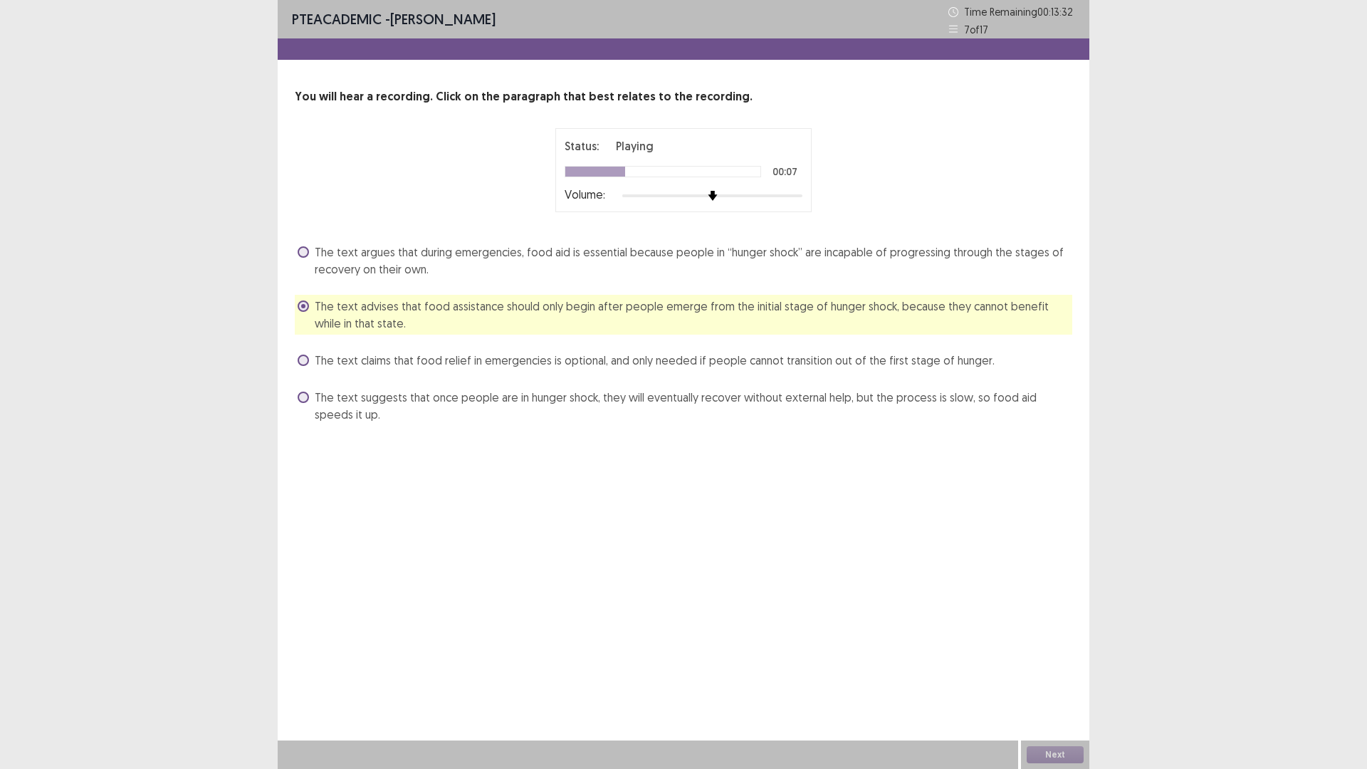
click at [307, 248] on span at bounding box center [303, 251] width 11 height 11
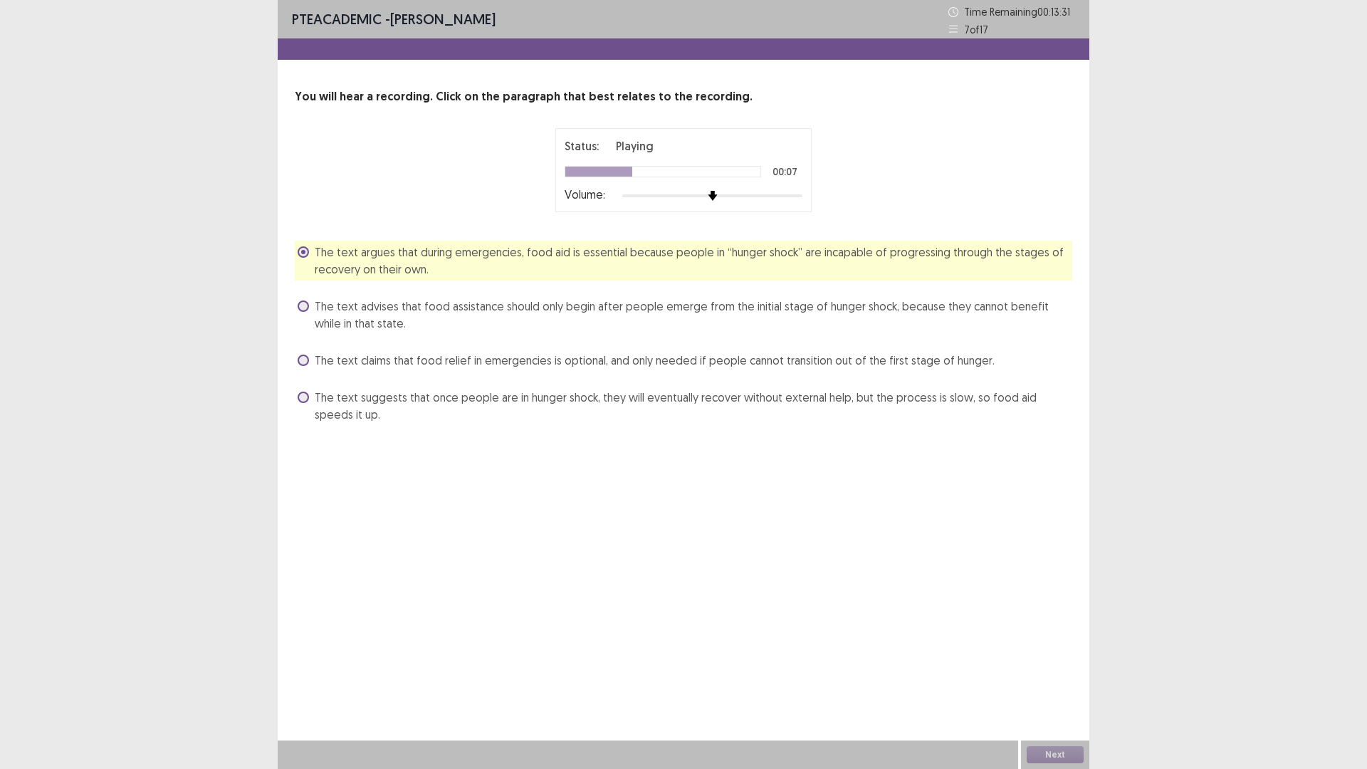
click at [306, 305] on span at bounding box center [303, 305] width 11 height 11
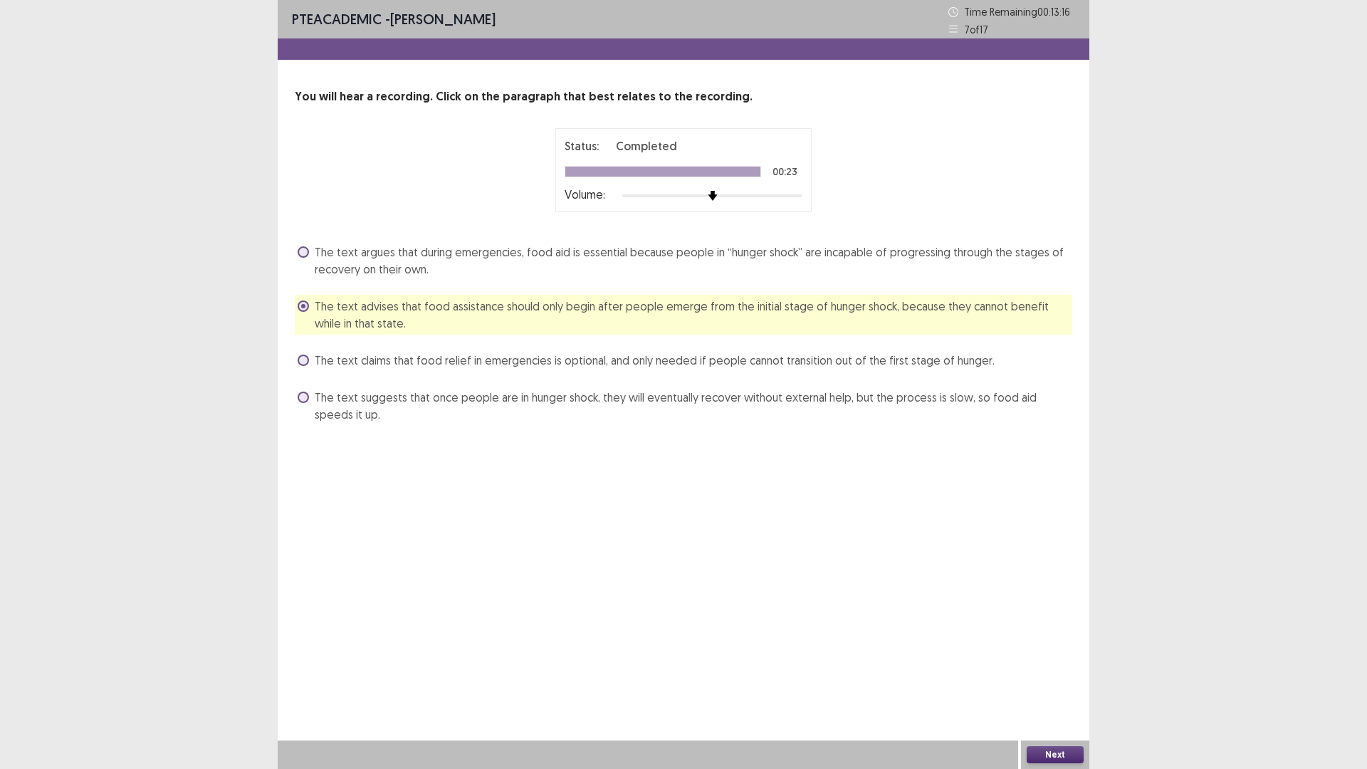
click at [1053, 672] on button "Next" at bounding box center [1054, 754] width 57 height 17
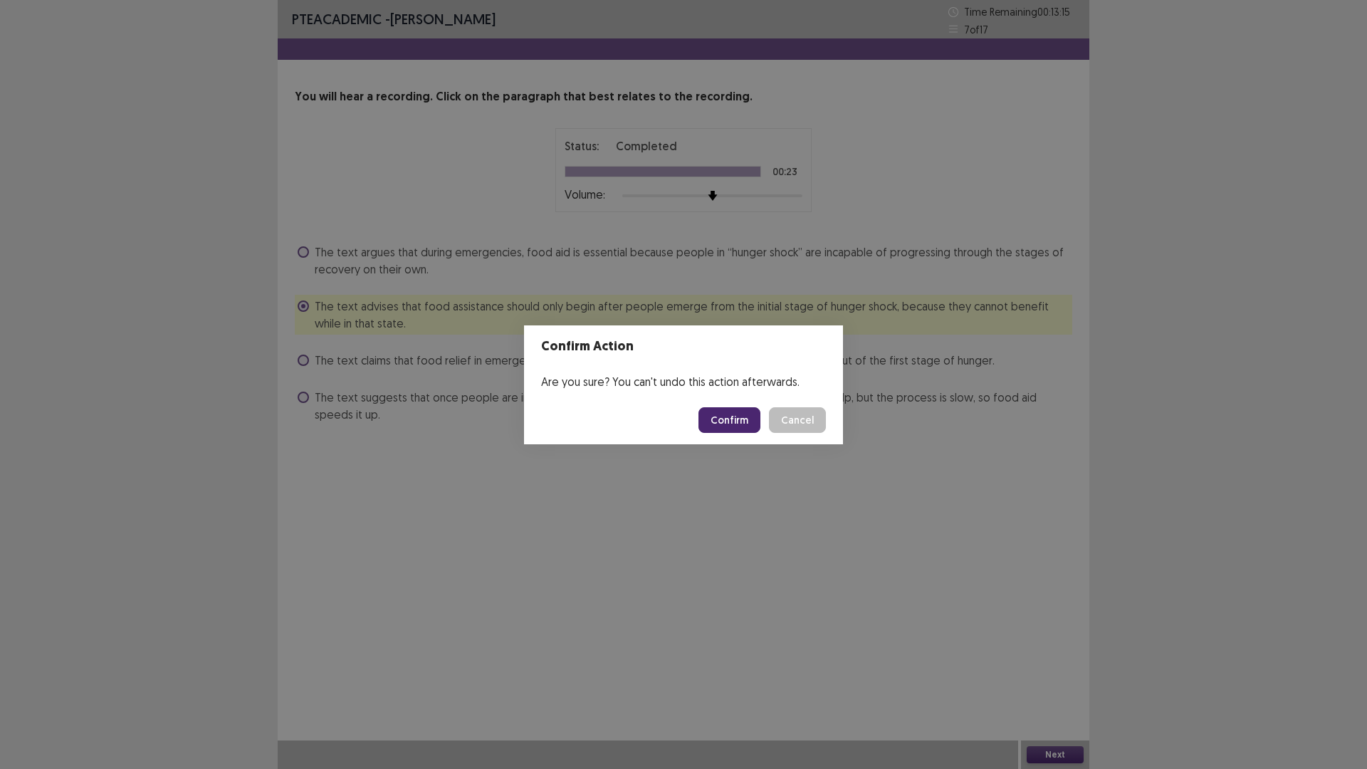
click at [733, 421] on button "Confirm" at bounding box center [729, 420] width 62 height 26
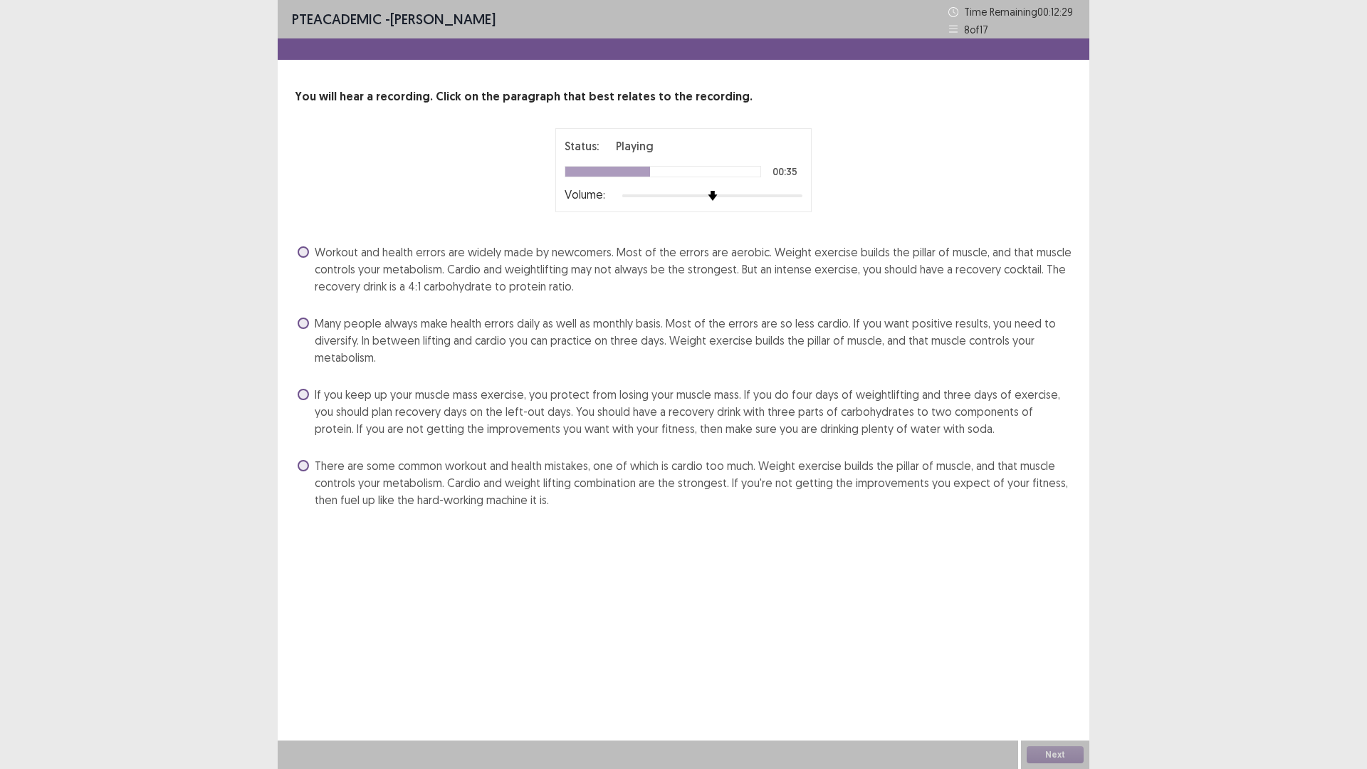
click at [298, 464] on span at bounding box center [303, 465] width 11 height 11
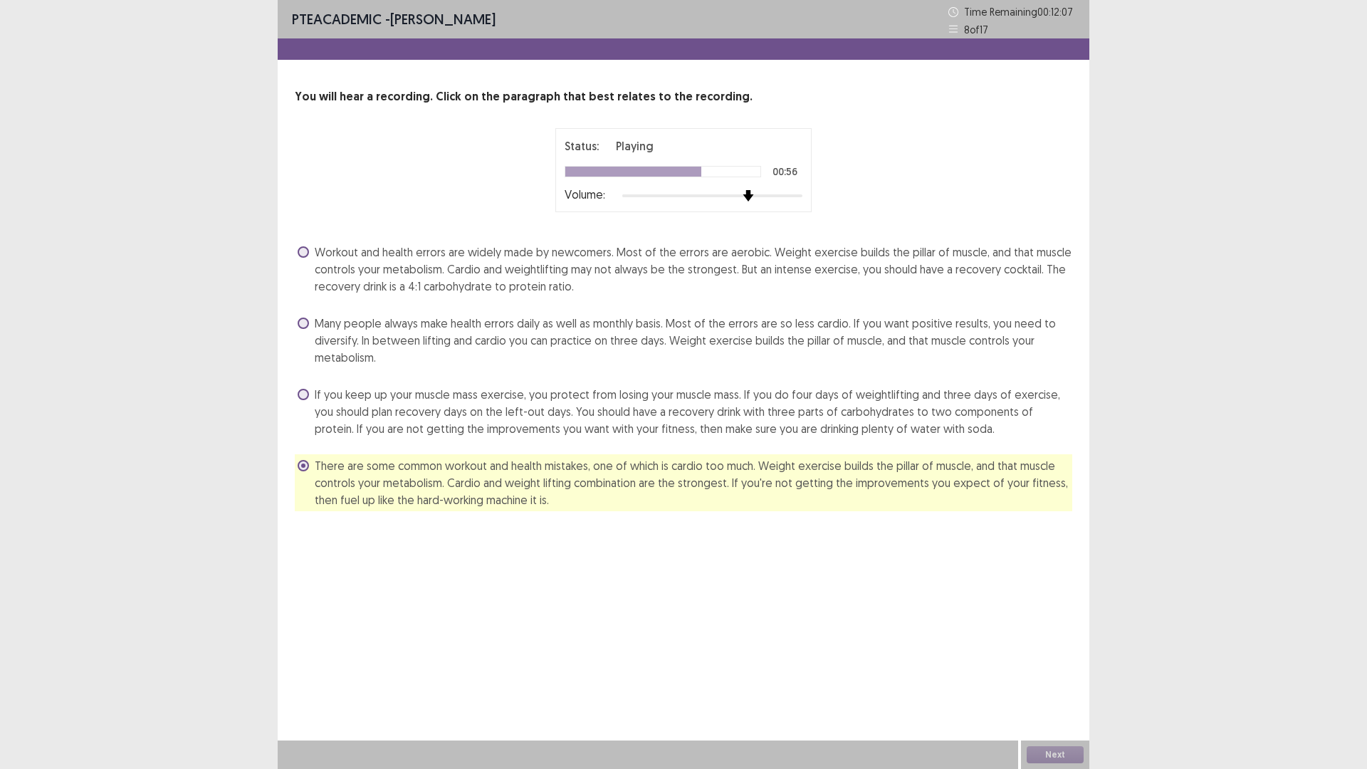
click at [747, 196] on div at bounding box center [712, 195] width 180 height 11
click at [305, 399] on span at bounding box center [303, 394] width 11 height 11
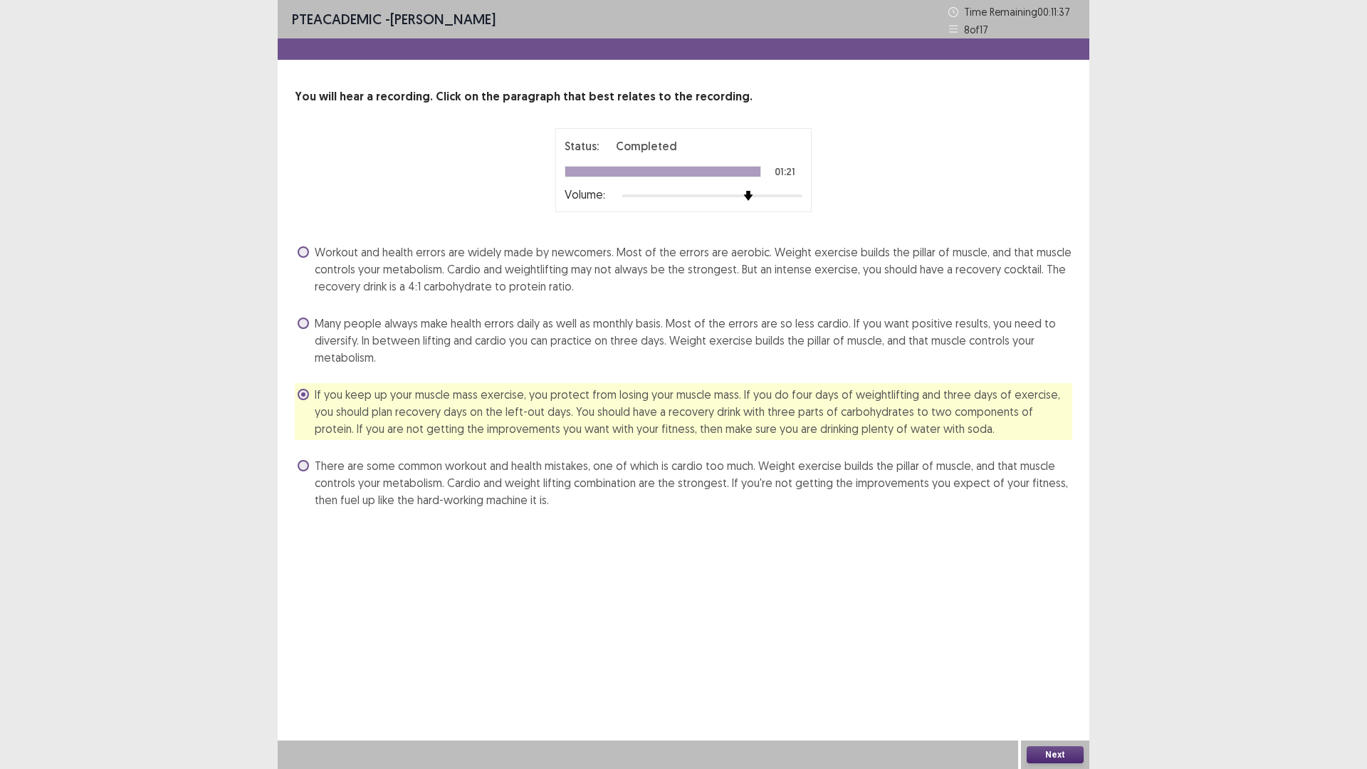
click at [305, 399] on span at bounding box center [303, 394] width 11 height 11
click at [301, 464] on span at bounding box center [303, 465] width 11 height 11
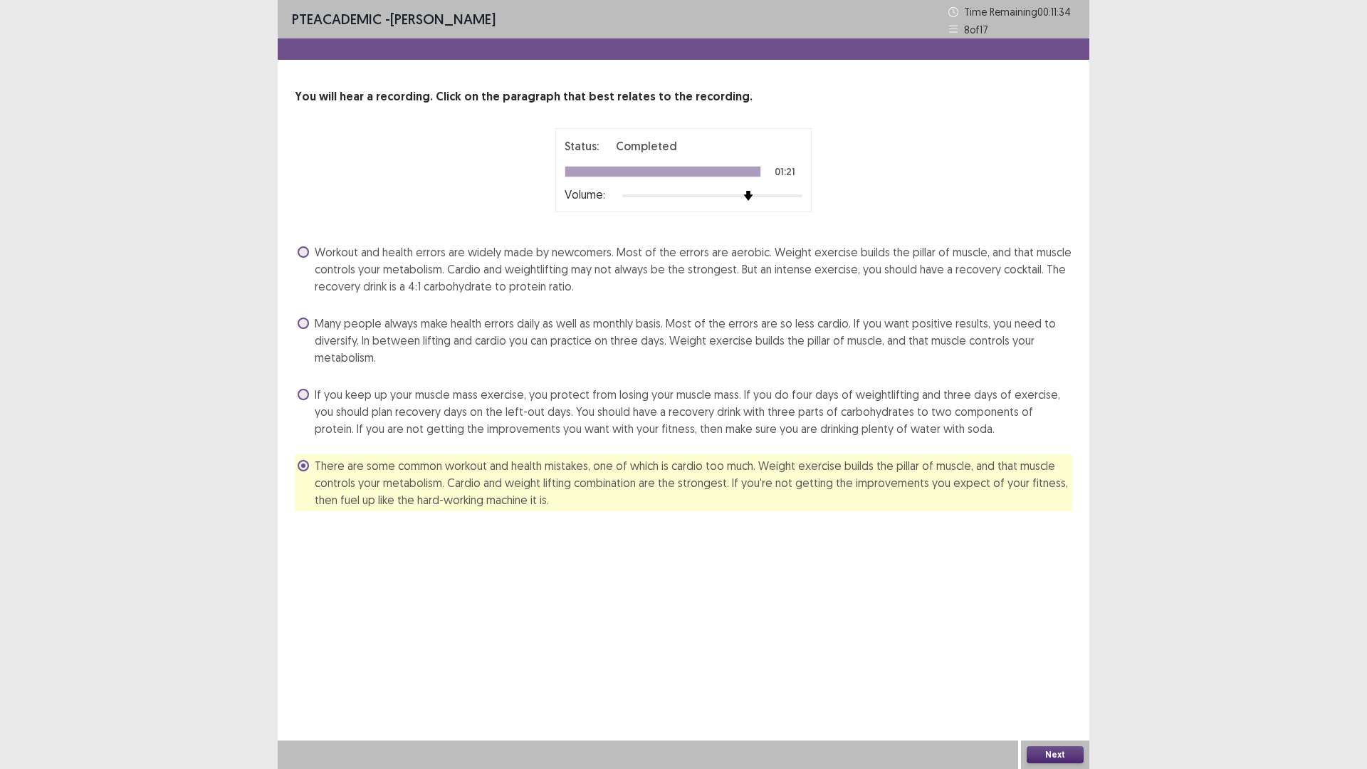
click at [1046, 672] on button "Next" at bounding box center [1054, 754] width 57 height 17
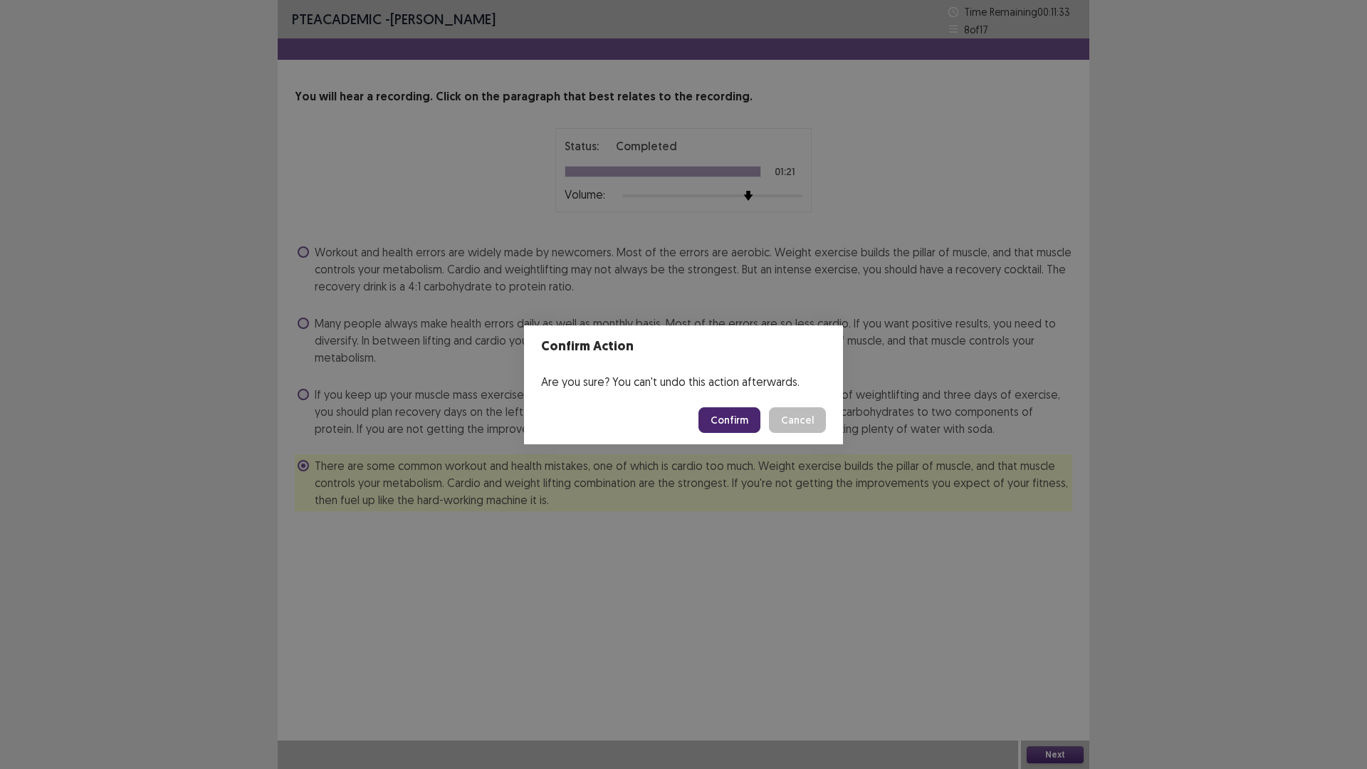
click at [727, 420] on button "Confirm" at bounding box center [729, 420] width 62 height 26
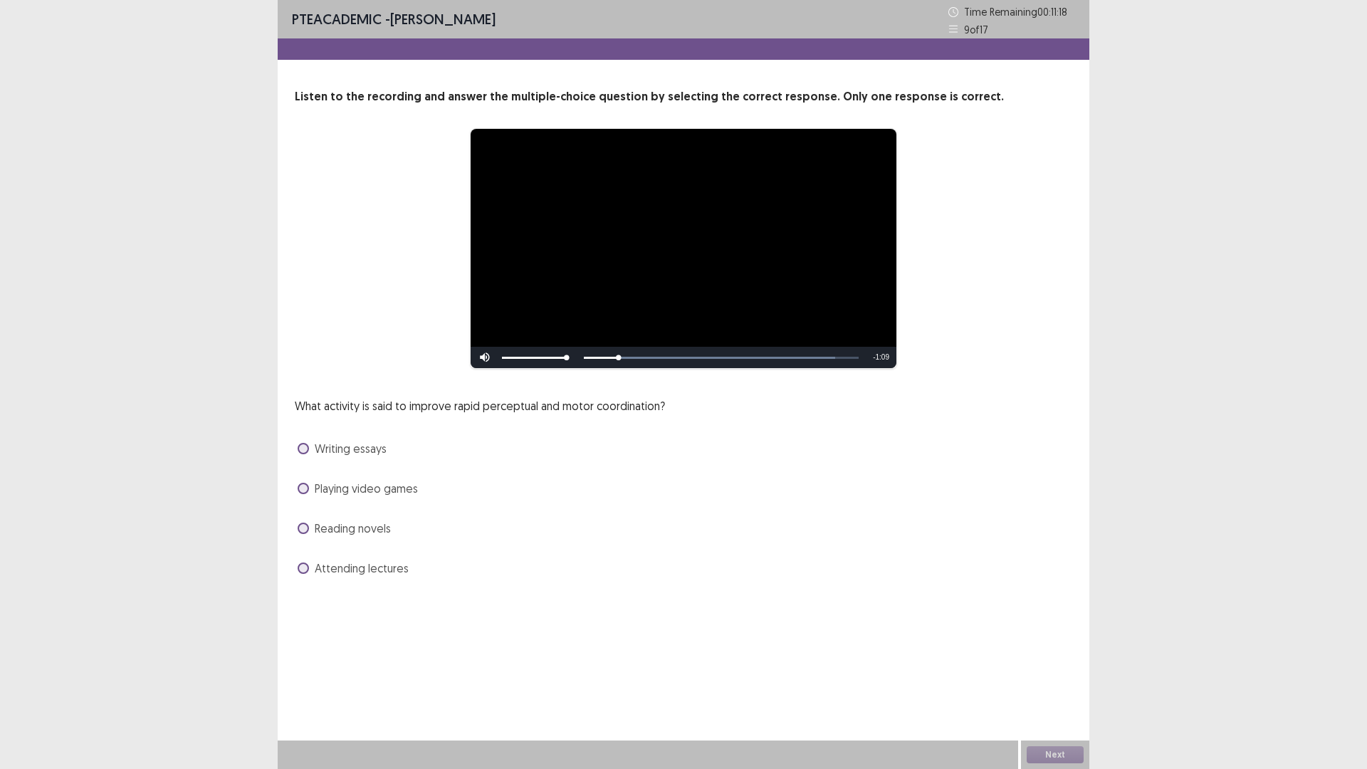
click at [308, 490] on span at bounding box center [303, 488] width 11 height 11
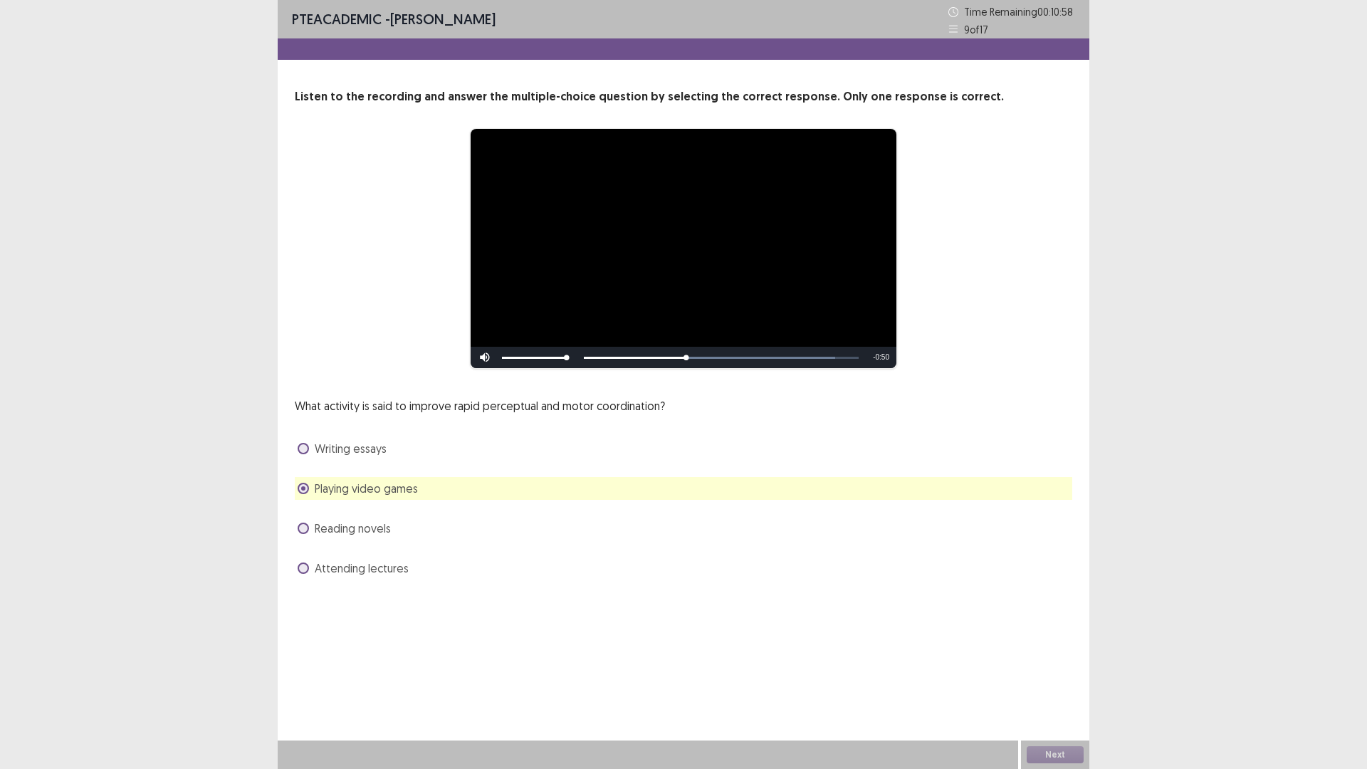
click at [713, 356] on div "Skip Backward Skip Forward Mute Current Time 0:28 / Duration 1:18 Loaded : 91.3…" at bounding box center [684, 357] width 426 height 21
click at [538, 354] on div "56%" at bounding box center [533, 357] width 71 height 21
click at [567, 359] on div "Volume Level" at bounding box center [534, 358] width 65 height 2
click at [838, 355] on div "Skip Backward Skip Forward Mute 80% Current Time 0:55 / Duration 1:18 Loaded : …" at bounding box center [684, 357] width 426 height 21
drag, startPoint x: 529, startPoint y: 520, endPoint x: 535, endPoint y: 532, distance: 13.4
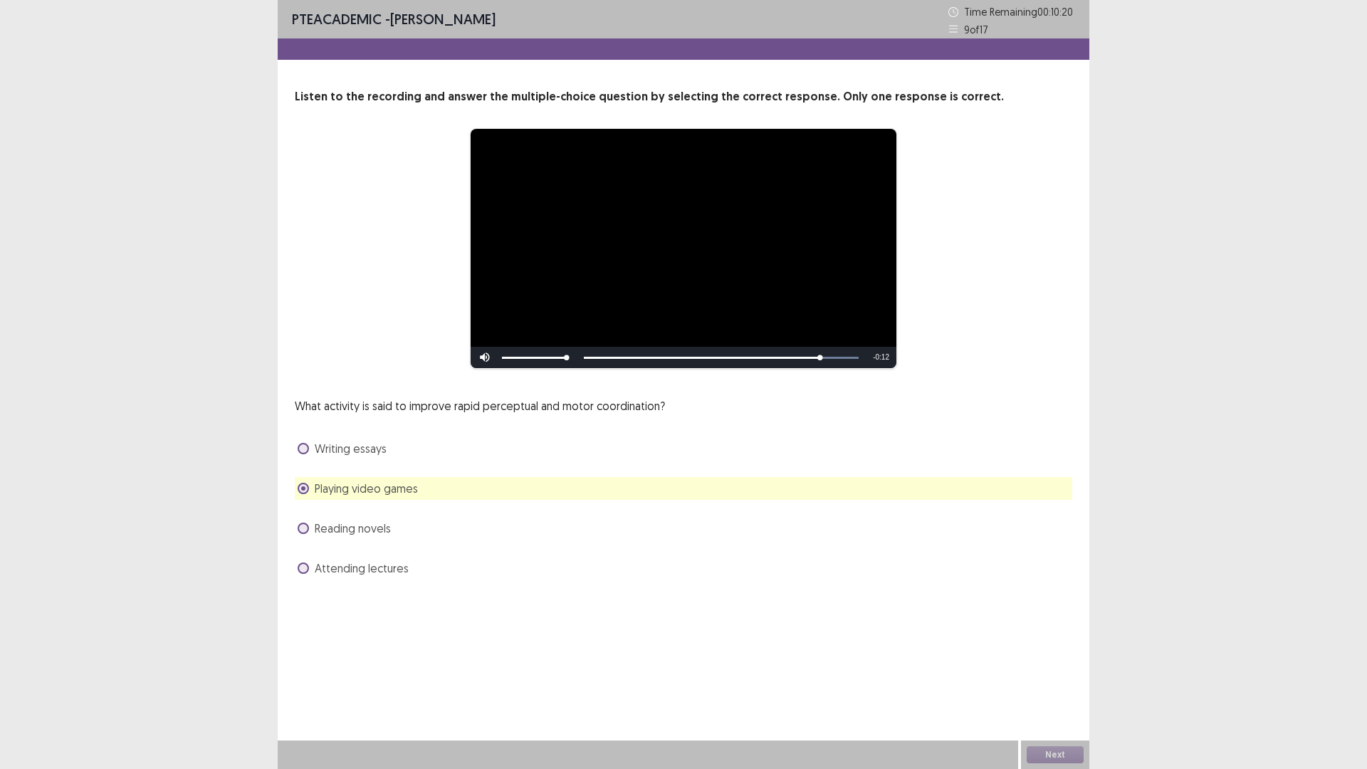
click at [535, 532] on div "Reading novels" at bounding box center [683, 528] width 777 height 23
click at [536, 533] on div "Reading novels" at bounding box center [683, 528] width 777 height 23
click at [1066, 672] on button "Next" at bounding box center [1054, 754] width 57 height 17
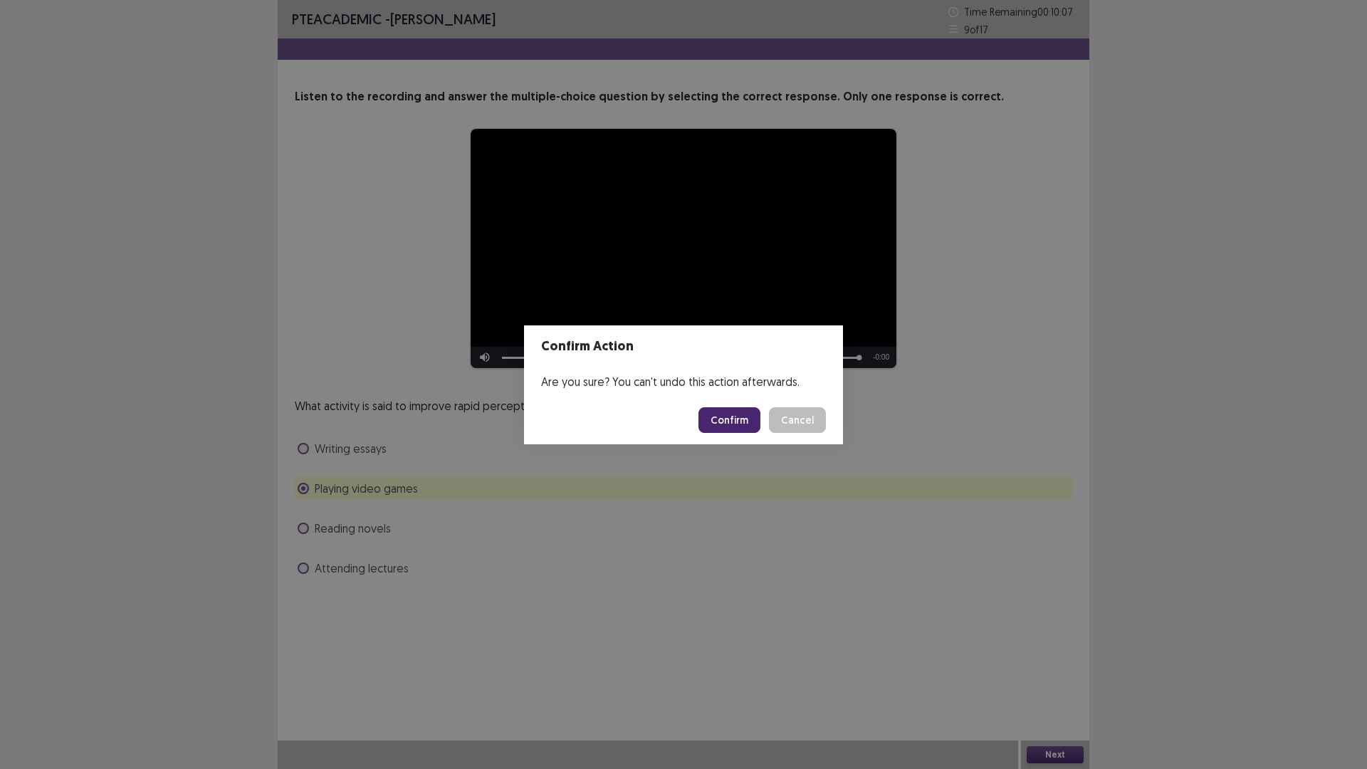
click at [743, 419] on button "Confirm" at bounding box center [729, 420] width 62 height 26
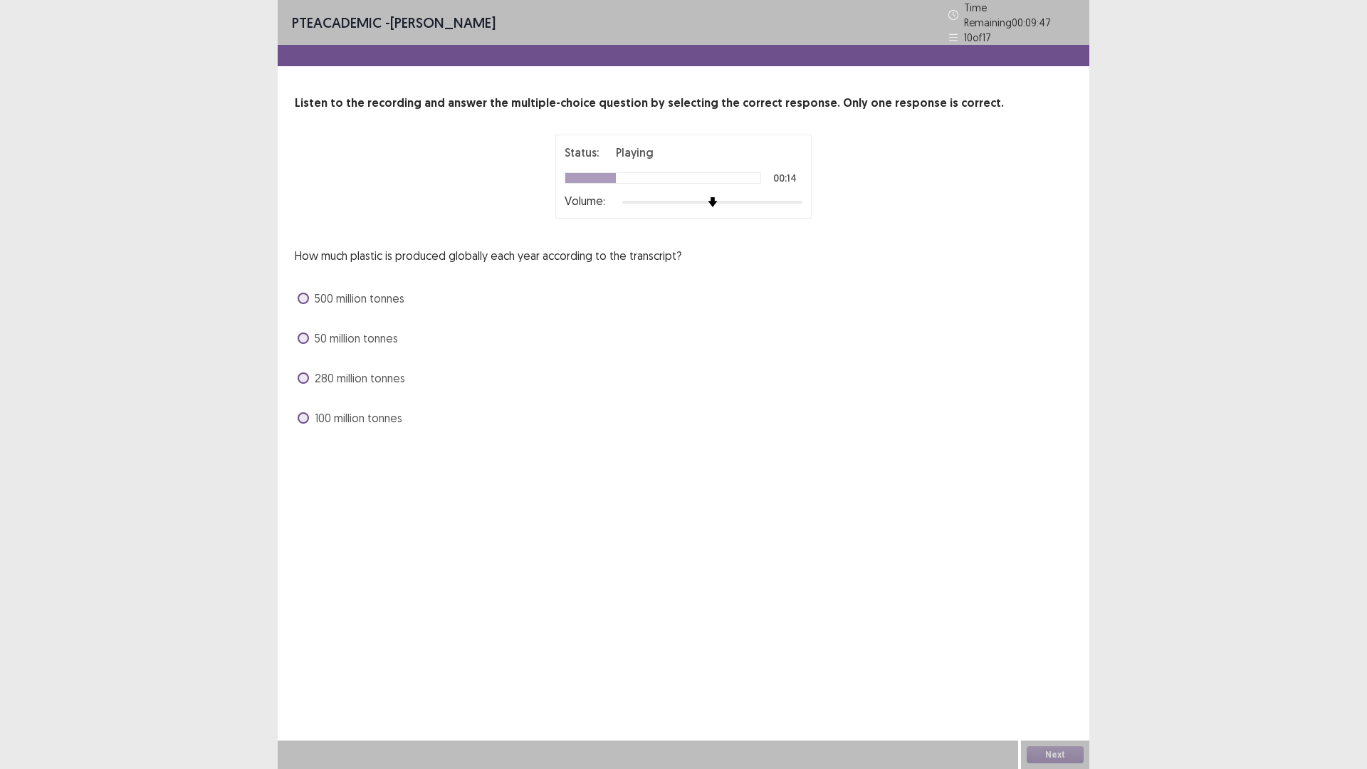
click at [304, 372] on span at bounding box center [303, 377] width 11 height 11
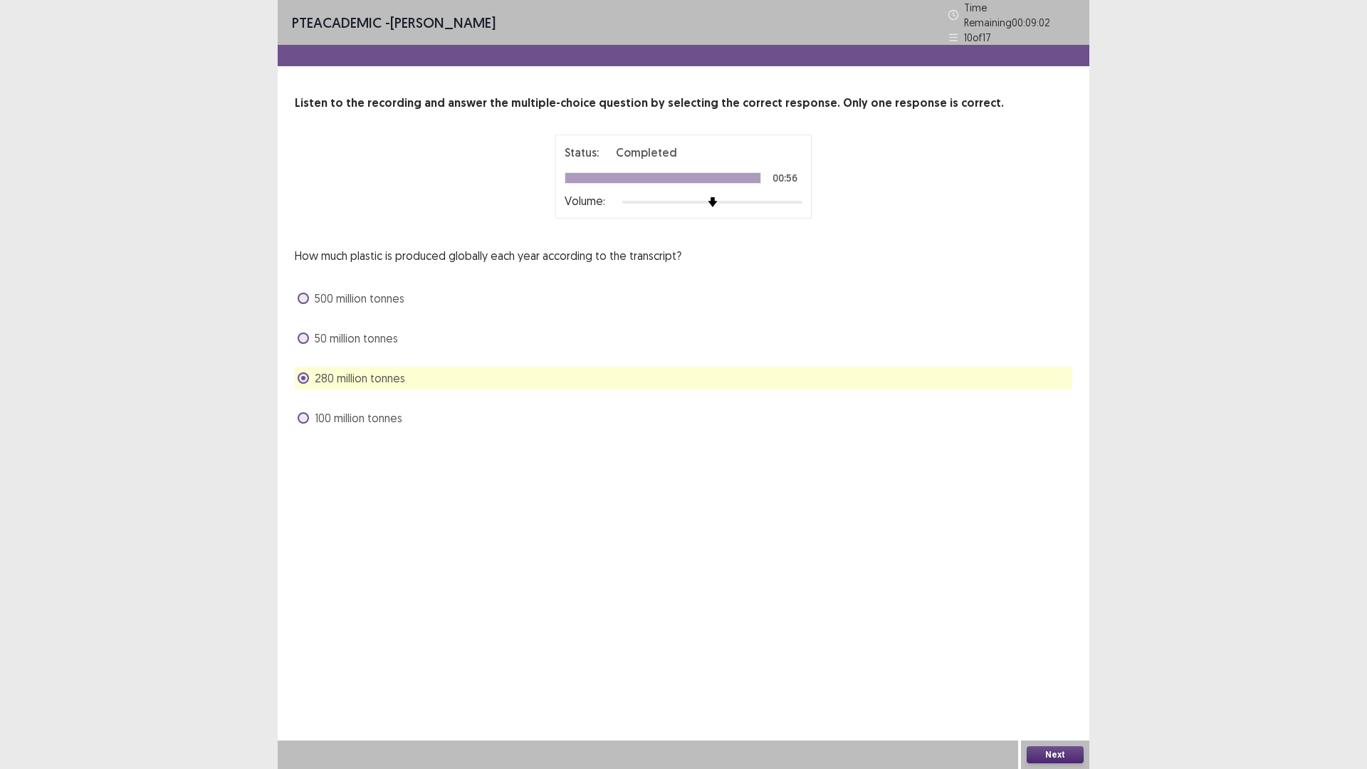
click at [1058, 672] on button "Next" at bounding box center [1054, 754] width 57 height 17
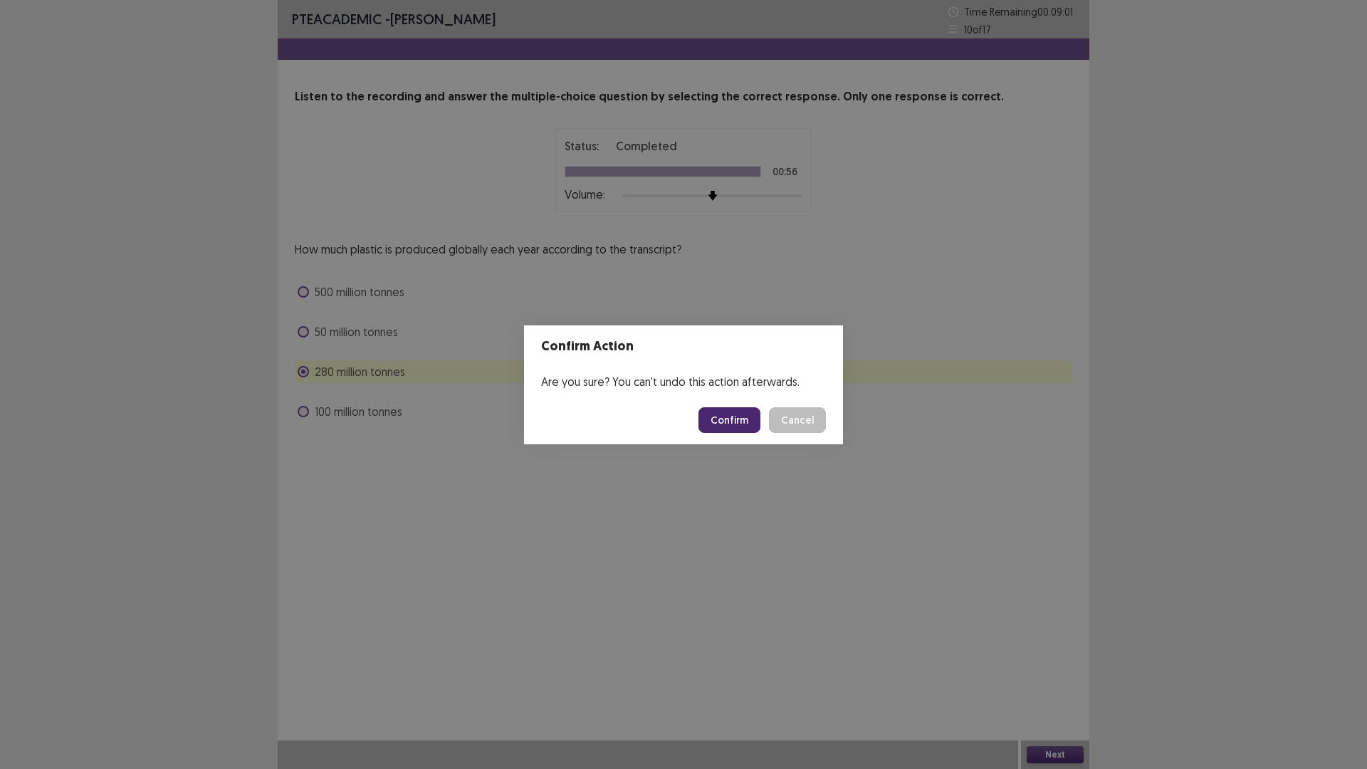
click at [740, 416] on button "Confirm" at bounding box center [729, 420] width 62 height 26
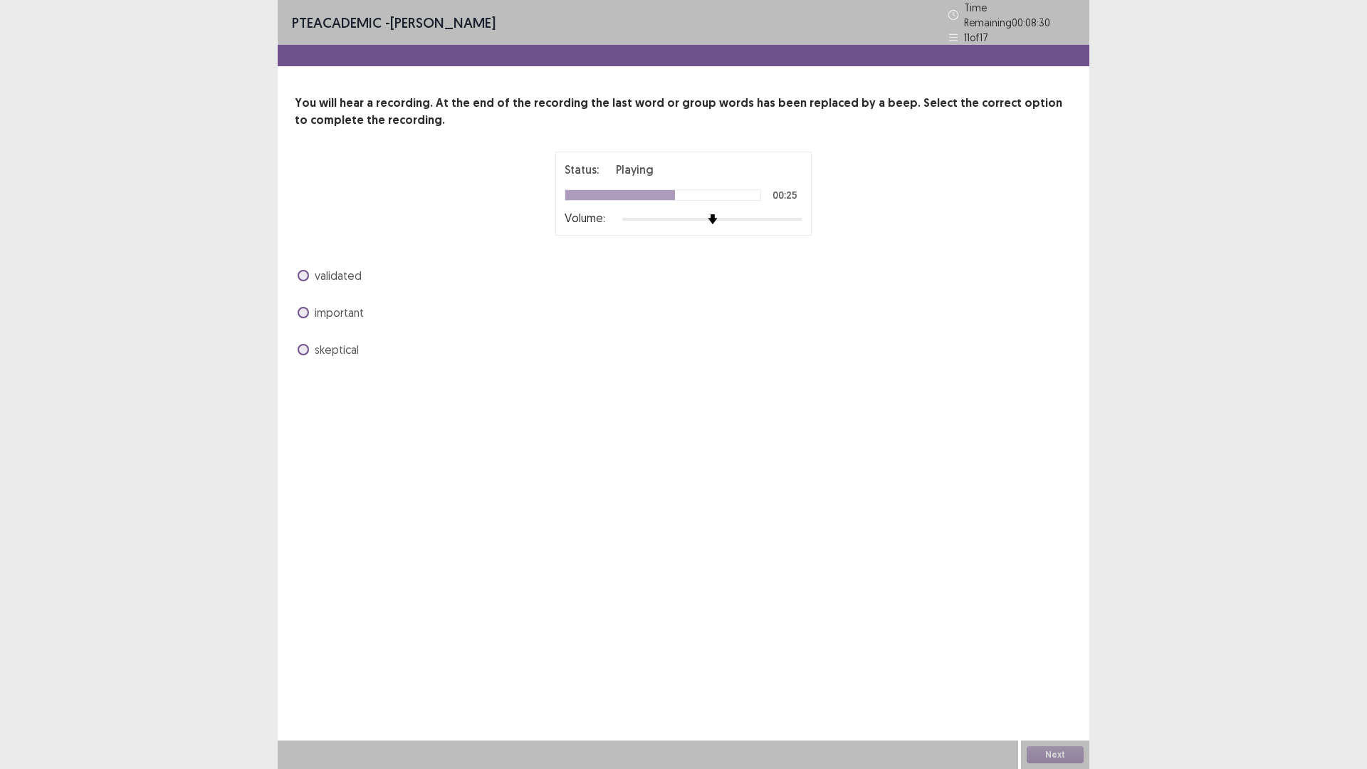
click at [308, 307] on span at bounding box center [303, 312] width 11 height 11
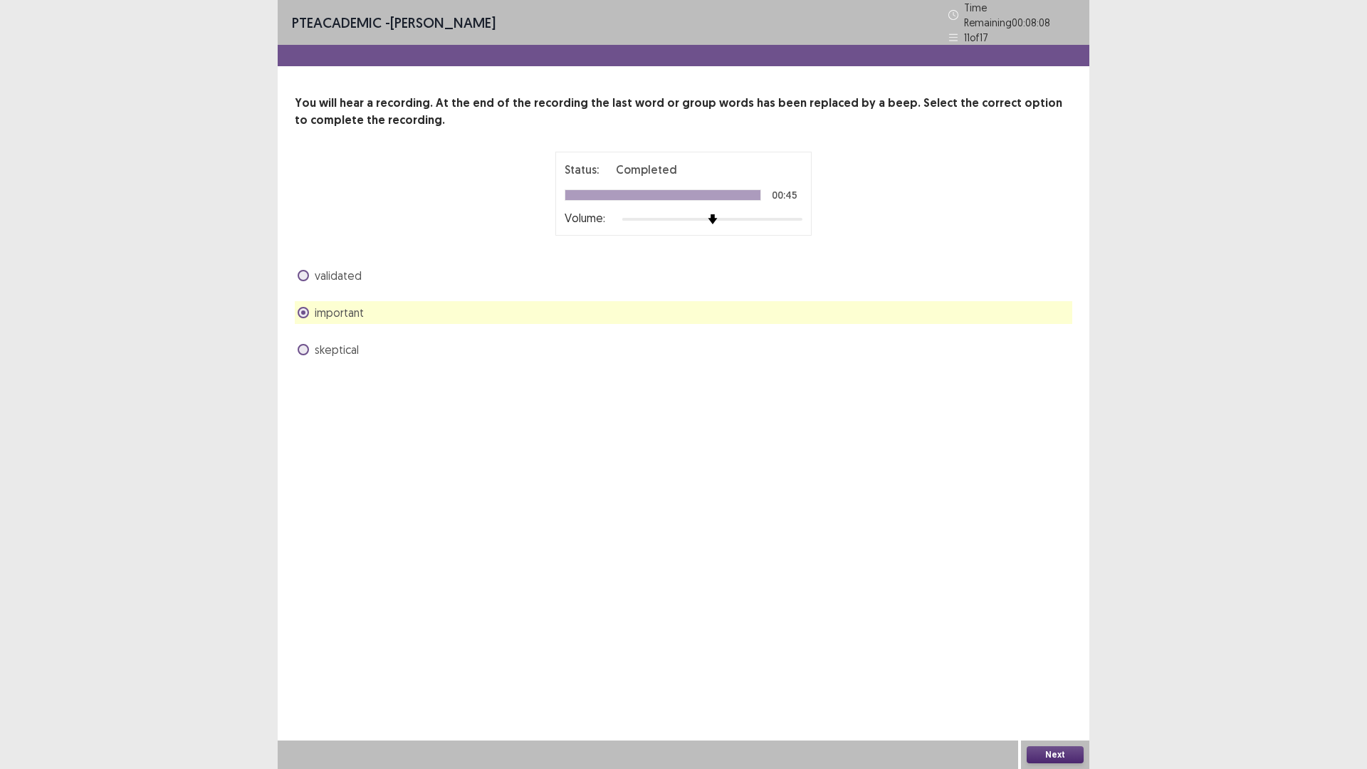
click at [1075, 672] on div "Next" at bounding box center [1055, 754] width 68 height 28
click at [1058, 672] on button "Next" at bounding box center [1054, 754] width 57 height 17
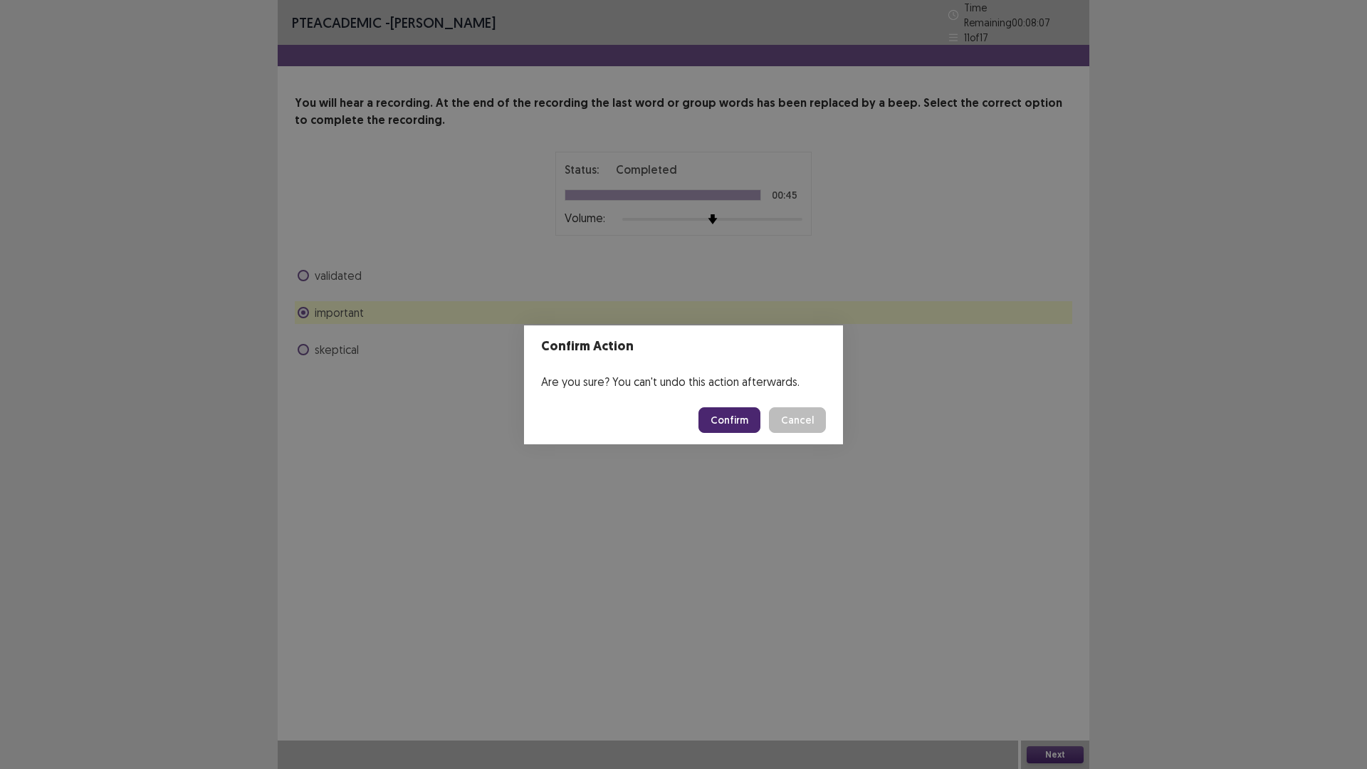
click at [719, 421] on button "Confirm" at bounding box center [729, 420] width 62 height 26
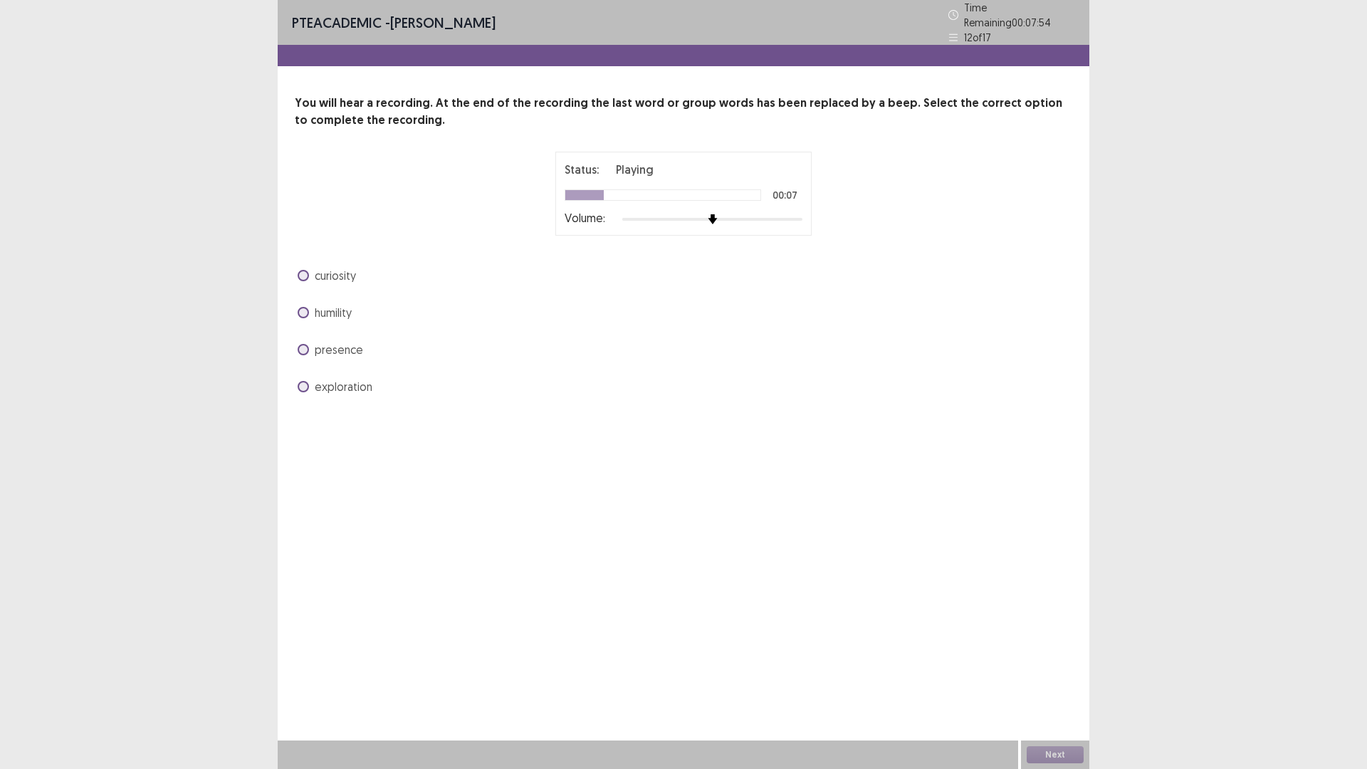
click at [299, 307] on span at bounding box center [303, 312] width 11 height 11
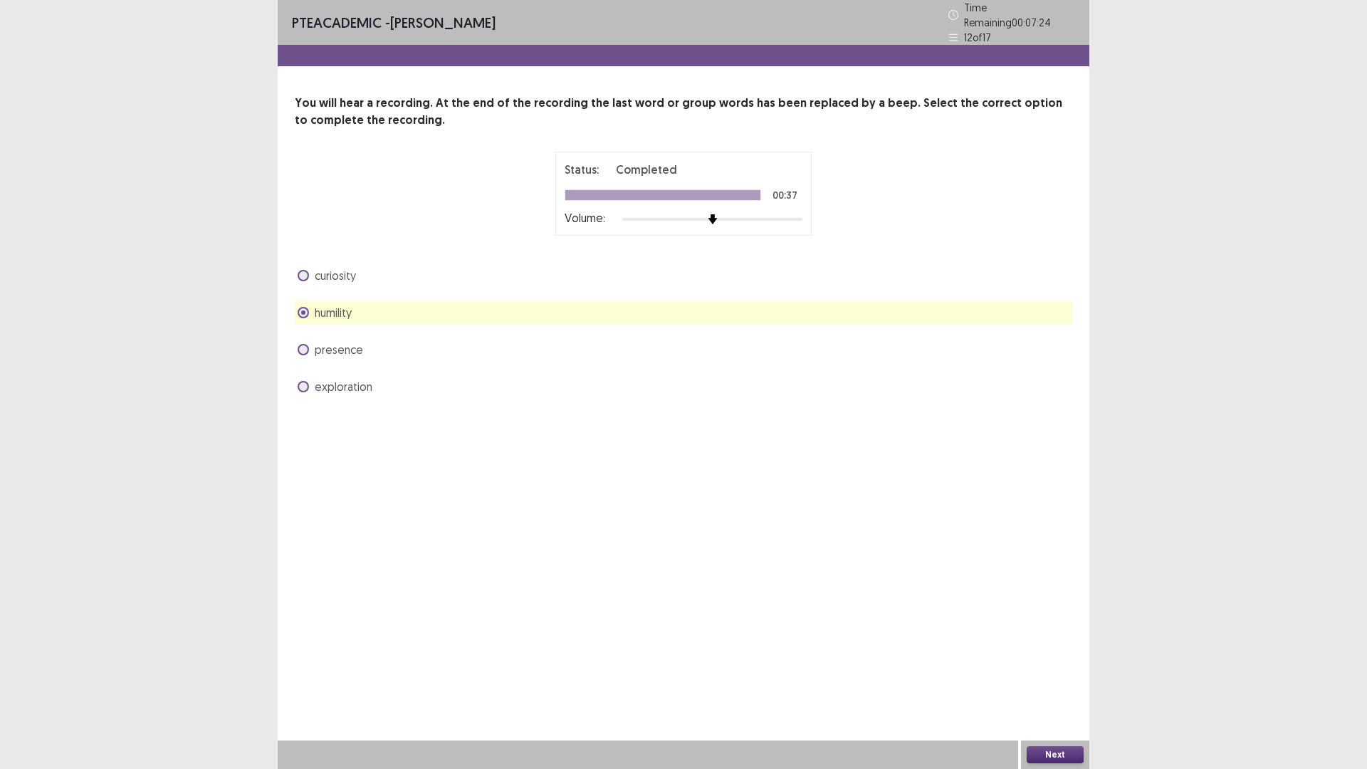
click at [1056, 672] on button "Next" at bounding box center [1054, 754] width 57 height 17
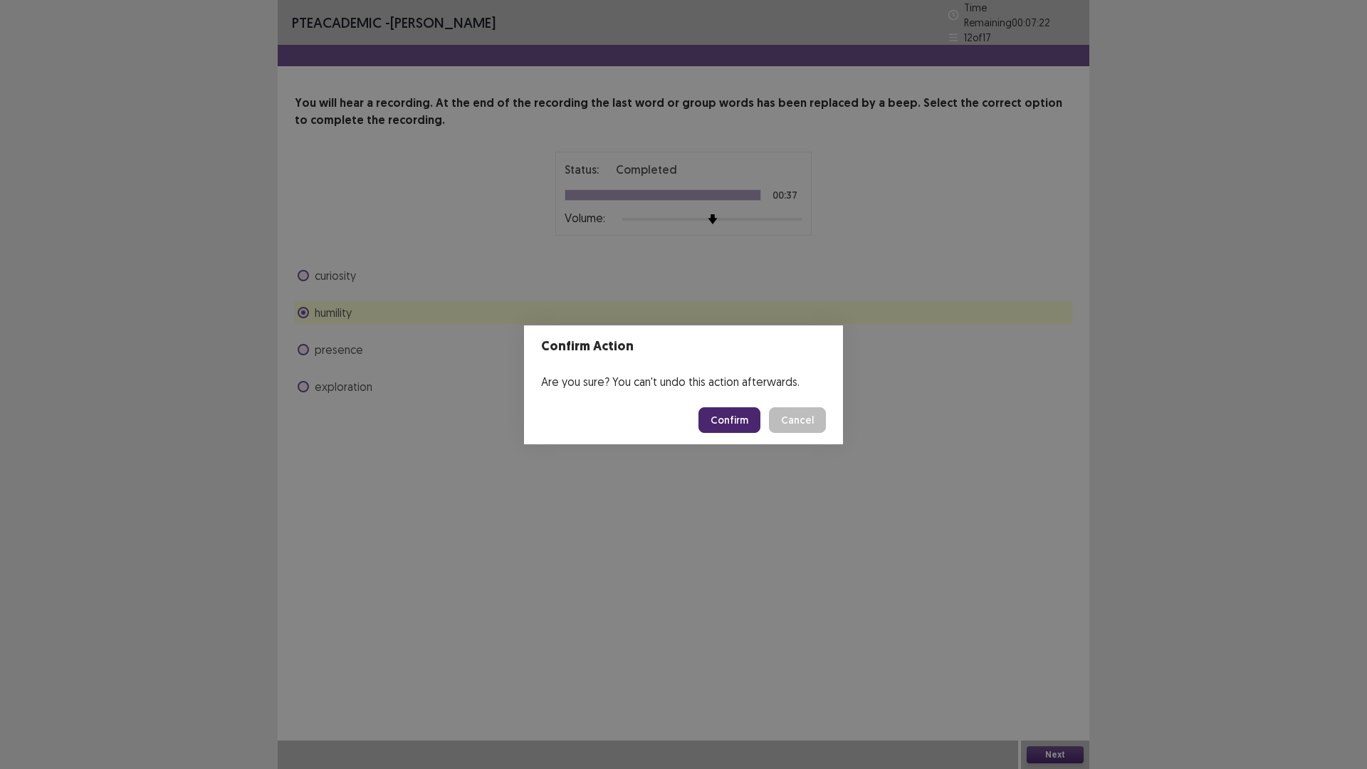
click at [739, 421] on button "Confirm" at bounding box center [729, 420] width 62 height 26
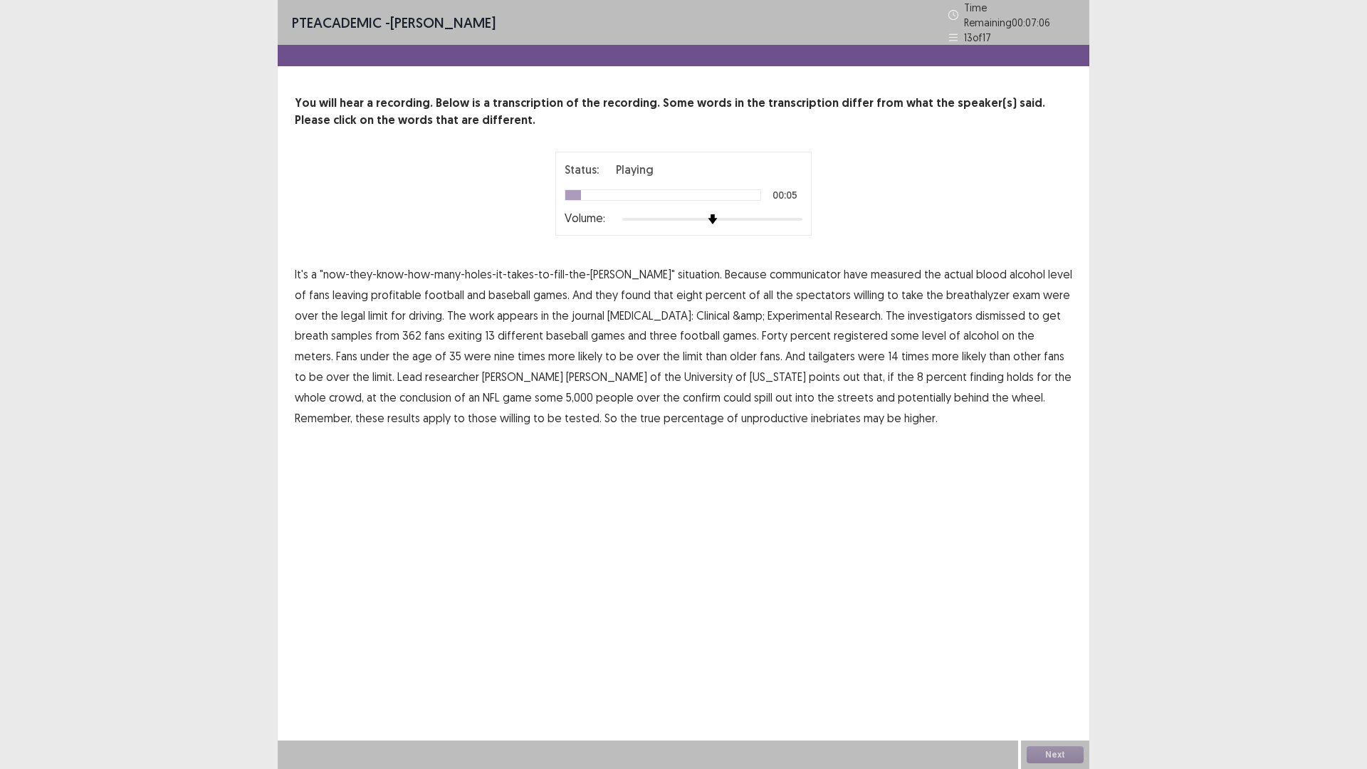
click at [769, 269] on span "communicator" at bounding box center [804, 274] width 71 height 17
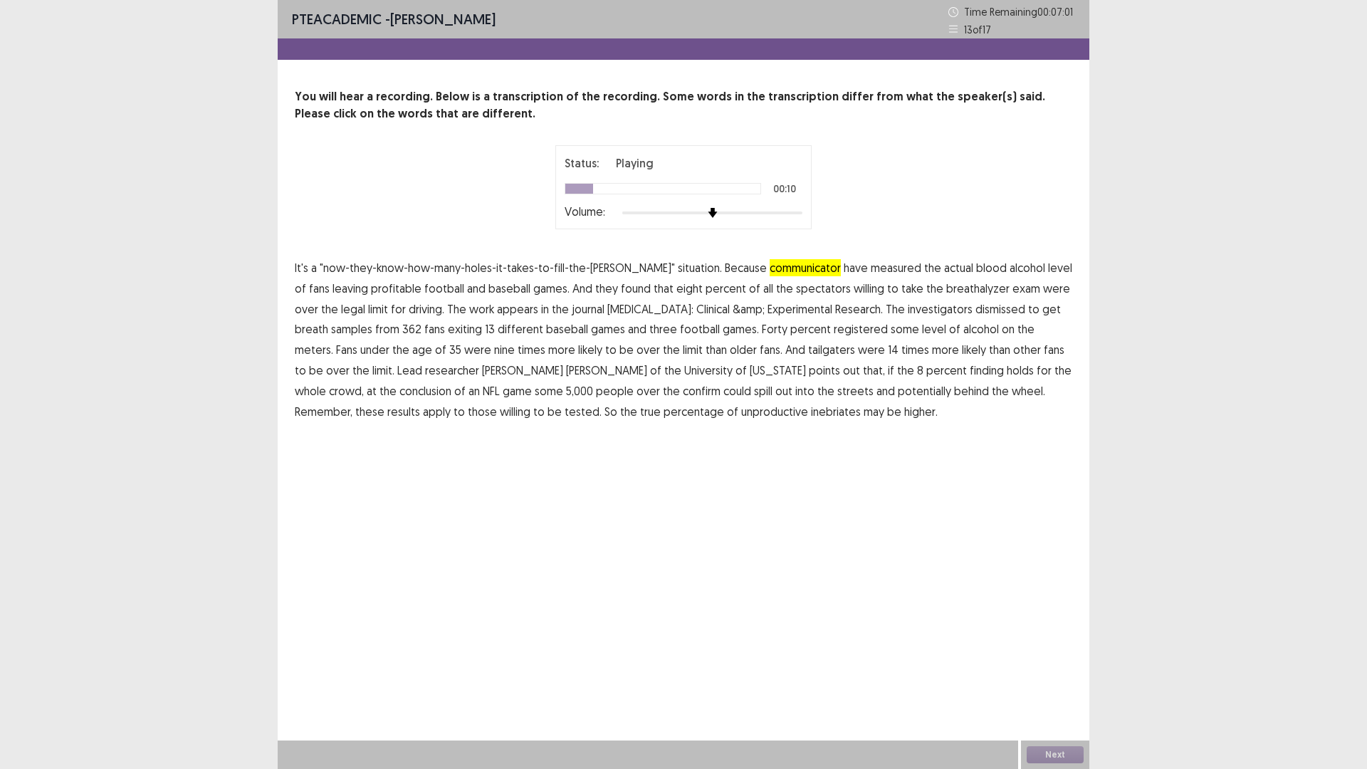
click at [373, 285] on span "profitable" at bounding box center [396, 288] width 51 height 17
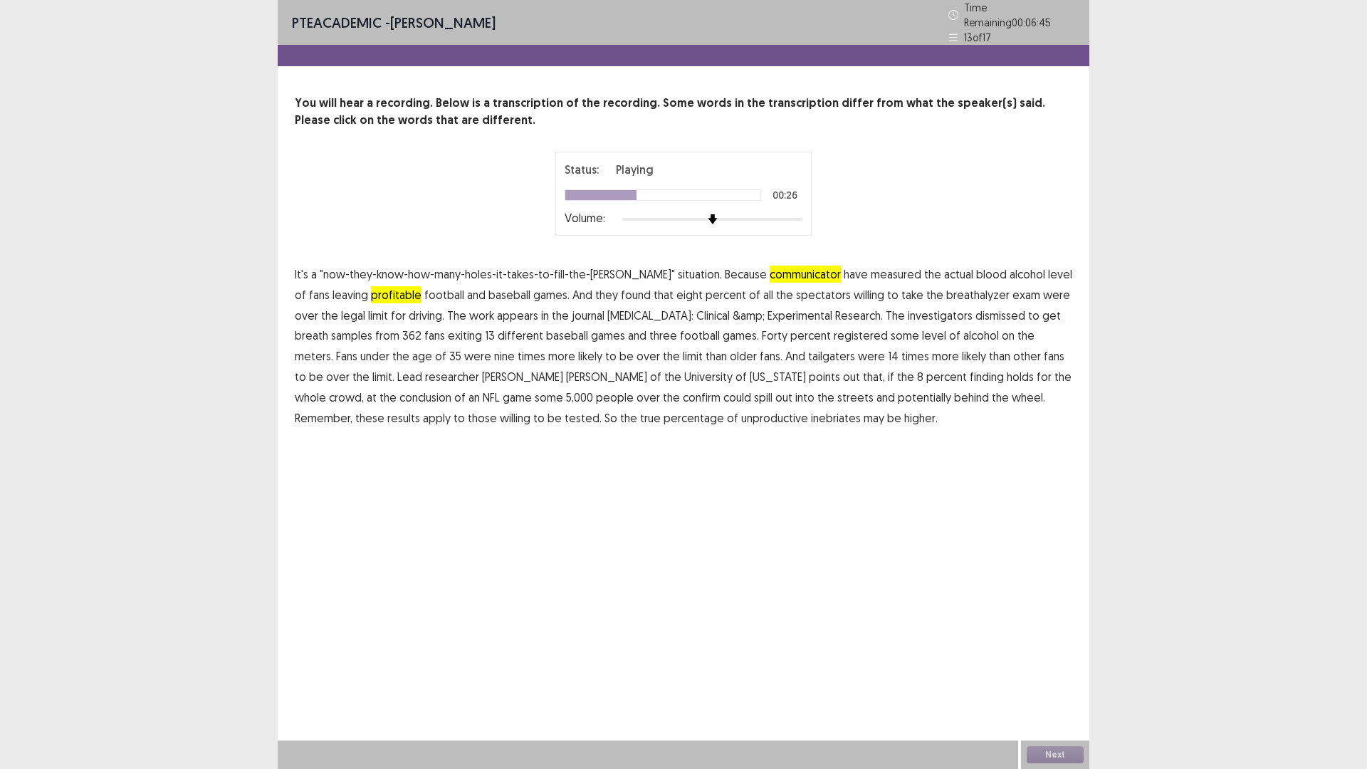
click at [975, 307] on span "dismissed" at bounding box center [1000, 315] width 50 height 17
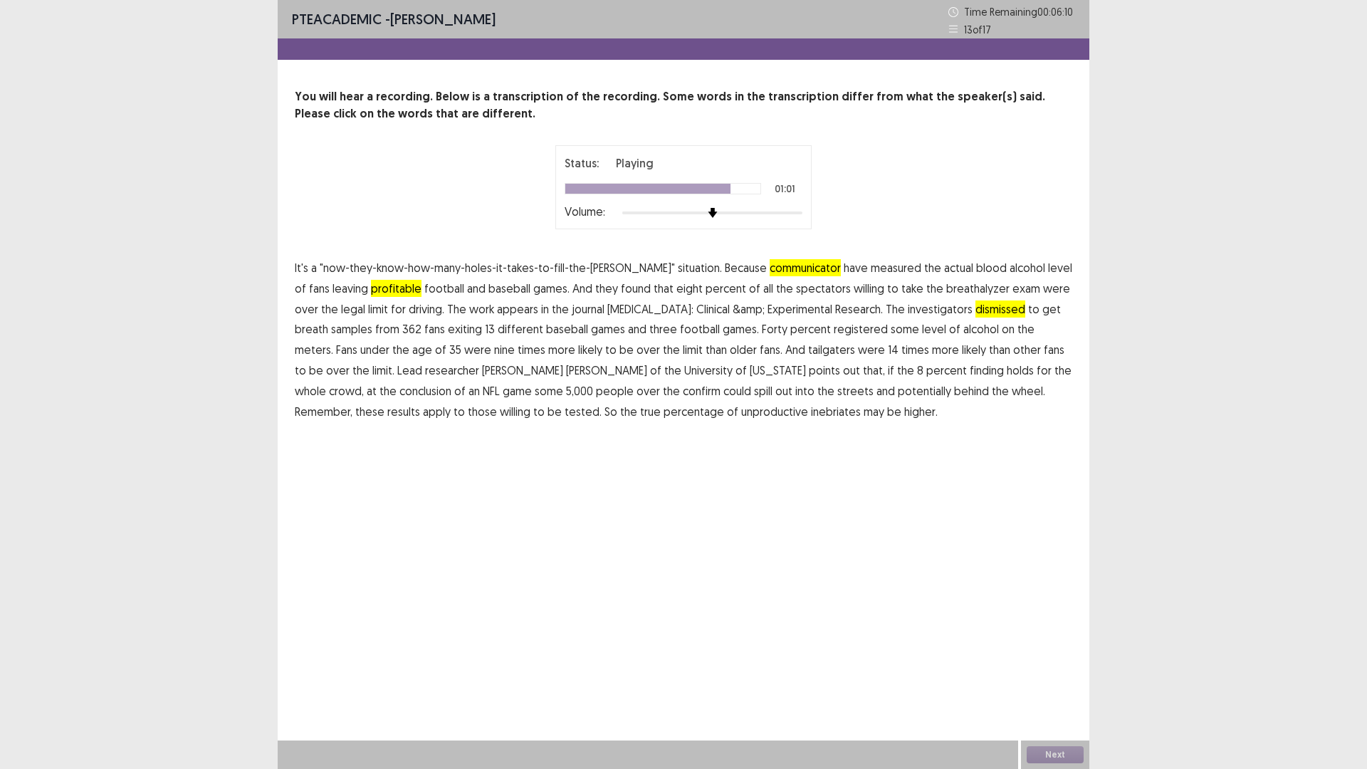
click at [683, 389] on span "confirm" at bounding box center [702, 390] width 38 height 17
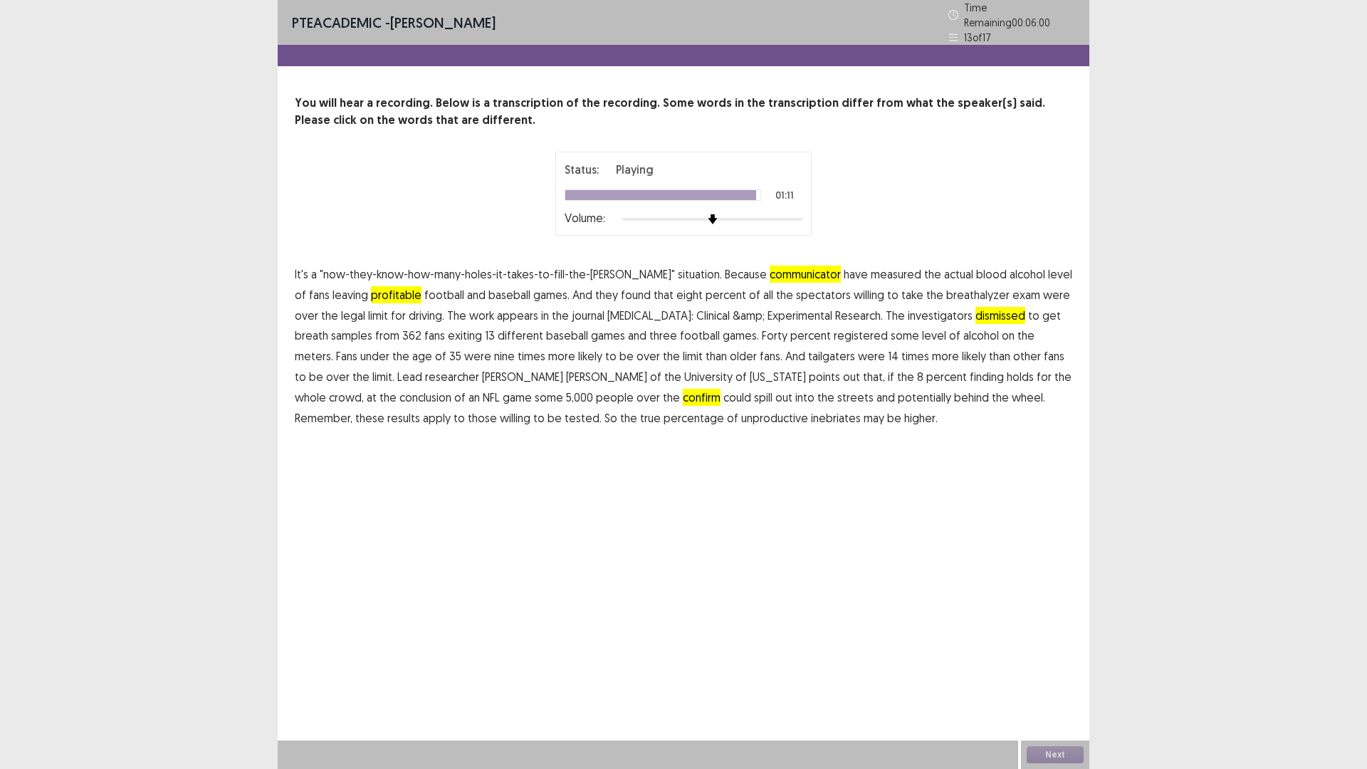
click at [741, 414] on span "unproductive" at bounding box center [774, 417] width 67 height 17
click at [1059, 672] on button "Next" at bounding box center [1054, 754] width 57 height 17
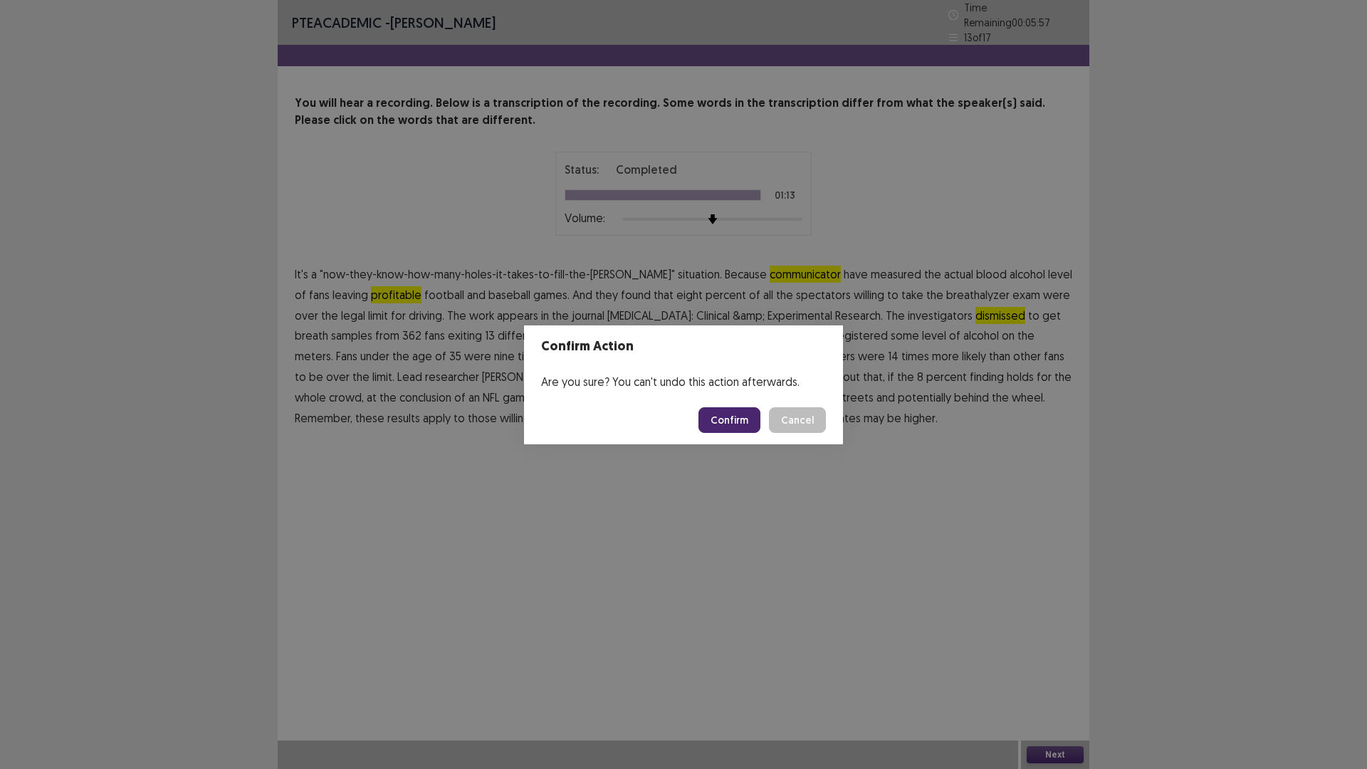
click at [740, 415] on button "Confirm" at bounding box center [729, 420] width 62 height 26
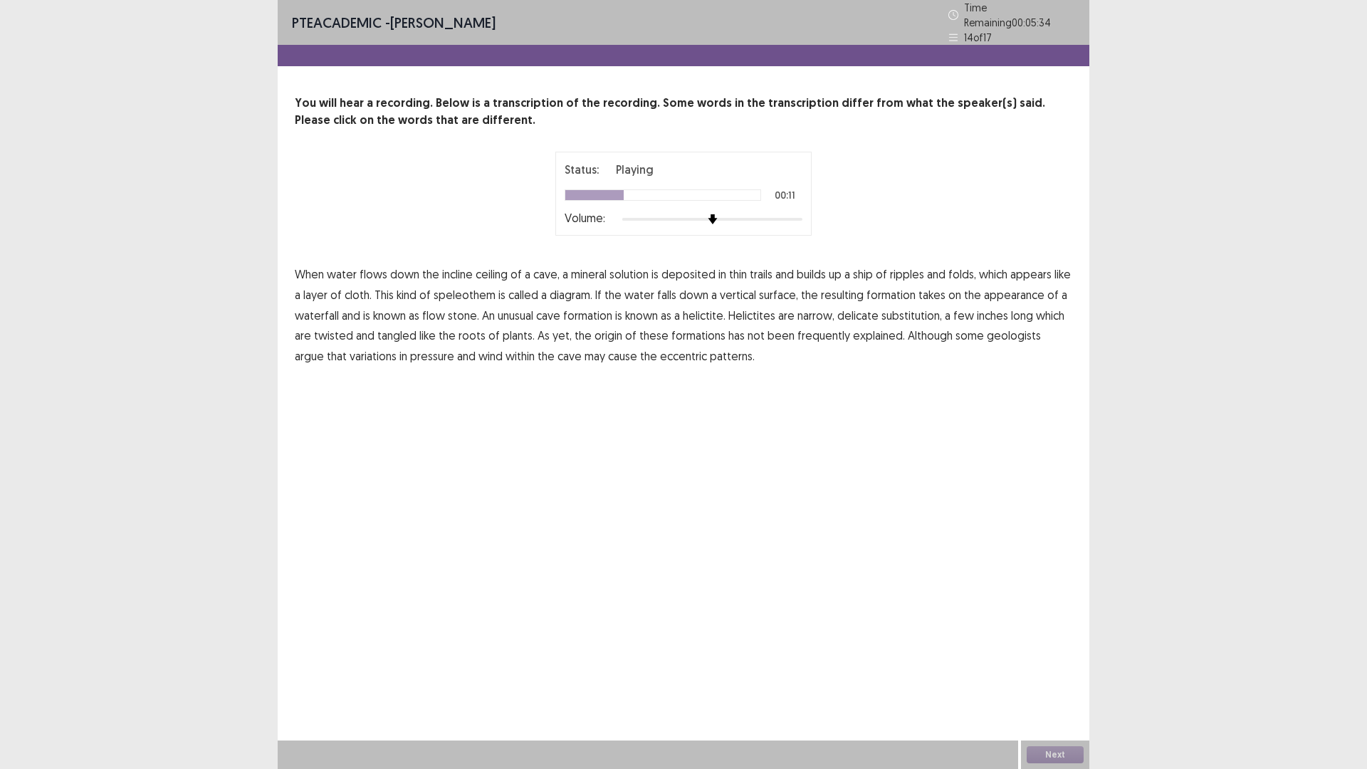
click at [558, 288] on span "diagram." at bounding box center [571, 294] width 43 height 17
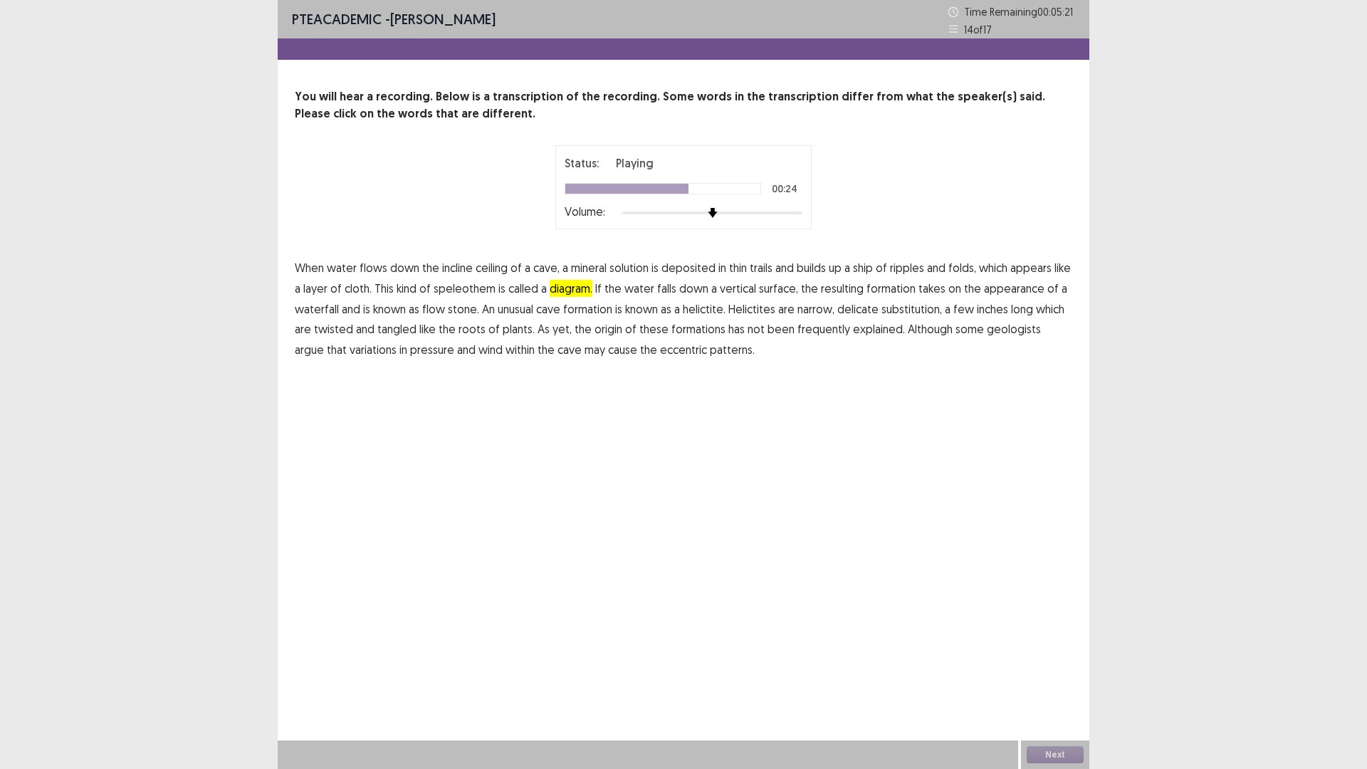
click at [919, 309] on span "substitution," at bounding box center [911, 308] width 61 height 17
click at [807, 331] on span "frequently" at bounding box center [823, 328] width 53 height 17
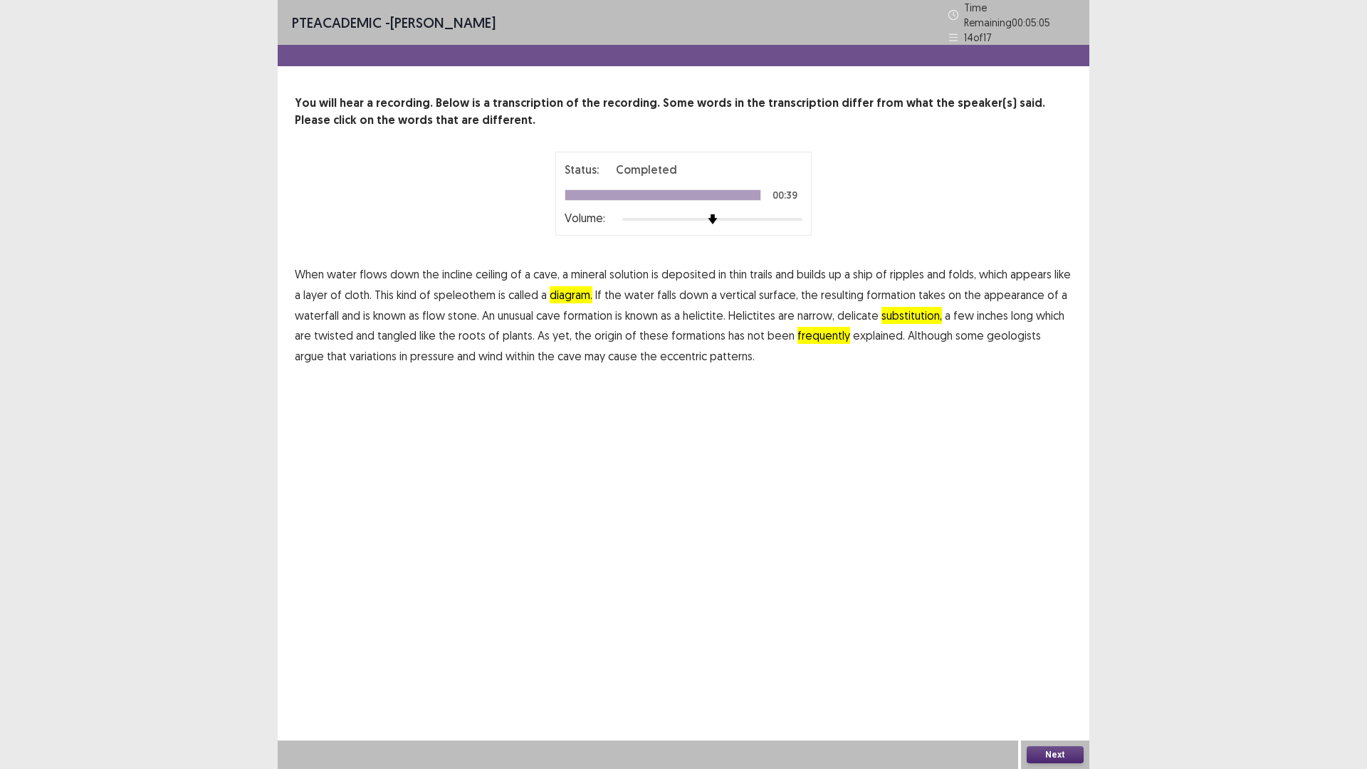
click at [1073, 672] on div "Next" at bounding box center [1055, 754] width 68 height 28
click at [1062, 672] on div "Next" at bounding box center [1055, 754] width 68 height 28
click at [1048, 672] on button "Next" at bounding box center [1054, 754] width 57 height 17
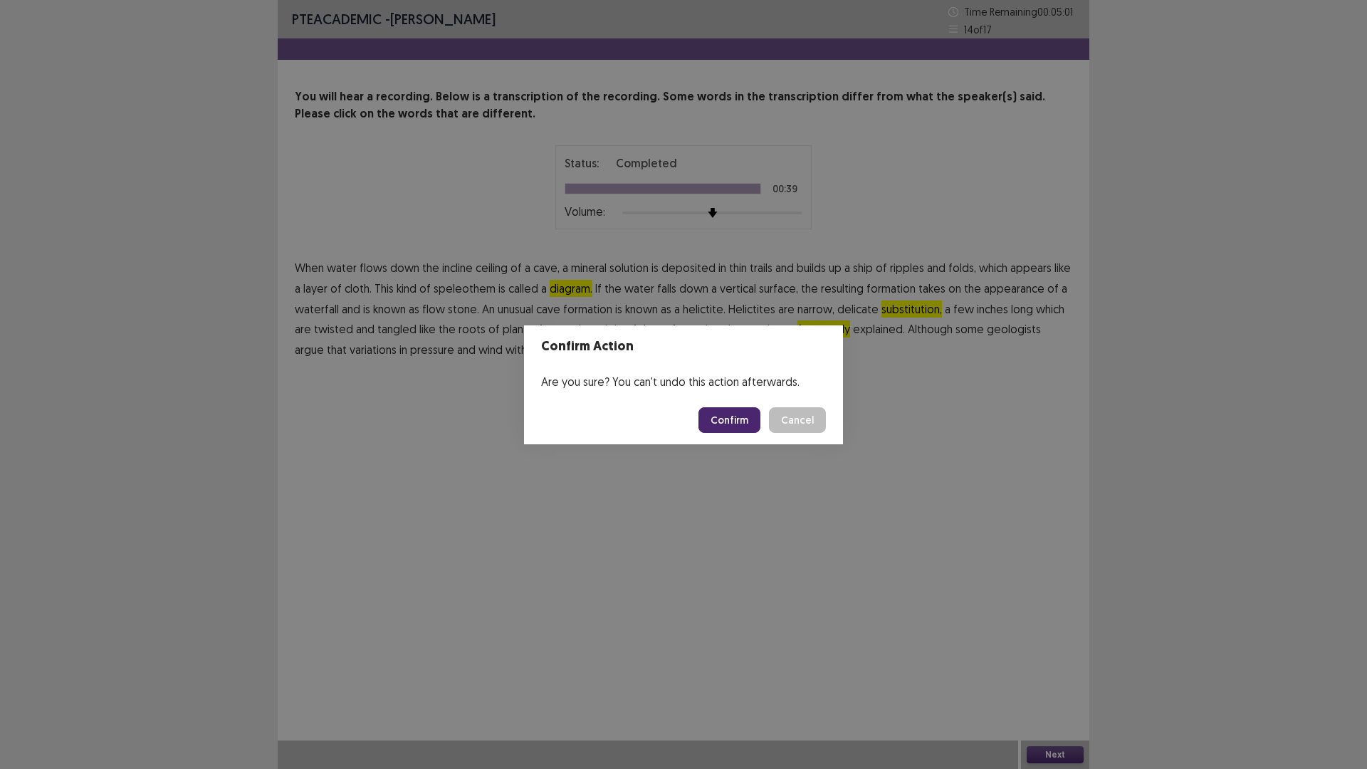
click at [750, 418] on button "Confirm" at bounding box center [729, 420] width 62 height 26
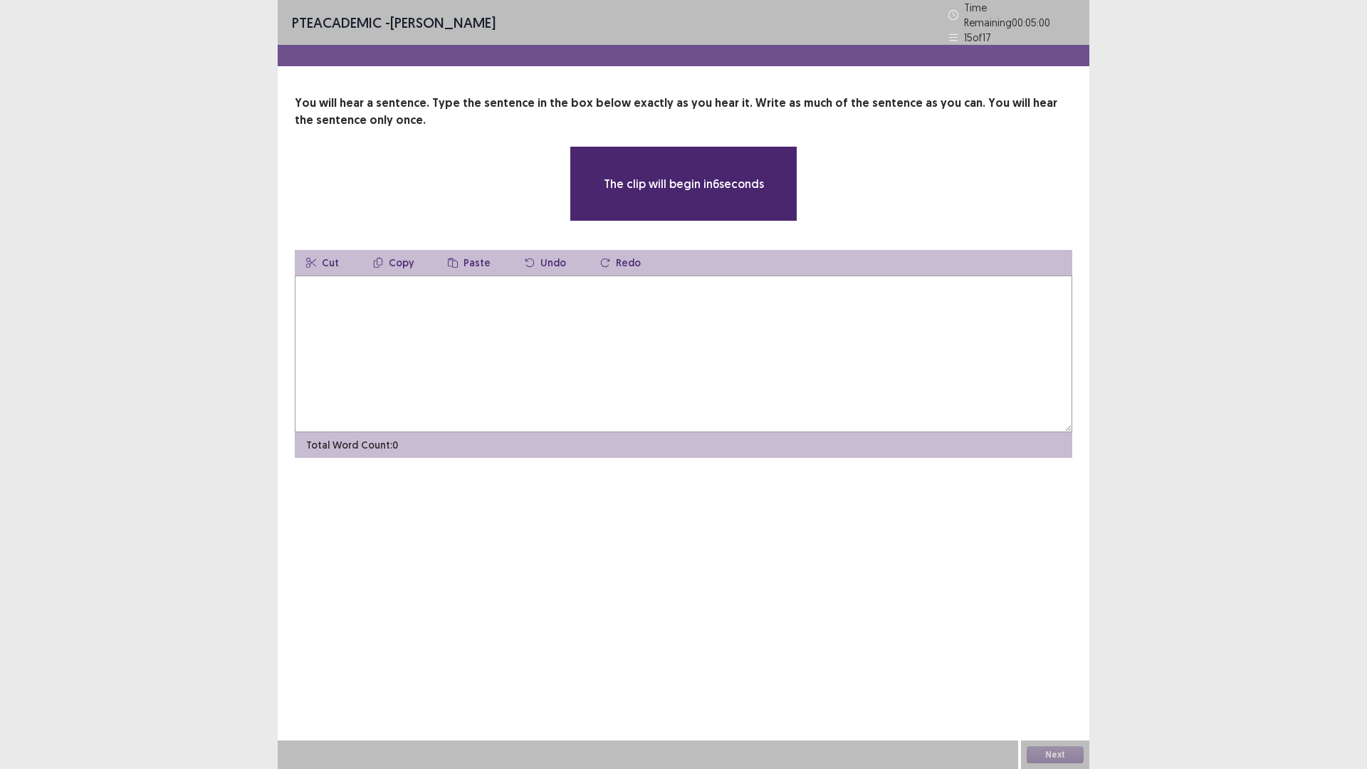
click at [646, 387] on textarea at bounding box center [683, 353] width 777 height 157
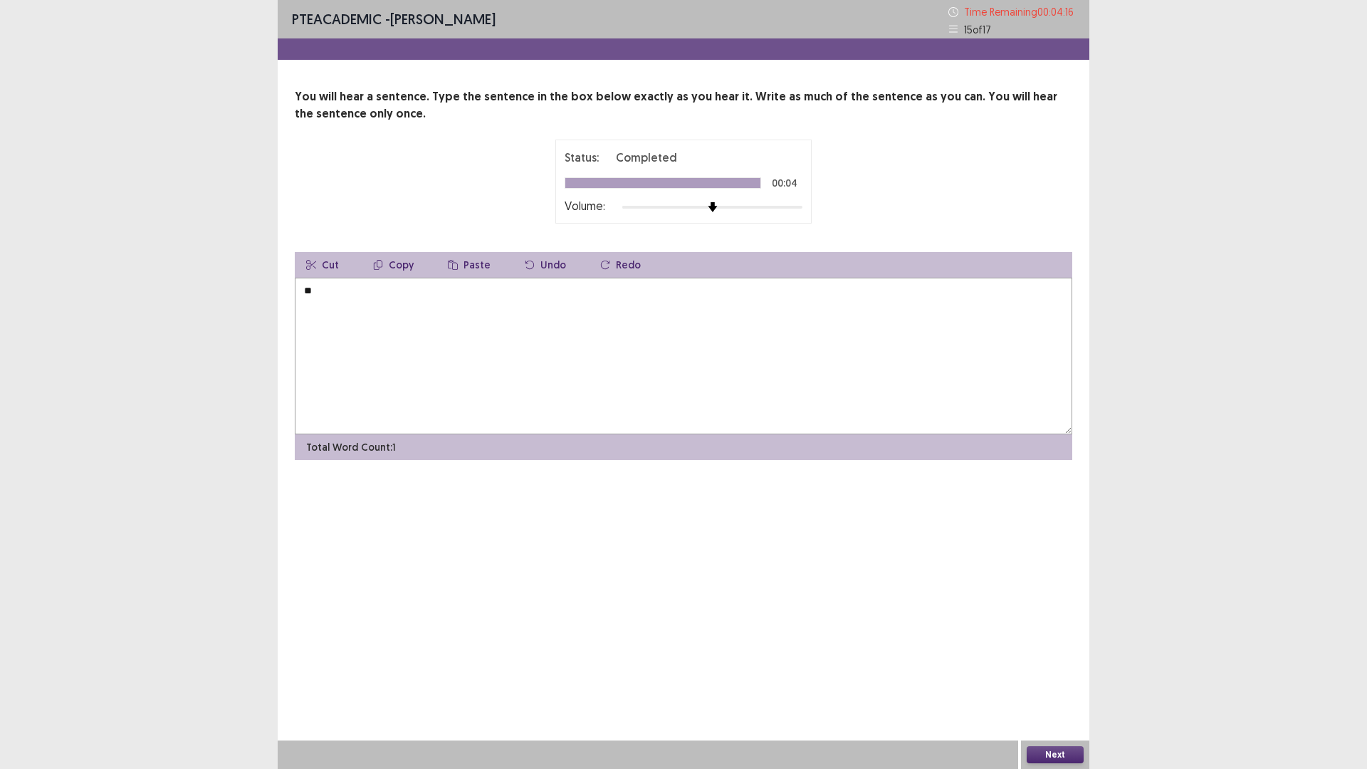
type textarea "*"
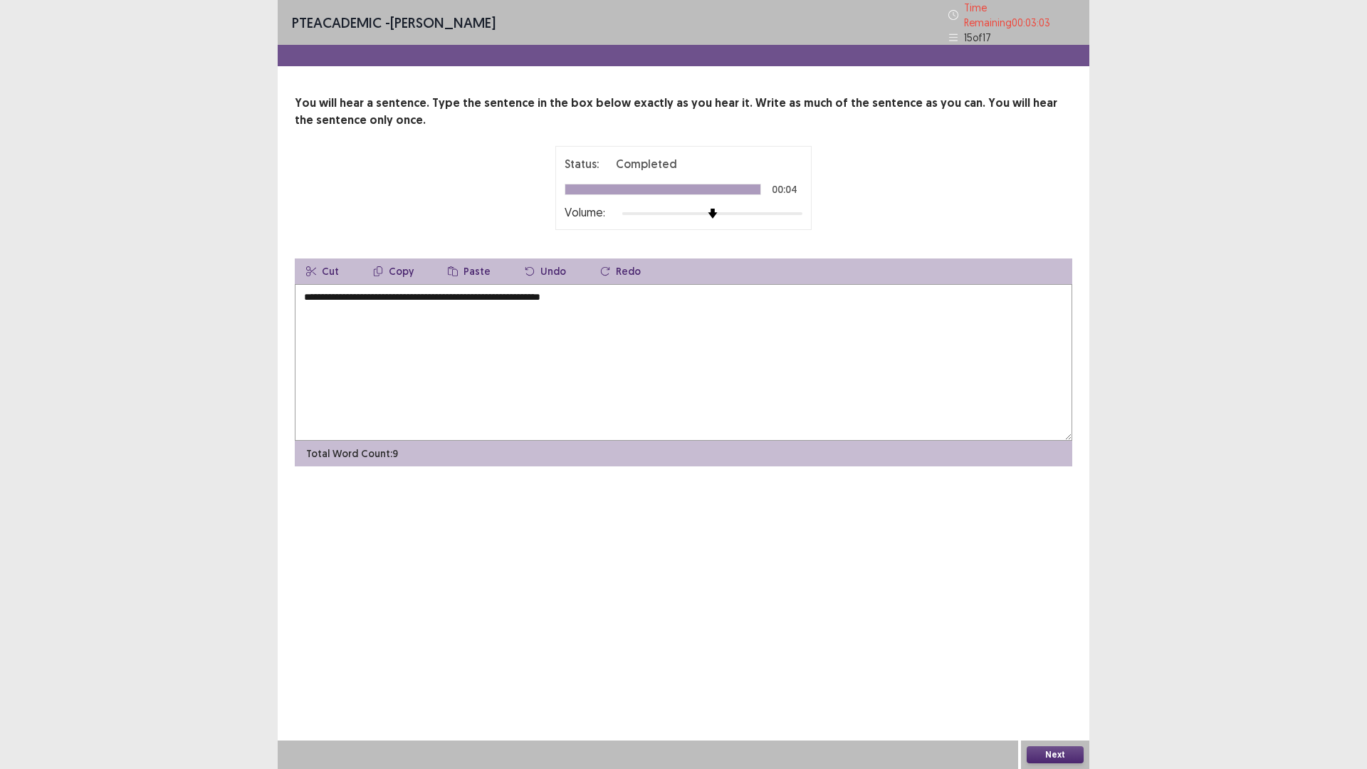
click at [513, 293] on textarea "**********" at bounding box center [683, 362] width 777 height 157
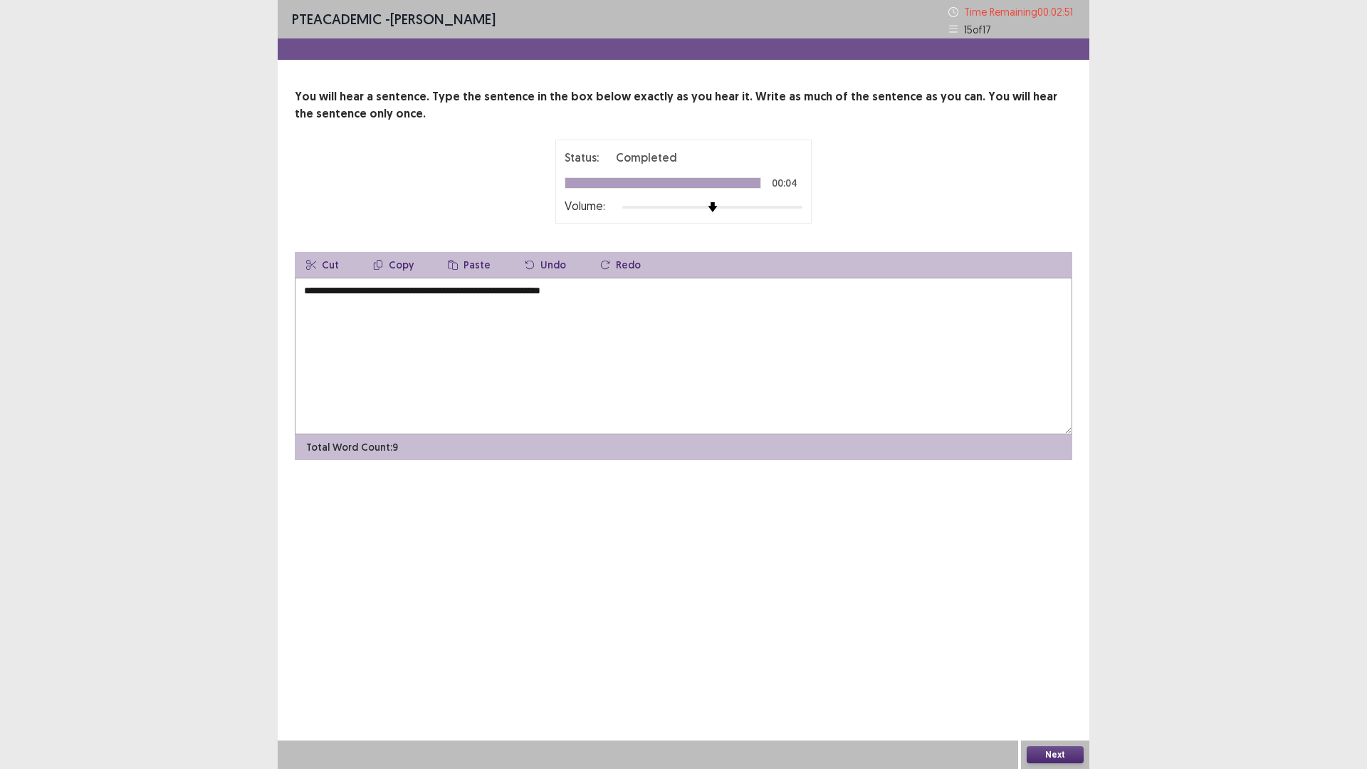
click at [623, 299] on textarea "**********" at bounding box center [683, 356] width 777 height 157
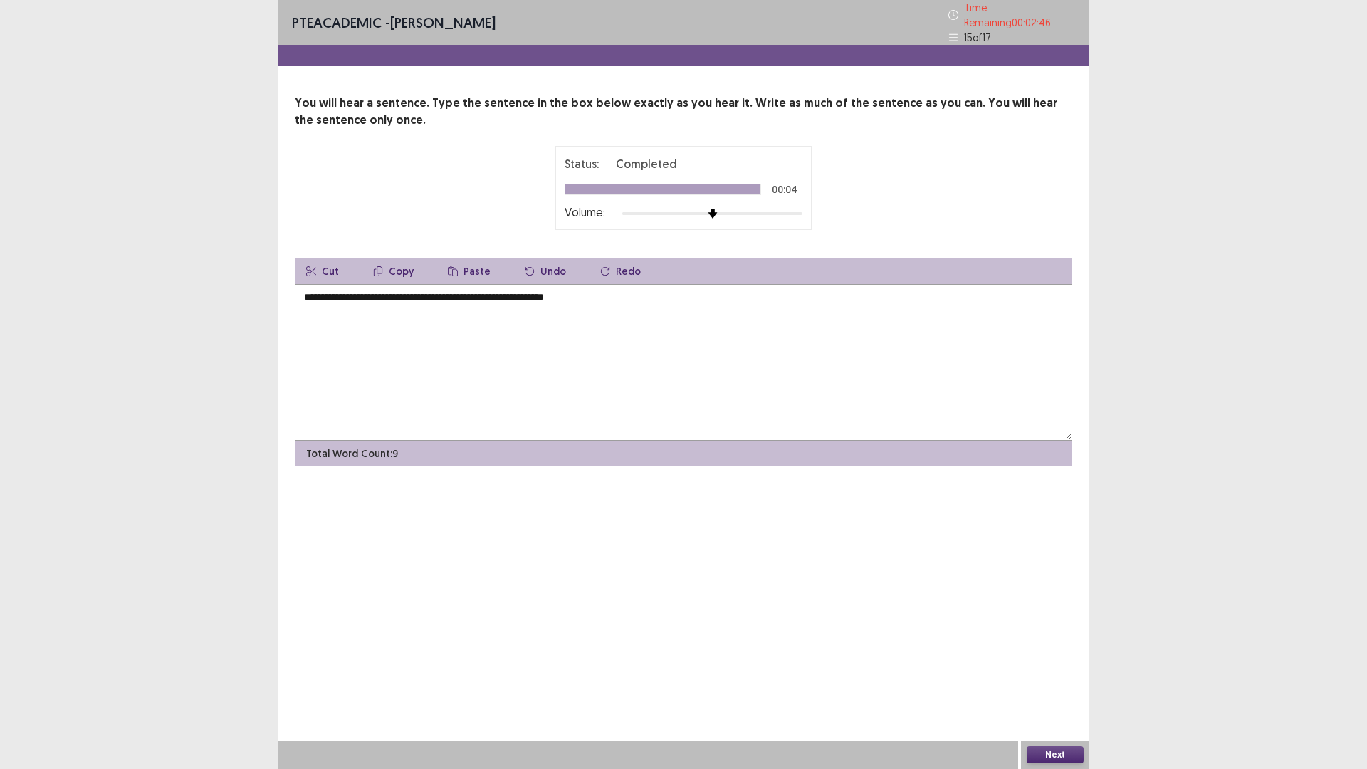
type textarea "**********"
click at [1049, 672] on button "Next" at bounding box center [1054, 754] width 57 height 17
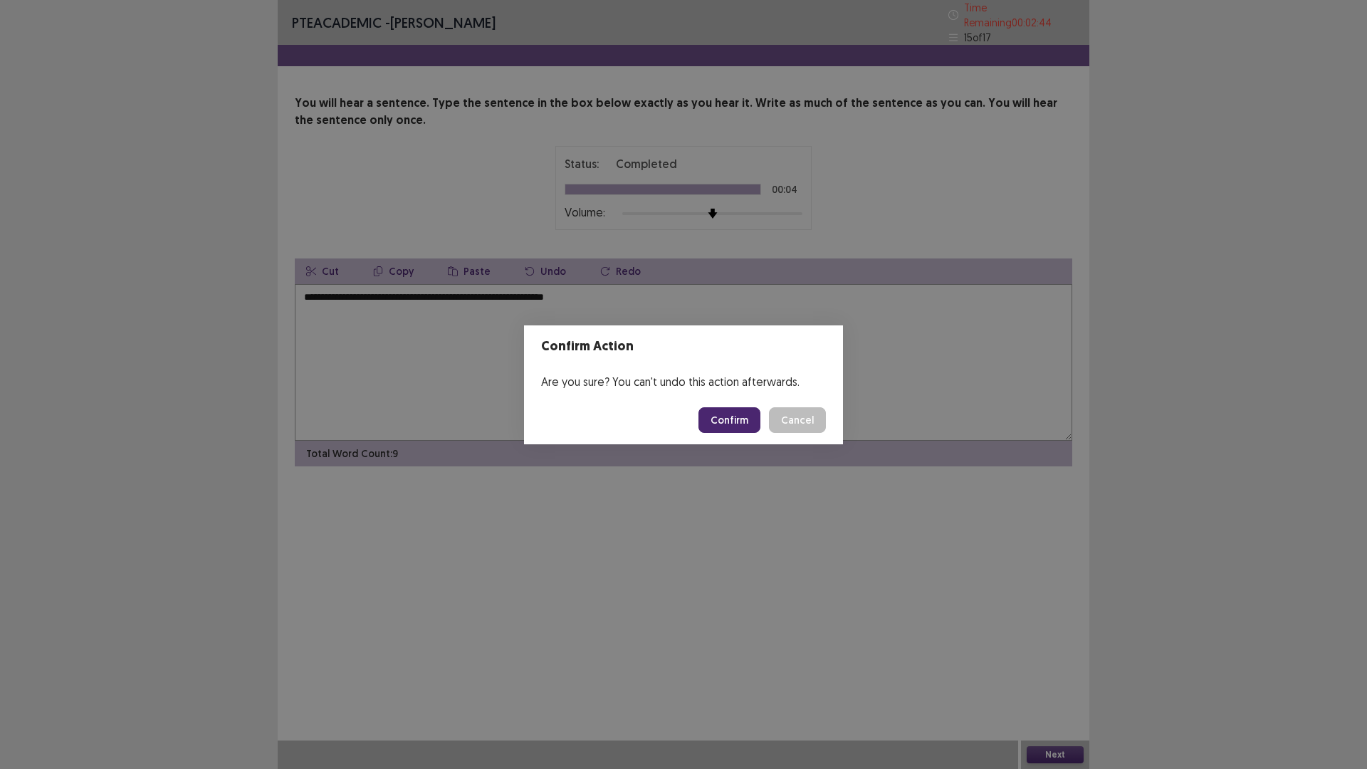
click at [720, 401] on footer "Confirm Cancel" at bounding box center [683, 420] width 319 height 48
click at [726, 425] on button "Confirm" at bounding box center [729, 420] width 62 height 26
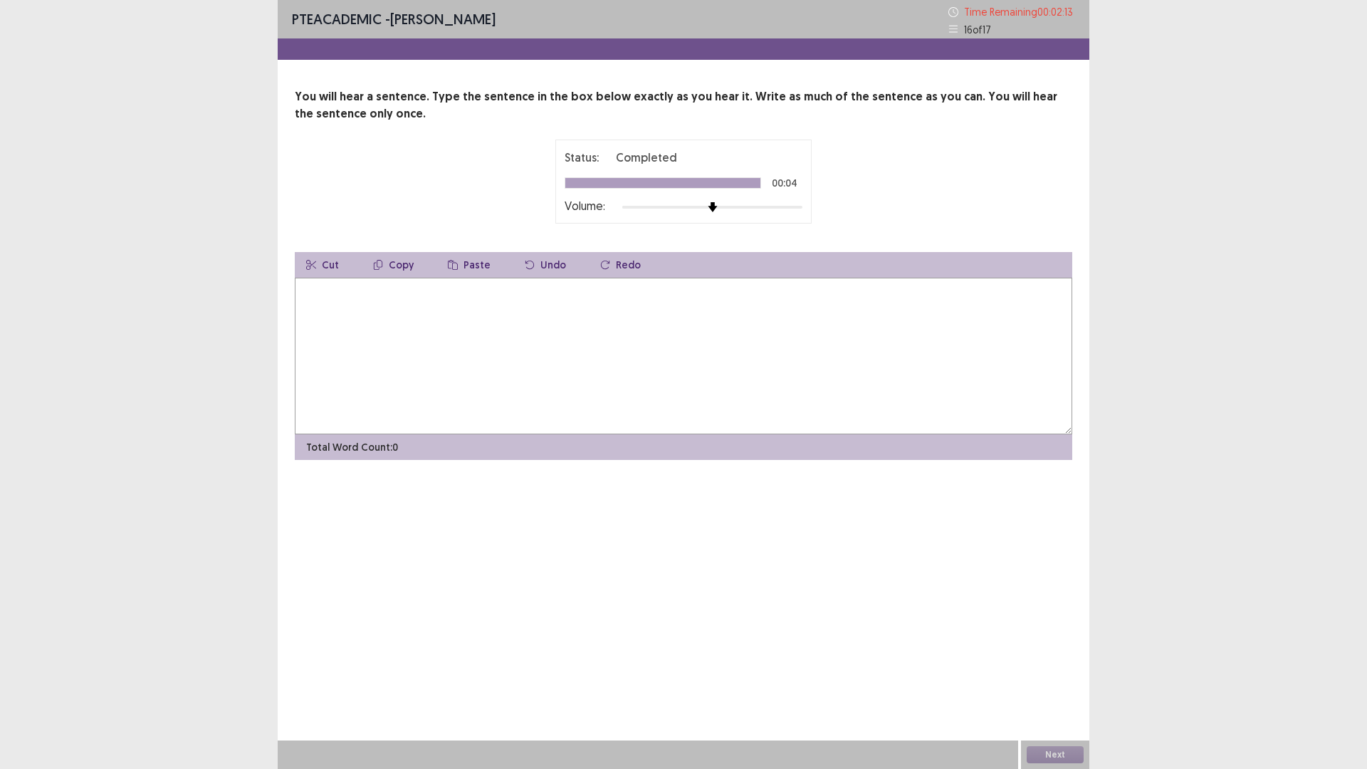
click at [1026, 293] on textarea at bounding box center [683, 356] width 777 height 157
type textarea "**********"
click at [1061, 672] on button "Next" at bounding box center [1054, 754] width 57 height 17
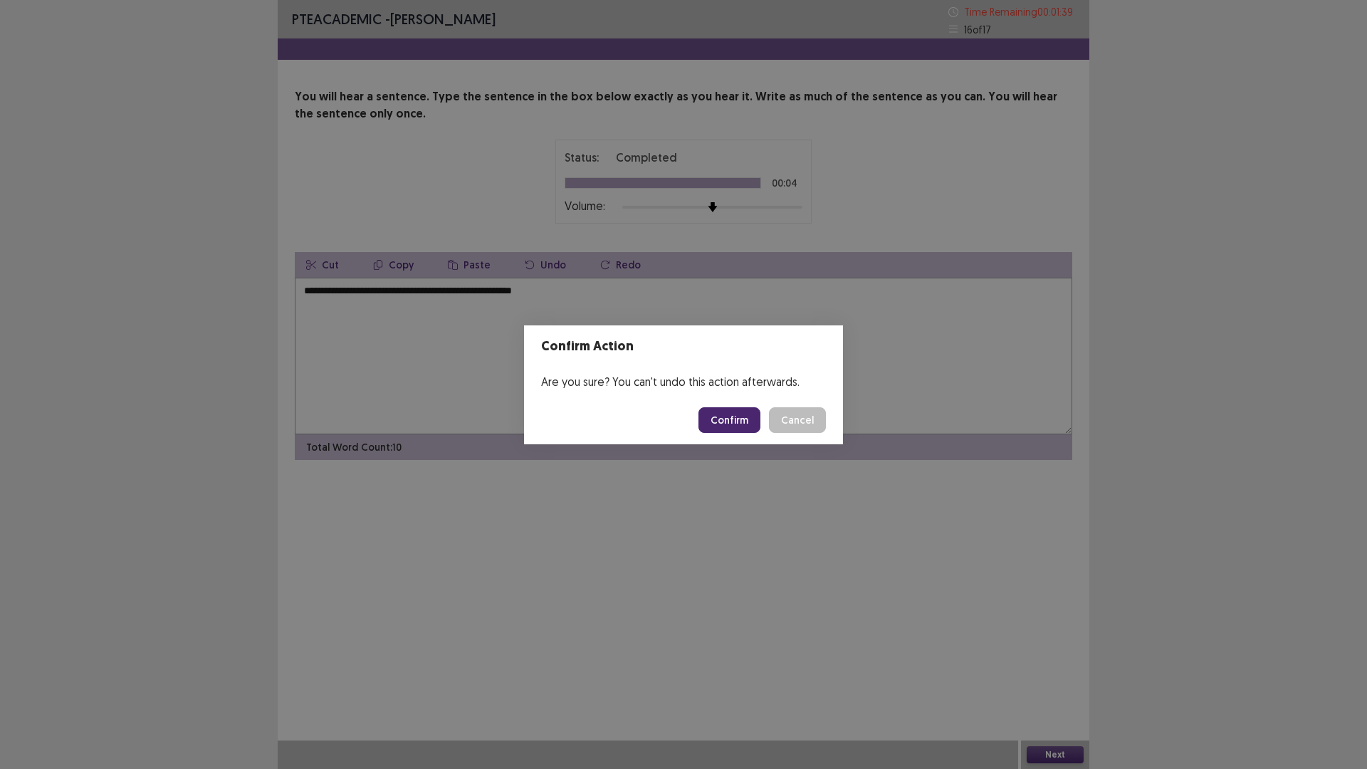
click at [725, 427] on button "Confirm" at bounding box center [729, 420] width 62 height 26
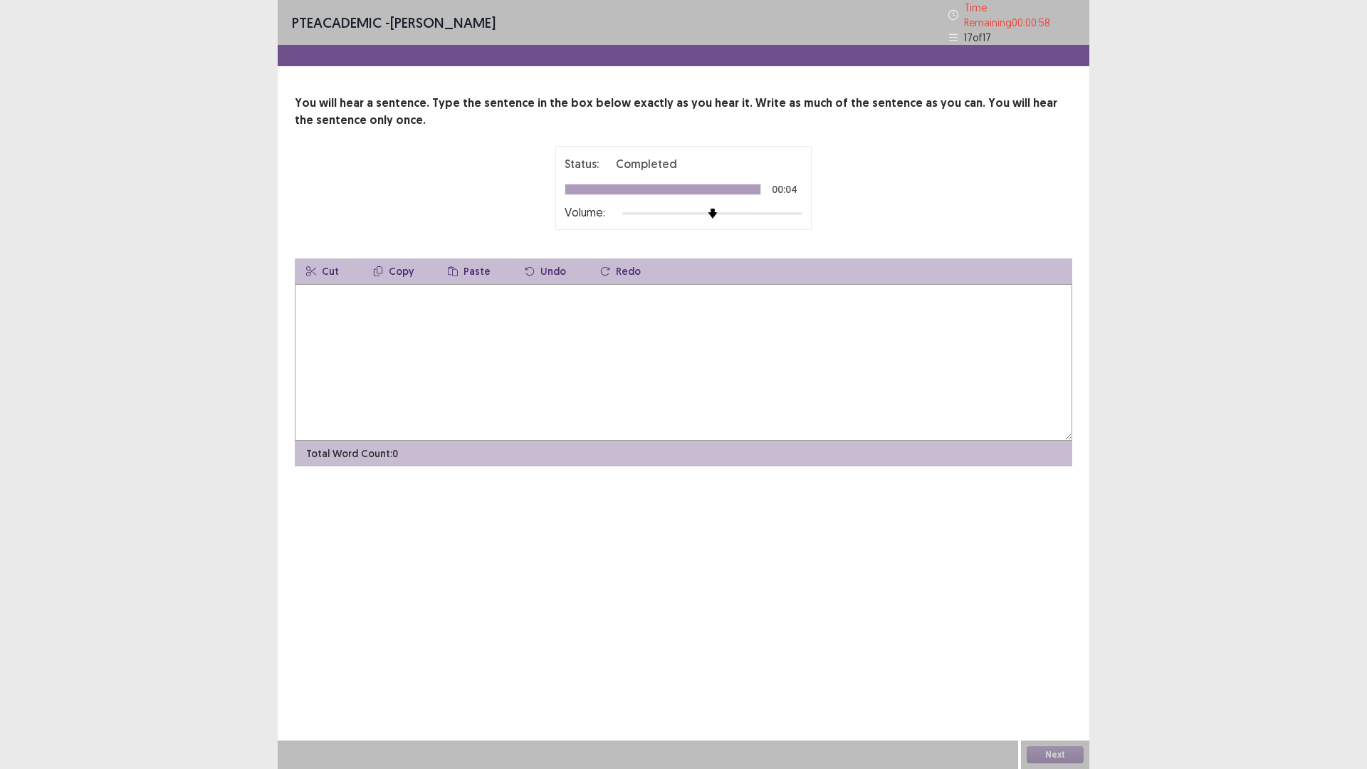
click at [480, 298] on textarea at bounding box center [683, 362] width 777 height 157
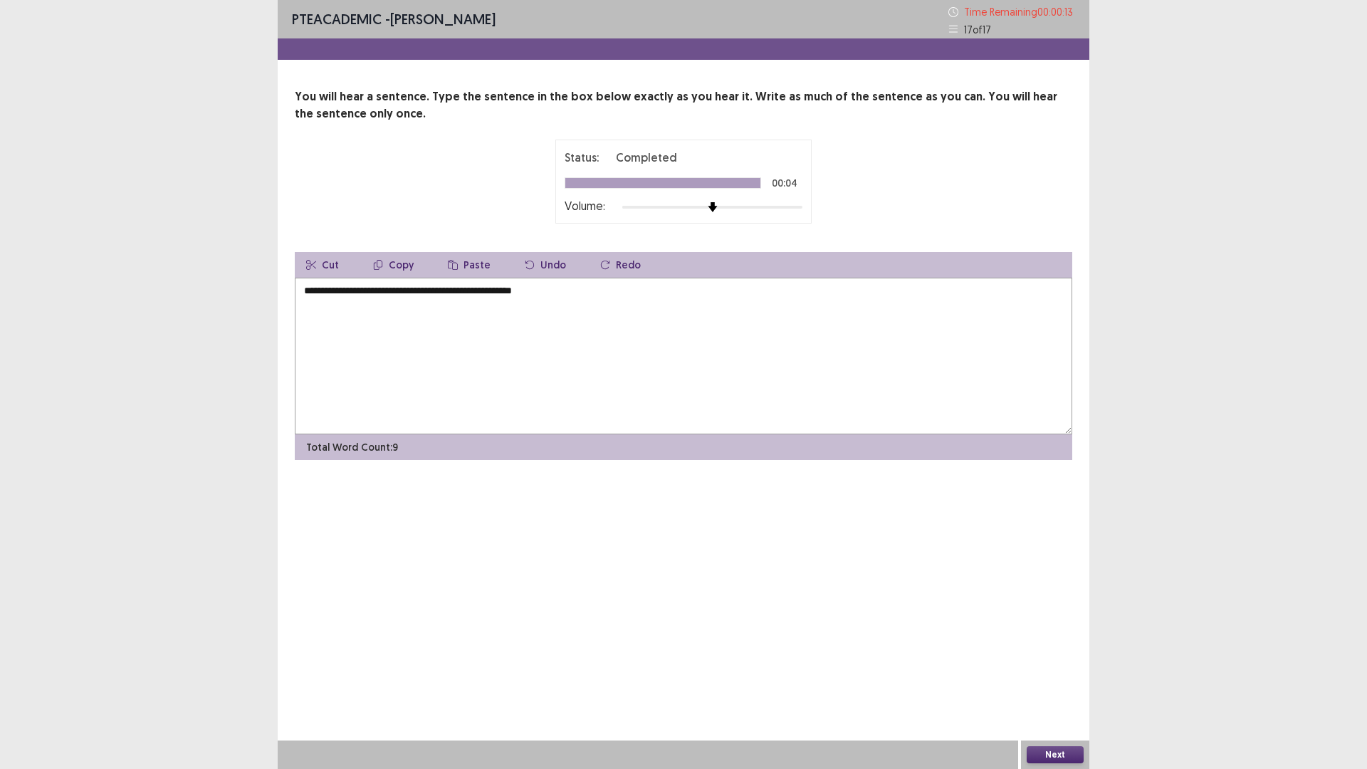
type textarea "**********"
click at [1053, 672] on button "Next" at bounding box center [1054, 754] width 57 height 17
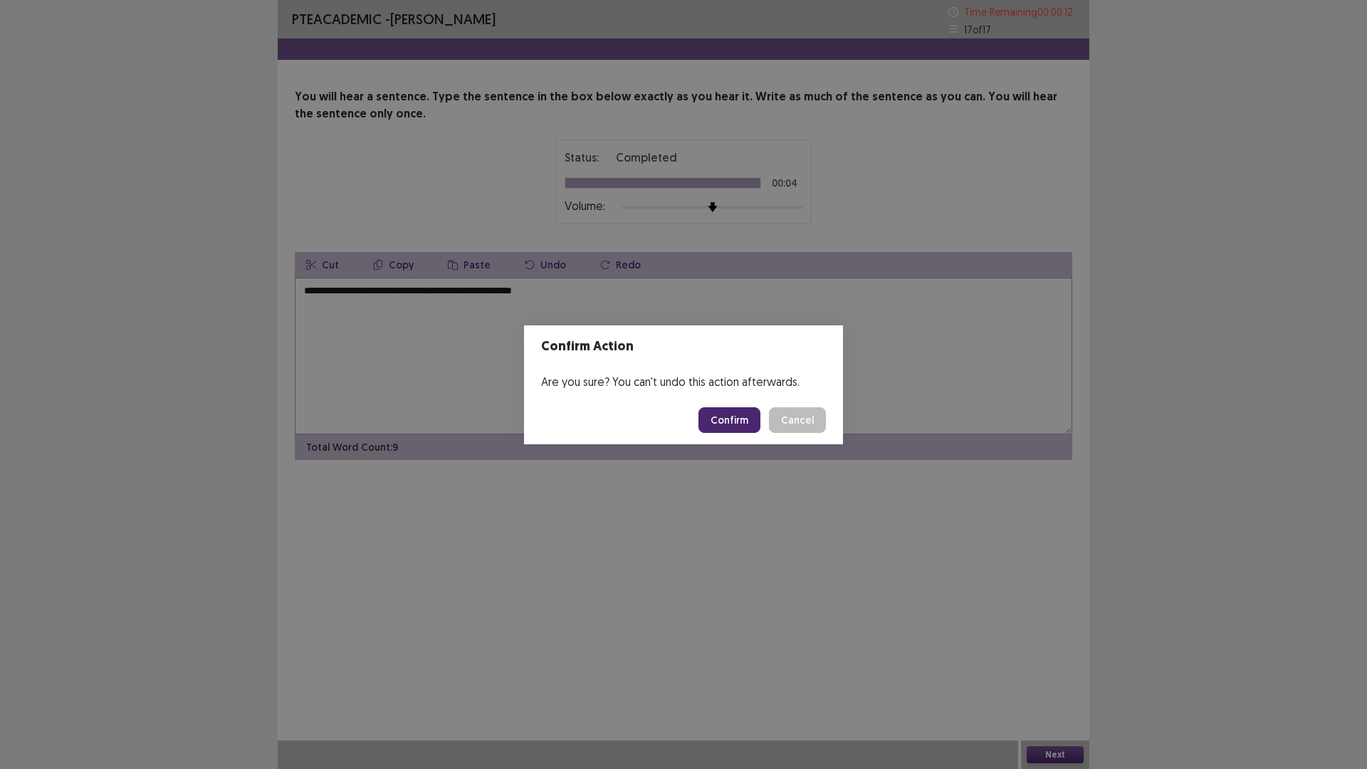
click at [740, 422] on button "Confirm" at bounding box center [729, 420] width 62 height 26
